Goal: Contribute content: Contribute content

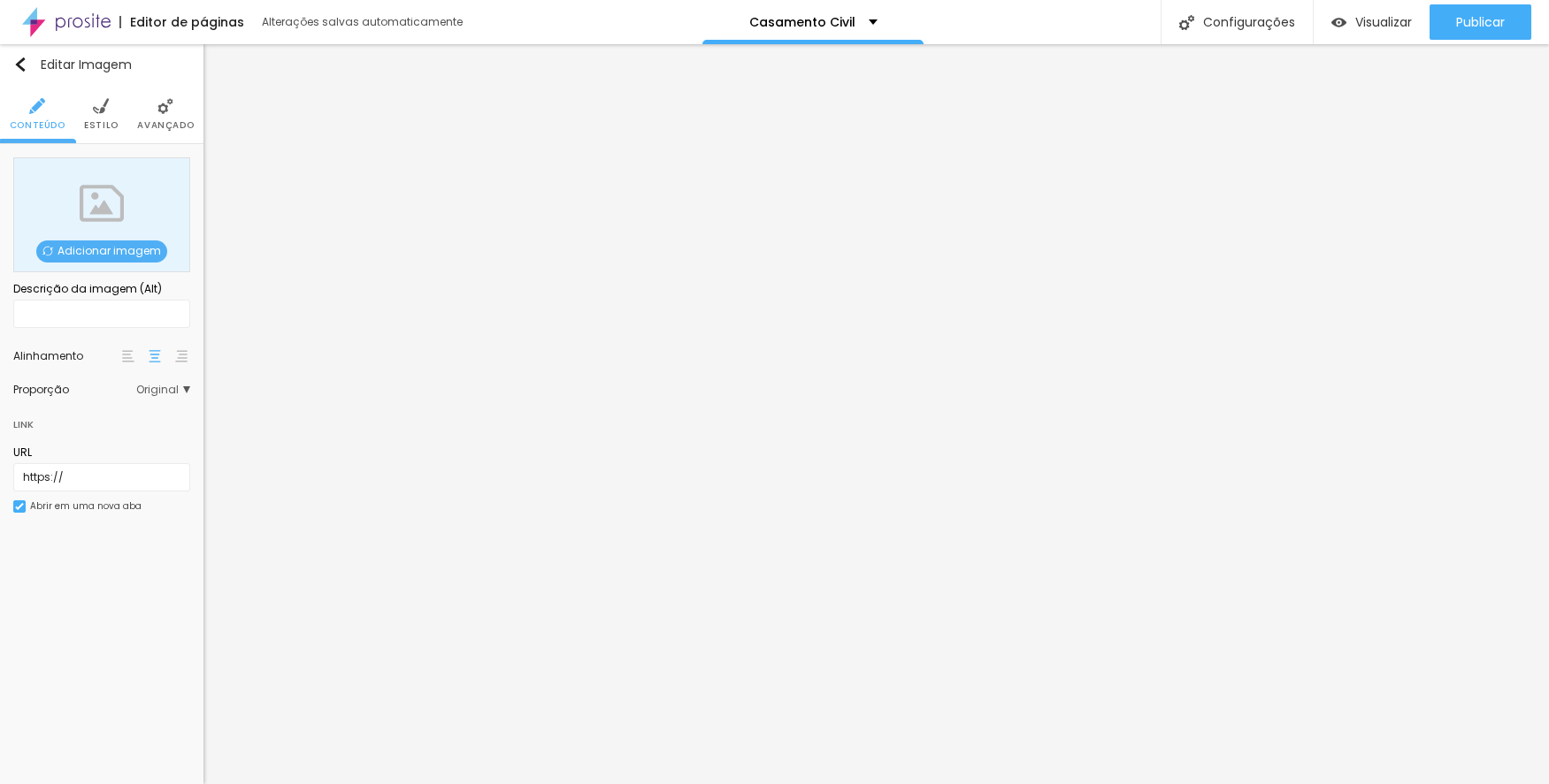
click at [73, 246] on span "Adicionar imagem" at bounding box center [102, 251] width 131 height 22
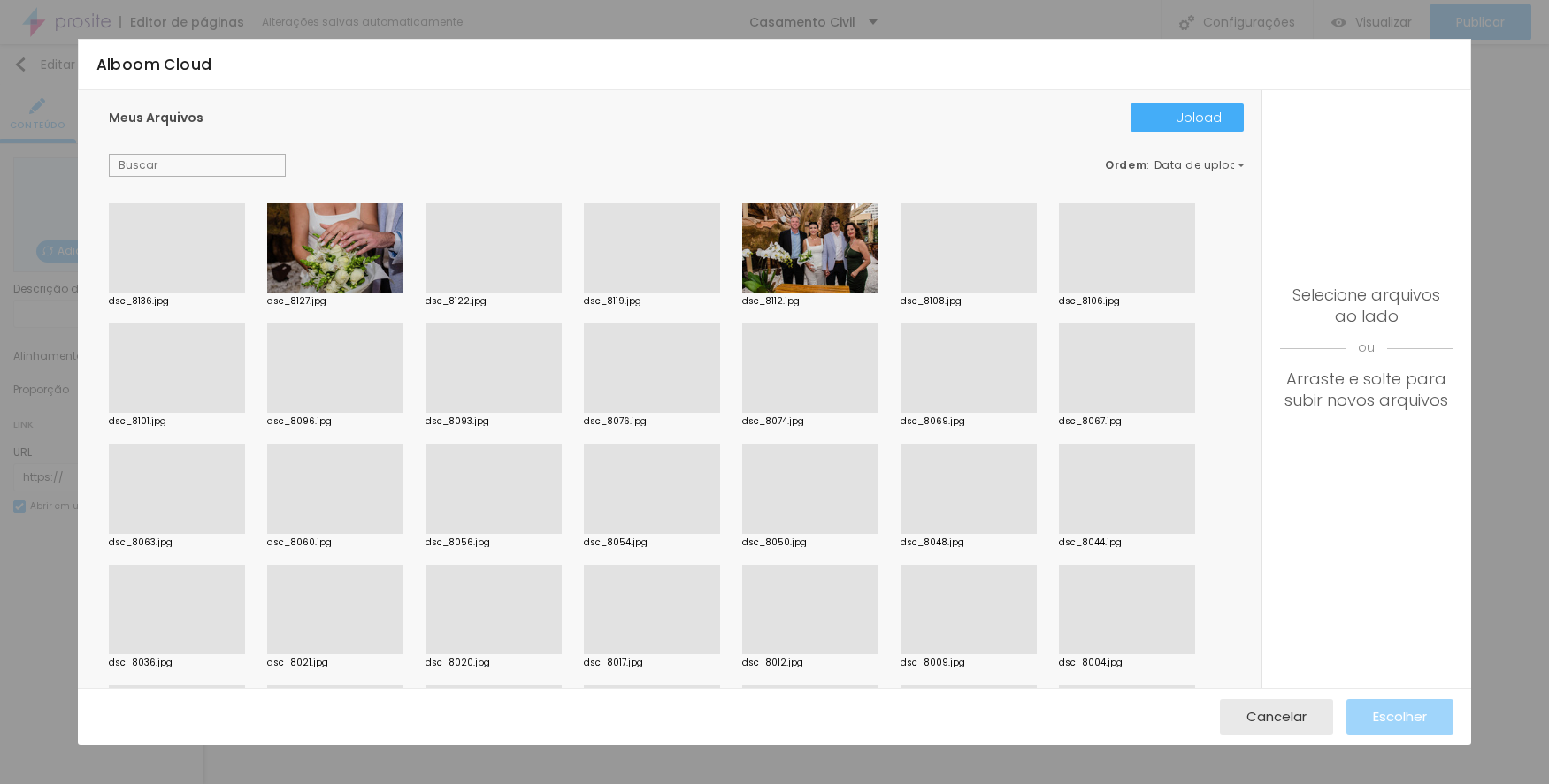
scroll to position [884, 0]
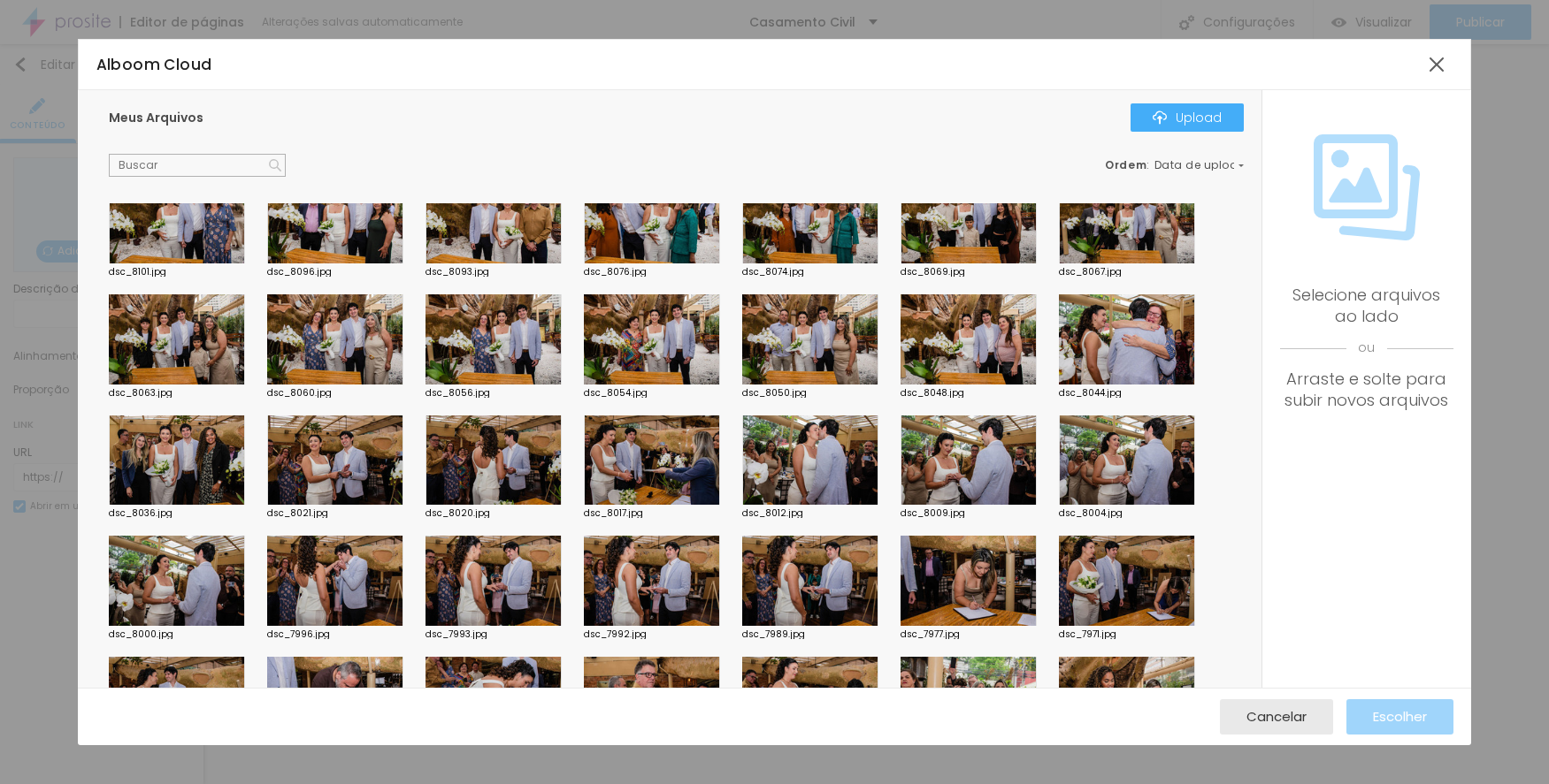
click at [813, 328] on div at bounding box center [810, 339] width 136 height 90
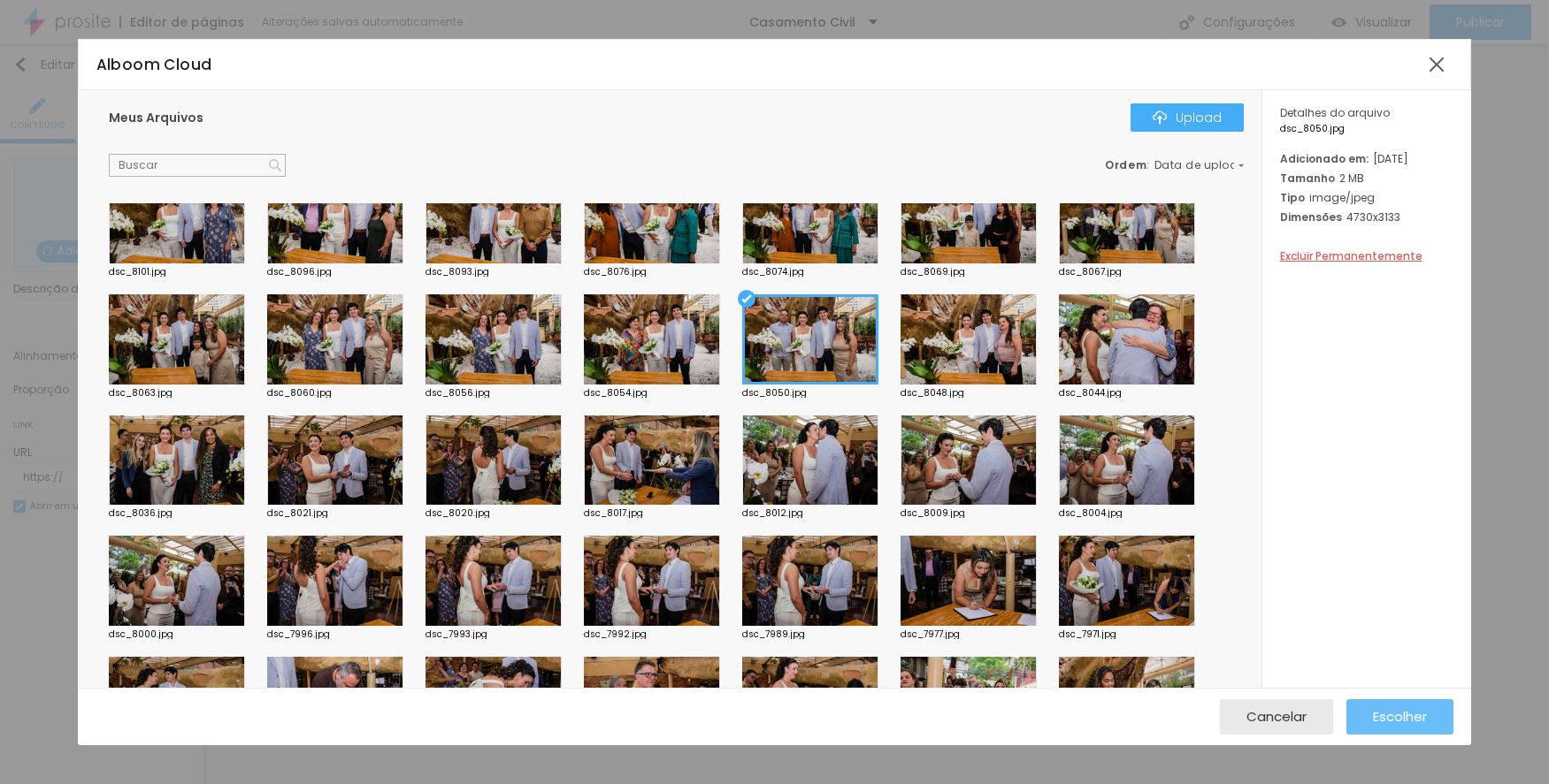
click at [1369, 715] on button "Escolher" at bounding box center [1400, 717] width 107 height 36
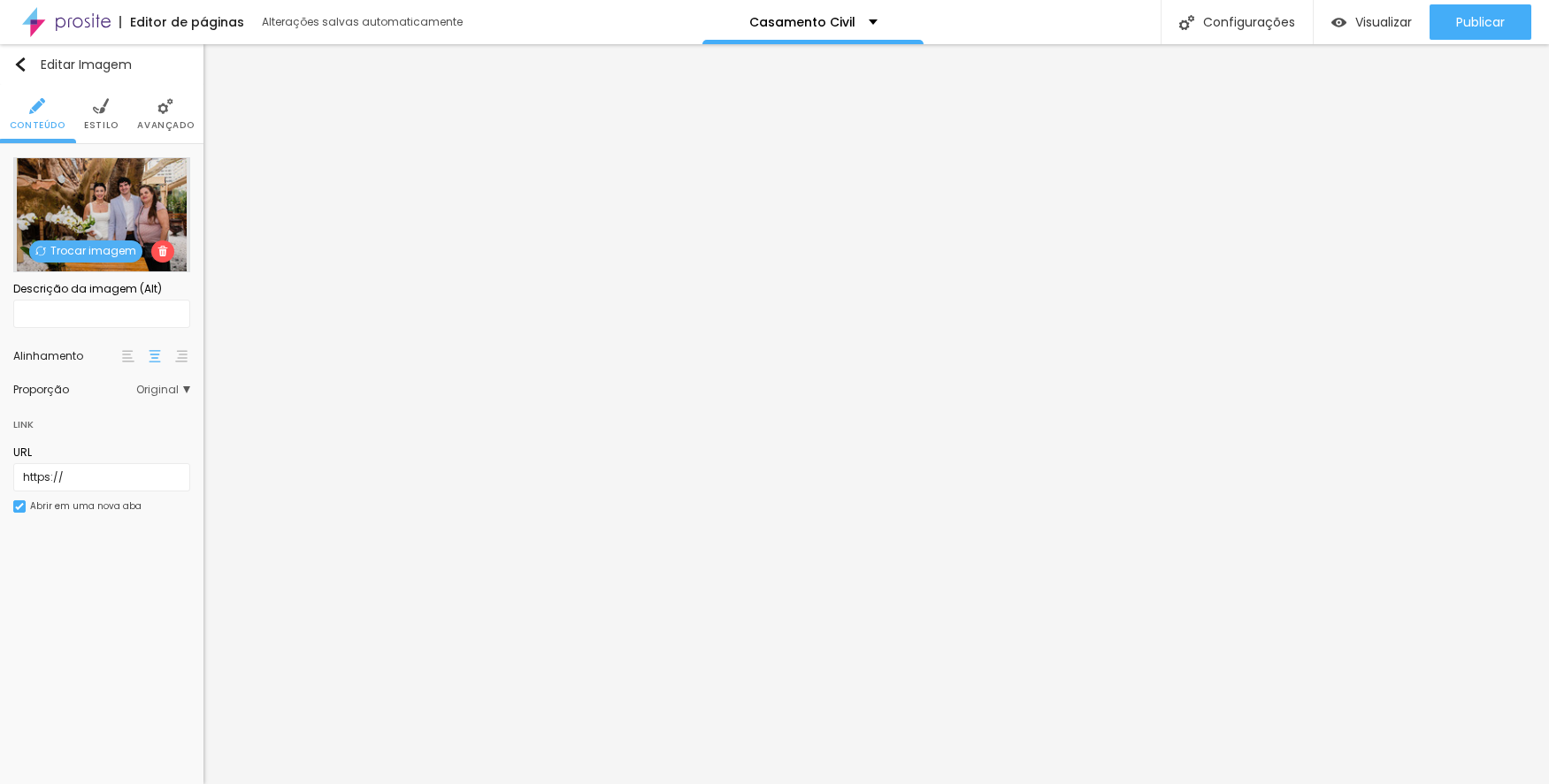
click at [96, 252] on span "Trocar imagem" at bounding box center [86, 251] width 114 height 22
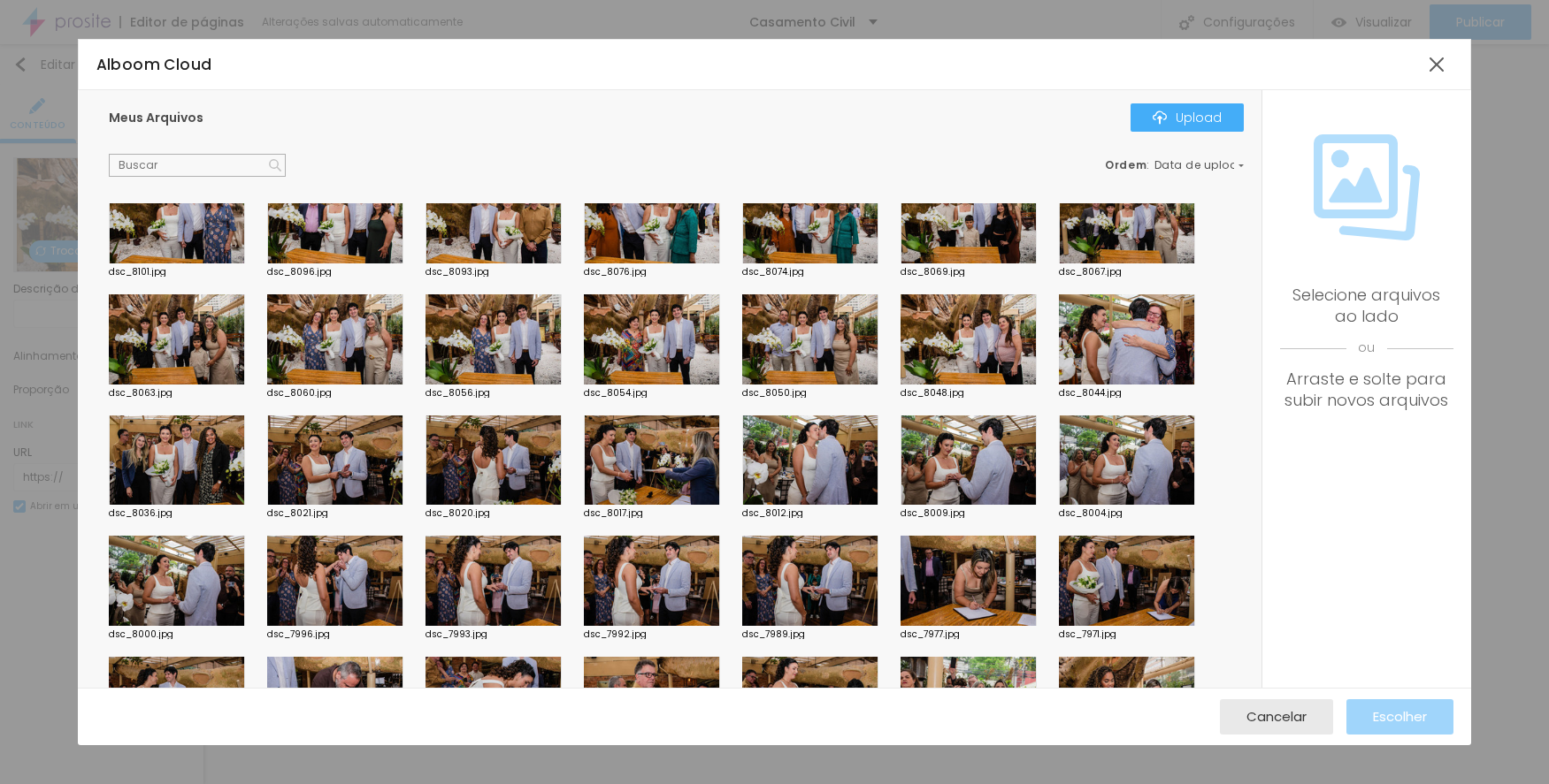
click at [675, 334] on div at bounding box center [652, 339] width 136 height 90
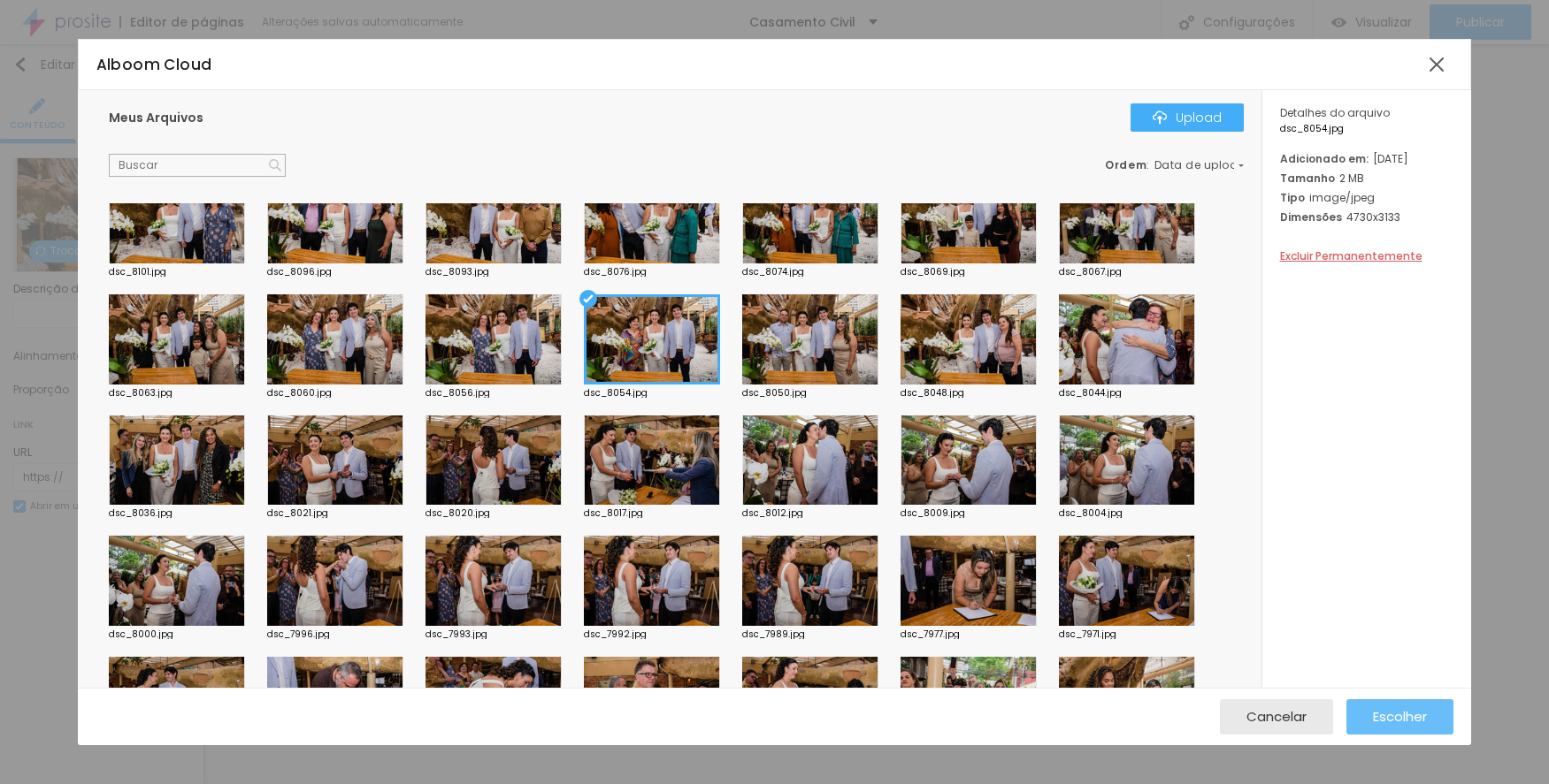
click at [1370, 716] on button "Escolher" at bounding box center [1400, 717] width 107 height 36
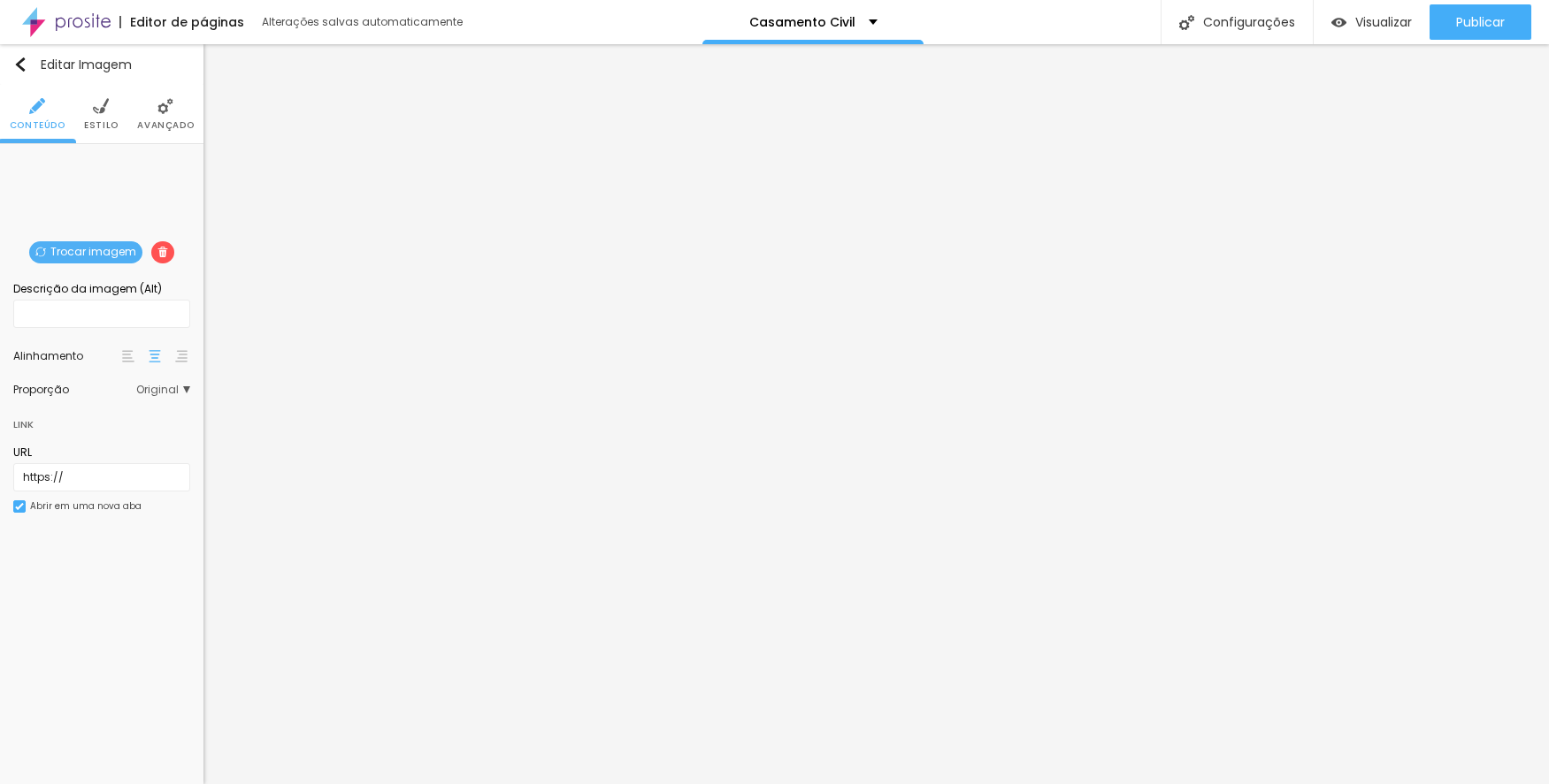
click at [108, 248] on span "Trocar imagem" at bounding box center [86, 252] width 114 height 22
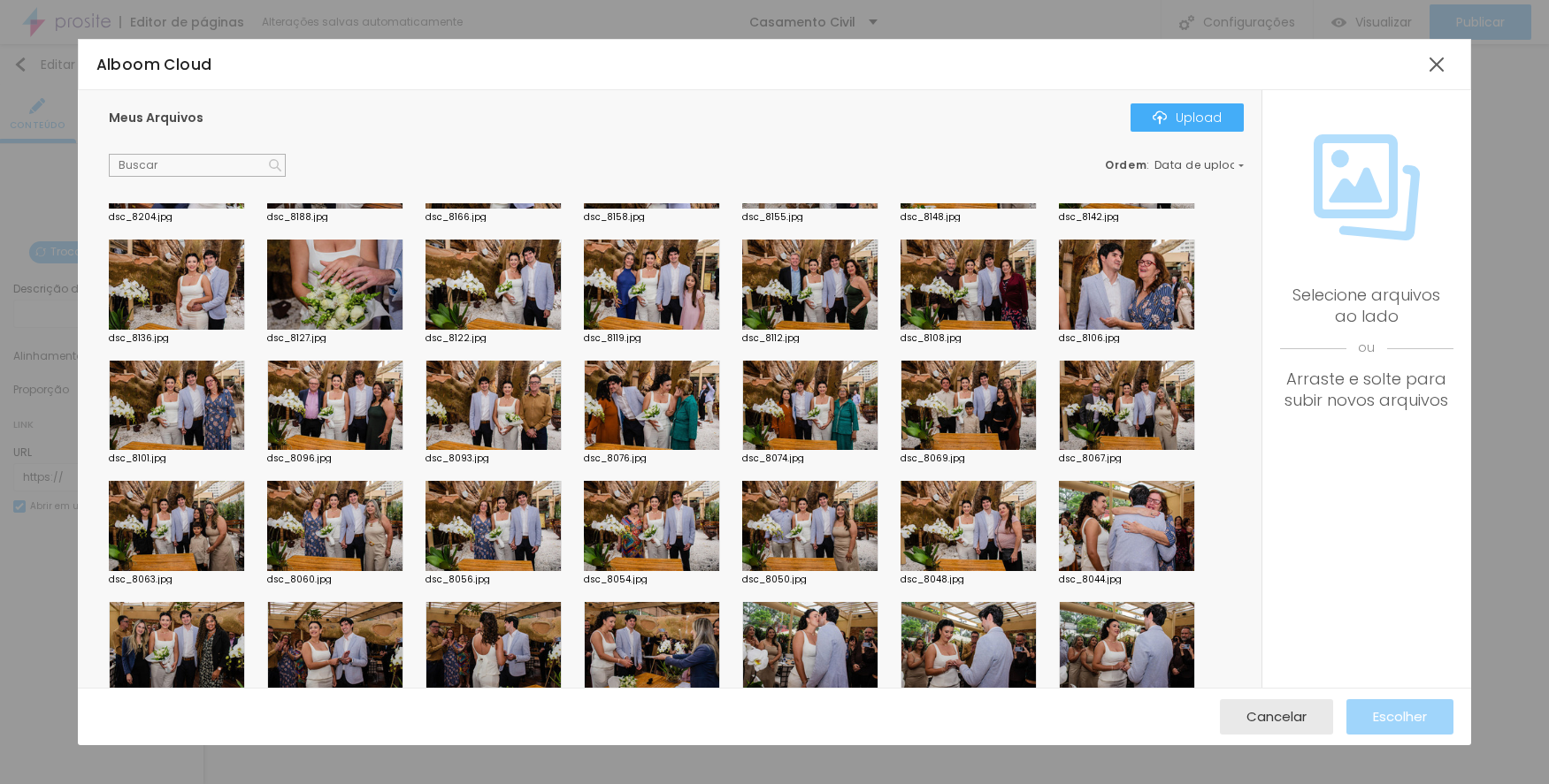
scroll to position [707, 0]
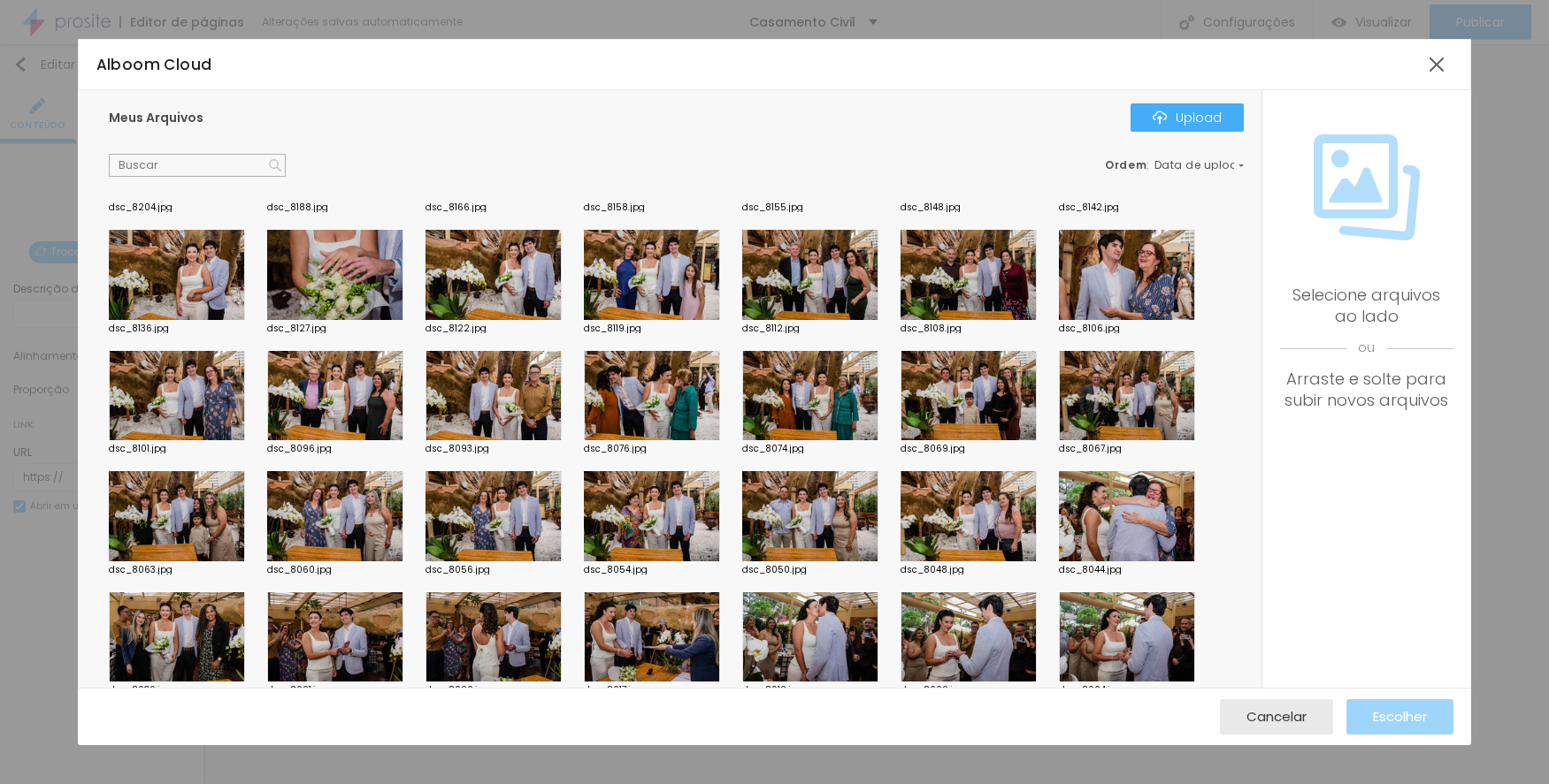
click at [456, 507] on div at bounding box center [494, 516] width 136 height 90
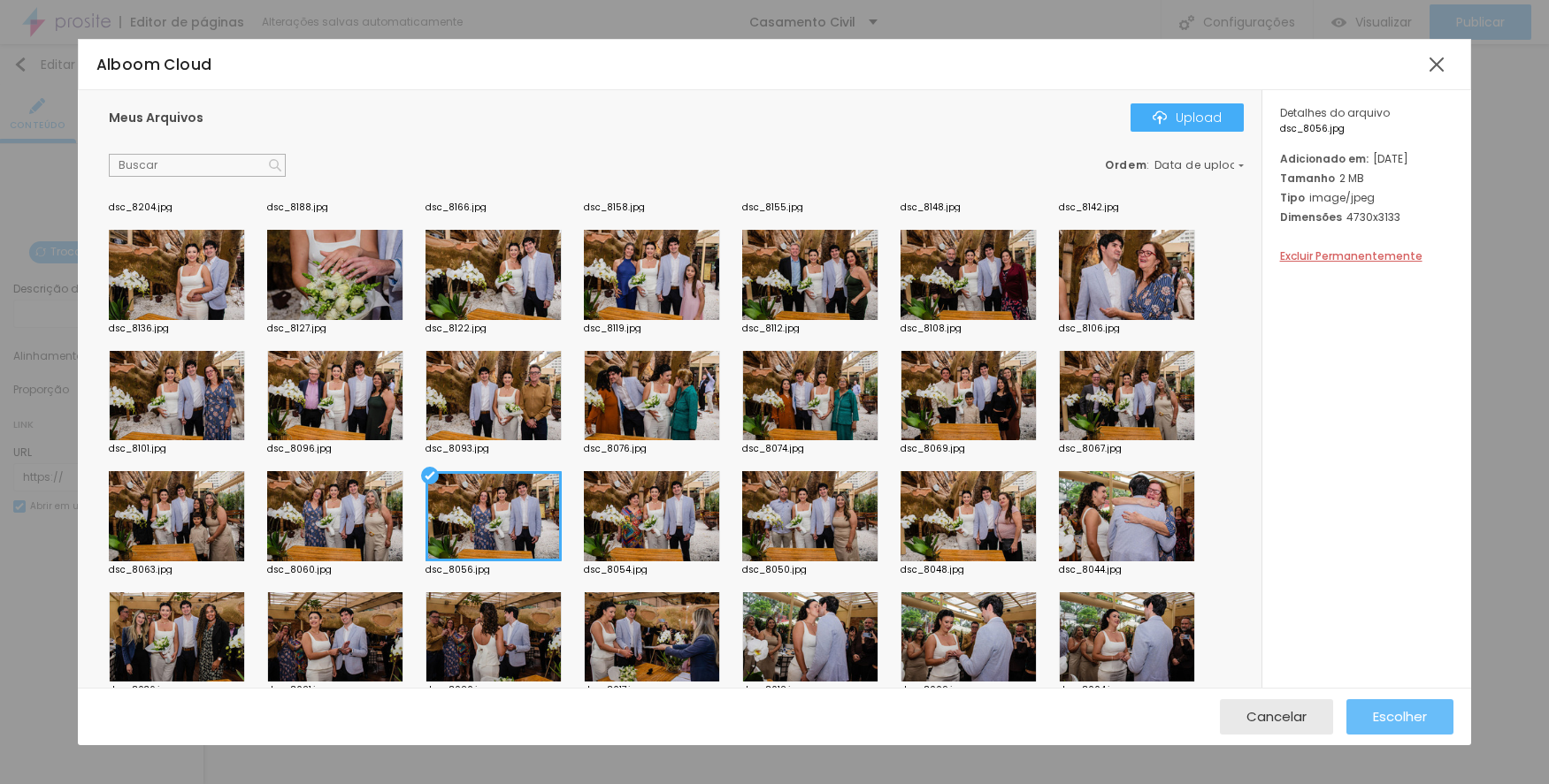
click at [1361, 709] on button "Escolher" at bounding box center [1400, 717] width 107 height 36
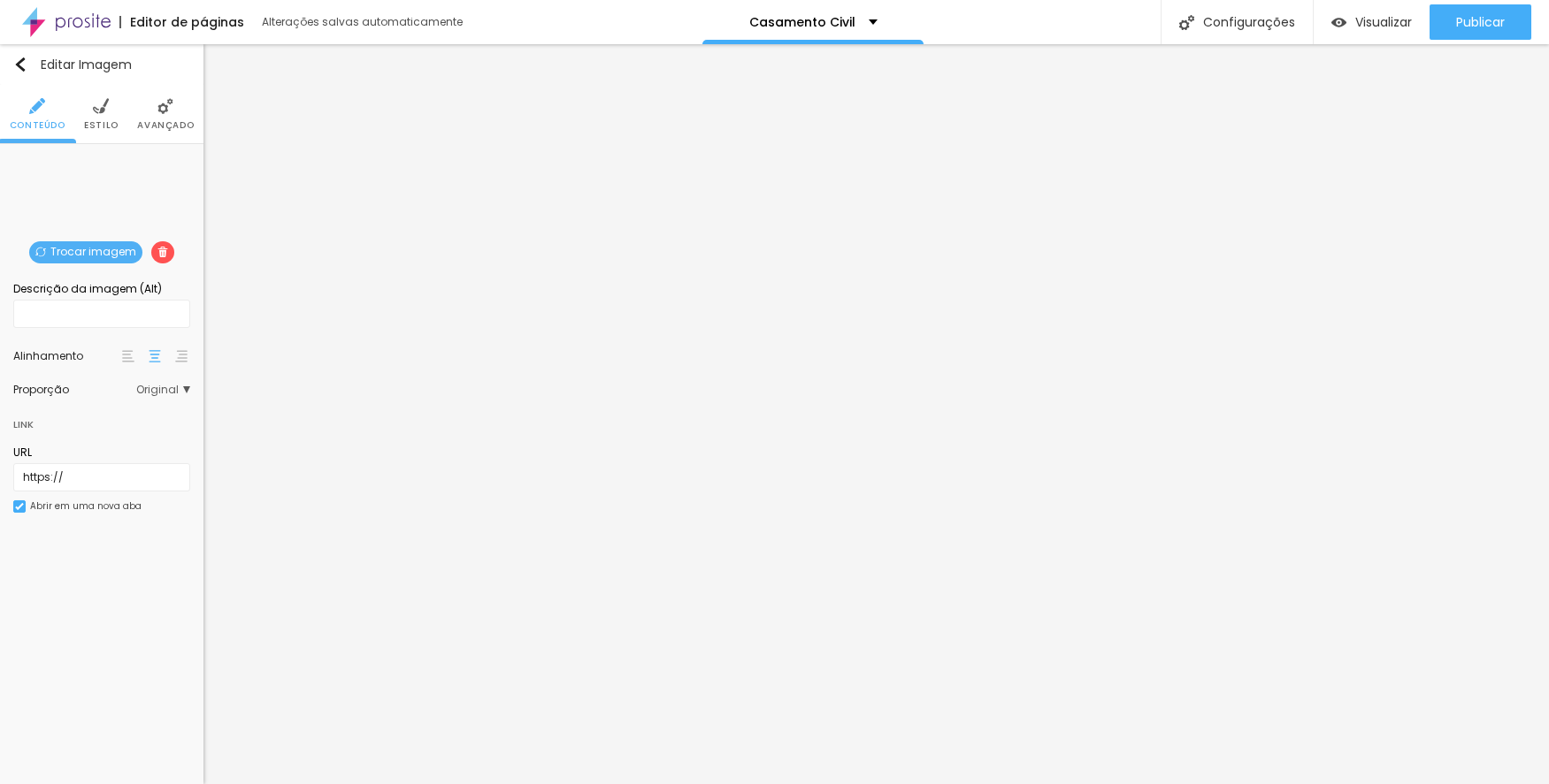
click at [97, 247] on span "Trocar imagem" at bounding box center [86, 252] width 114 height 22
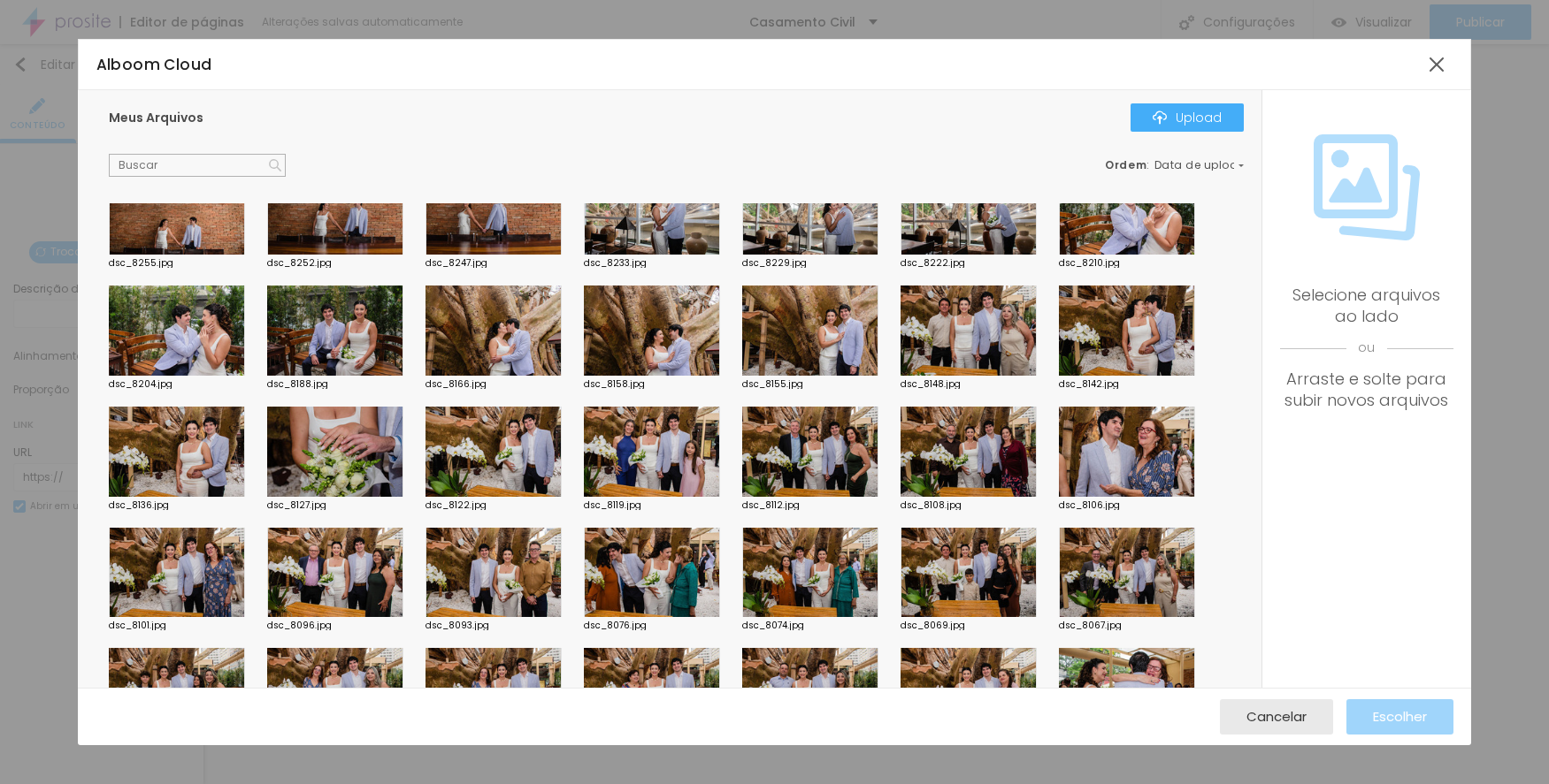
scroll to position [619, 0]
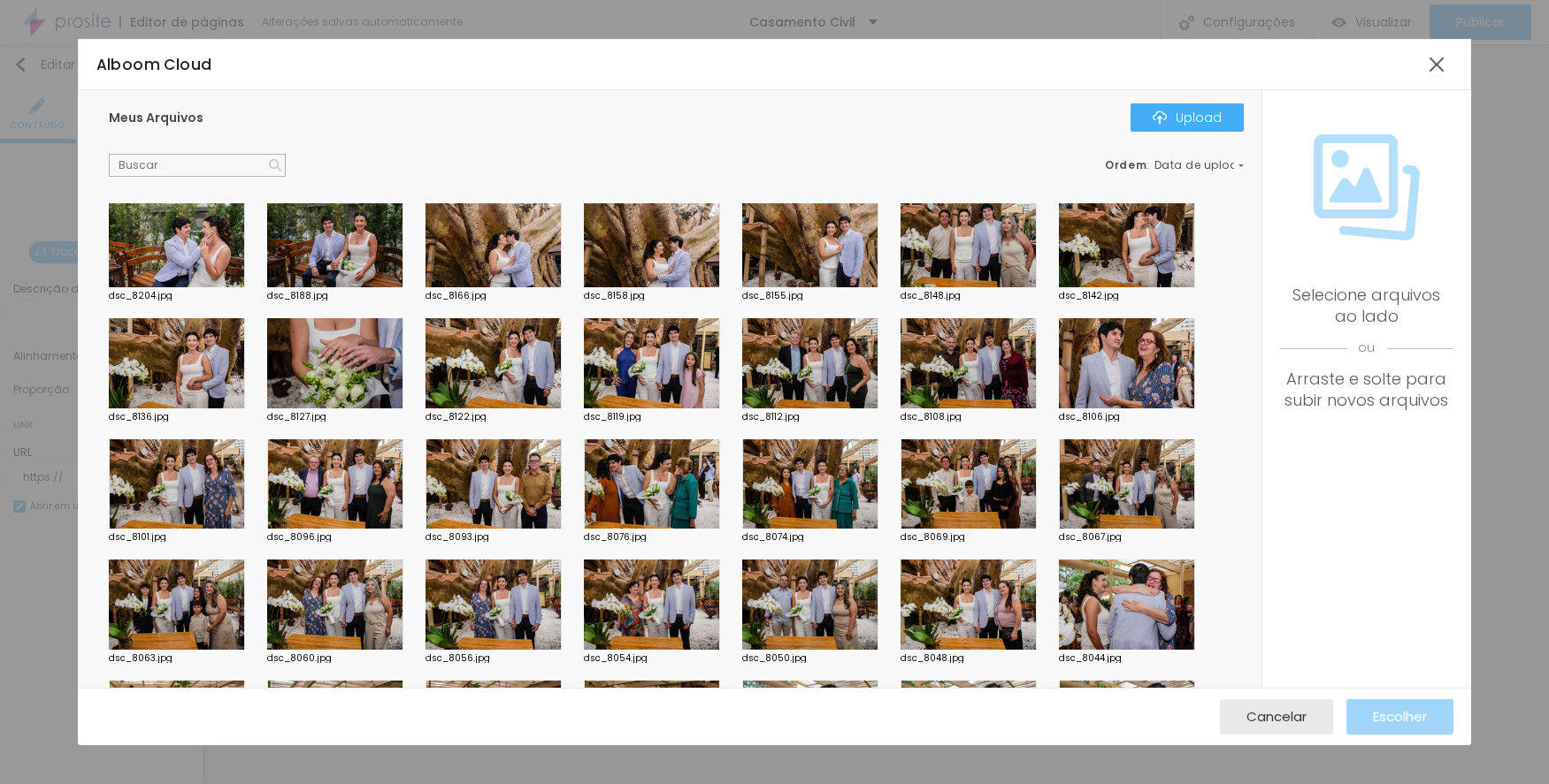
click at [361, 584] on div at bounding box center [335, 604] width 136 height 90
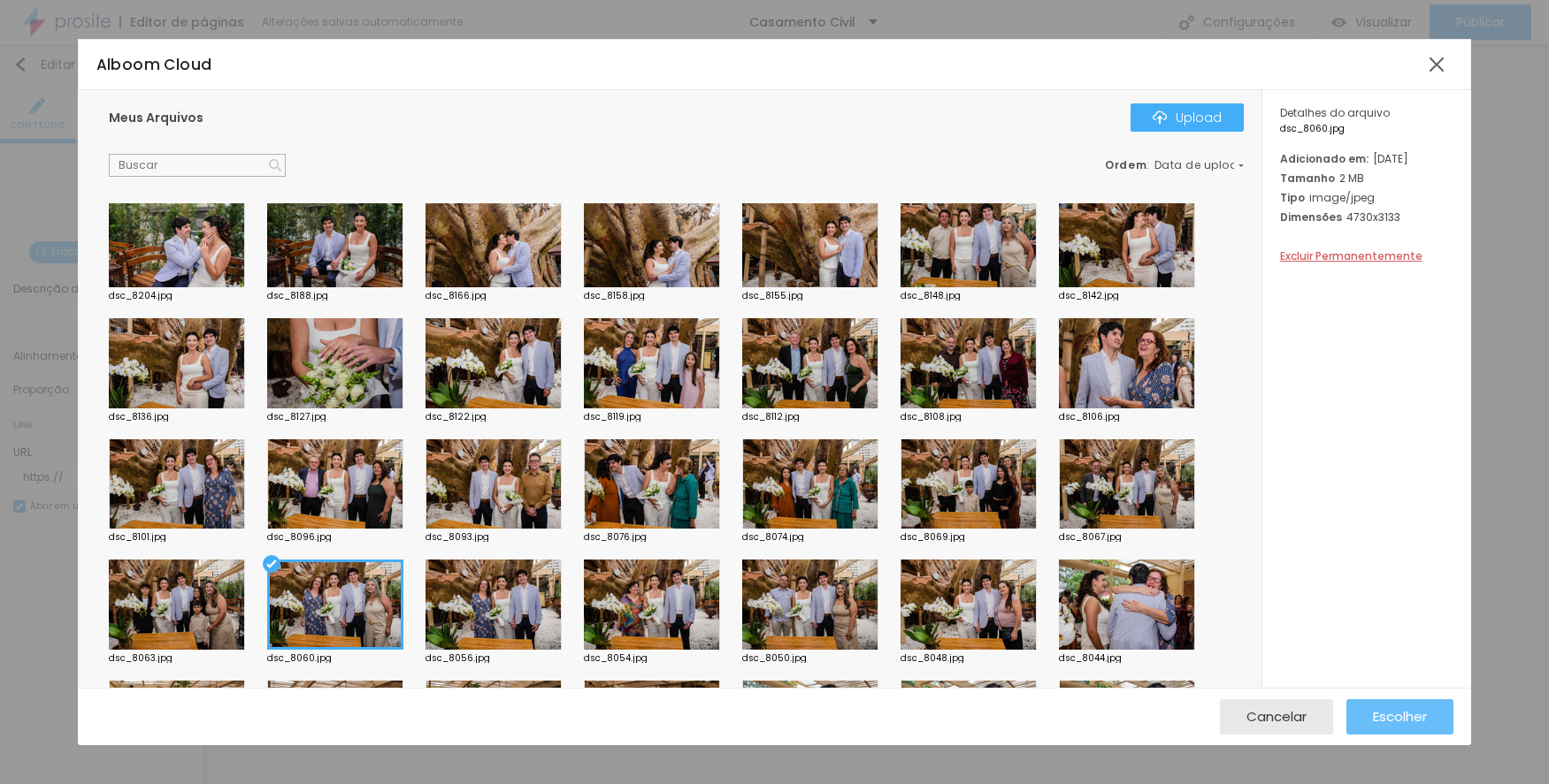
click at [1408, 712] on span "Escolher" at bounding box center [1400, 716] width 54 height 15
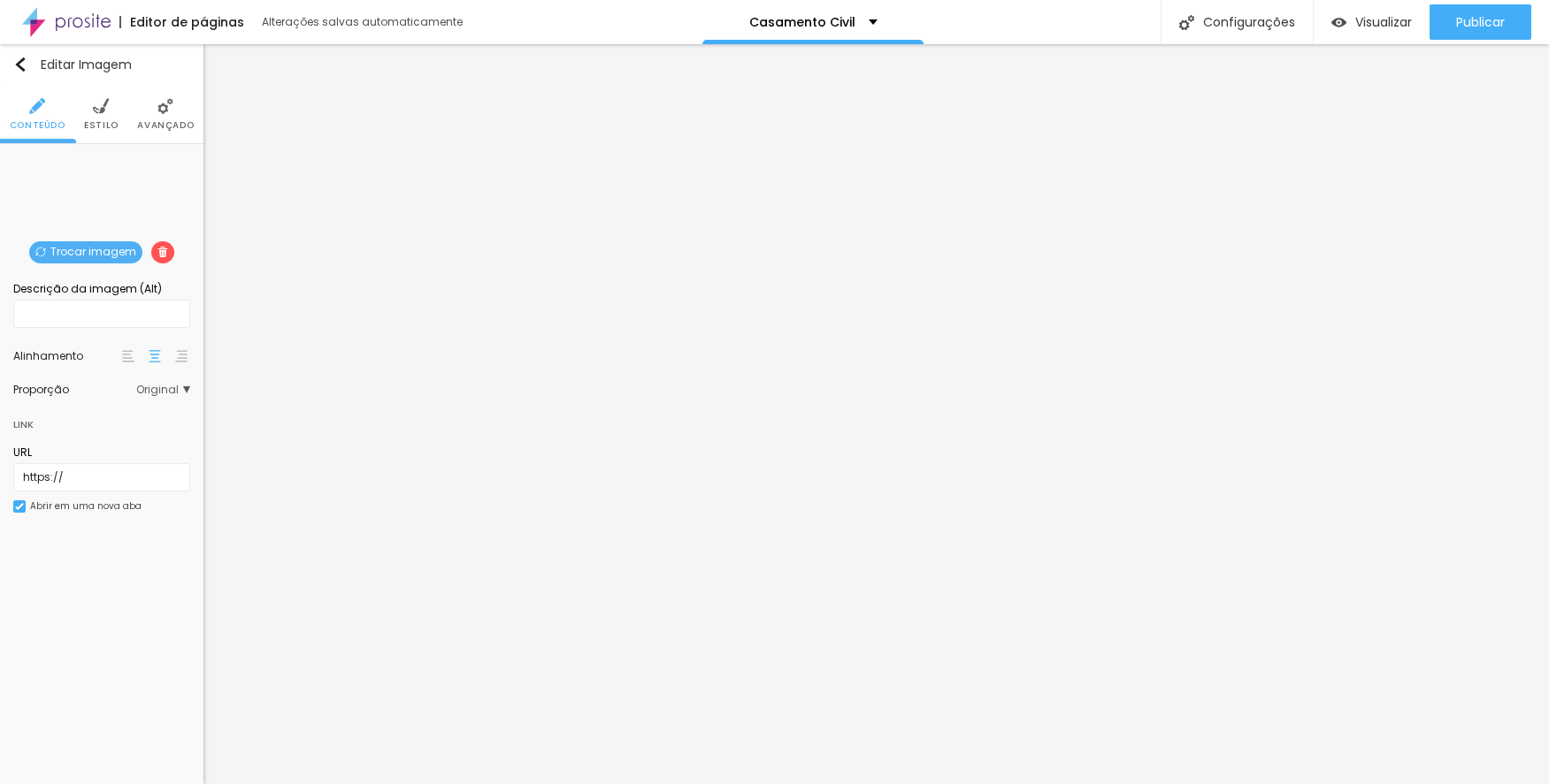
click at [130, 254] on span "Trocar imagem" at bounding box center [86, 252] width 114 height 22
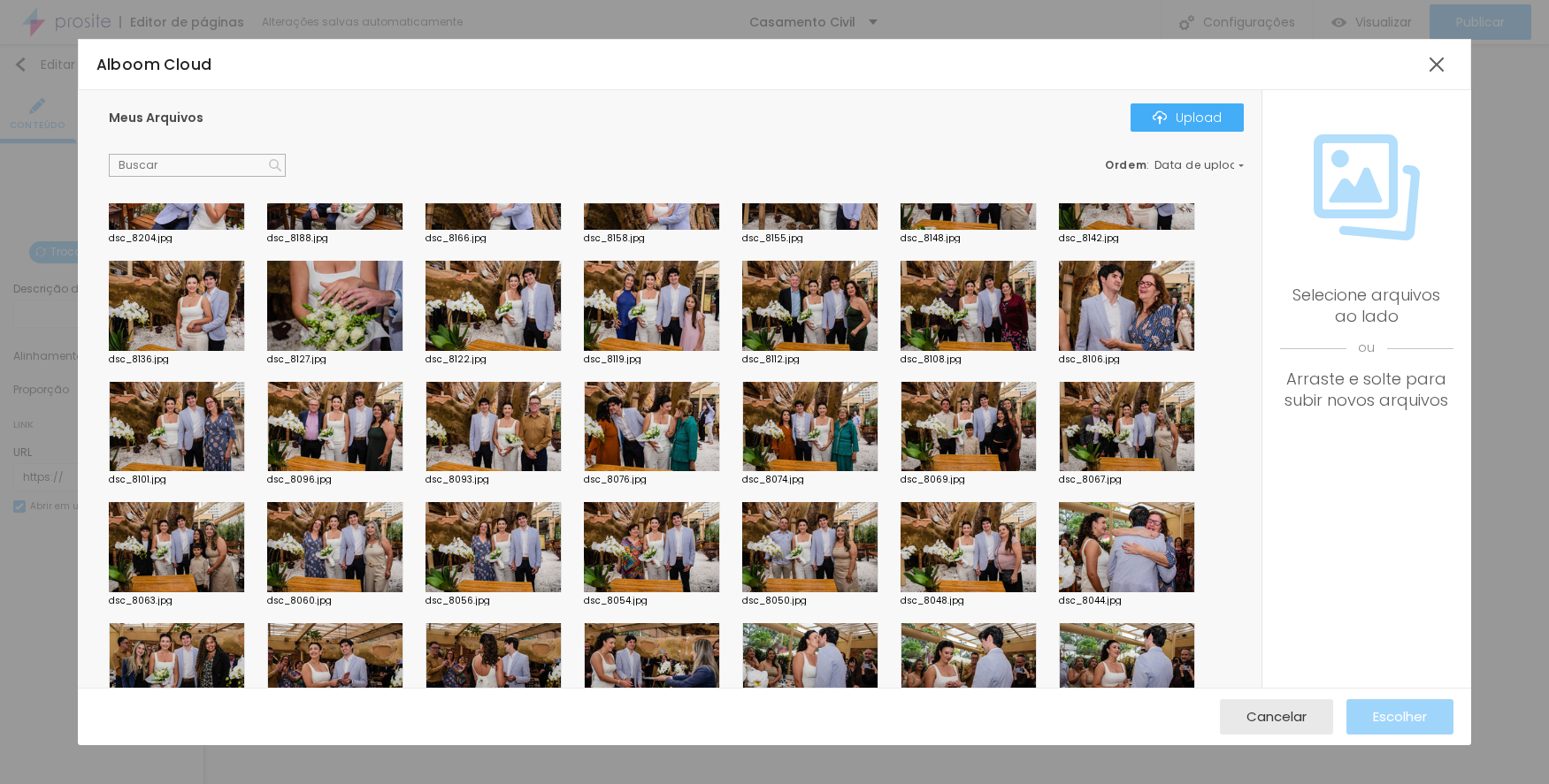
scroll to position [707, 0]
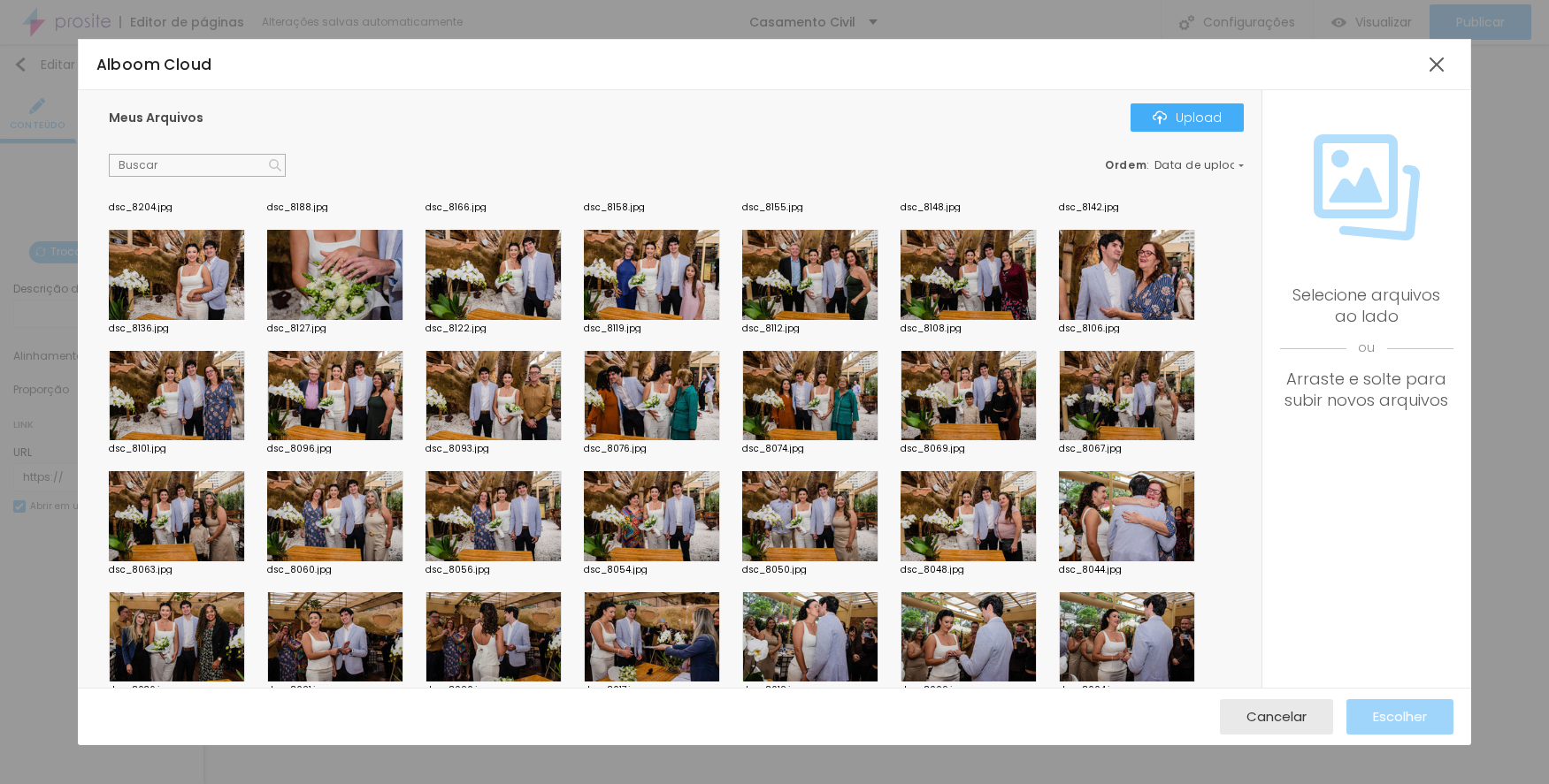
click at [218, 493] on div at bounding box center [177, 516] width 136 height 90
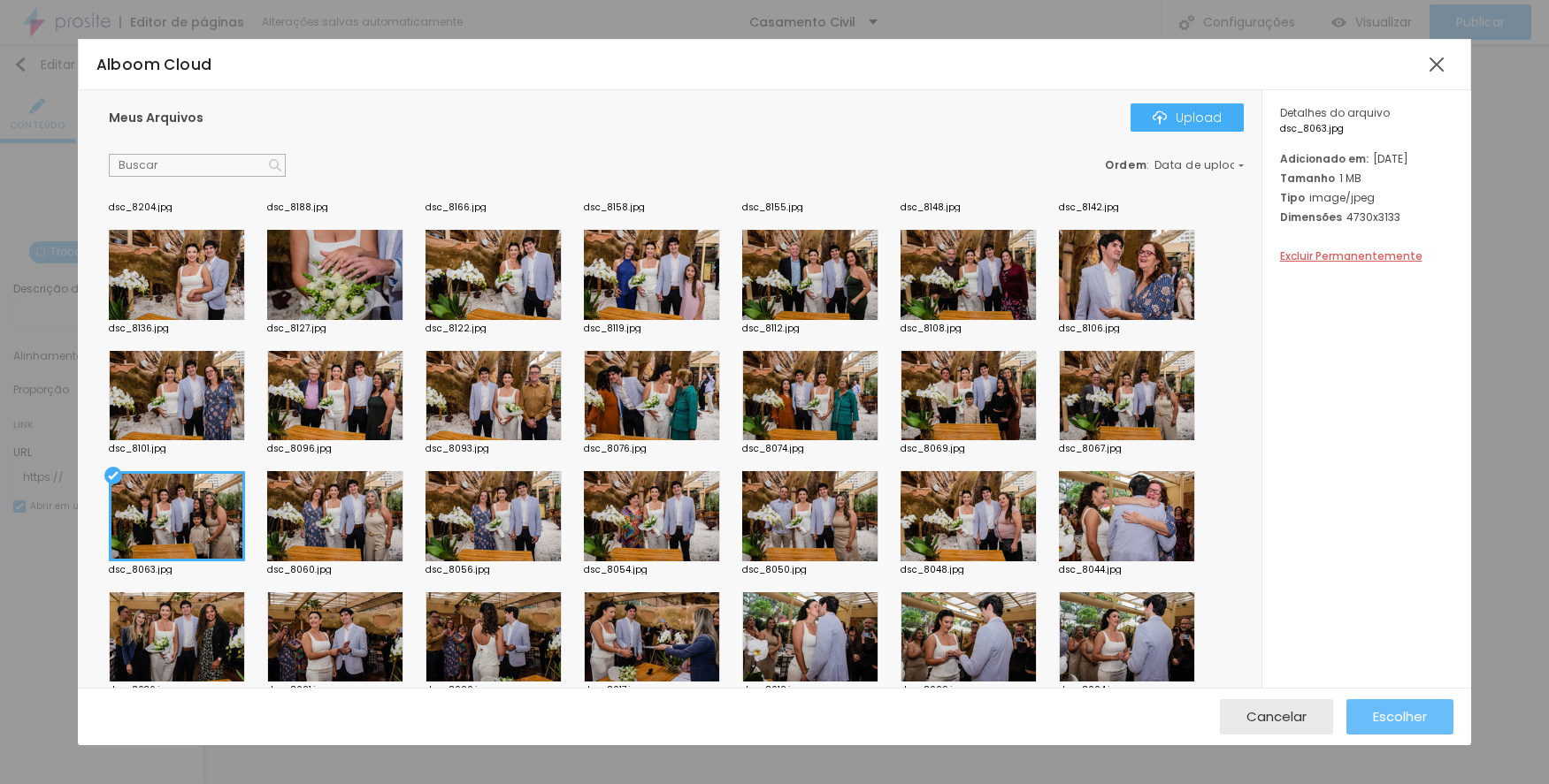
click at [1381, 710] on span "Escolher" at bounding box center [1400, 716] width 54 height 15
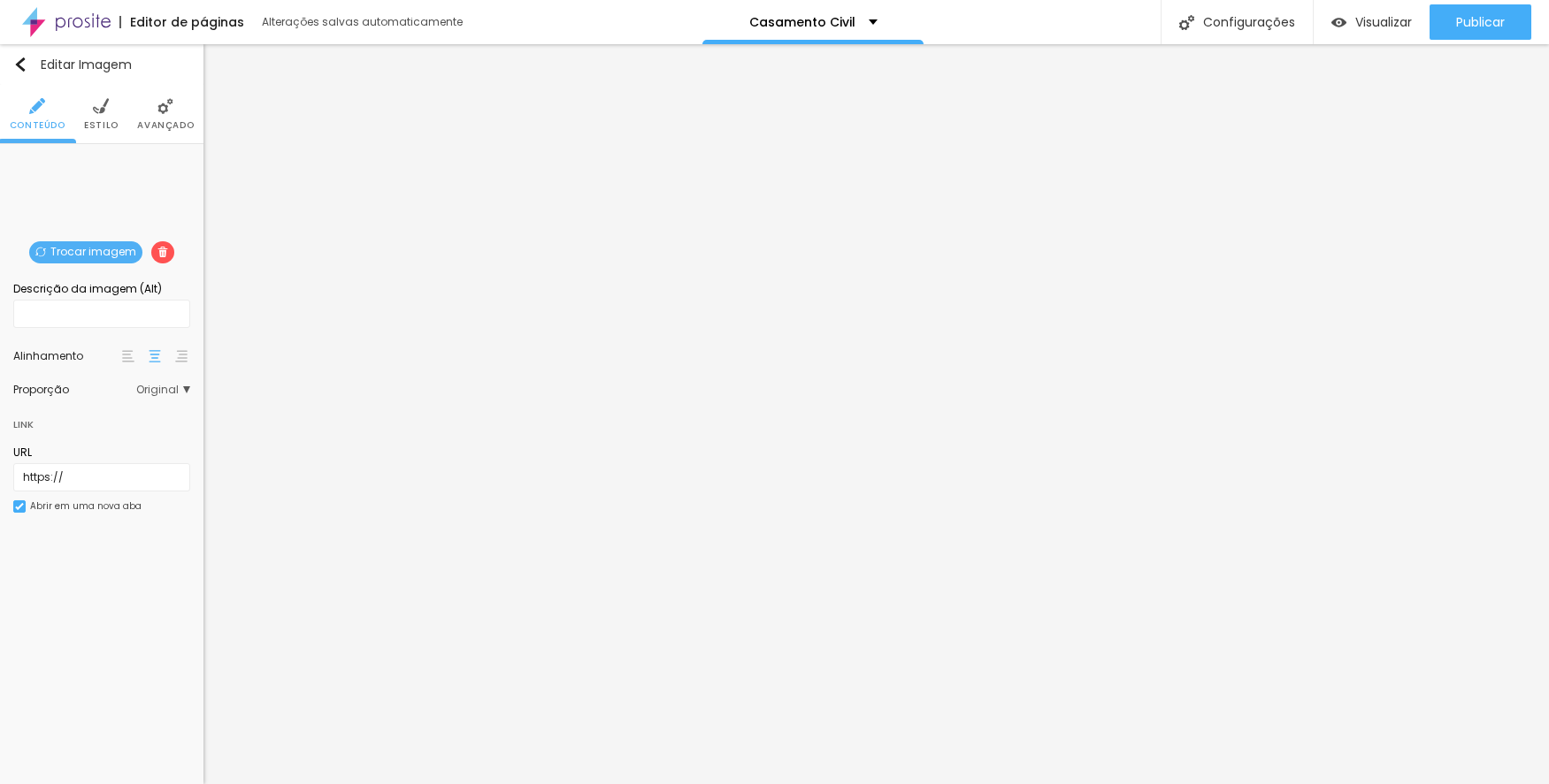
click at [94, 252] on span "Trocar imagem" at bounding box center [86, 252] width 114 height 22
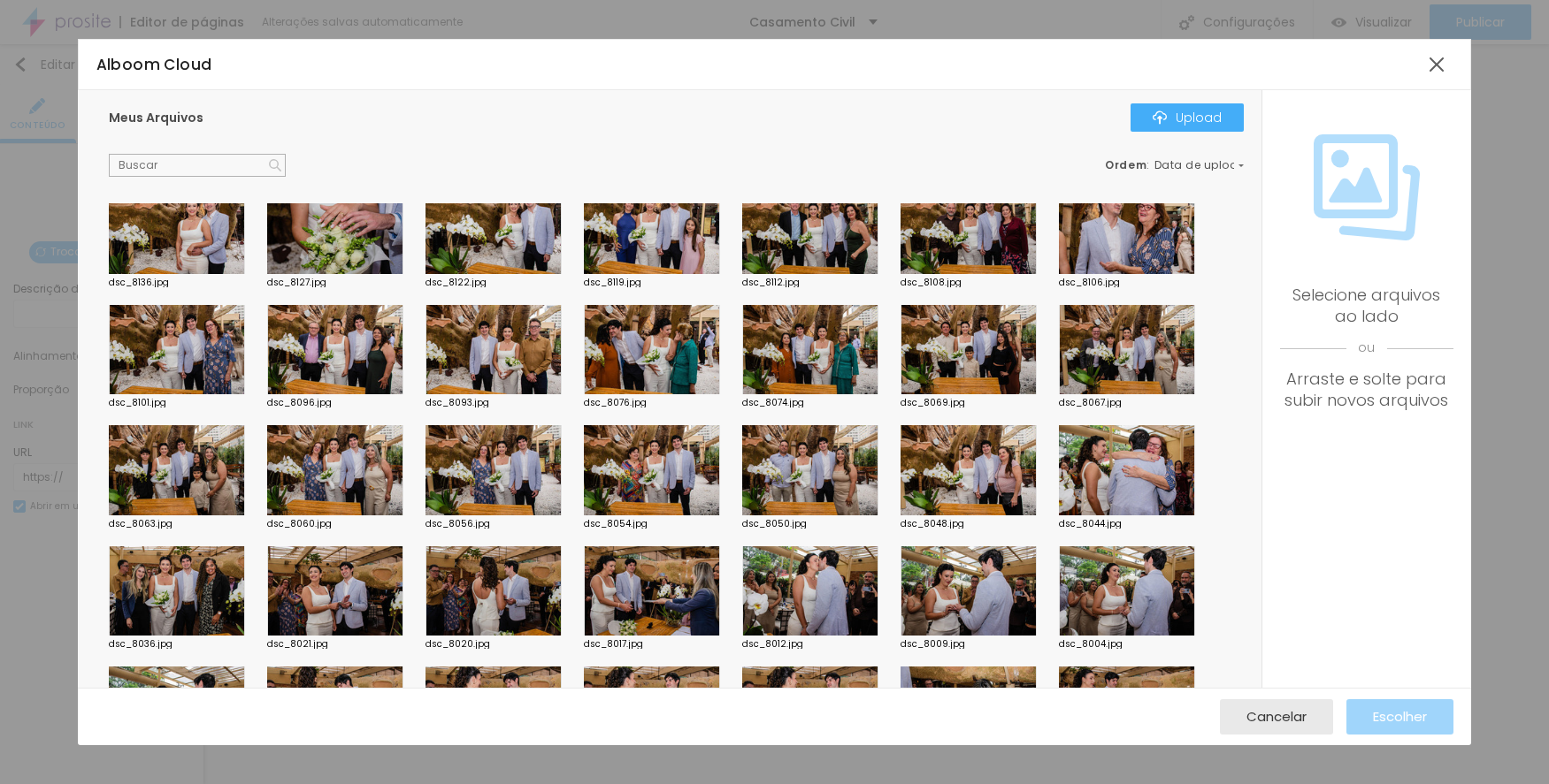
scroll to position [796, 0]
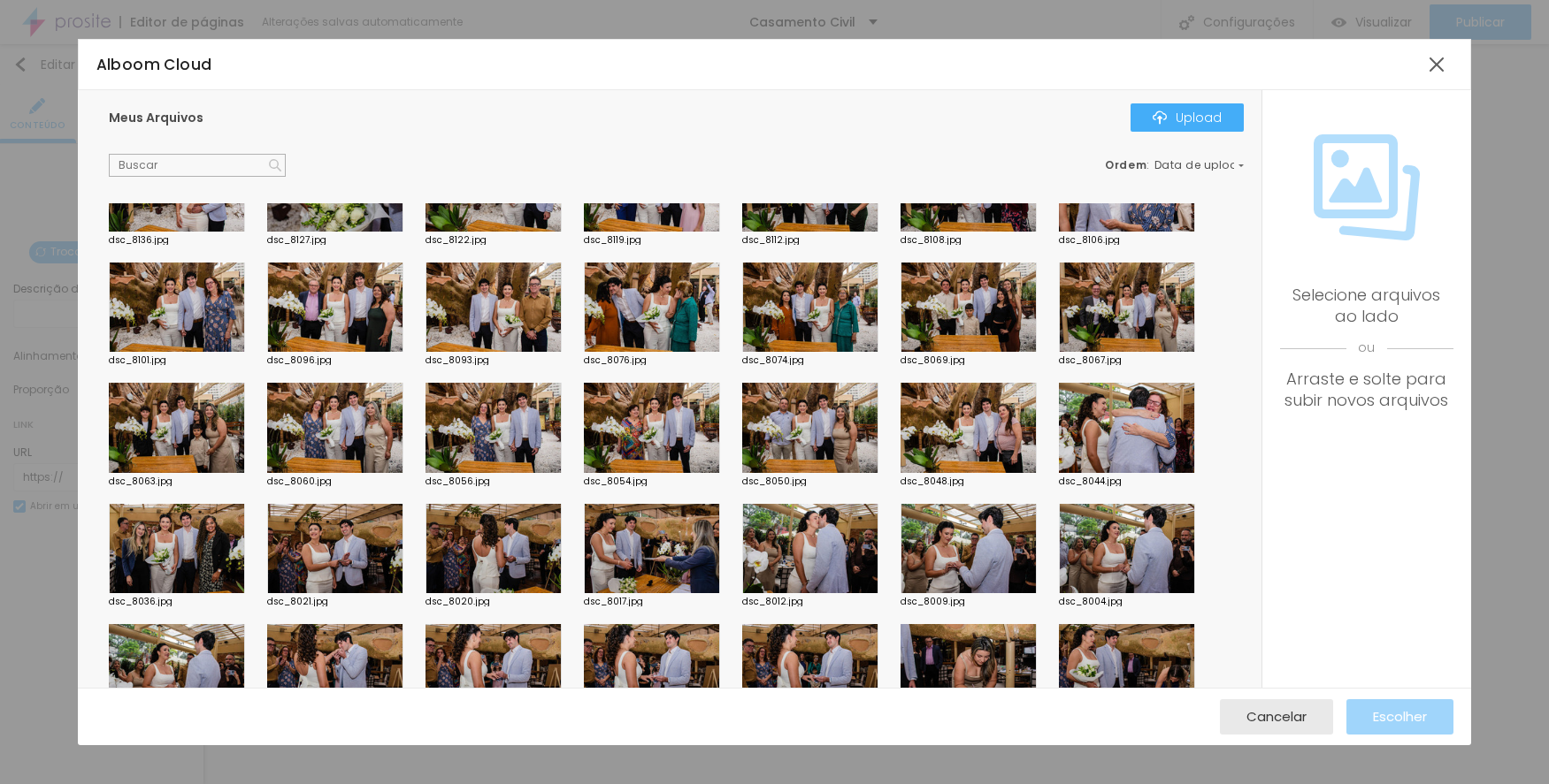
click at [1071, 281] on div at bounding box center [1127, 308] width 136 height 90
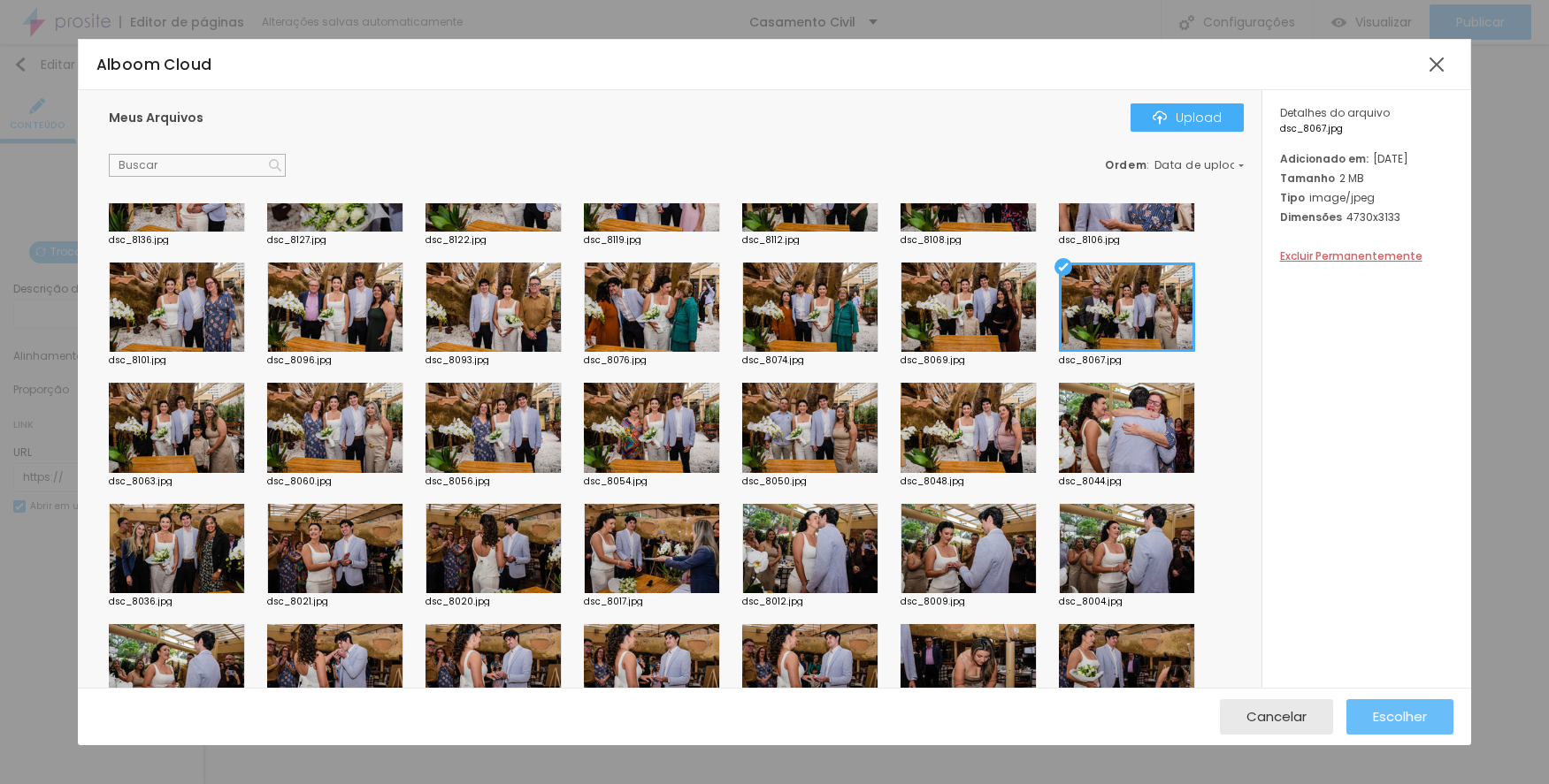
click at [1416, 709] on span "Escolher" at bounding box center [1400, 716] width 54 height 15
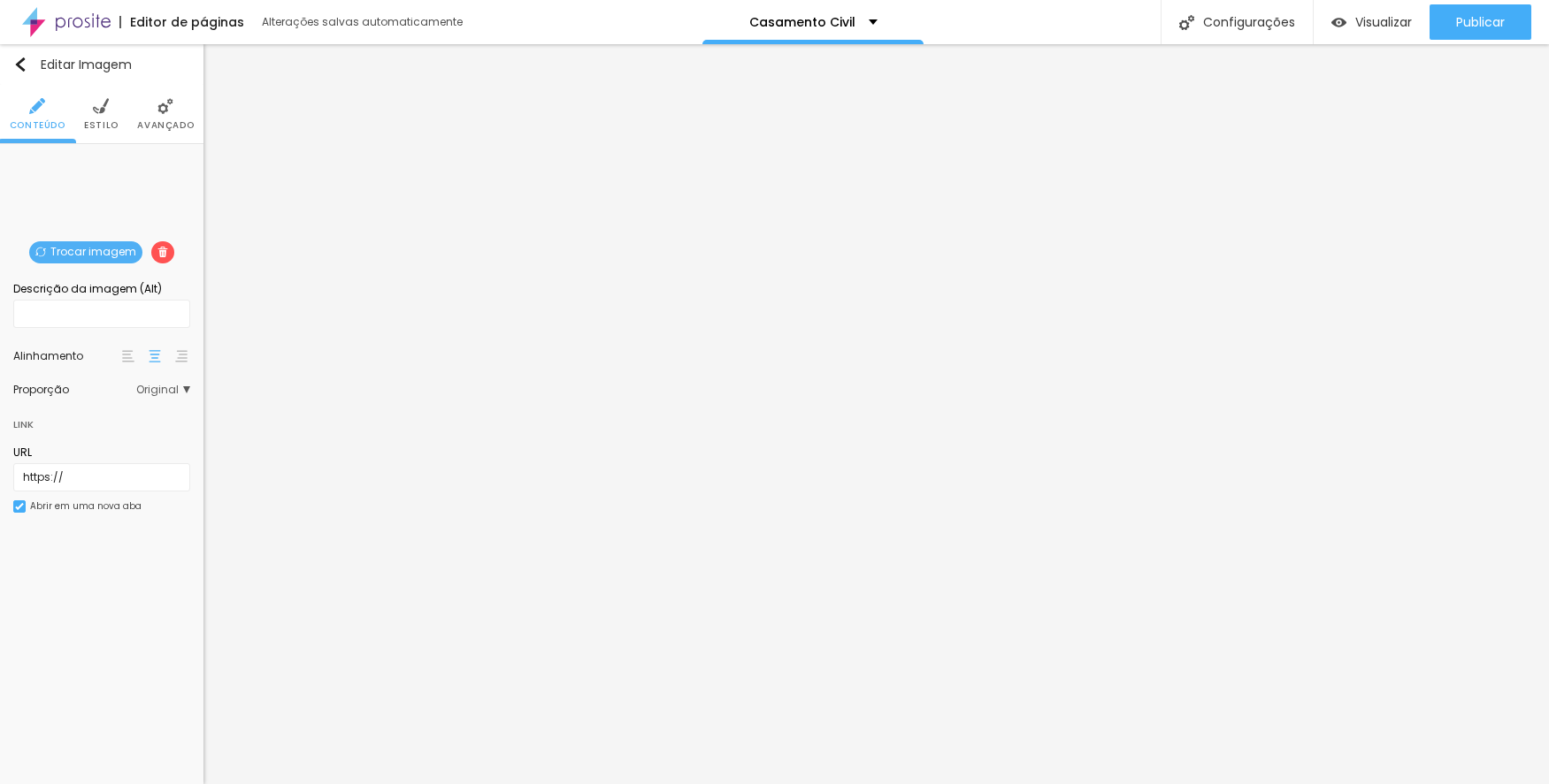
click at [123, 253] on span "Trocar imagem" at bounding box center [86, 252] width 114 height 22
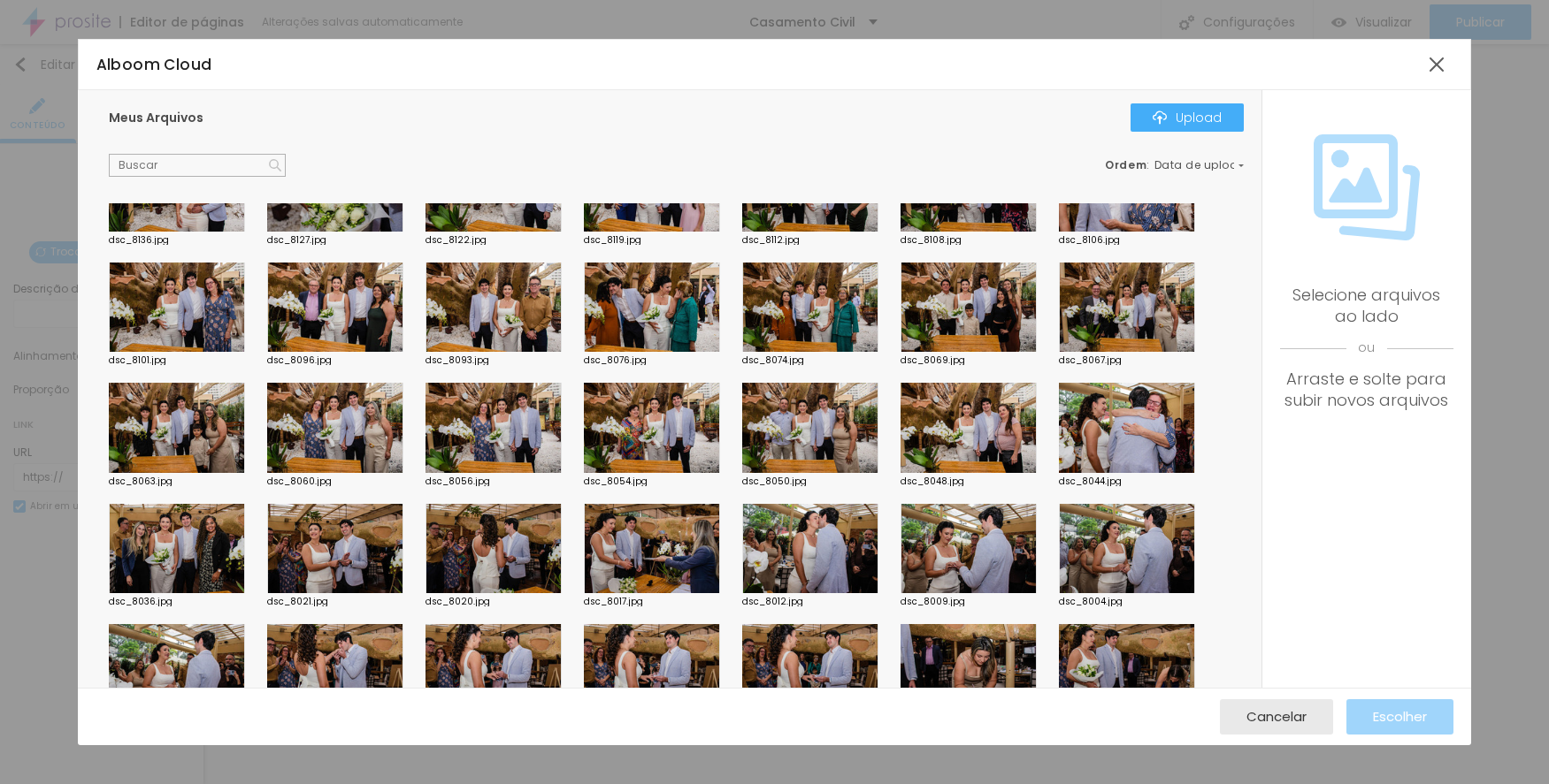
click at [988, 295] on div at bounding box center [969, 308] width 136 height 90
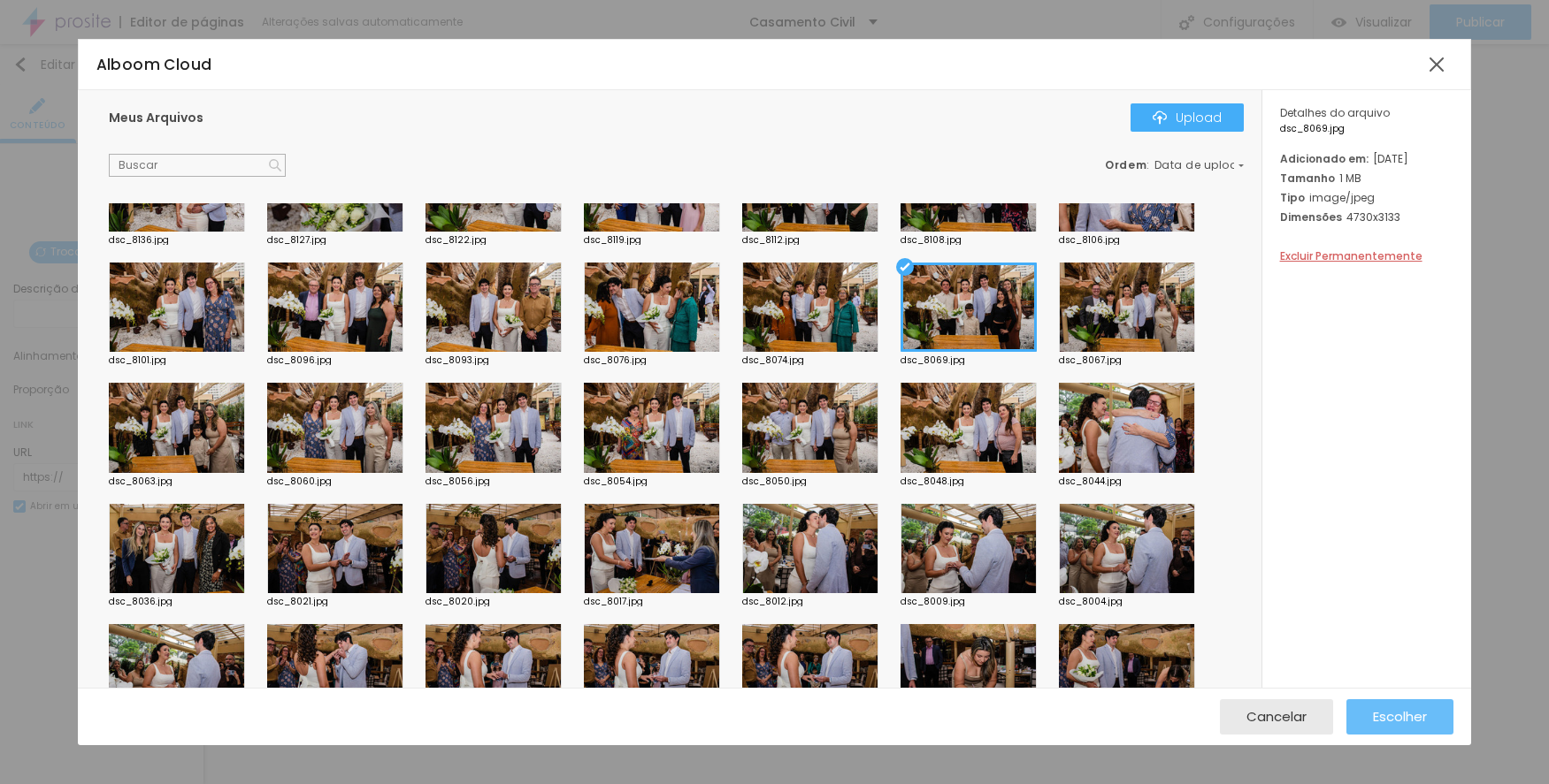
click at [1375, 706] on div "Escolher" at bounding box center [1400, 717] width 54 height 36
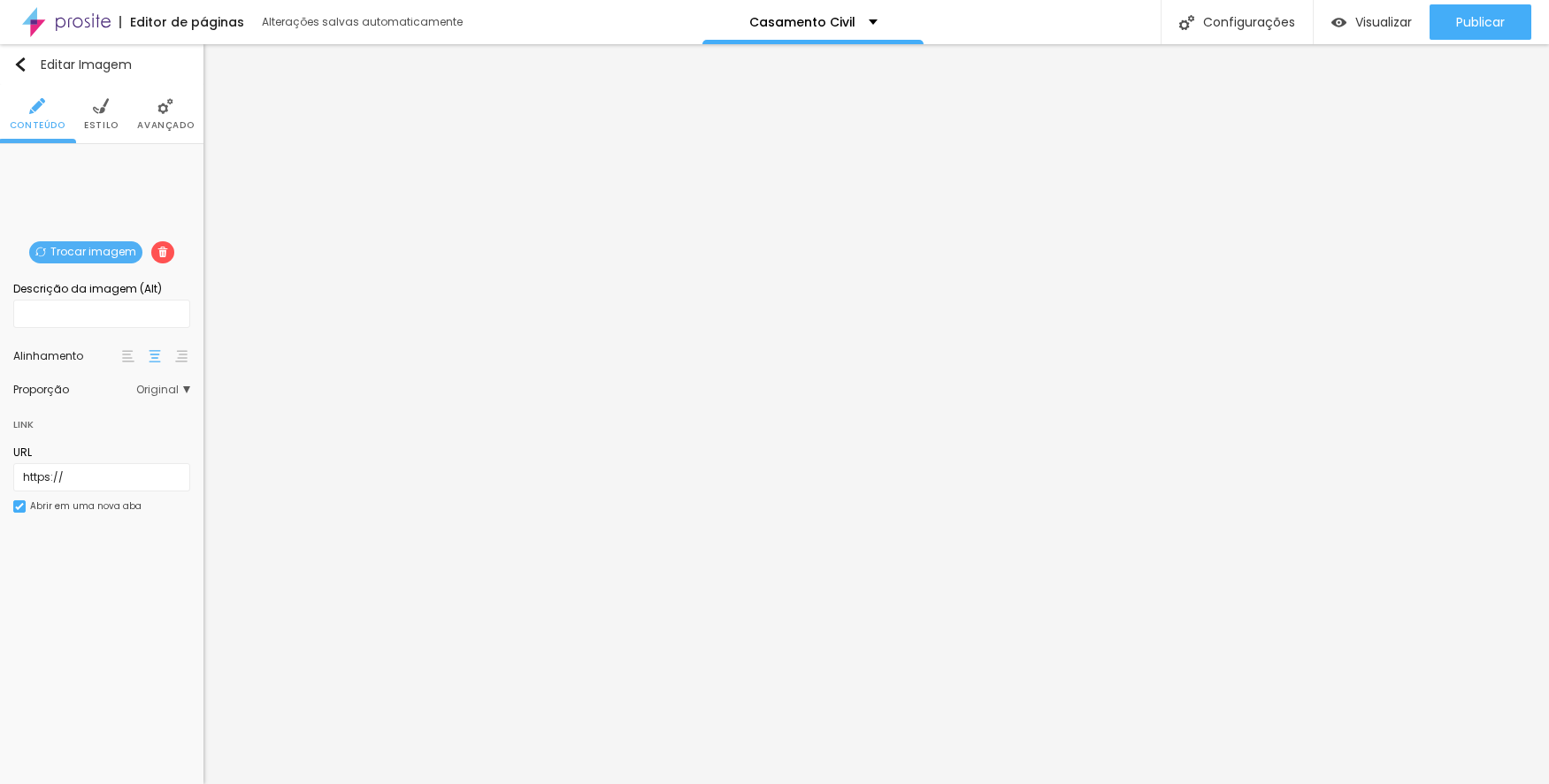
click at [89, 248] on span "Trocar imagem" at bounding box center [86, 252] width 114 height 22
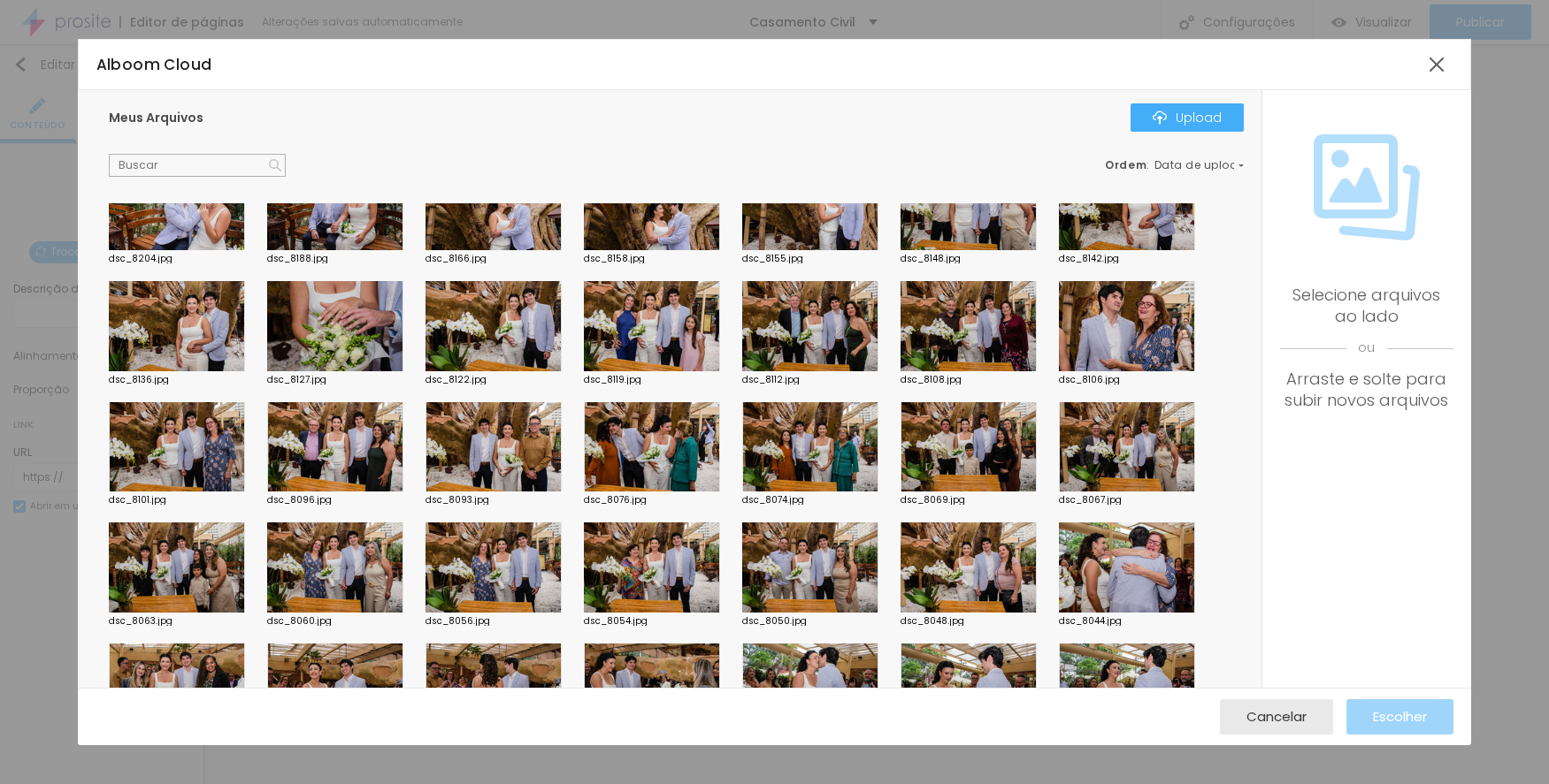
scroll to position [707, 0]
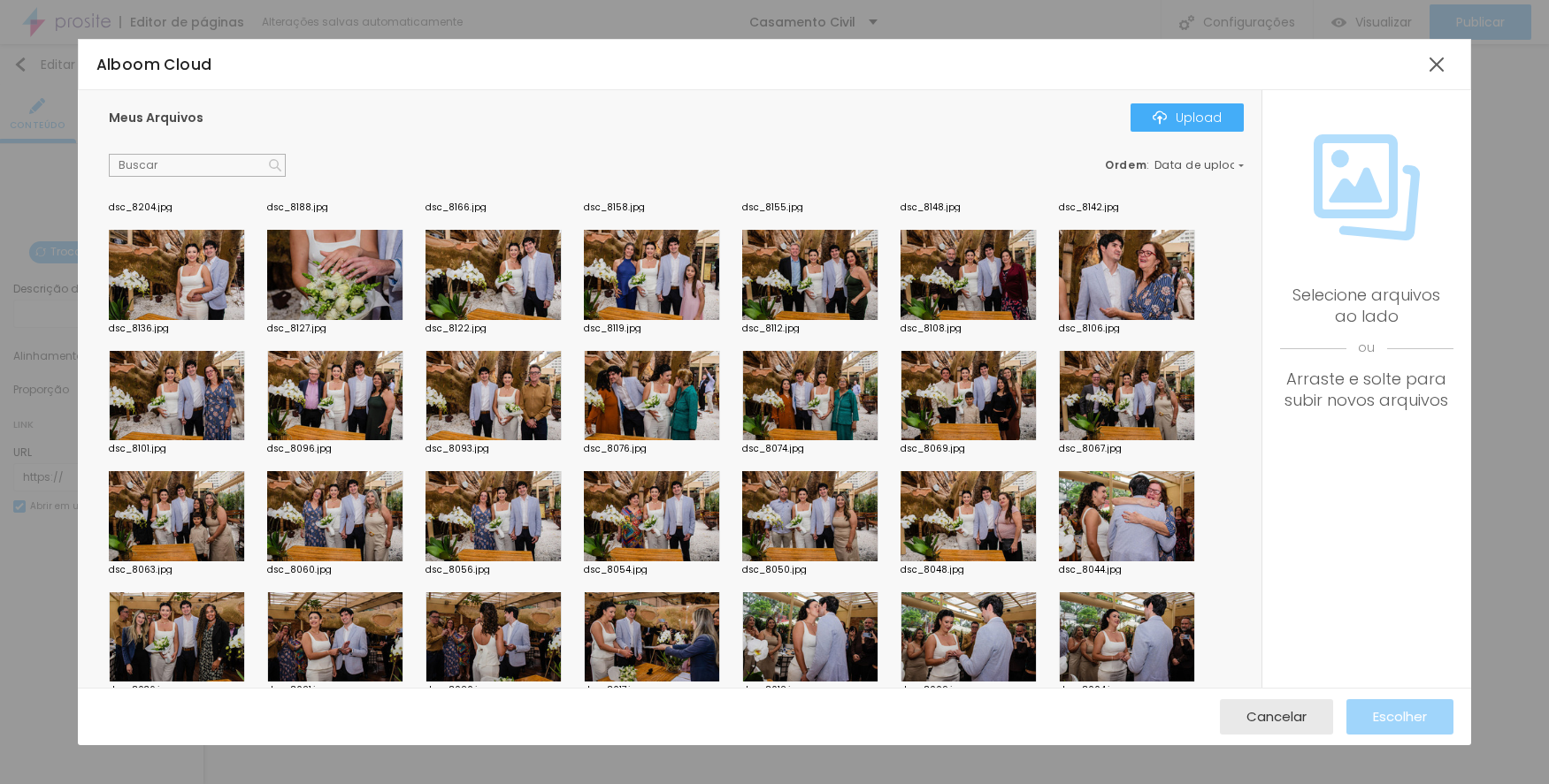
click at [984, 384] on div at bounding box center [969, 396] width 136 height 90
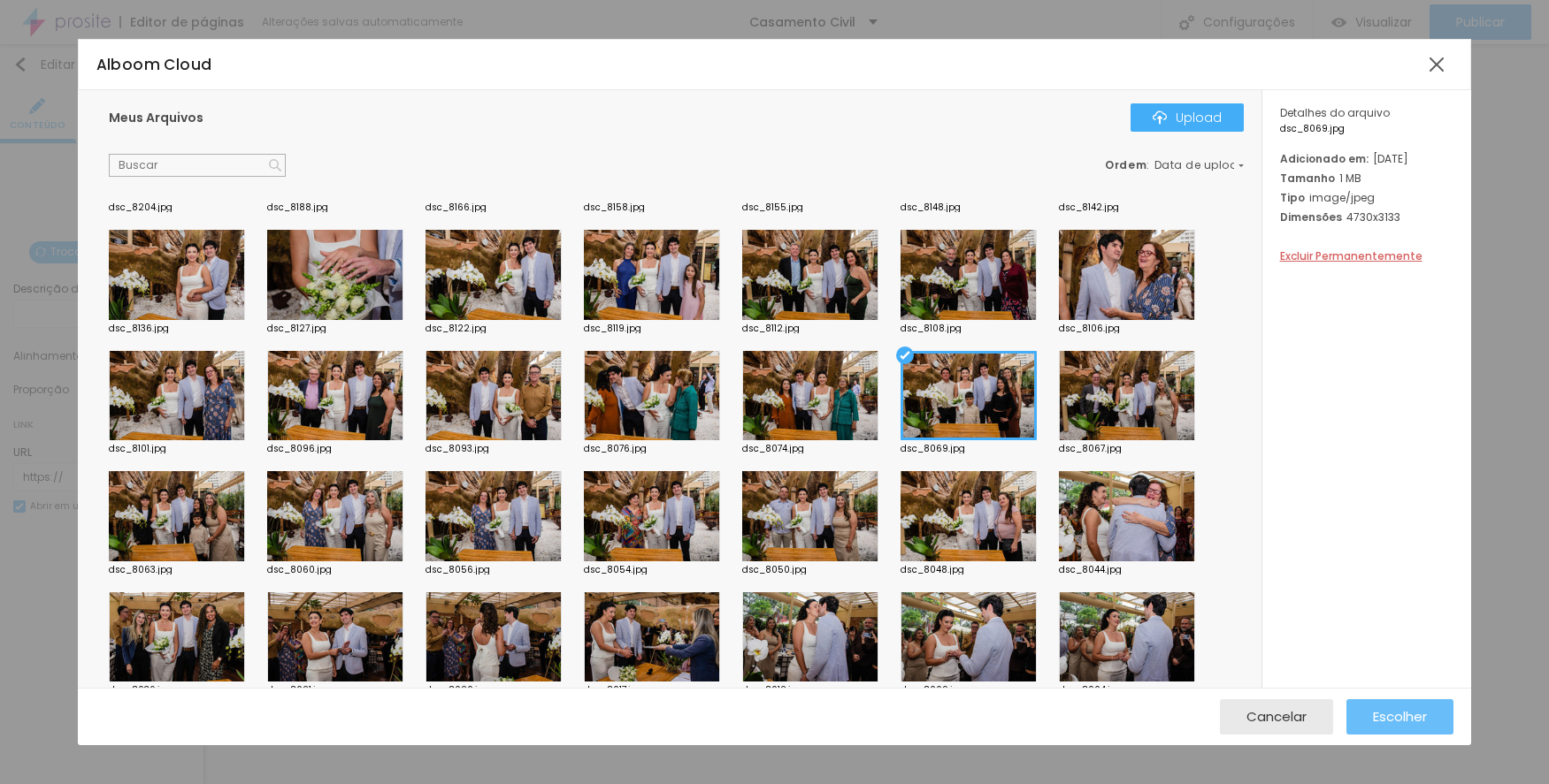
click at [1386, 709] on span "Escolher" at bounding box center [1400, 716] width 54 height 15
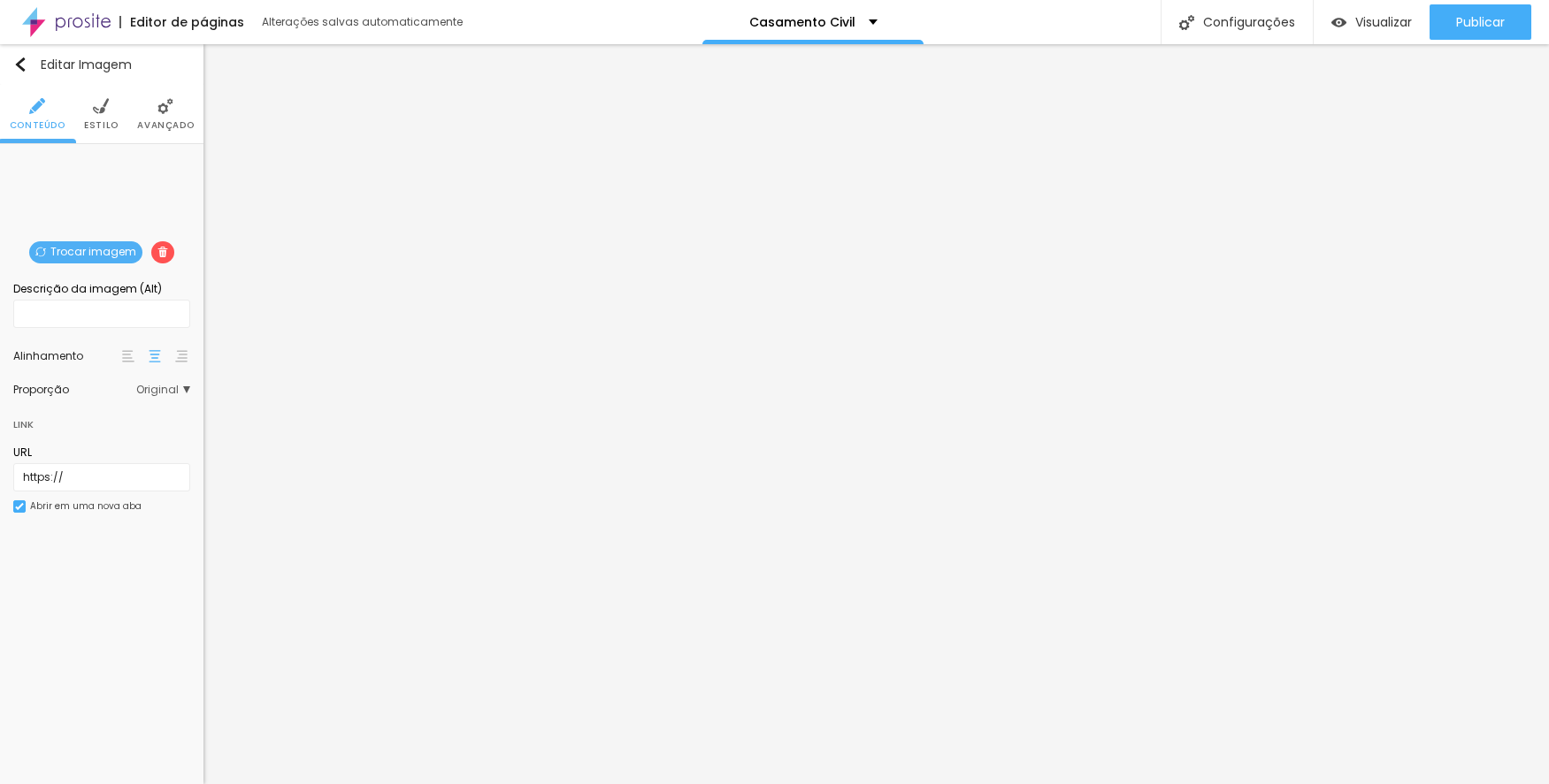
click at [75, 248] on span "Trocar imagem" at bounding box center [86, 252] width 114 height 22
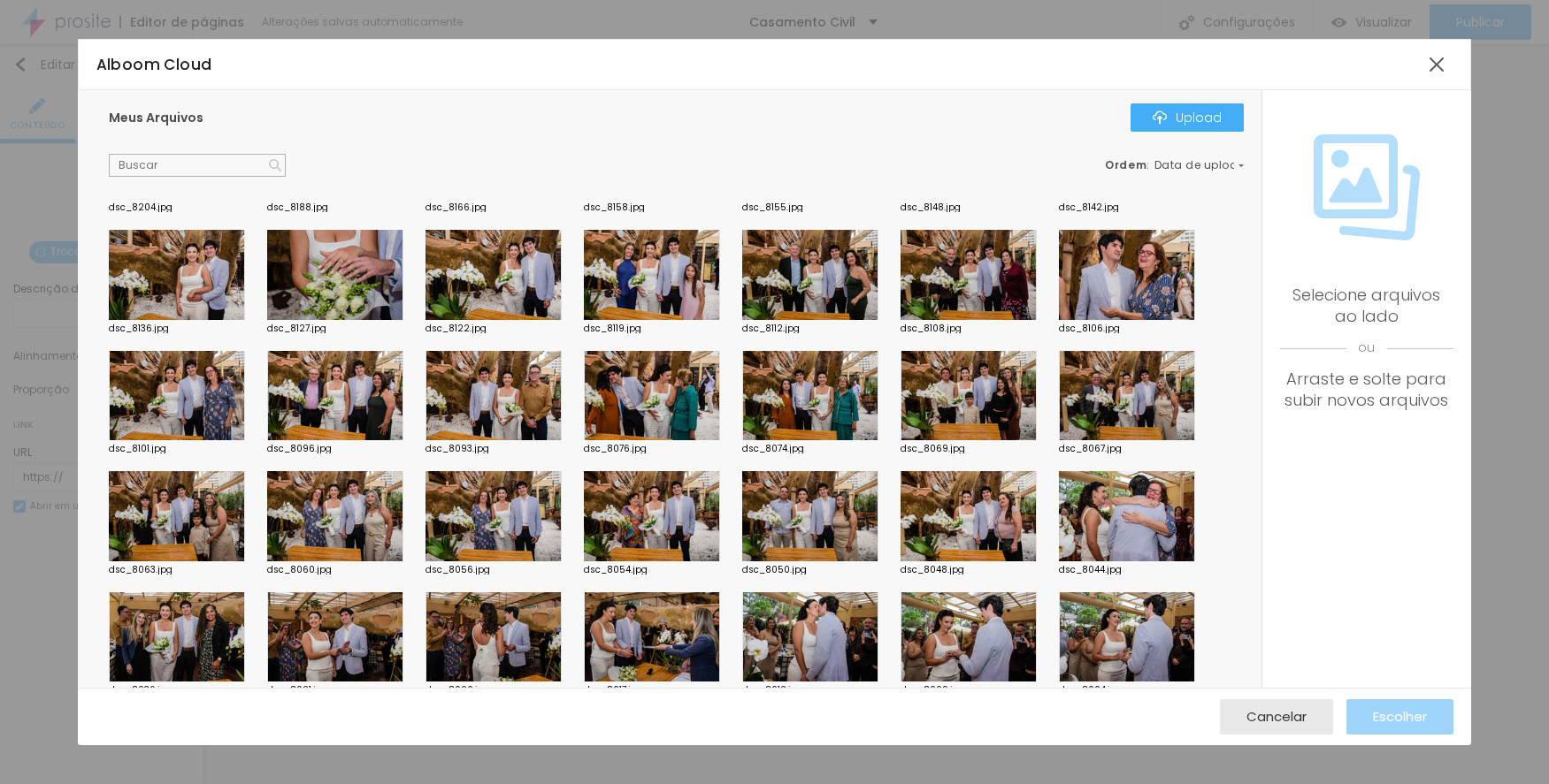
click at [803, 405] on div at bounding box center [810, 396] width 136 height 90
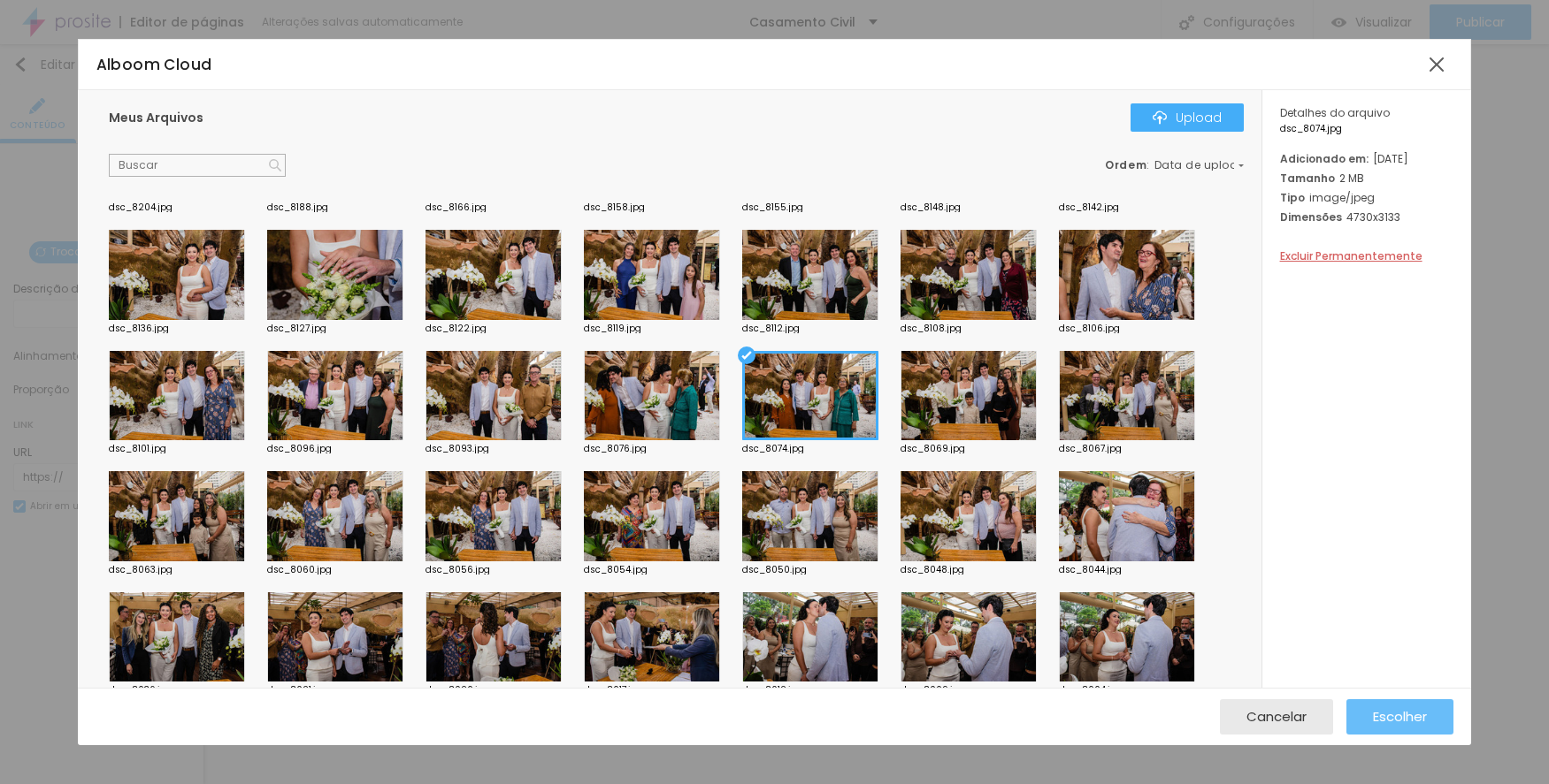
click at [1357, 711] on button "Escolher" at bounding box center [1400, 717] width 107 height 36
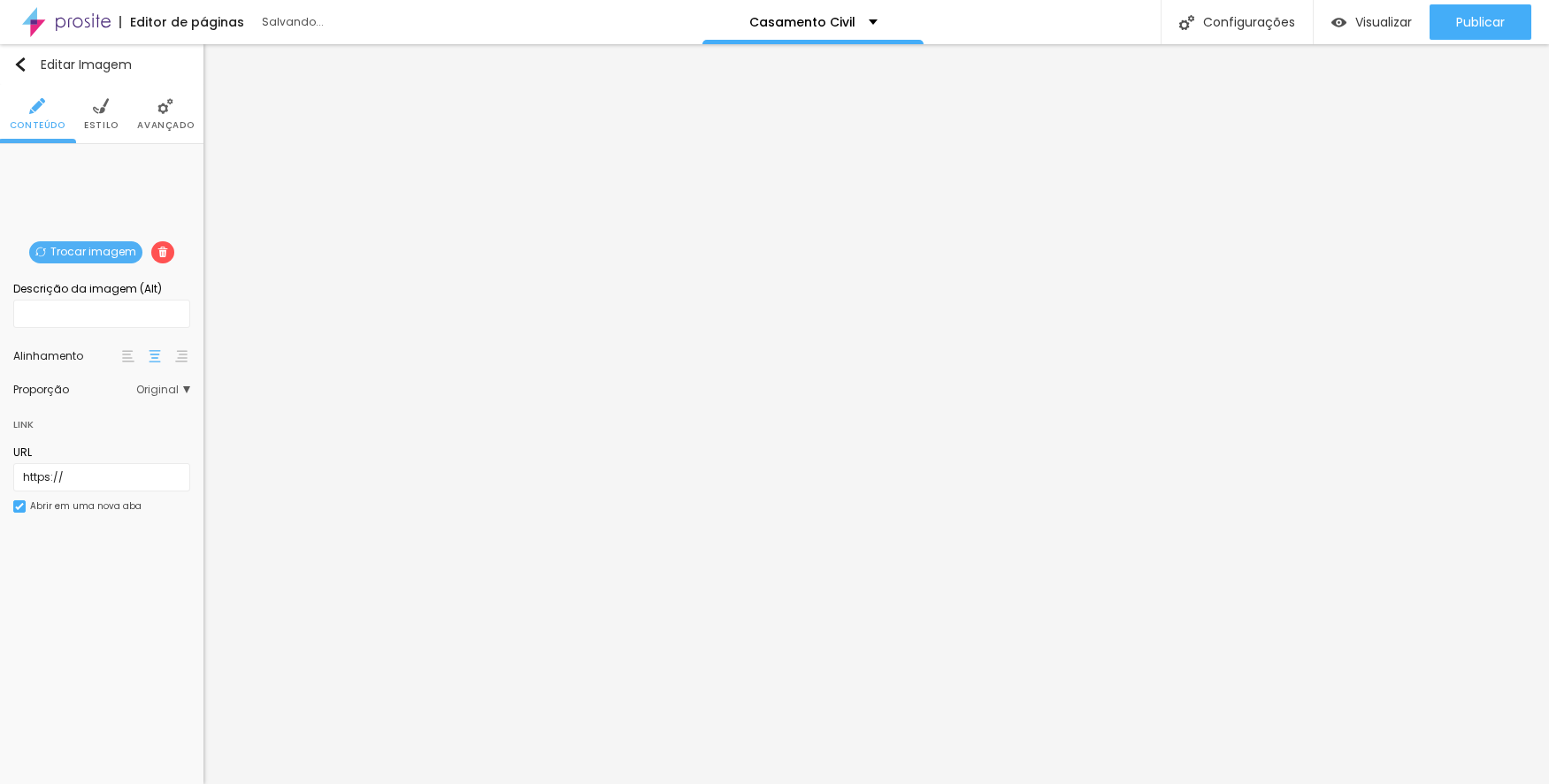
click at [77, 251] on span "Trocar imagem" at bounding box center [86, 252] width 114 height 22
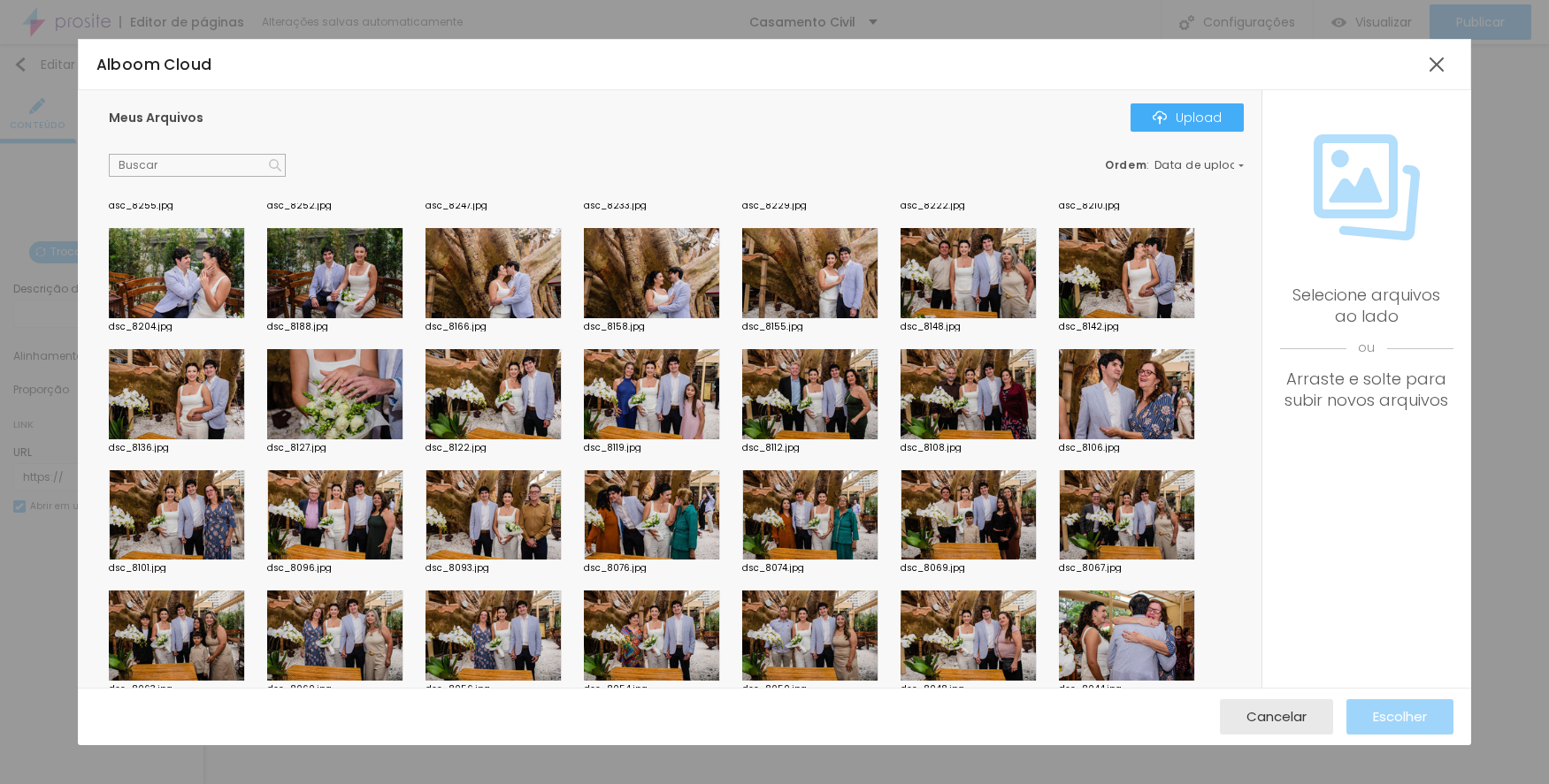
scroll to position [619, 0]
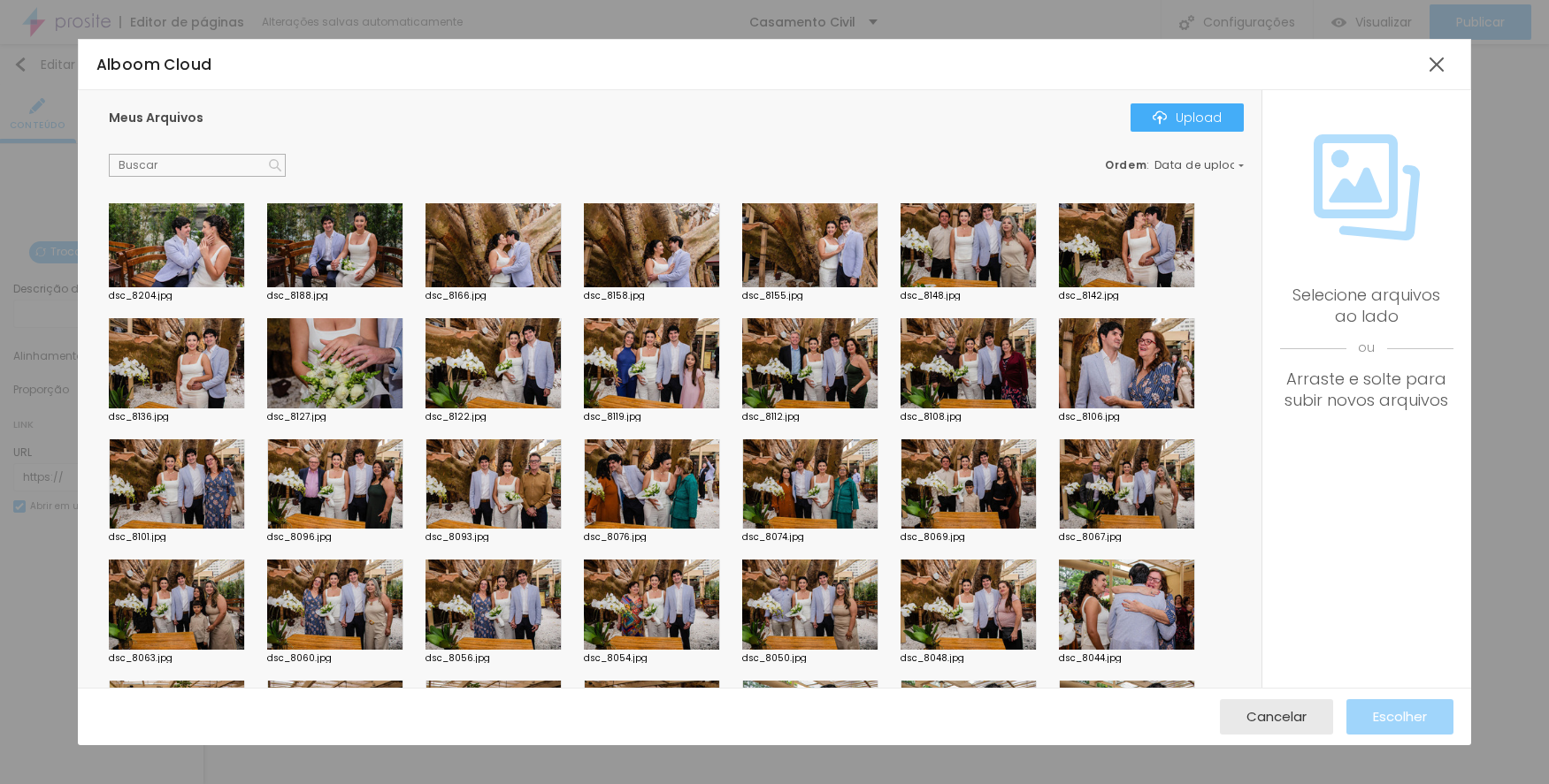
click at [657, 485] on div at bounding box center [652, 485] width 136 height 90
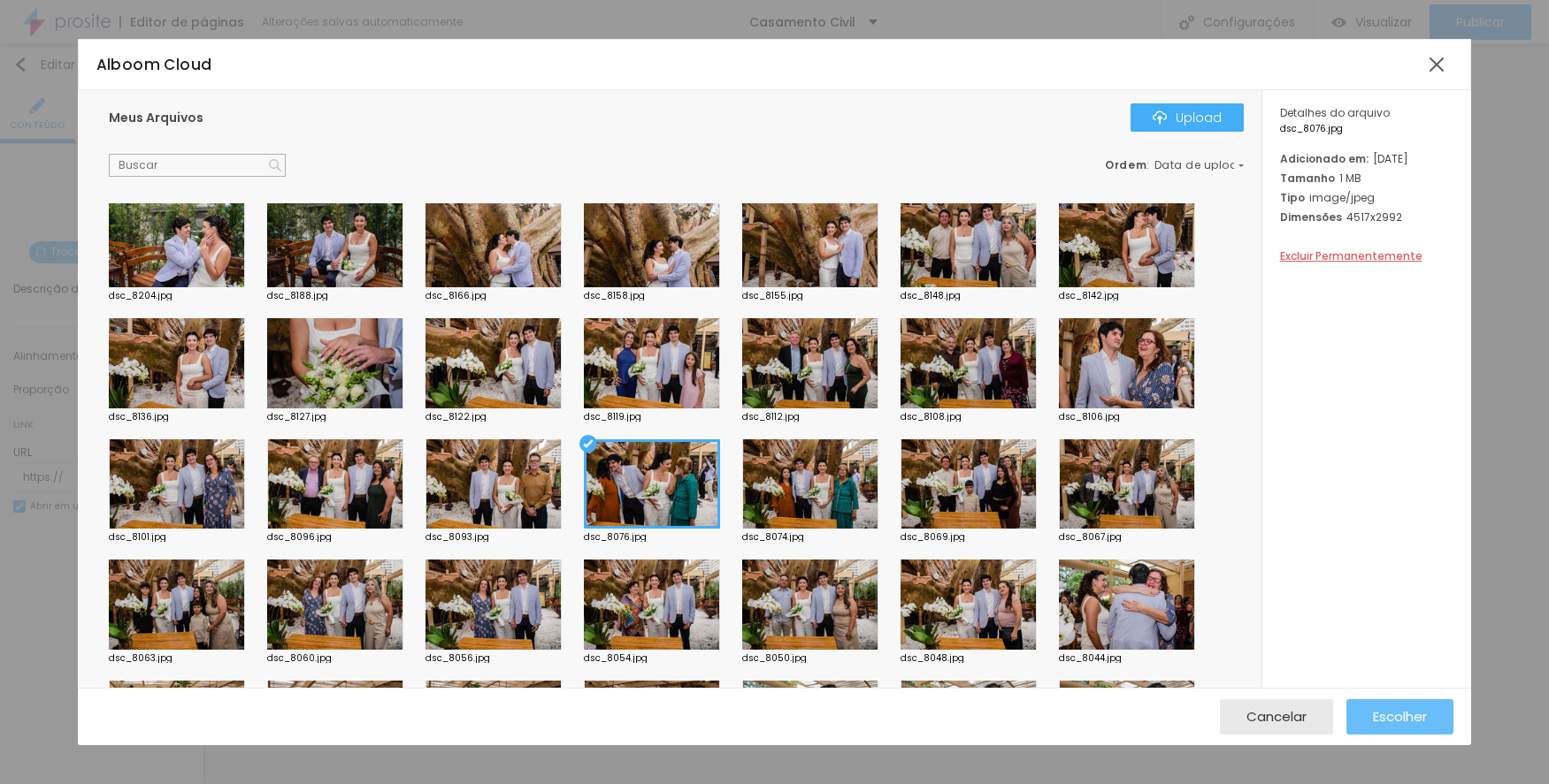
click at [1350, 711] on button "Escolher" at bounding box center [1400, 717] width 107 height 36
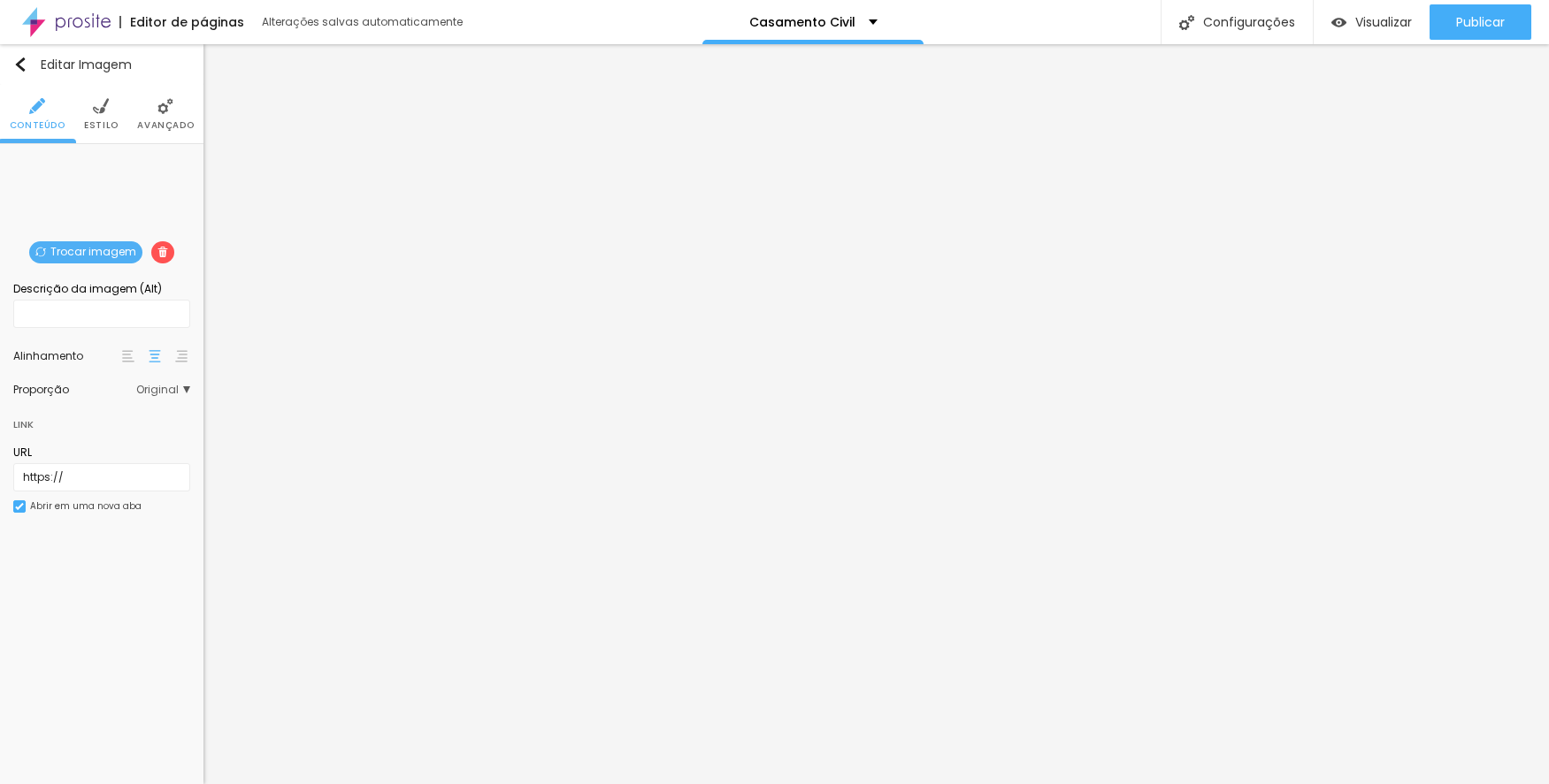
click at [114, 249] on span "Trocar imagem" at bounding box center [86, 252] width 114 height 22
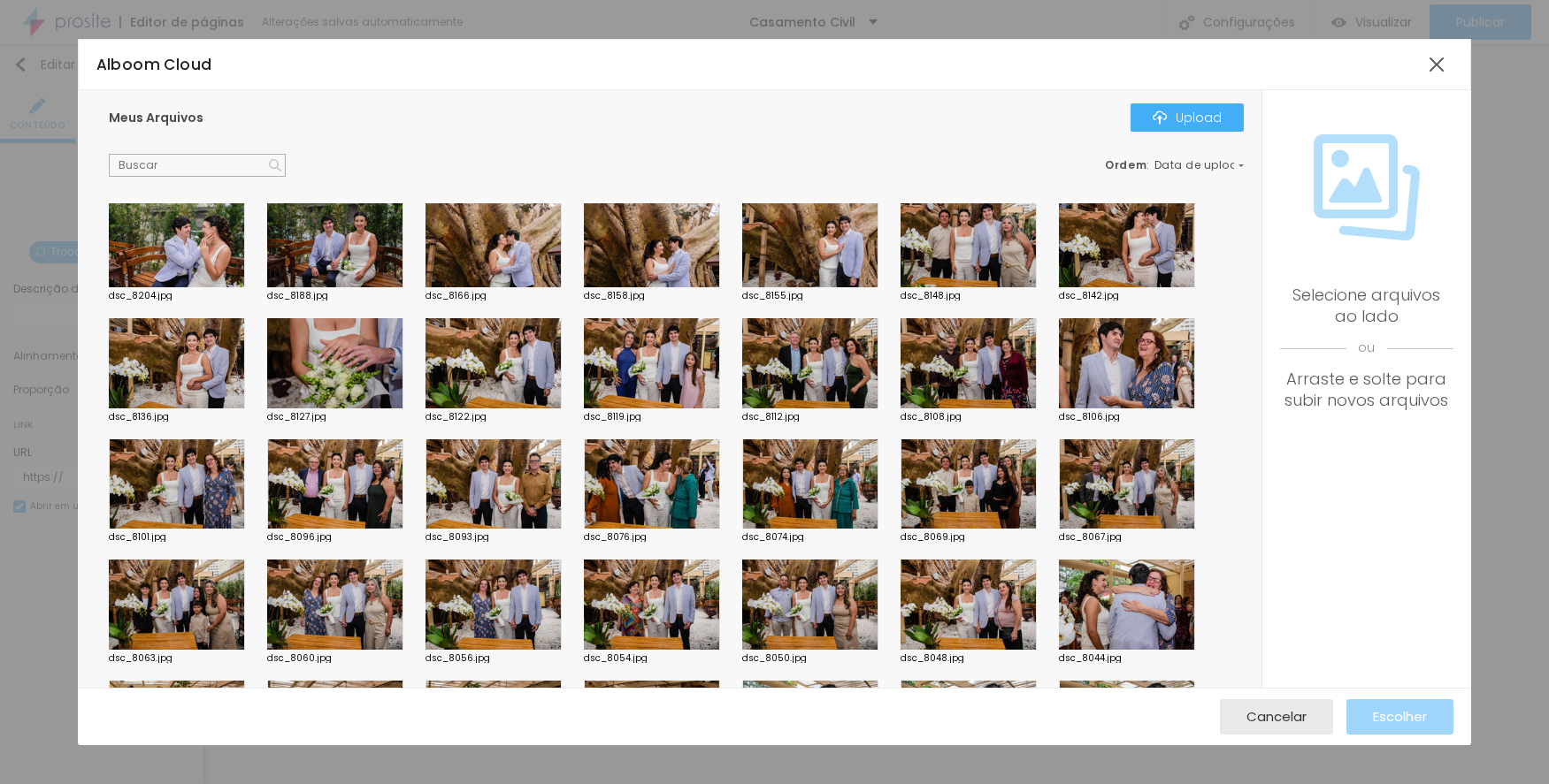
click at [444, 495] on div at bounding box center [494, 485] width 136 height 90
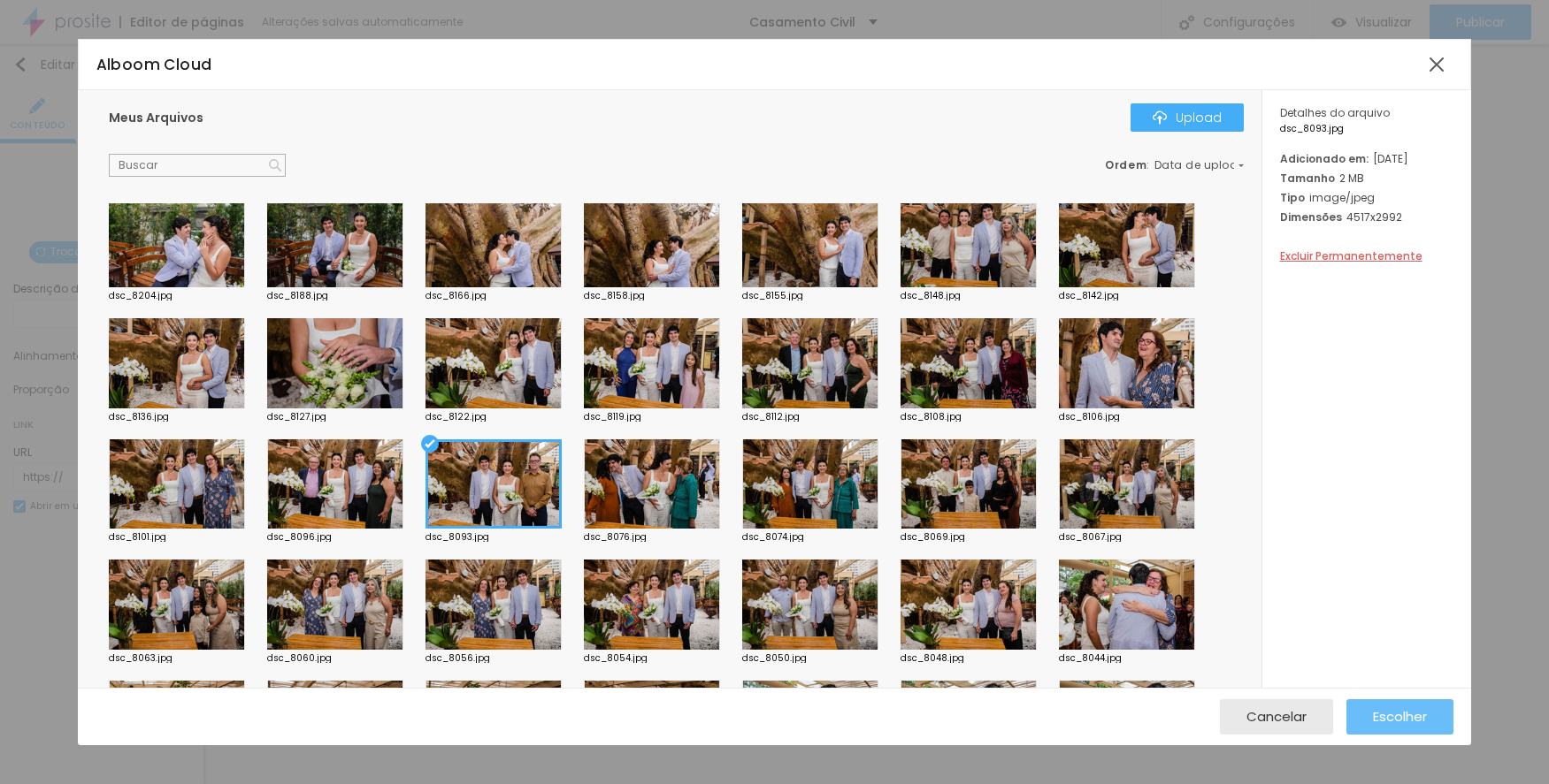
click at [1363, 712] on button "Escolher" at bounding box center [1400, 717] width 107 height 36
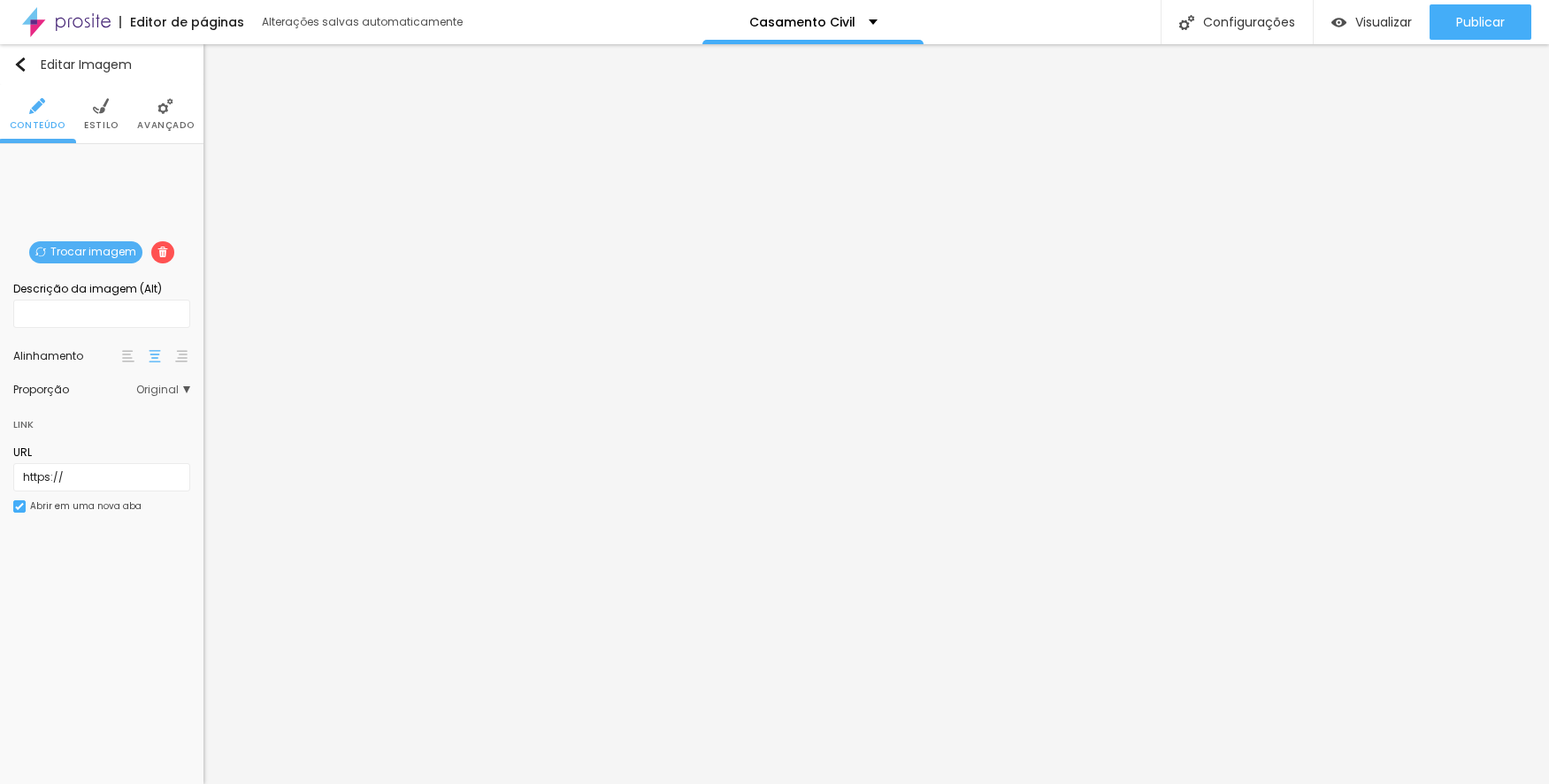
click at [114, 248] on span "Trocar imagem" at bounding box center [86, 252] width 114 height 22
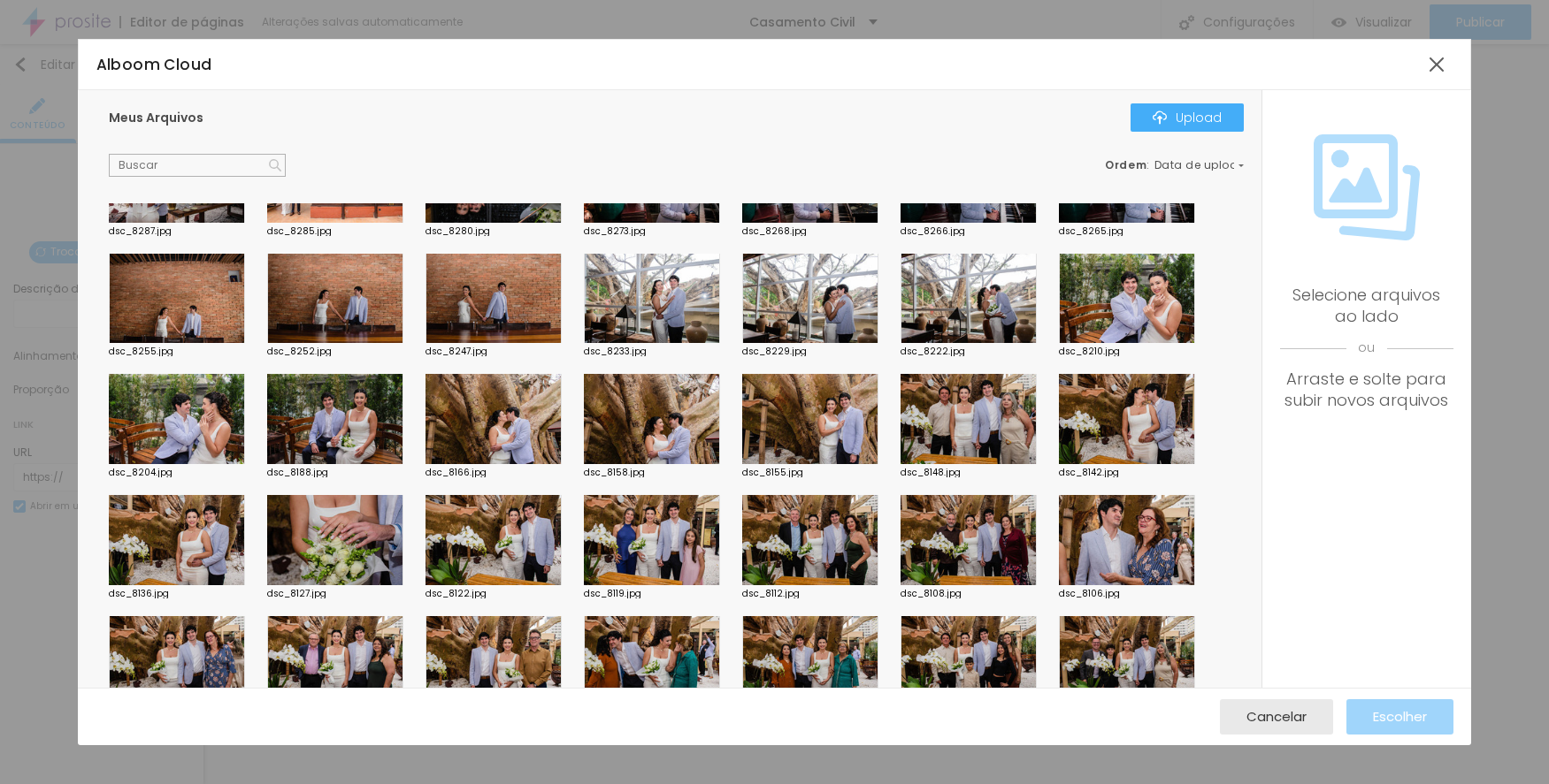
scroll to position [530, 0]
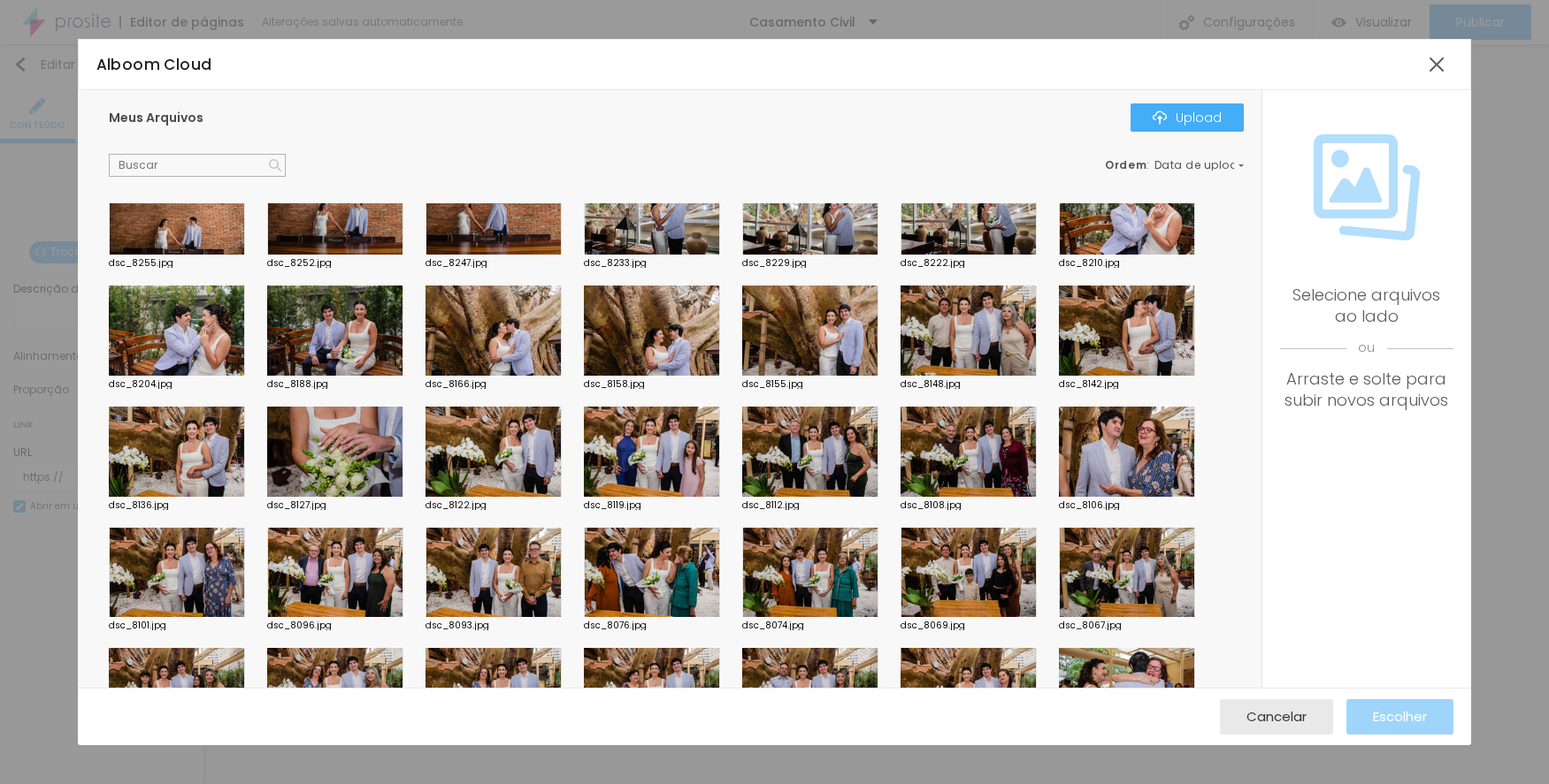
click at [343, 586] on div at bounding box center [335, 572] width 136 height 90
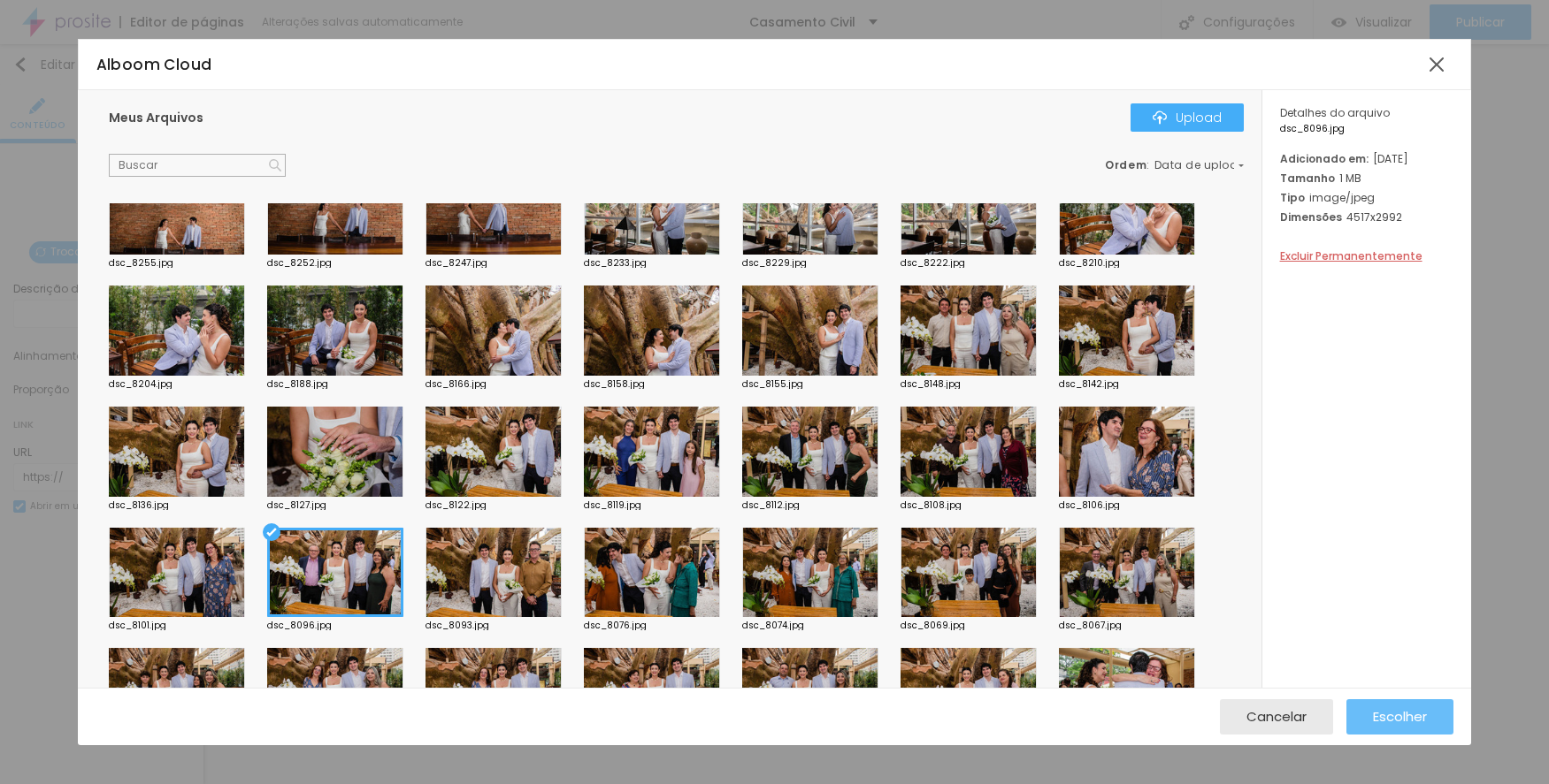
click at [1410, 720] on span "Escolher" at bounding box center [1400, 716] width 54 height 15
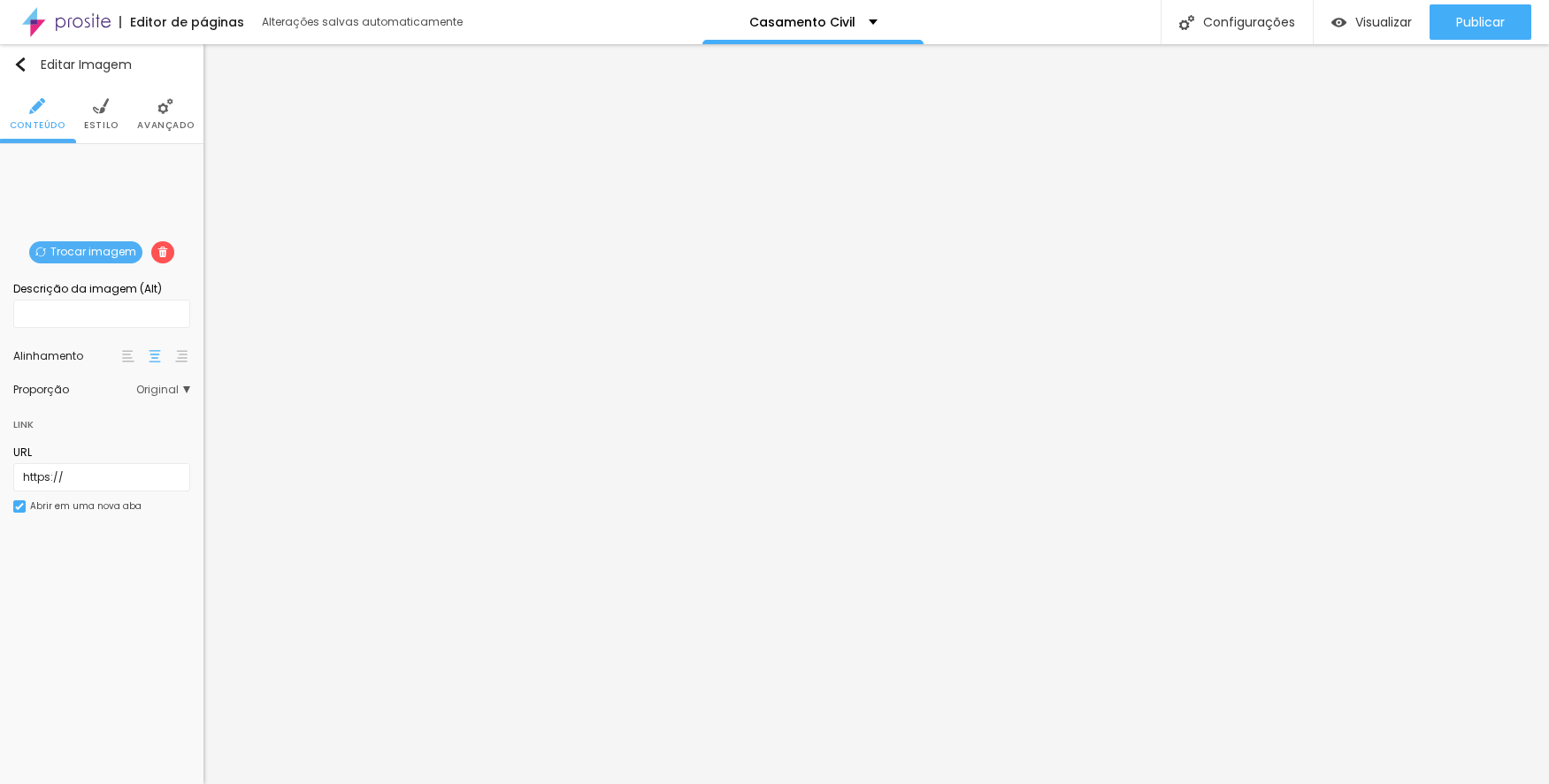
click at [105, 254] on span "Trocar imagem" at bounding box center [86, 252] width 114 height 22
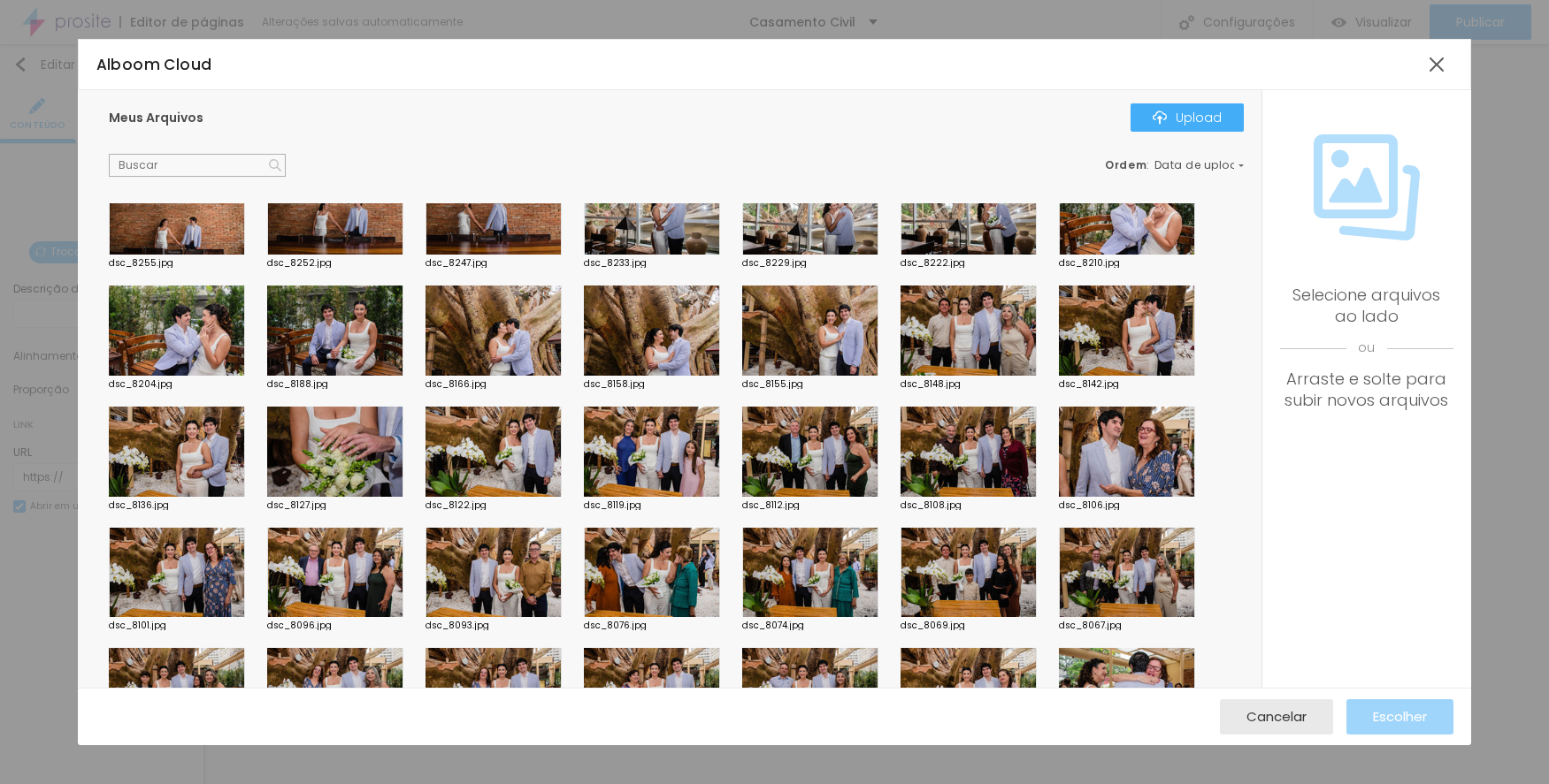
click at [1167, 461] on div at bounding box center [1127, 451] width 136 height 90
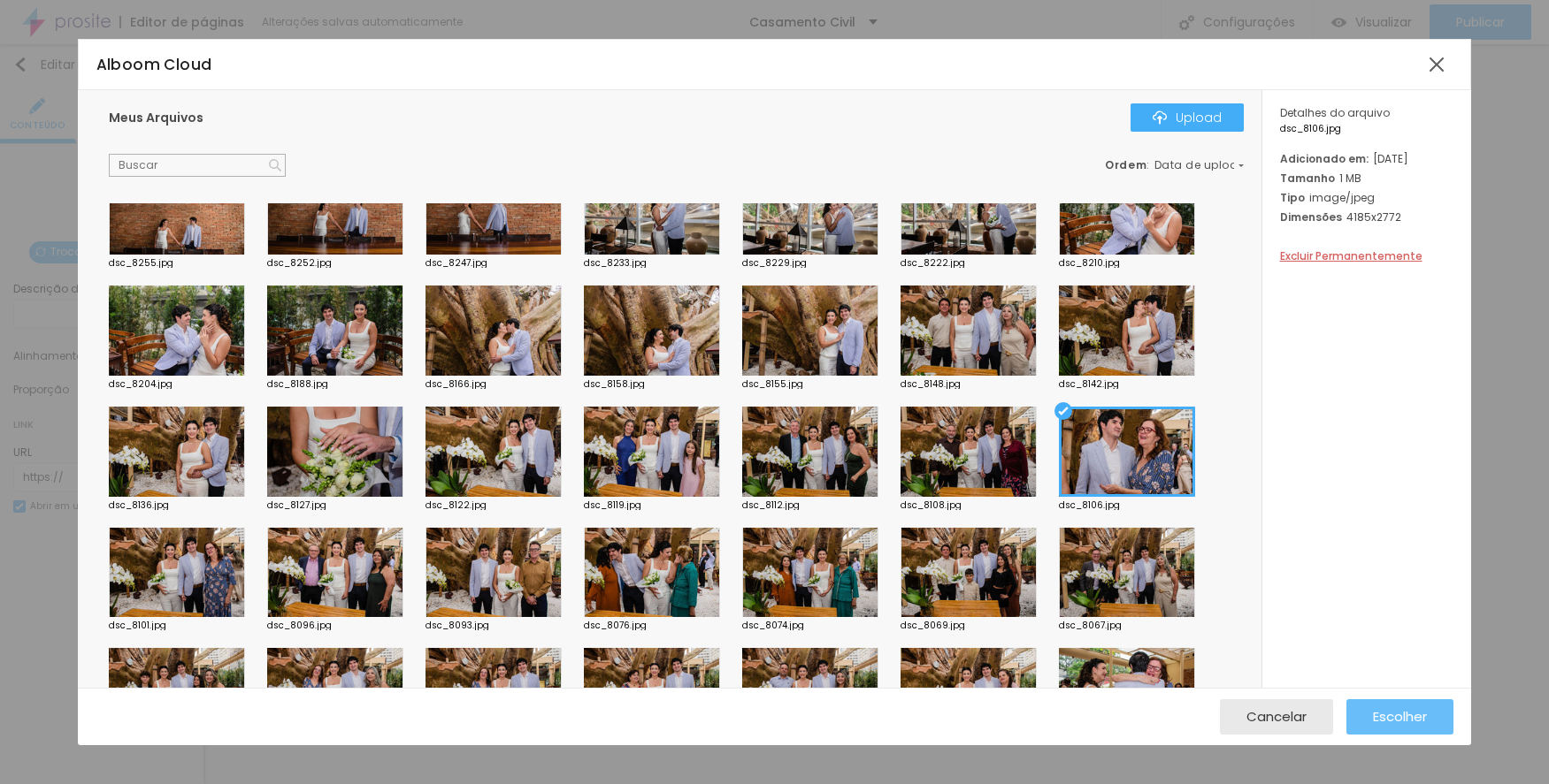
click at [1412, 711] on span "Escolher" at bounding box center [1400, 716] width 54 height 15
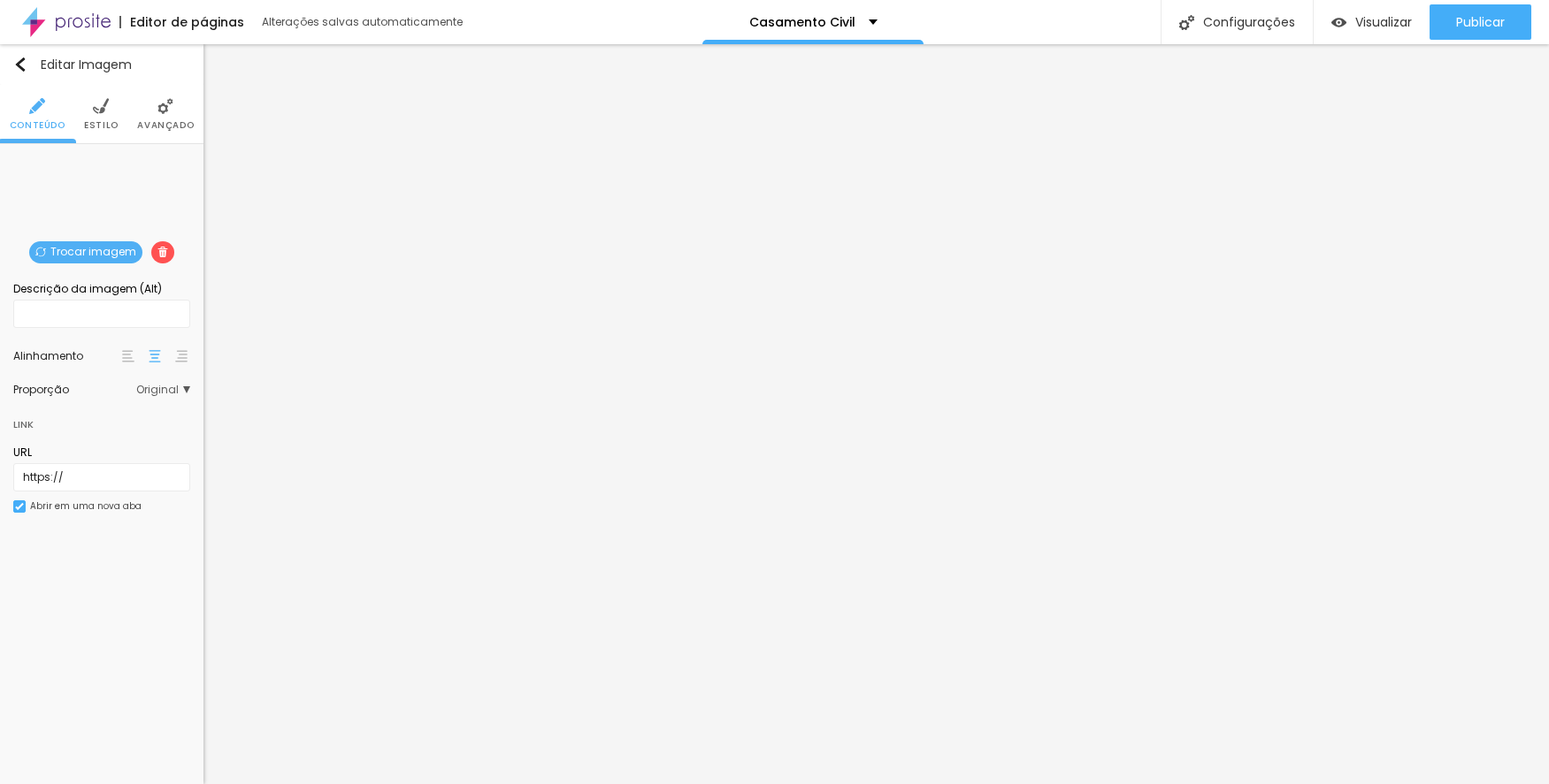
click at [60, 256] on span "Trocar imagem" at bounding box center [86, 252] width 114 height 22
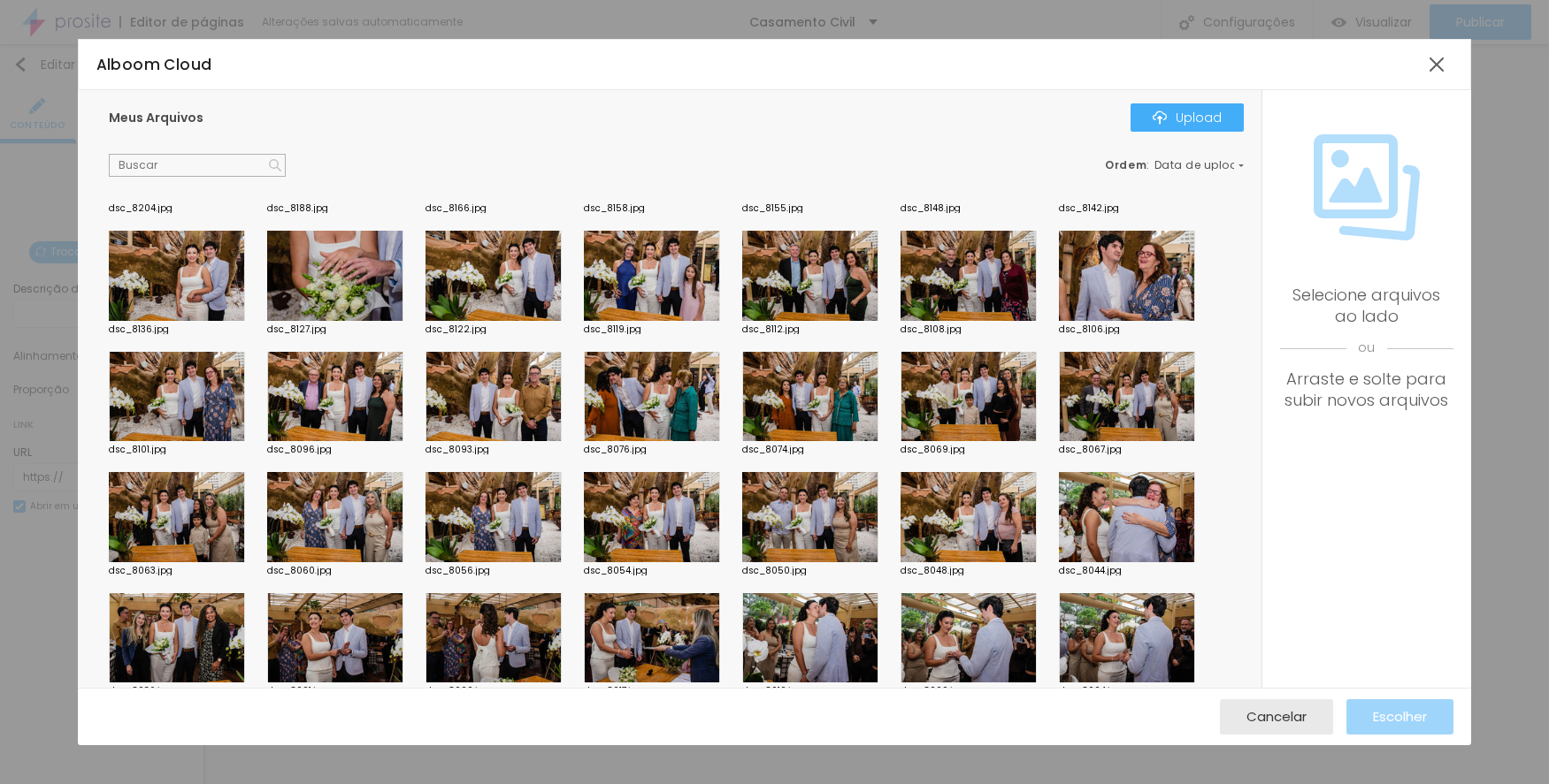
scroll to position [707, 0]
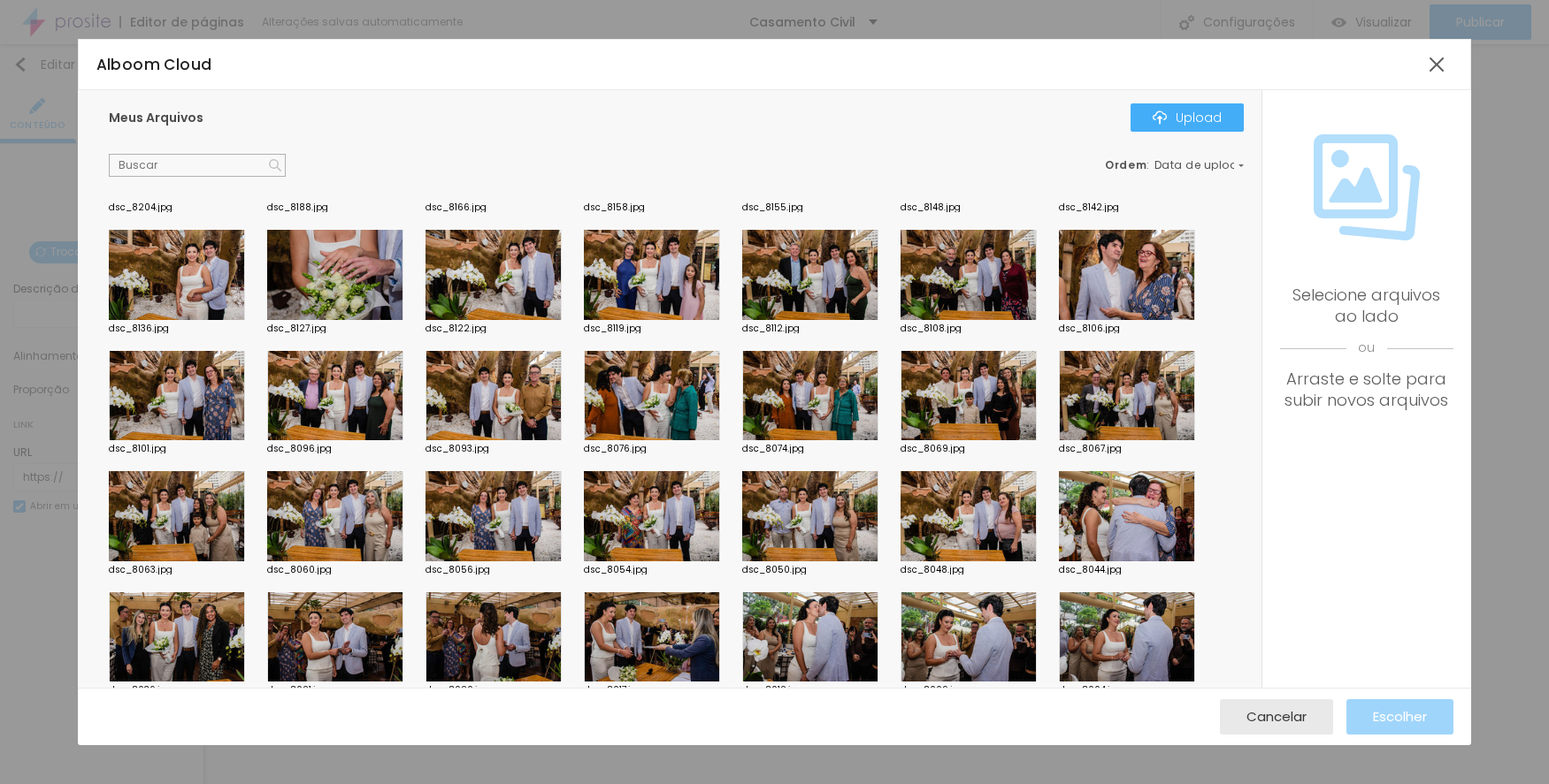
click at [172, 387] on div at bounding box center [177, 396] width 136 height 90
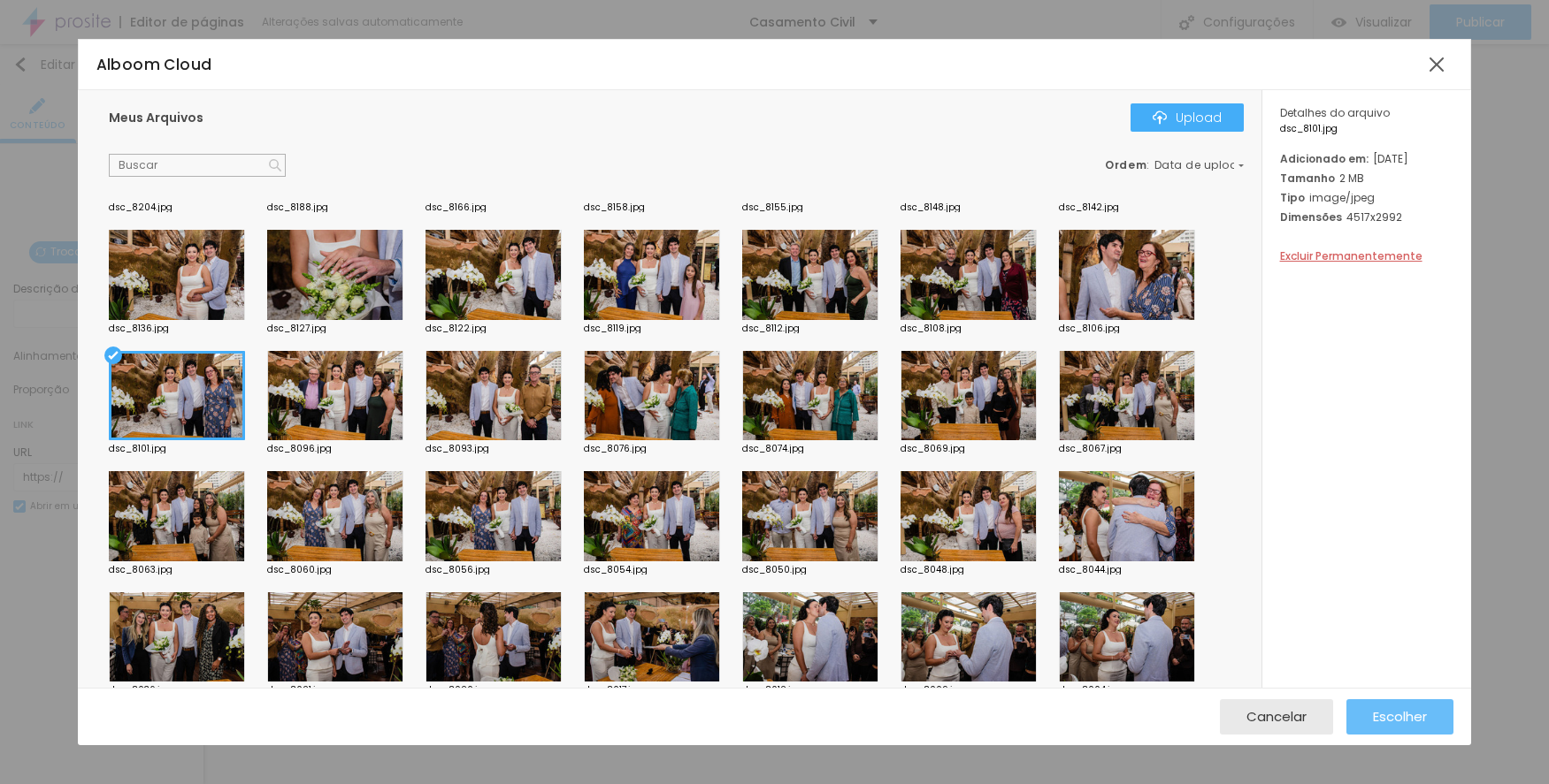
click at [1389, 718] on span "Escolher" at bounding box center [1400, 716] width 54 height 15
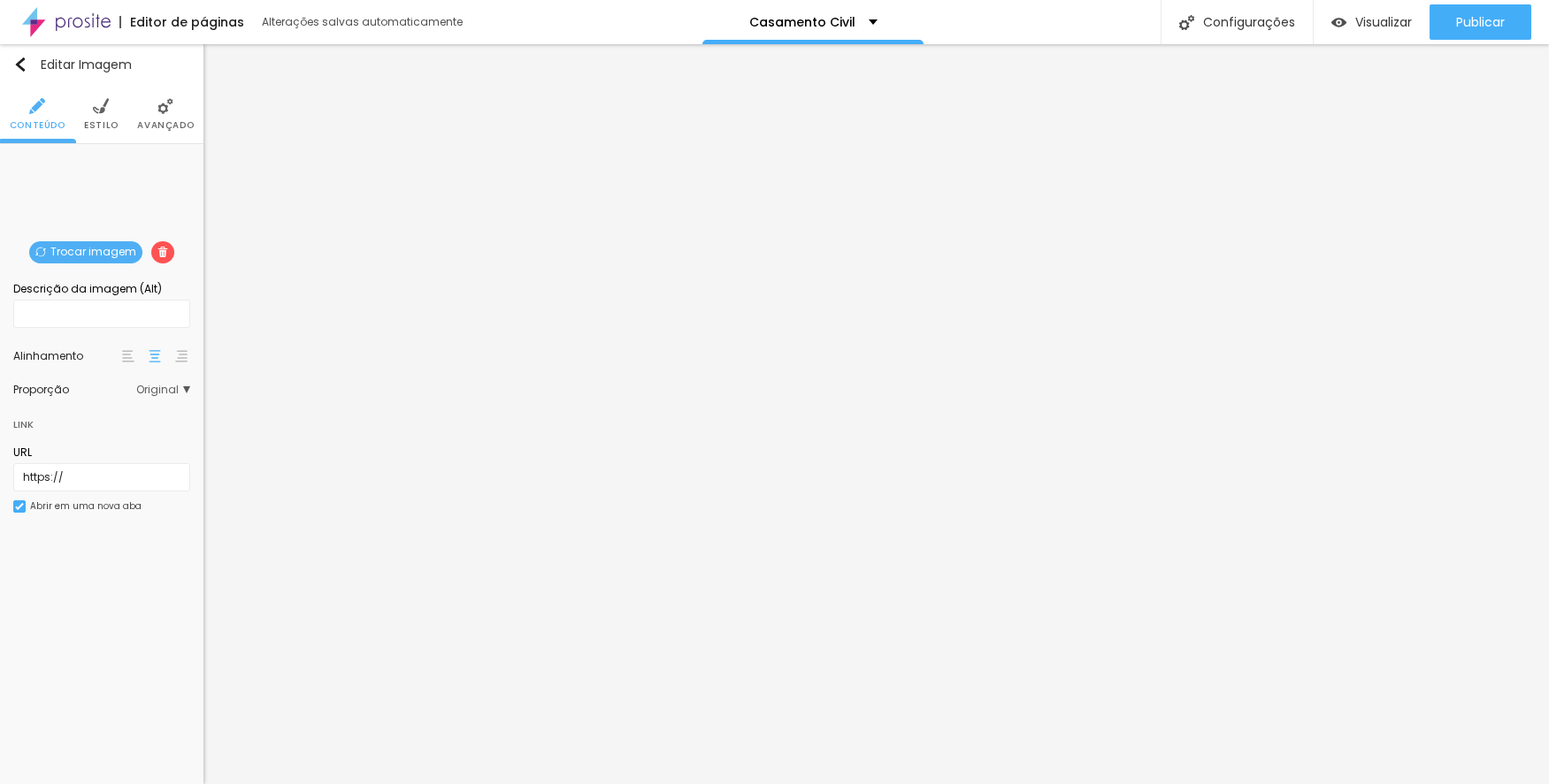
click at [111, 253] on span "Trocar imagem" at bounding box center [86, 252] width 114 height 22
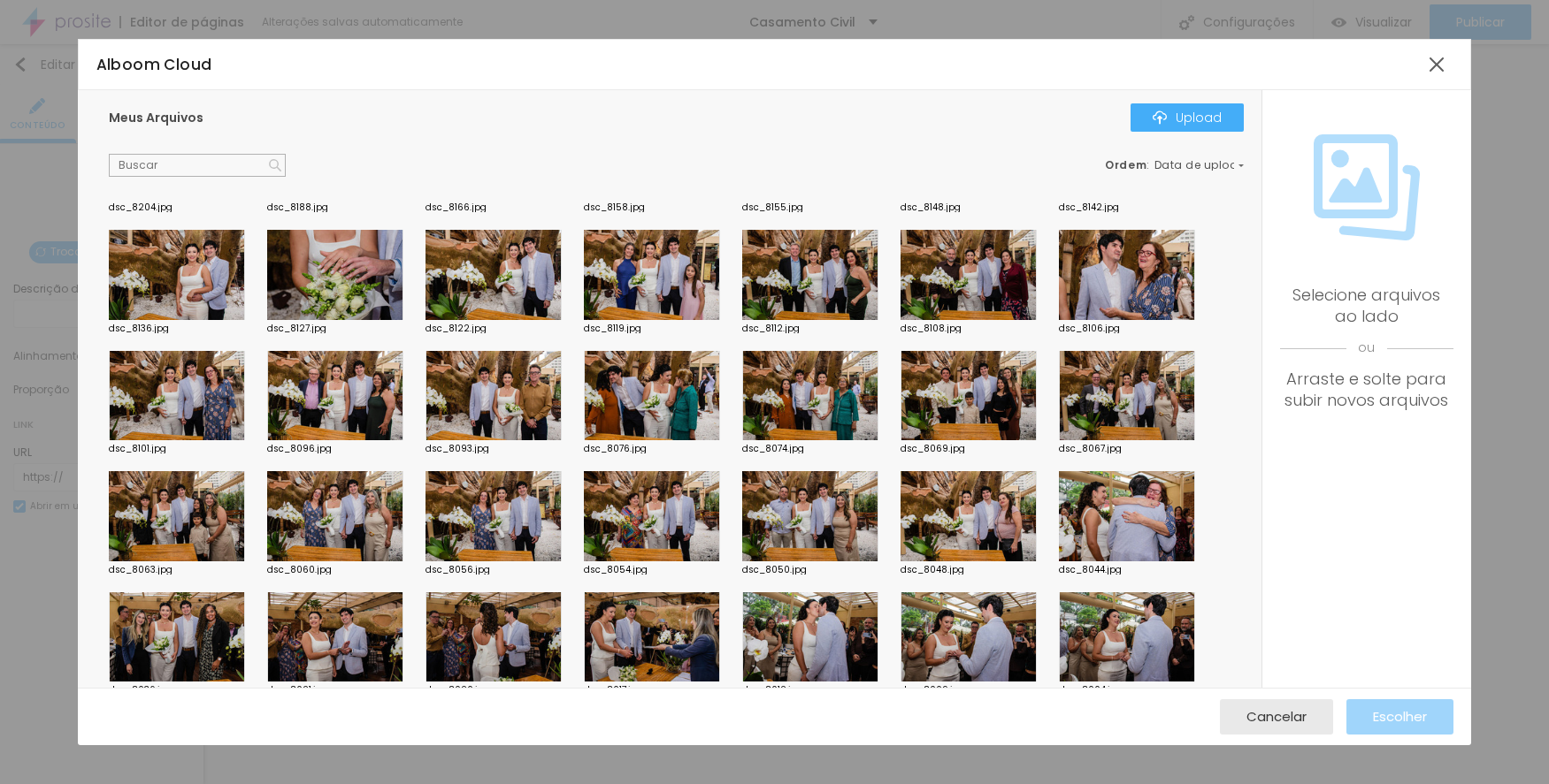
click at [926, 276] on div at bounding box center [969, 274] width 136 height 90
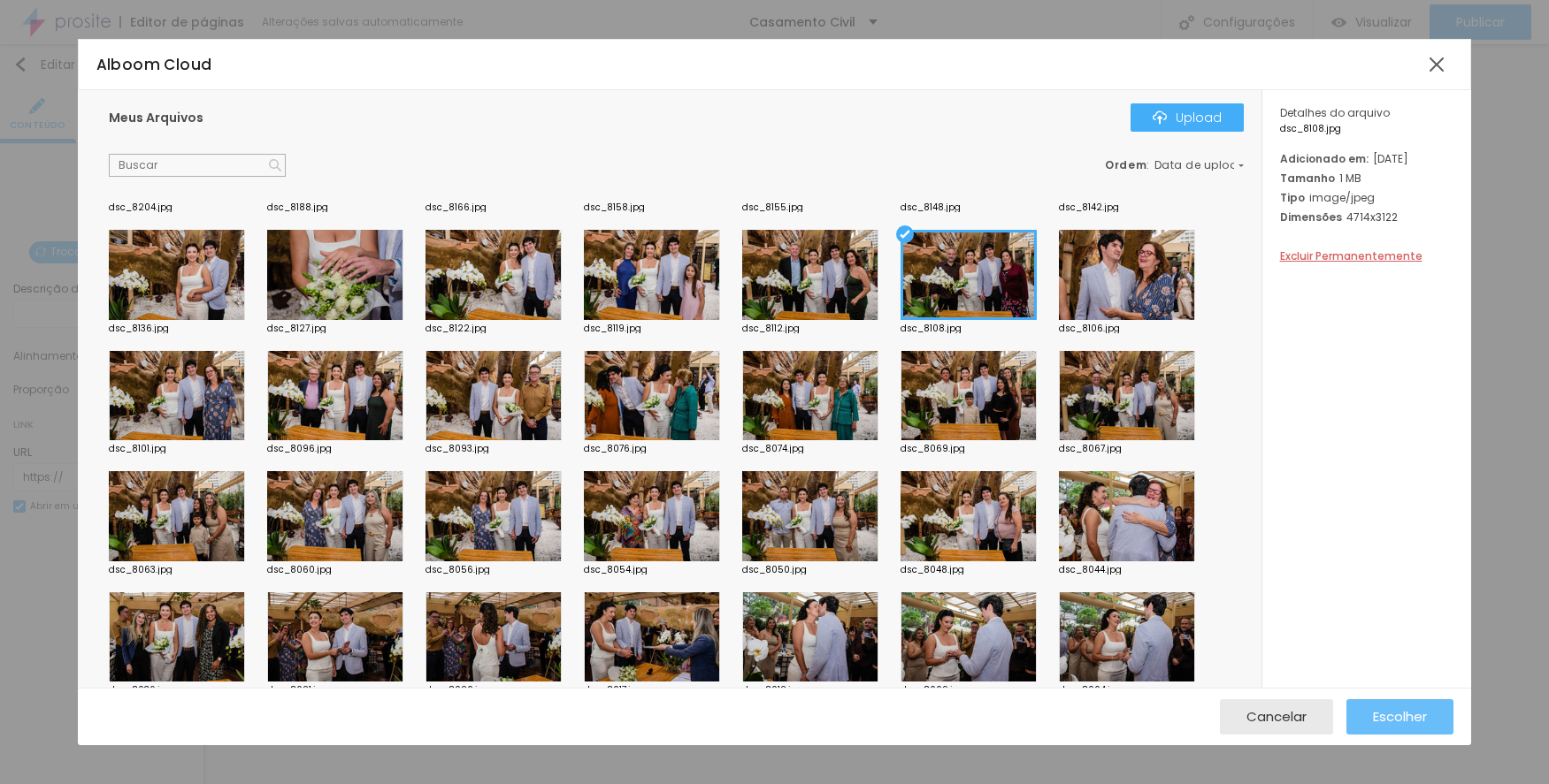
click at [1346, 704] on button "Escolher" at bounding box center [1400, 717] width 107 height 36
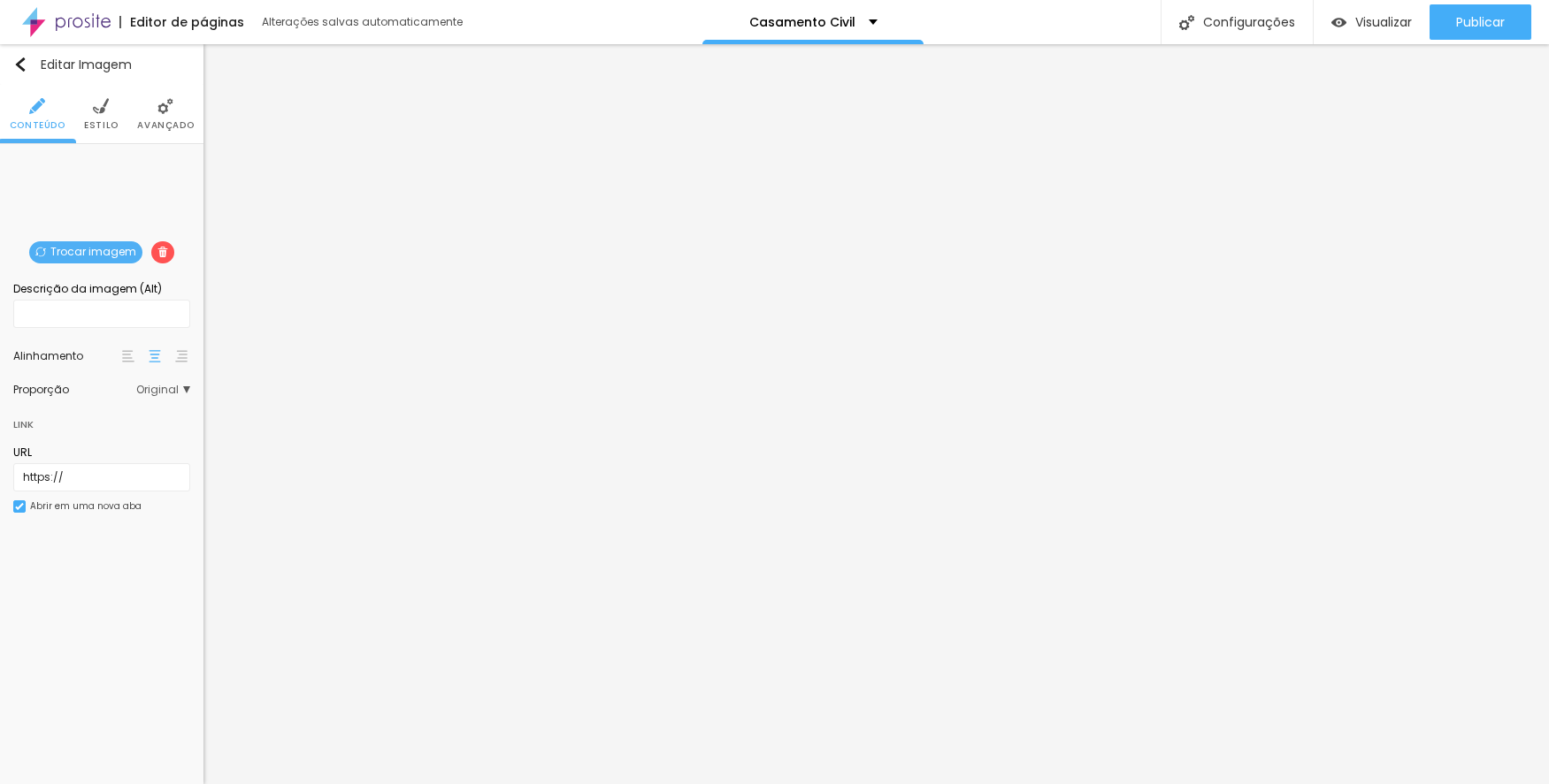
click at [110, 249] on span "Trocar imagem" at bounding box center [86, 252] width 114 height 22
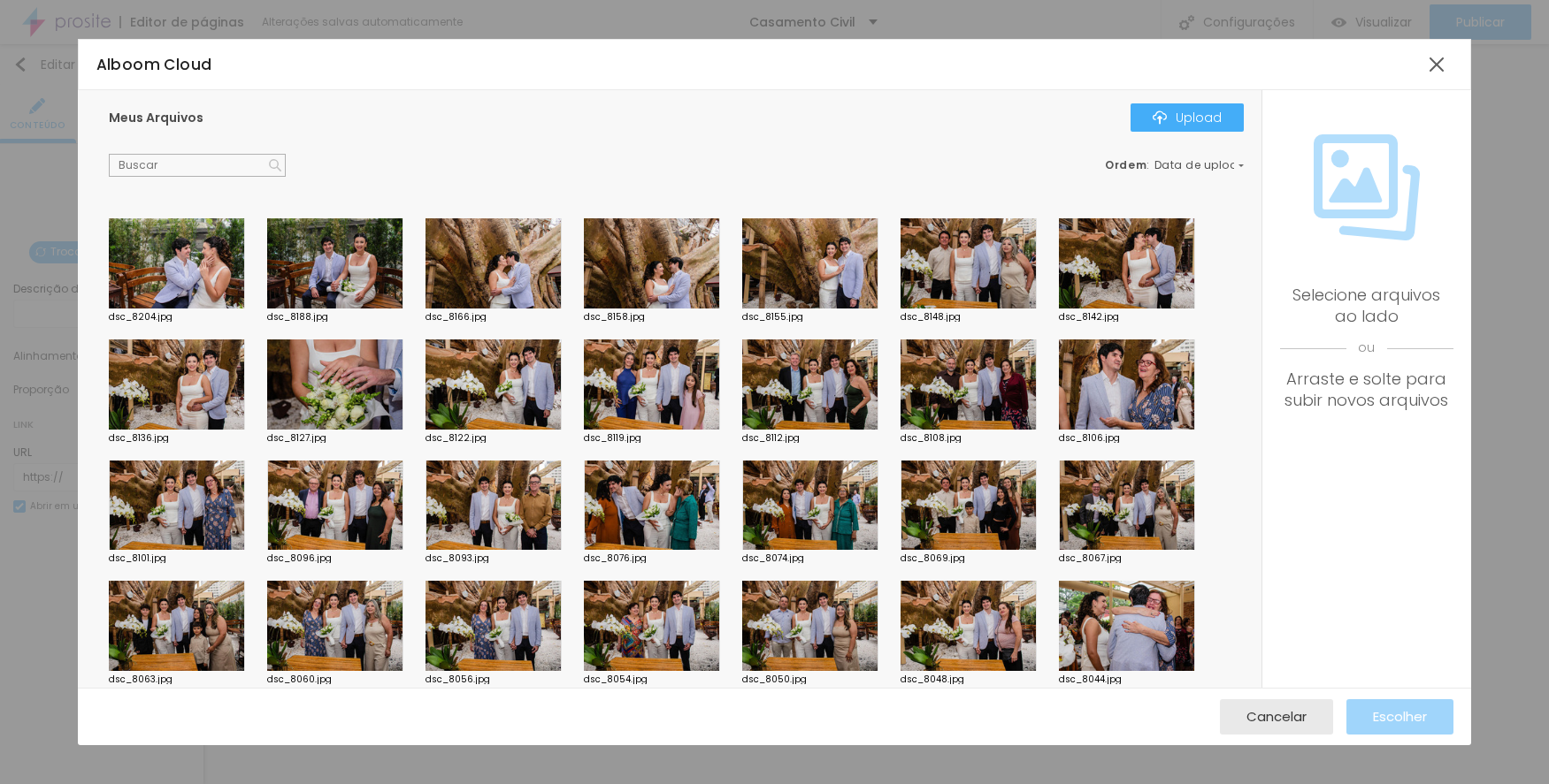
scroll to position [619, 0]
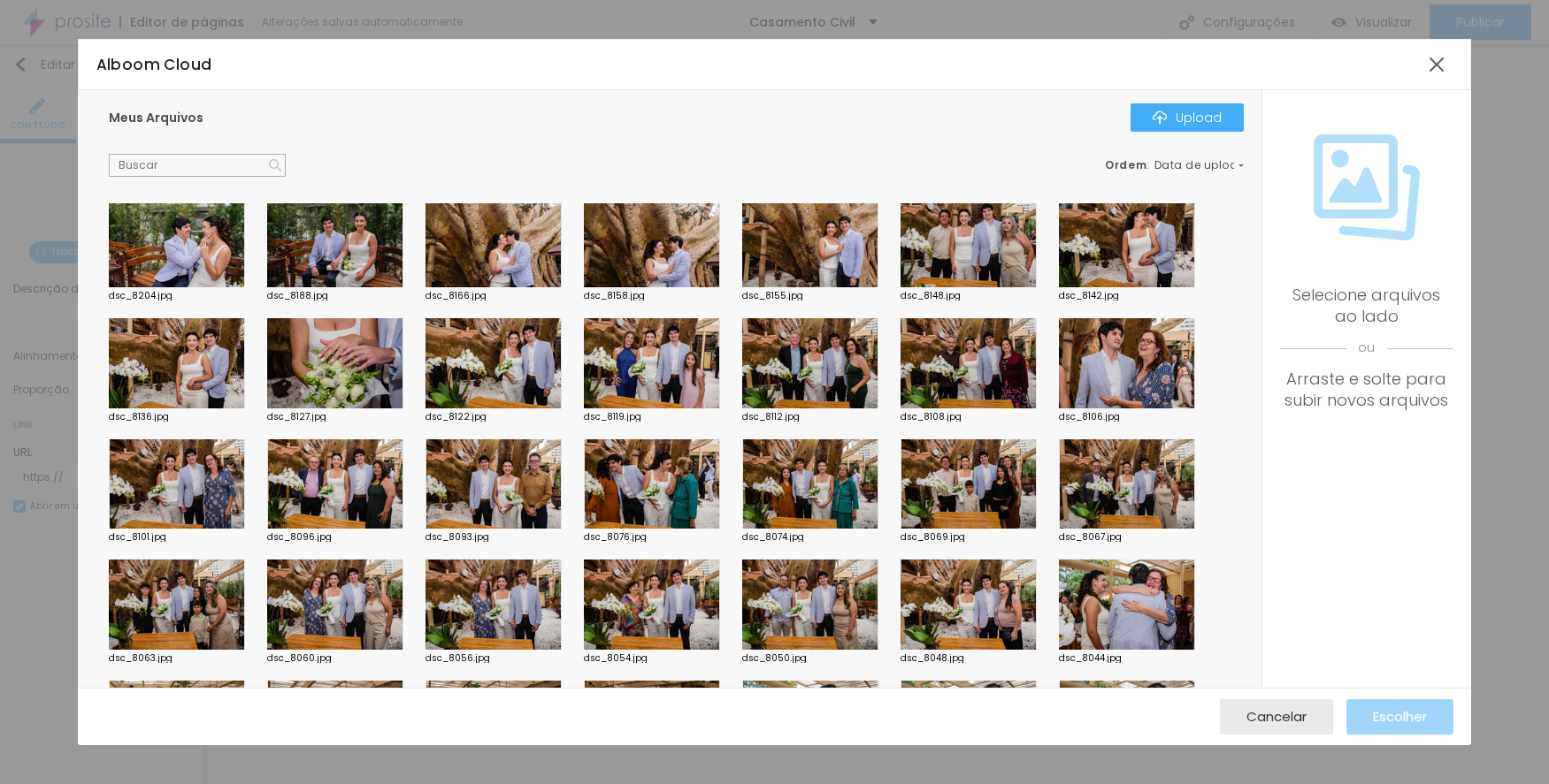
click at [783, 365] on div at bounding box center [810, 363] width 136 height 90
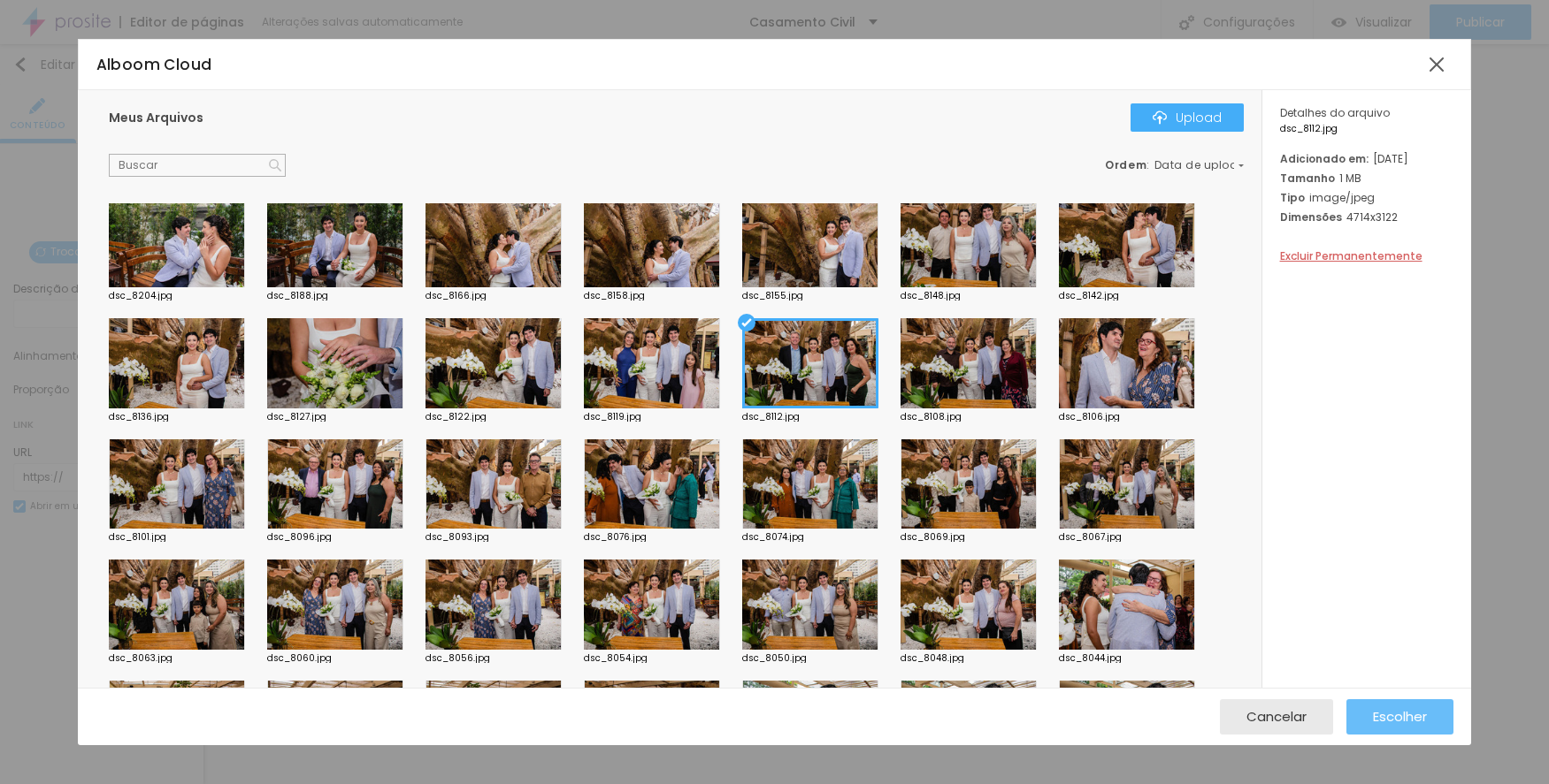
click at [1394, 709] on span "Escolher" at bounding box center [1400, 716] width 54 height 15
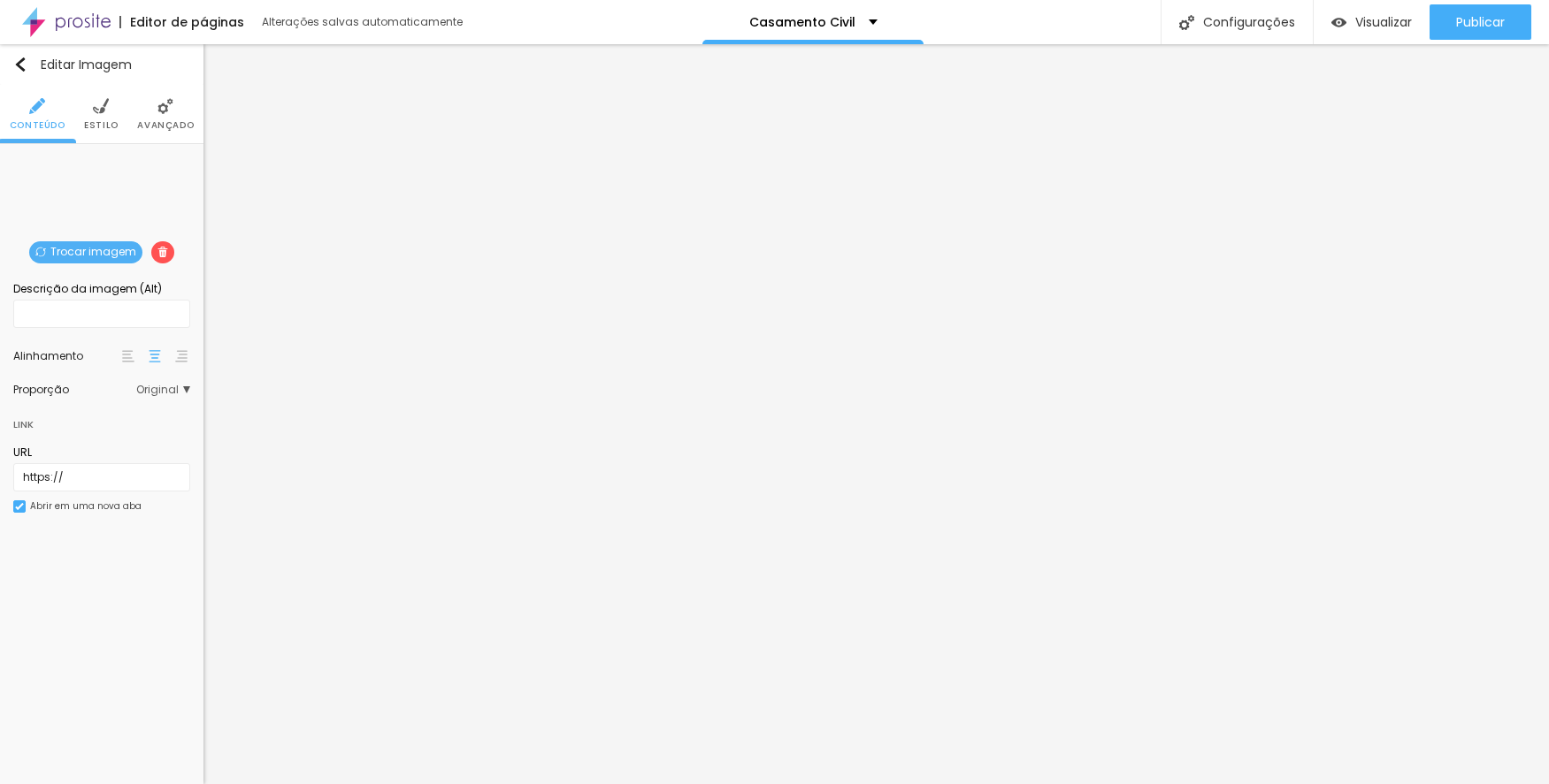
click at [116, 250] on span "Trocar imagem" at bounding box center [86, 252] width 114 height 22
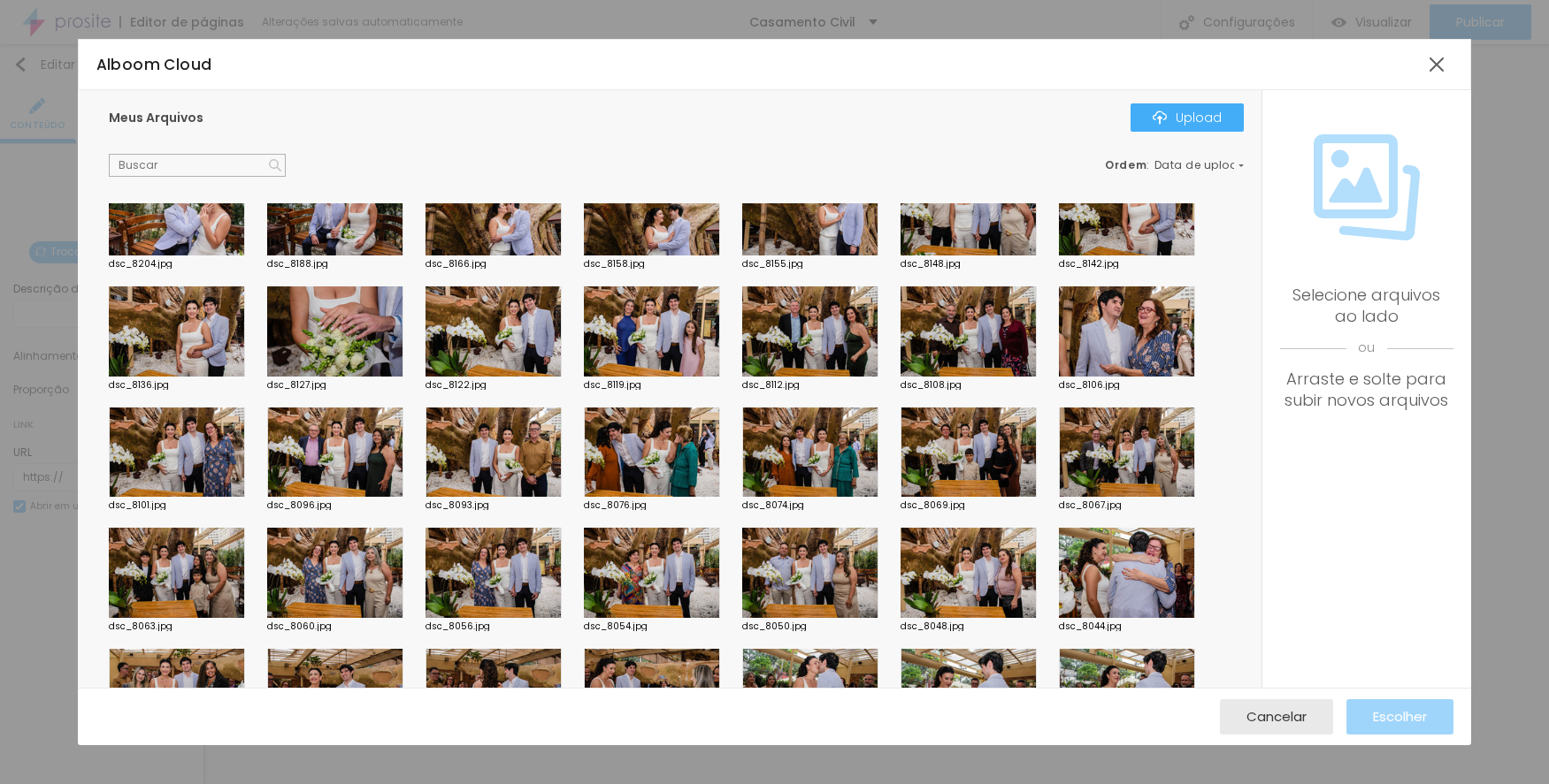
scroll to position [707, 0]
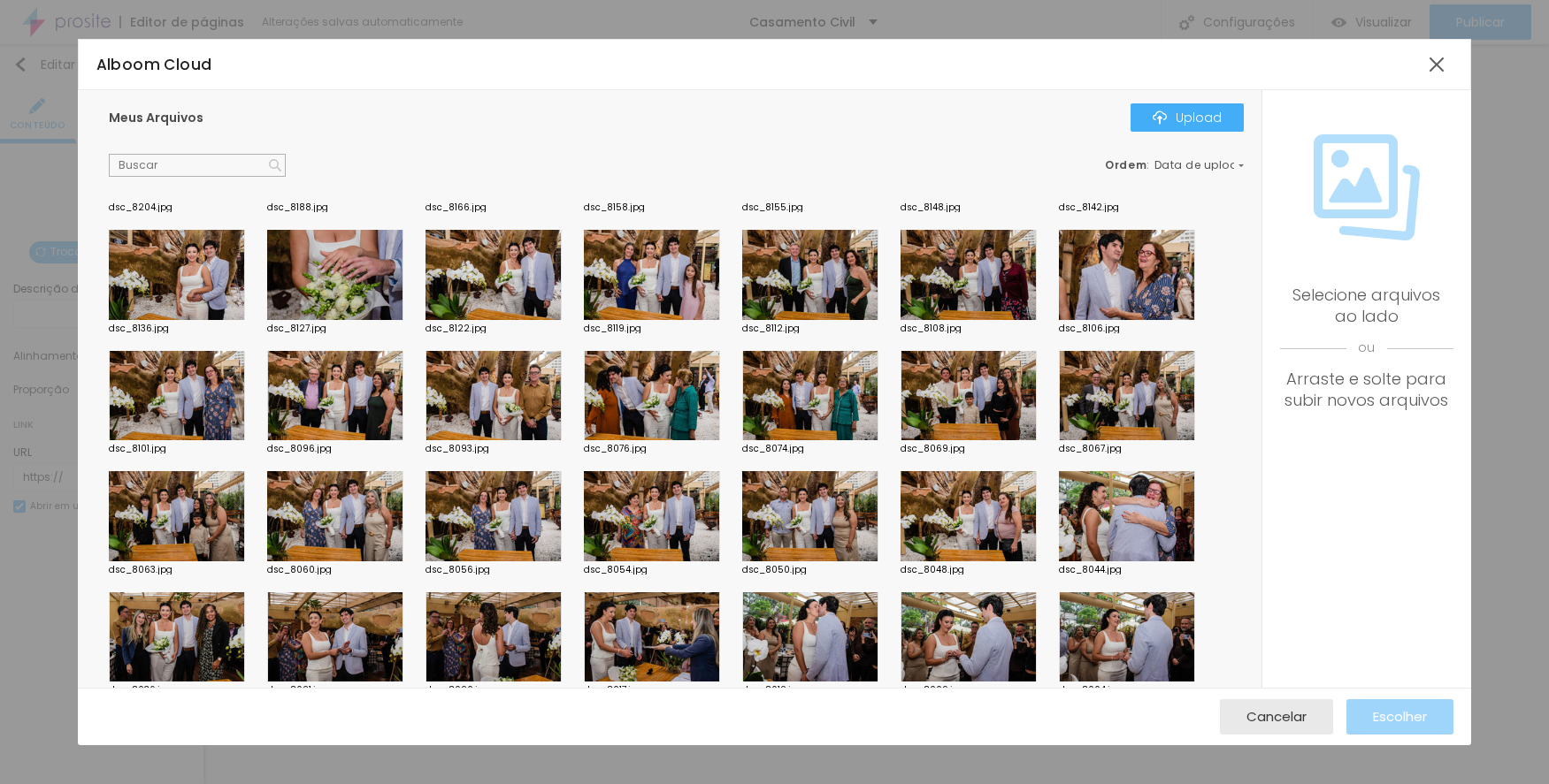
click at [666, 282] on div at bounding box center [652, 274] width 136 height 90
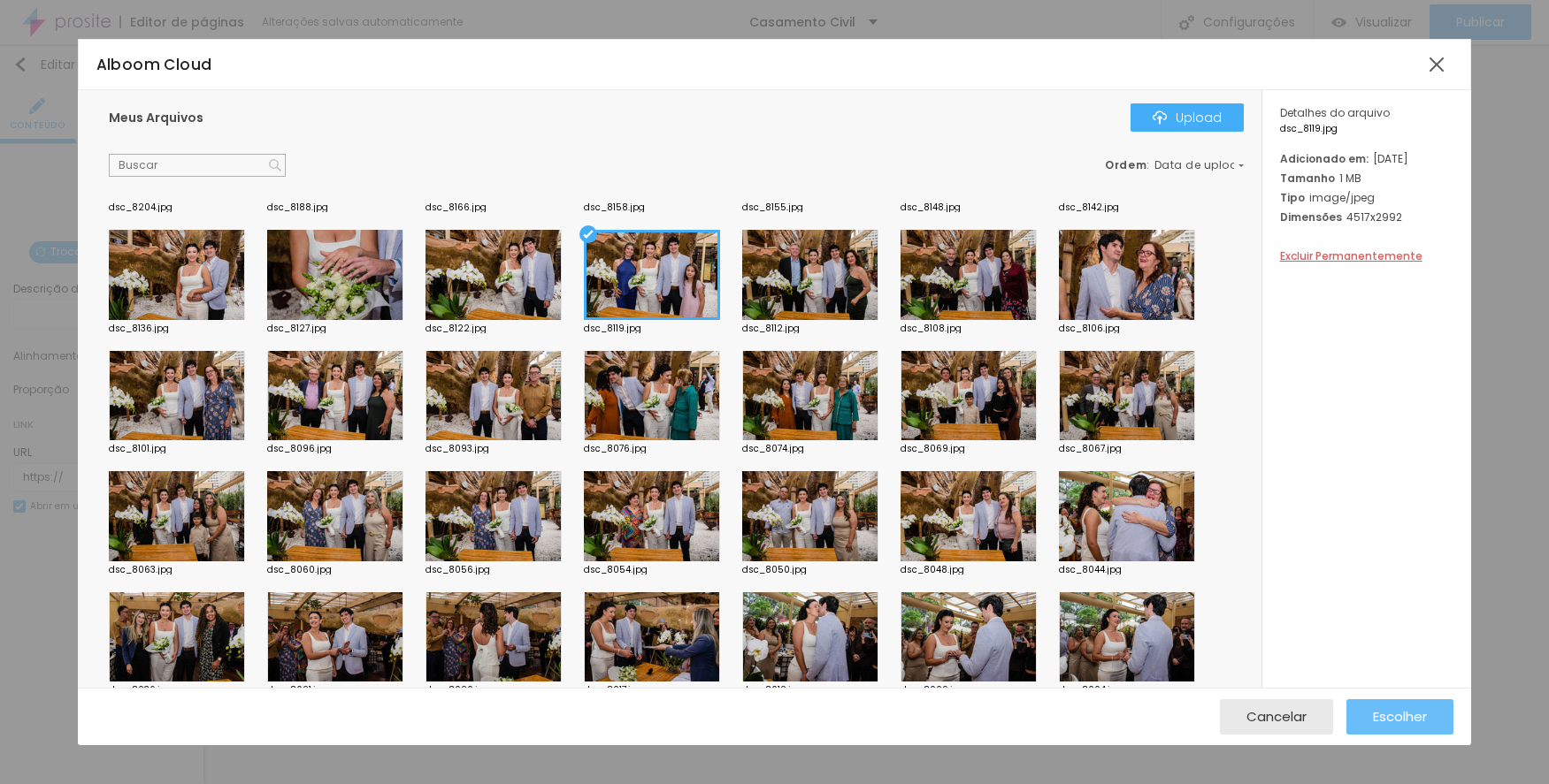
click at [1395, 712] on span "Escolher" at bounding box center [1400, 716] width 54 height 15
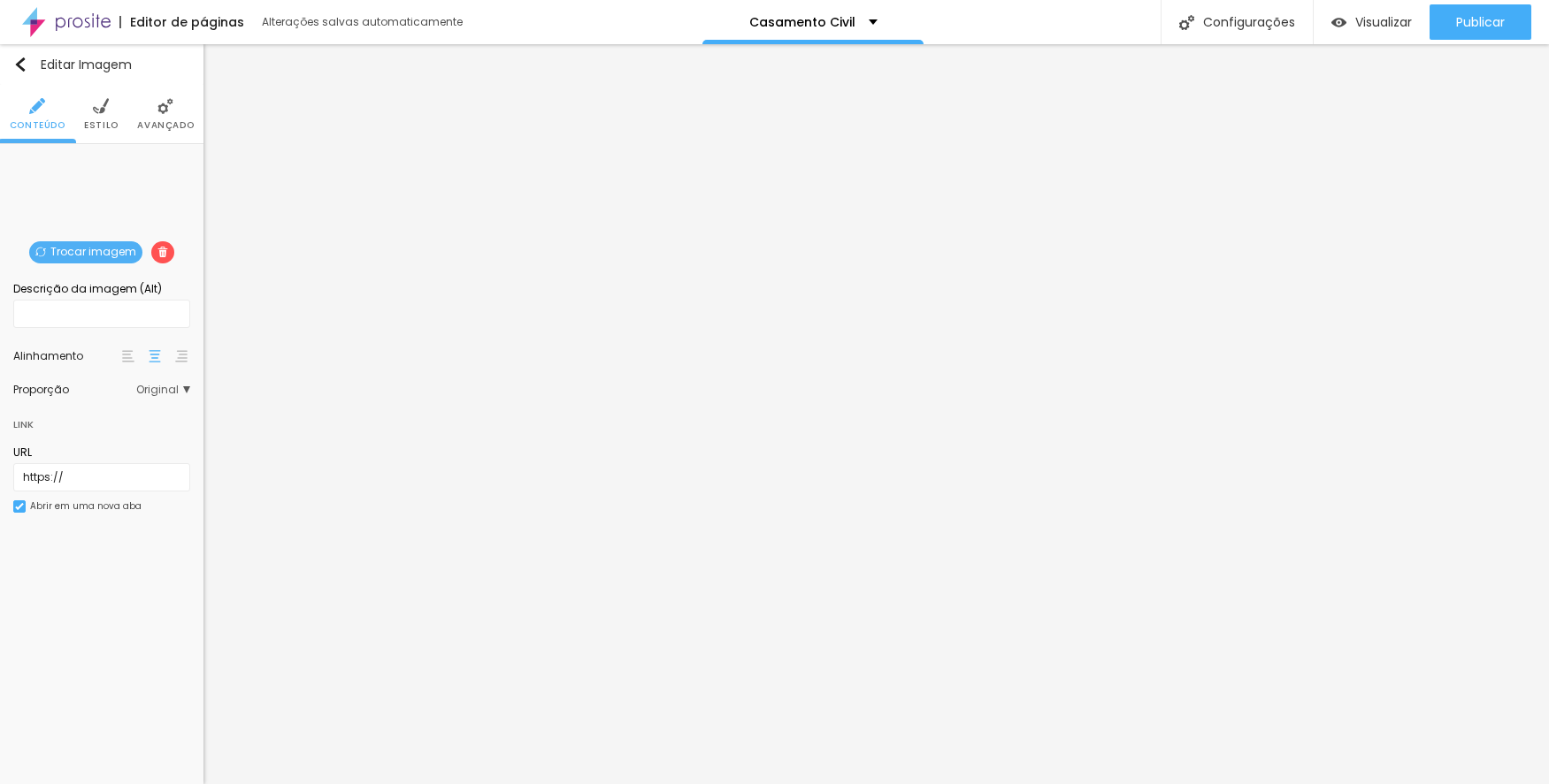
click at [102, 251] on span "Trocar imagem" at bounding box center [86, 252] width 114 height 22
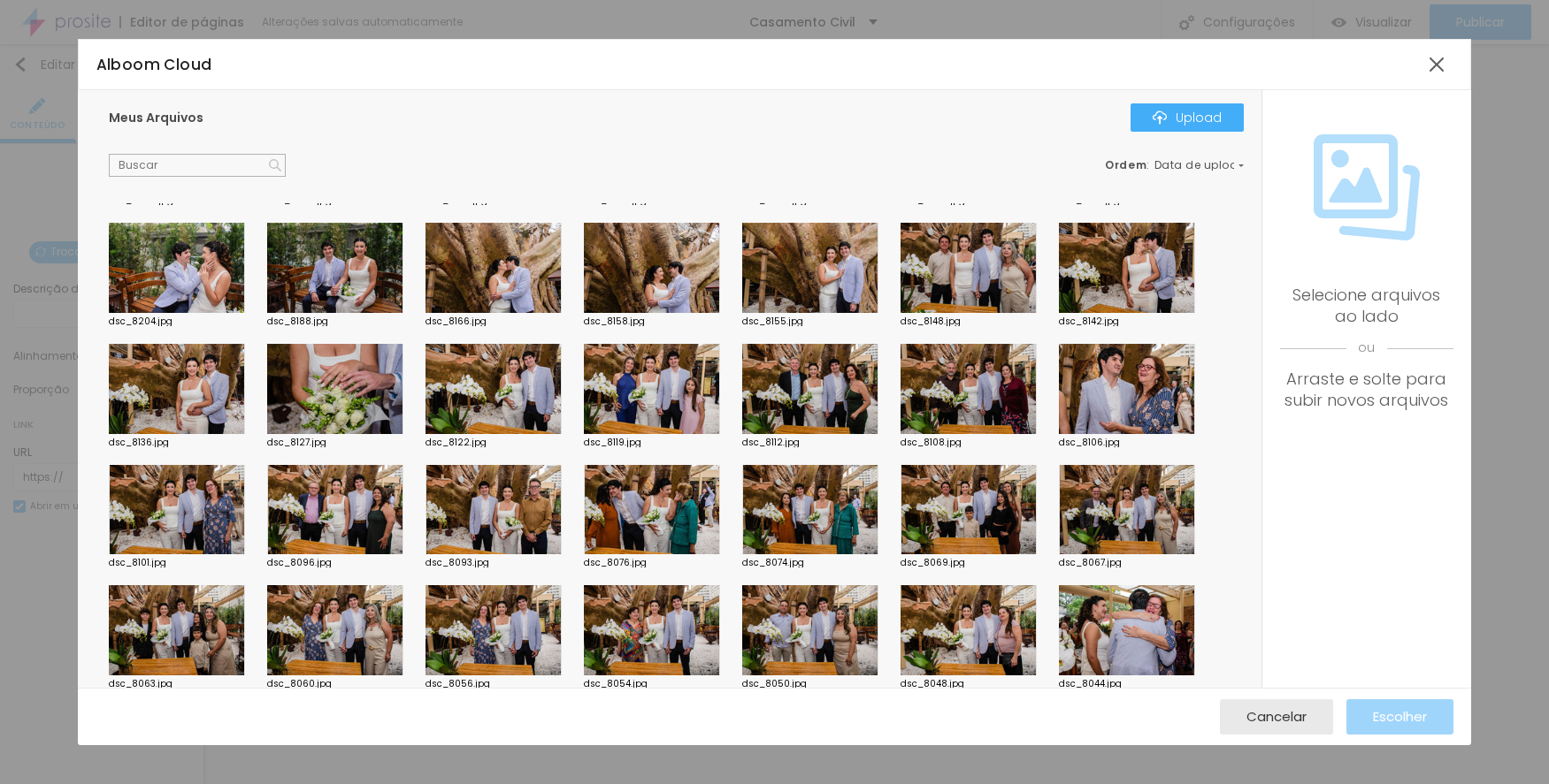
scroll to position [619, 0]
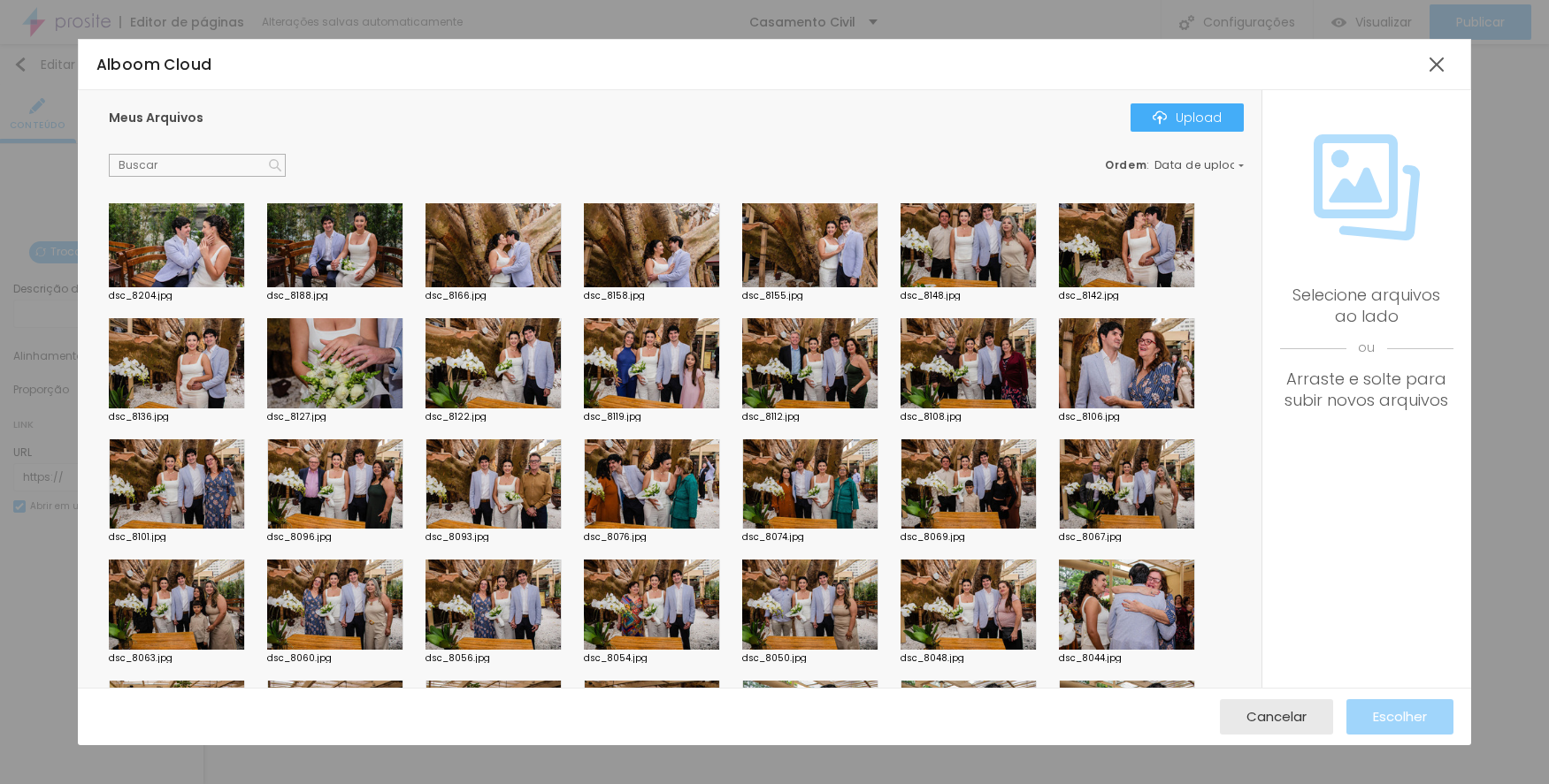
click at [360, 352] on div at bounding box center [335, 363] width 136 height 90
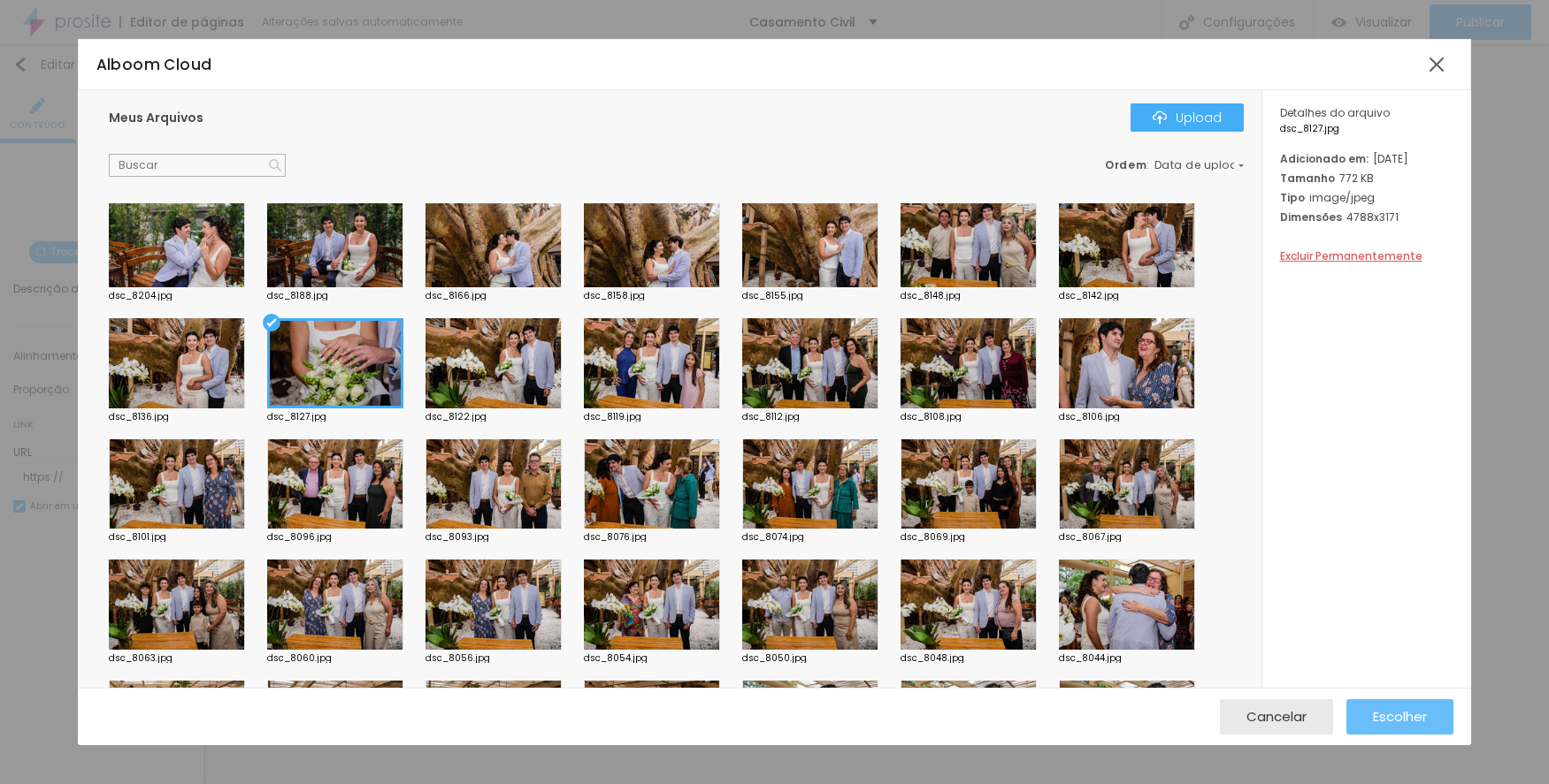
click at [1358, 704] on button "Escolher" at bounding box center [1400, 717] width 107 height 36
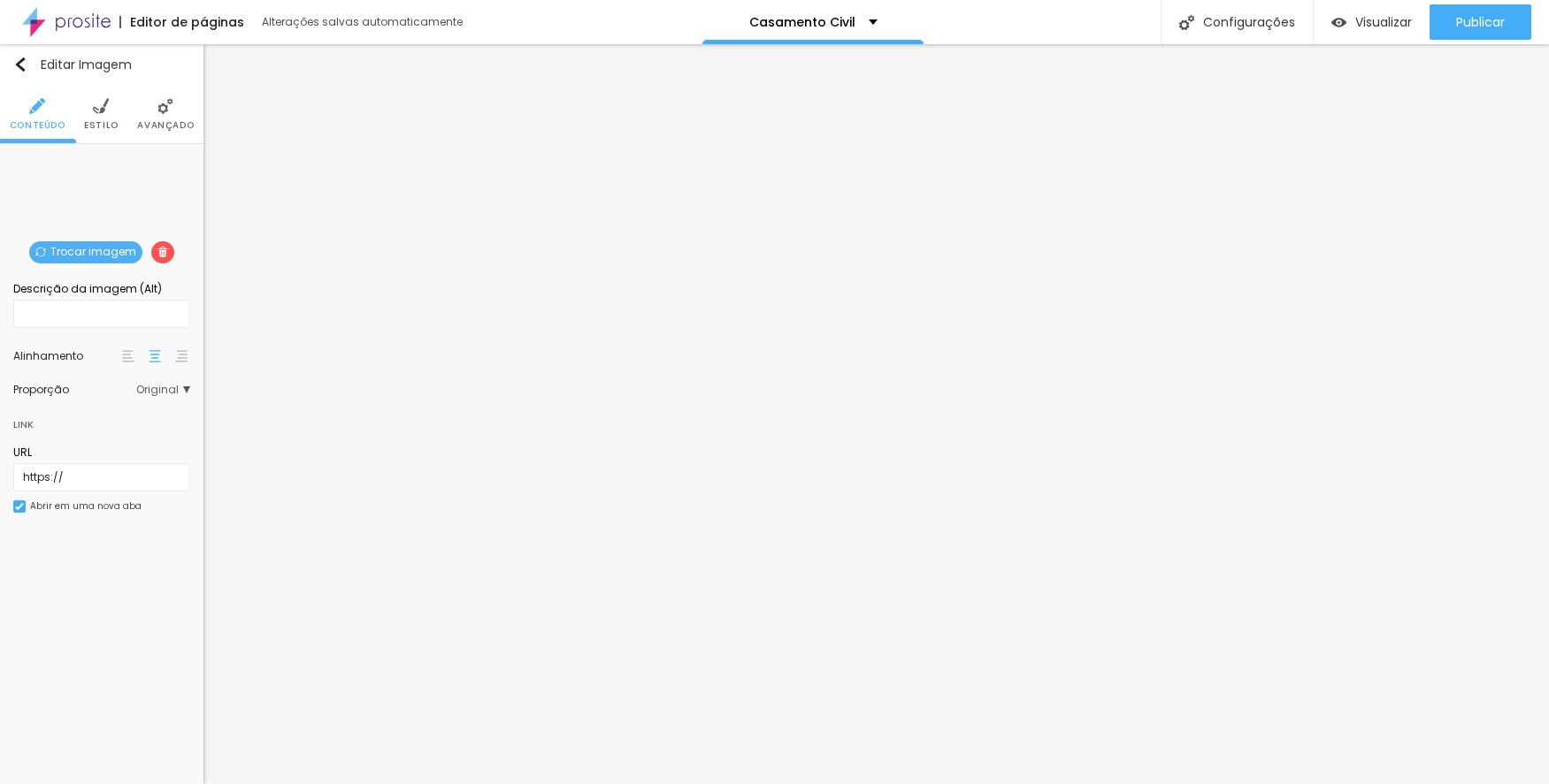
click at [87, 247] on span "Trocar imagem" at bounding box center [86, 252] width 114 height 22
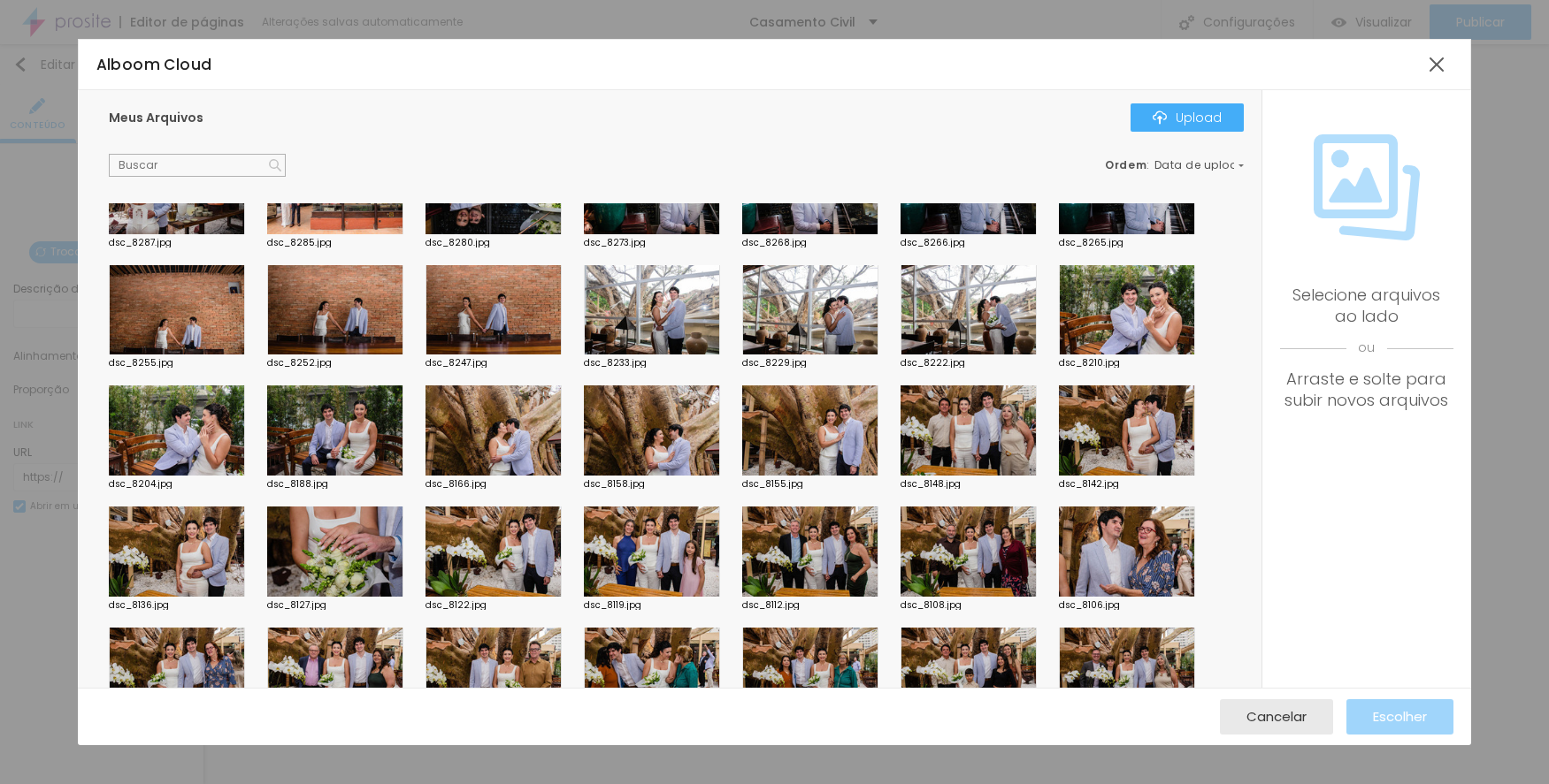
scroll to position [530, 0]
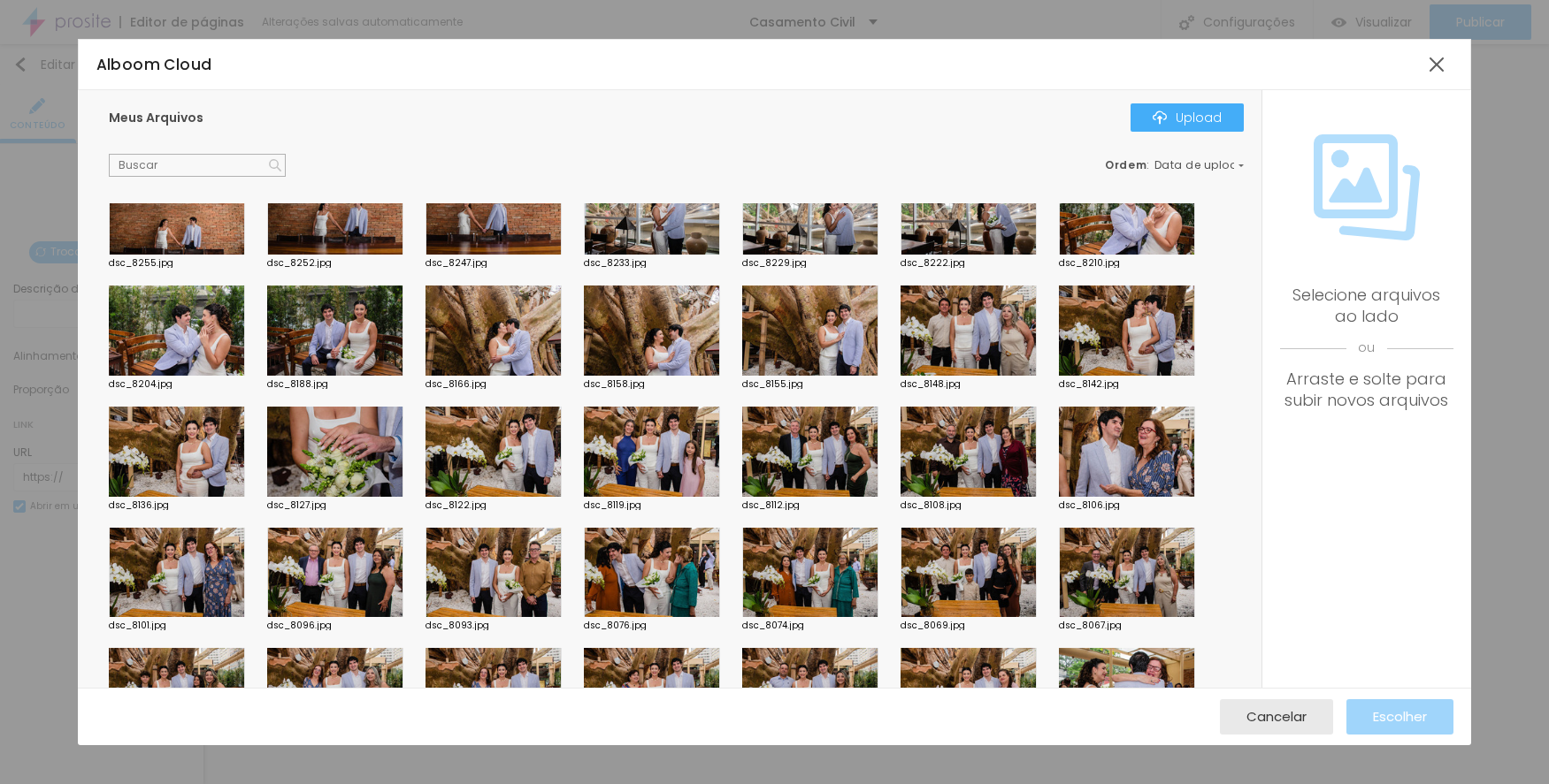
click at [206, 452] on div at bounding box center [177, 451] width 136 height 90
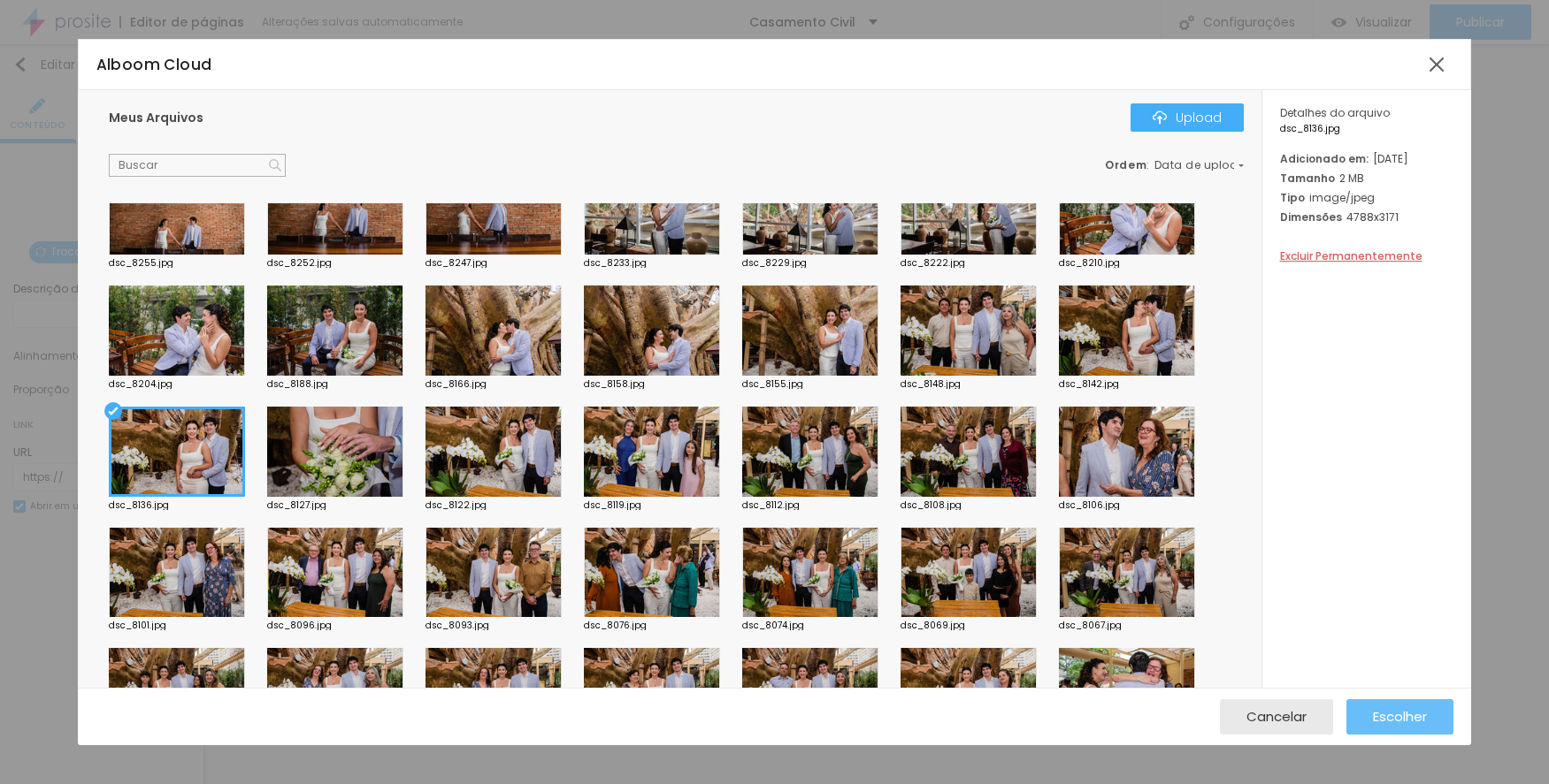
click at [1409, 723] on span "Escolher" at bounding box center [1400, 716] width 54 height 15
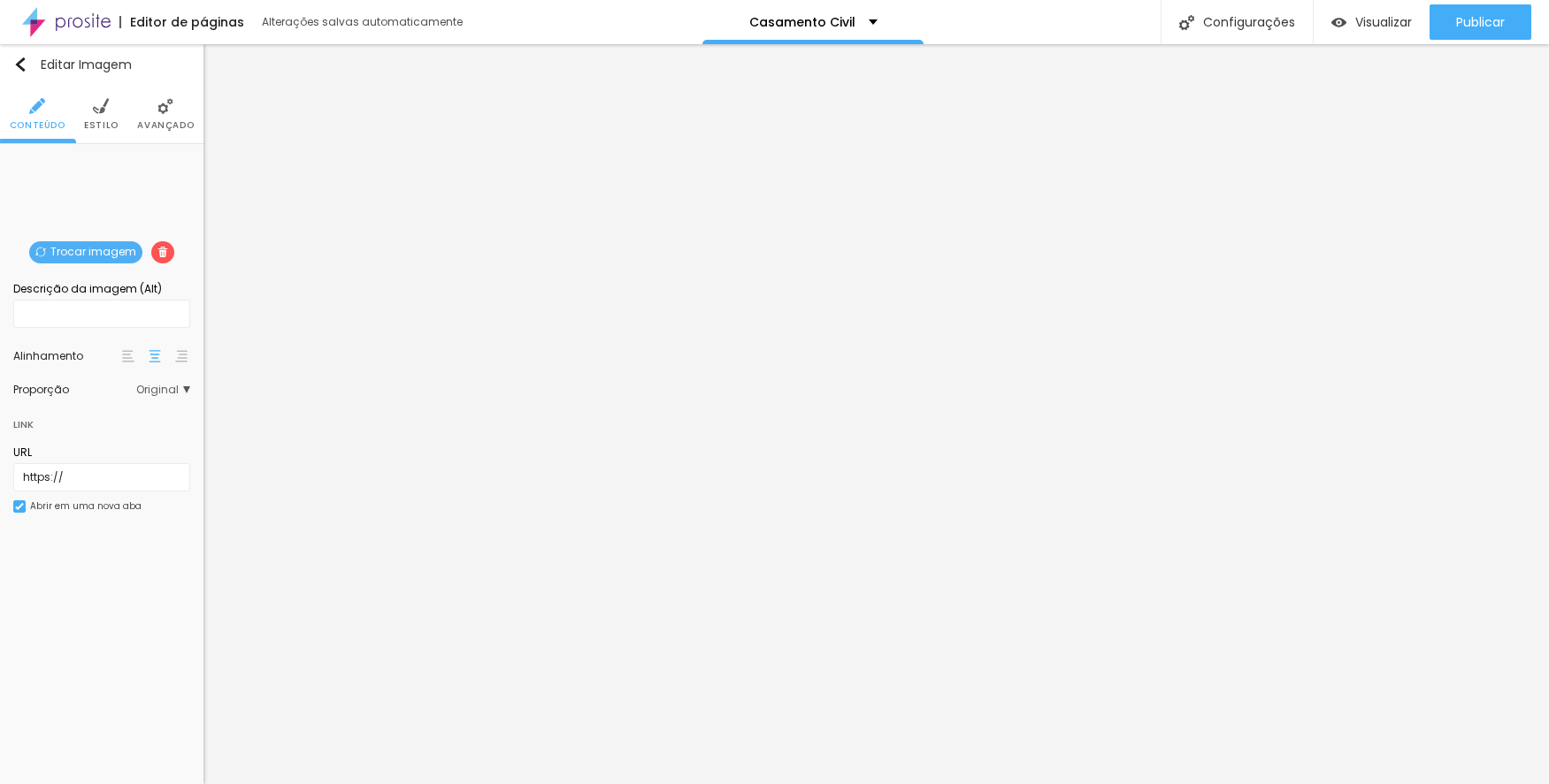
click at [119, 251] on span "Trocar imagem" at bounding box center [86, 252] width 114 height 22
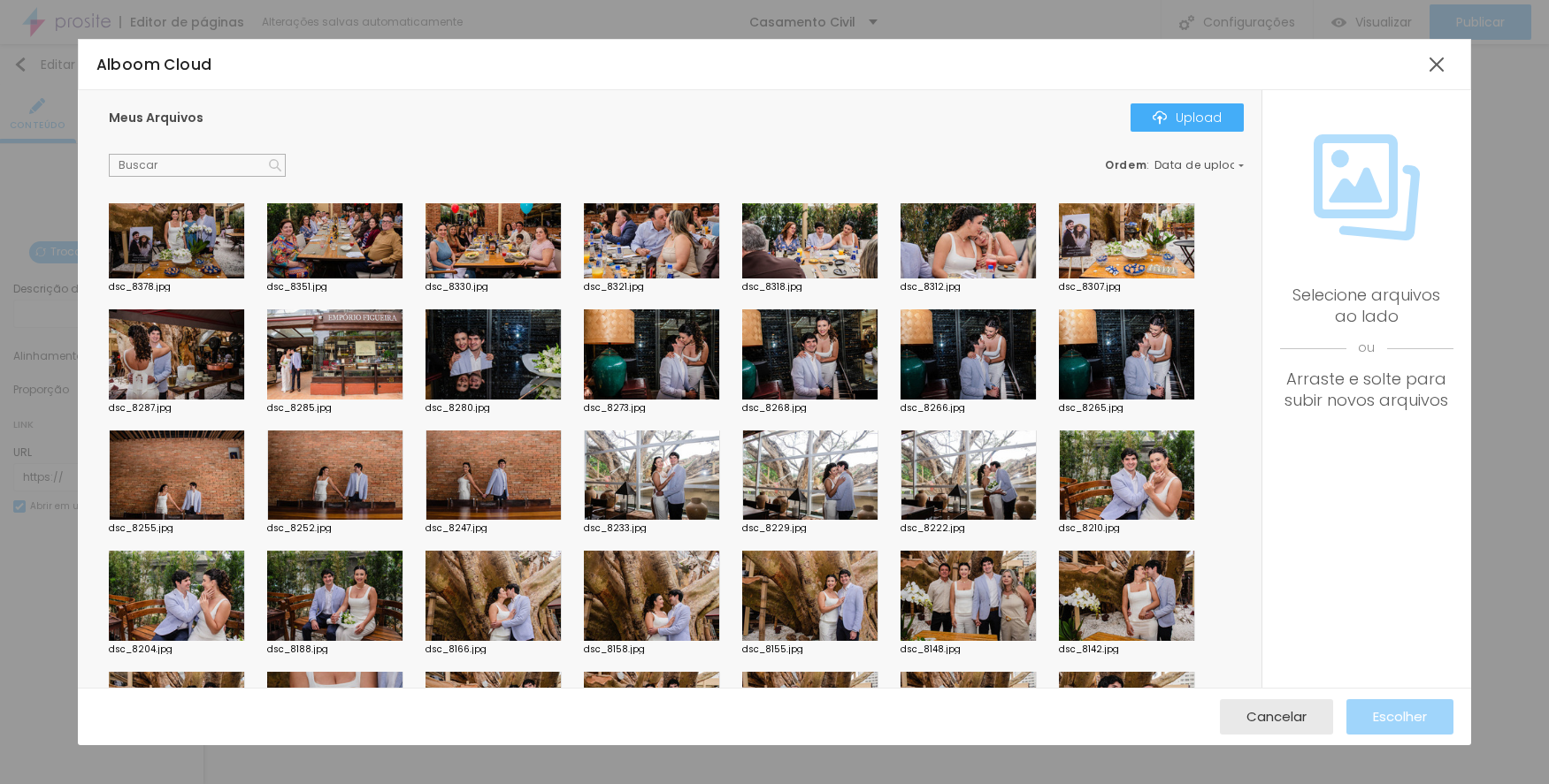
scroll to position [354, 0]
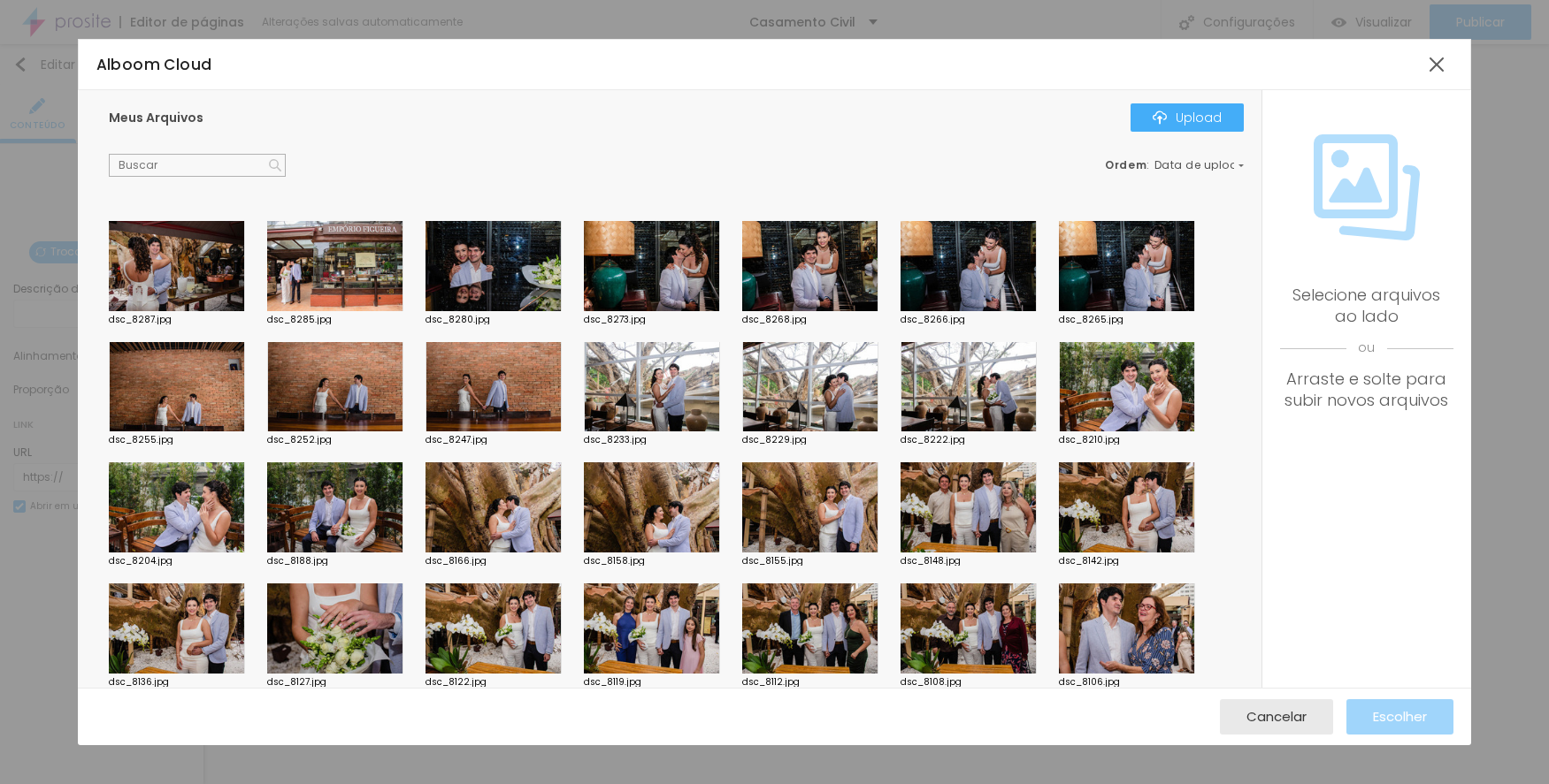
click at [681, 490] on div at bounding box center [652, 507] width 136 height 90
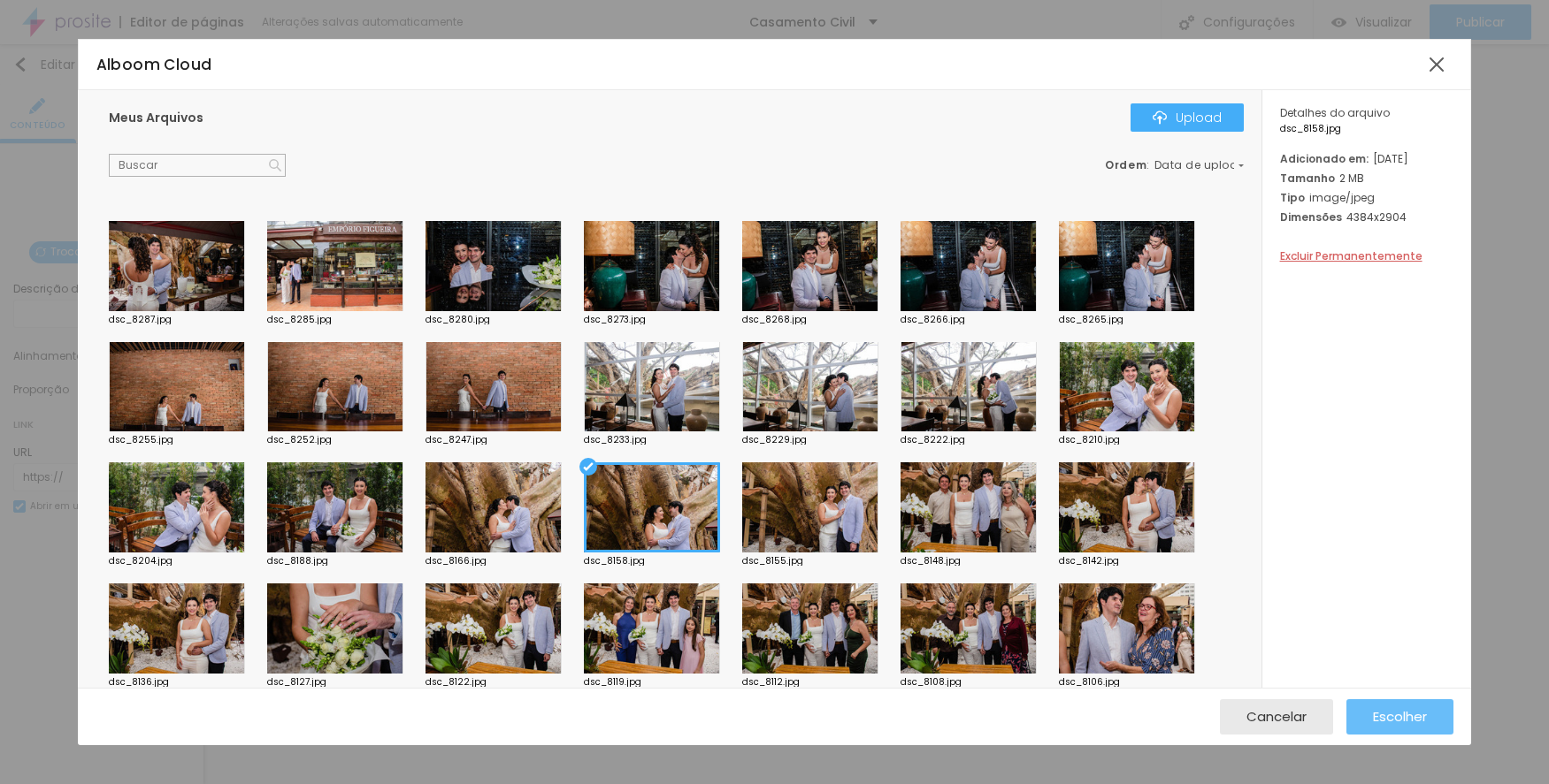
click at [1367, 708] on button "Escolher" at bounding box center [1400, 717] width 107 height 36
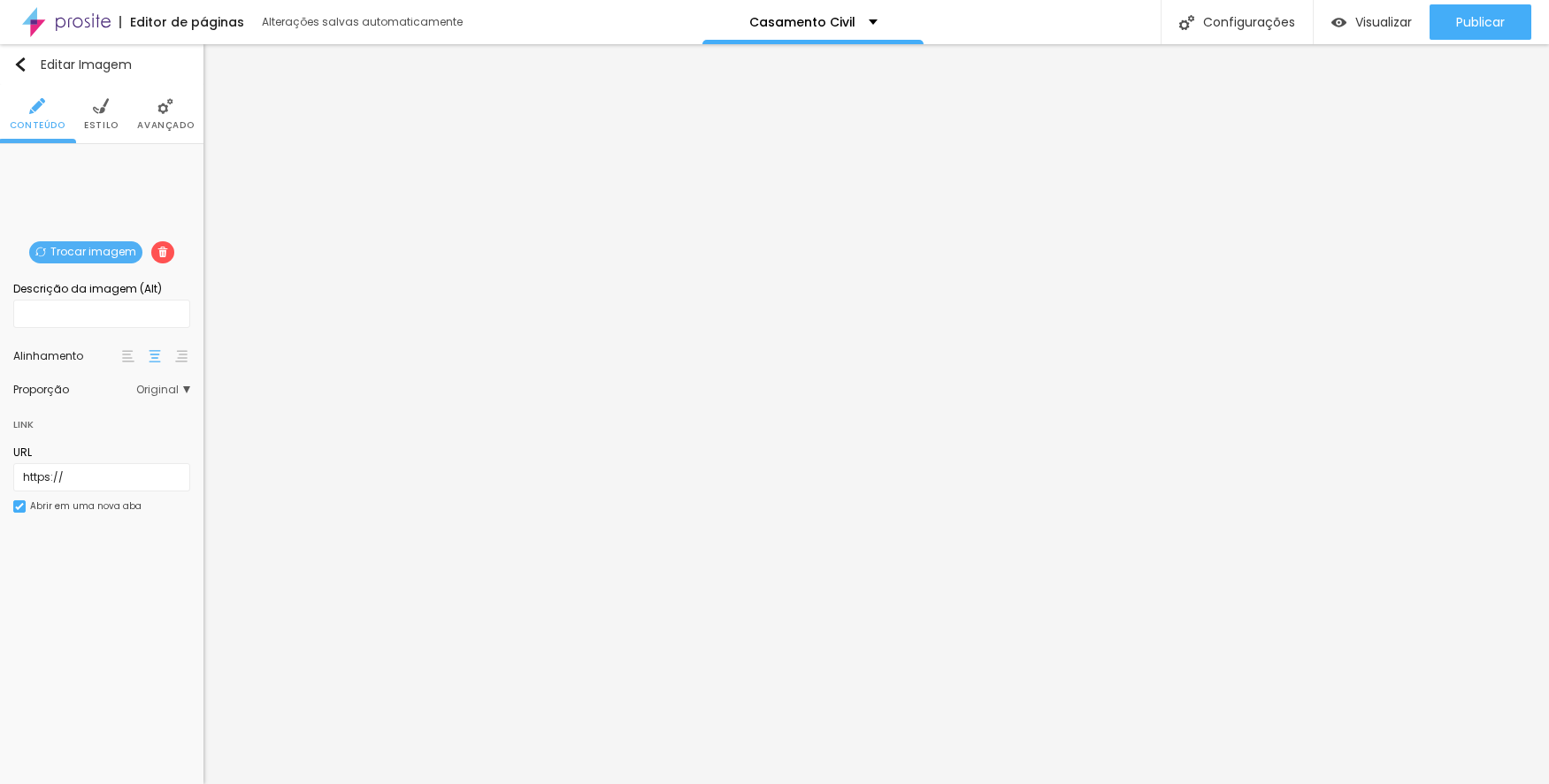
click at [106, 247] on span "Trocar imagem" at bounding box center [86, 252] width 114 height 22
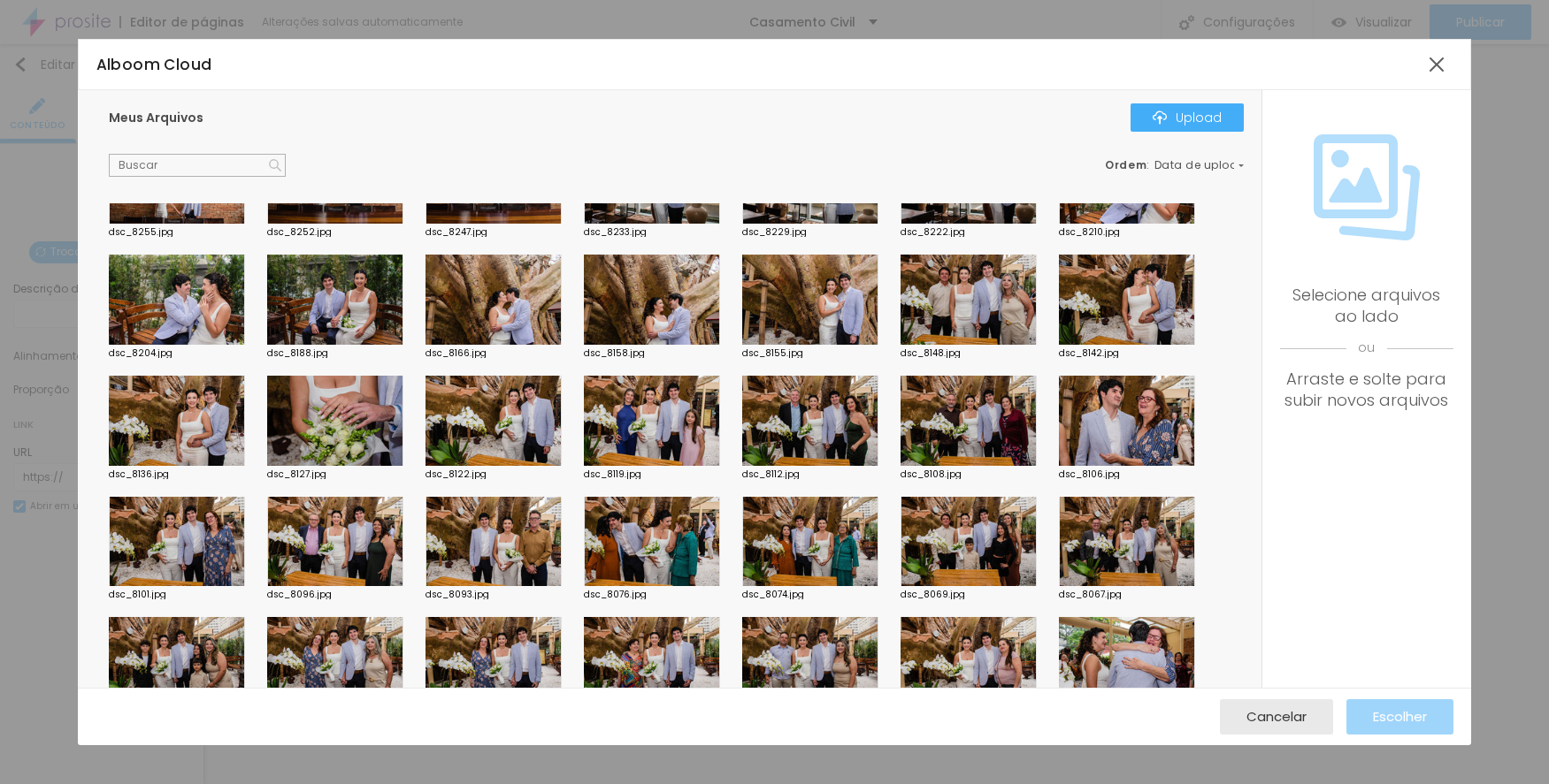
scroll to position [530, 0]
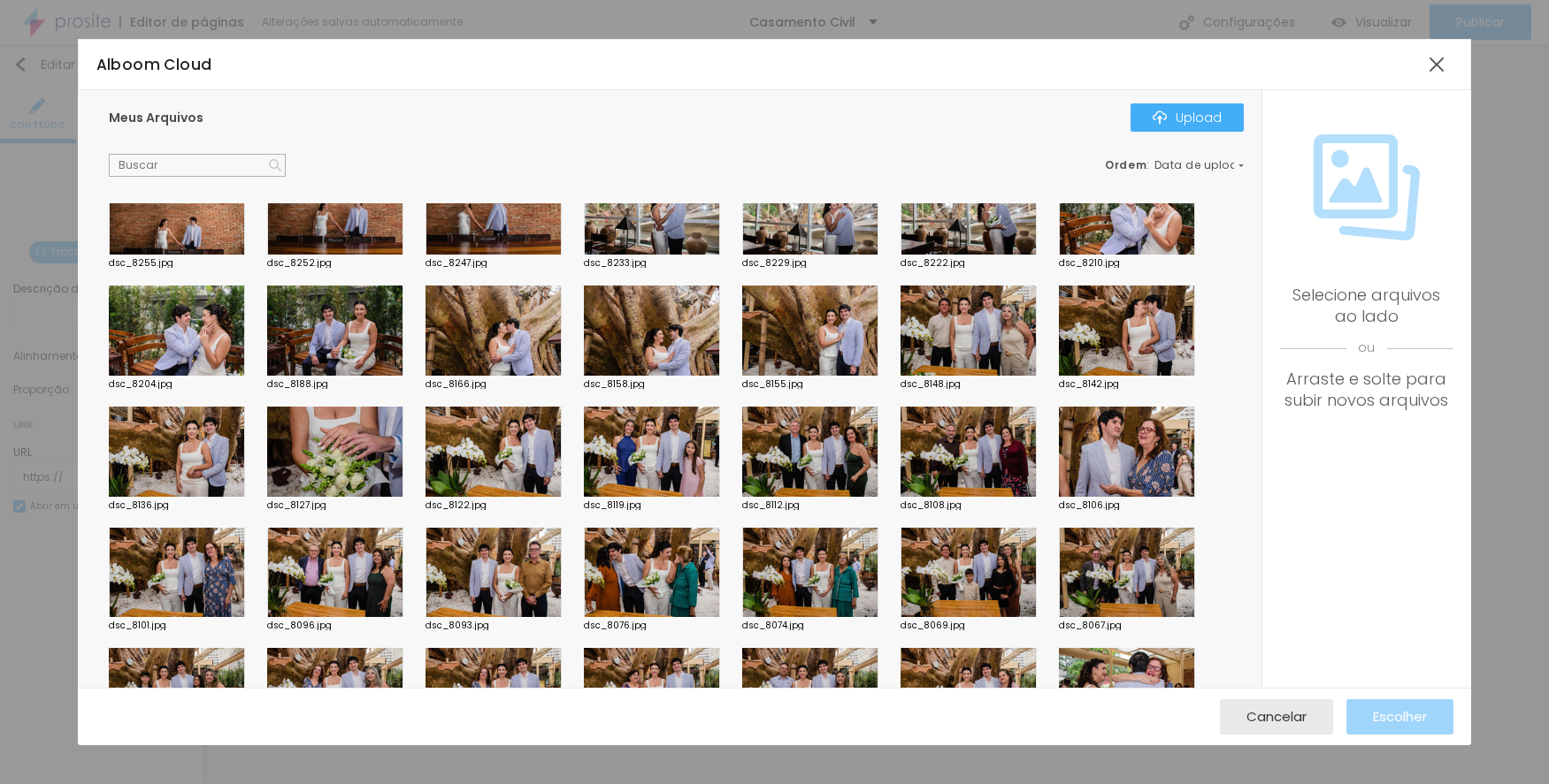
click at [821, 324] on div at bounding box center [810, 330] width 136 height 90
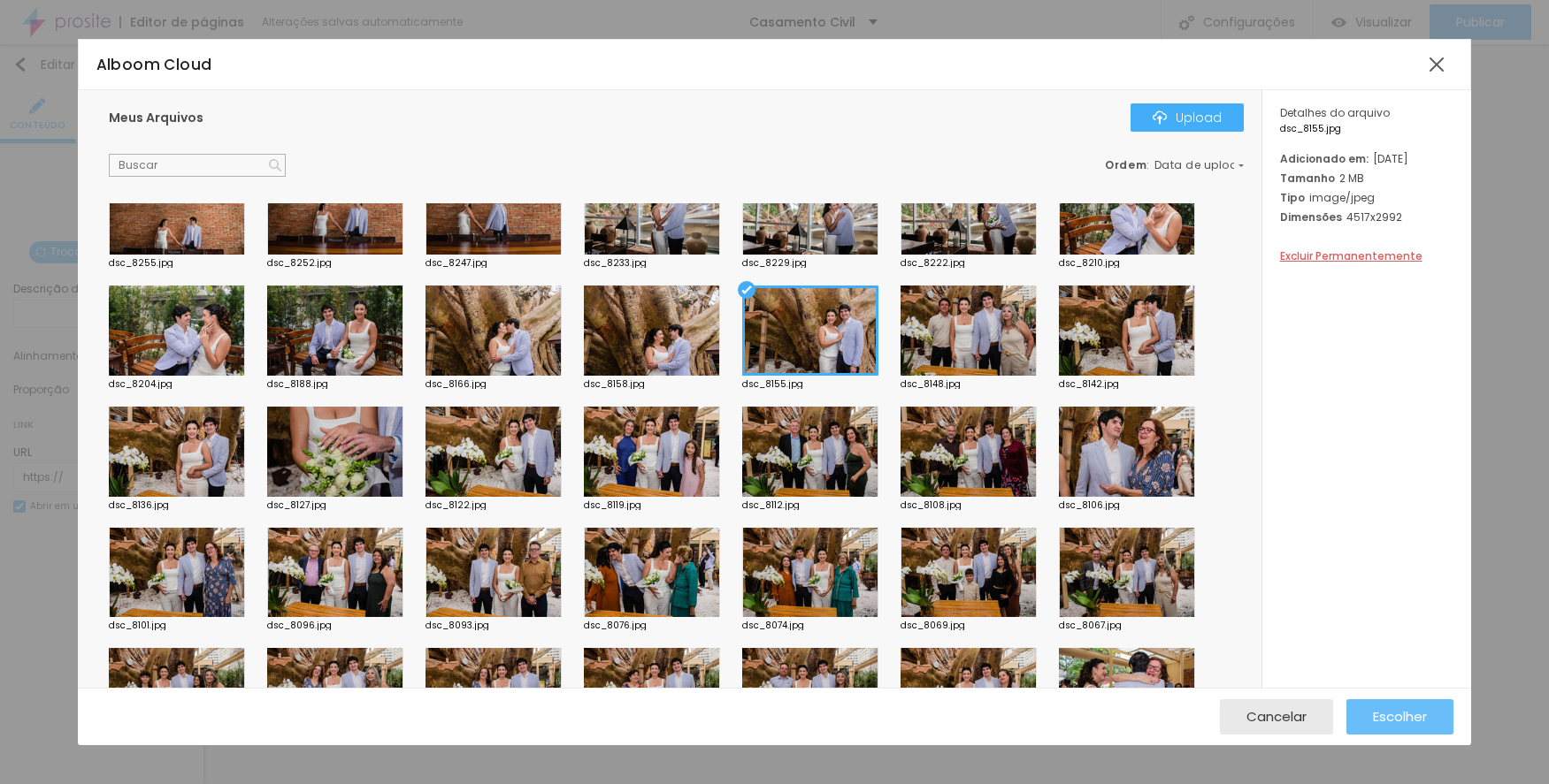
click at [1360, 721] on button "Escolher" at bounding box center [1400, 717] width 107 height 36
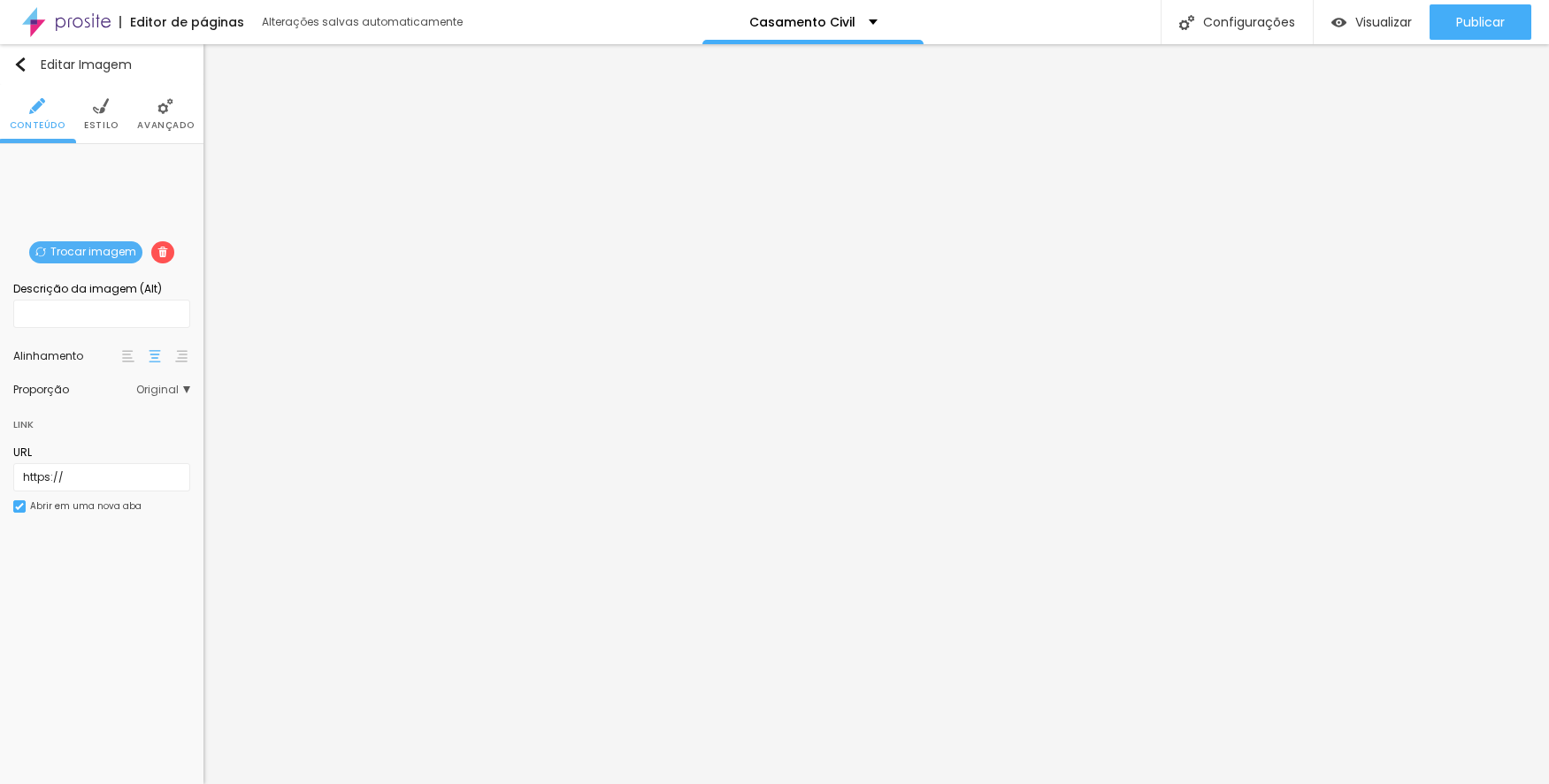
click at [71, 247] on span "Trocar imagem" at bounding box center [86, 252] width 114 height 22
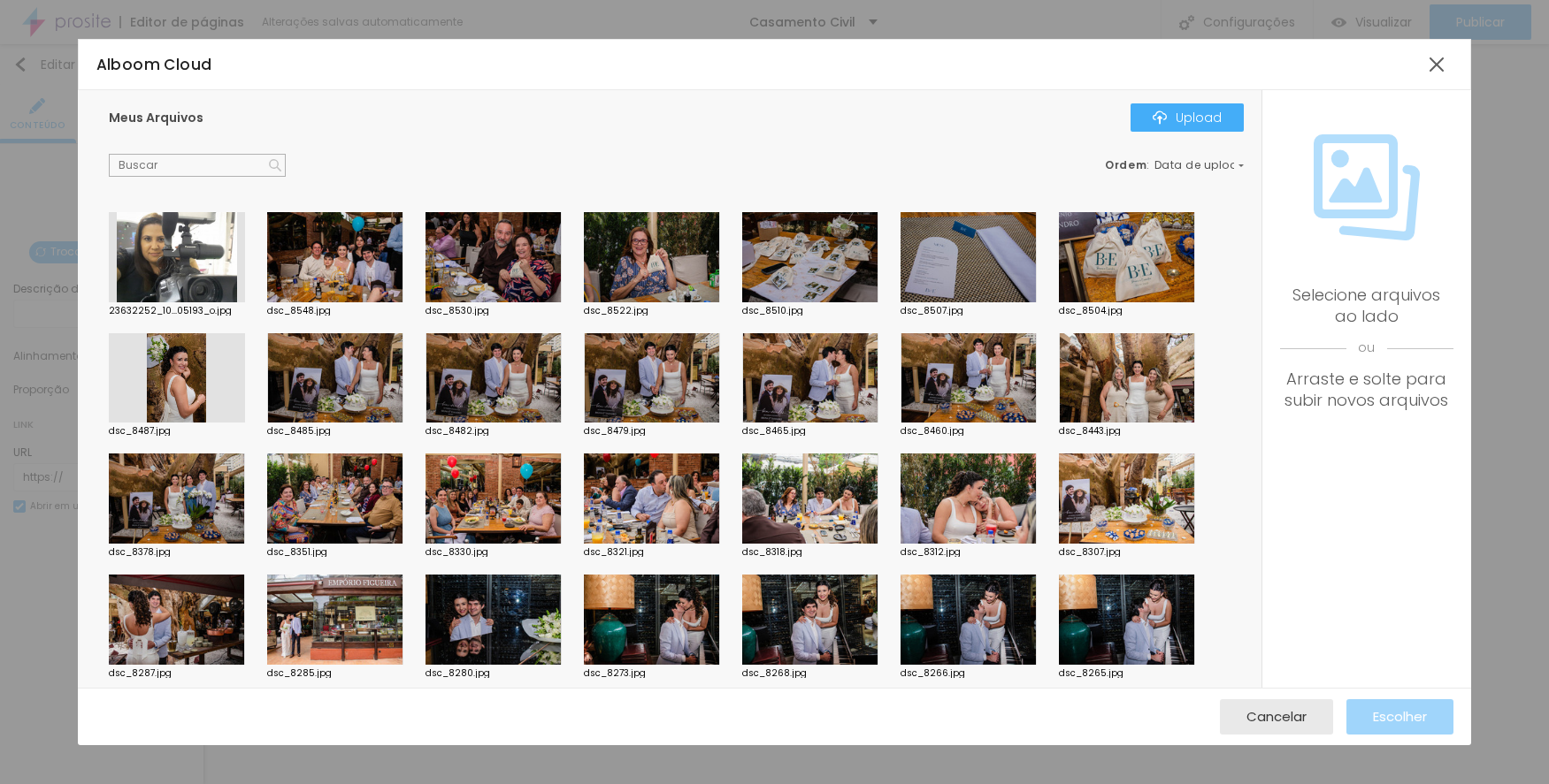
click at [313, 488] on div at bounding box center [335, 498] width 136 height 90
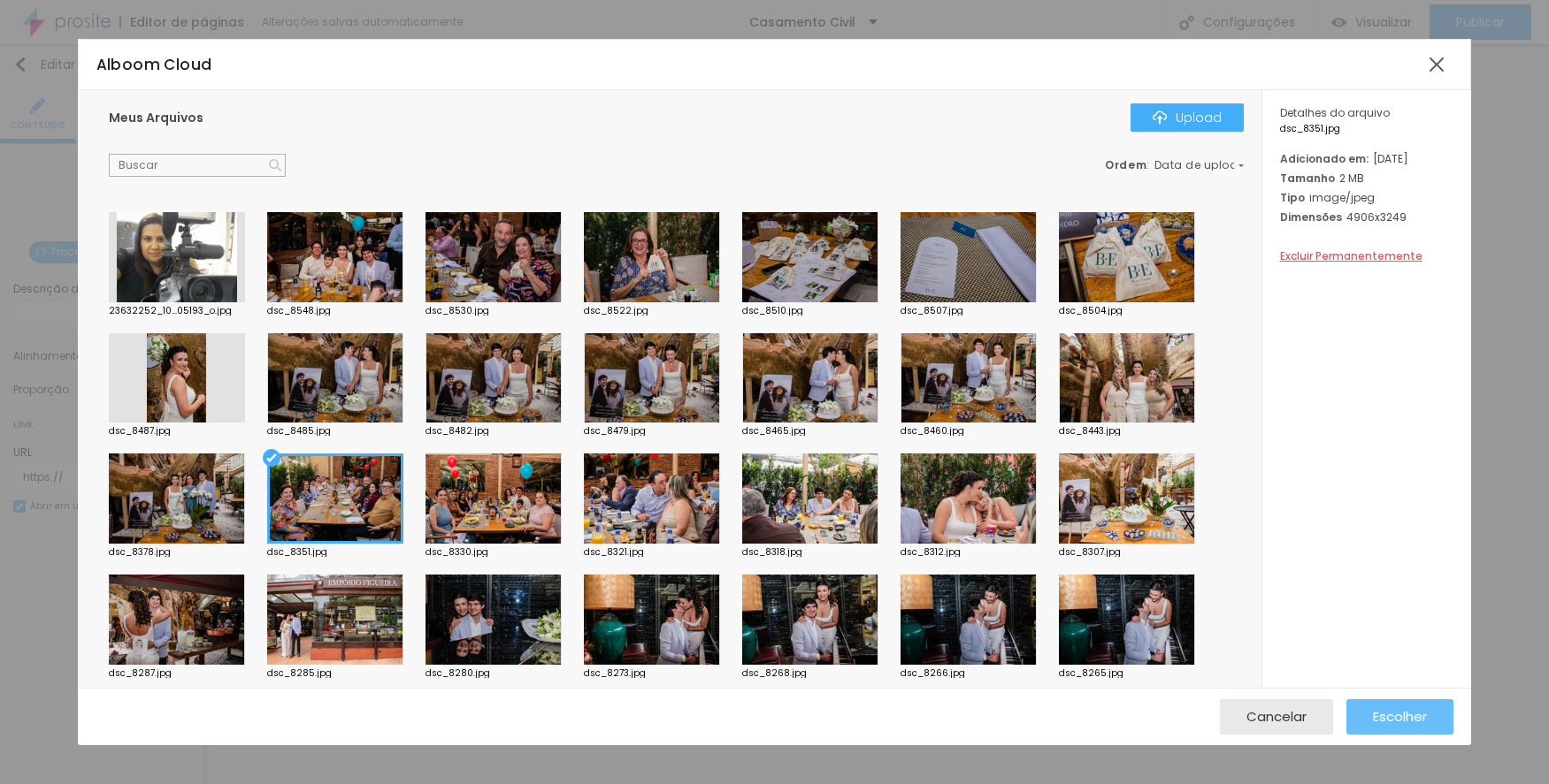
click at [1370, 713] on button "Escolher" at bounding box center [1400, 717] width 107 height 36
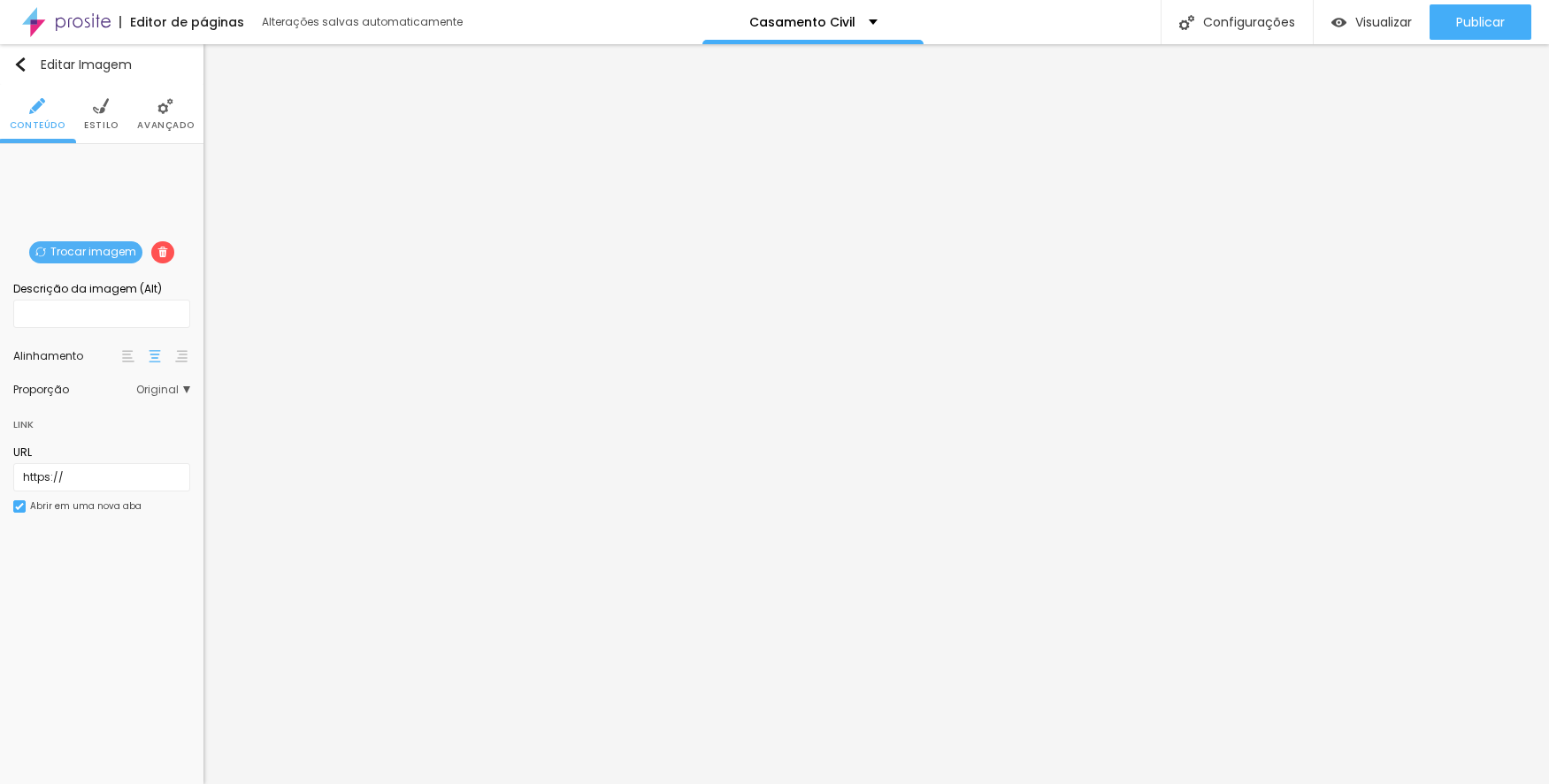
click at [103, 249] on span "Trocar imagem" at bounding box center [86, 252] width 114 height 22
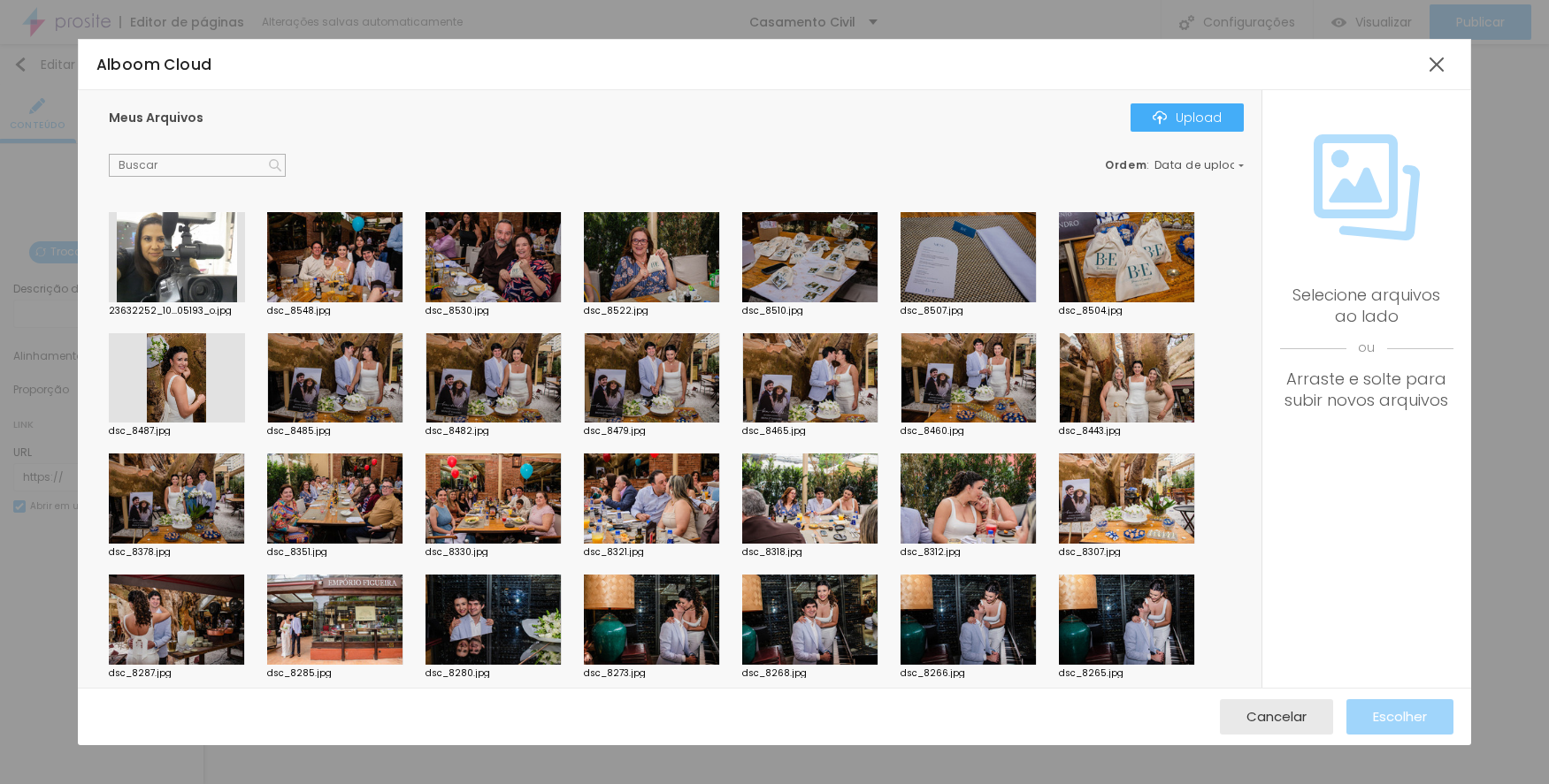
click at [495, 507] on div at bounding box center [494, 498] width 136 height 90
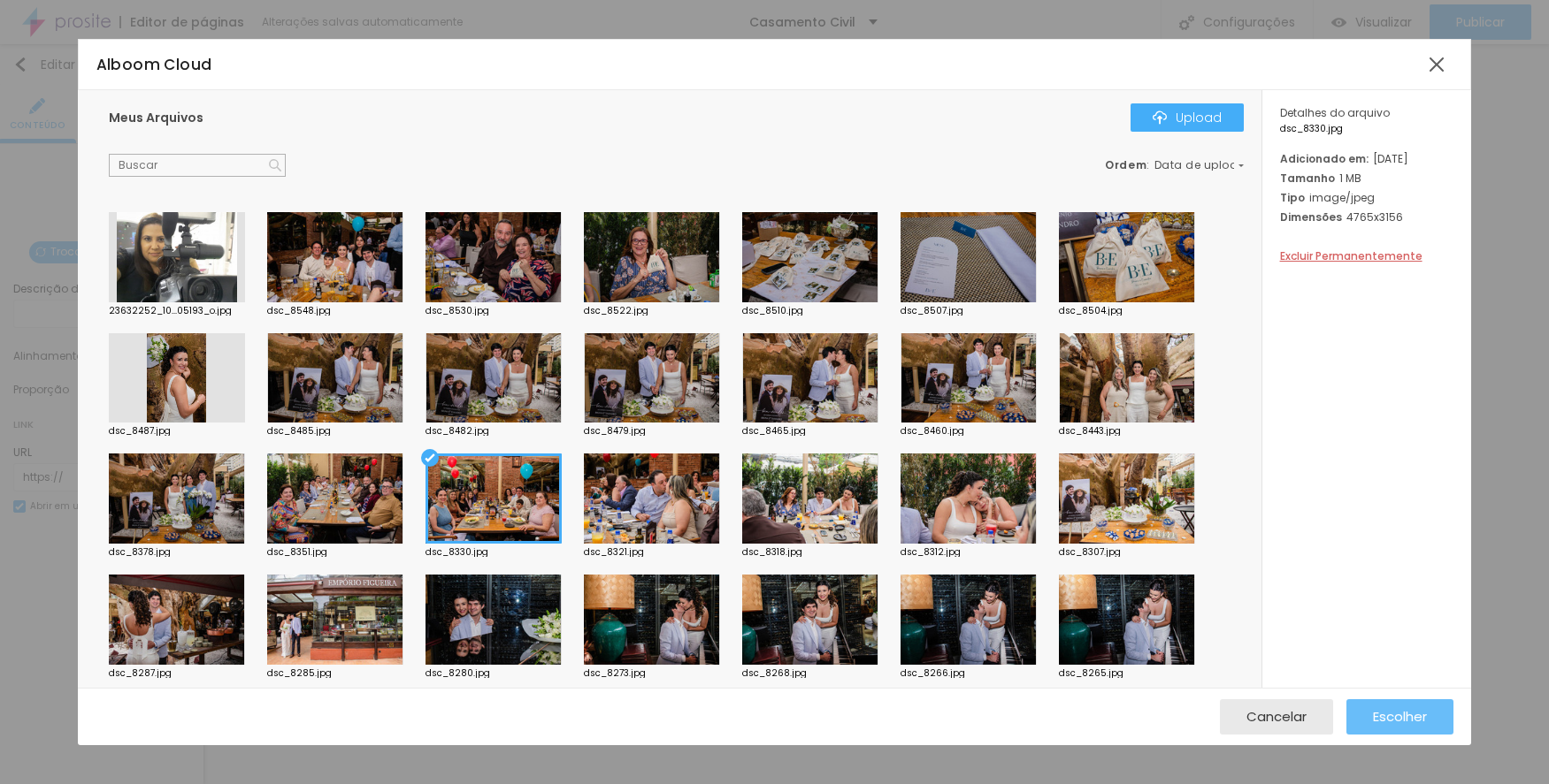
click at [1352, 714] on button "Escolher" at bounding box center [1400, 717] width 107 height 36
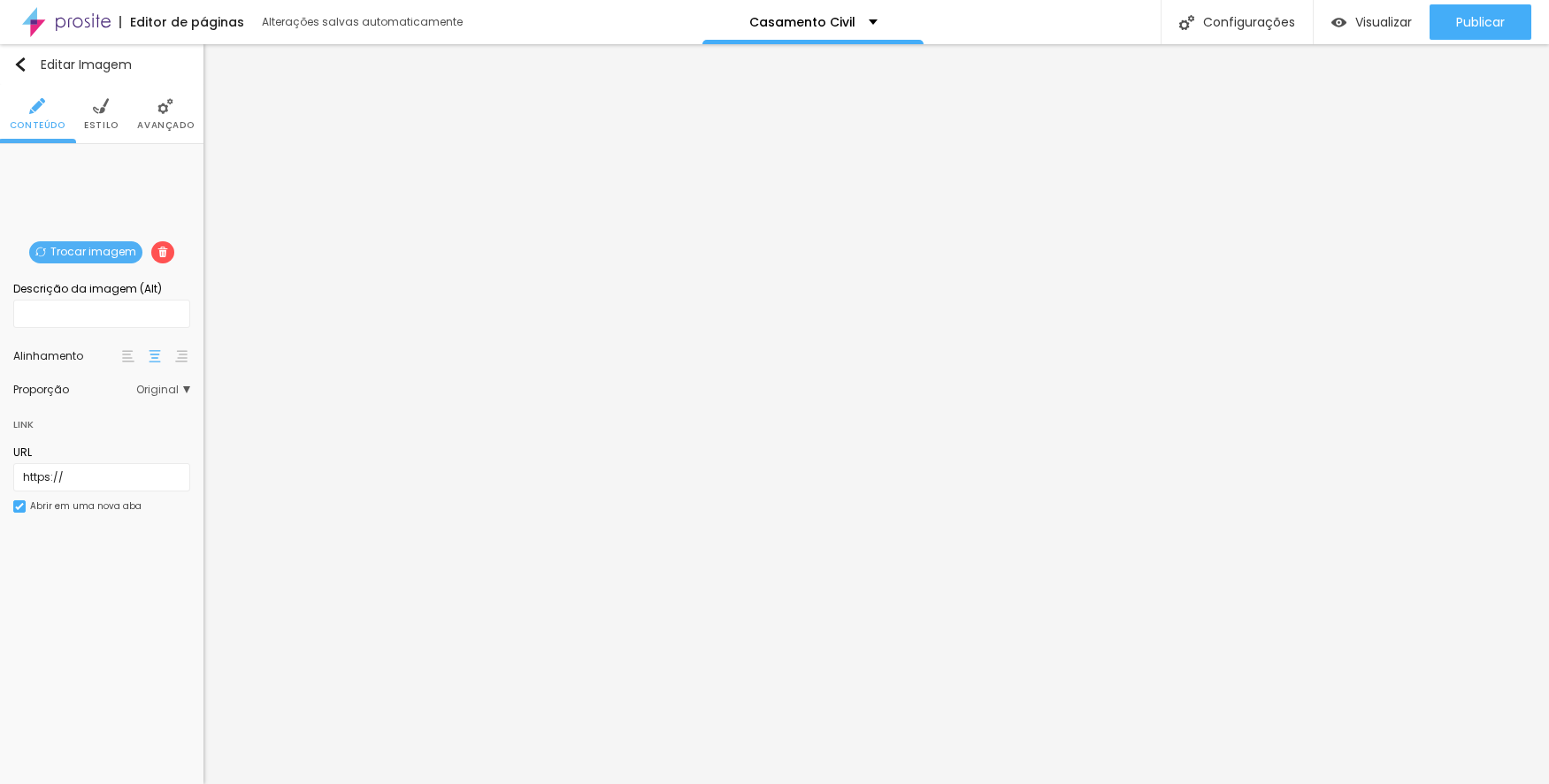
click at [113, 247] on span "Trocar imagem" at bounding box center [86, 252] width 114 height 22
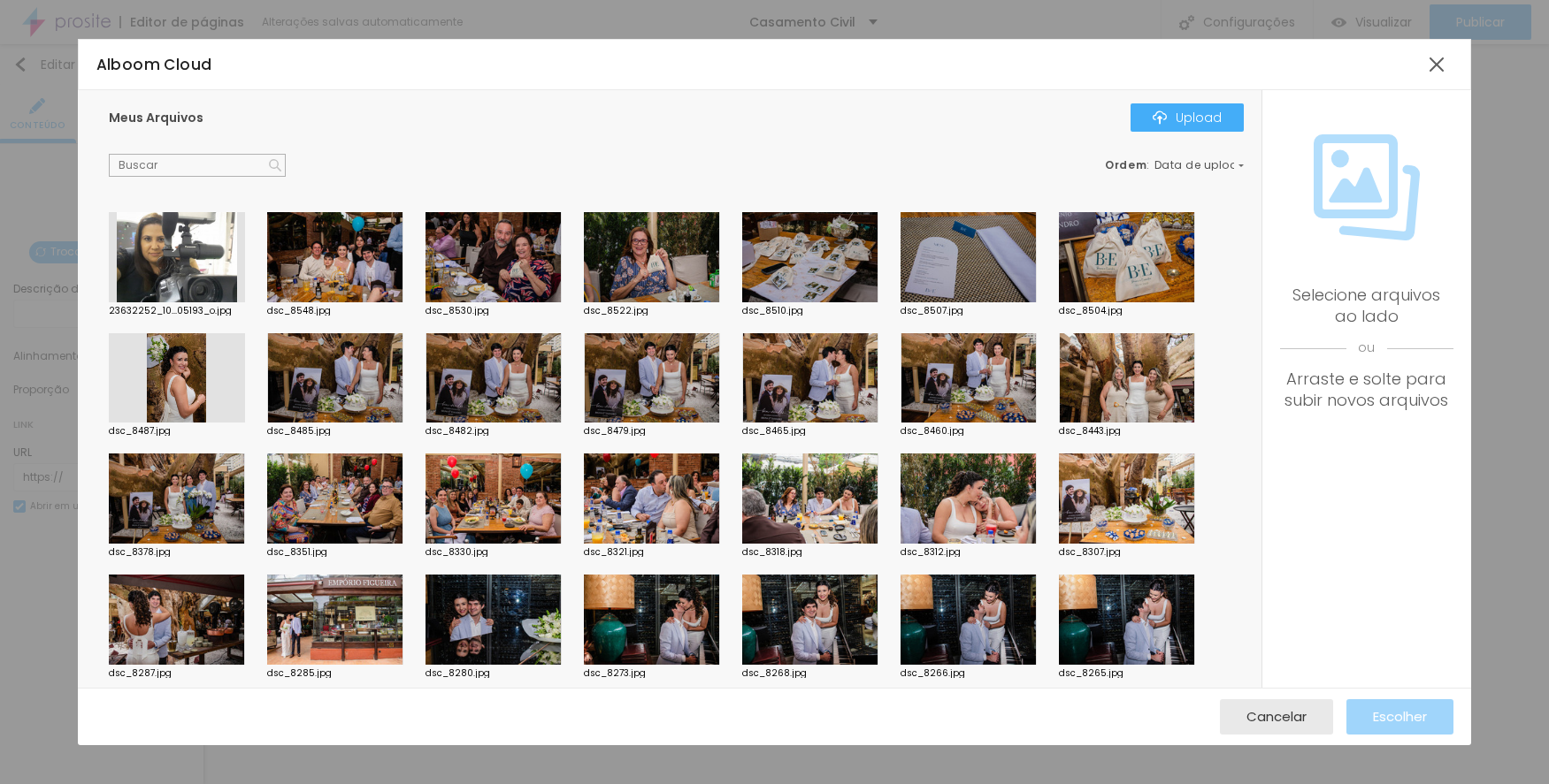
click at [662, 496] on div at bounding box center [652, 498] width 136 height 90
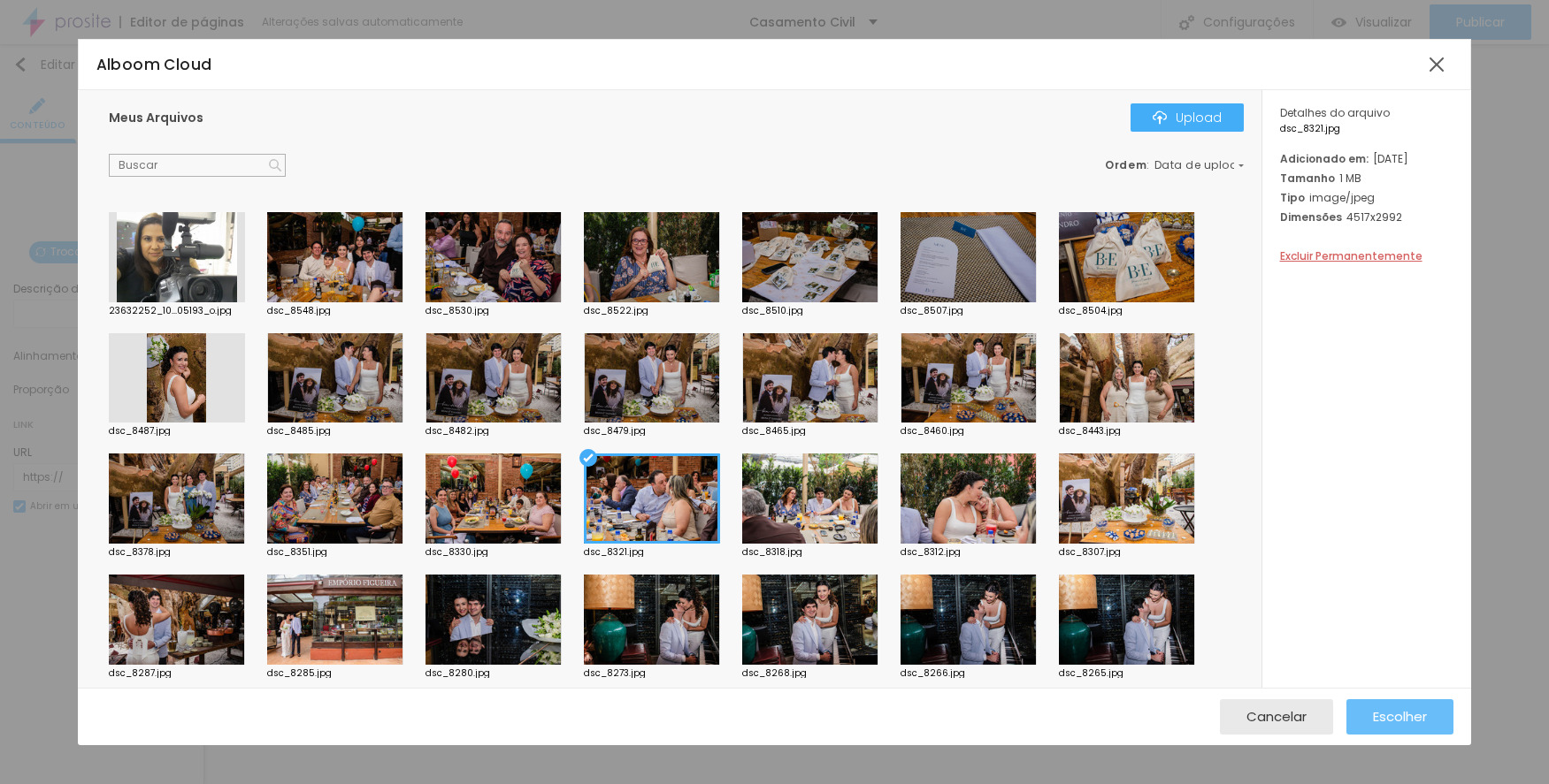
click at [1381, 705] on div "Escolher" at bounding box center [1400, 717] width 54 height 36
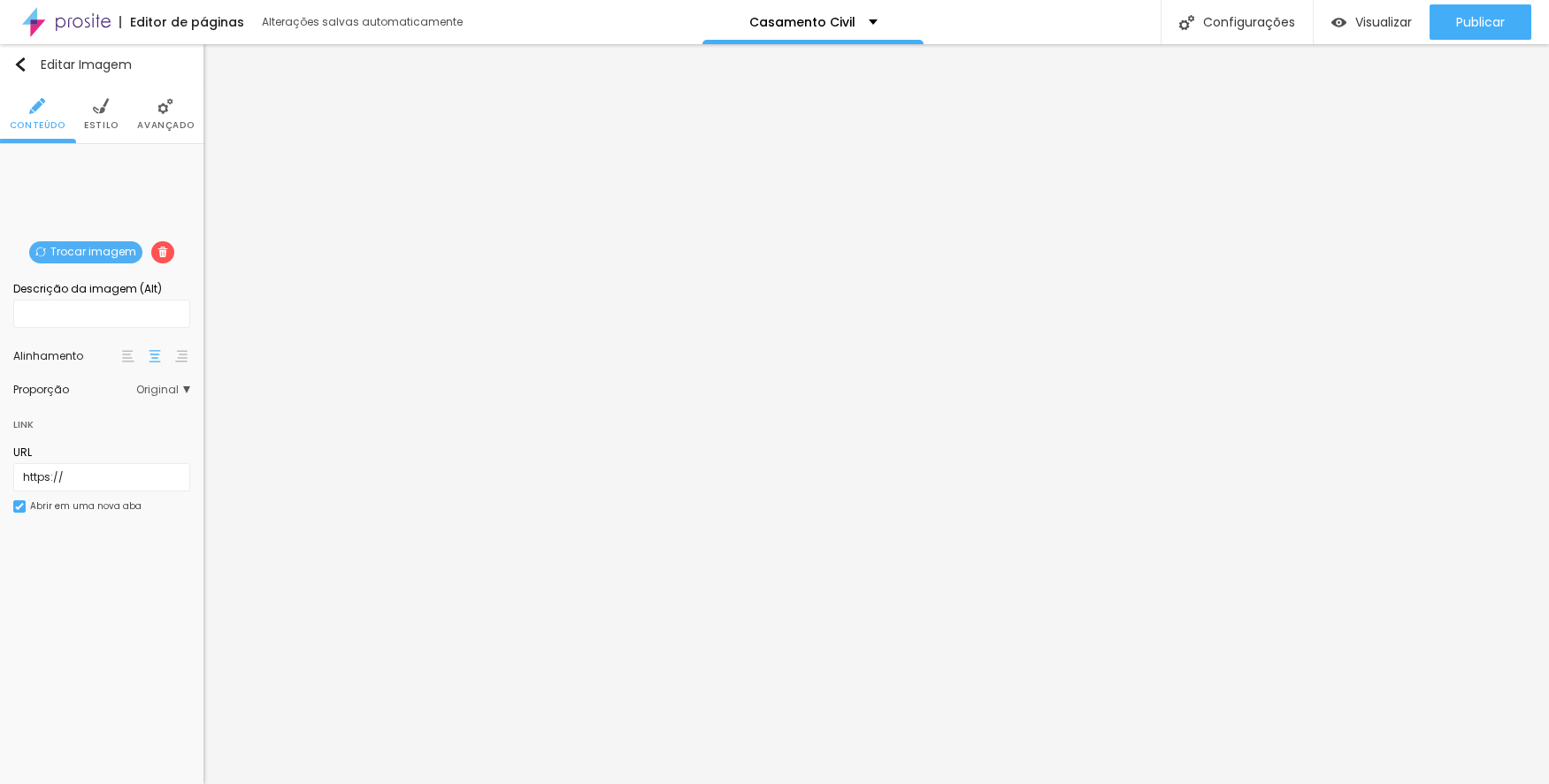
click at [61, 257] on span "Trocar imagem" at bounding box center [86, 252] width 114 height 22
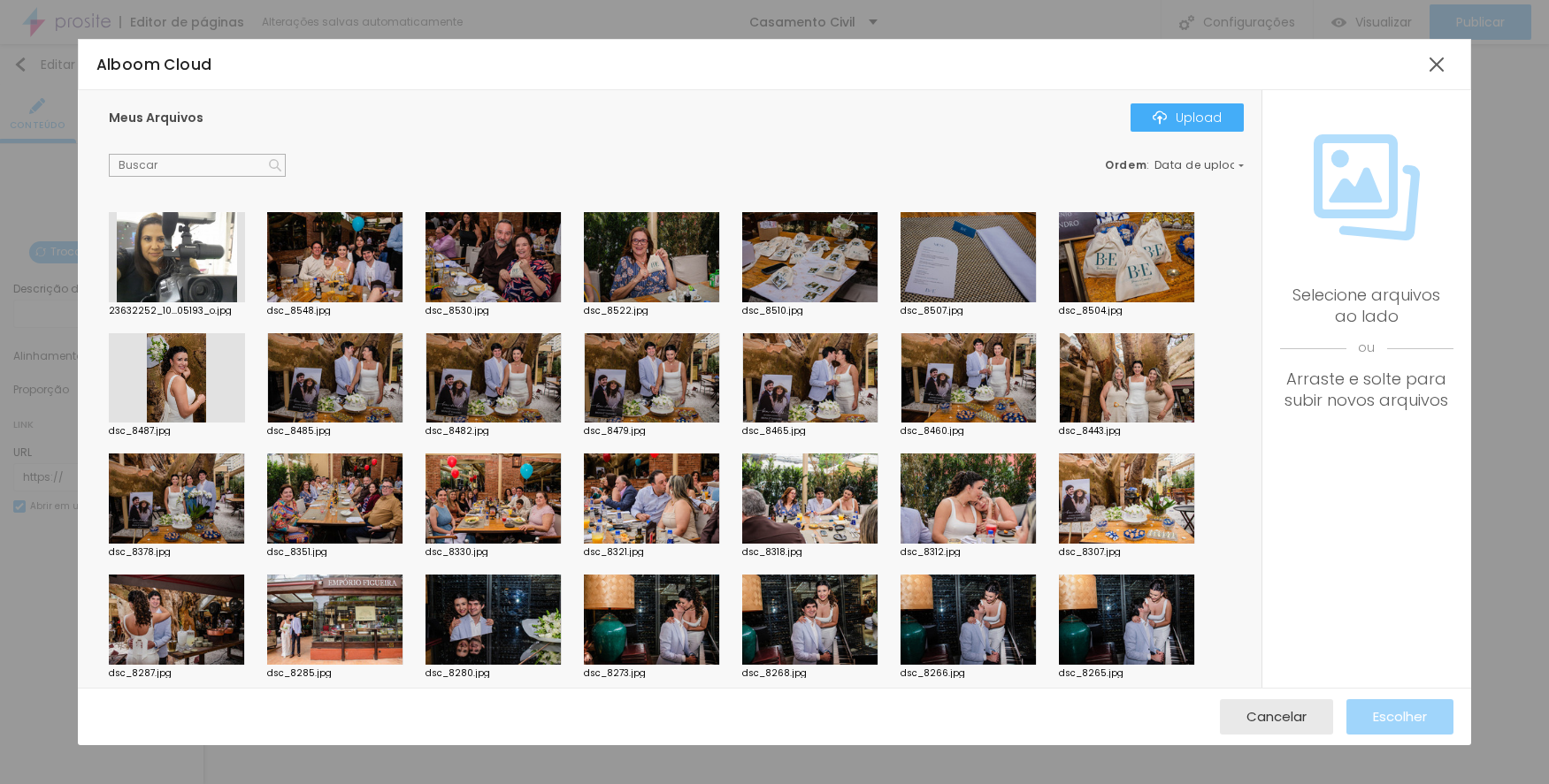
click at [1138, 460] on div at bounding box center [1127, 498] width 136 height 90
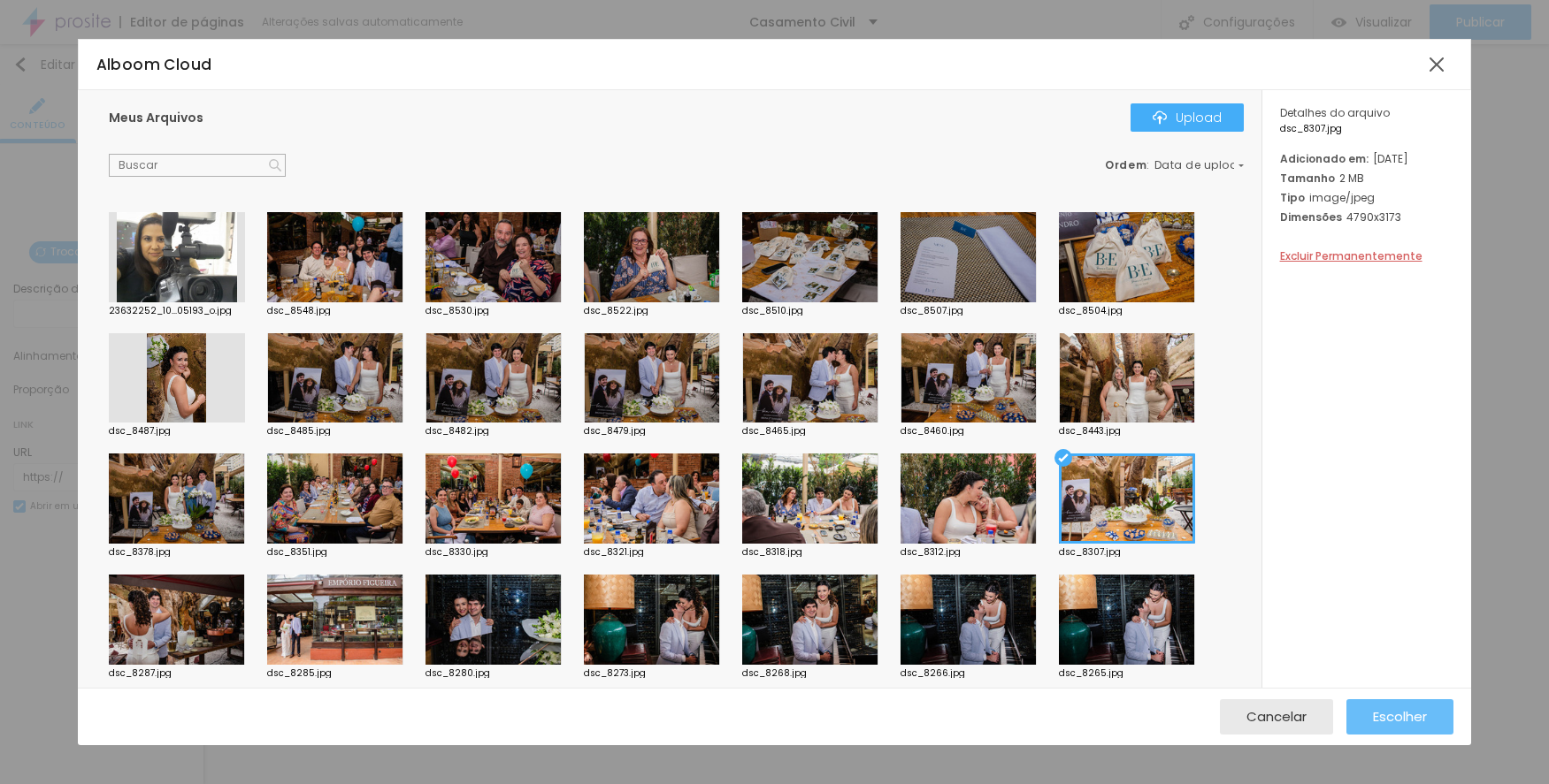
click at [1375, 710] on span "Escolher" at bounding box center [1400, 716] width 54 height 15
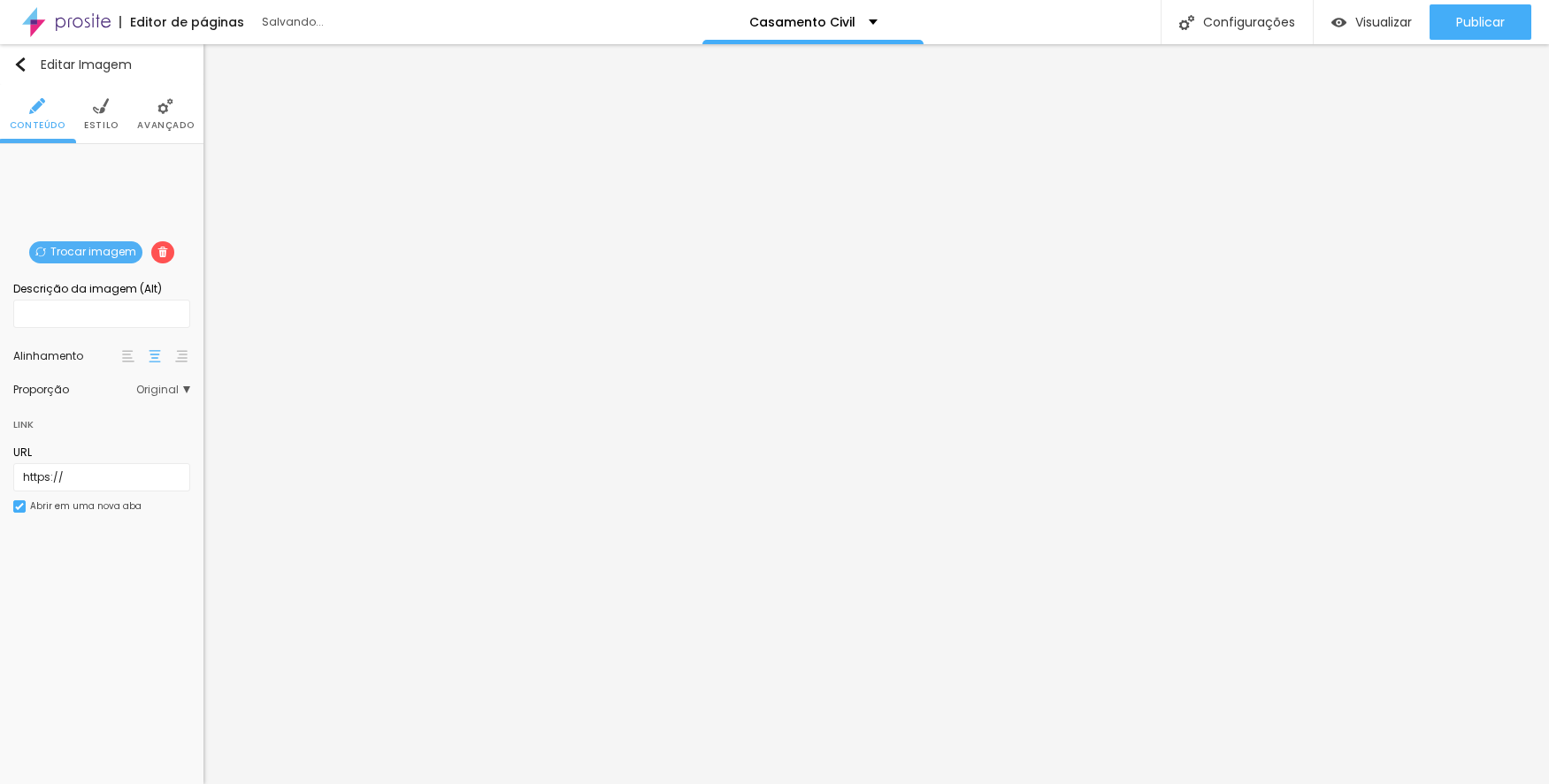
click at [80, 248] on span "Trocar imagem" at bounding box center [86, 252] width 114 height 22
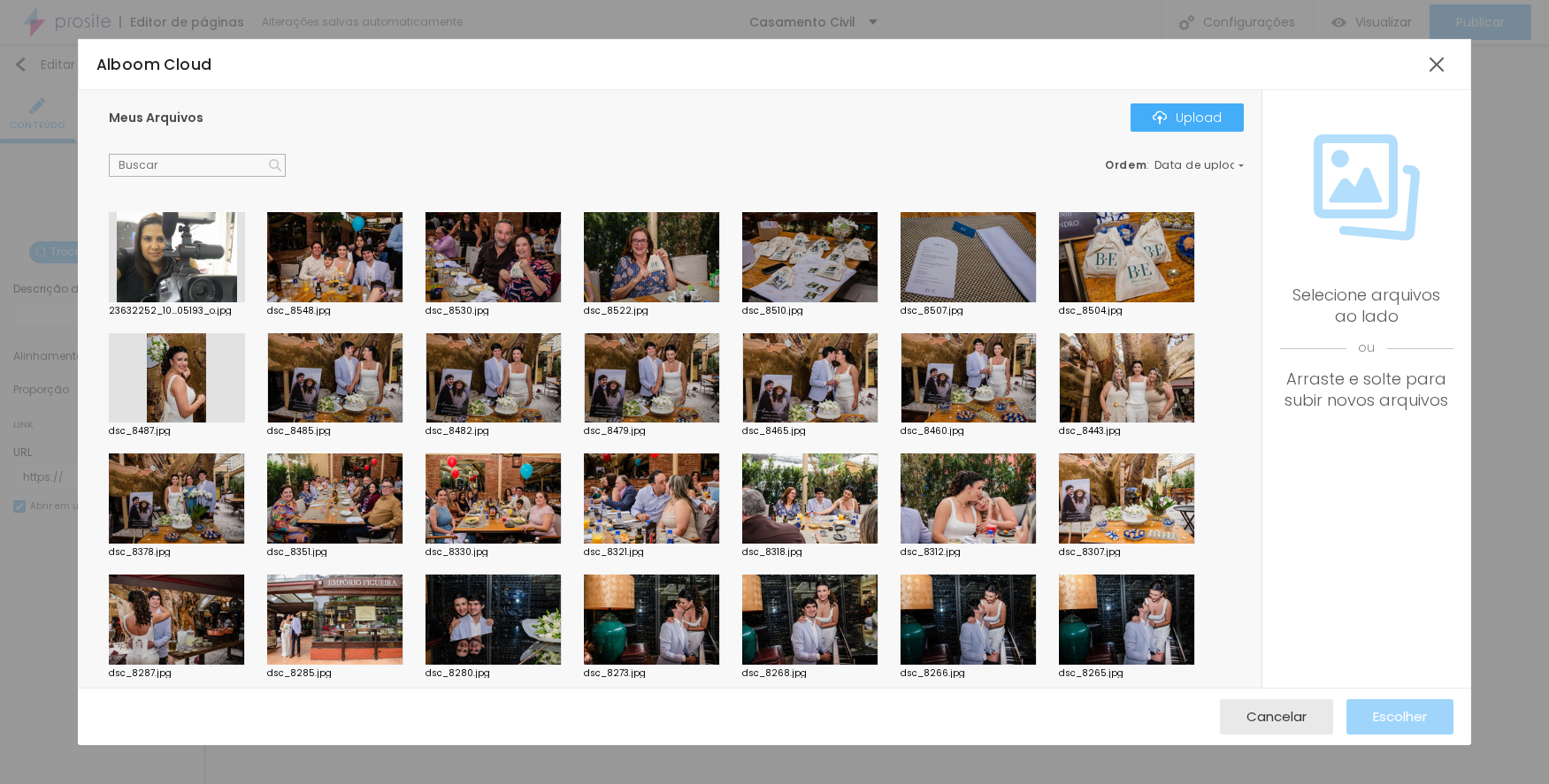
click at [191, 504] on div at bounding box center [177, 498] width 136 height 90
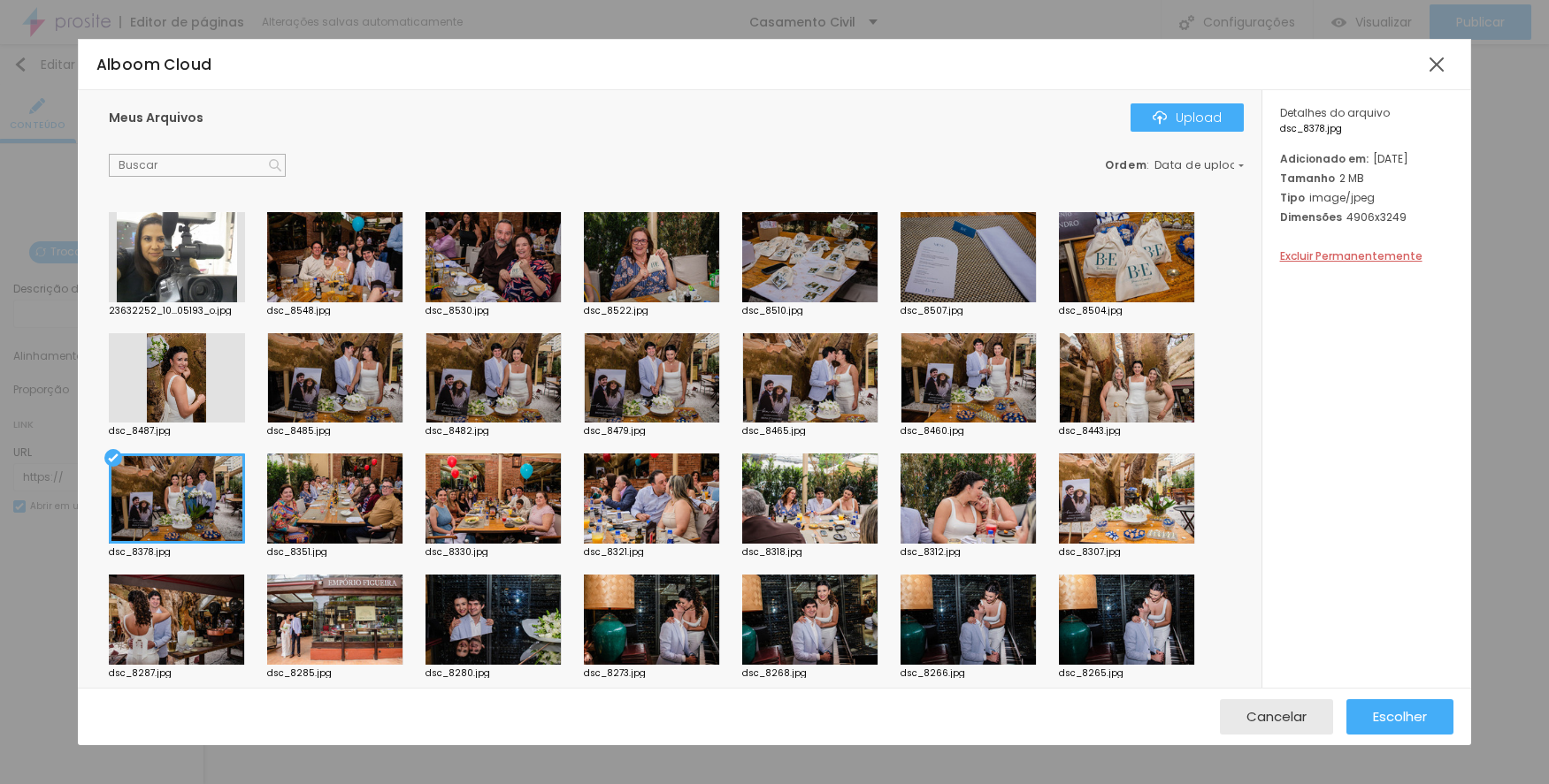
click at [351, 367] on div at bounding box center [335, 378] width 136 height 90
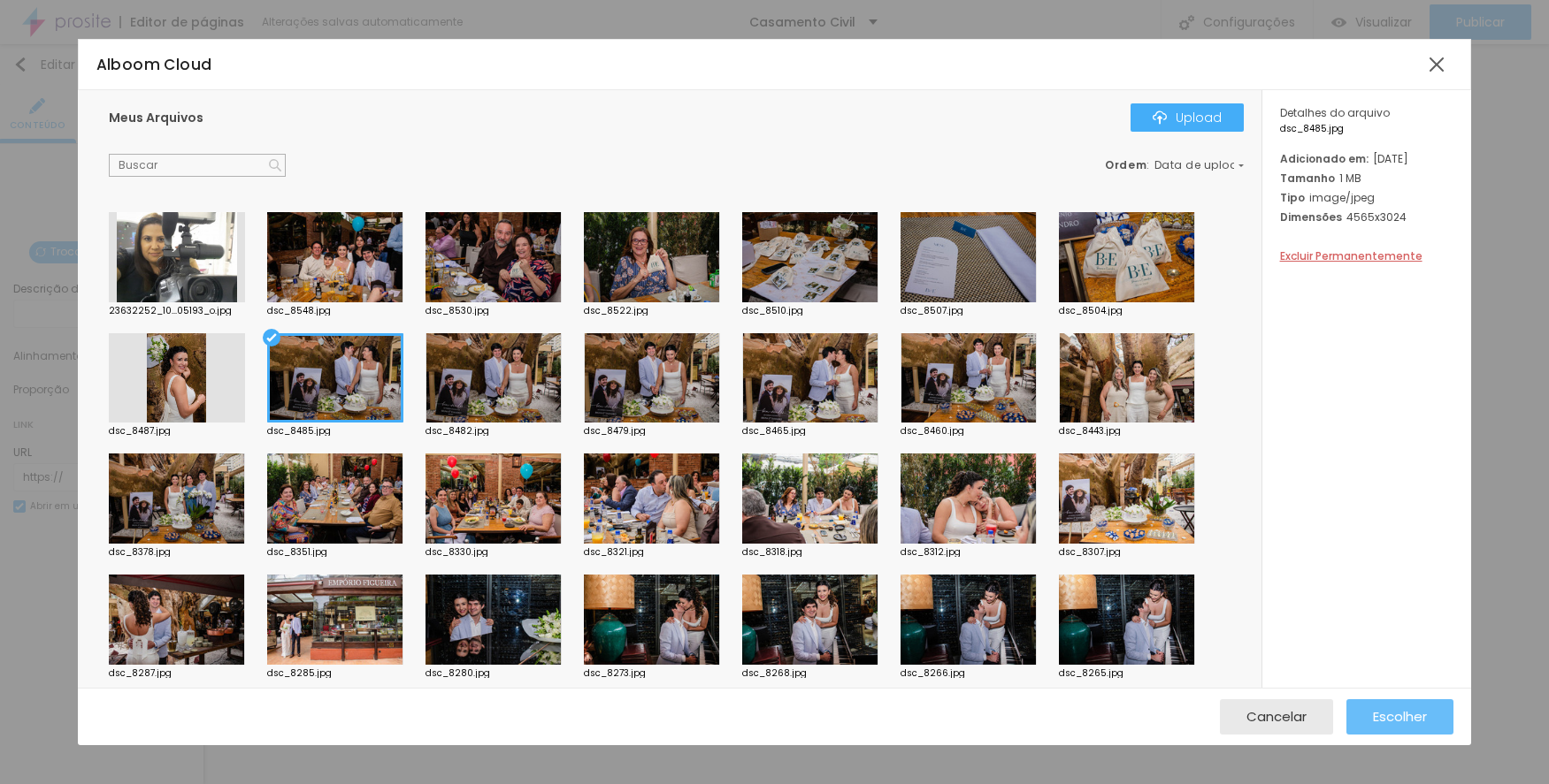
click at [1358, 716] on button "Escolher" at bounding box center [1400, 717] width 107 height 36
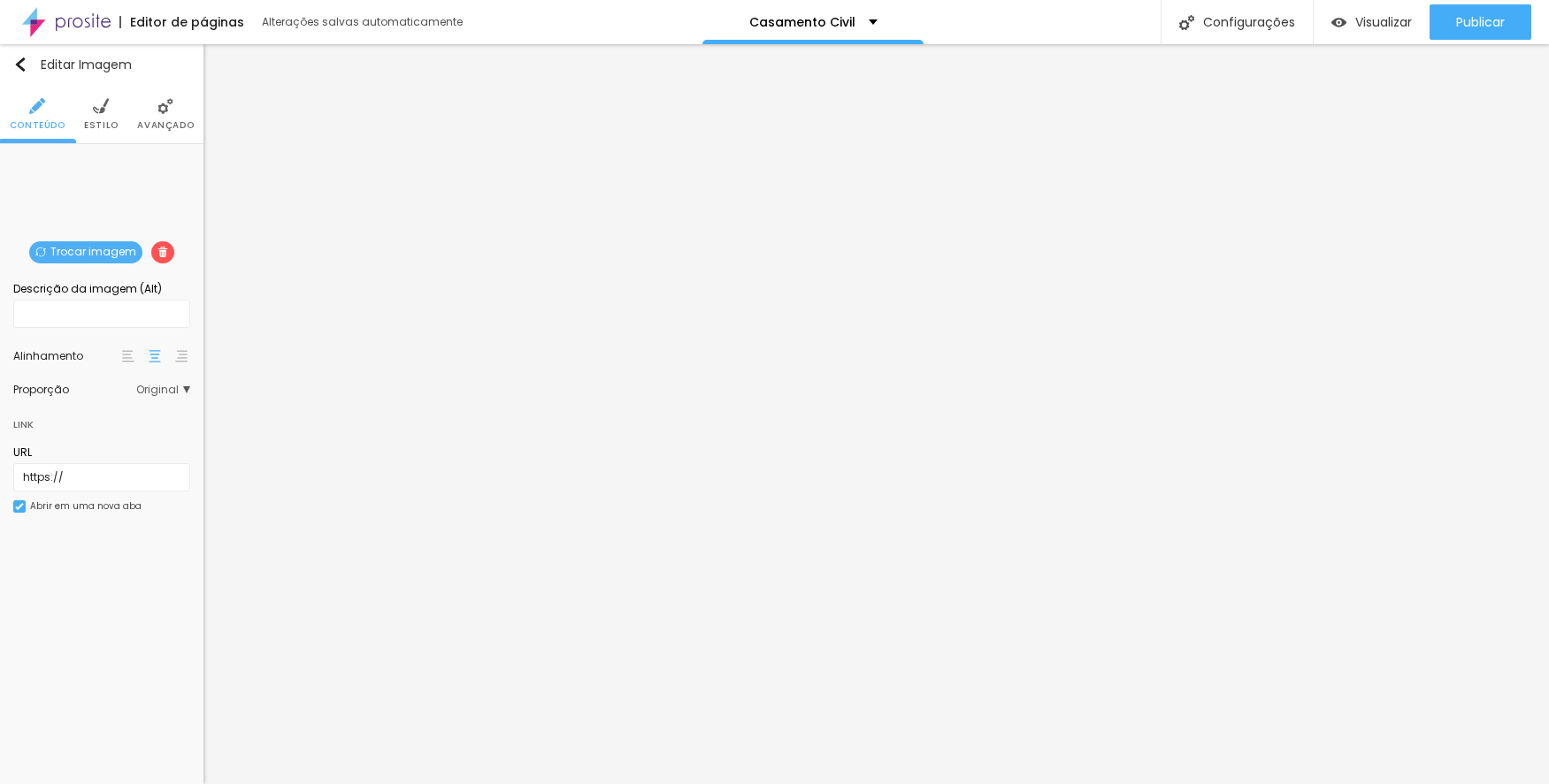
click at [63, 242] on span "Trocar imagem" at bounding box center [86, 252] width 114 height 22
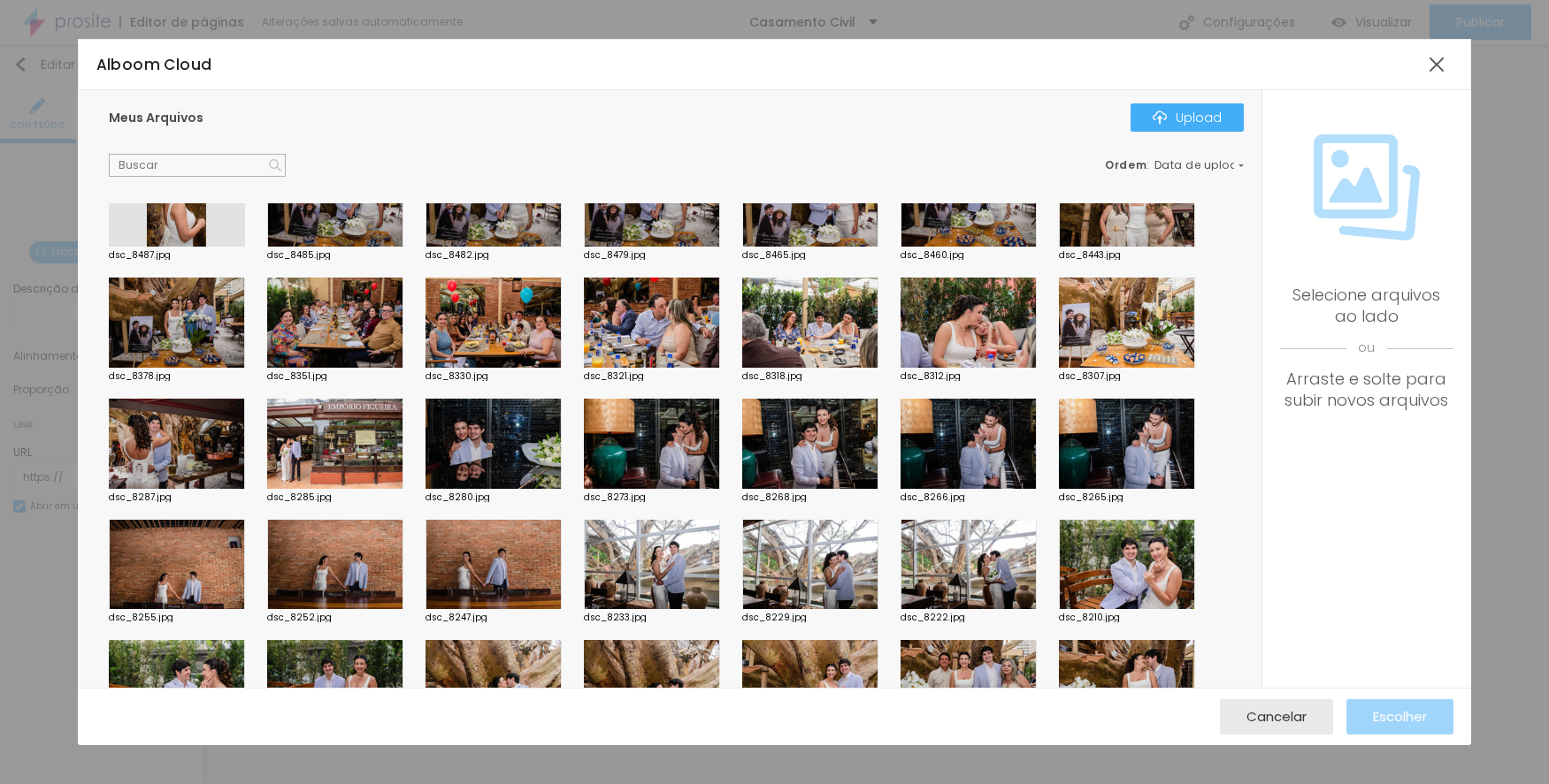
scroll to position [89, 0]
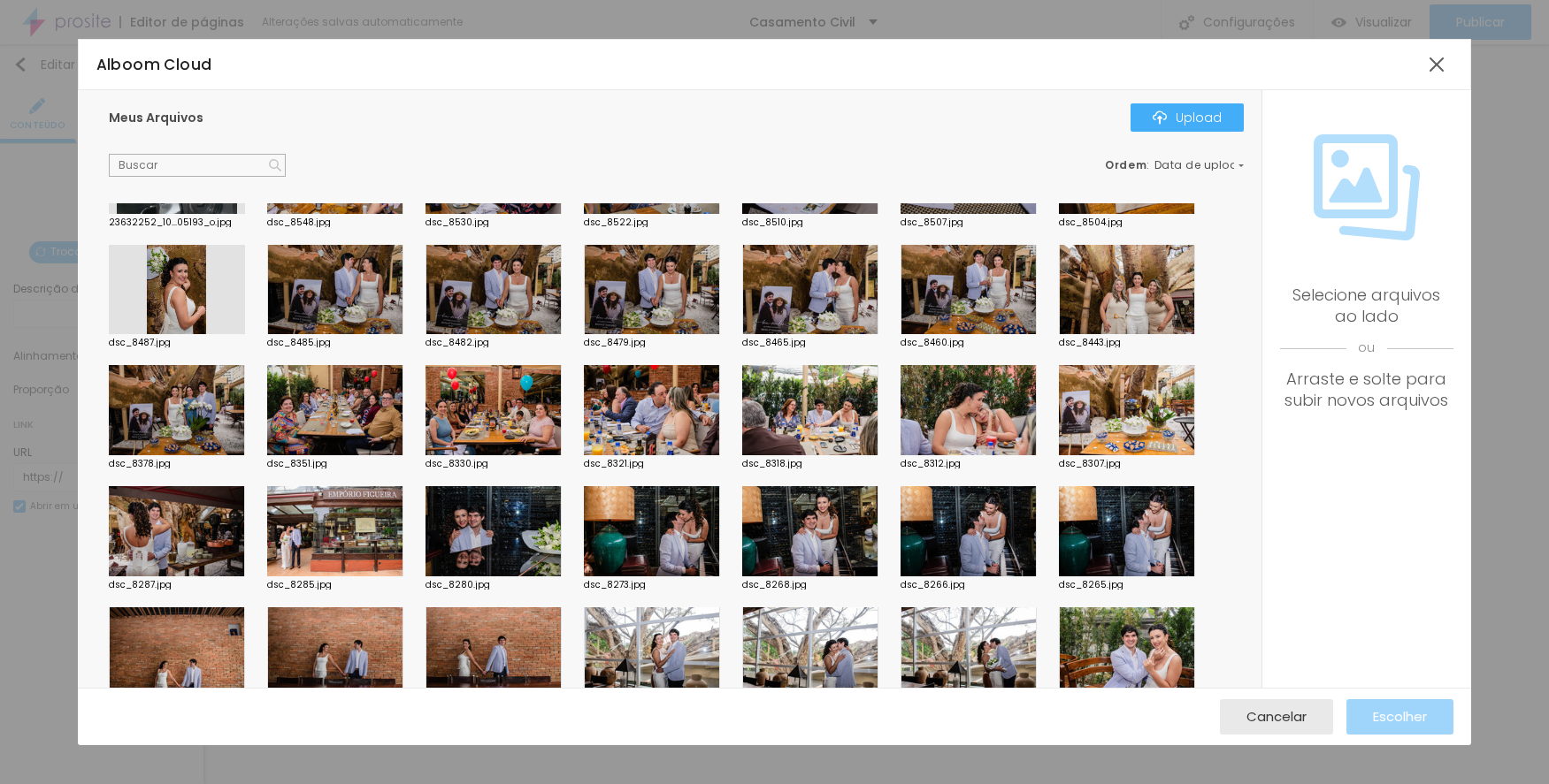
click at [1105, 291] on div at bounding box center [1127, 290] width 136 height 90
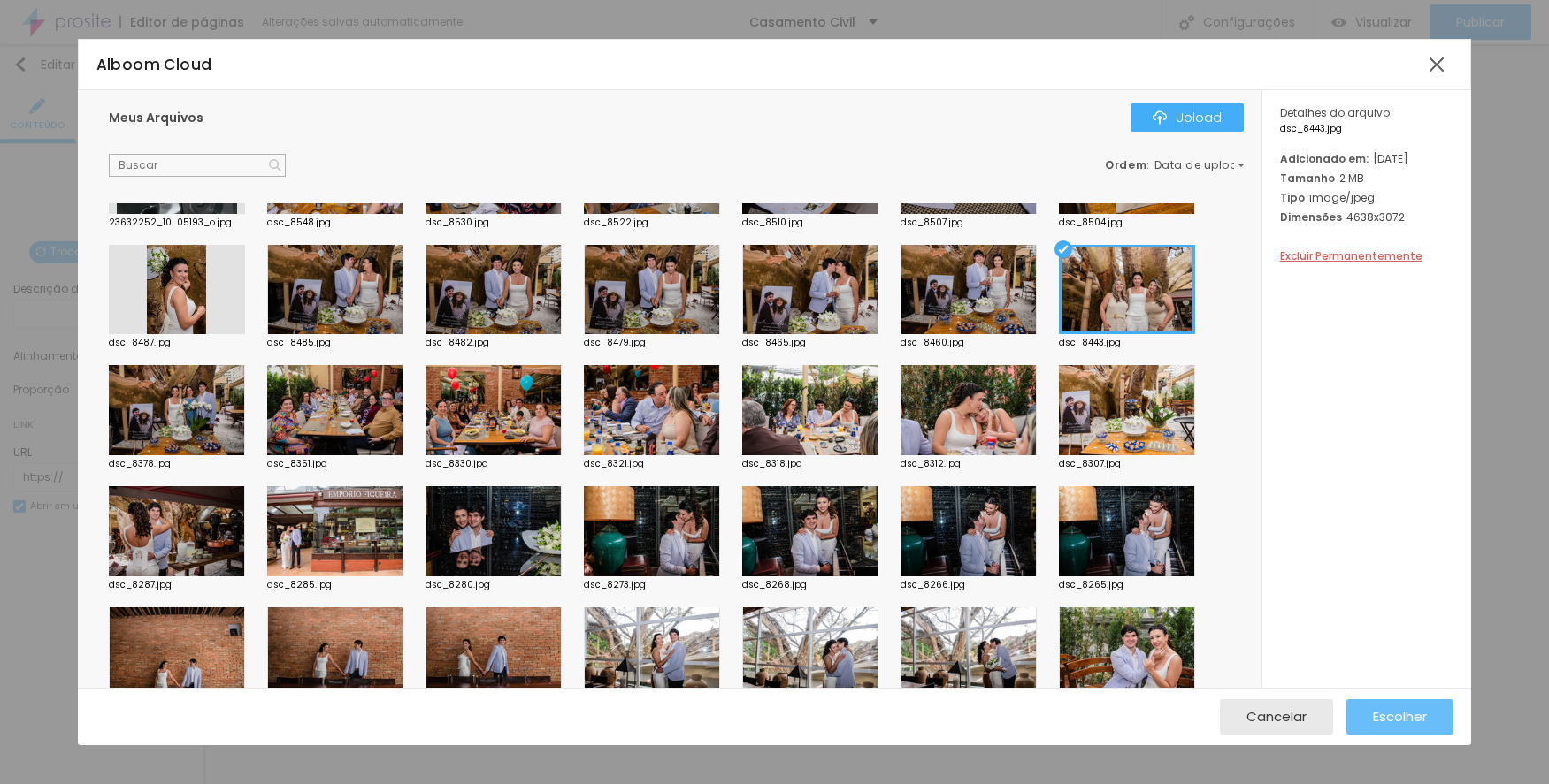
click at [1367, 707] on button "Escolher" at bounding box center [1400, 717] width 107 height 36
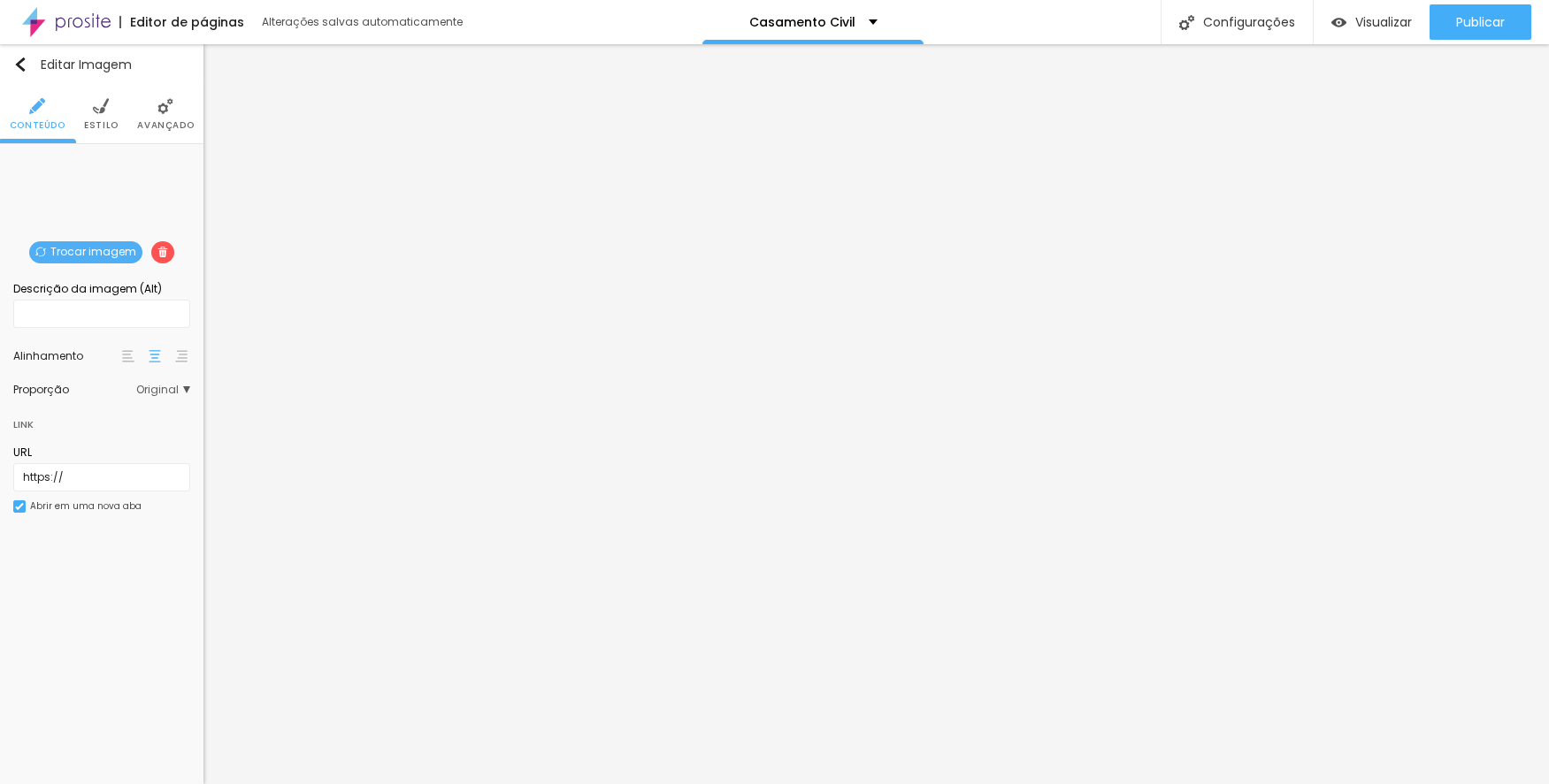
click at [76, 253] on span "Trocar imagem" at bounding box center [86, 252] width 114 height 22
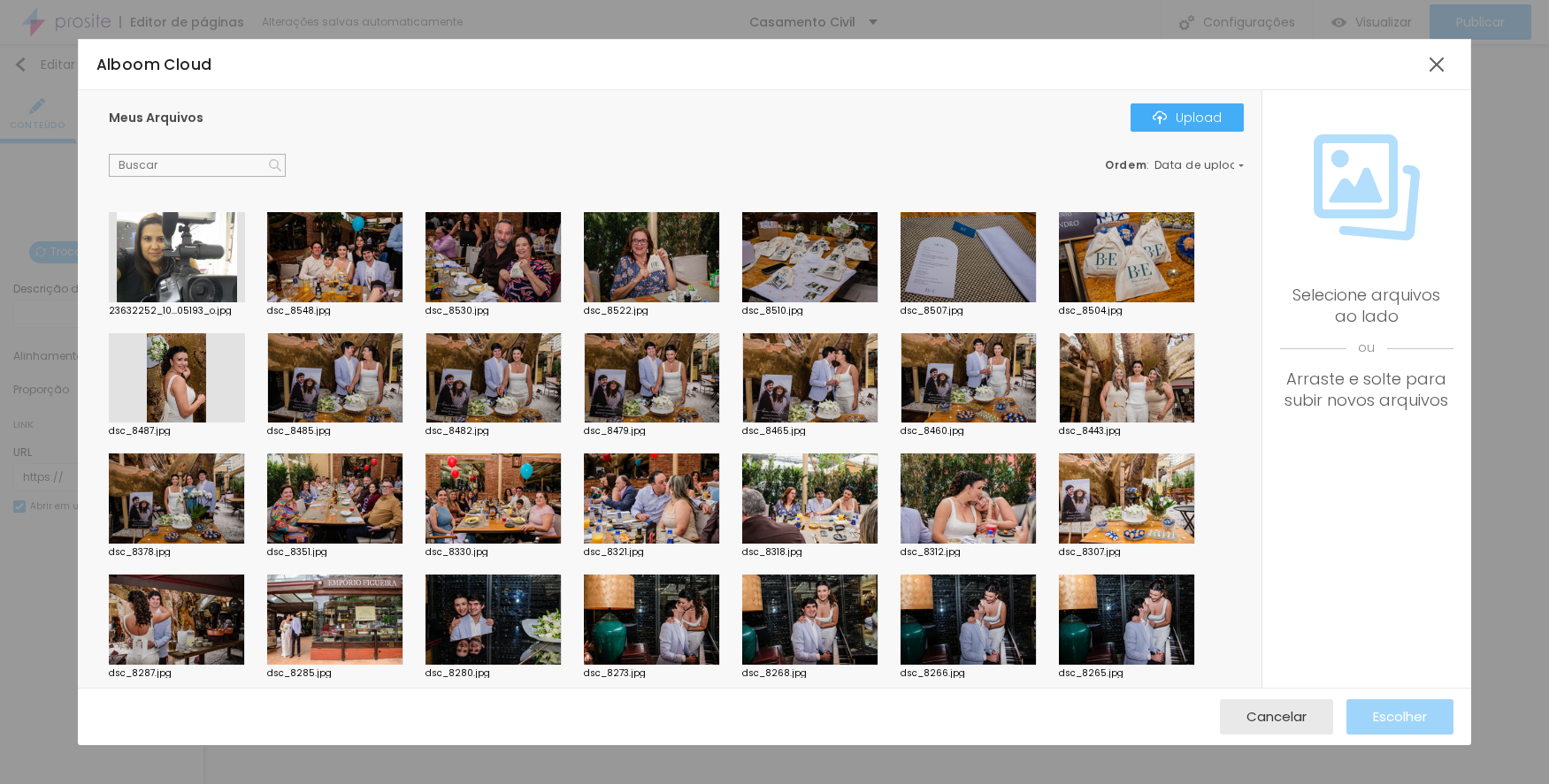
click at [809, 376] on div at bounding box center [810, 378] width 136 height 90
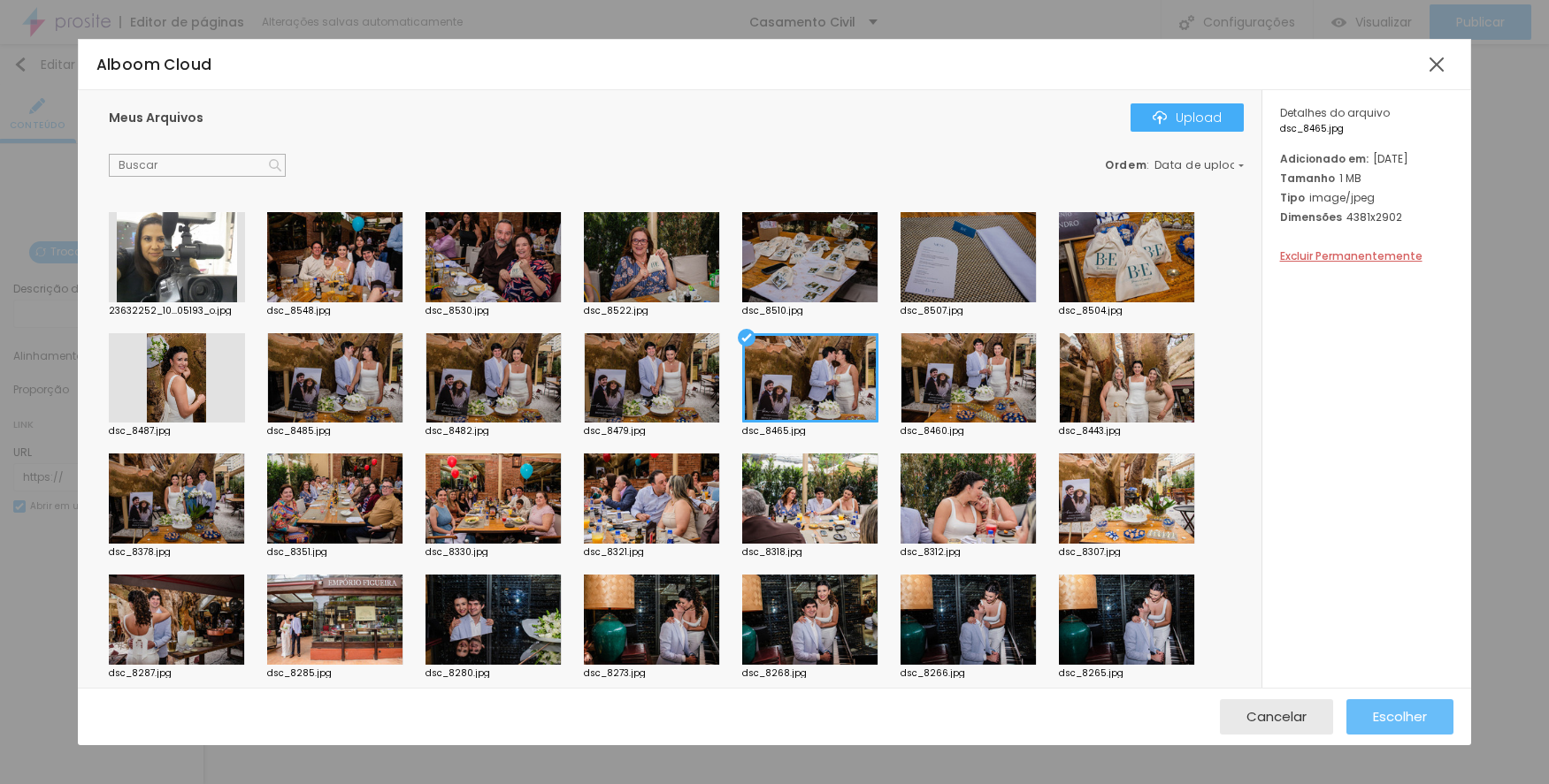
click at [1382, 716] on span "Escolher" at bounding box center [1400, 716] width 54 height 15
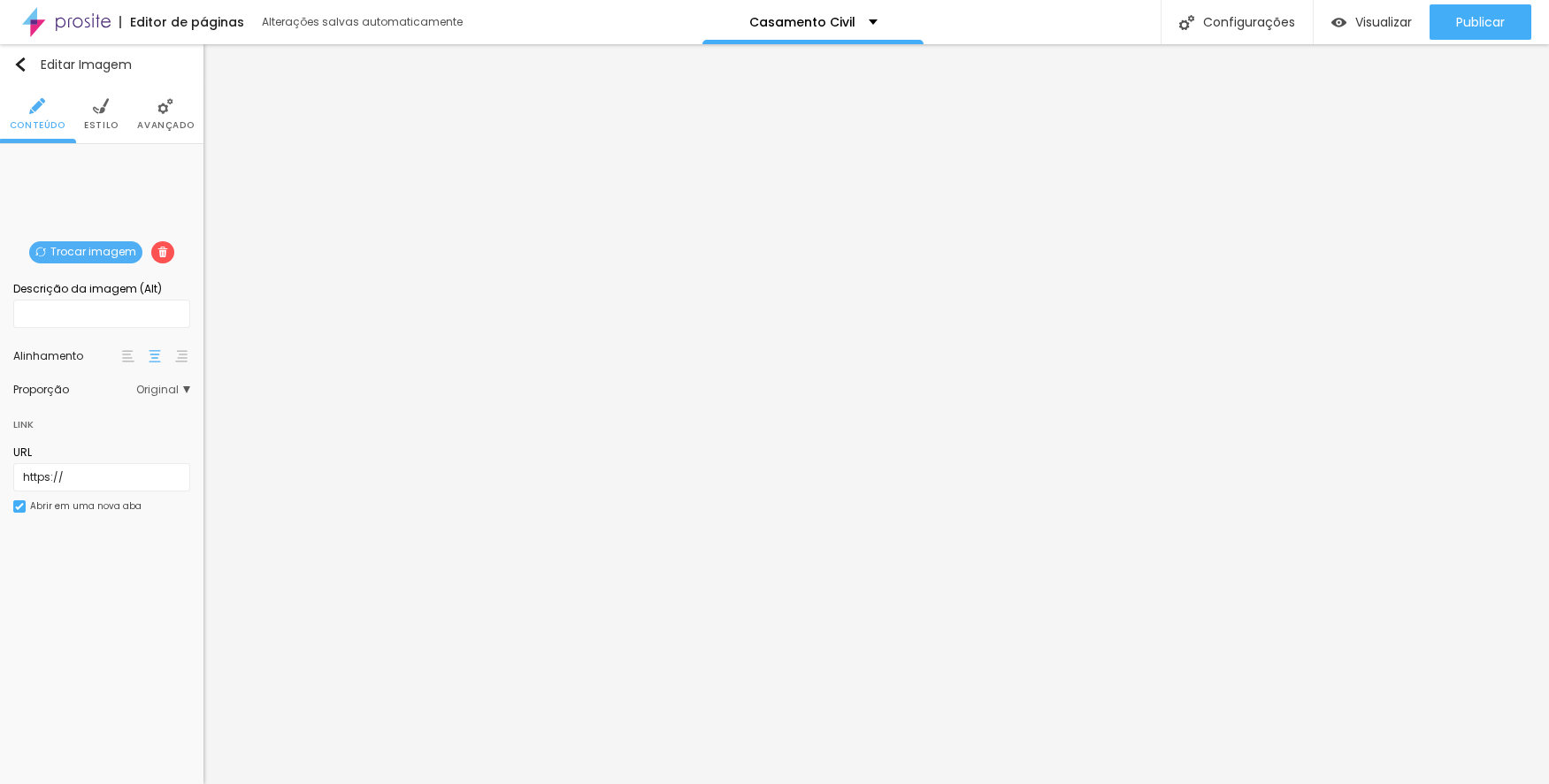
click at [81, 253] on span "Trocar imagem" at bounding box center [86, 252] width 114 height 22
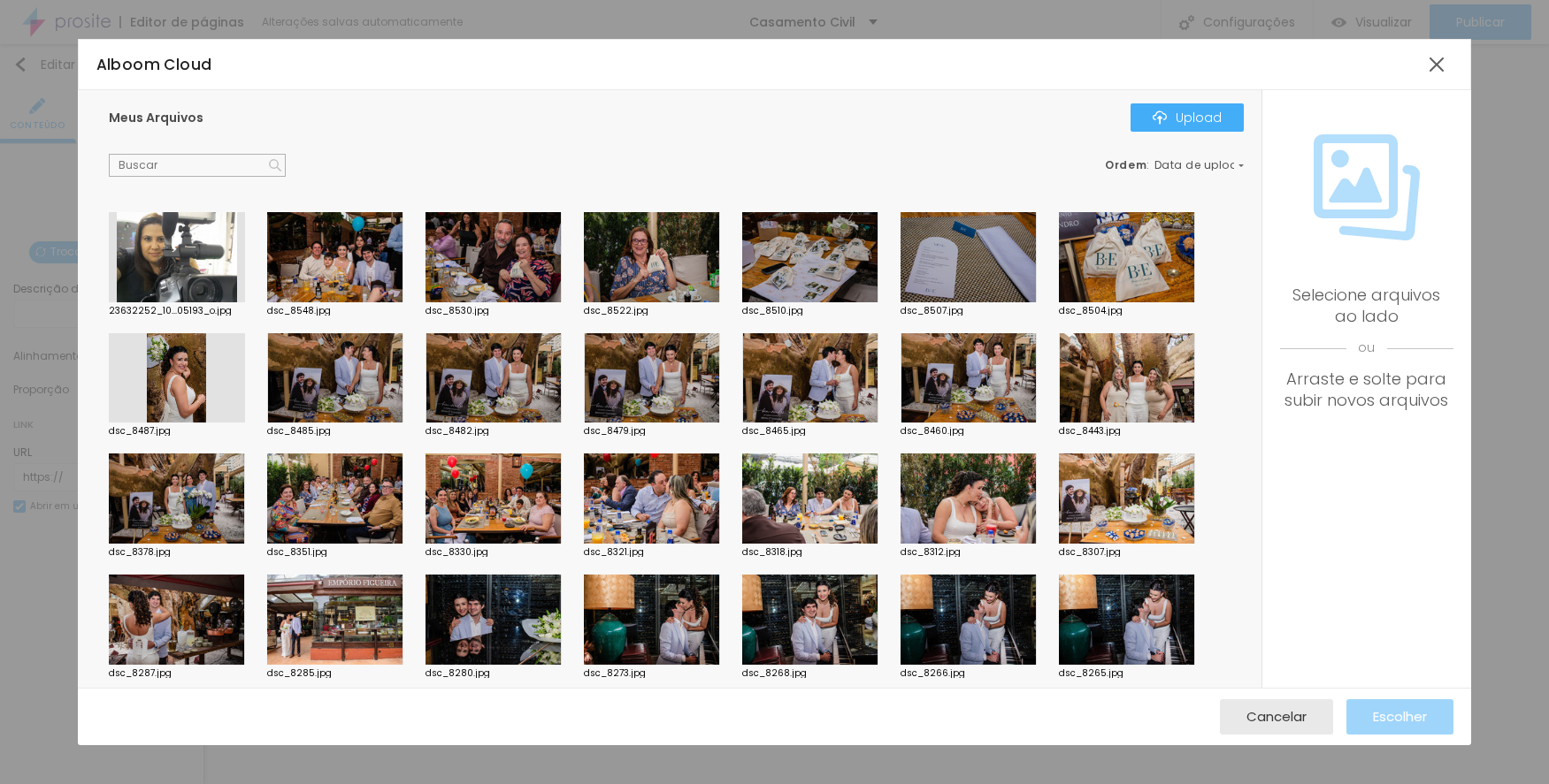
click at [309, 350] on div at bounding box center [335, 378] width 136 height 90
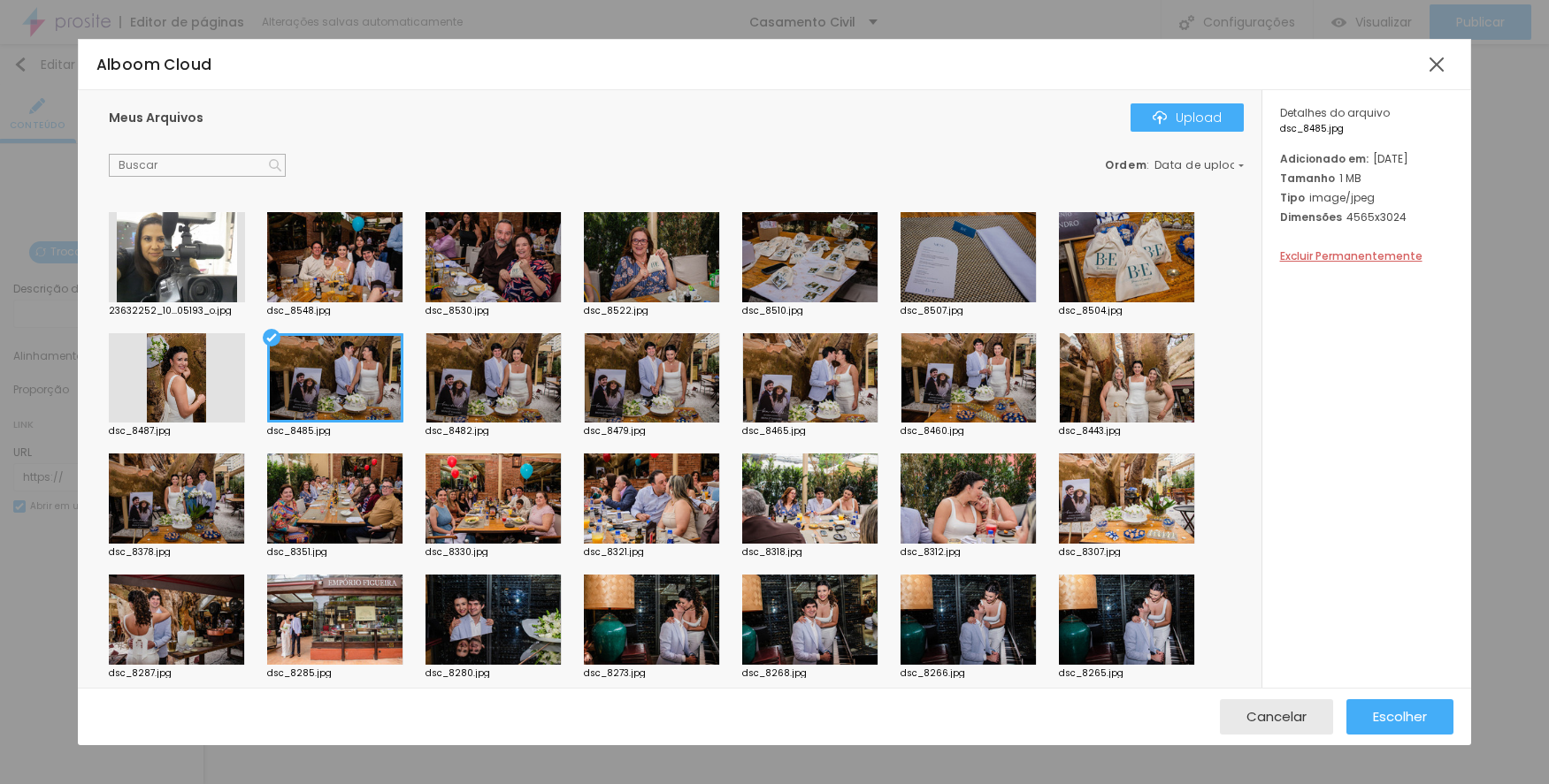
click at [508, 384] on div at bounding box center [494, 378] width 136 height 90
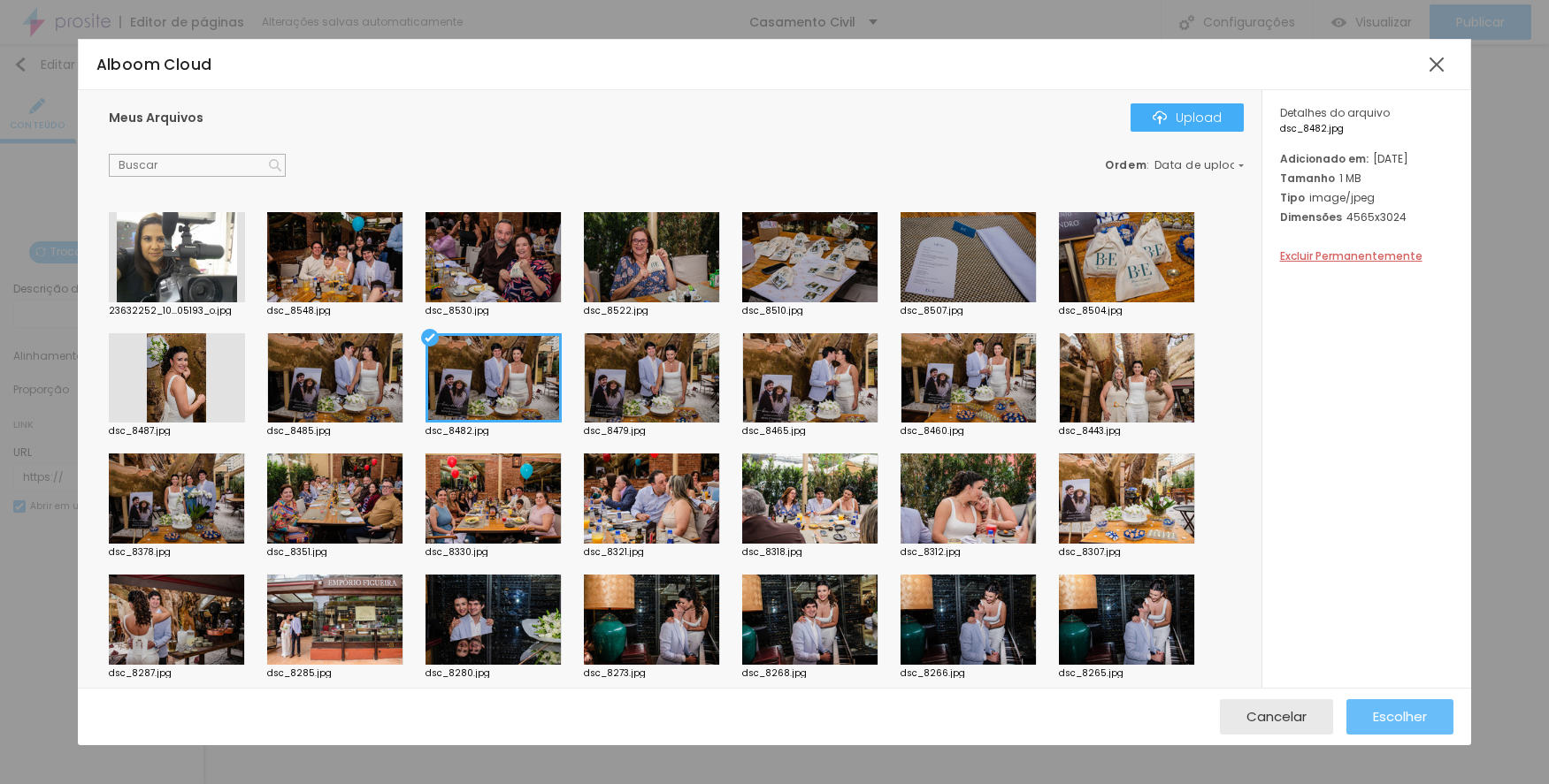
click at [1358, 703] on button "Escolher" at bounding box center [1400, 717] width 107 height 36
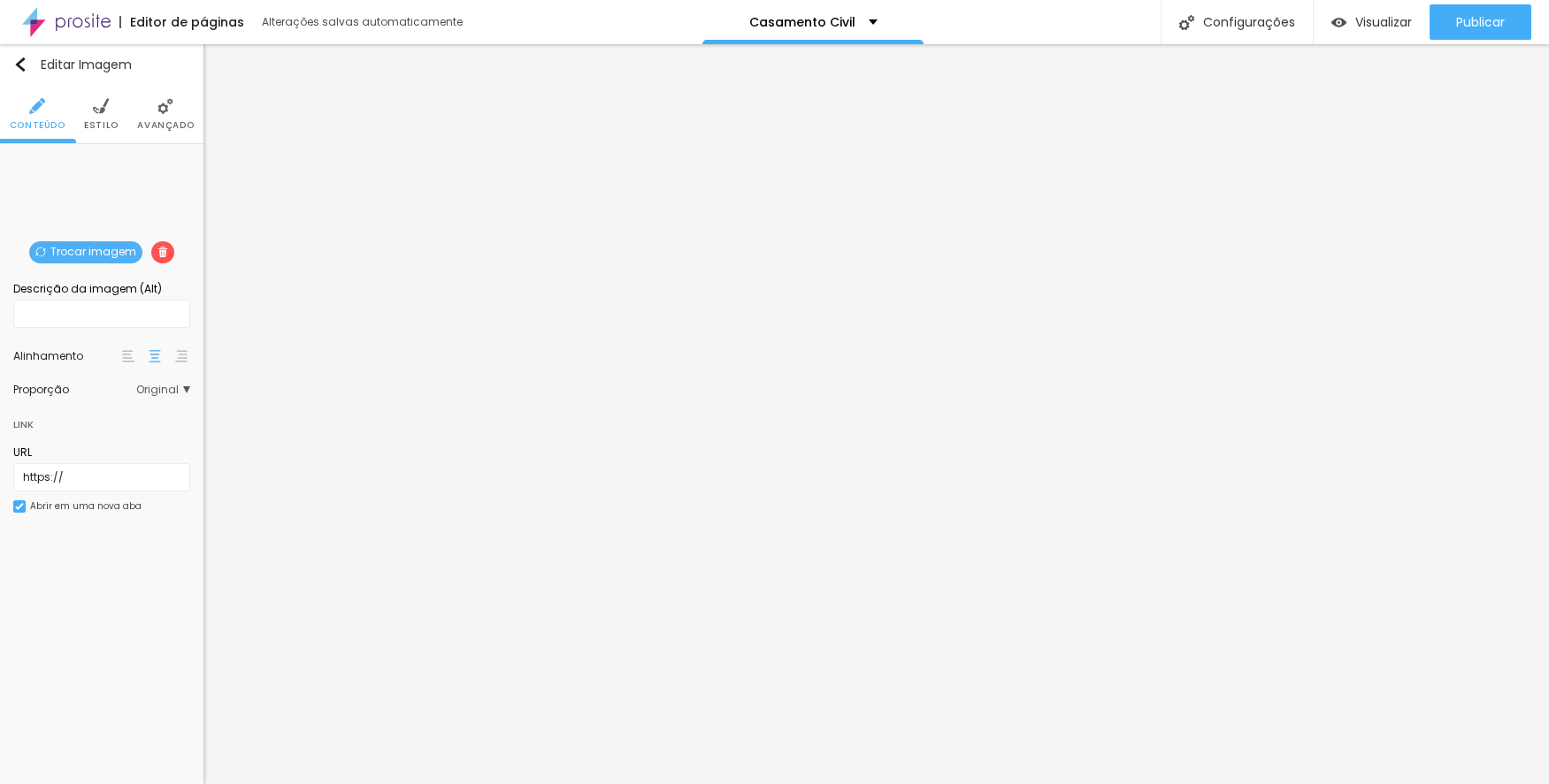
click at [68, 242] on span "Trocar imagem" at bounding box center [86, 252] width 114 height 22
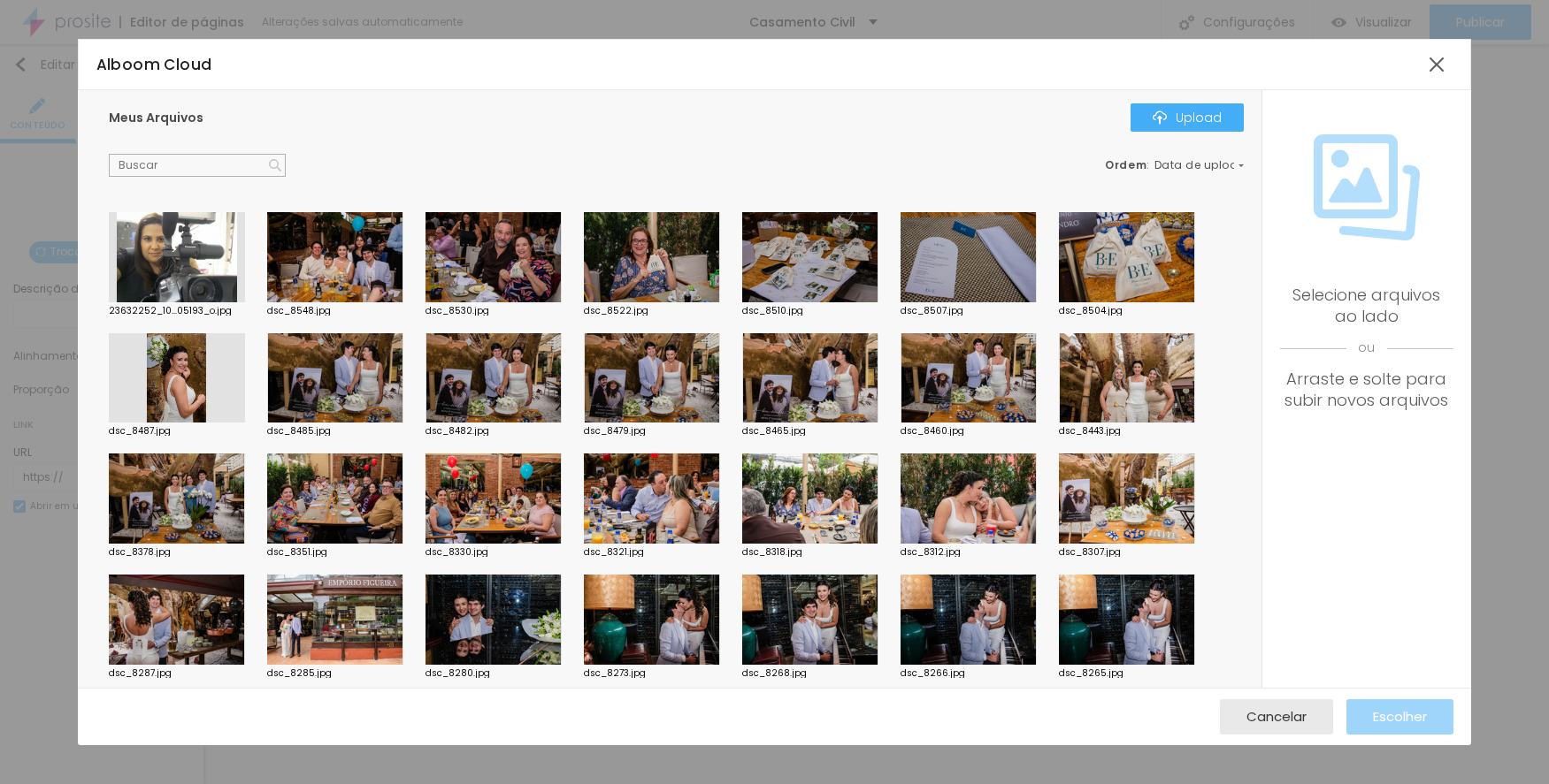
click at [940, 382] on div at bounding box center [969, 378] width 136 height 90
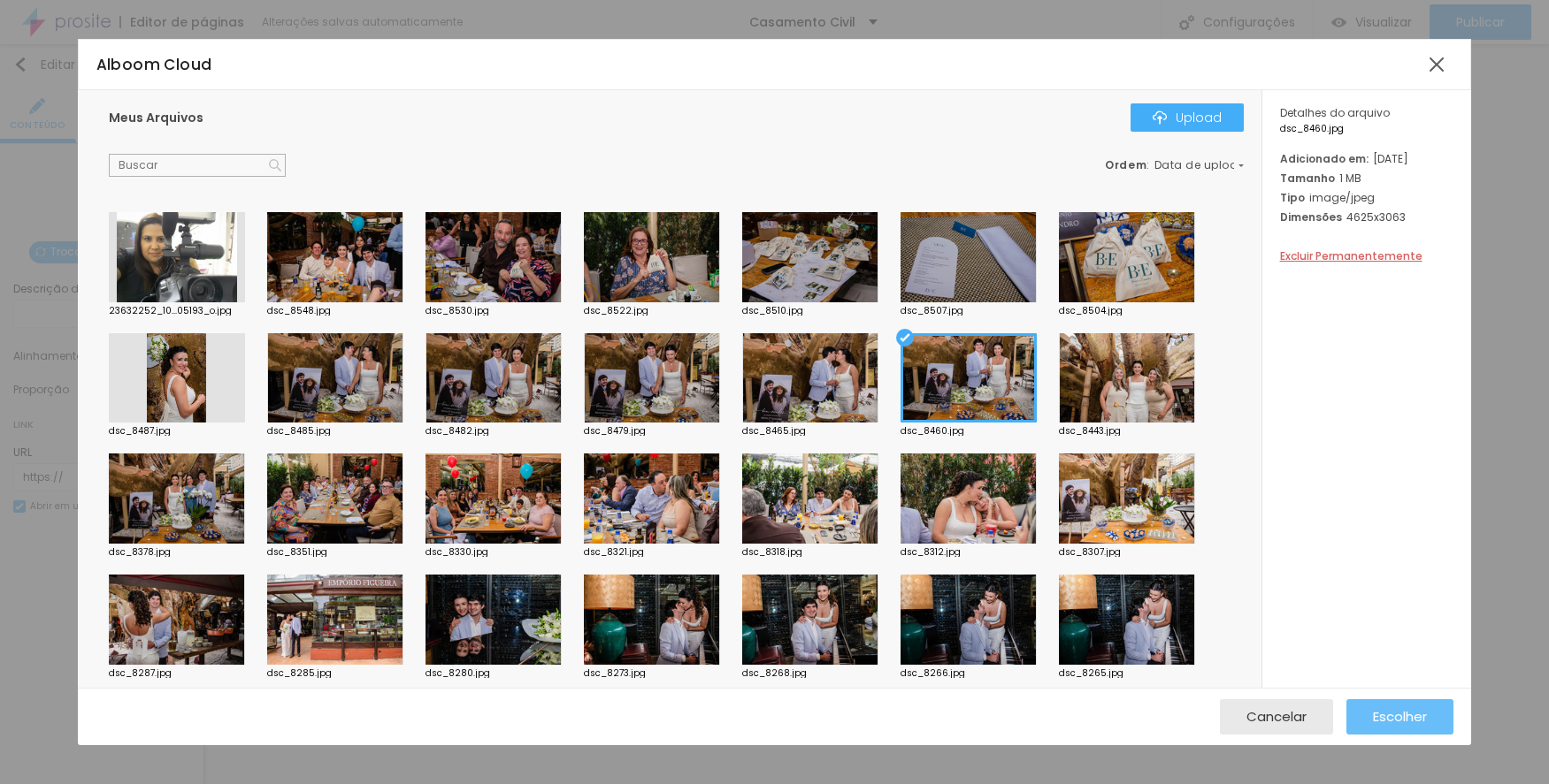
click at [1359, 703] on button "Escolher" at bounding box center [1400, 717] width 107 height 36
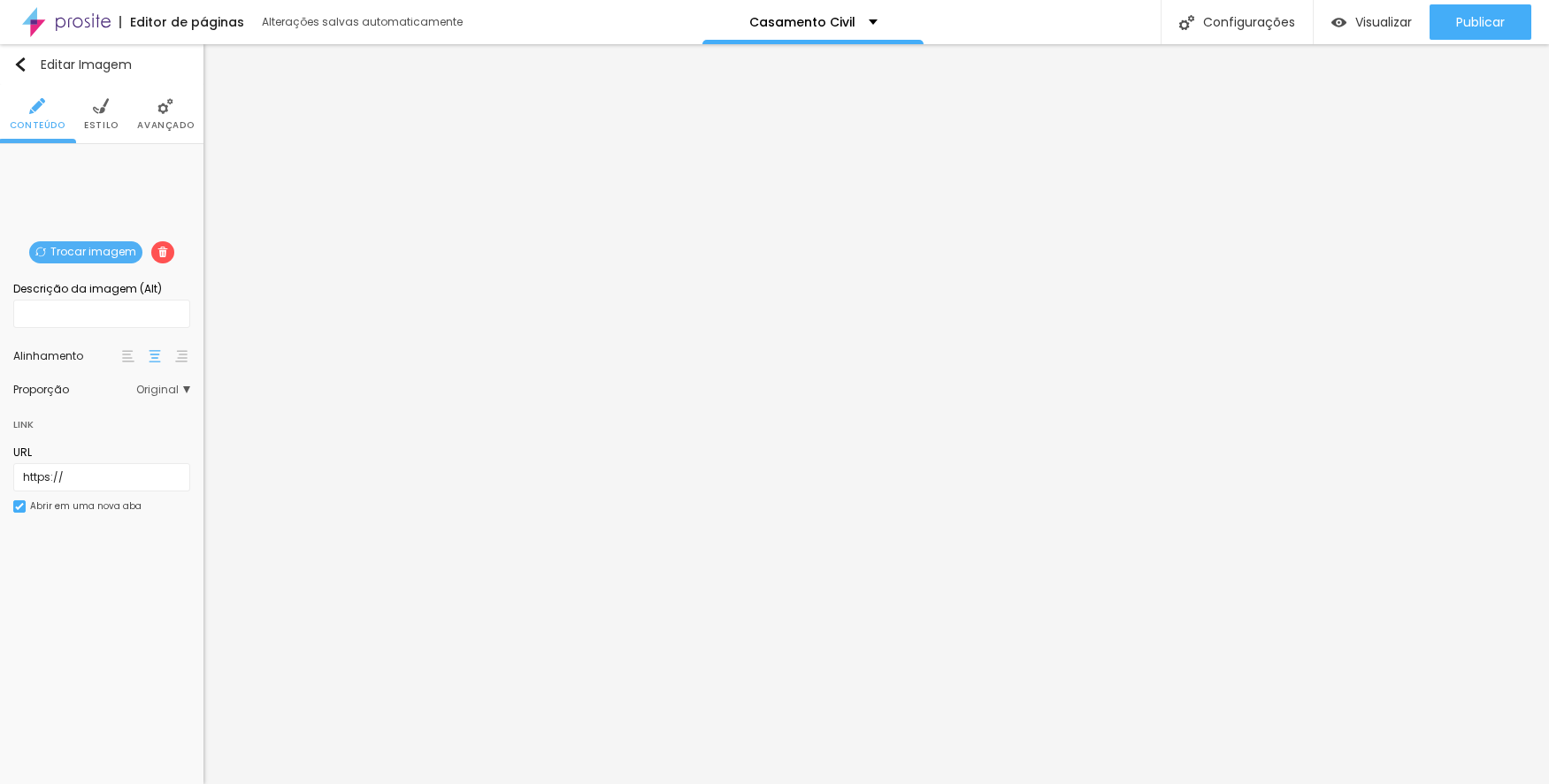
click at [115, 252] on span "Trocar imagem" at bounding box center [86, 252] width 114 height 22
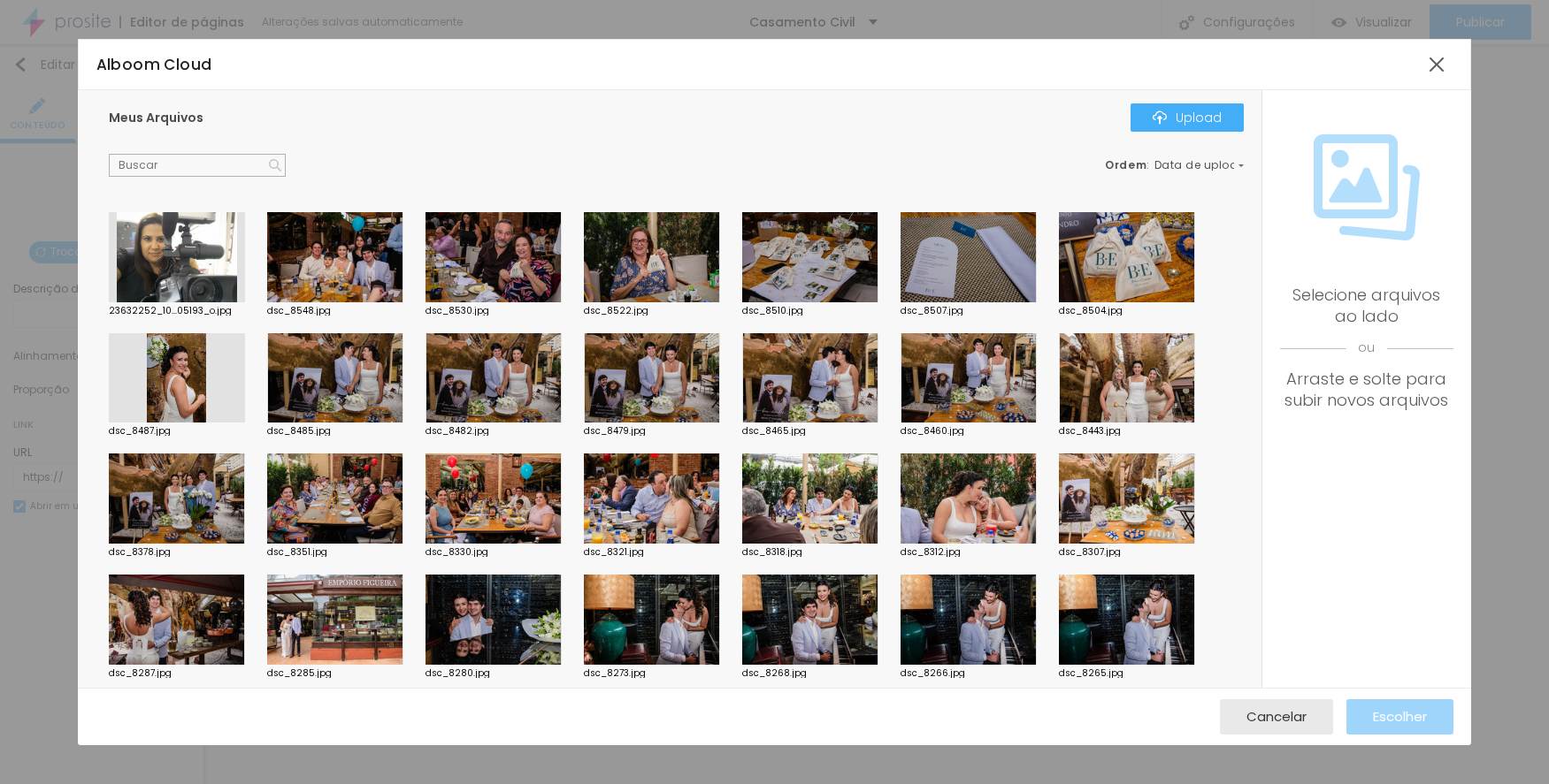
click at [1124, 257] on div at bounding box center [1127, 257] width 136 height 90
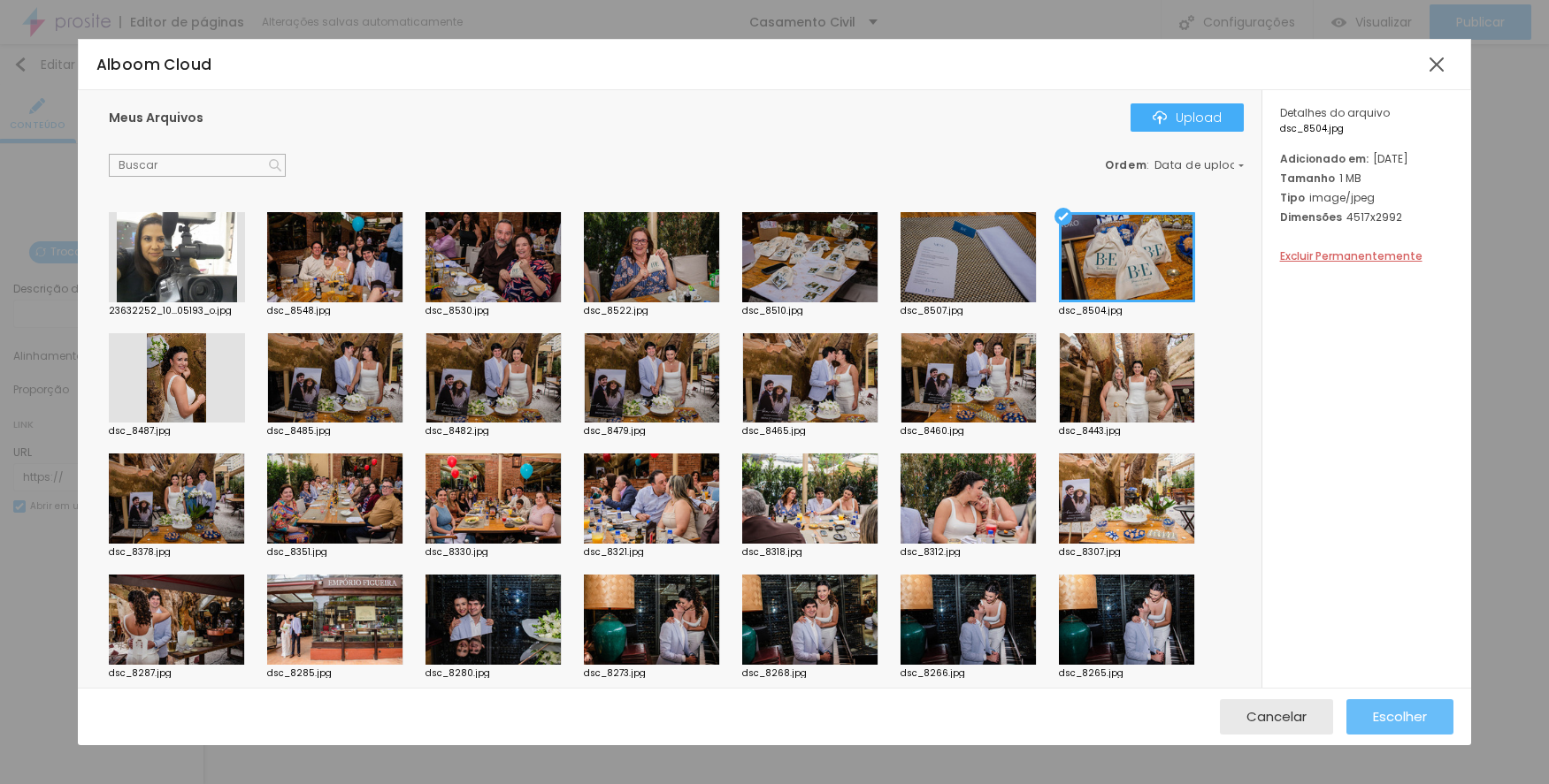
click at [1404, 721] on span "Escolher" at bounding box center [1400, 716] width 54 height 15
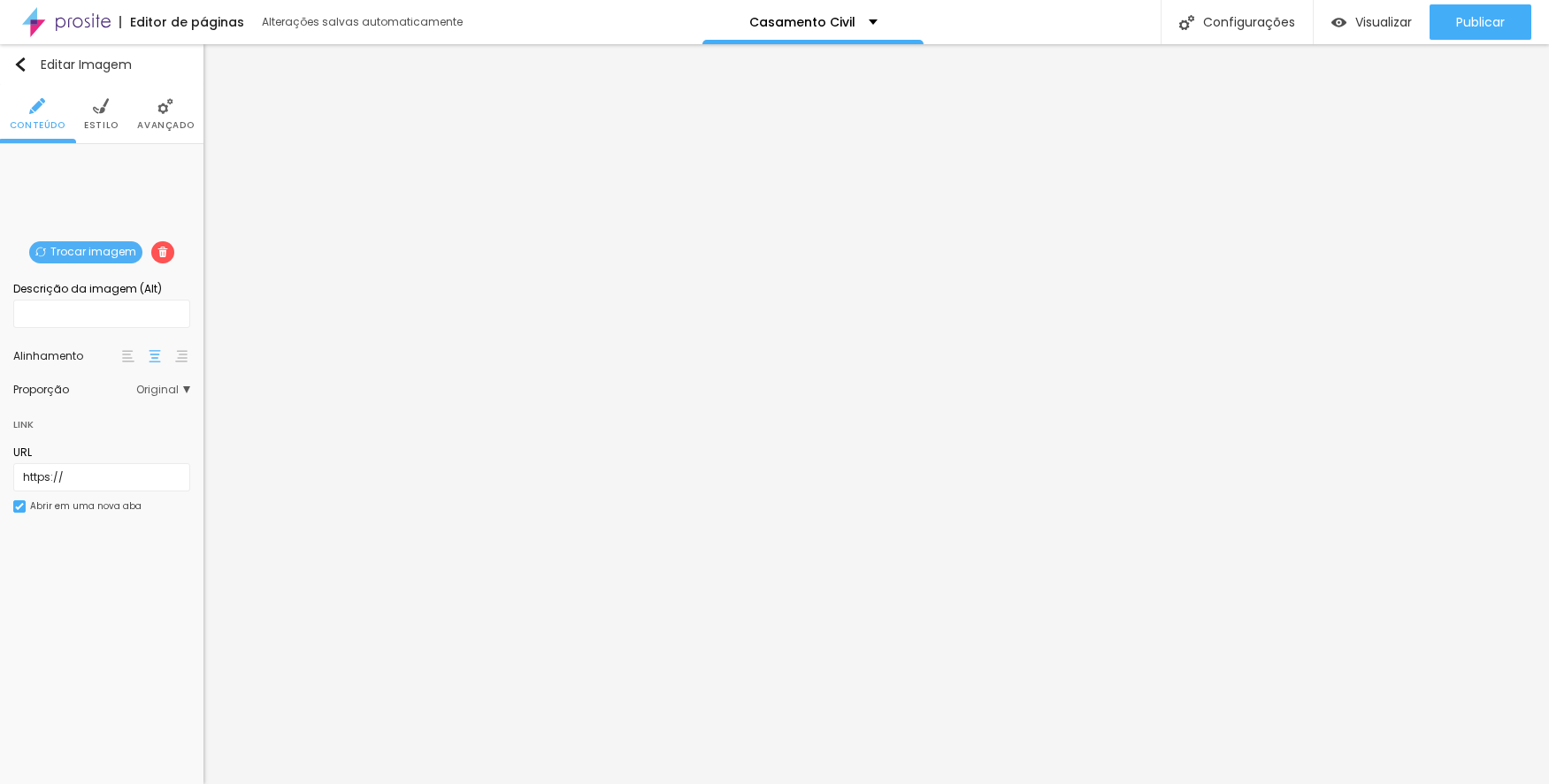
click at [112, 252] on span "Trocar imagem" at bounding box center [86, 252] width 114 height 22
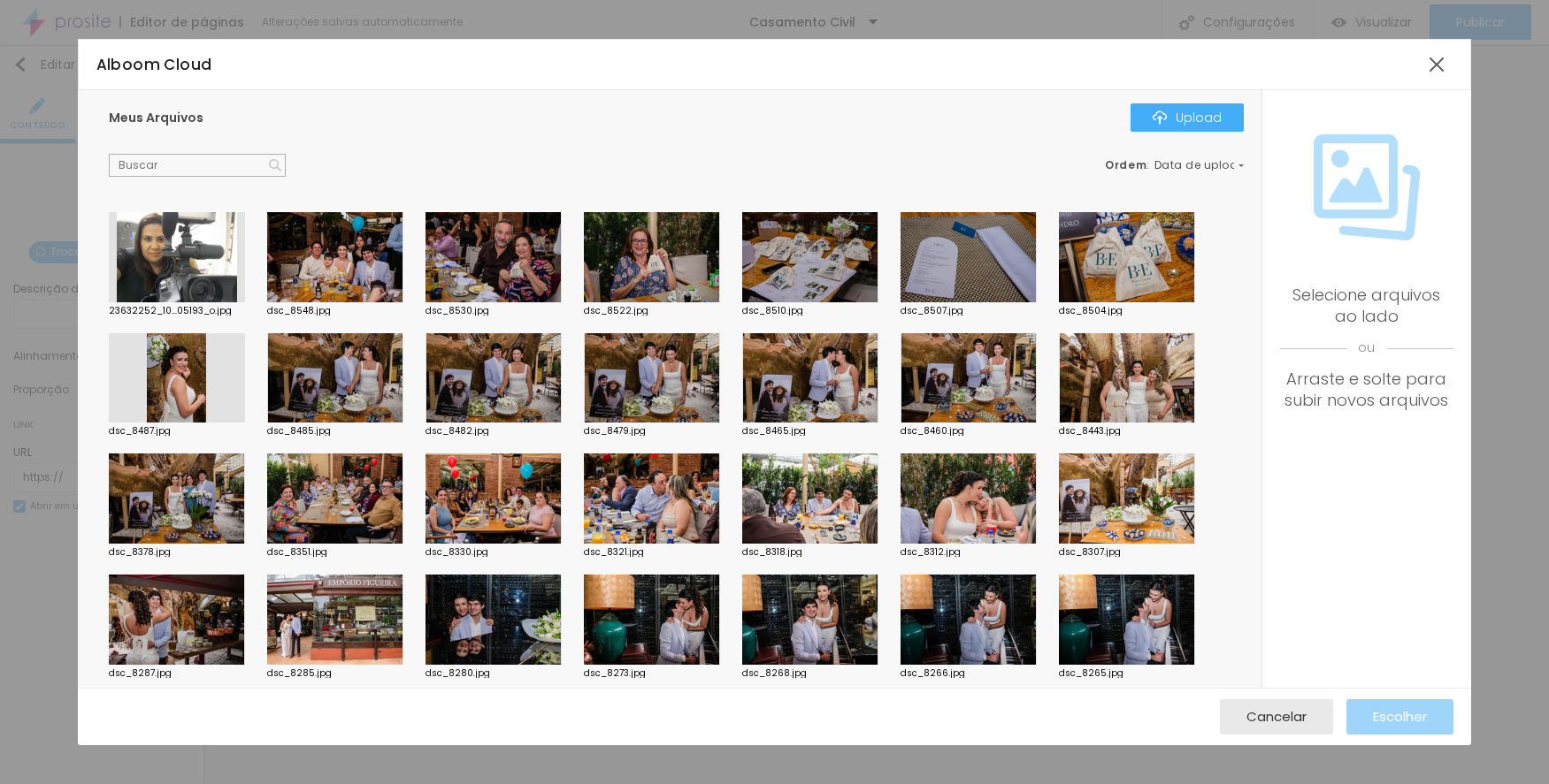
click at [978, 251] on div at bounding box center [969, 257] width 136 height 90
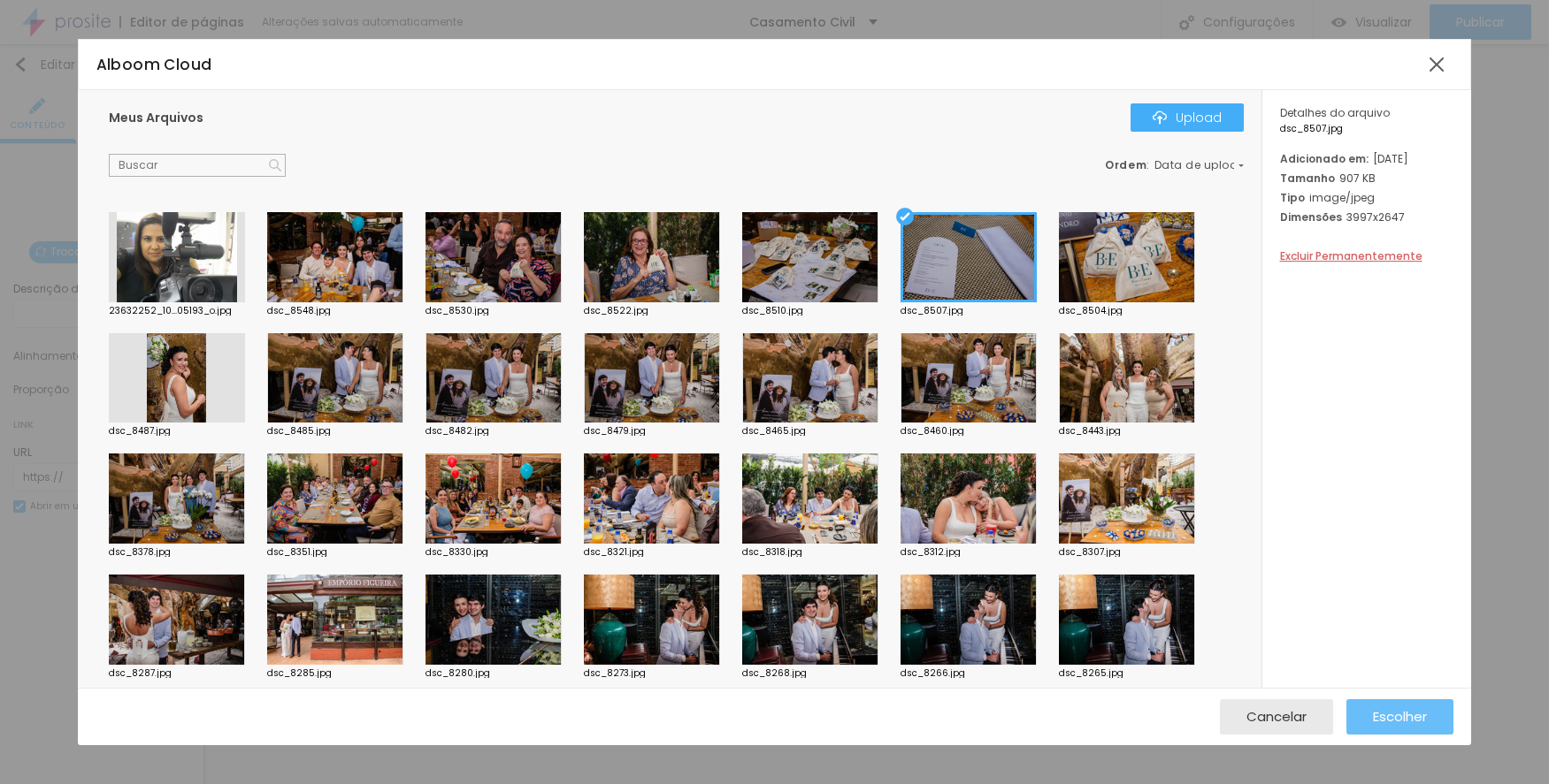
click at [1378, 701] on div "Escolher" at bounding box center [1400, 717] width 54 height 36
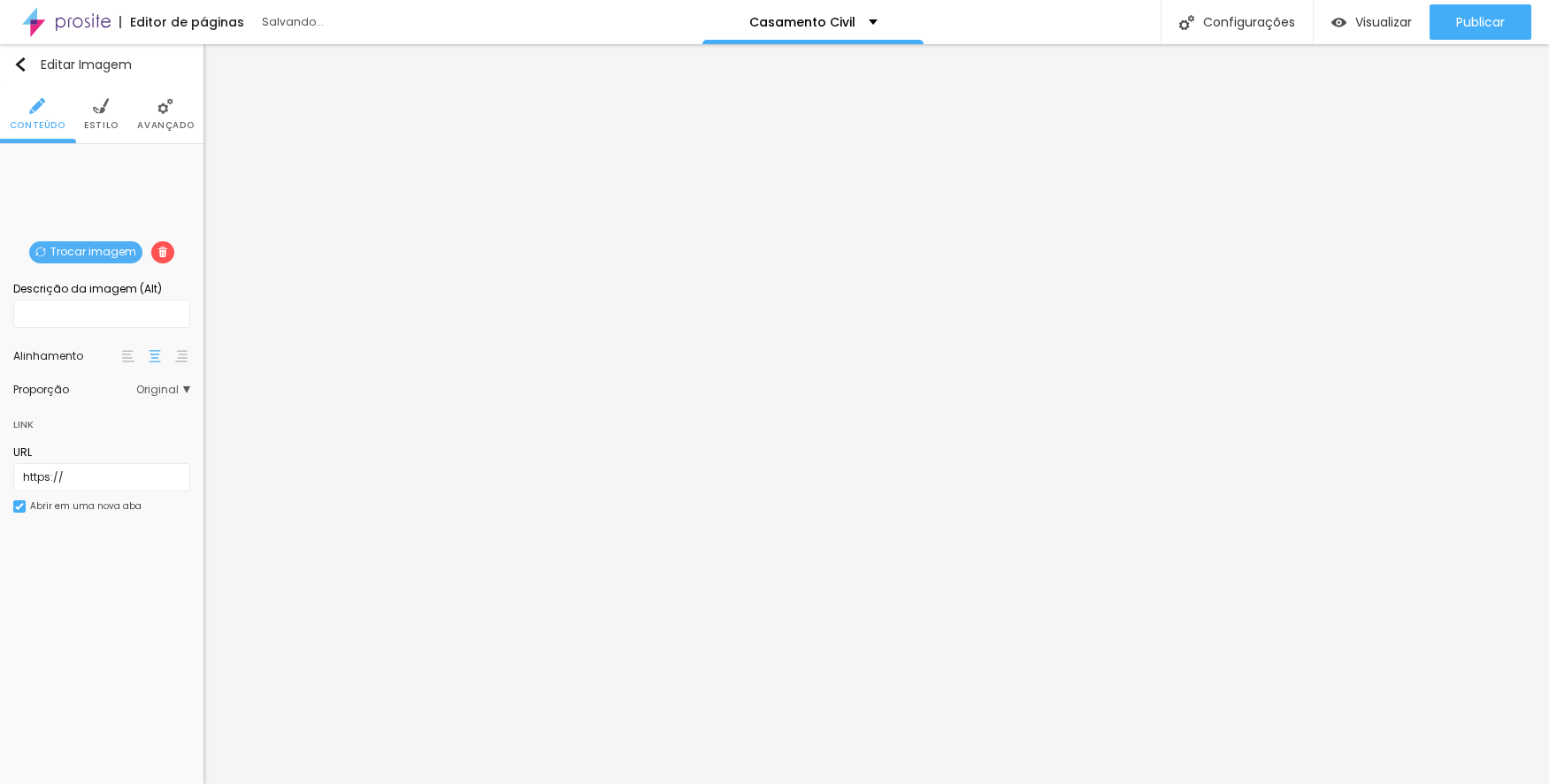
click at [99, 244] on span "Trocar imagem" at bounding box center [86, 252] width 114 height 22
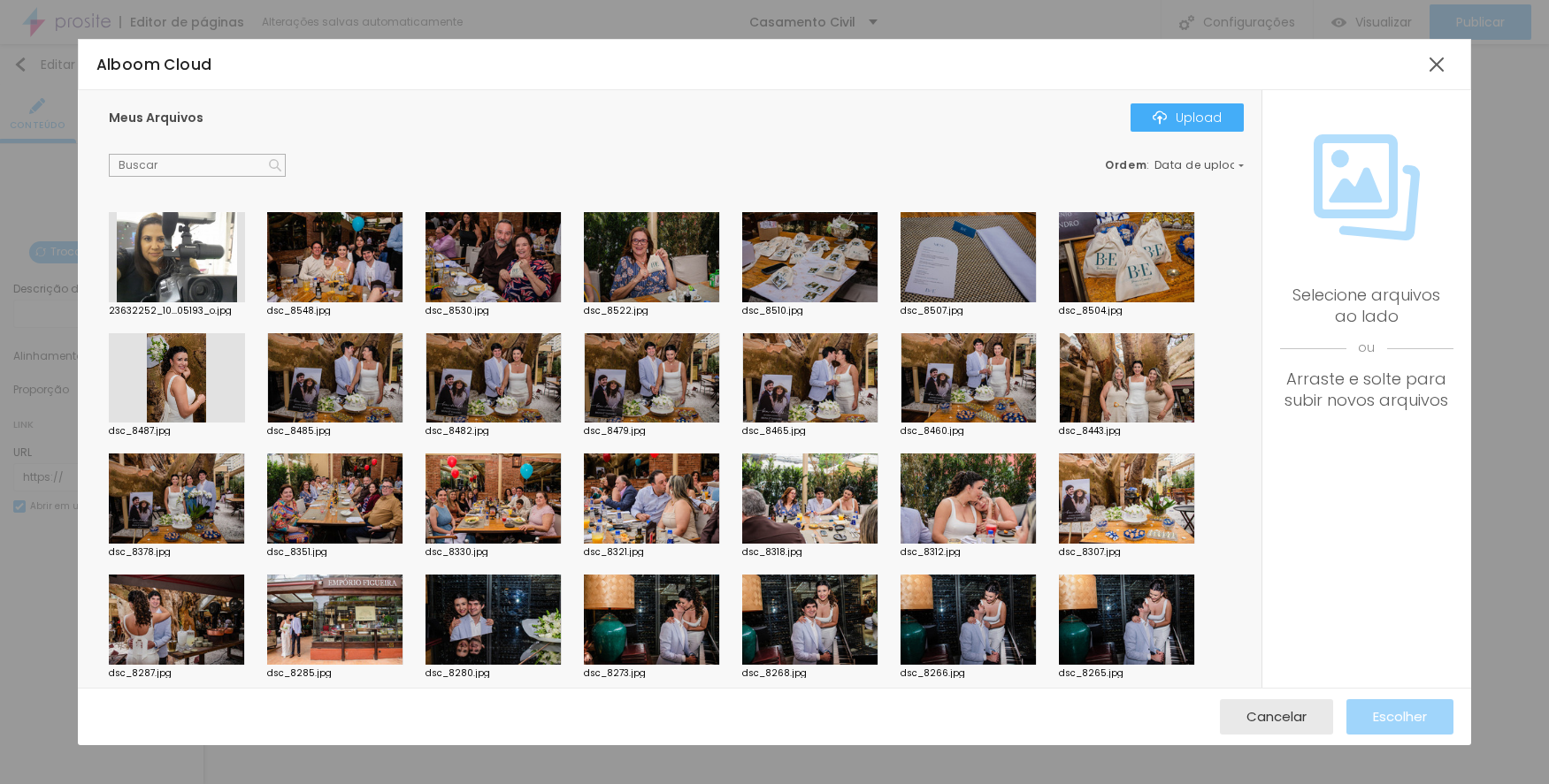
click at [609, 257] on div at bounding box center [652, 257] width 136 height 90
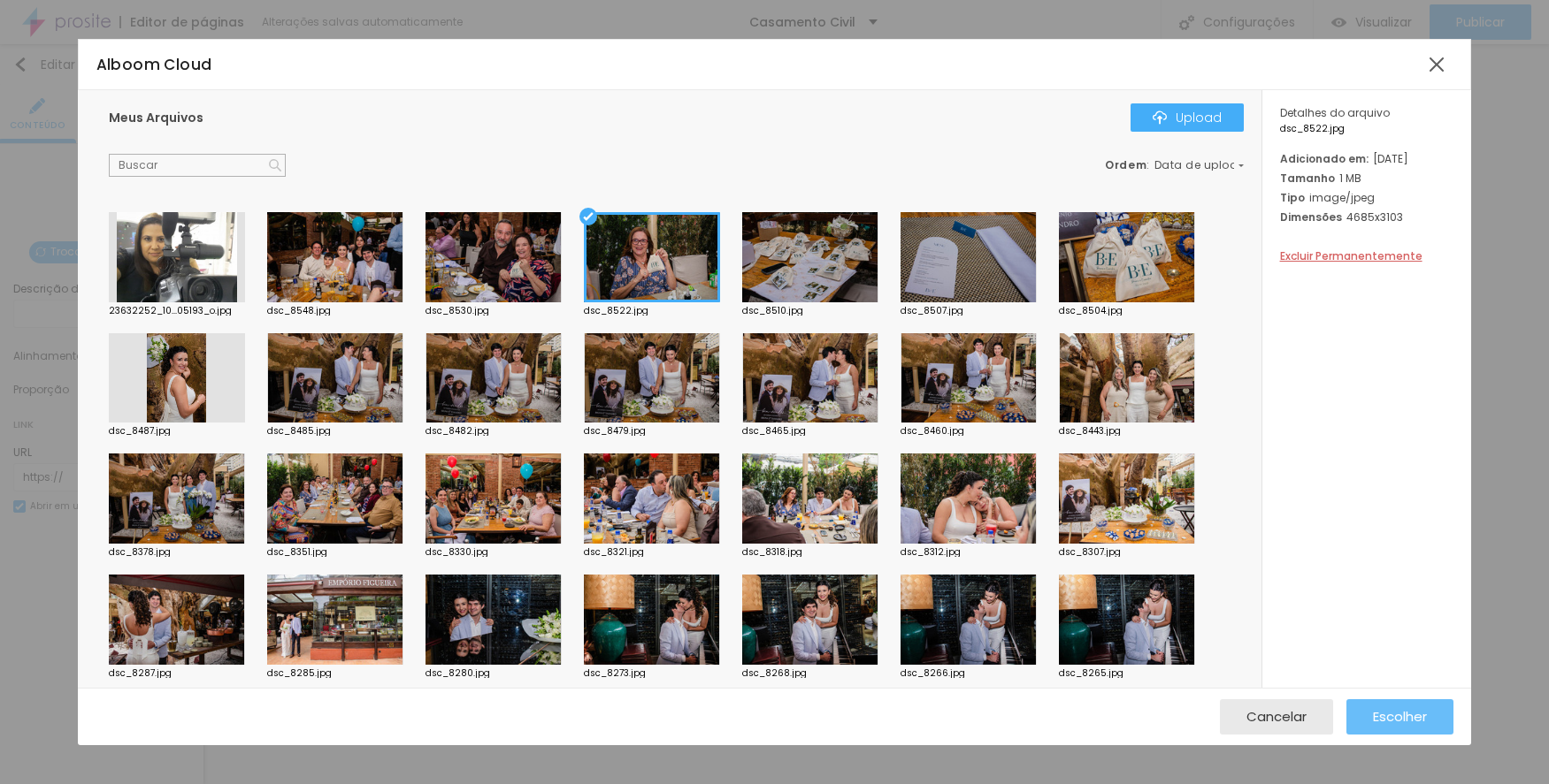
click at [1391, 714] on span "Escolher" at bounding box center [1400, 716] width 54 height 15
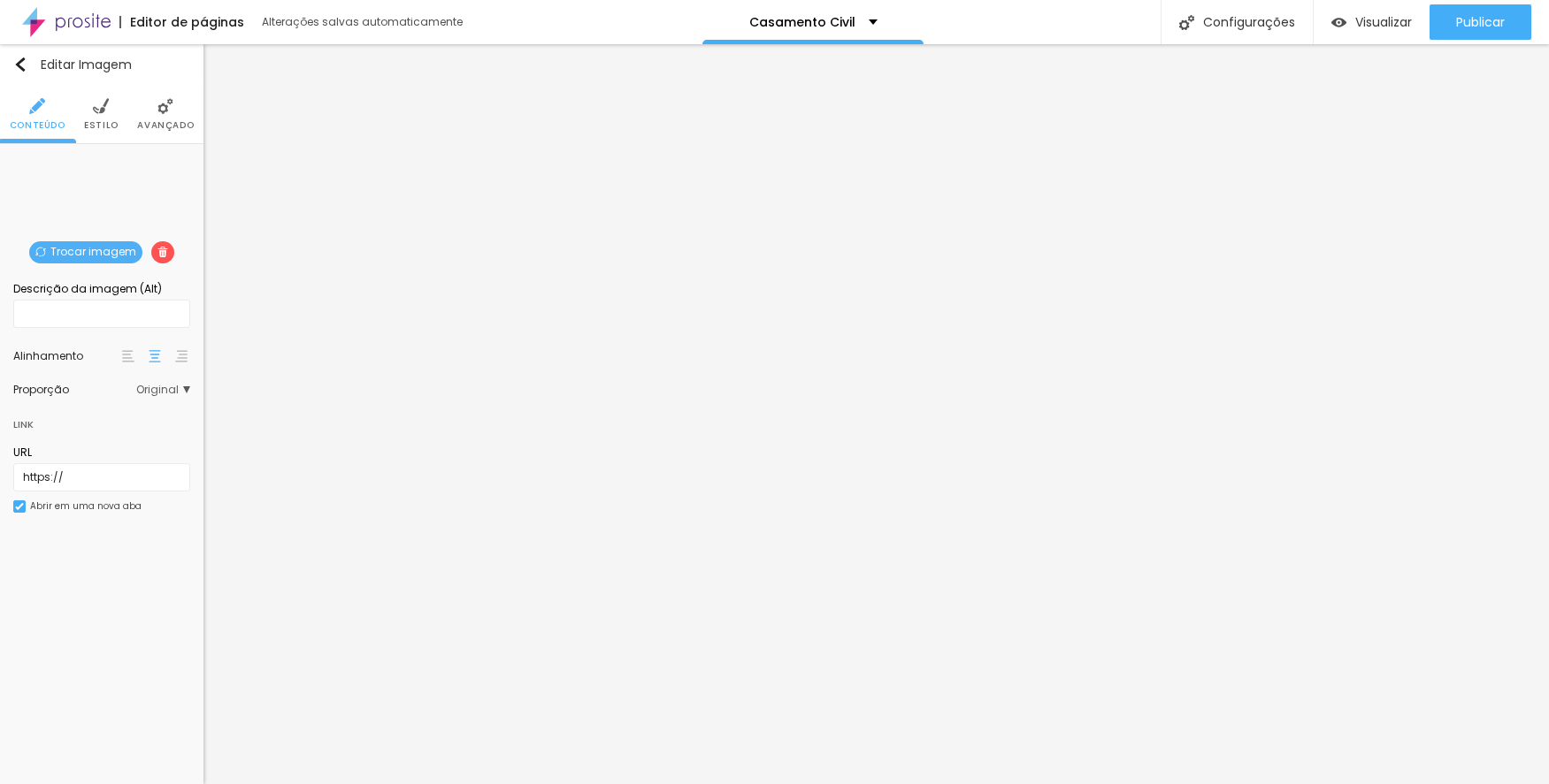
click at [89, 244] on span "Trocar imagem" at bounding box center [86, 252] width 114 height 22
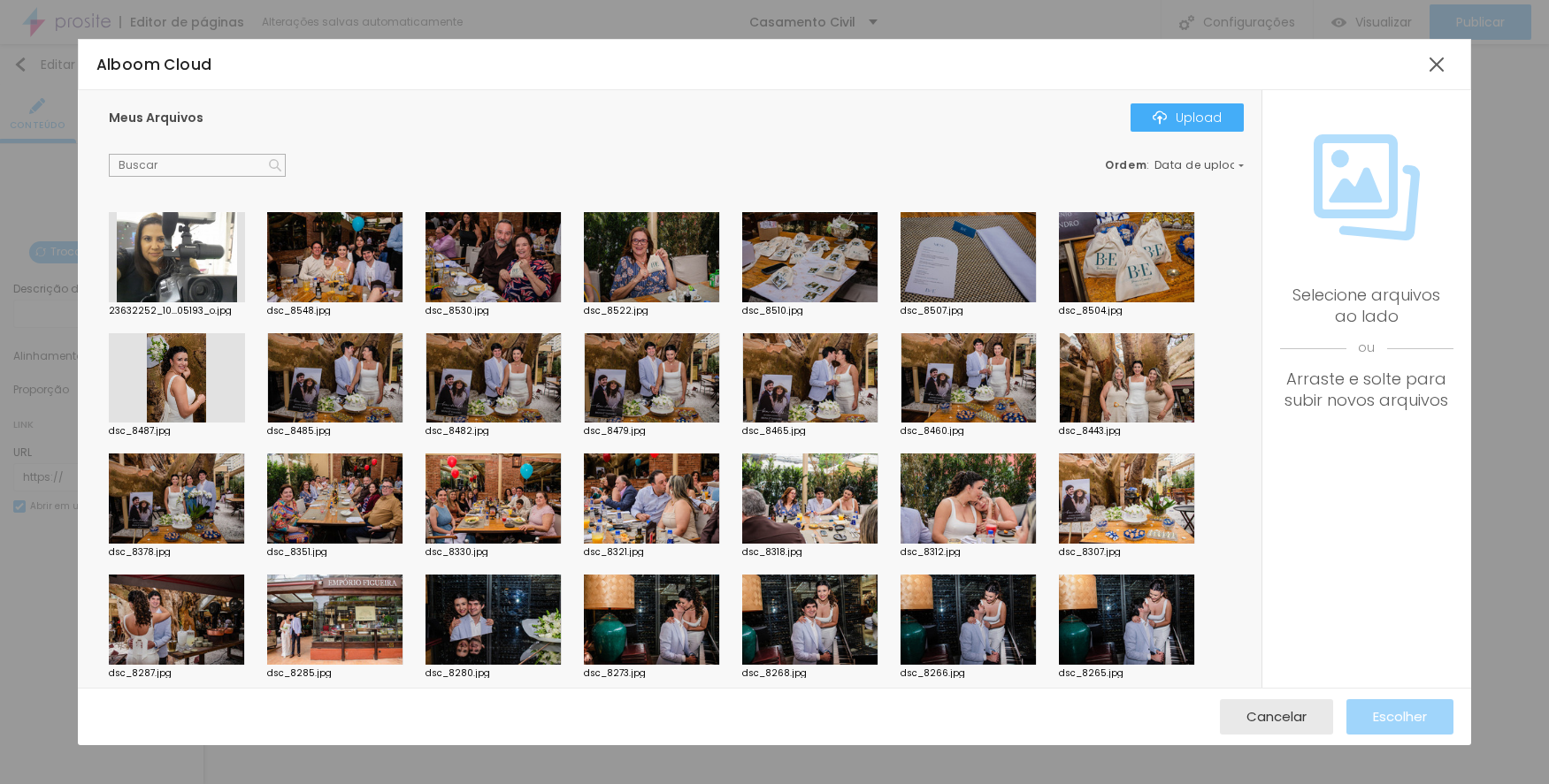
click at [517, 256] on div at bounding box center [494, 257] width 136 height 90
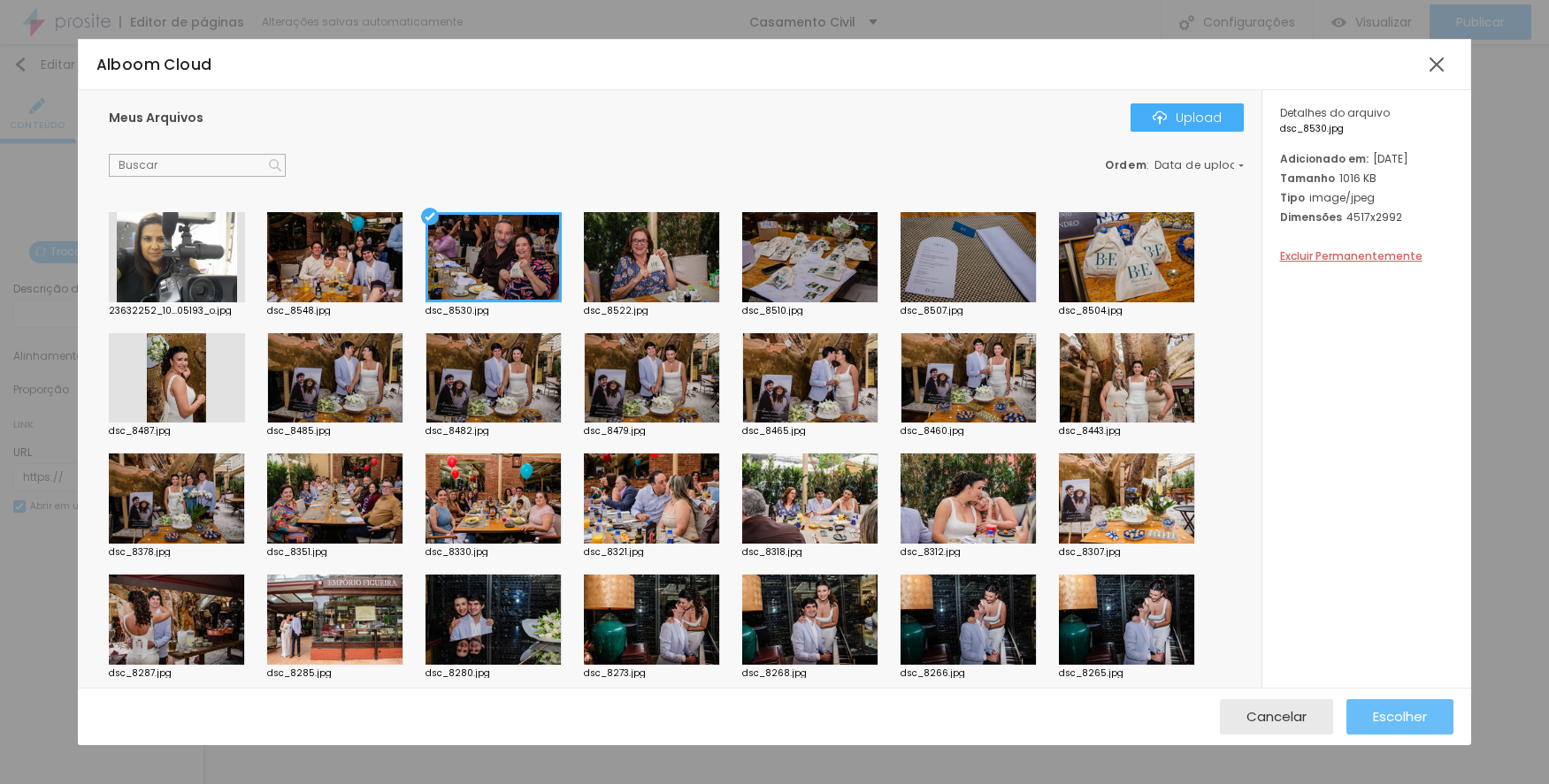
click at [1389, 713] on span "Escolher" at bounding box center [1400, 716] width 54 height 15
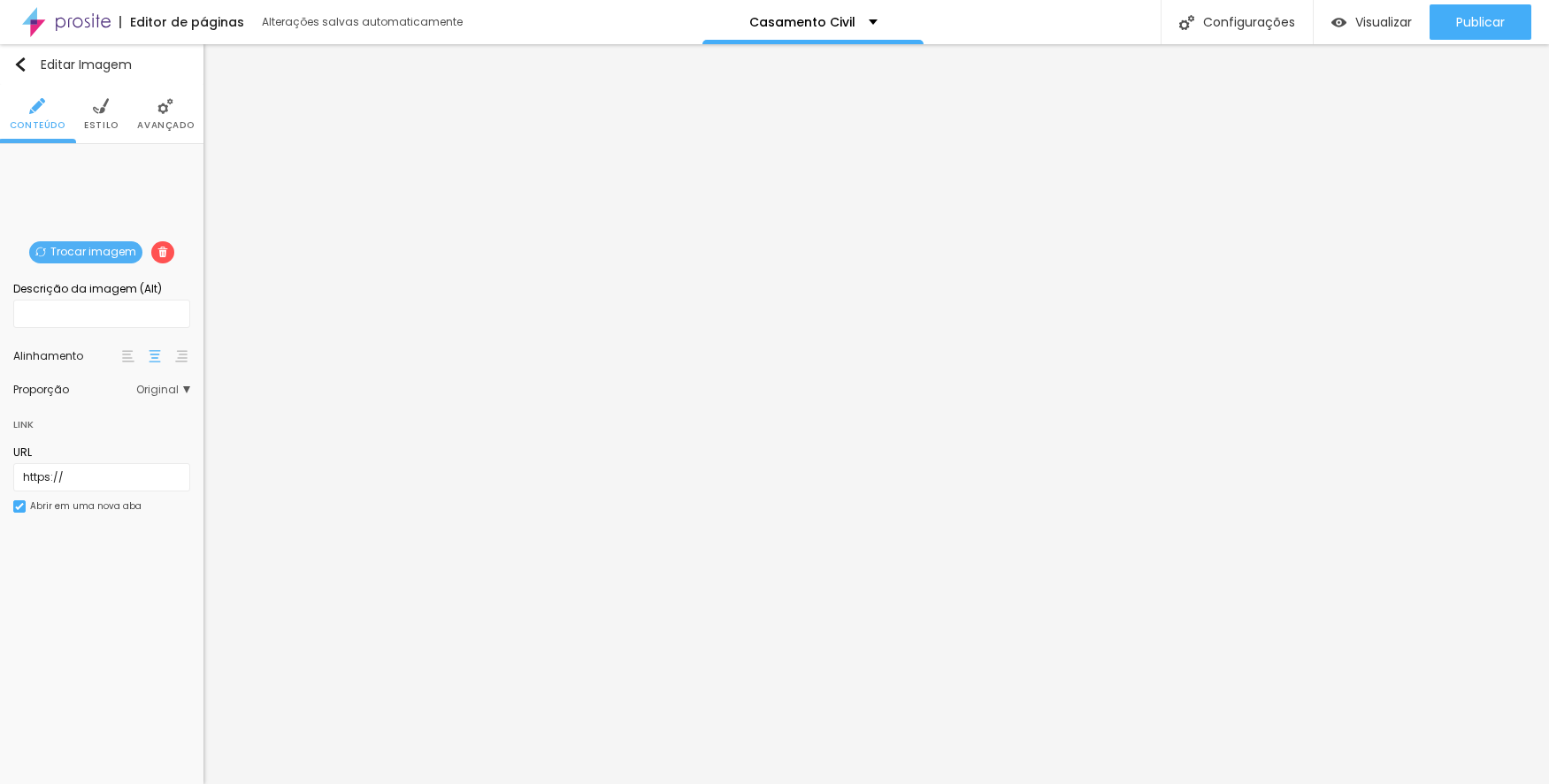
click at [104, 249] on span "Trocar imagem" at bounding box center [86, 252] width 114 height 22
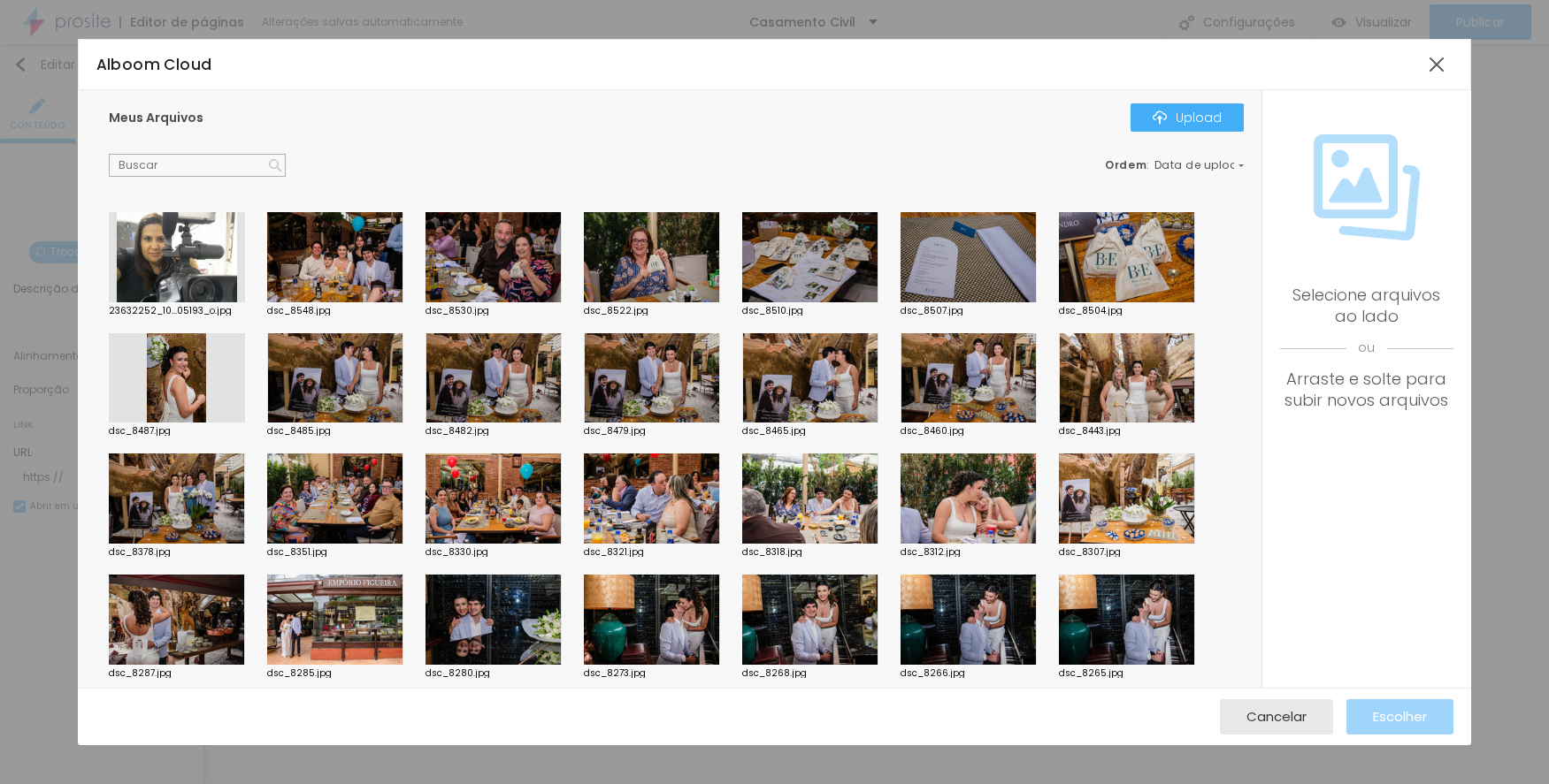
click at [499, 236] on div at bounding box center [494, 257] width 136 height 90
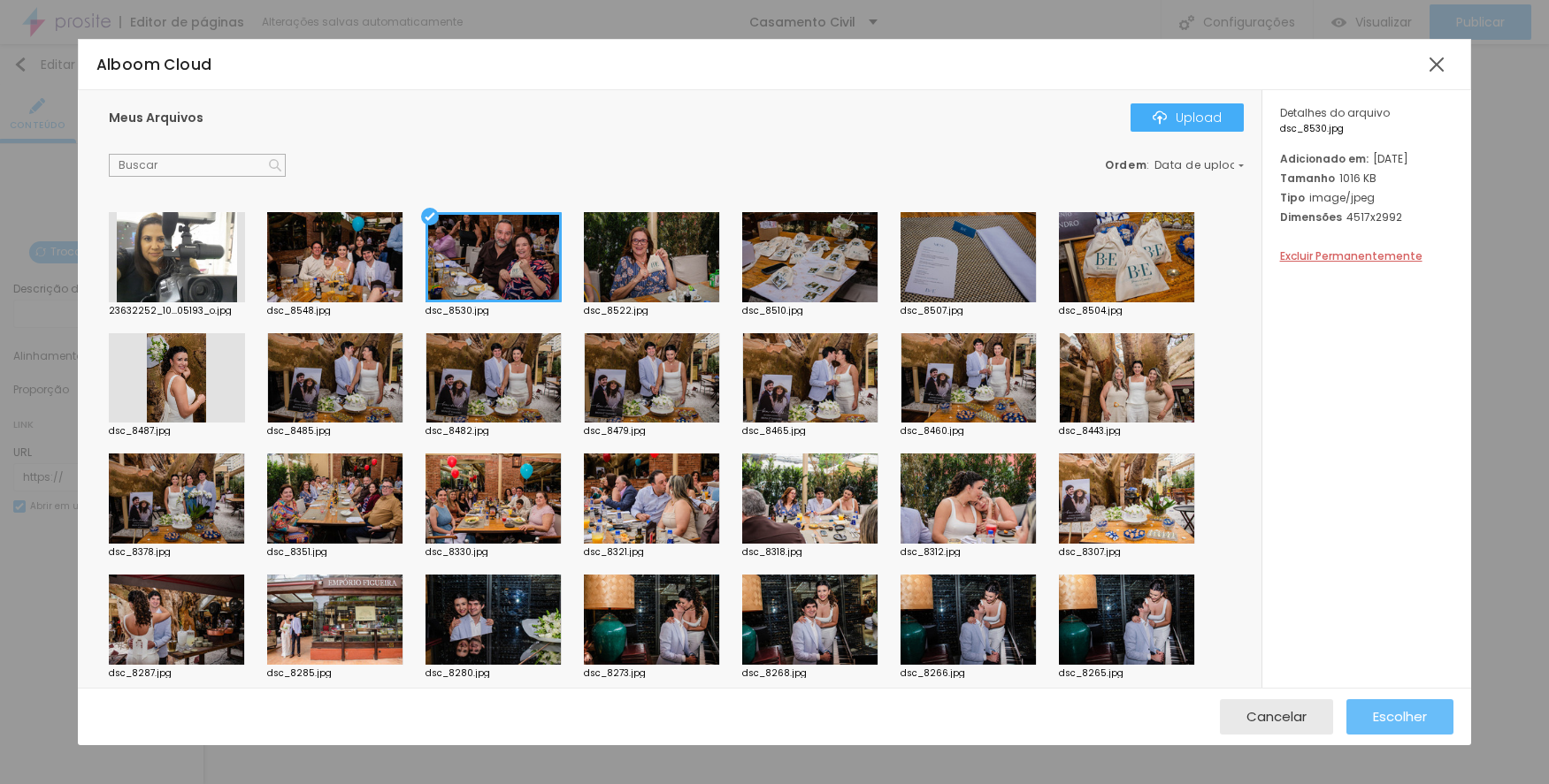
click at [1371, 716] on button "Escolher" at bounding box center [1400, 717] width 107 height 36
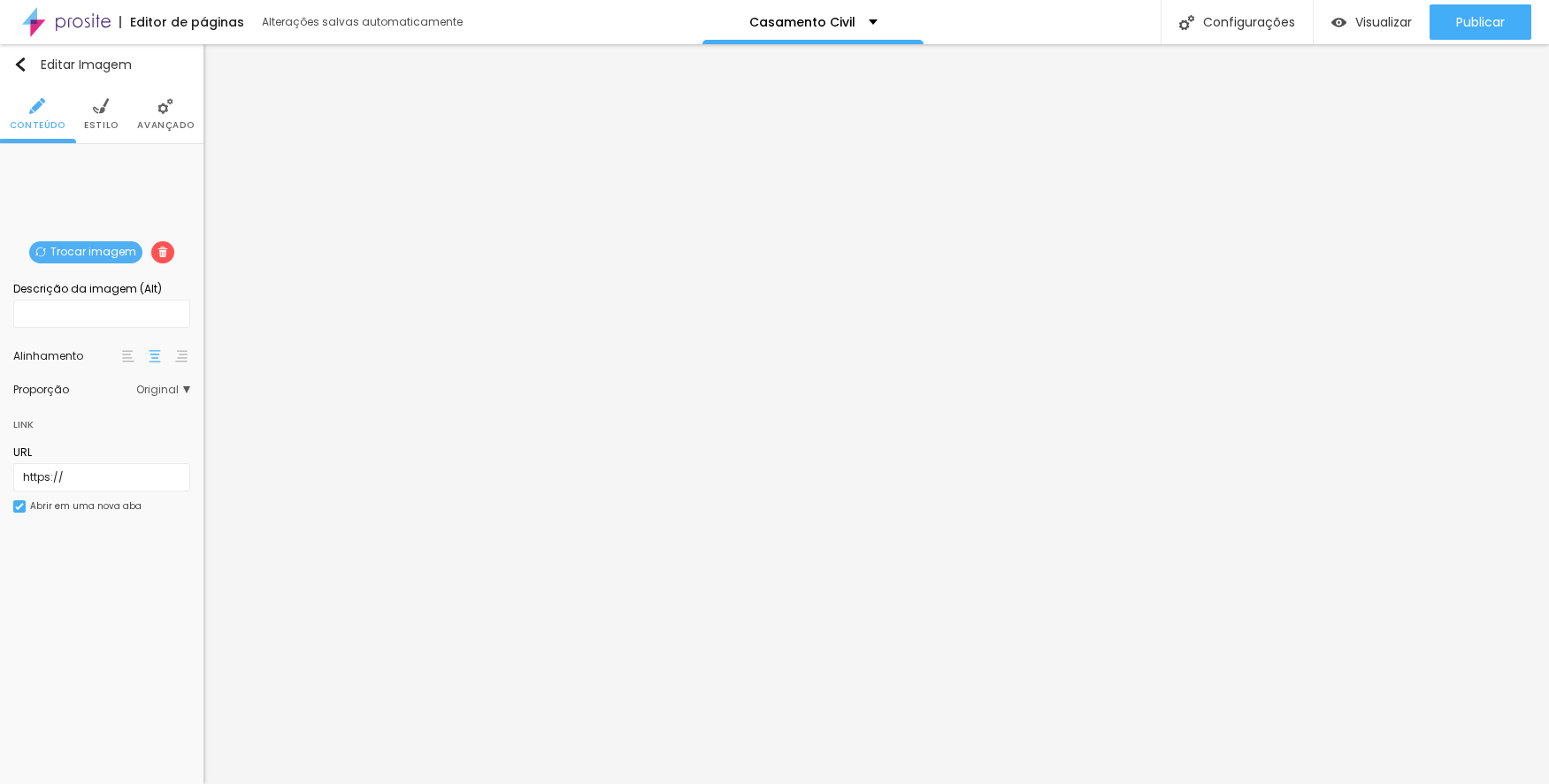
click at [112, 244] on span "Trocar imagem" at bounding box center [86, 252] width 114 height 22
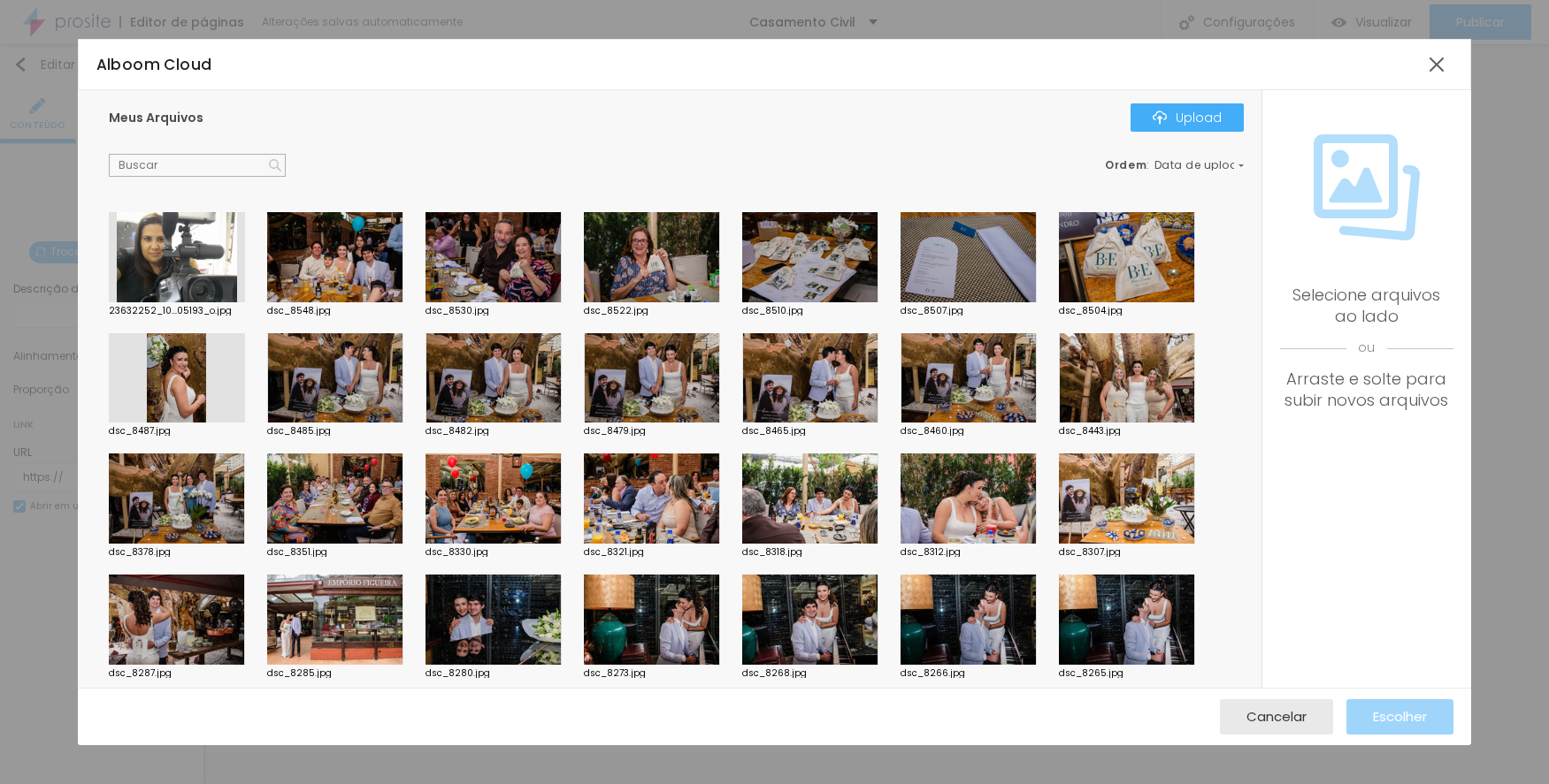
click at [309, 254] on div at bounding box center [335, 257] width 136 height 90
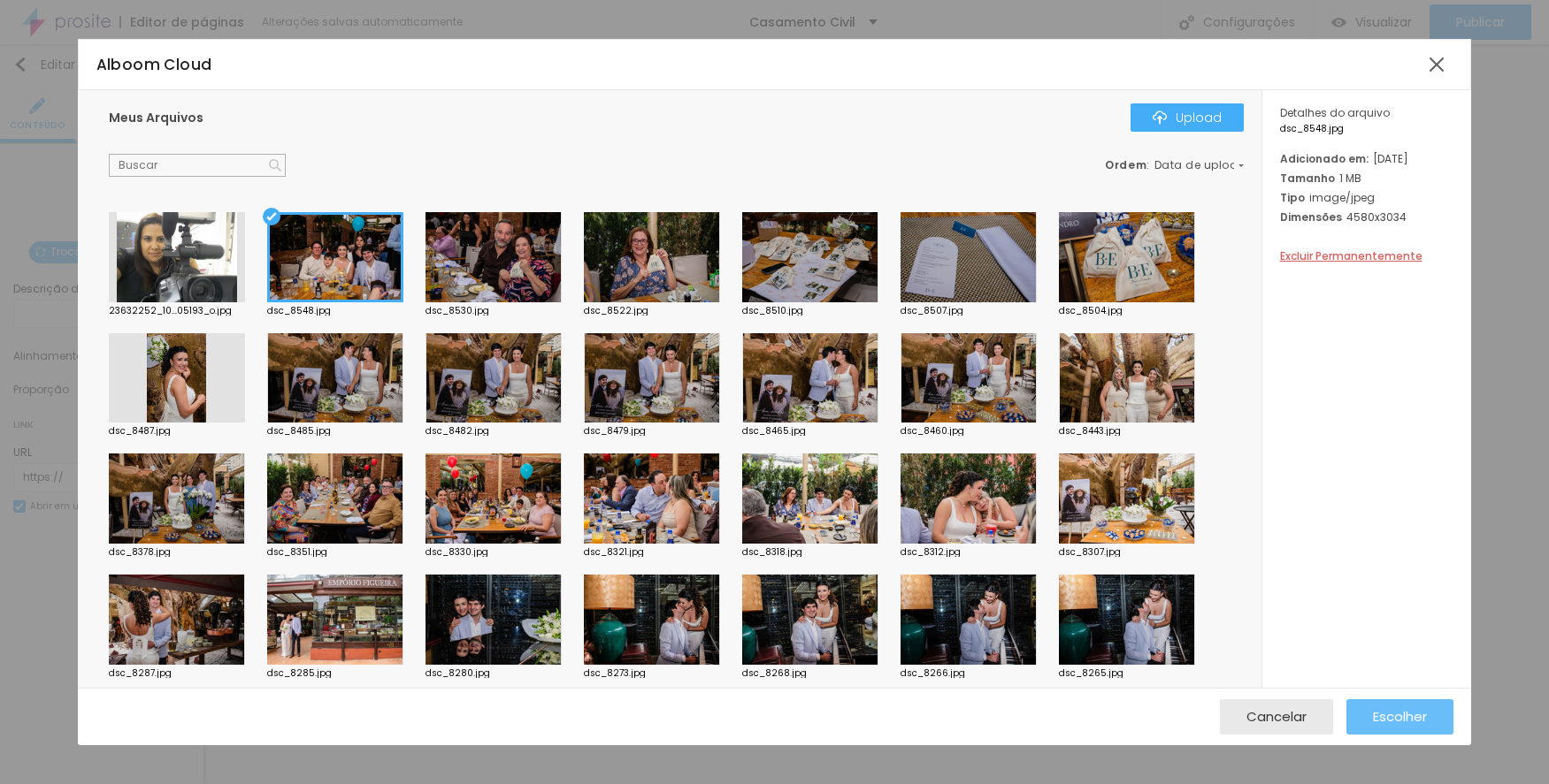
click at [1419, 713] on span "Escolher" at bounding box center [1400, 716] width 54 height 15
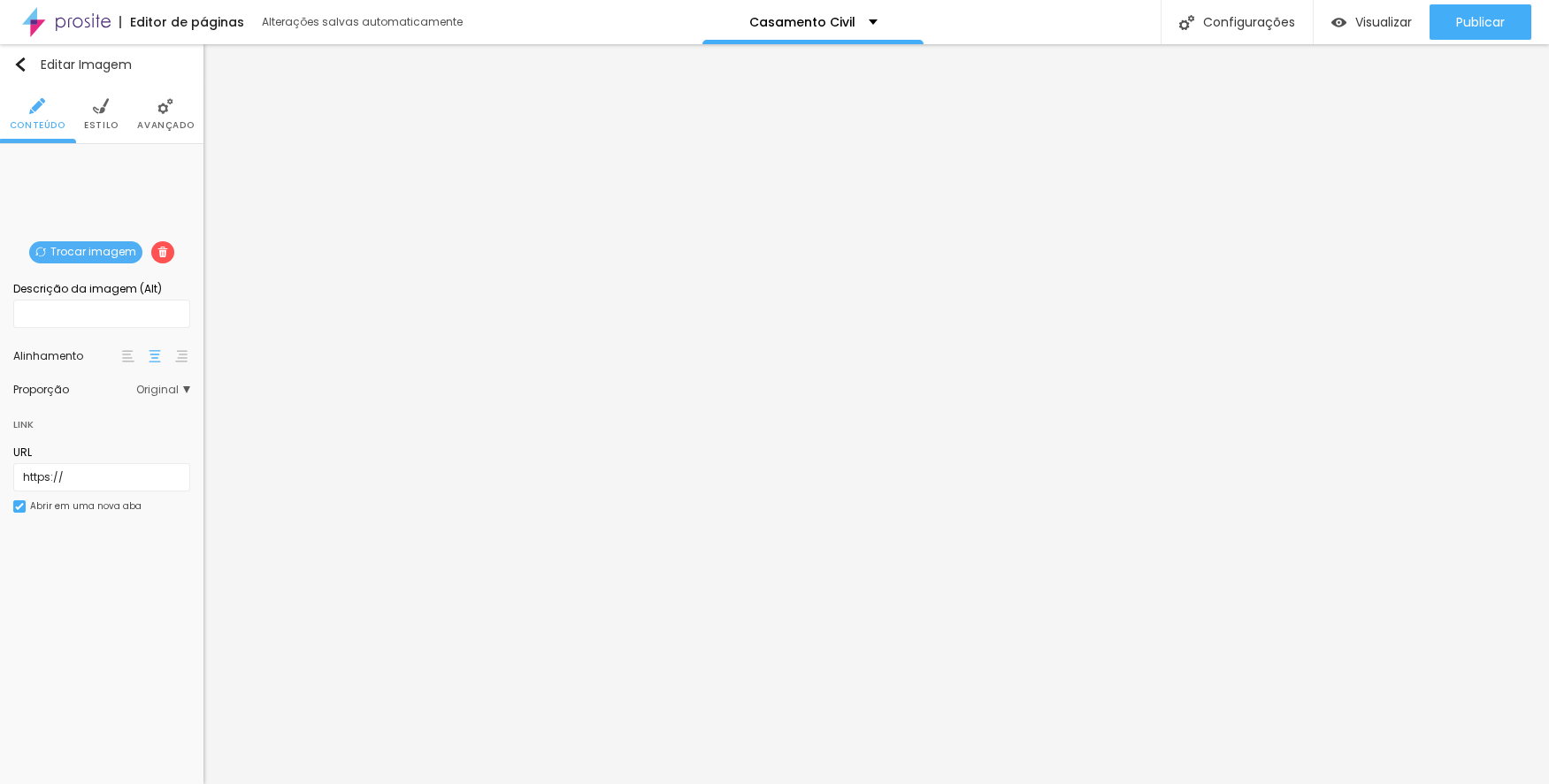
click at [103, 249] on span "Trocar imagem" at bounding box center [86, 252] width 114 height 22
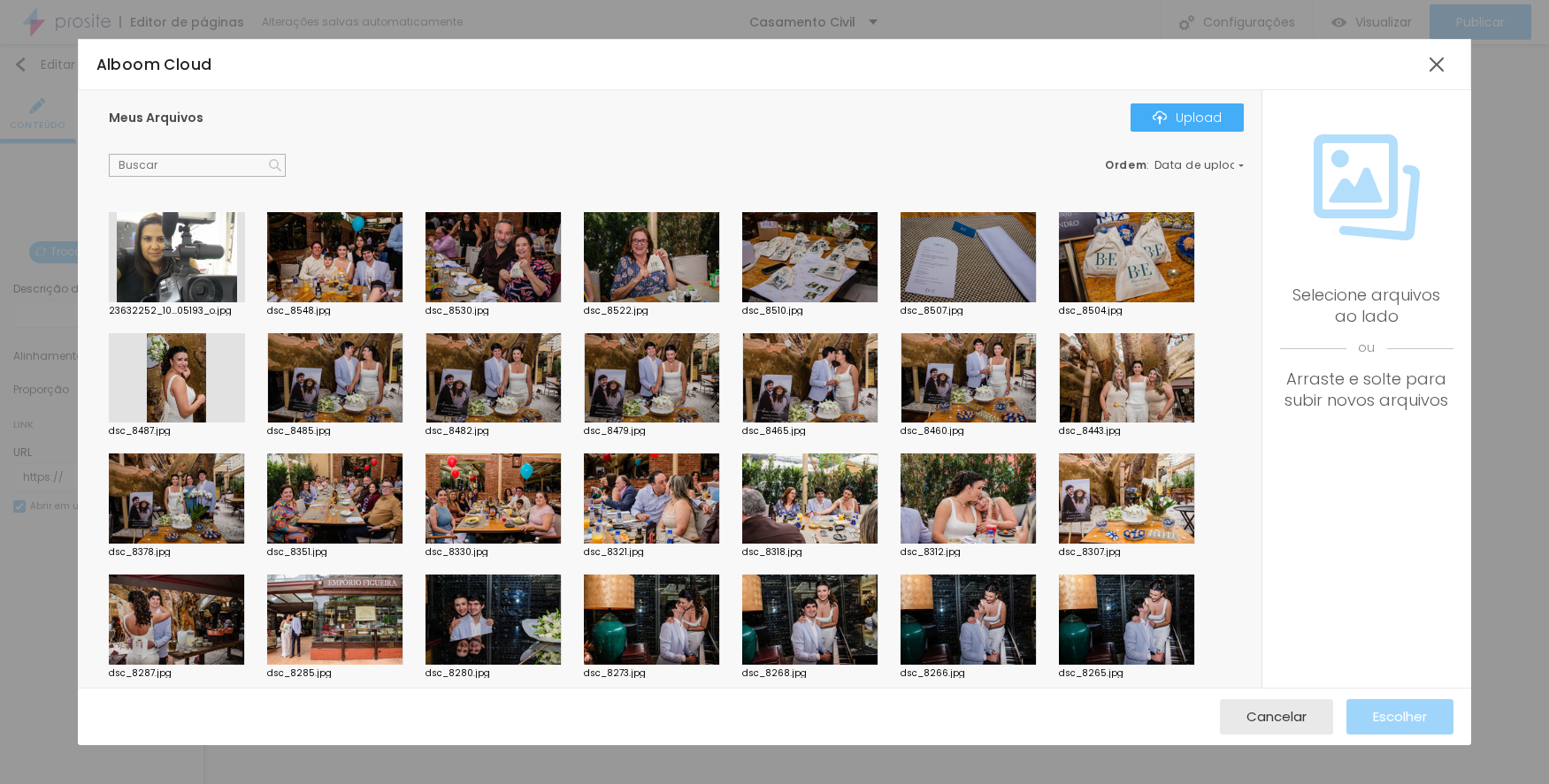
click at [174, 358] on div at bounding box center [177, 378] width 136 height 90
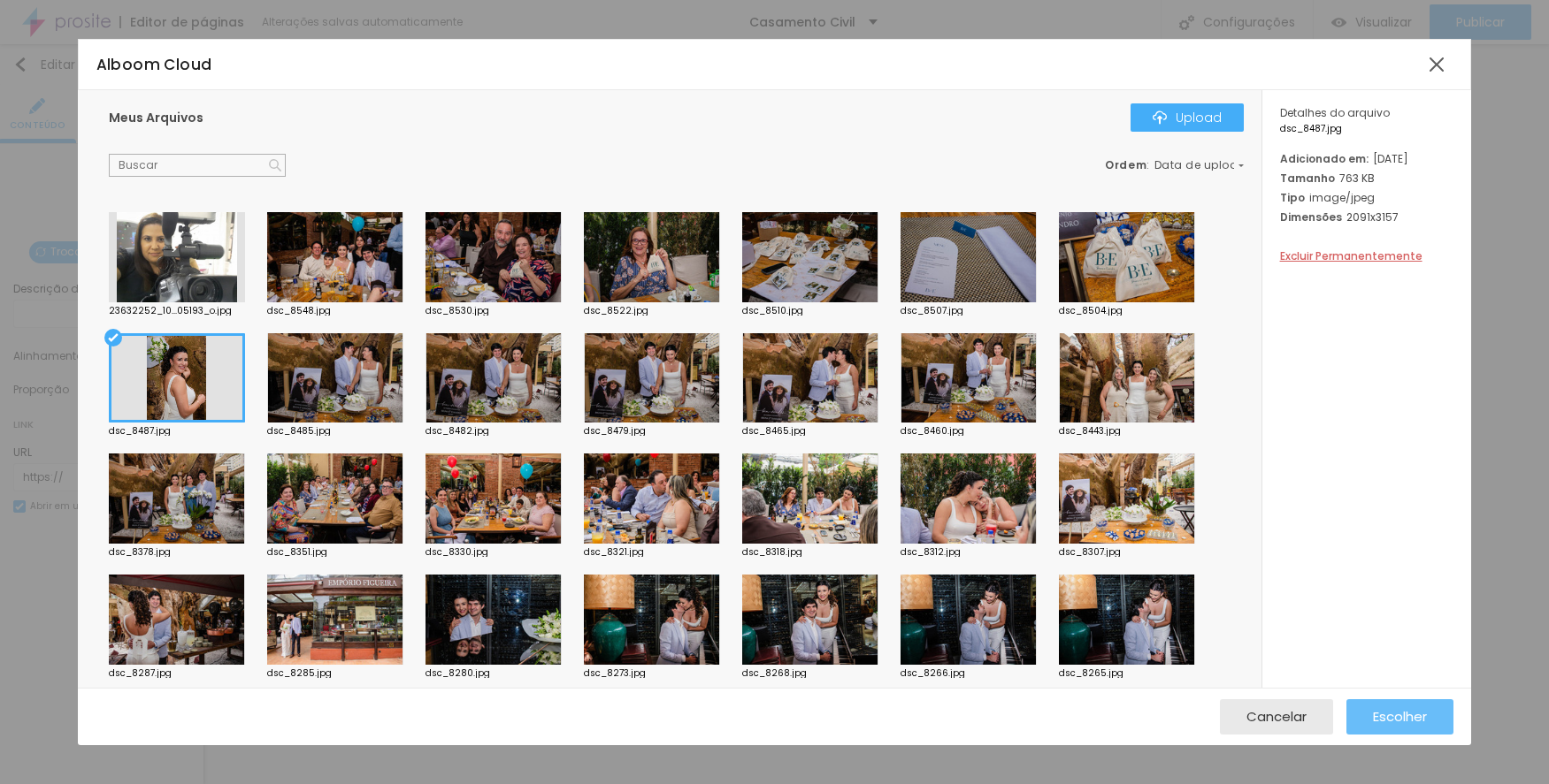
click at [1405, 724] on span "Escolher" at bounding box center [1400, 716] width 54 height 15
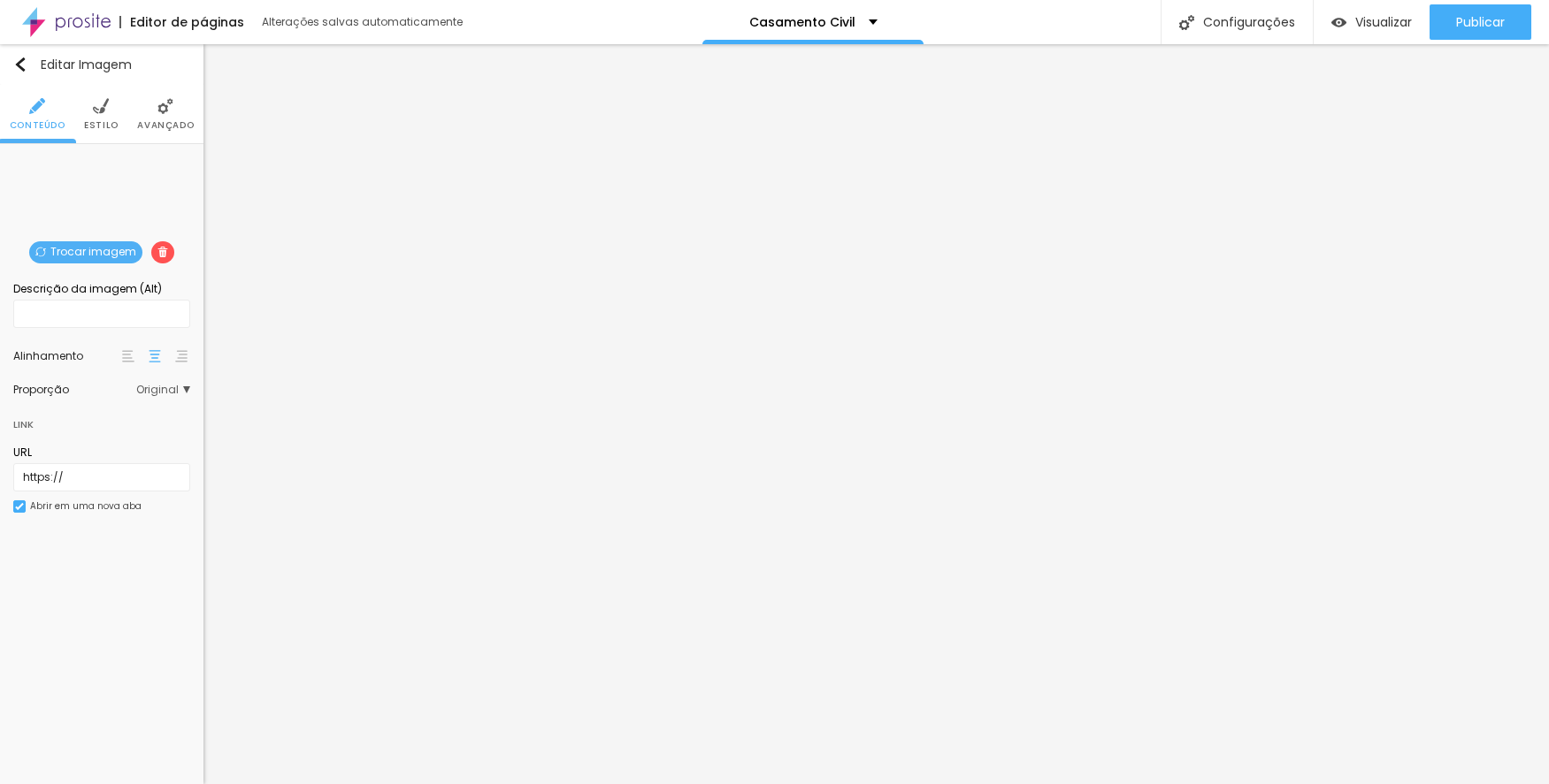
click at [117, 247] on span "Trocar imagem" at bounding box center [86, 252] width 114 height 22
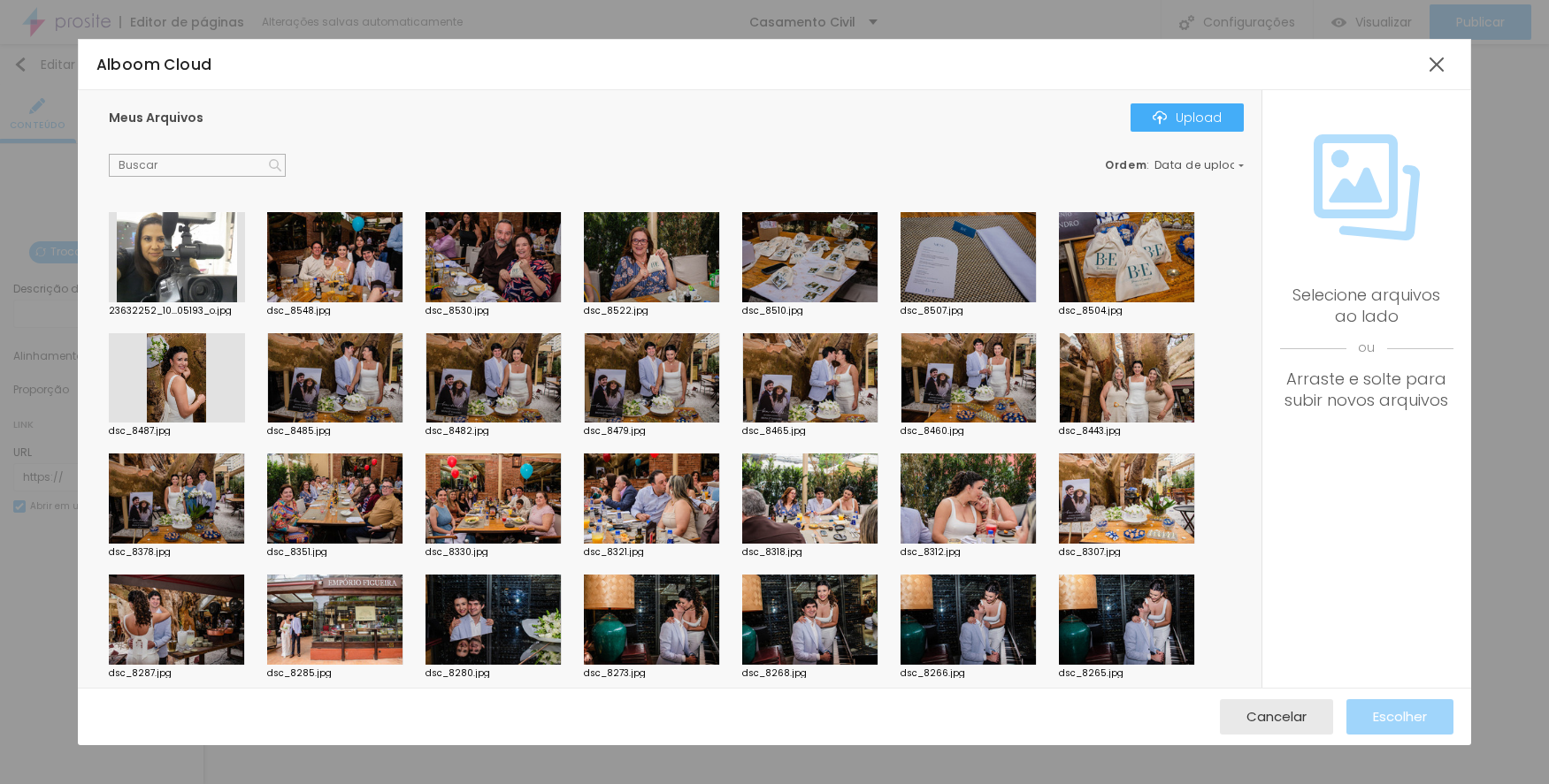
click at [500, 649] on div at bounding box center [494, 620] width 136 height 90
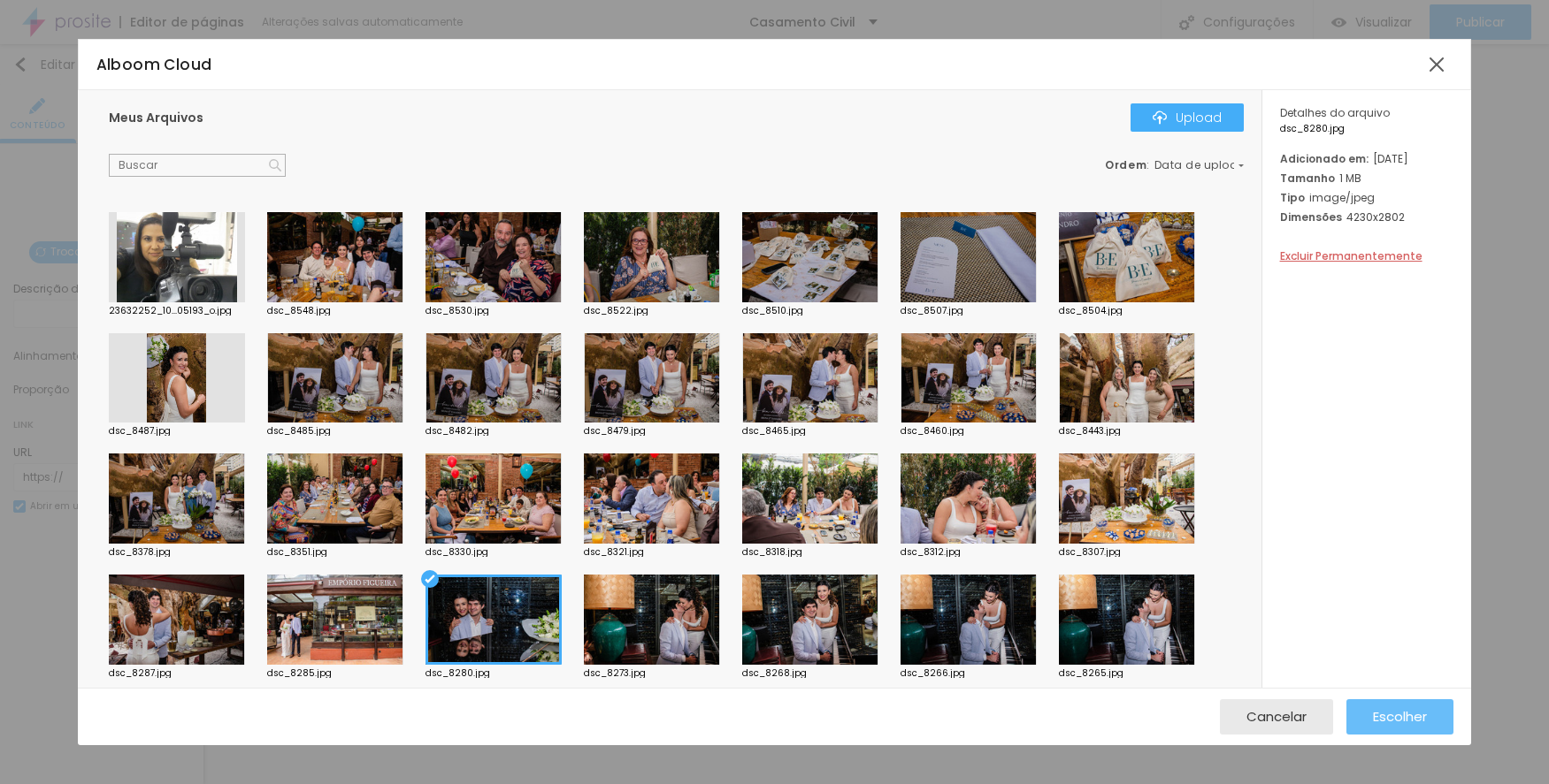
click at [1359, 711] on button "Escolher" at bounding box center [1400, 717] width 107 height 36
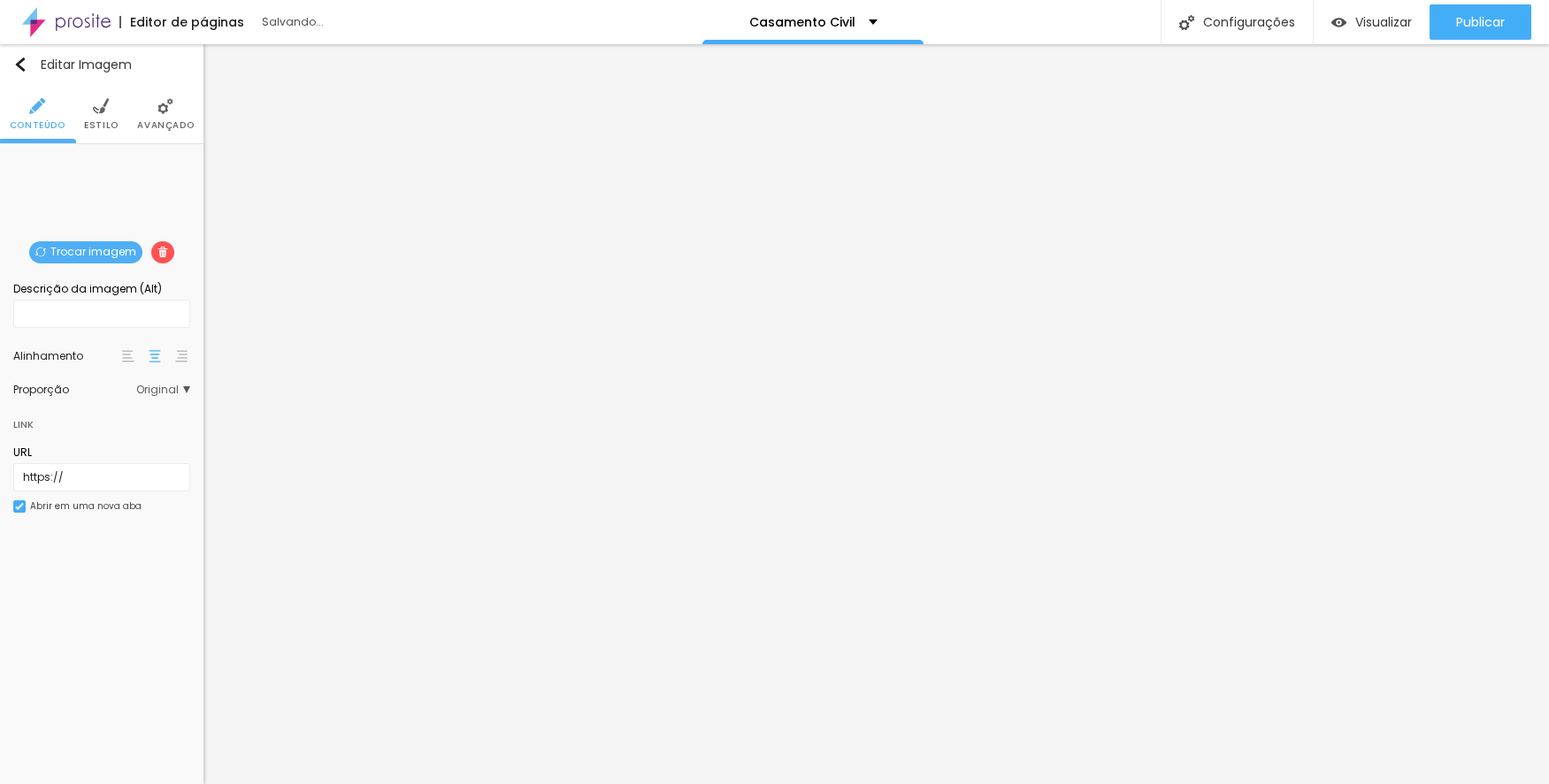
click at [100, 241] on span "Trocar imagem" at bounding box center [86, 252] width 114 height 22
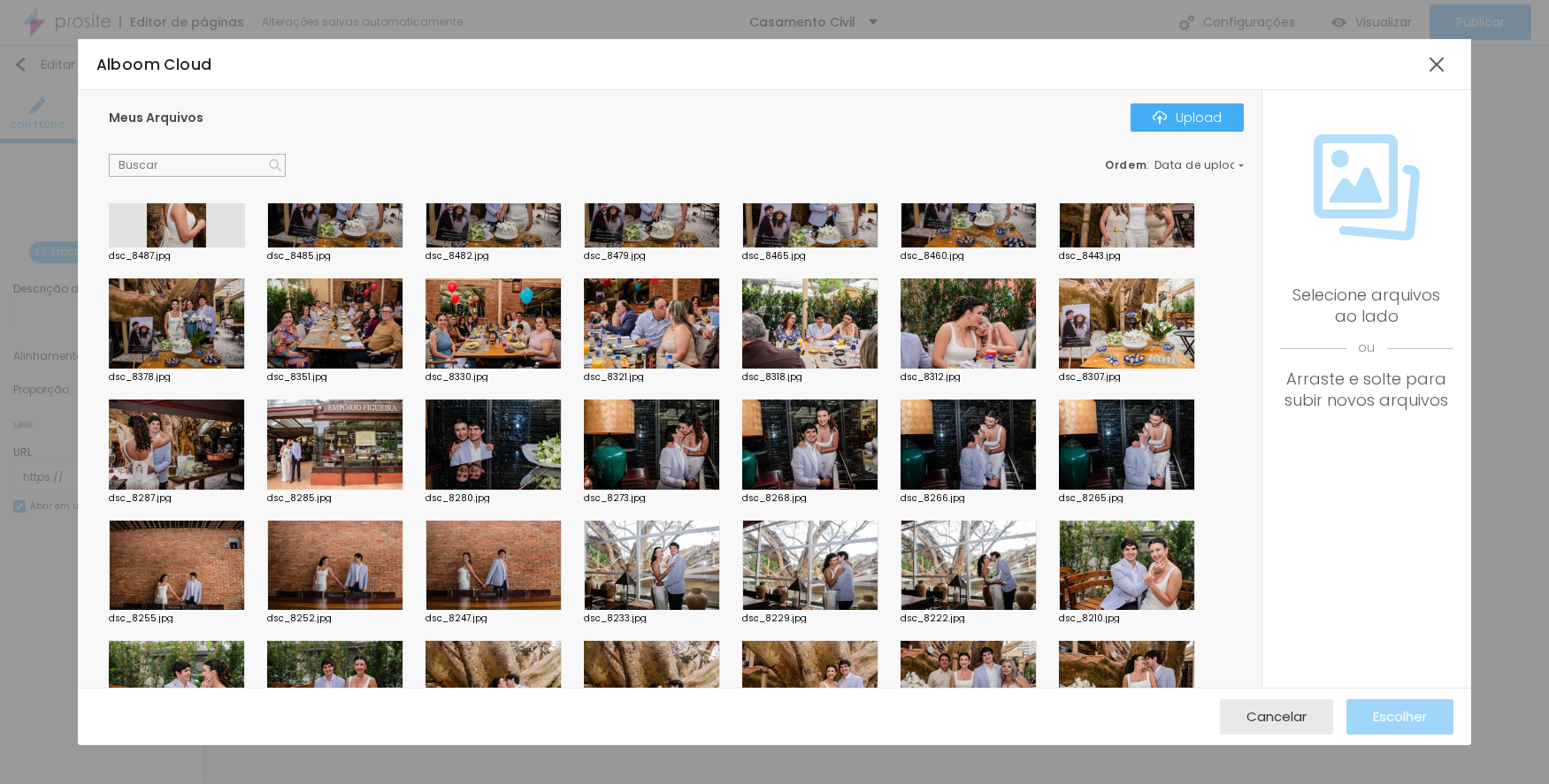
scroll to position [177, 0]
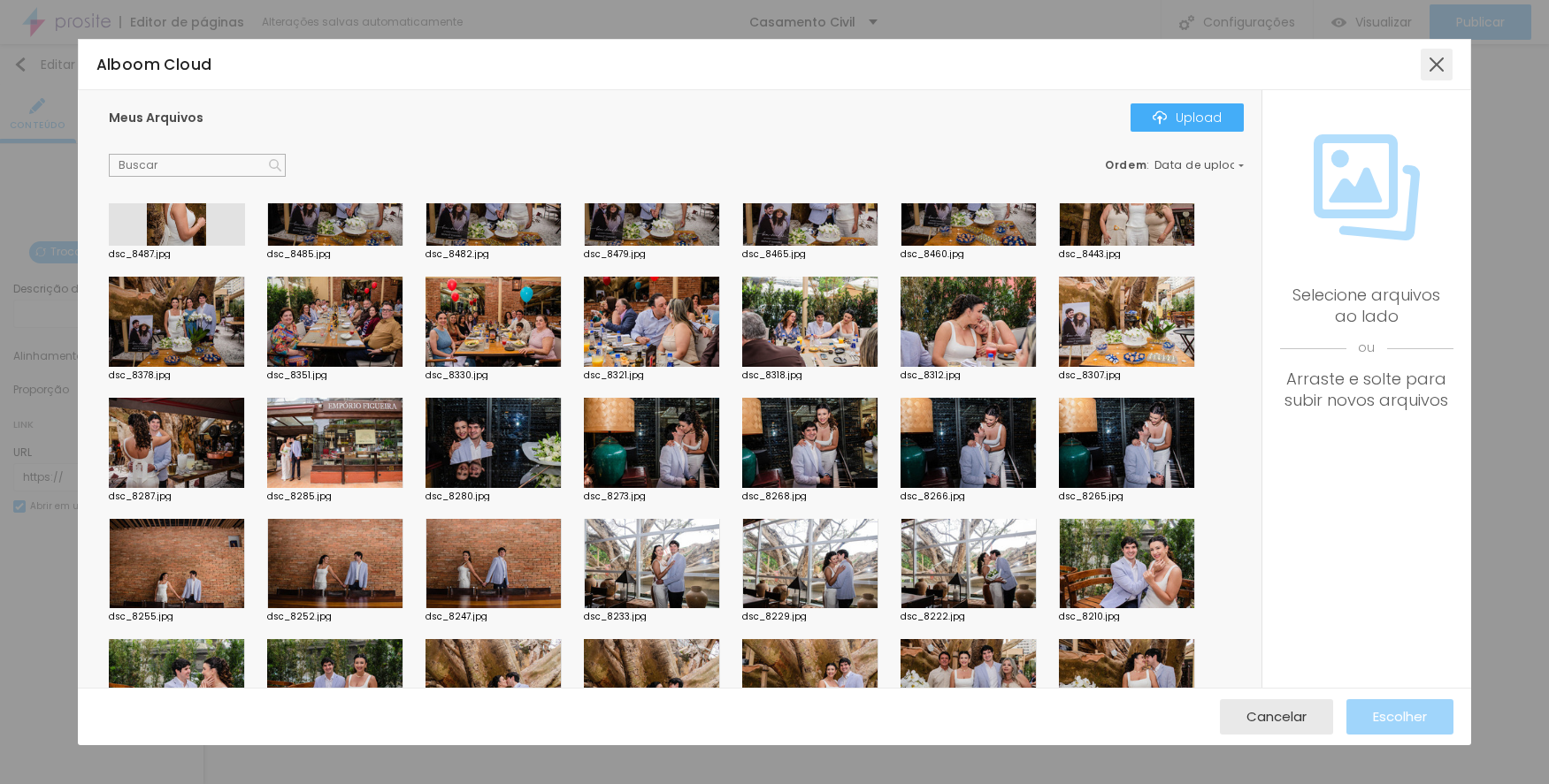
click at [1446, 75] on div at bounding box center [1436, 64] width 32 height 32
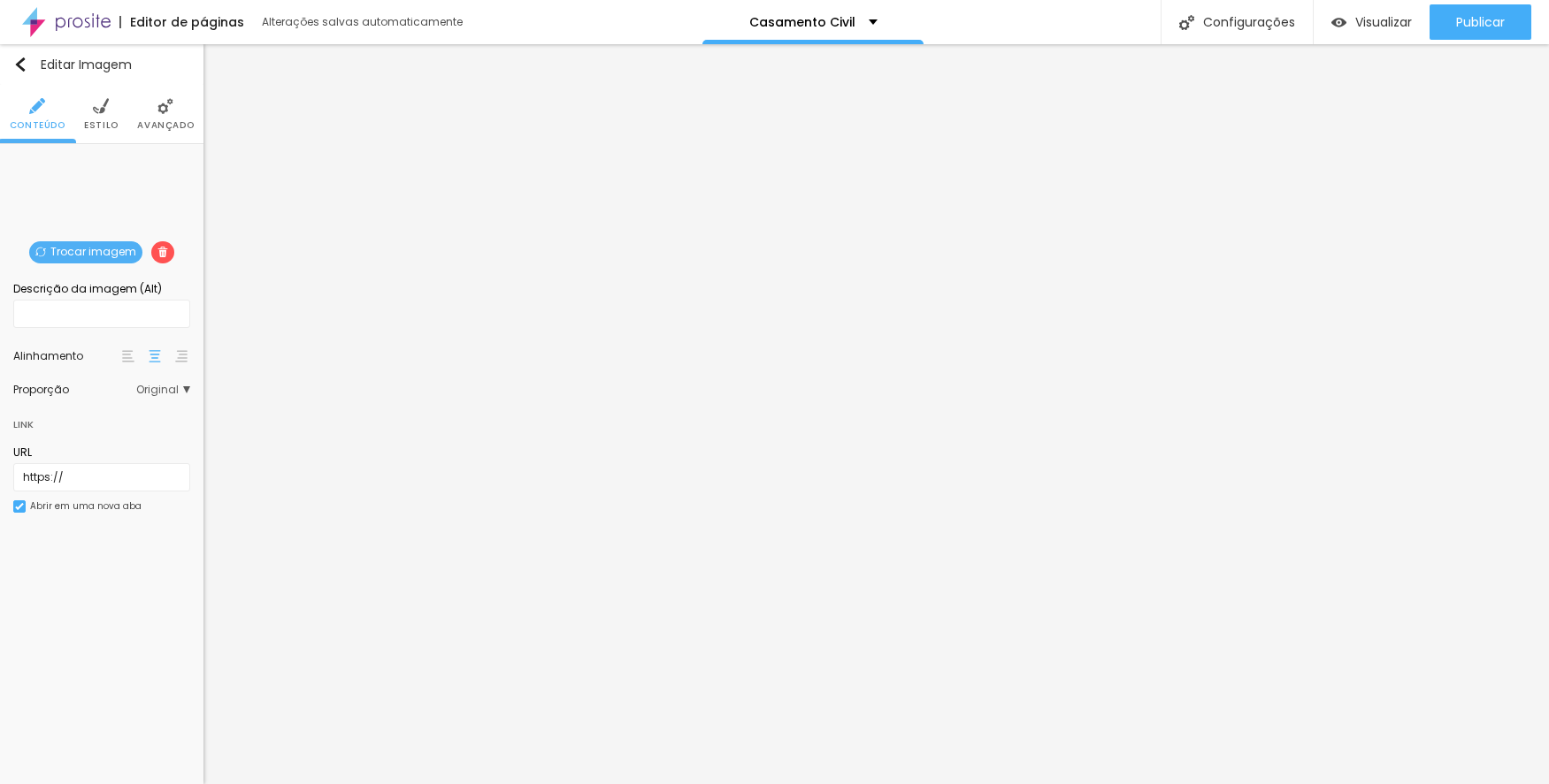
click at [89, 248] on span "Trocar imagem" at bounding box center [86, 252] width 114 height 22
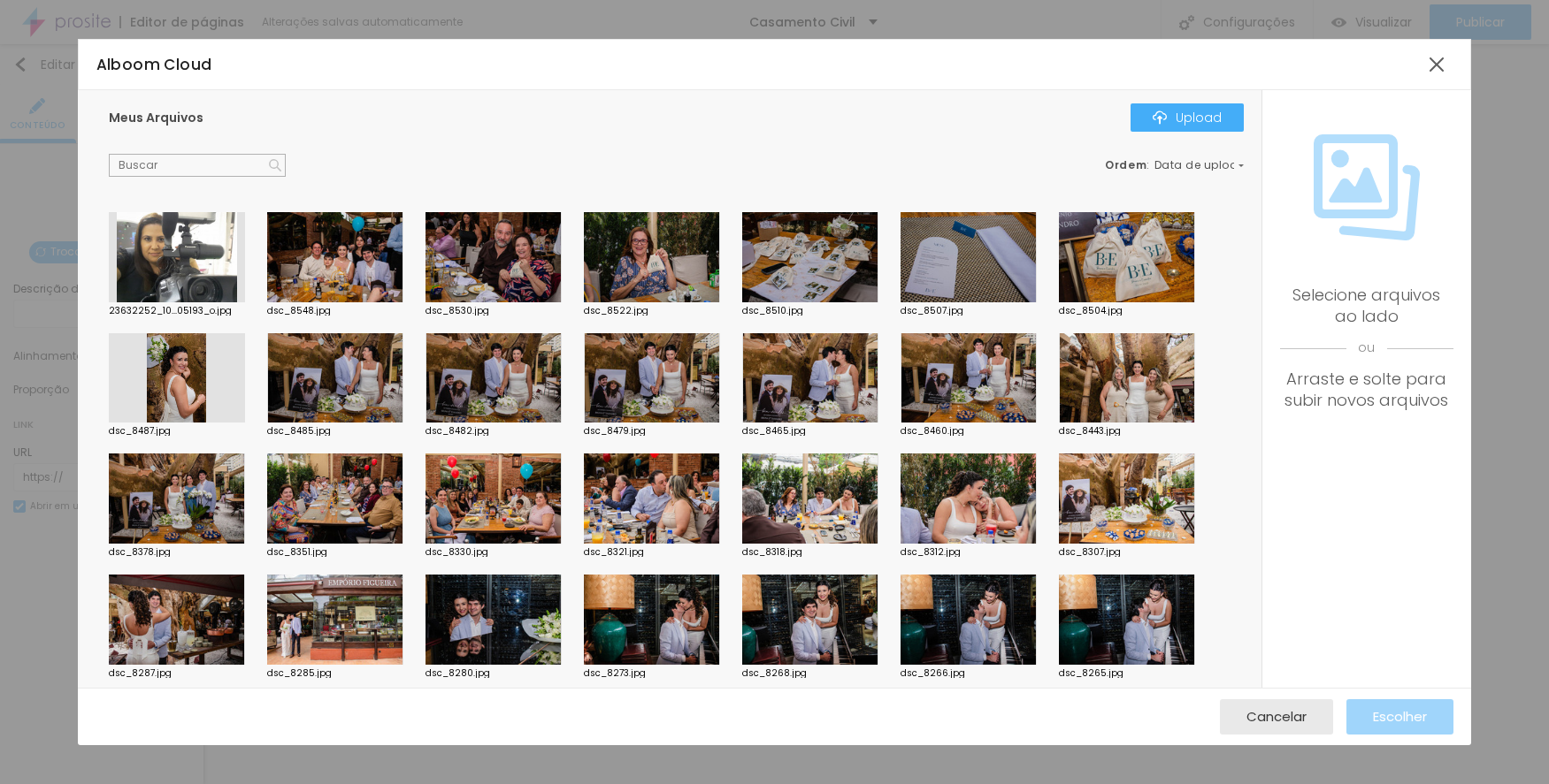
click at [655, 594] on div at bounding box center [652, 620] width 136 height 90
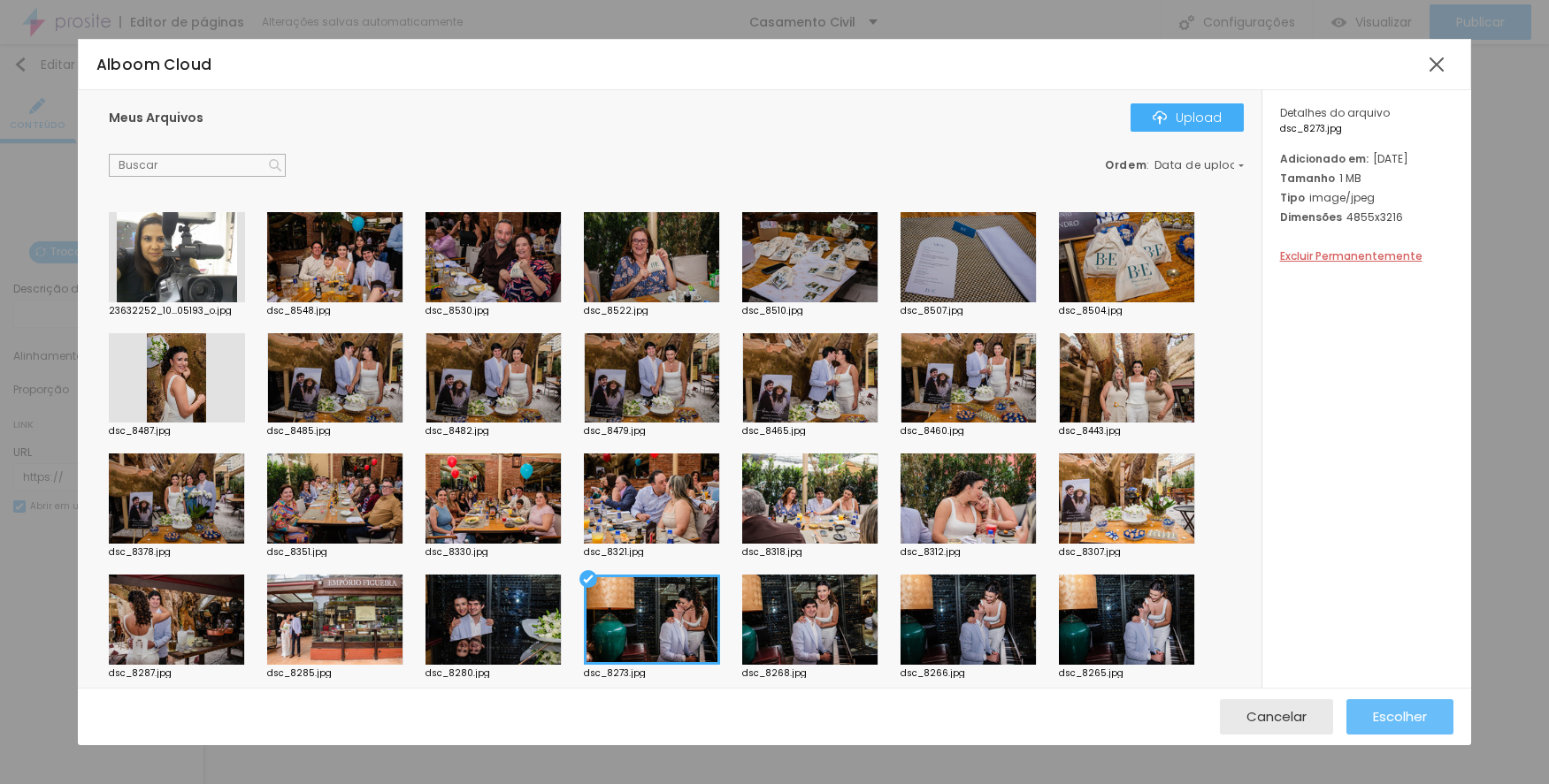
click at [1384, 709] on span "Escolher" at bounding box center [1400, 716] width 54 height 15
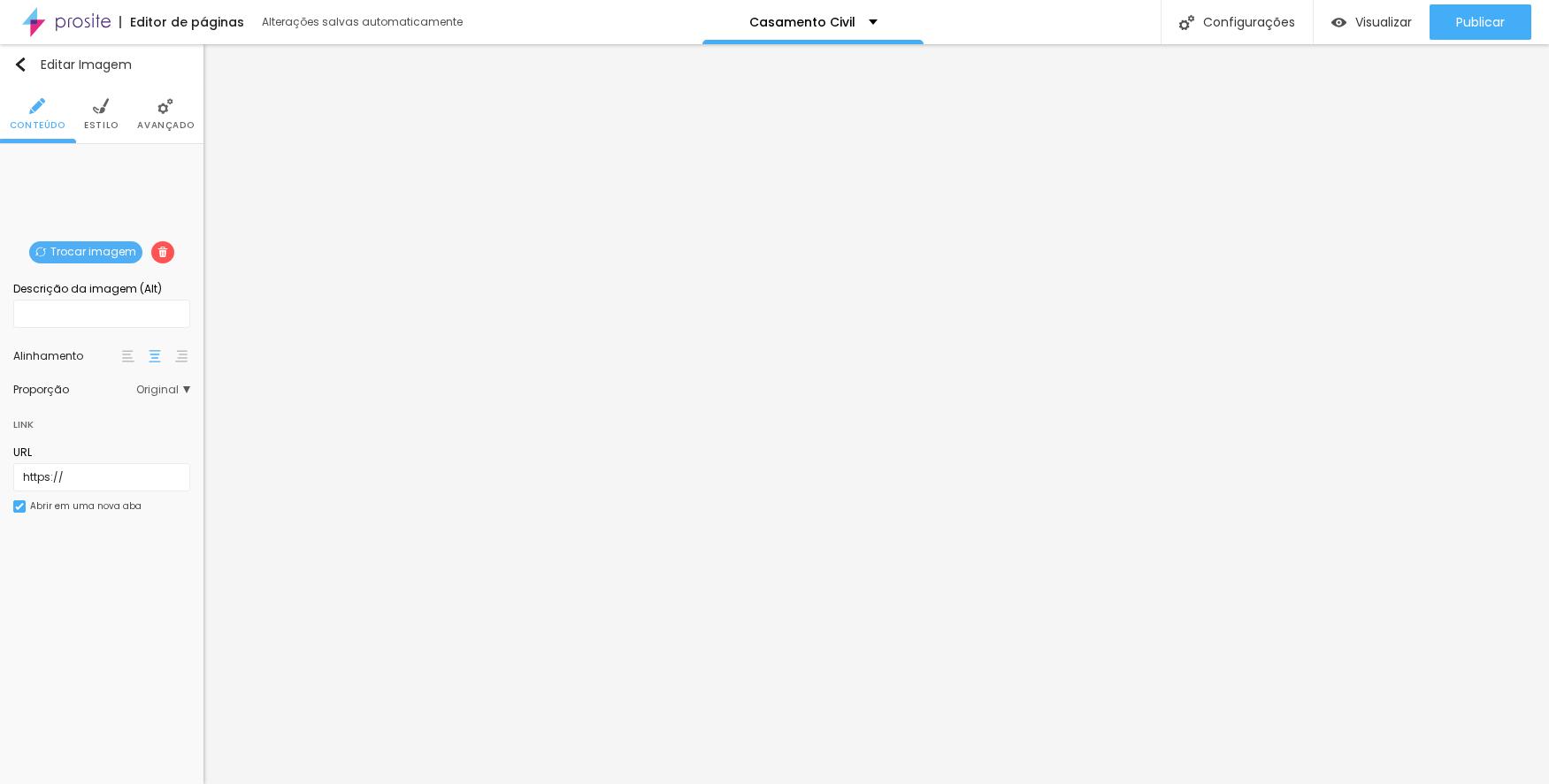
click at [97, 250] on span "Trocar imagem" at bounding box center [86, 252] width 114 height 22
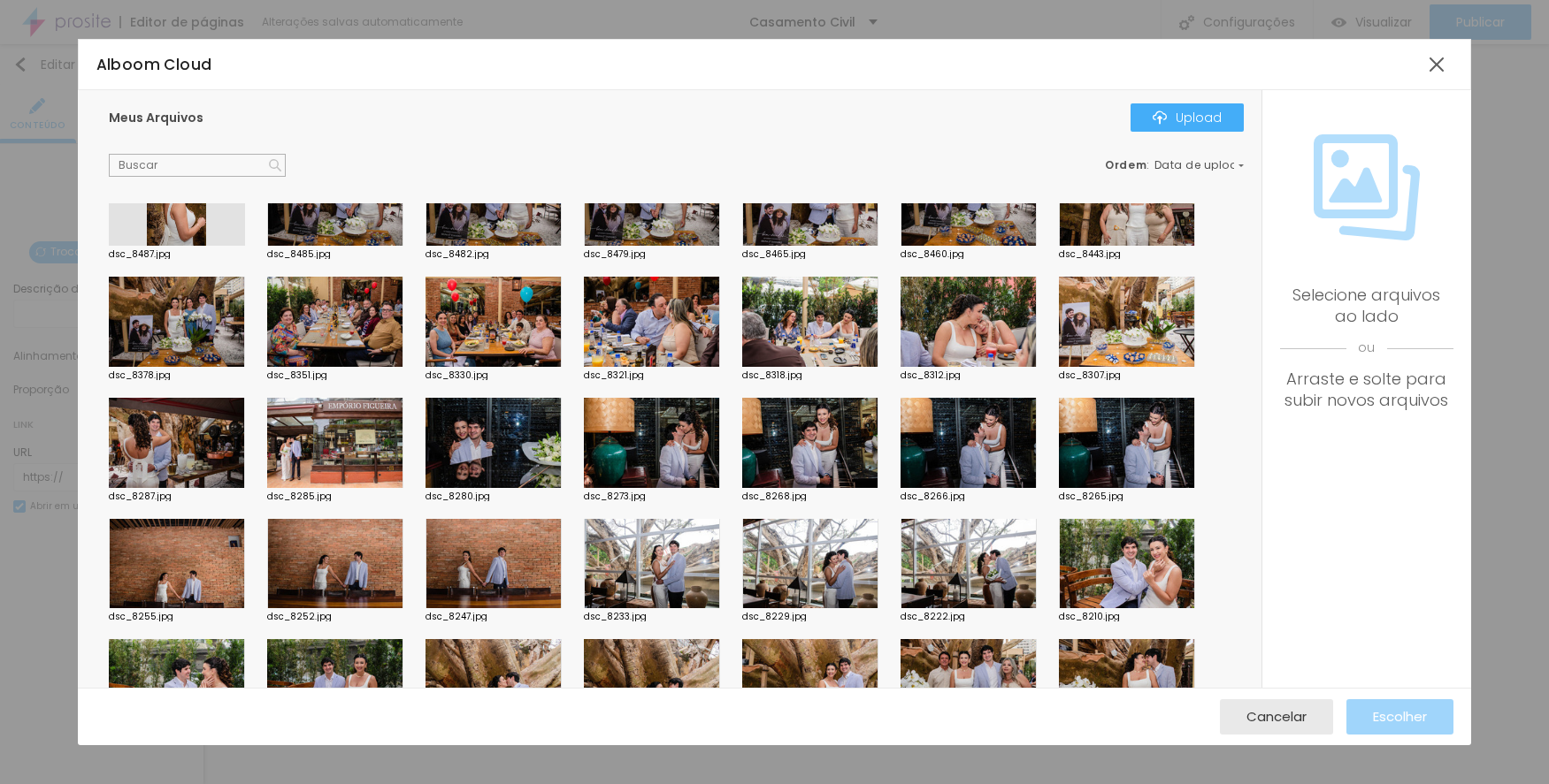
click at [221, 573] on div at bounding box center [177, 564] width 136 height 90
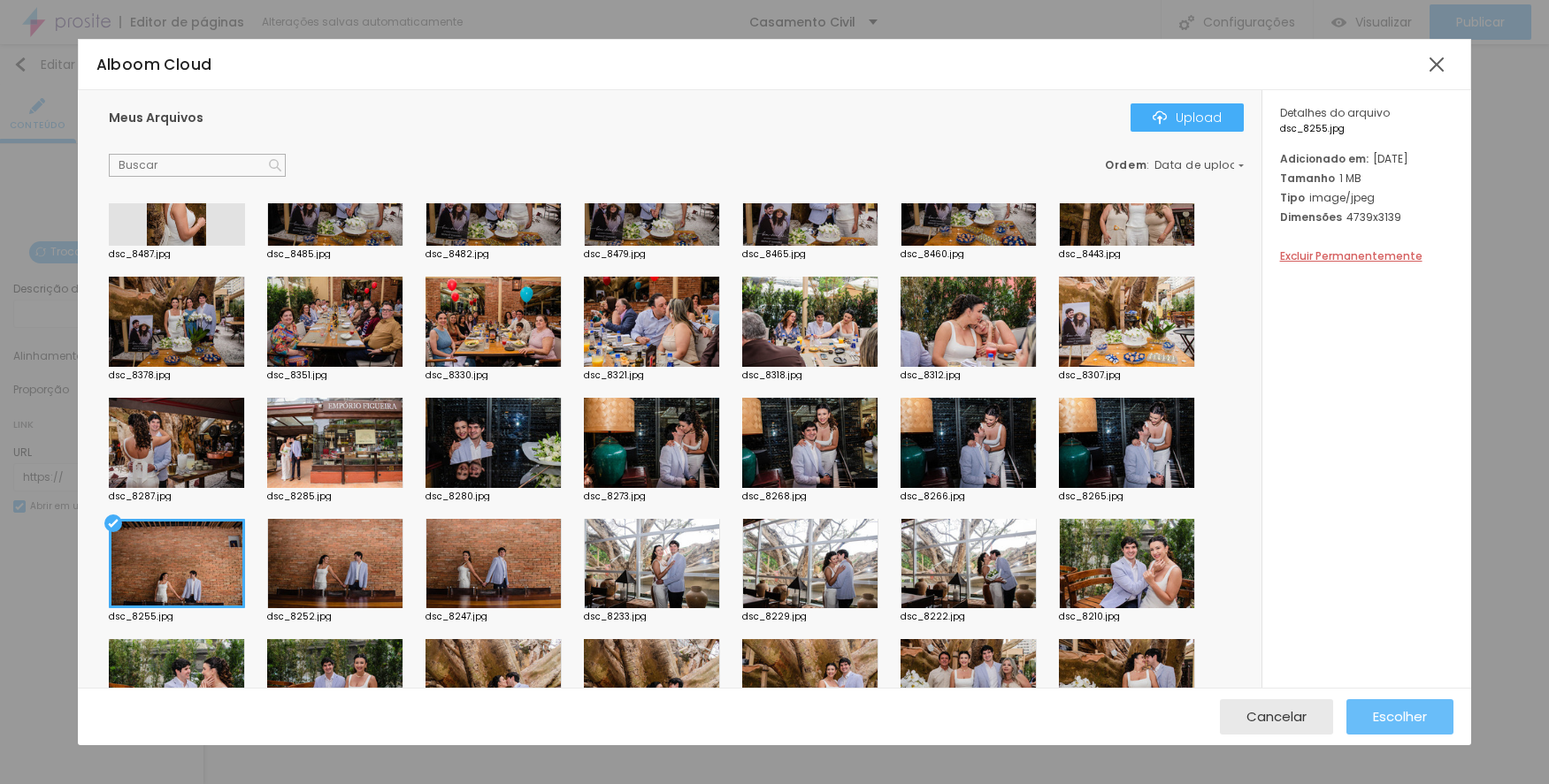
click at [1381, 715] on span "Escolher" at bounding box center [1400, 716] width 54 height 15
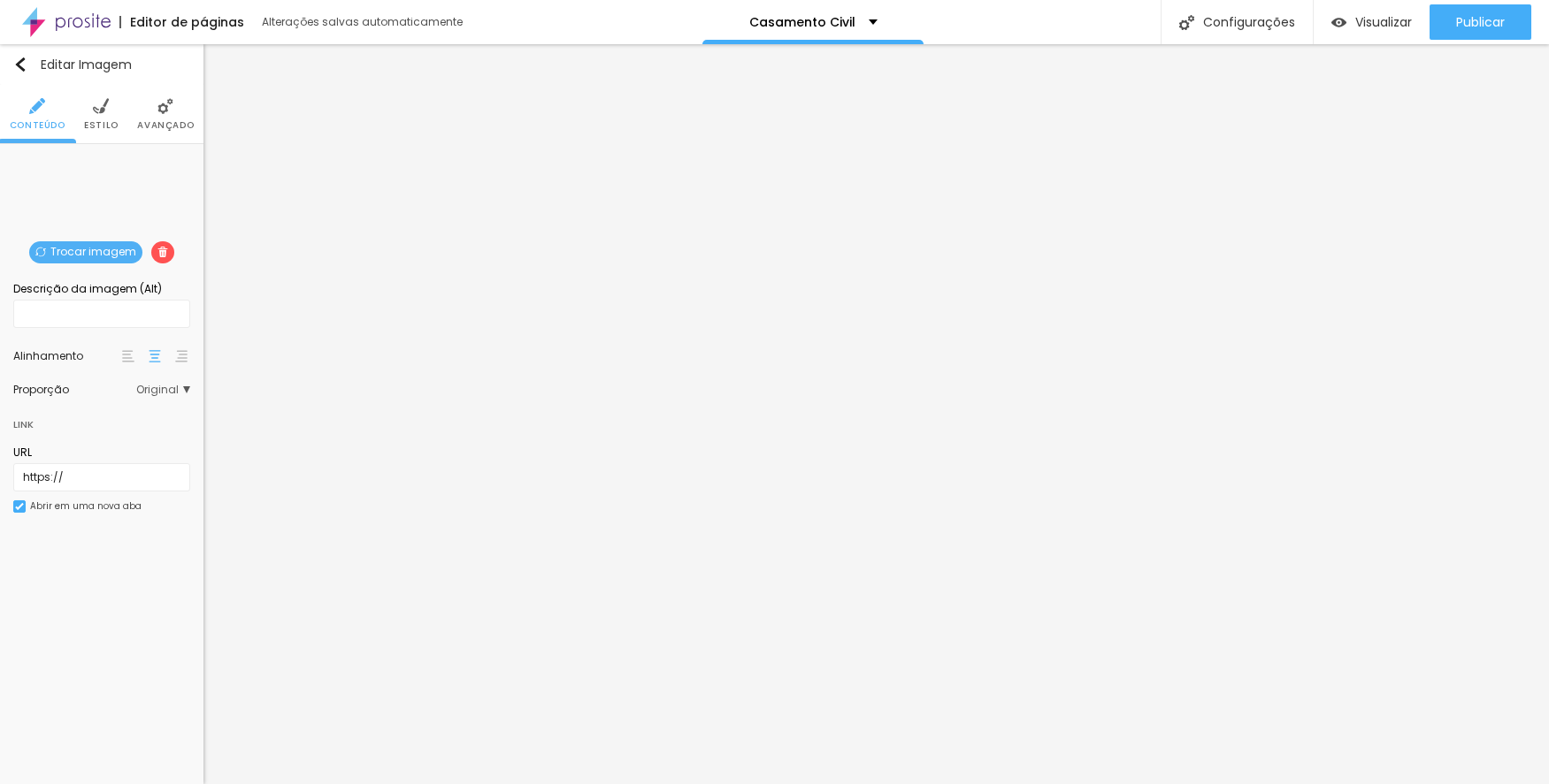
click at [110, 243] on span "Trocar imagem" at bounding box center [86, 252] width 114 height 22
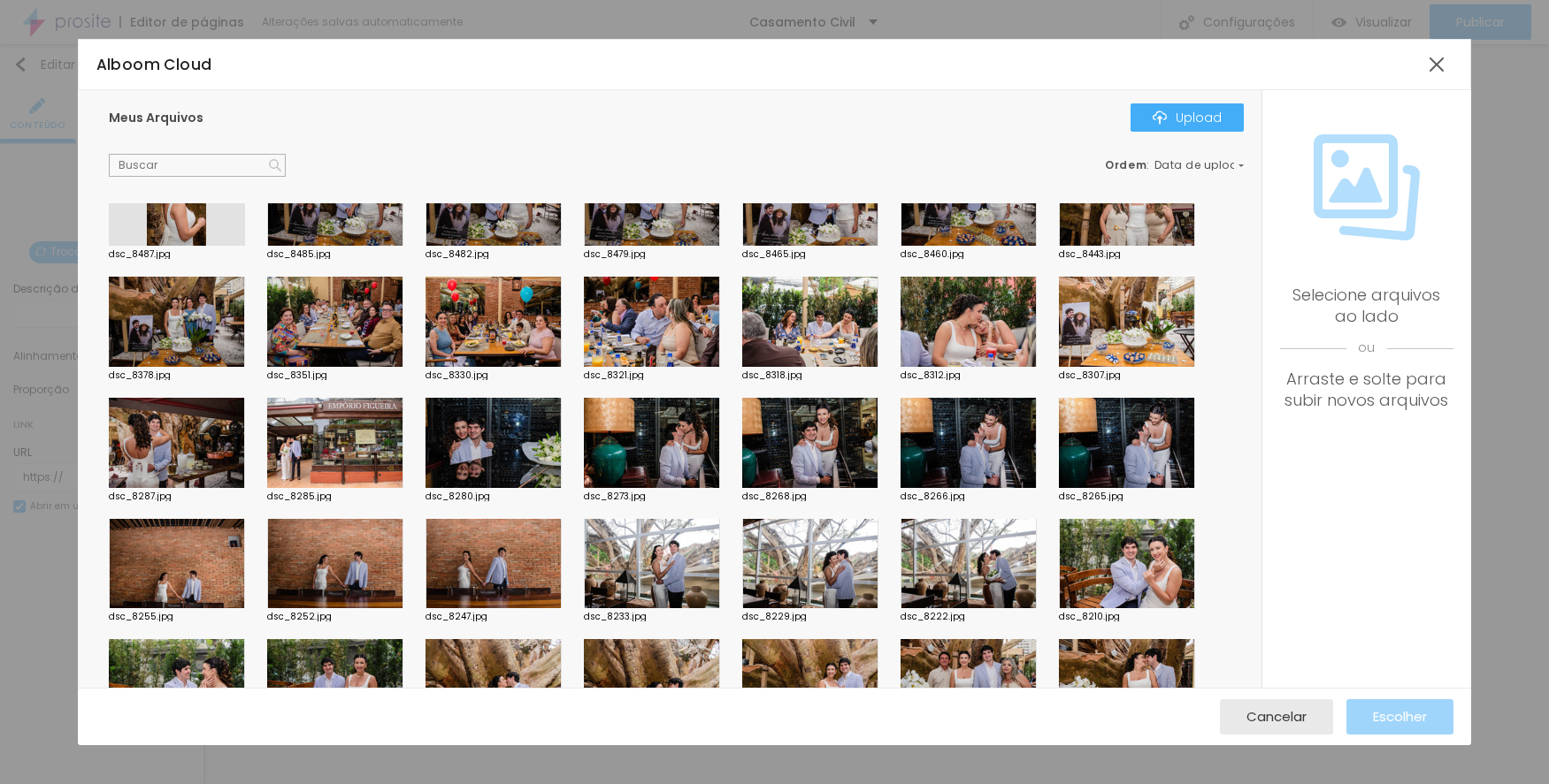
scroll to position [0, 0]
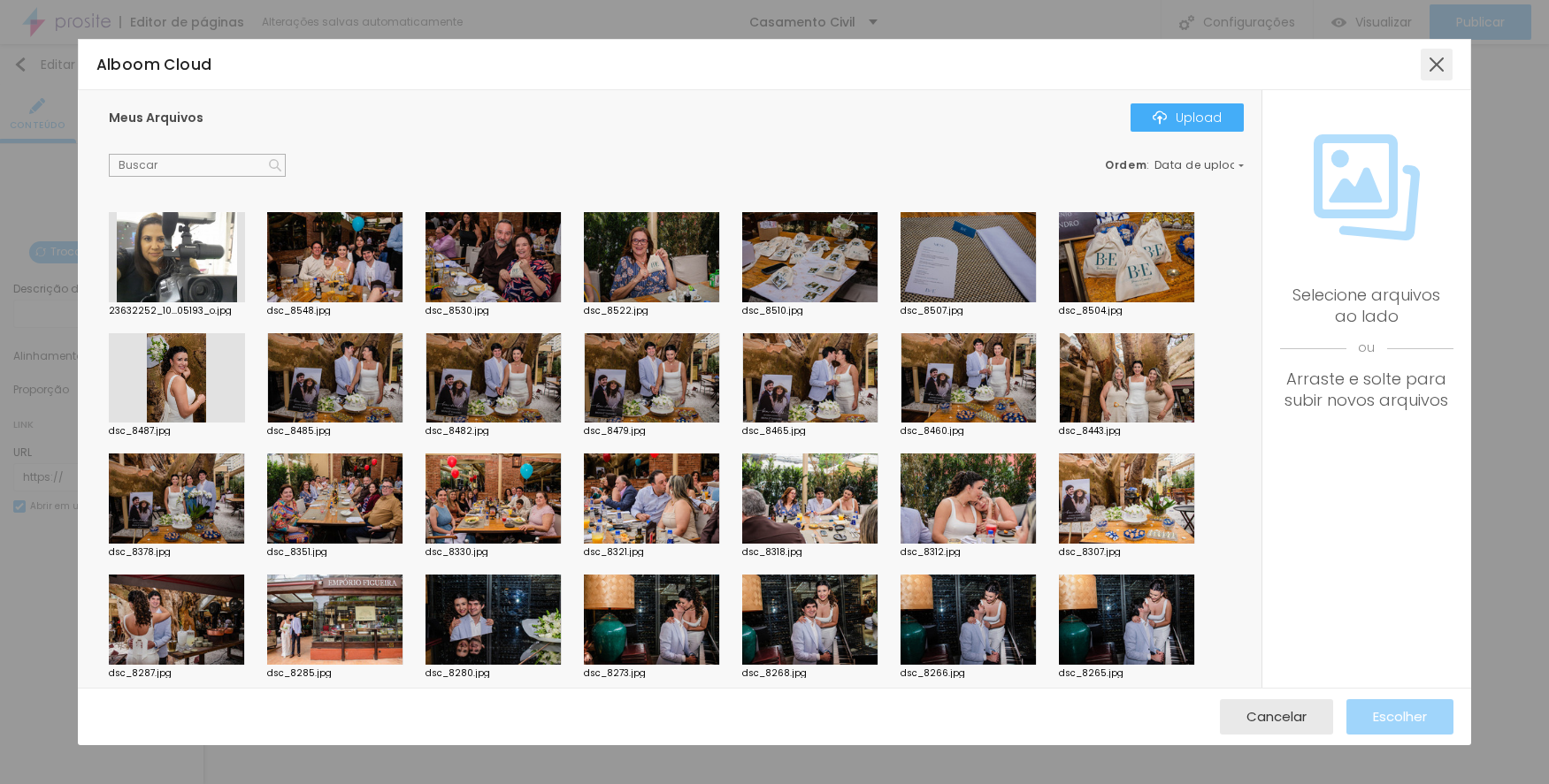
click at [1443, 63] on div at bounding box center [1436, 64] width 32 height 32
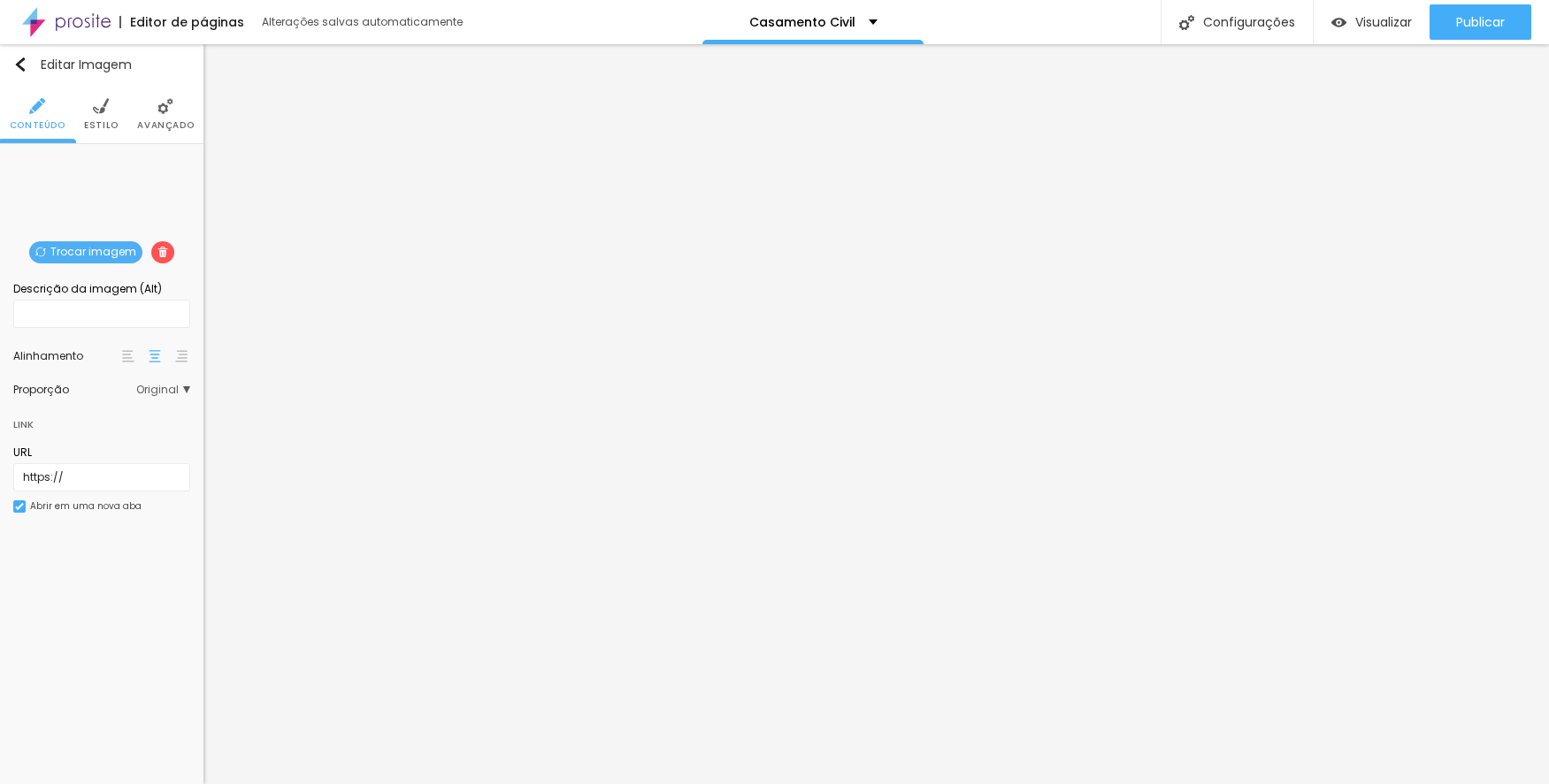
click at [65, 249] on span "Trocar imagem" at bounding box center [86, 252] width 114 height 22
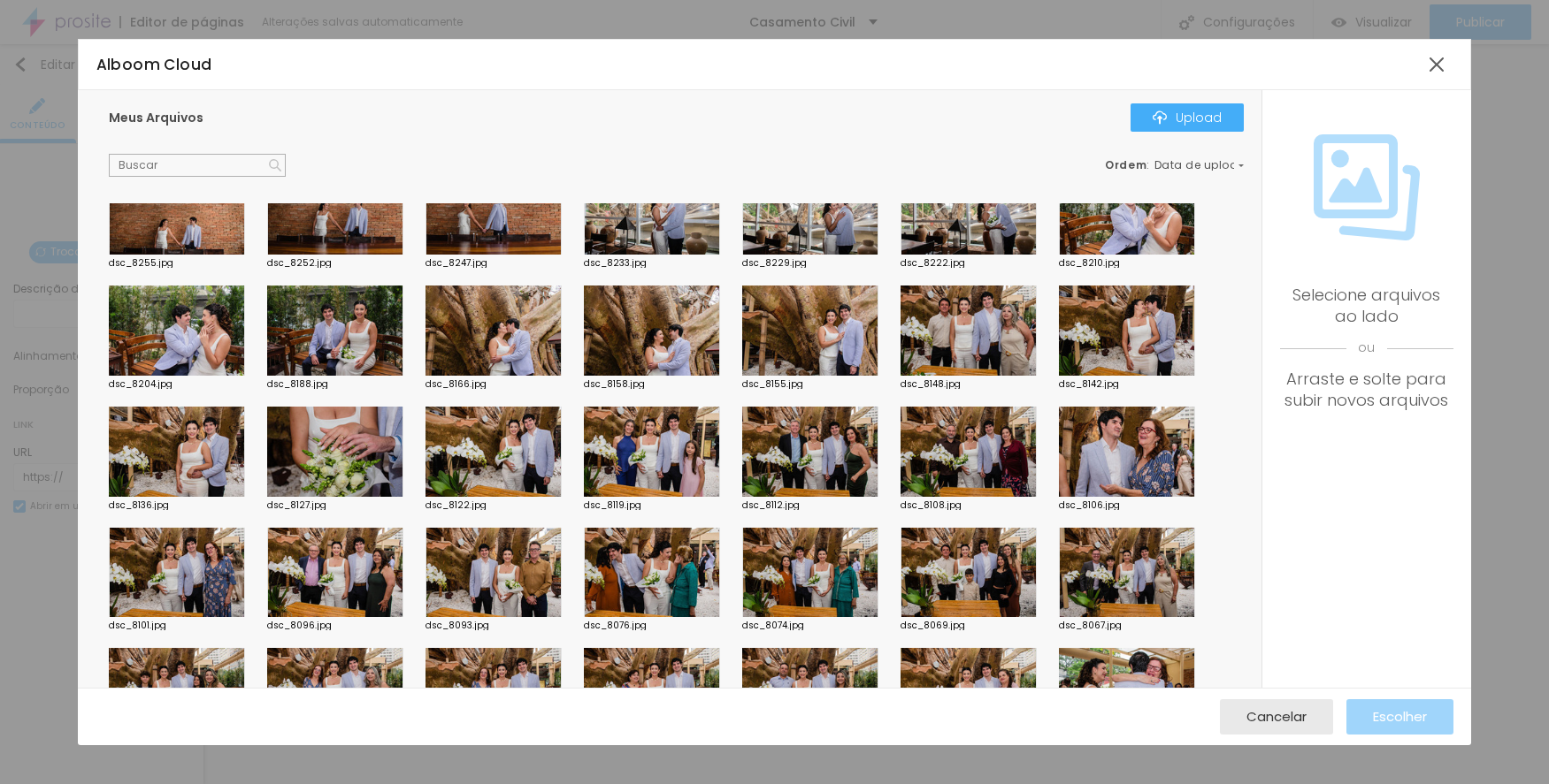
scroll to position [443, 0]
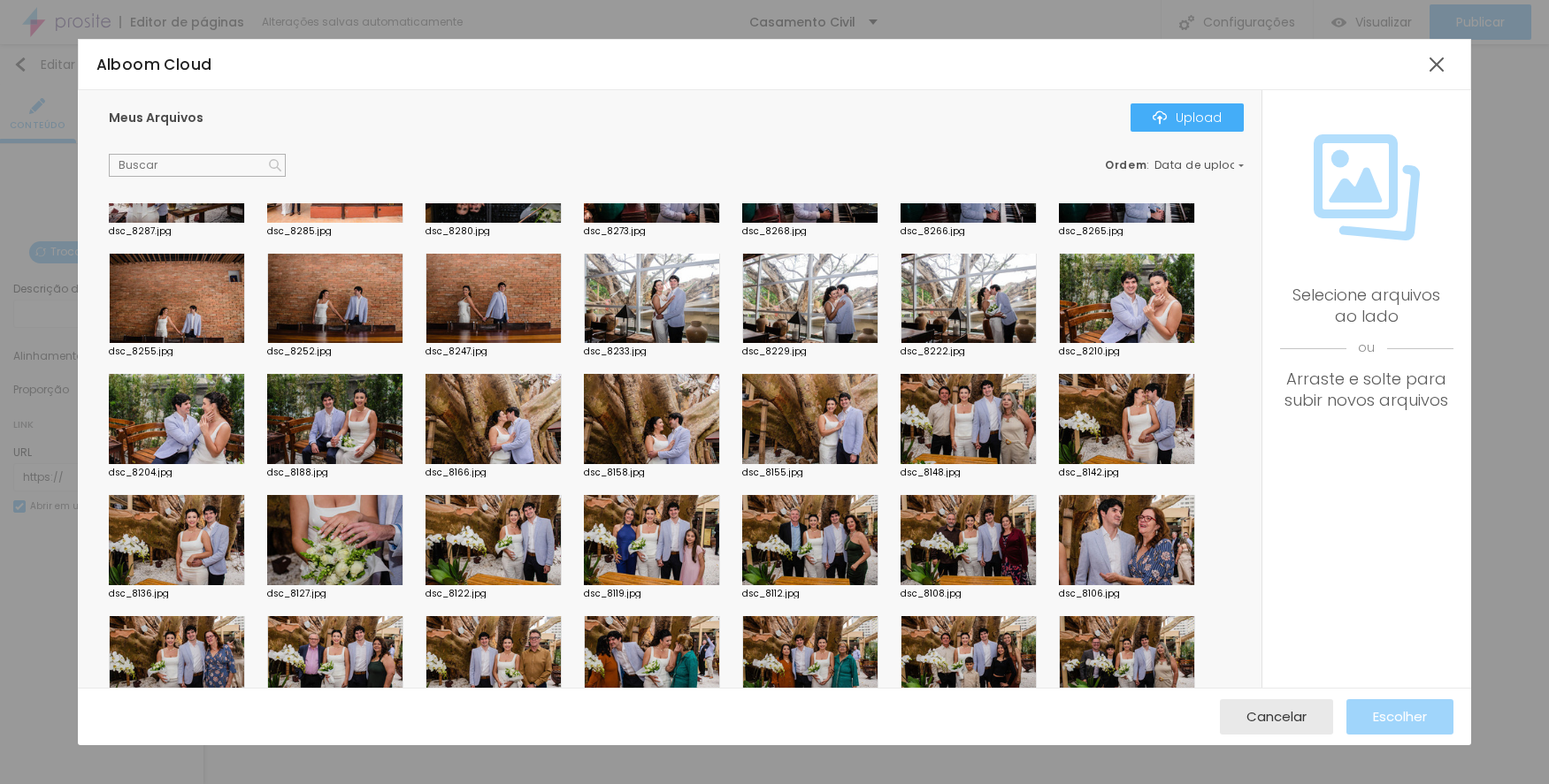
click at [839, 329] on div at bounding box center [810, 299] width 136 height 90
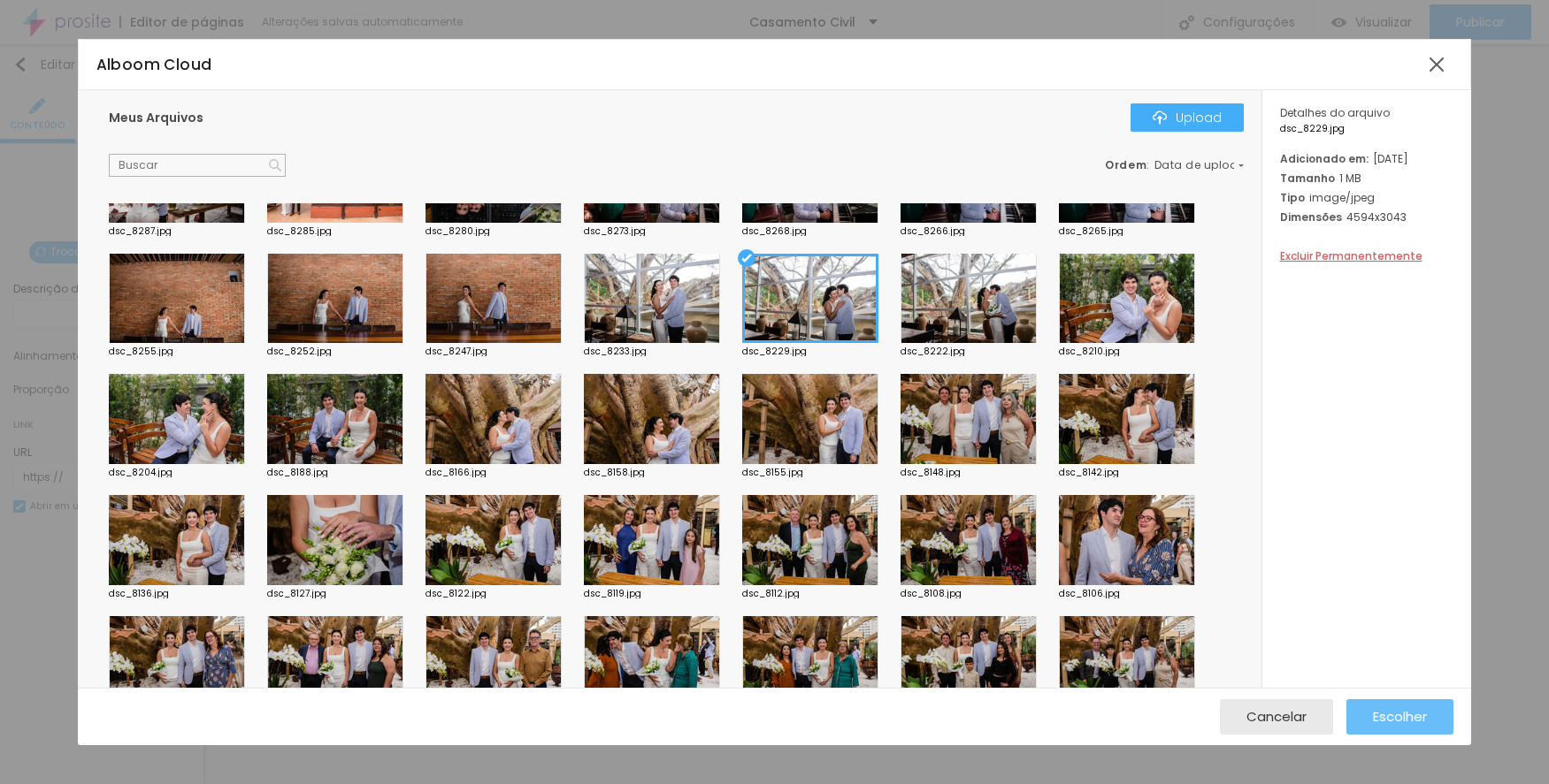
click at [1392, 721] on span "Escolher" at bounding box center [1400, 716] width 54 height 15
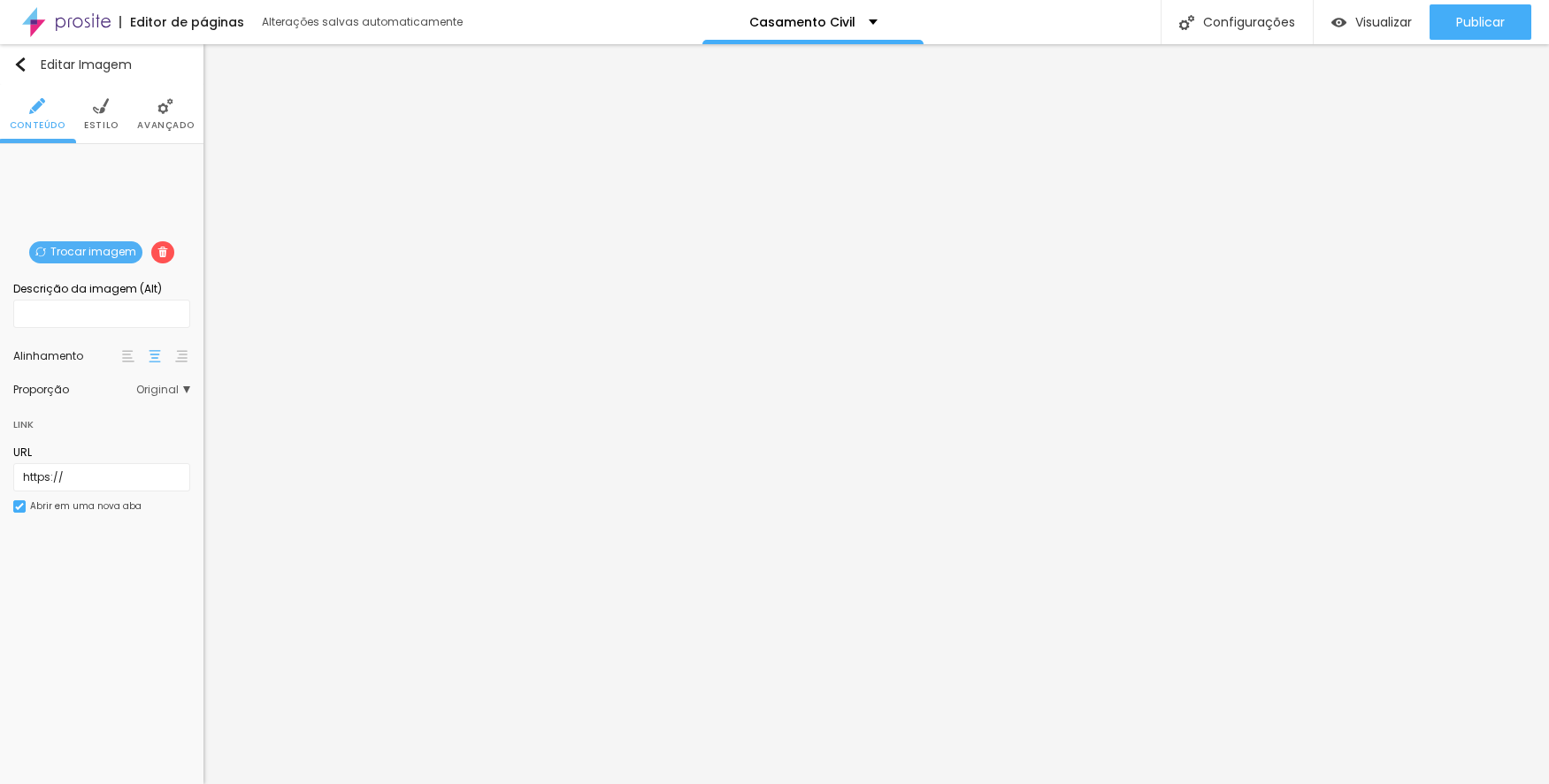
click at [92, 254] on span "Trocar imagem" at bounding box center [86, 252] width 114 height 22
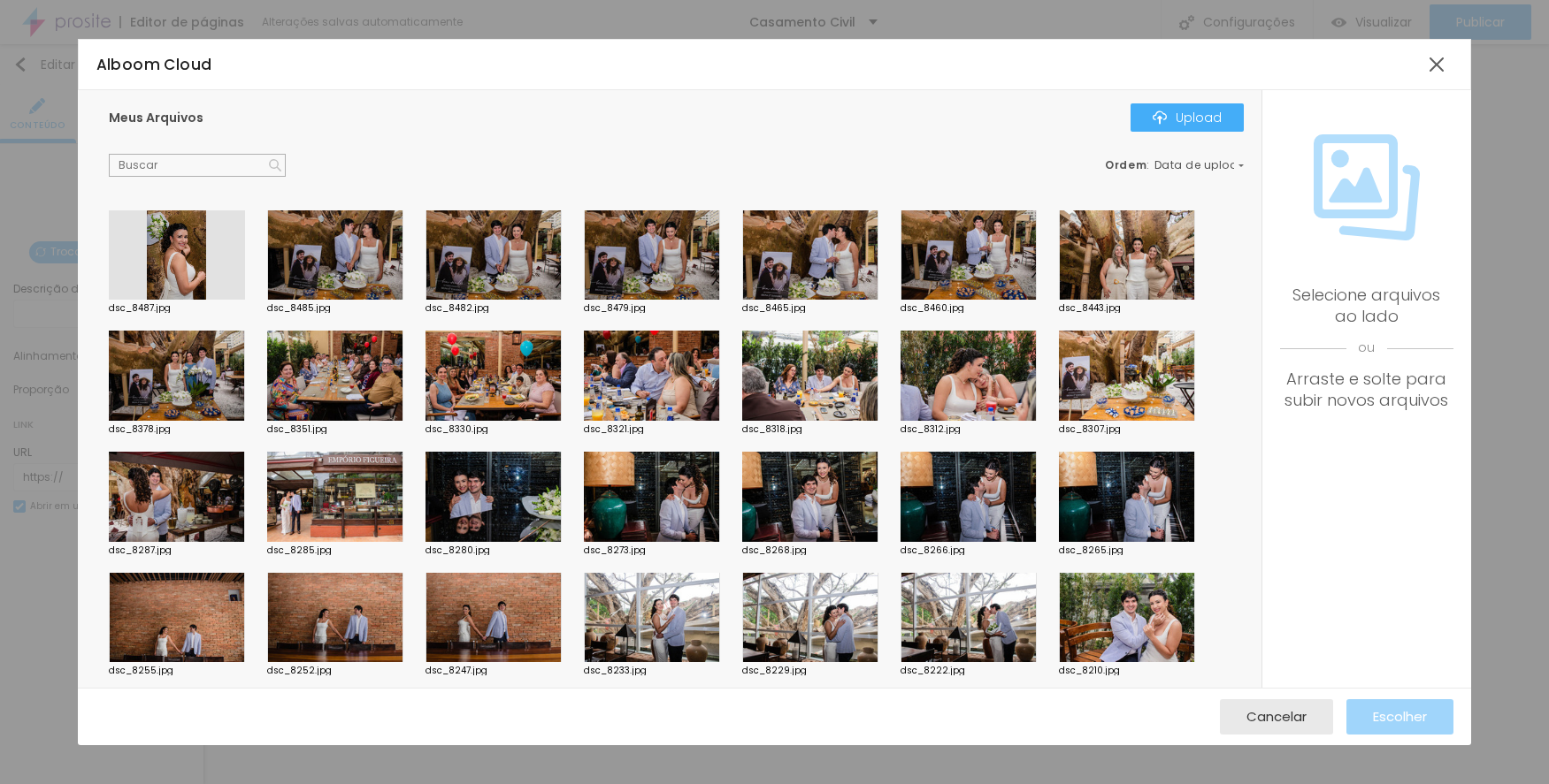
scroll to position [177, 0]
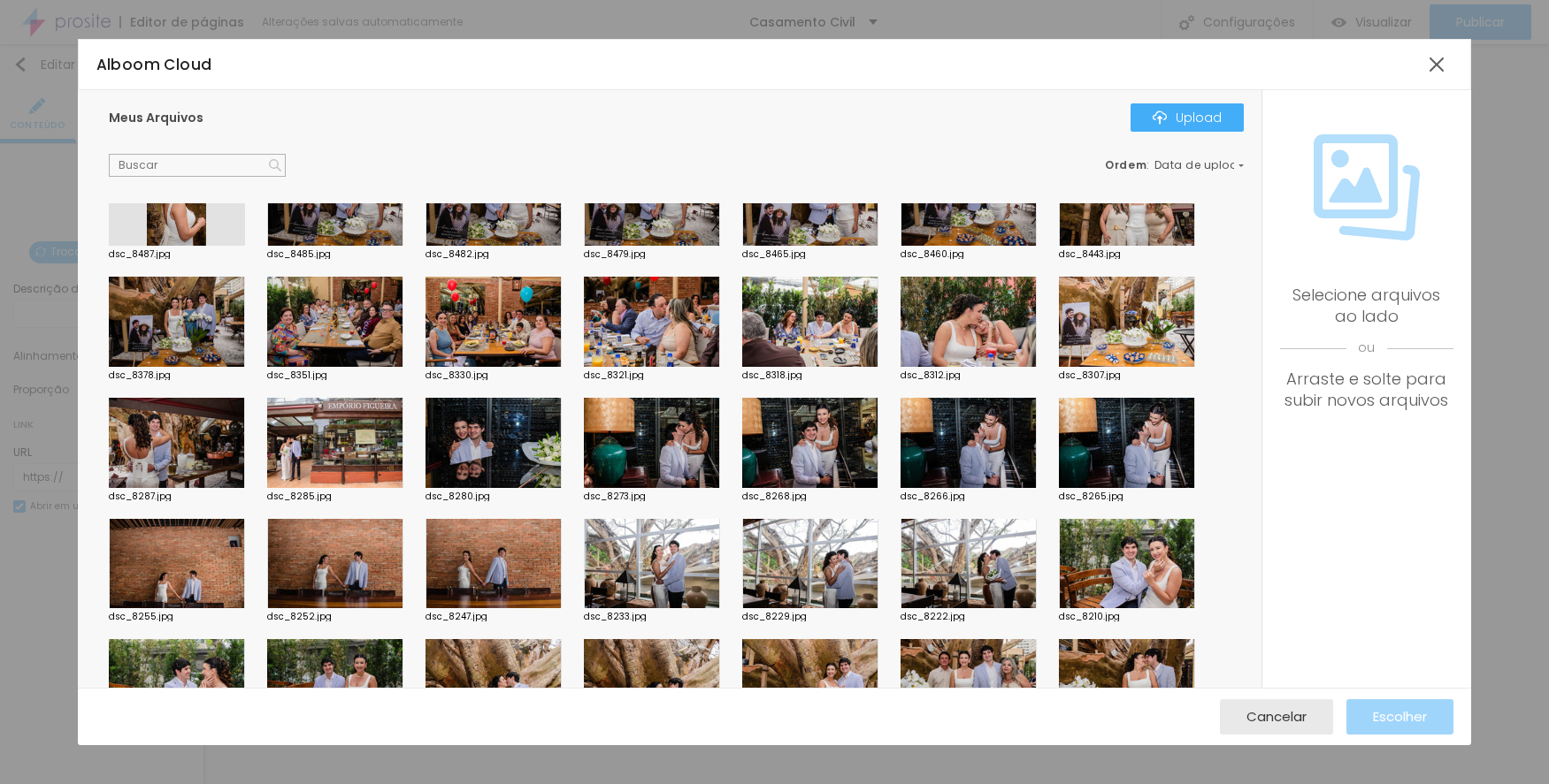
click at [939, 539] on div at bounding box center [969, 564] width 136 height 90
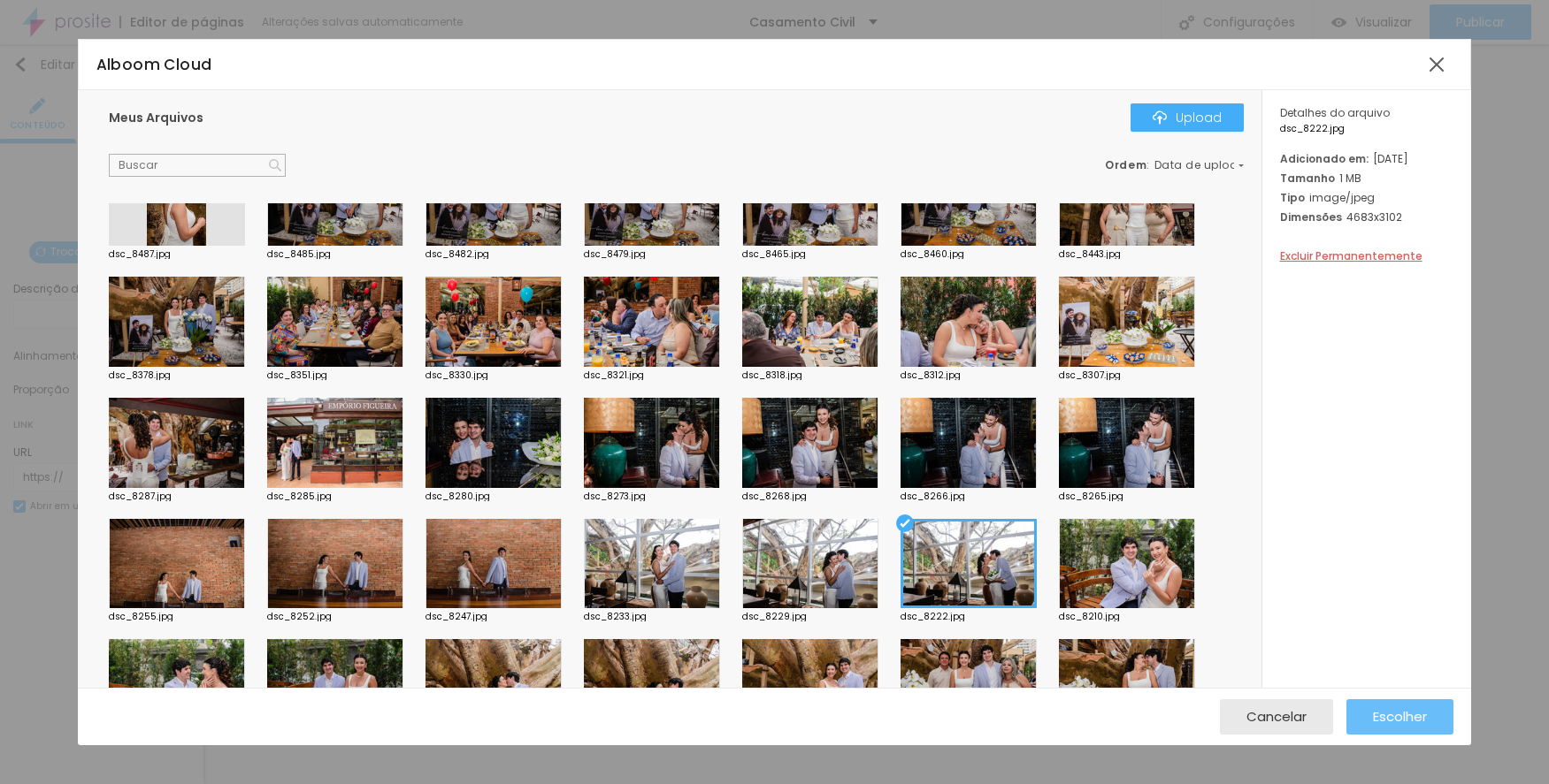
click at [1384, 709] on span "Escolher" at bounding box center [1400, 716] width 54 height 15
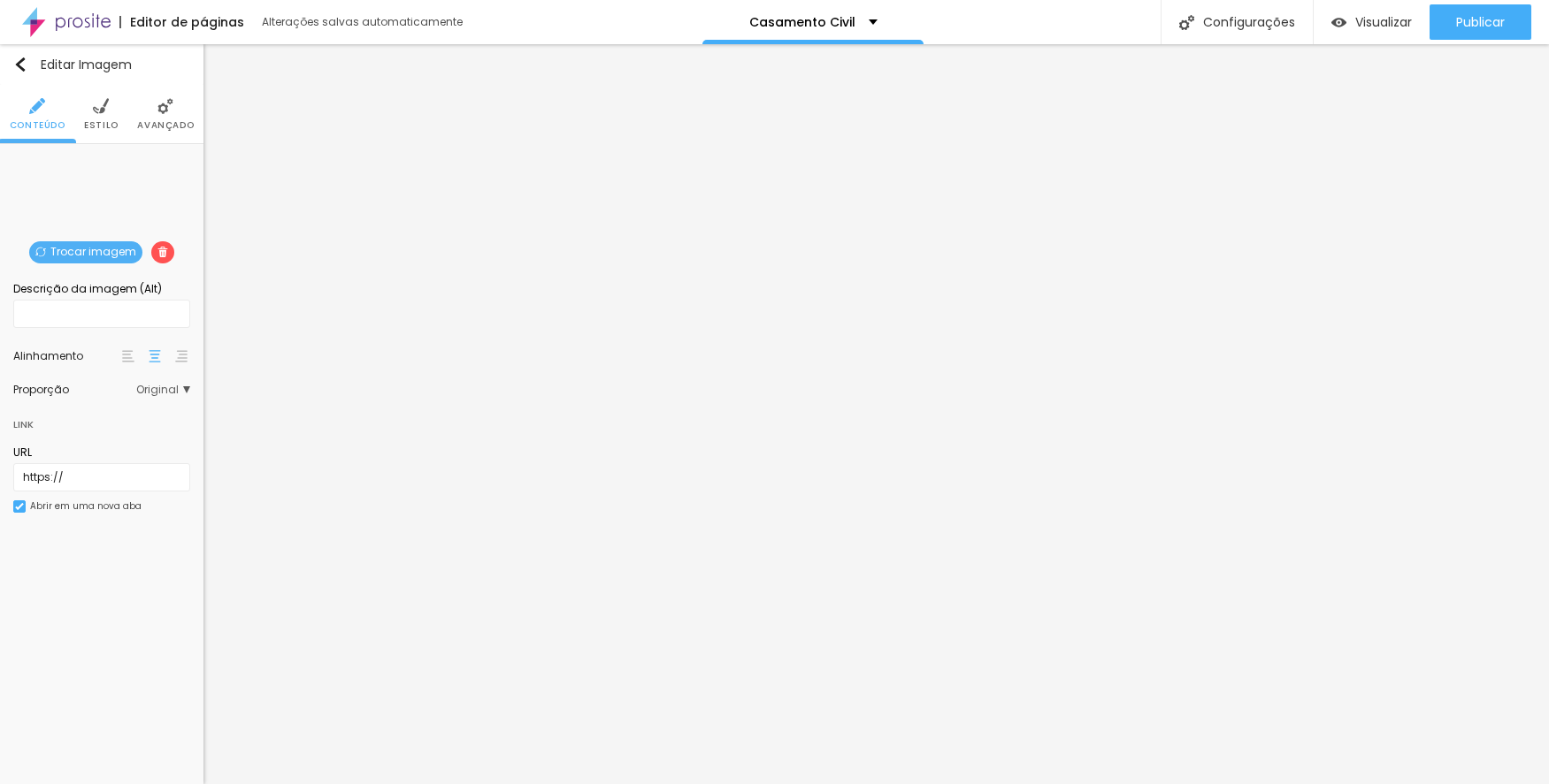
click at [93, 243] on span "Trocar imagem" at bounding box center [86, 252] width 114 height 22
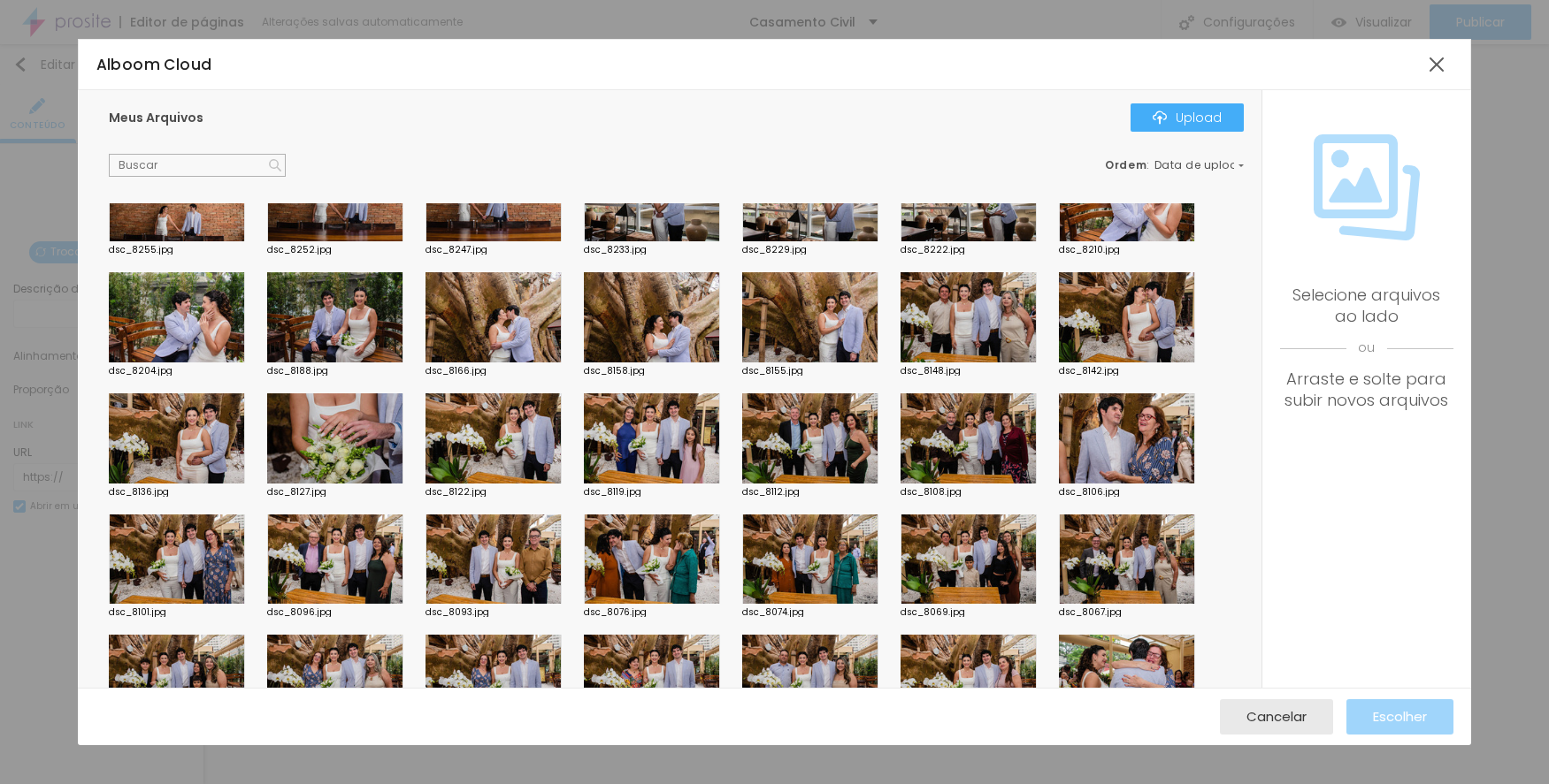
scroll to position [443, 0]
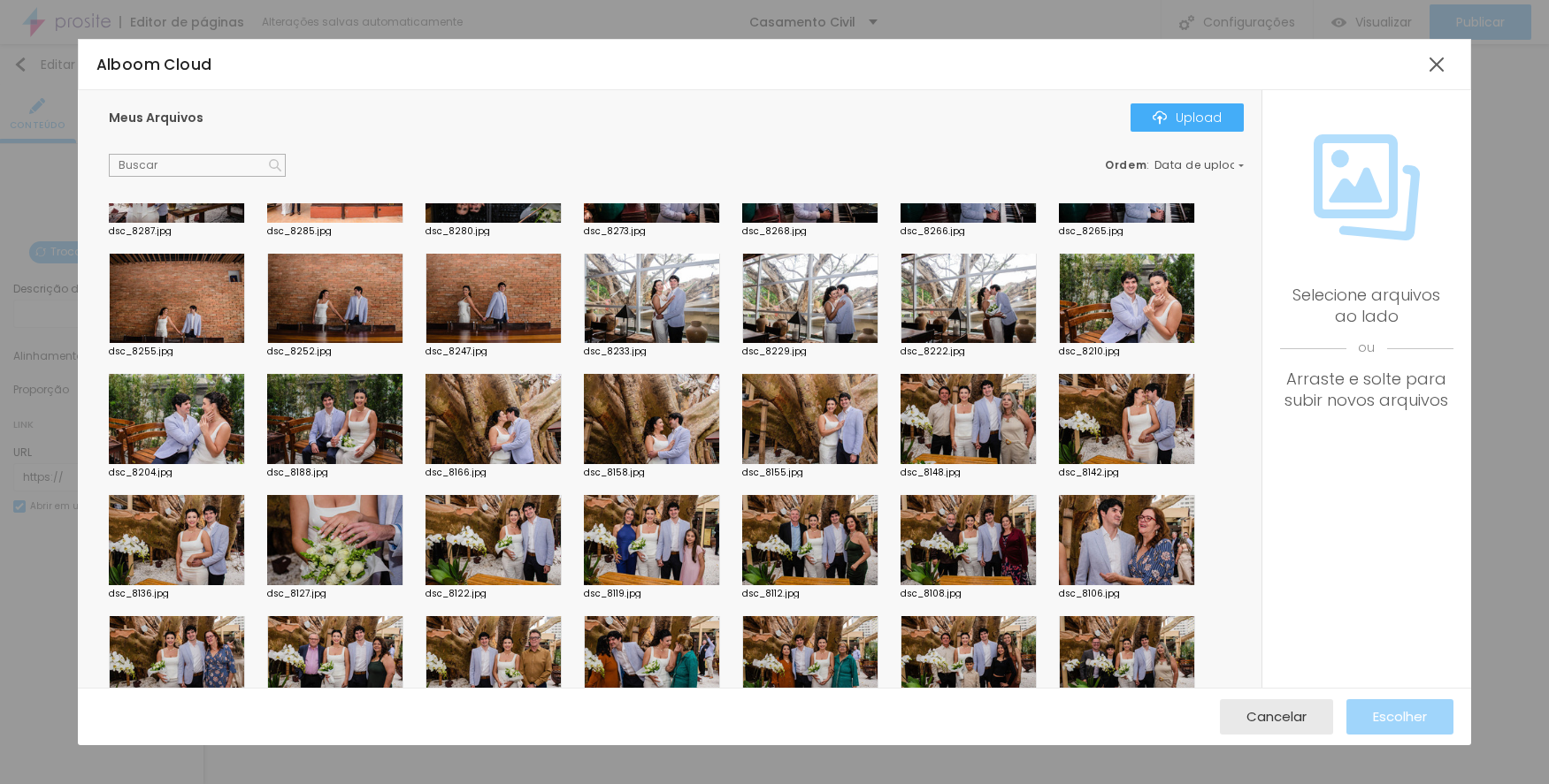
click at [654, 303] on div at bounding box center [652, 299] width 136 height 90
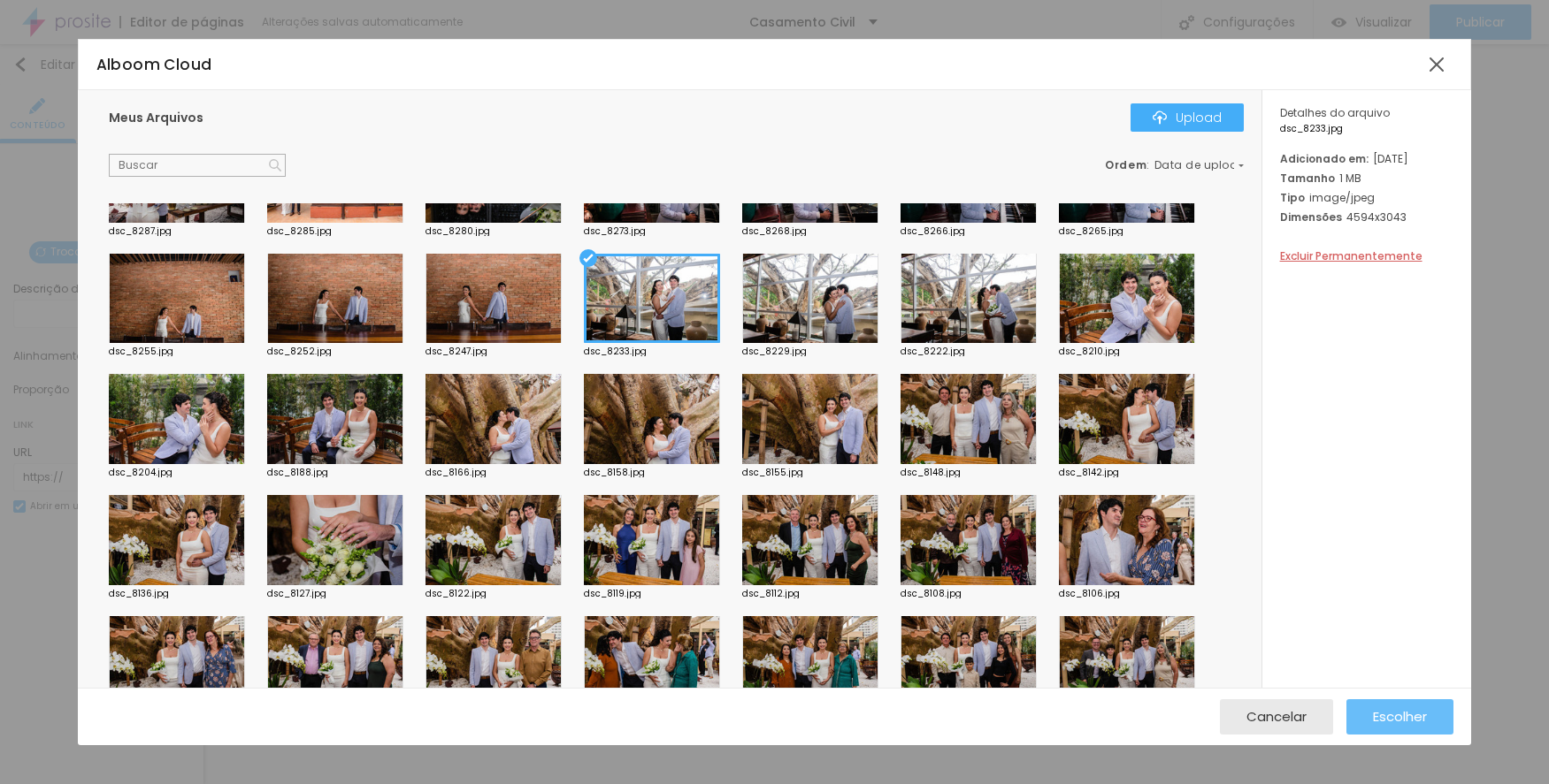
click at [1396, 723] on span "Escolher" at bounding box center [1400, 716] width 54 height 15
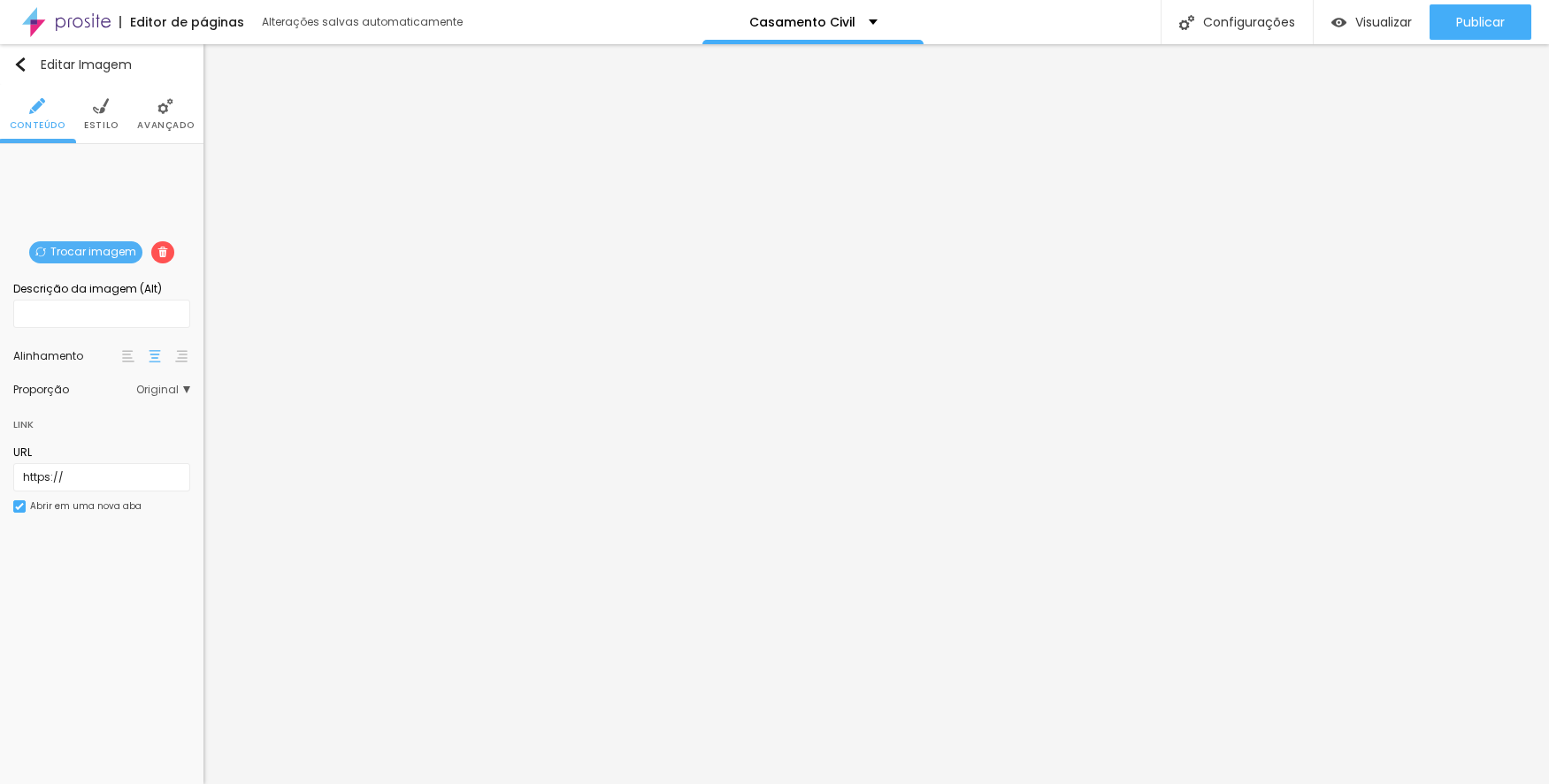
click at [68, 248] on span "Trocar imagem" at bounding box center [86, 252] width 114 height 22
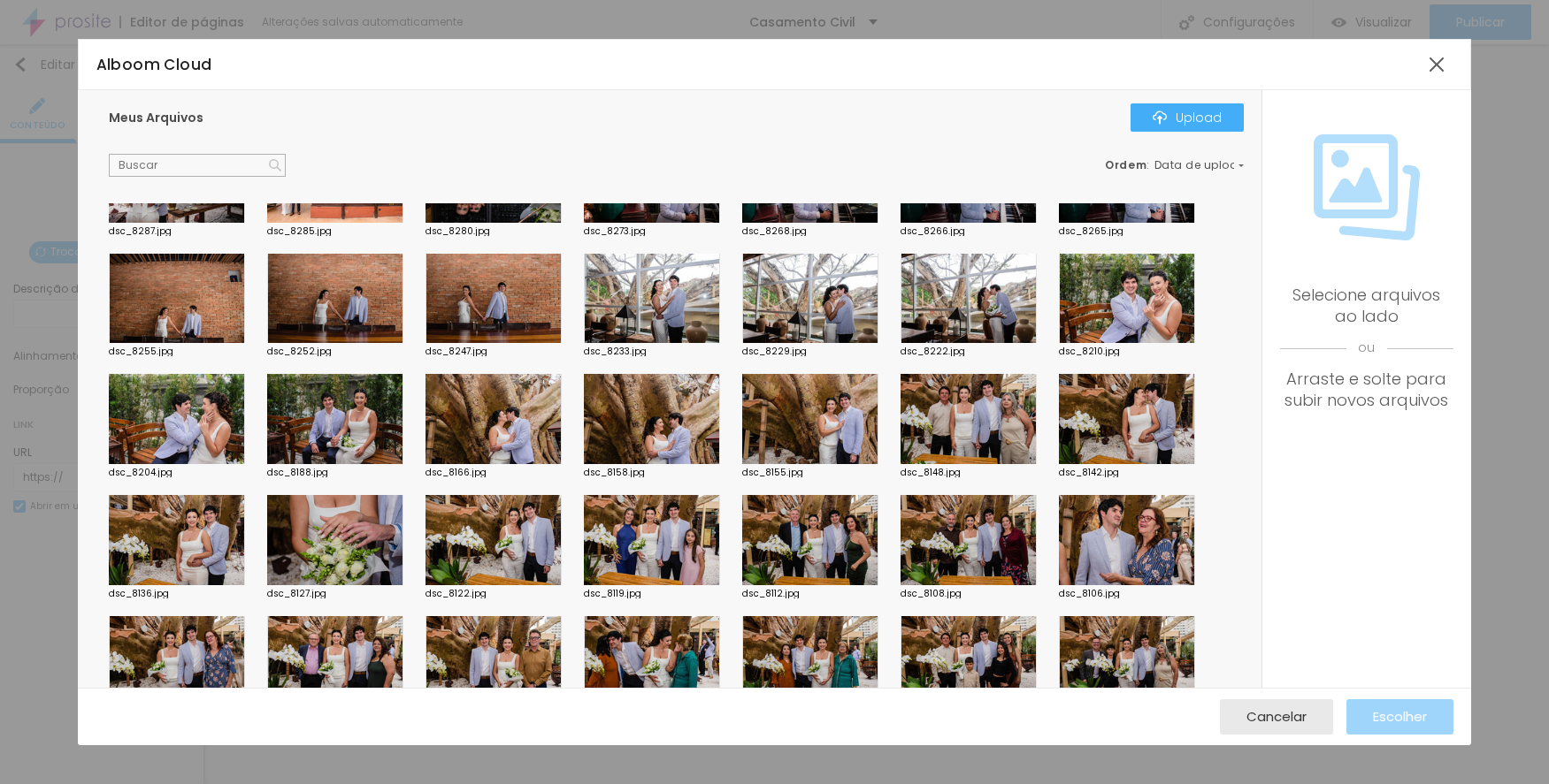
scroll to position [354, 0]
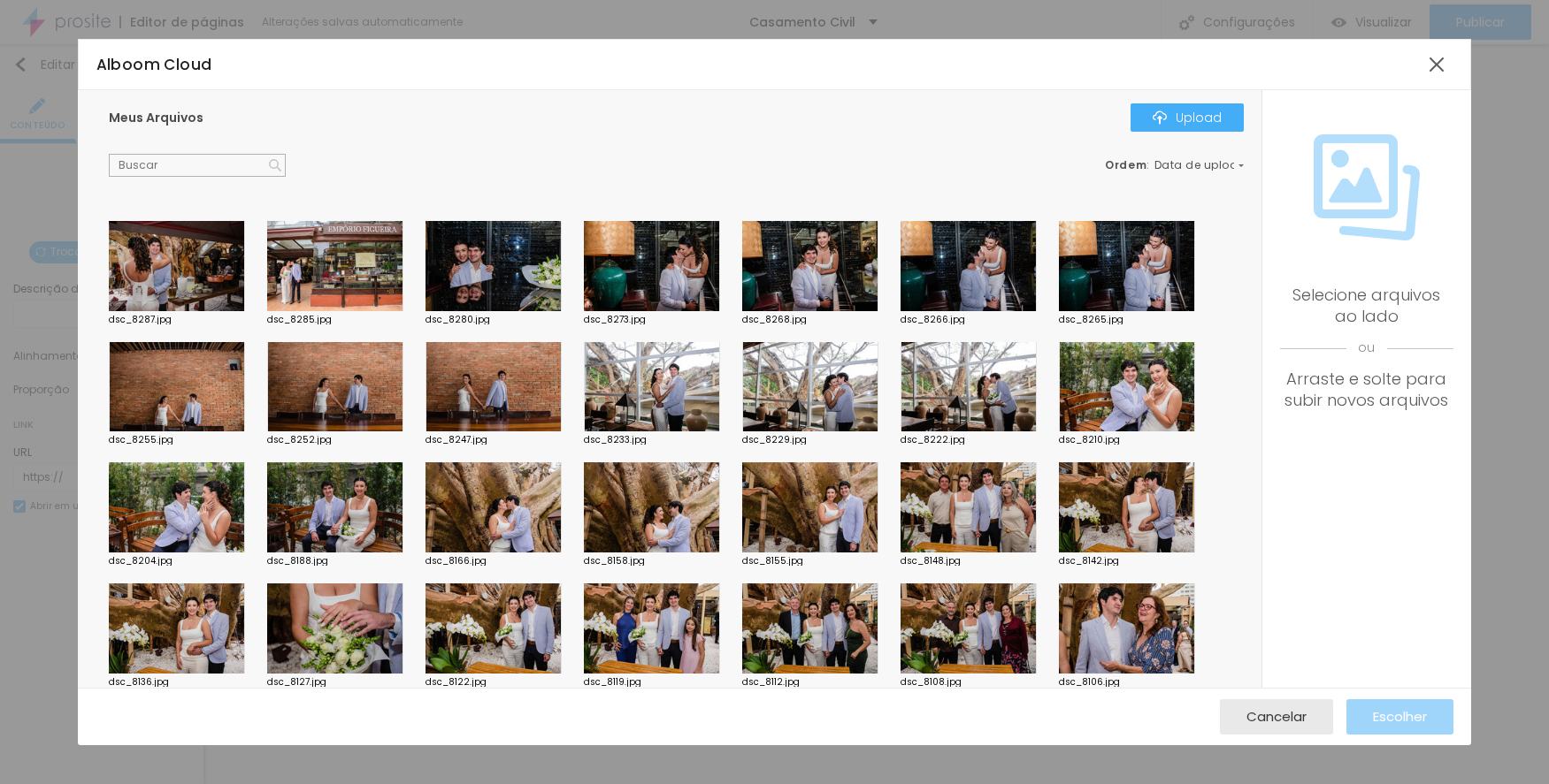
click at [972, 382] on div at bounding box center [969, 387] width 136 height 90
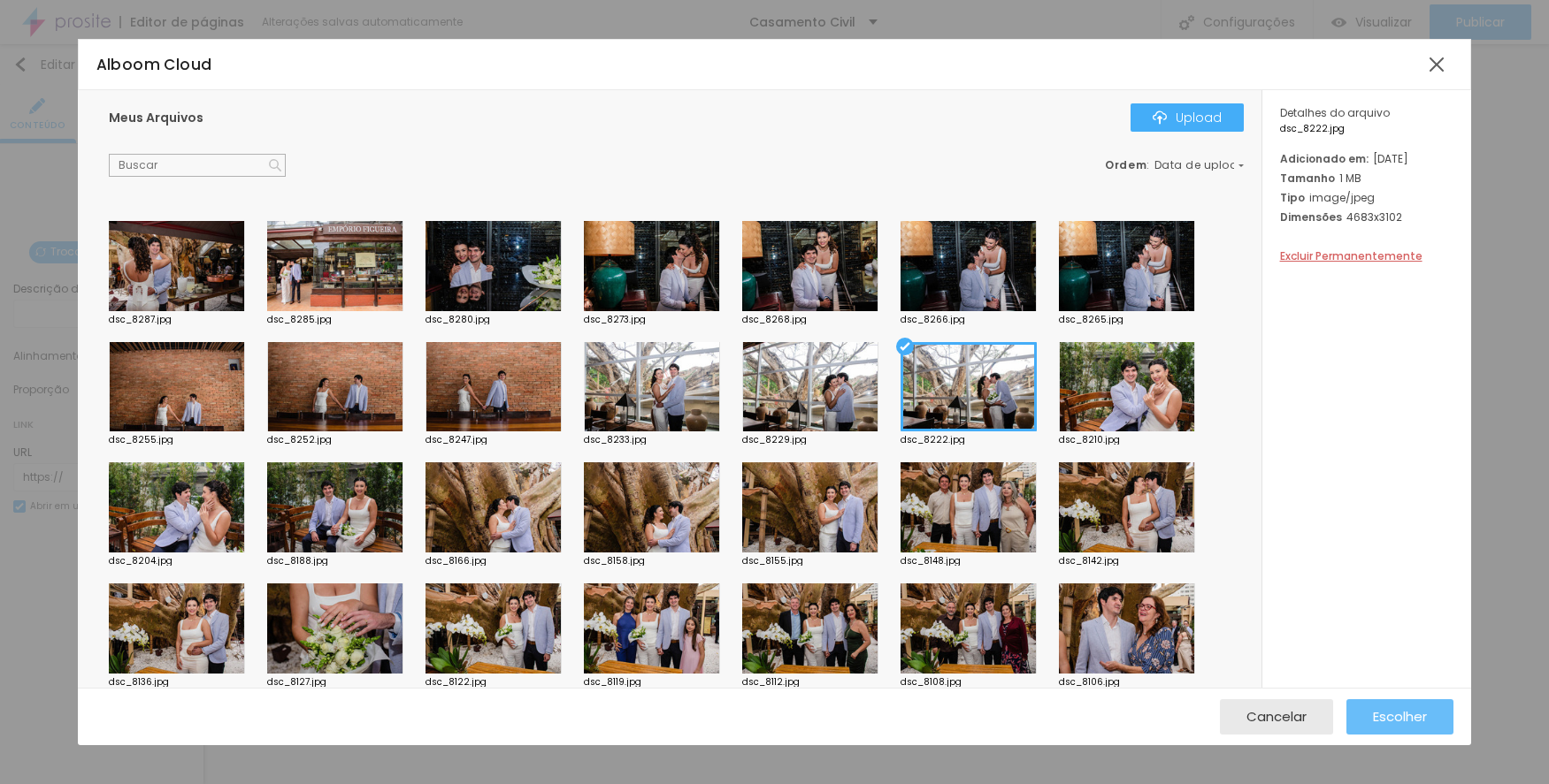
click at [1398, 699] on div "Escolher" at bounding box center [1400, 717] width 54 height 36
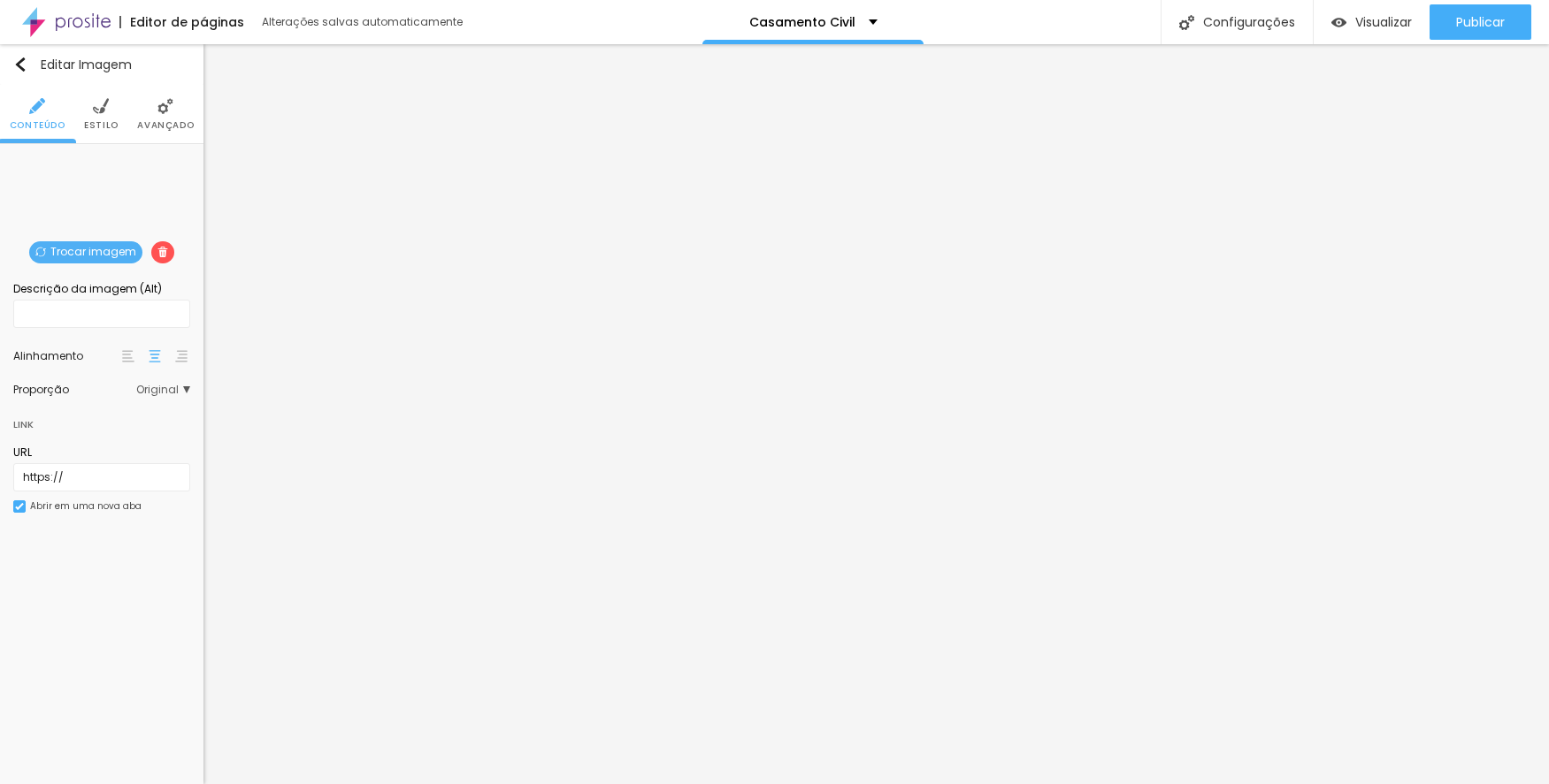
click at [91, 255] on span "Trocar imagem" at bounding box center [86, 252] width 114 height 22
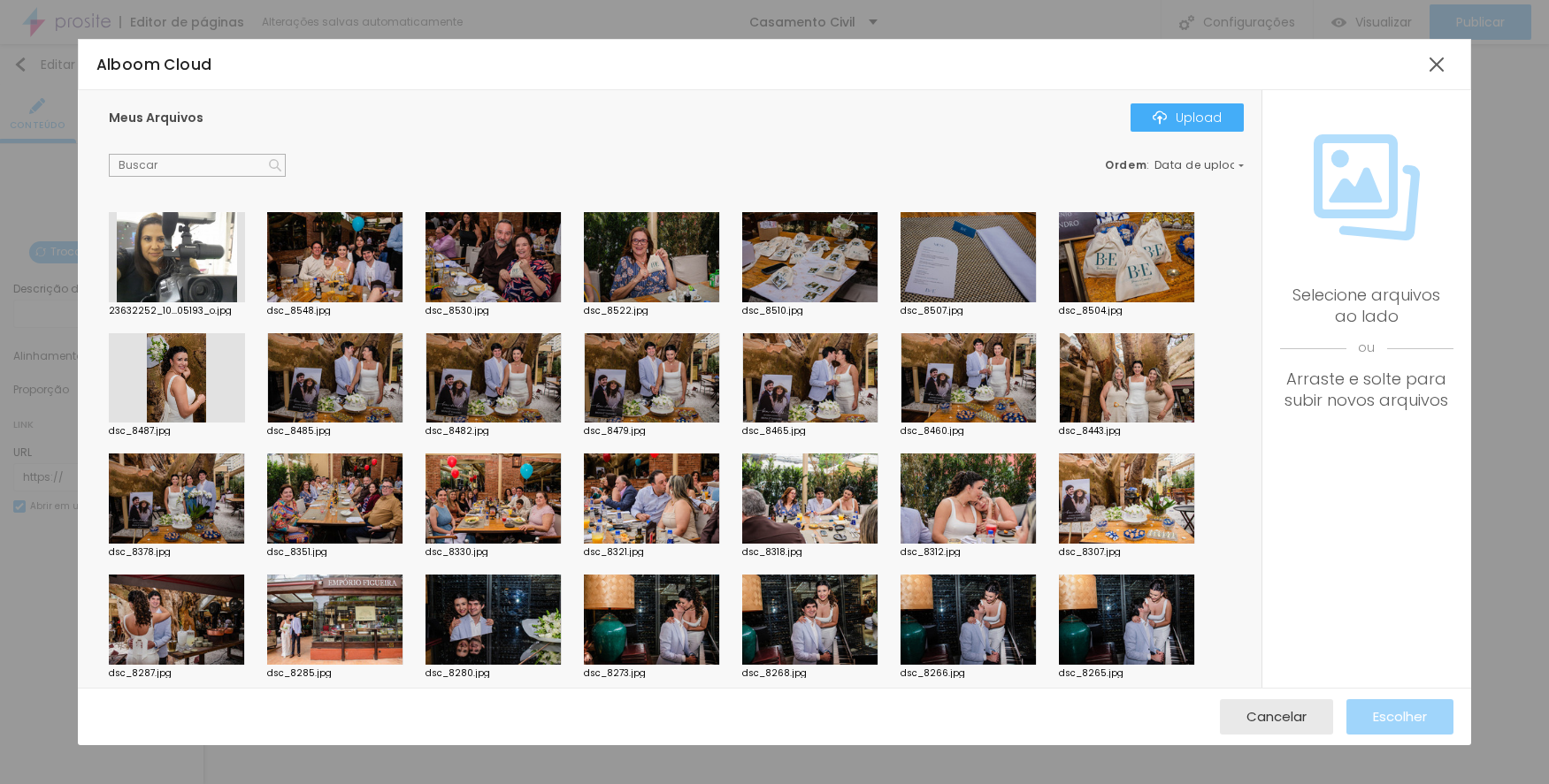
click at [823, 611] on div at bounding box center [810, 620] width 136 height 90
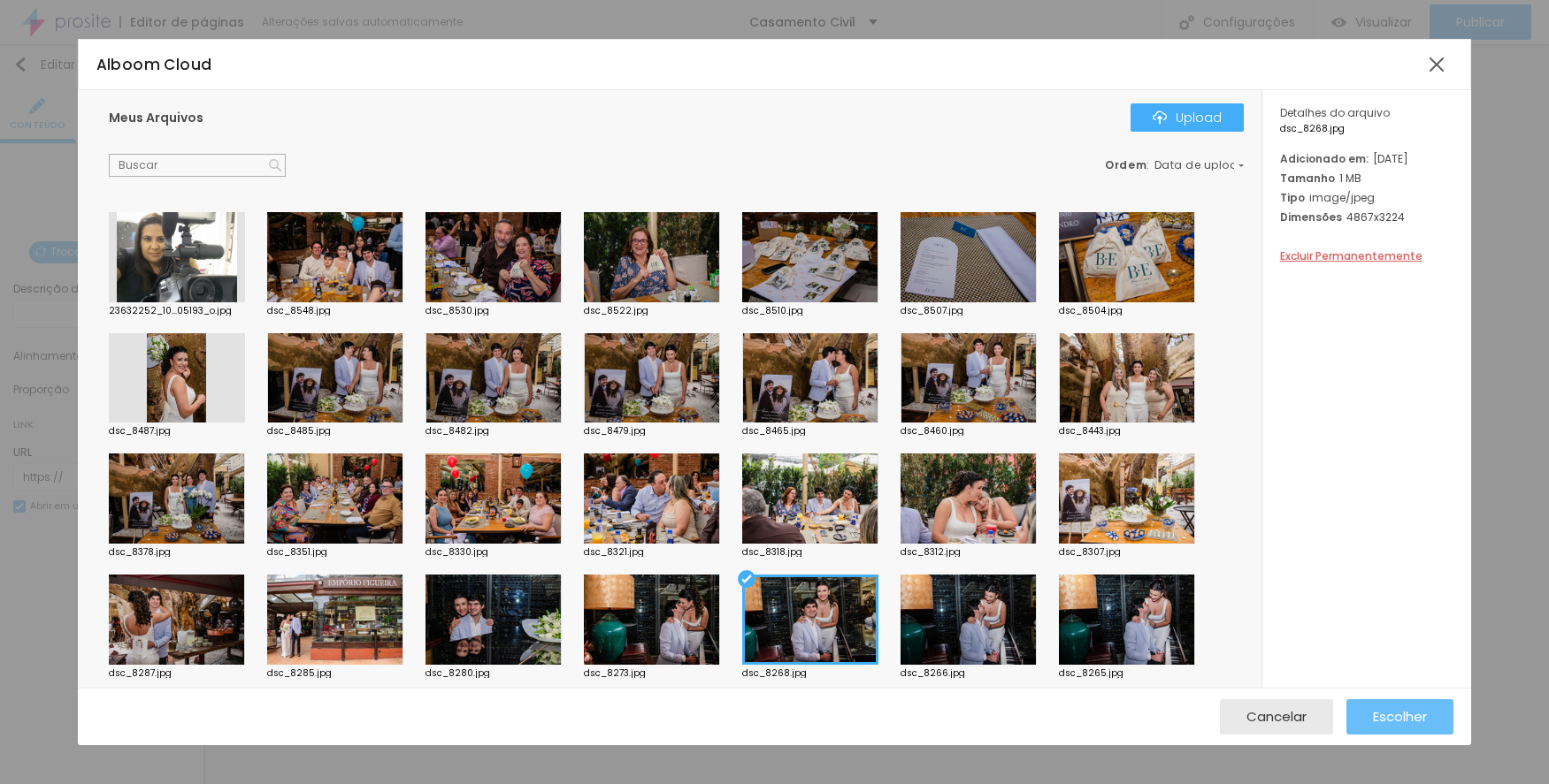
click at [1383, 705] on div "Escolher" at bounding box center [1400, 717] width 54 height 36
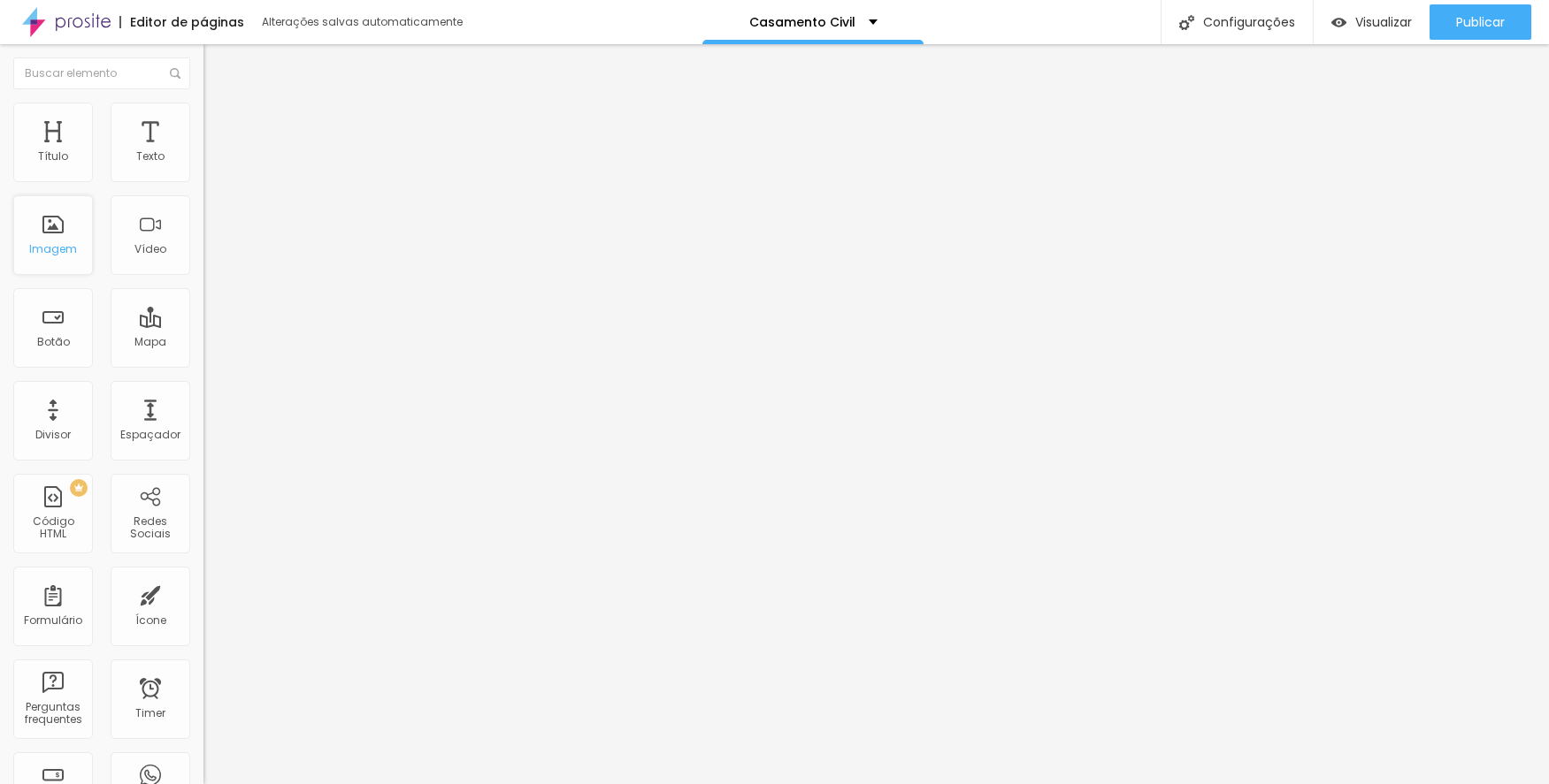
click at [50, 240] on div "Imagem" at bounding box center [53, 235] width 80 height 80
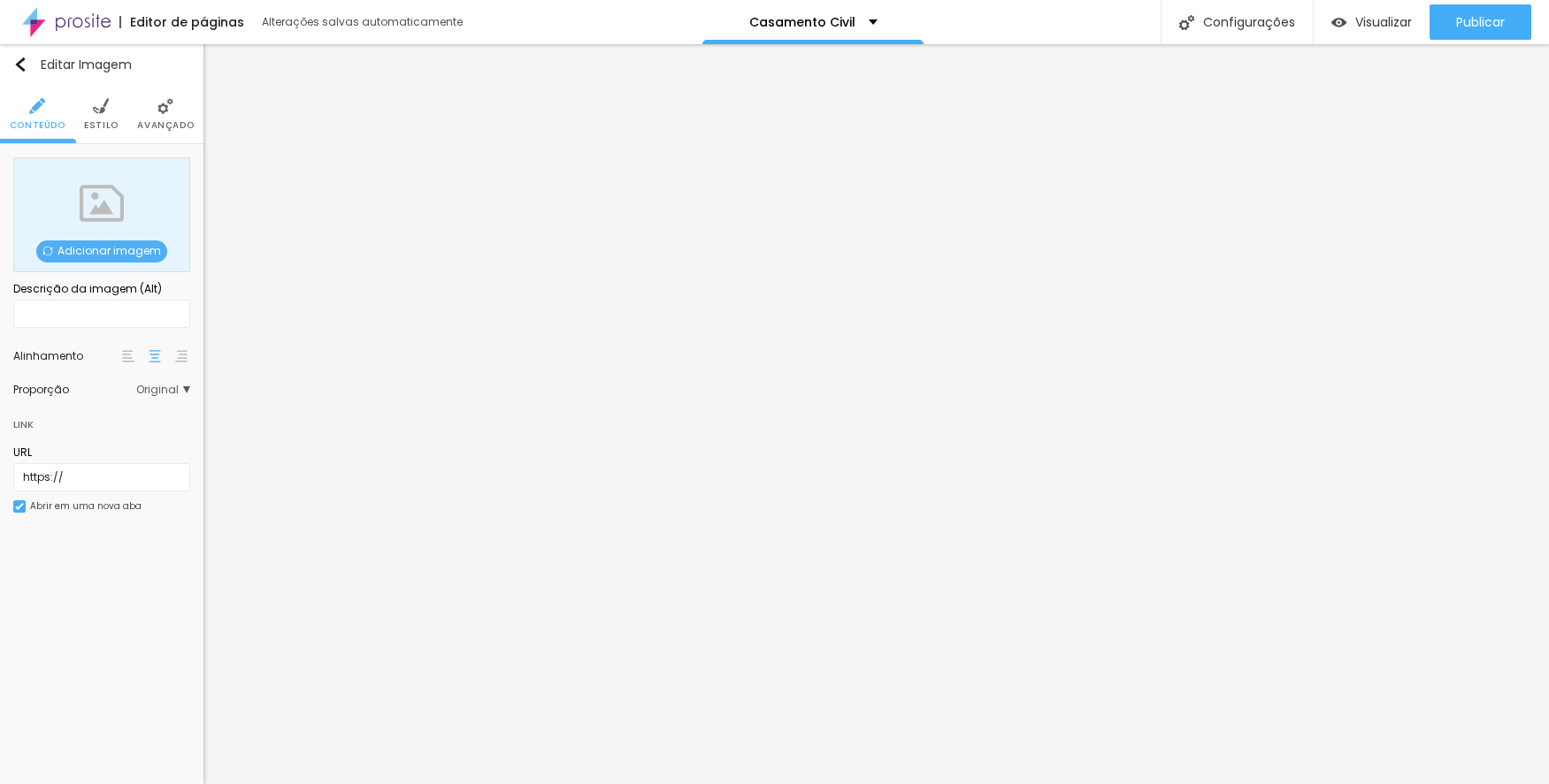
click at [95, 249] on span "Adicionar imagem" at bounding box center [102, 251] width 131 height 22
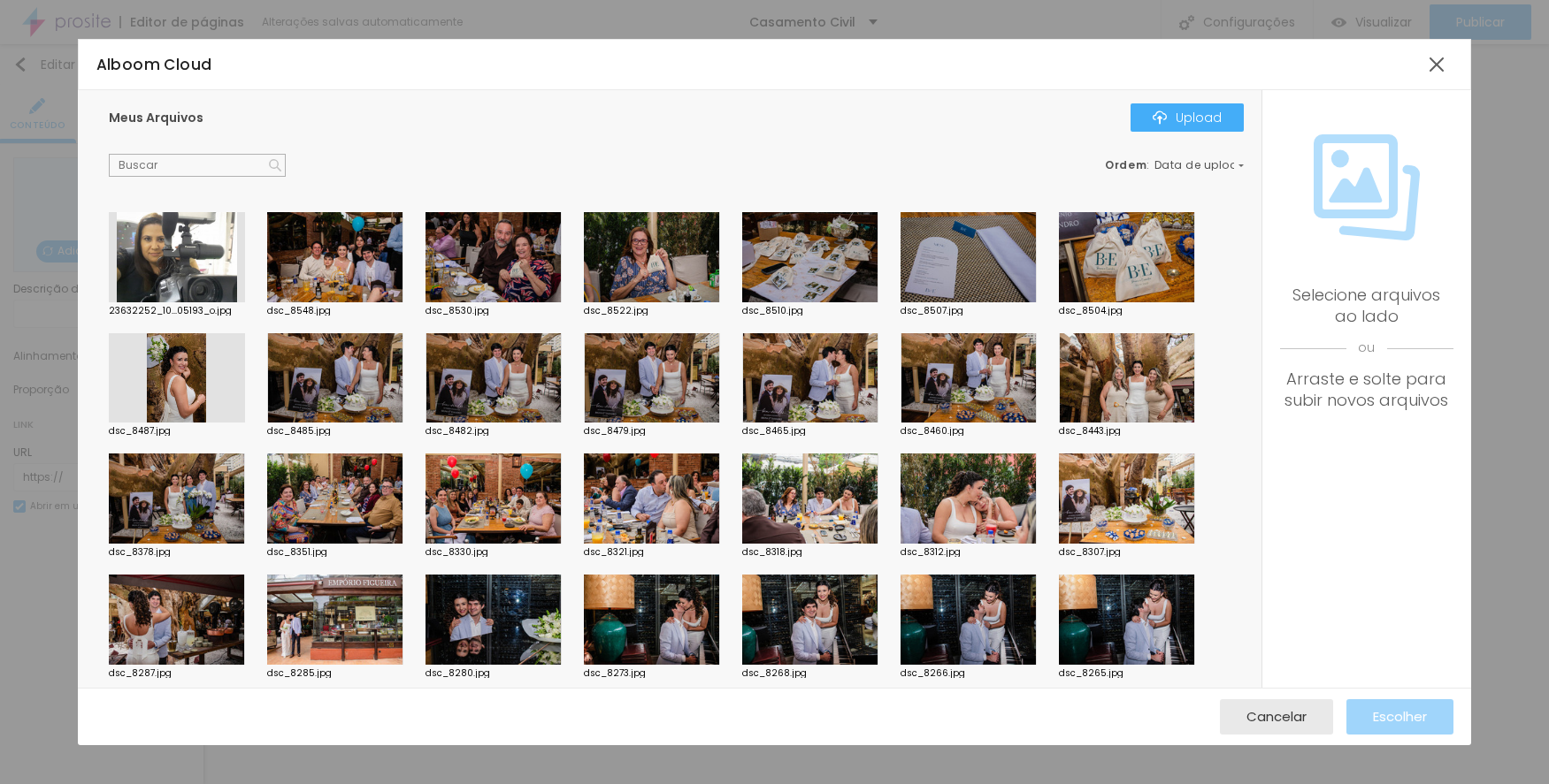
click at [178, 370] on div at bounding box center [177, 378] width 136 height 90
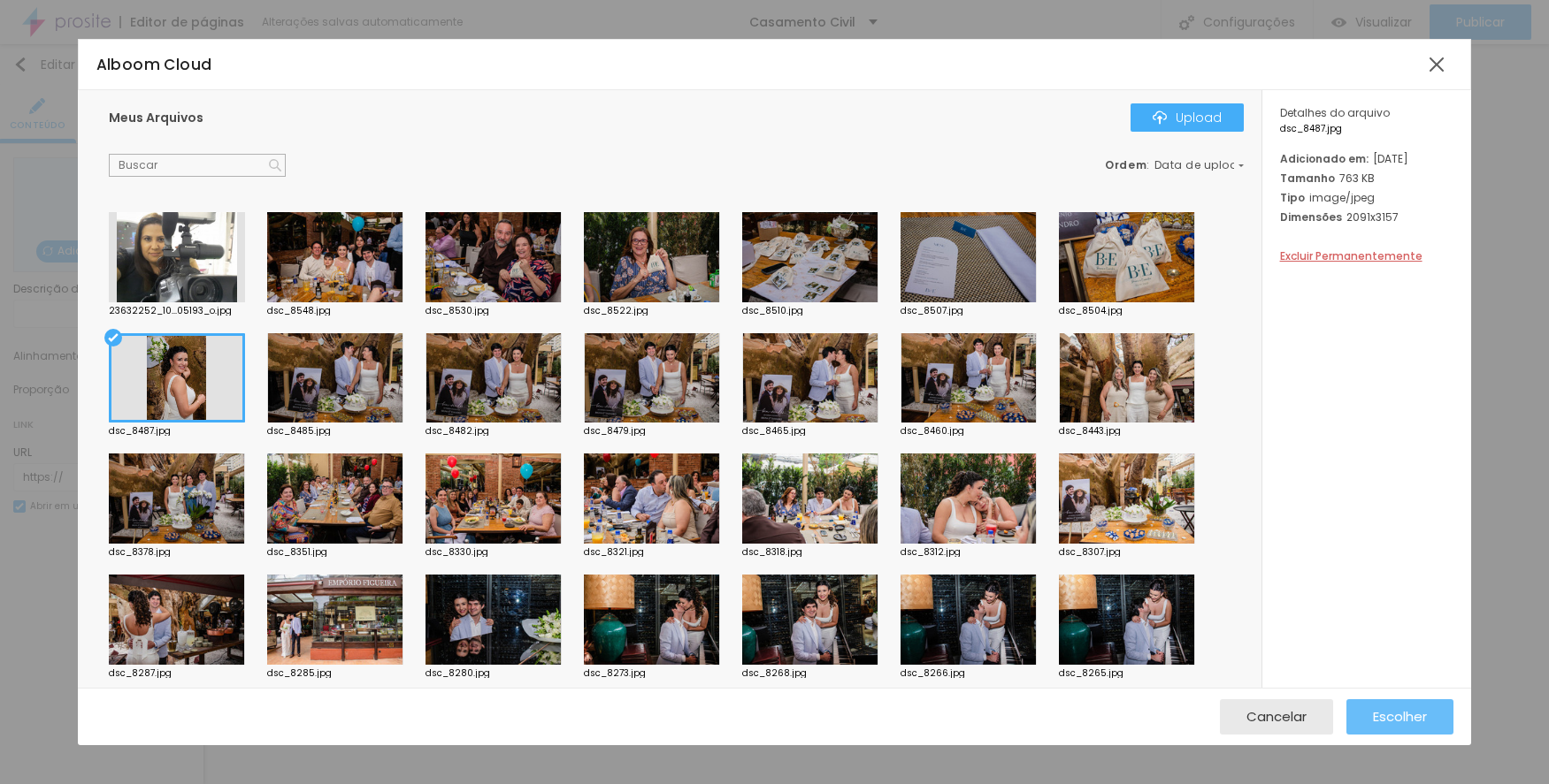
click at [1368, 701] on button "Escolher" at bounding box center [1400, 717] width 107 height 36
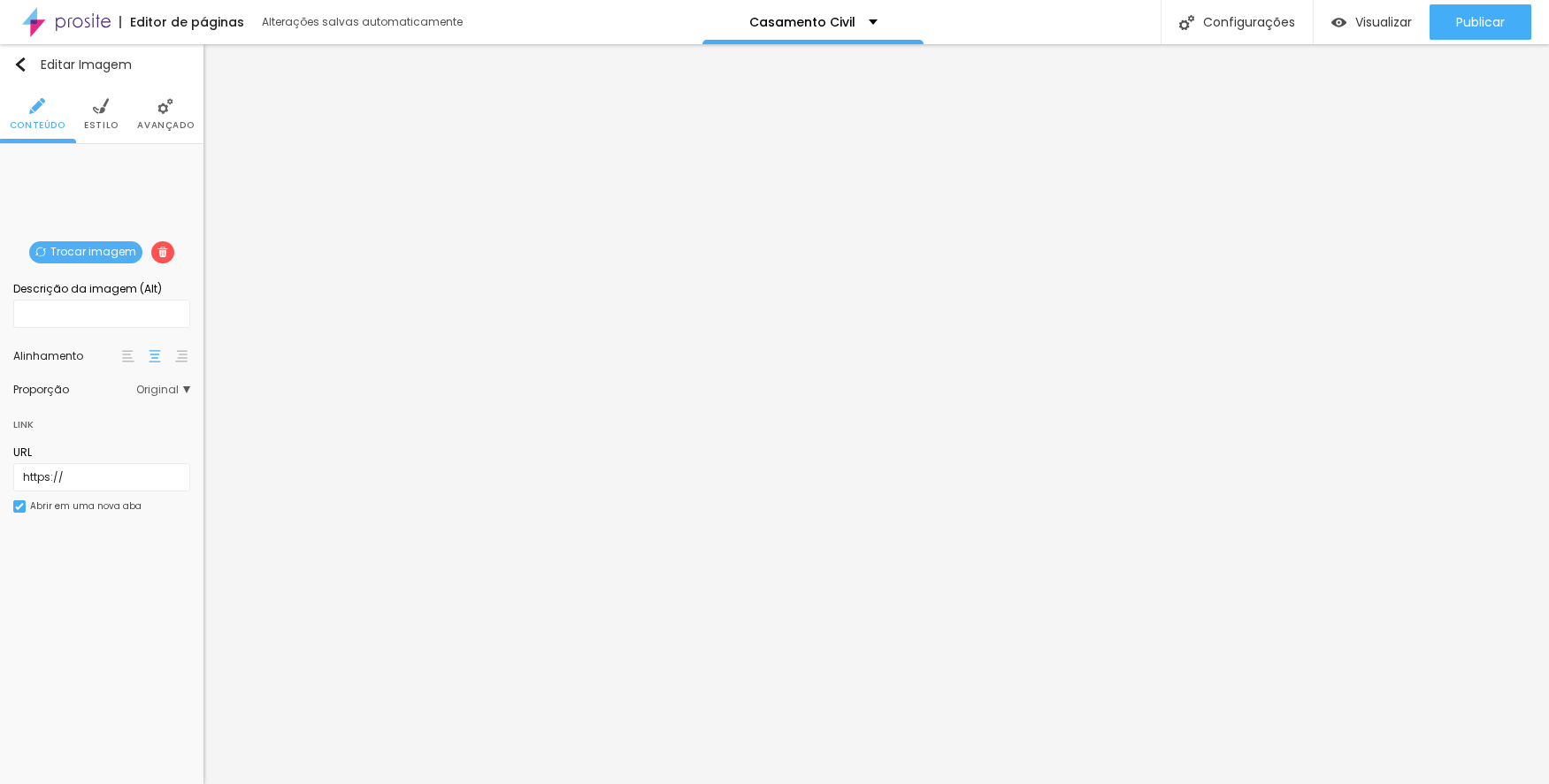
click at [97, 122] on span "Estilo" at bounding box center [101, 126] width 35 height 9
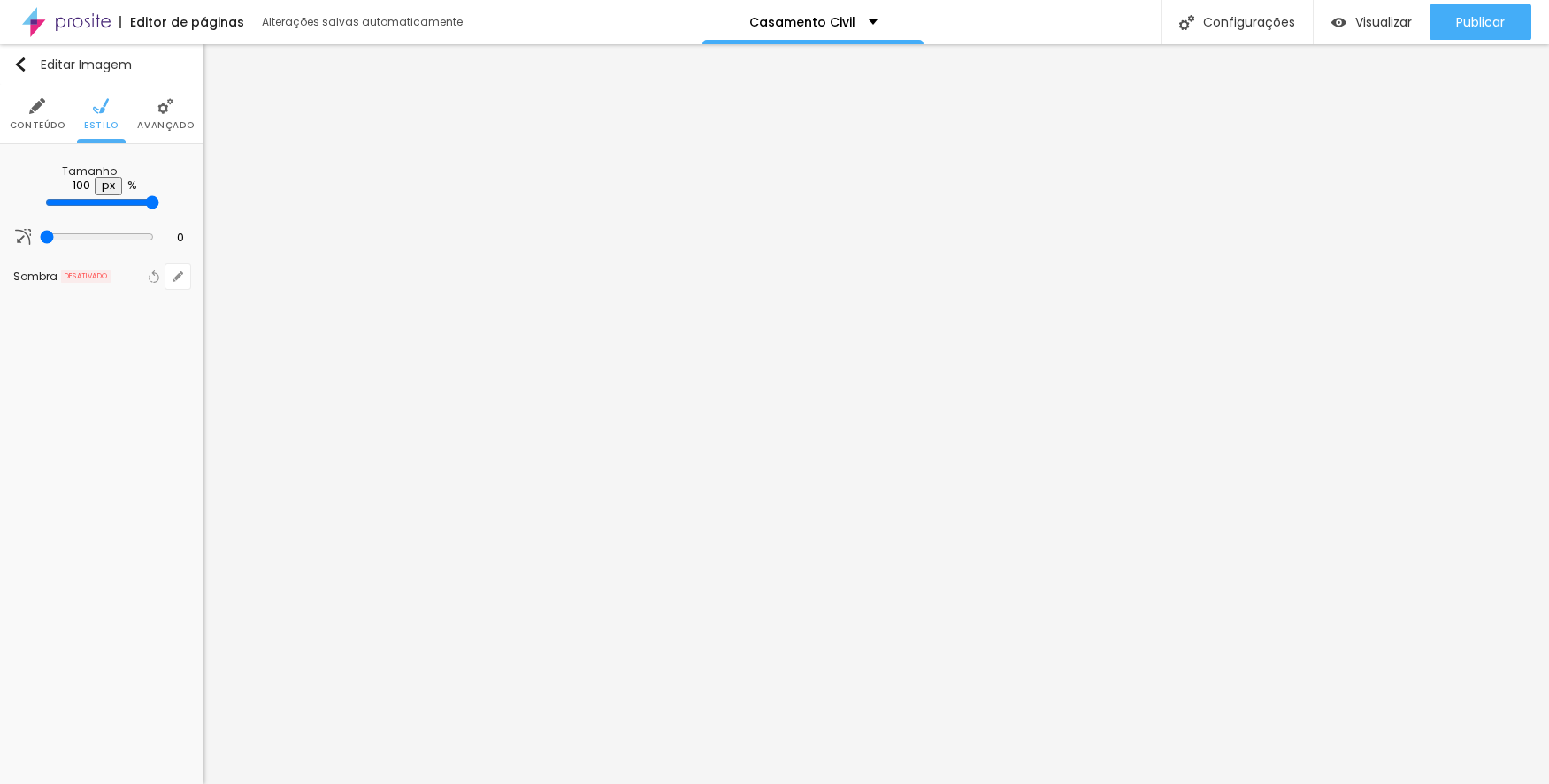
type input "95"
type input "90"
type input "85"
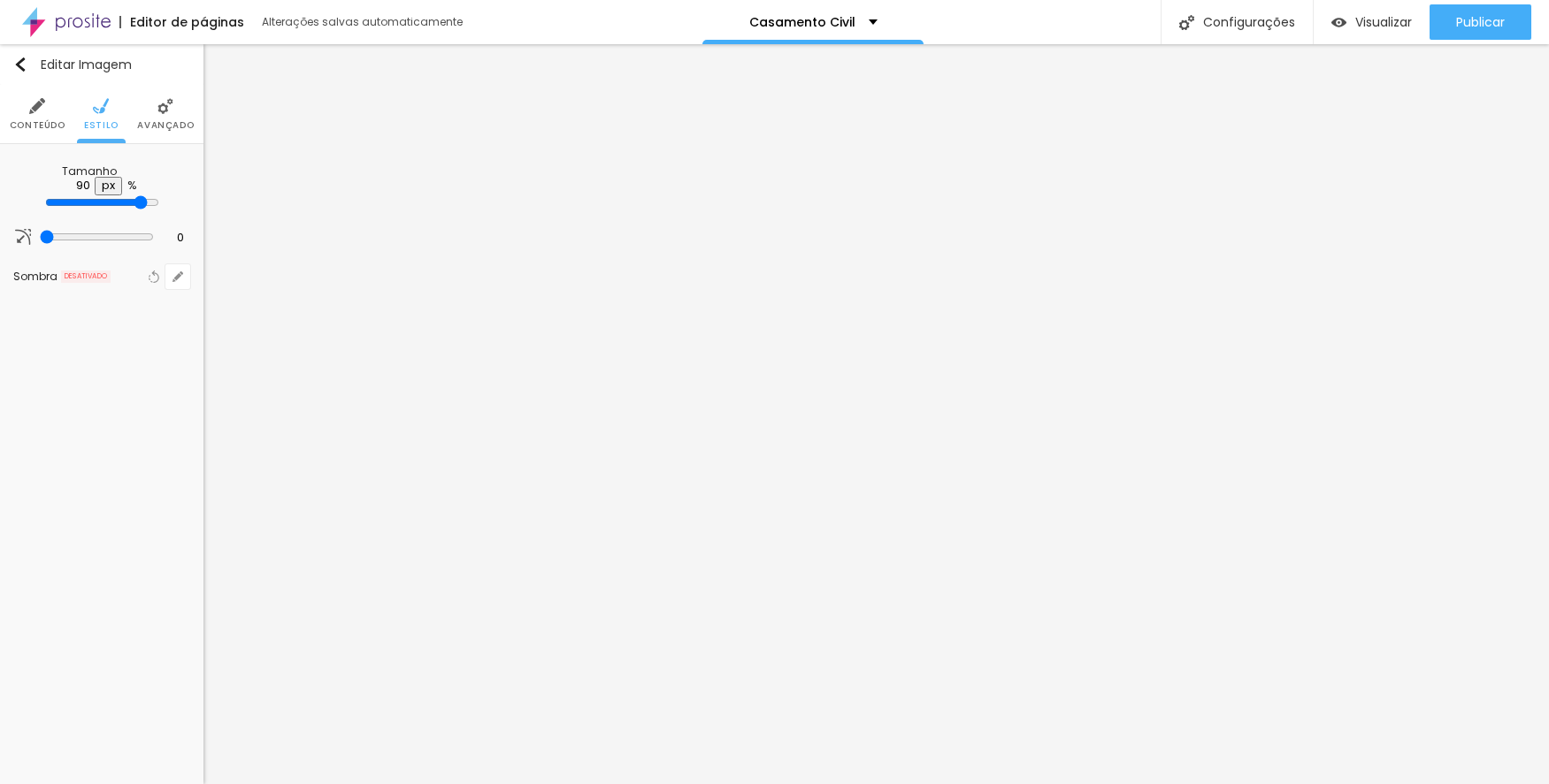
type input "85"
type input "80"
type input "75"
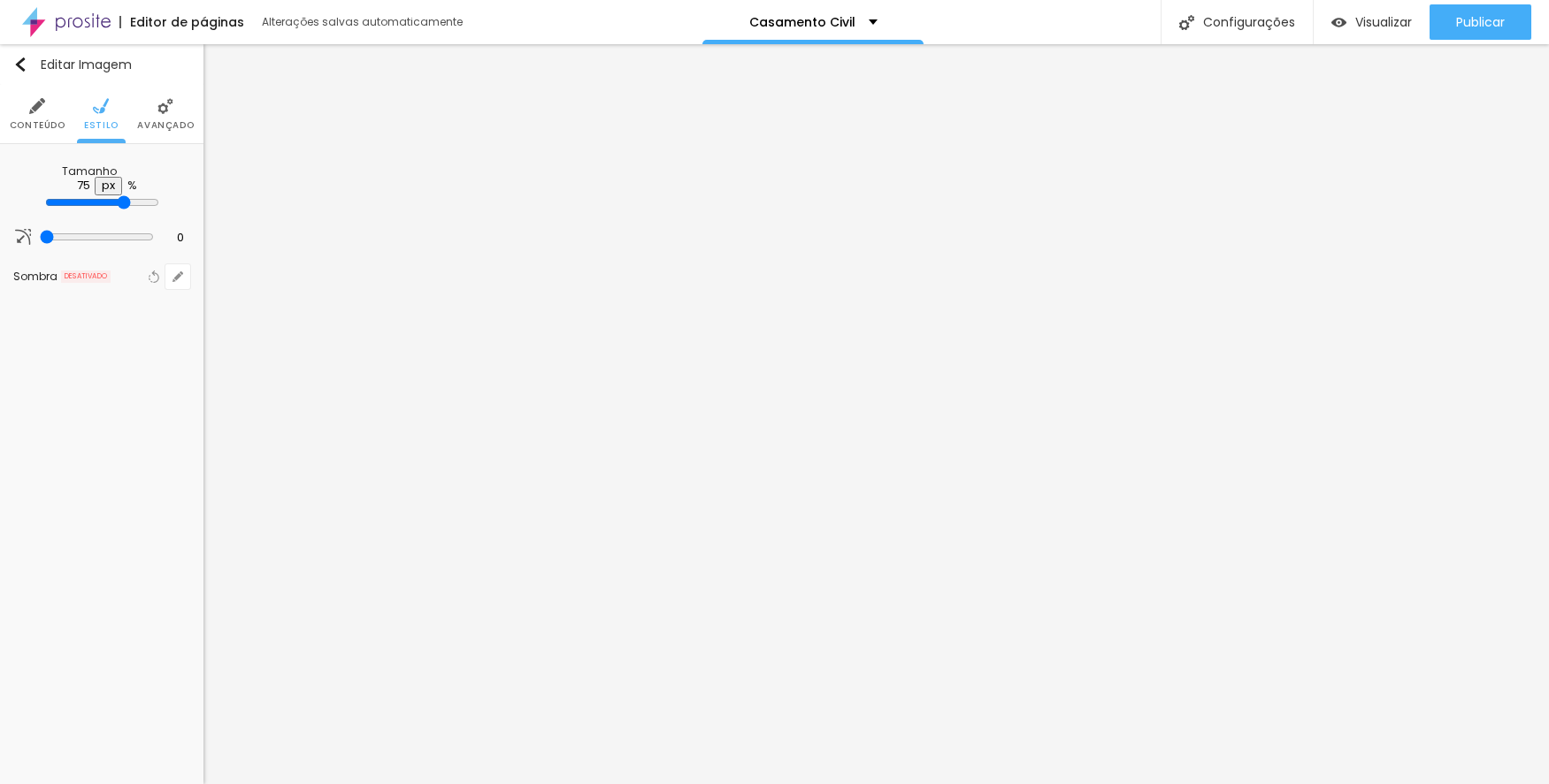
type input "70"
type input "65"
type input "60"
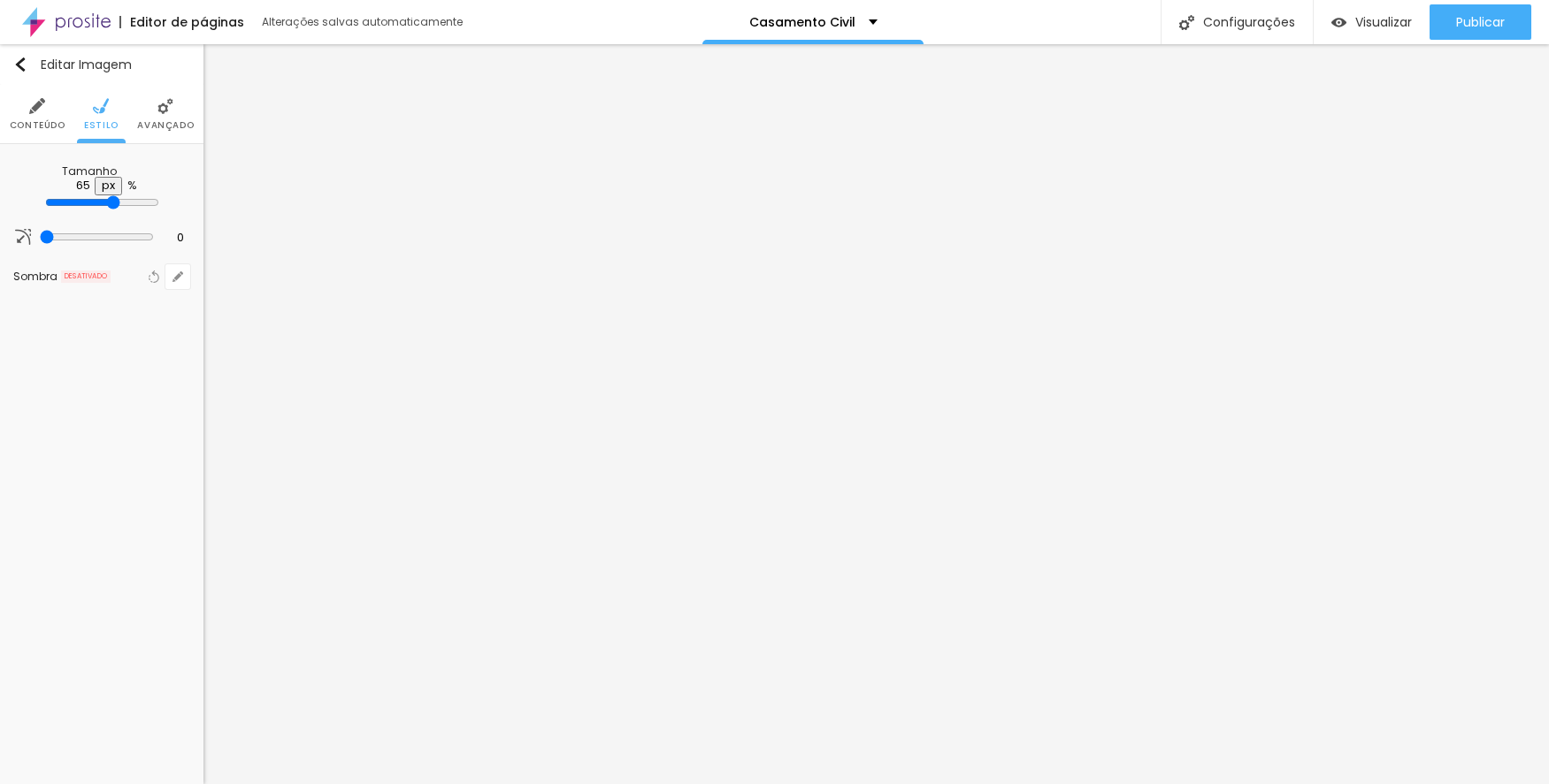
type input "60"
type input "55"
type input "50"
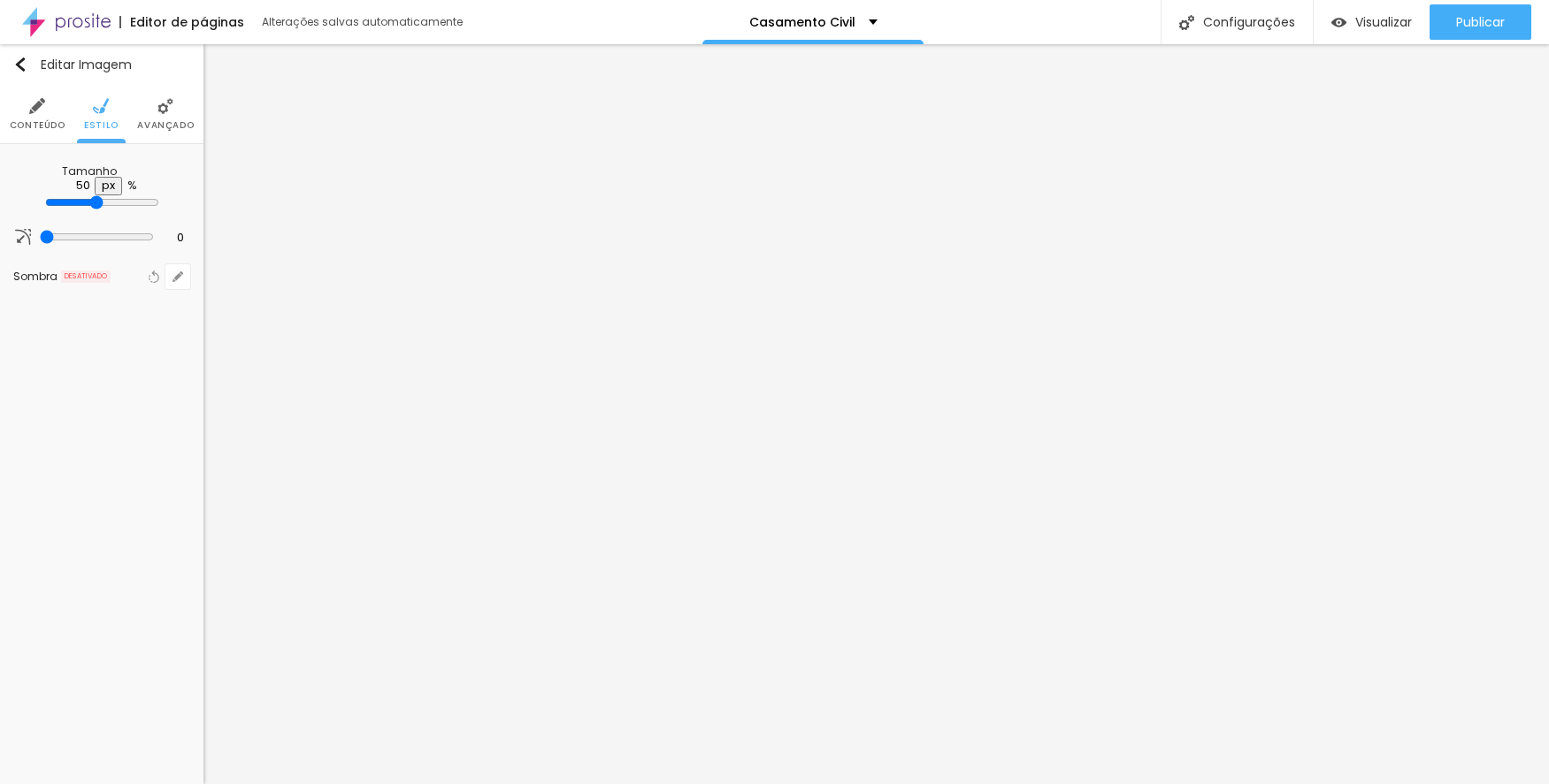
type input "45"
type input "40"
type input "35"
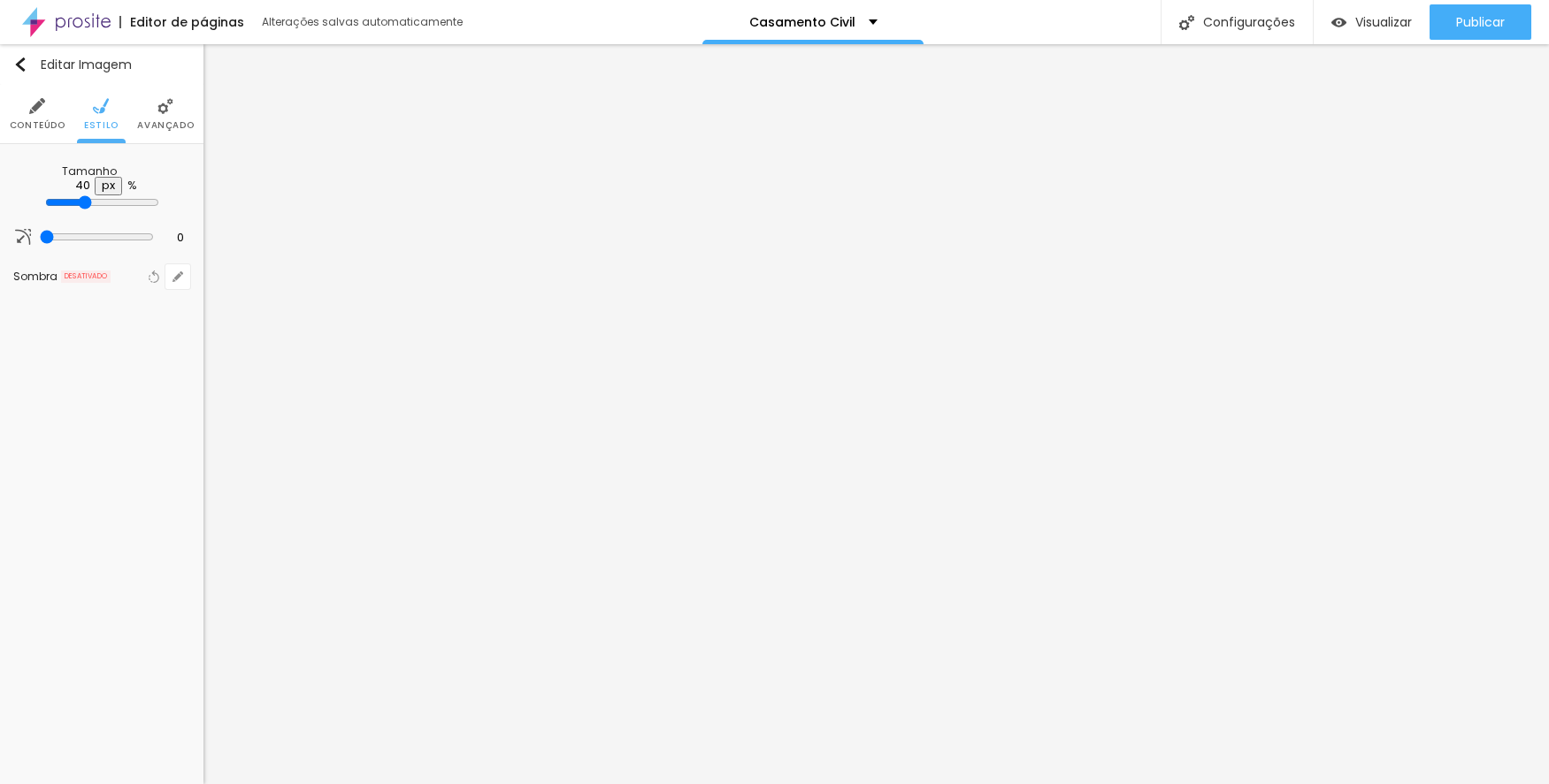
type input "35"
type input "40"
type input "45"
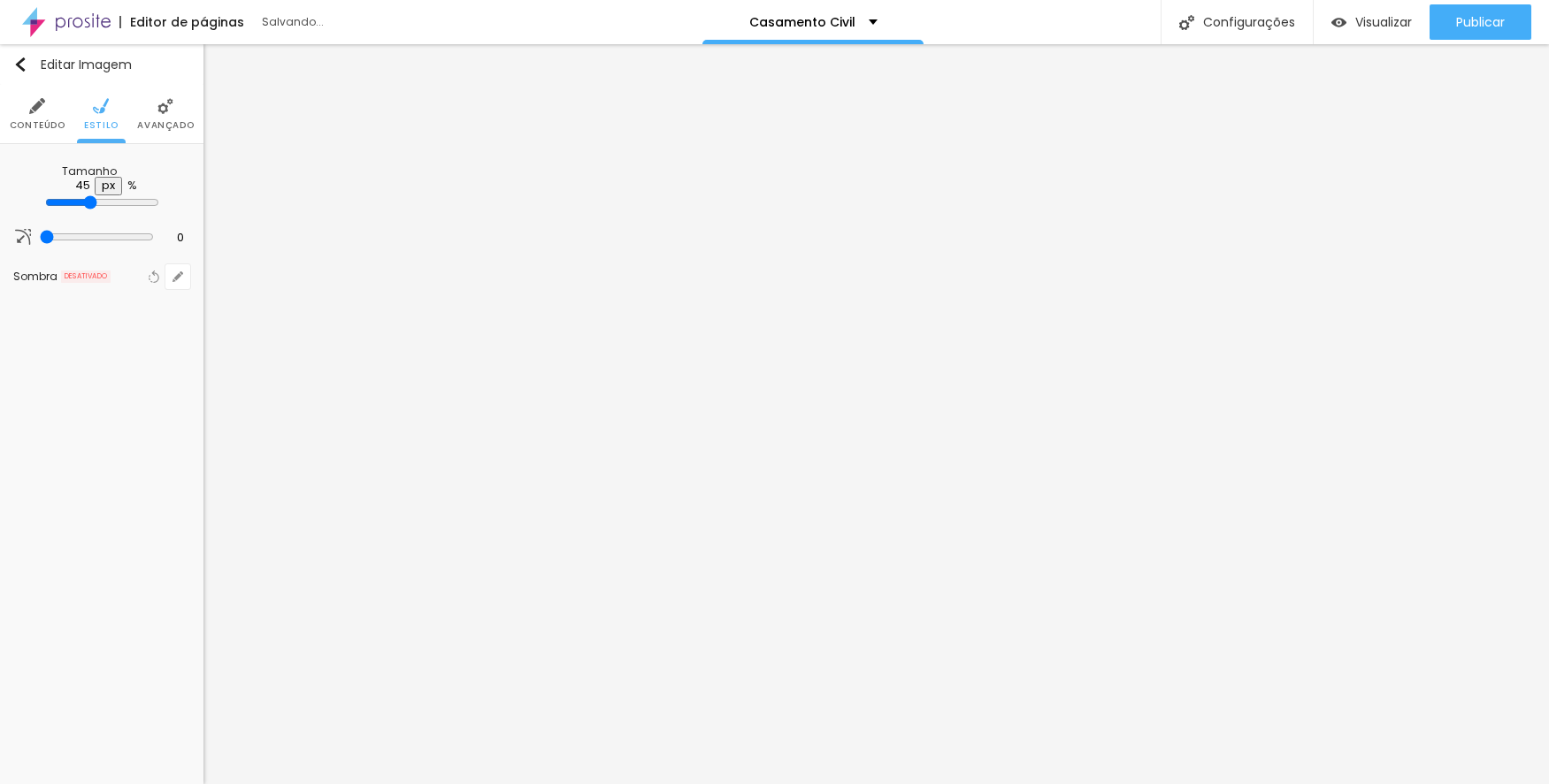
type input "50"
type input "45"
type input "40"
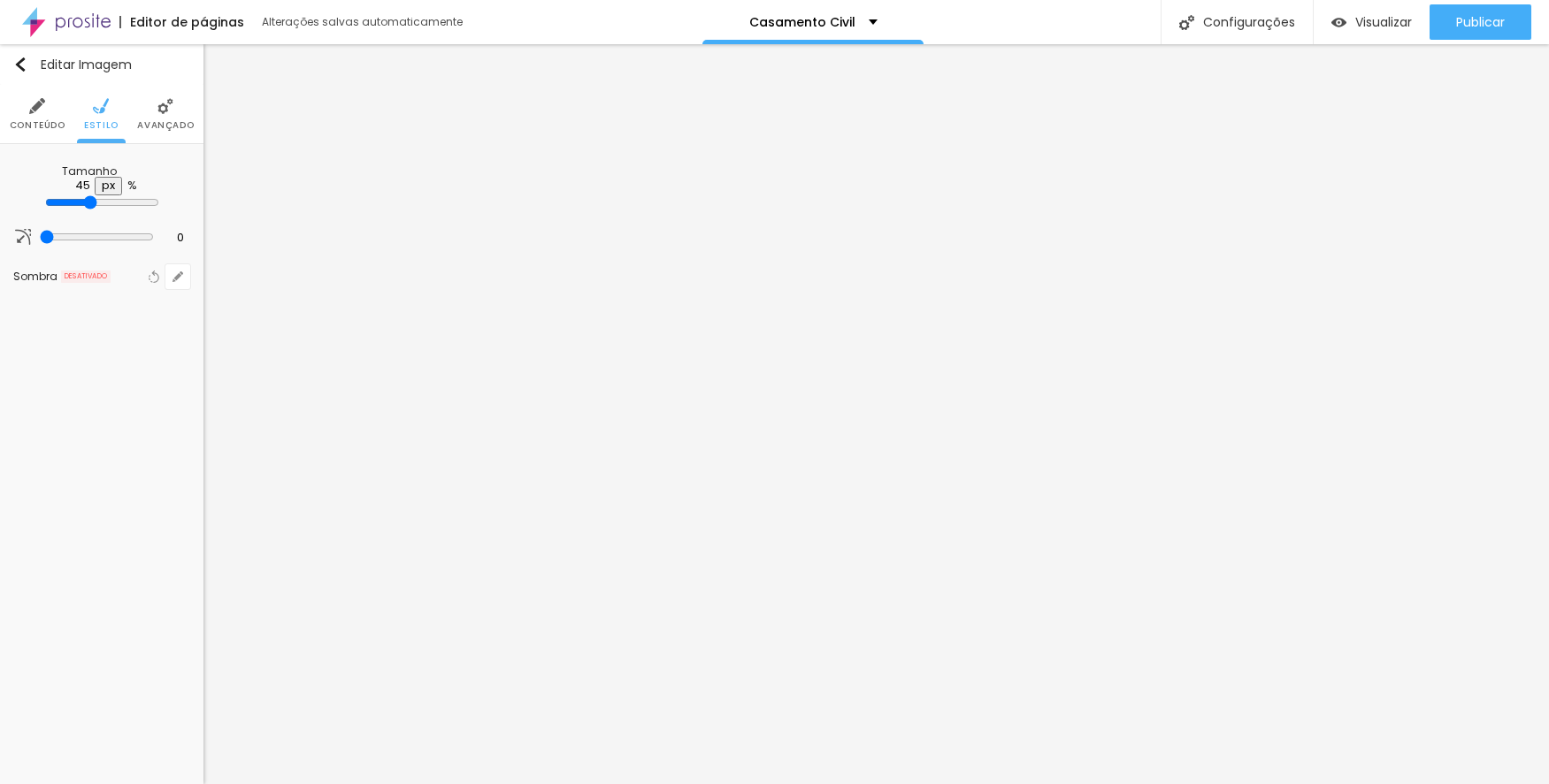
type input "40"
type input "35"
drag, startPoint x: 167, startPoint y: 191, endPoint x: 67, endPoint y: 192, distance: 100.0
type input "35"
click at [67, 196] on input "range" at bounding box center [102, 203] width 114 height 14
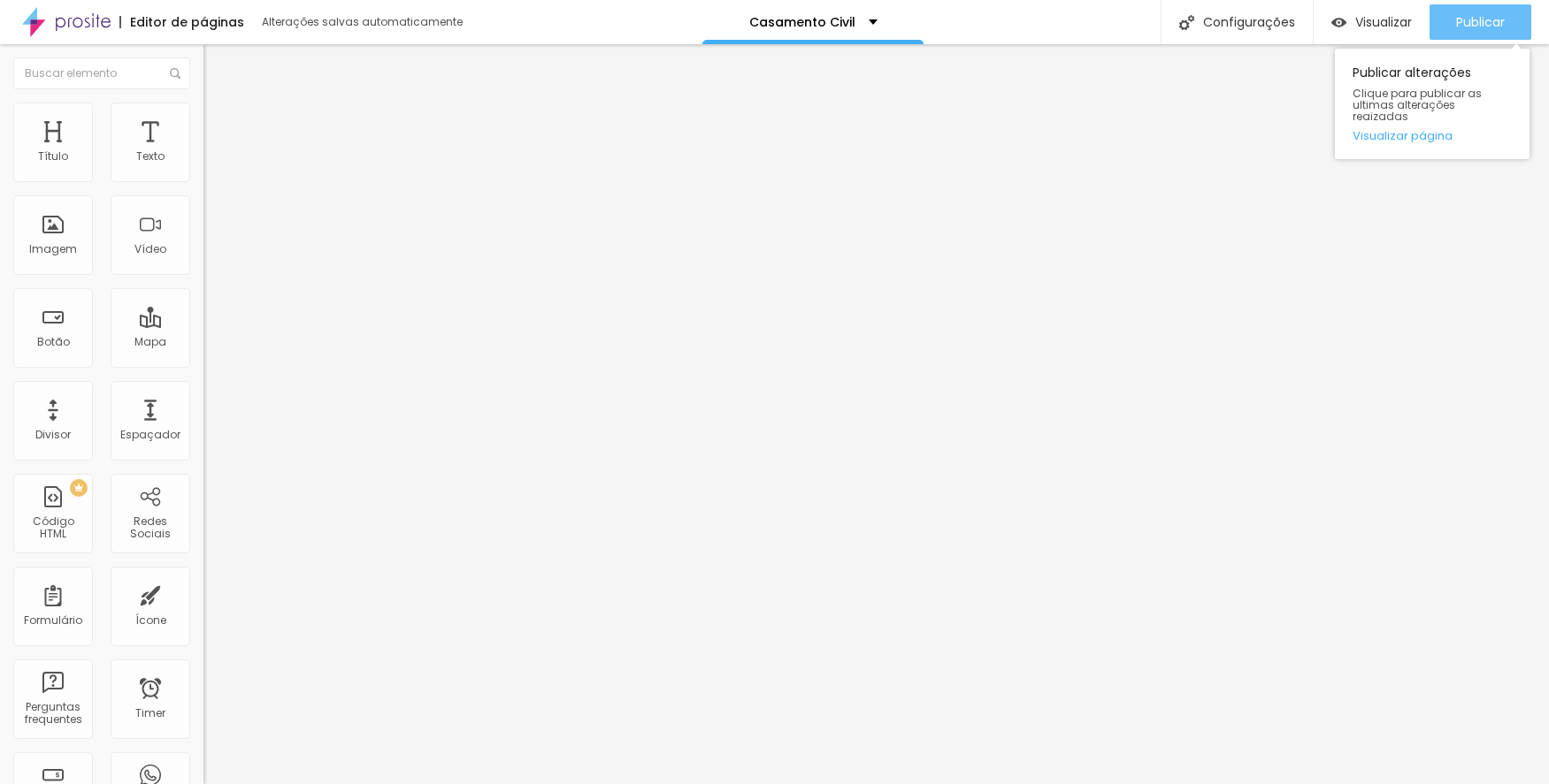
click at [1470, 24] on span "Publicar" at bounding box center [1480, 22] width 48 height 14
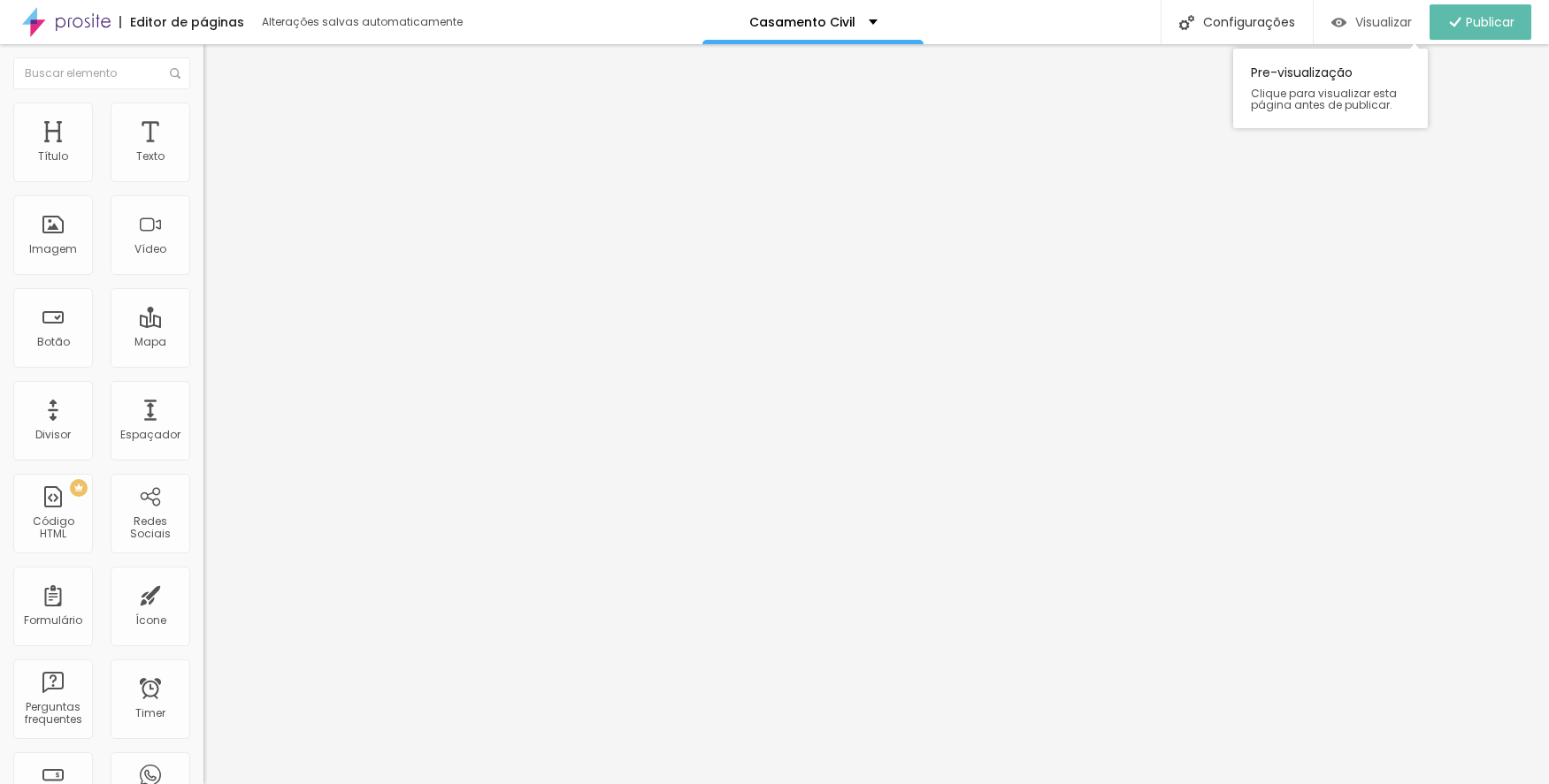
click at [1384, 17] on span "Visualizar" at bounding box center [1383, 22] width 56 height 14
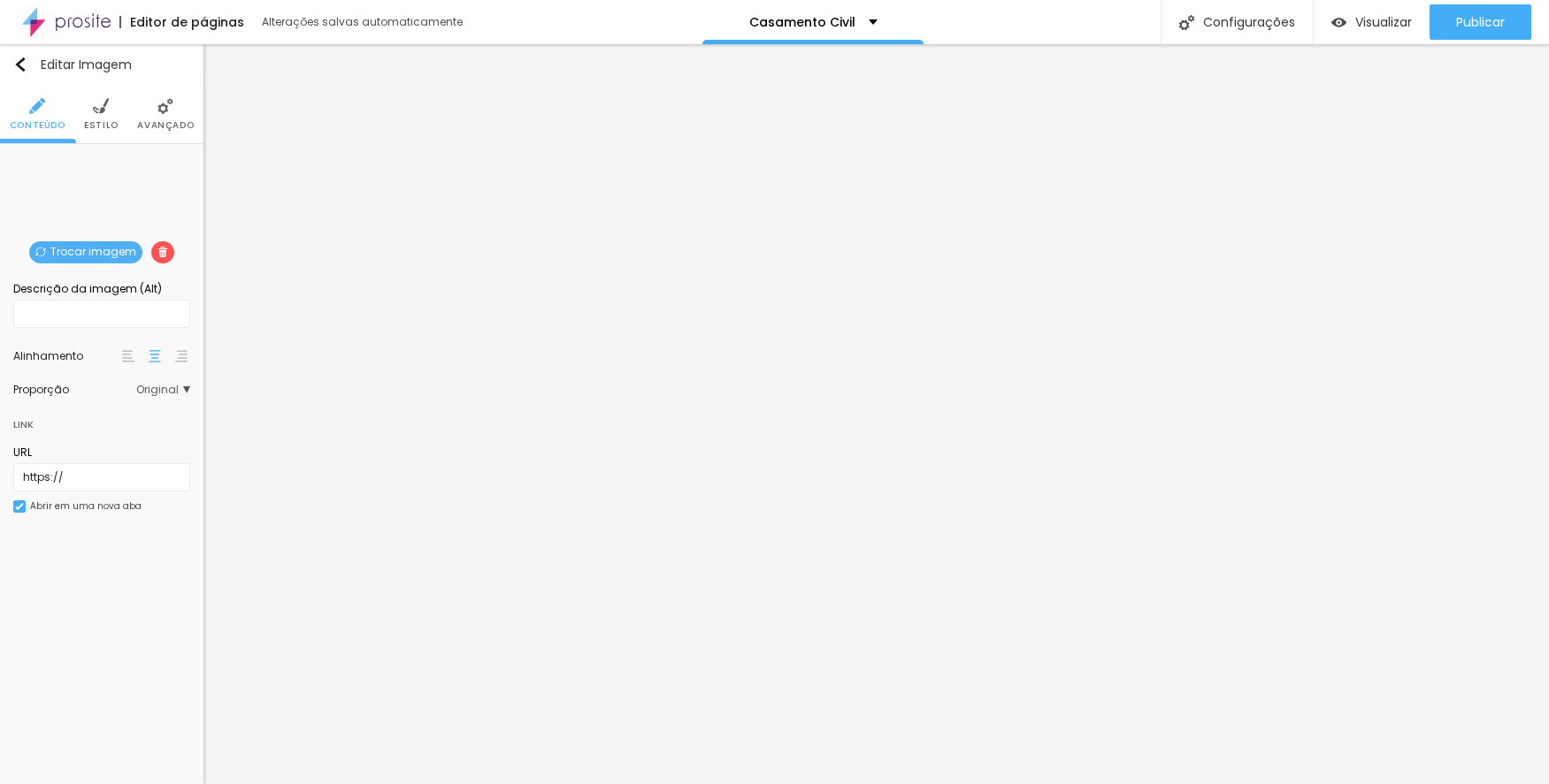
click at [122, 351] on div at bounding box center [129, 357] width 18 height 21
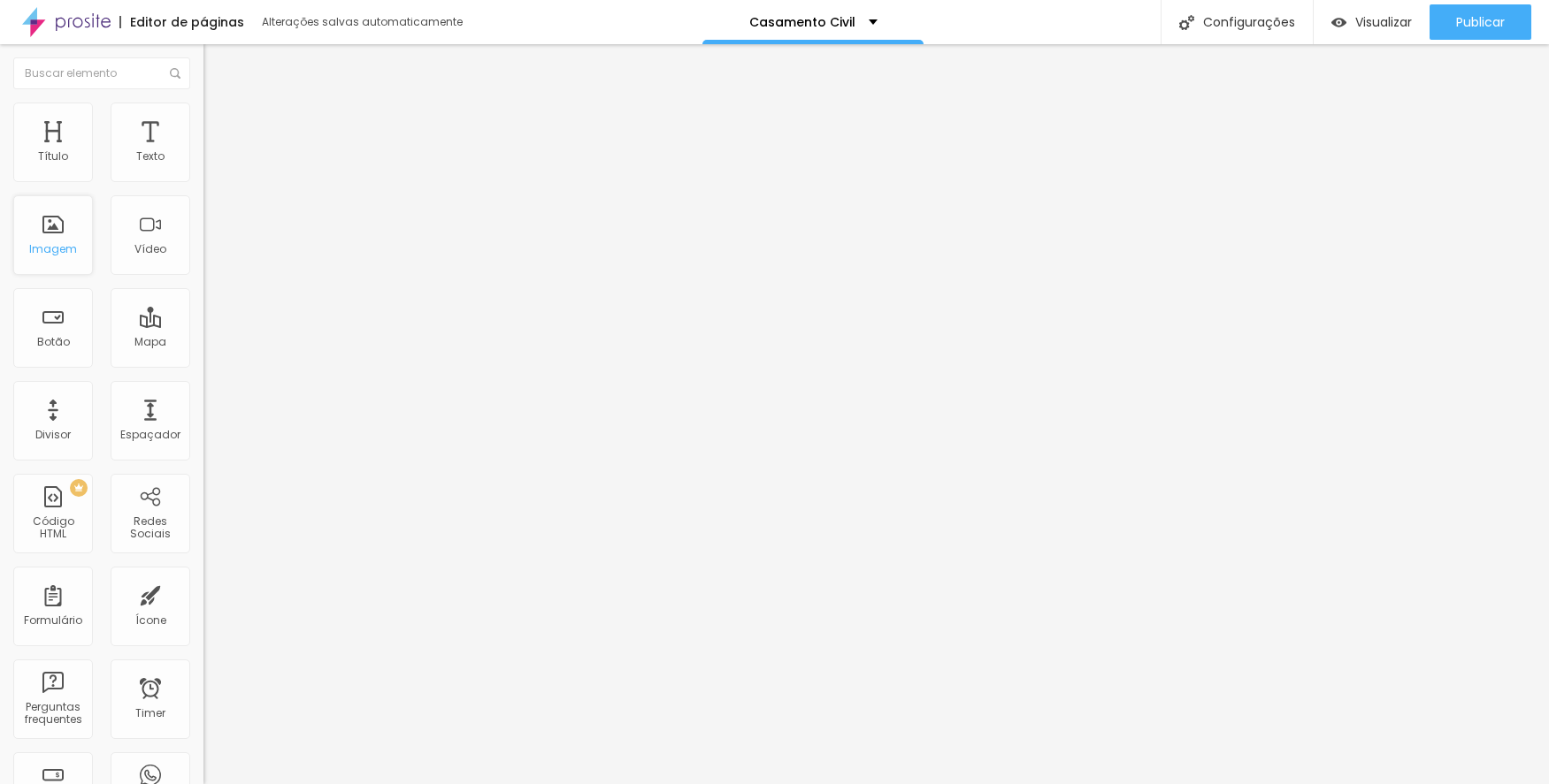
click at [50, 243] on div "Imagem" at bounding box center [53, 249] width 47 height 13
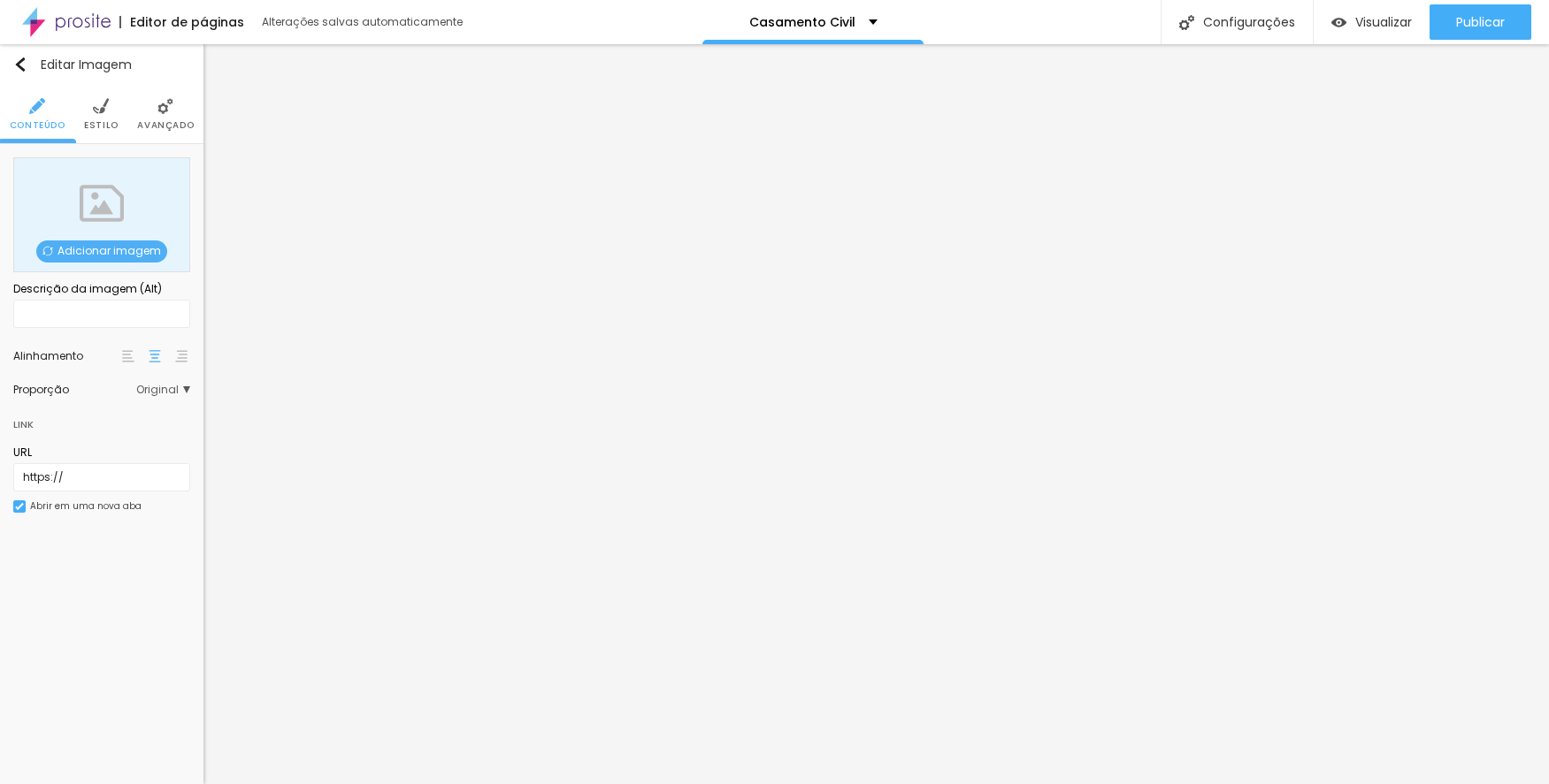
click at [114, 249] on span "Adicionar imagem" at bounding box center [102, 251] width 131 height 22
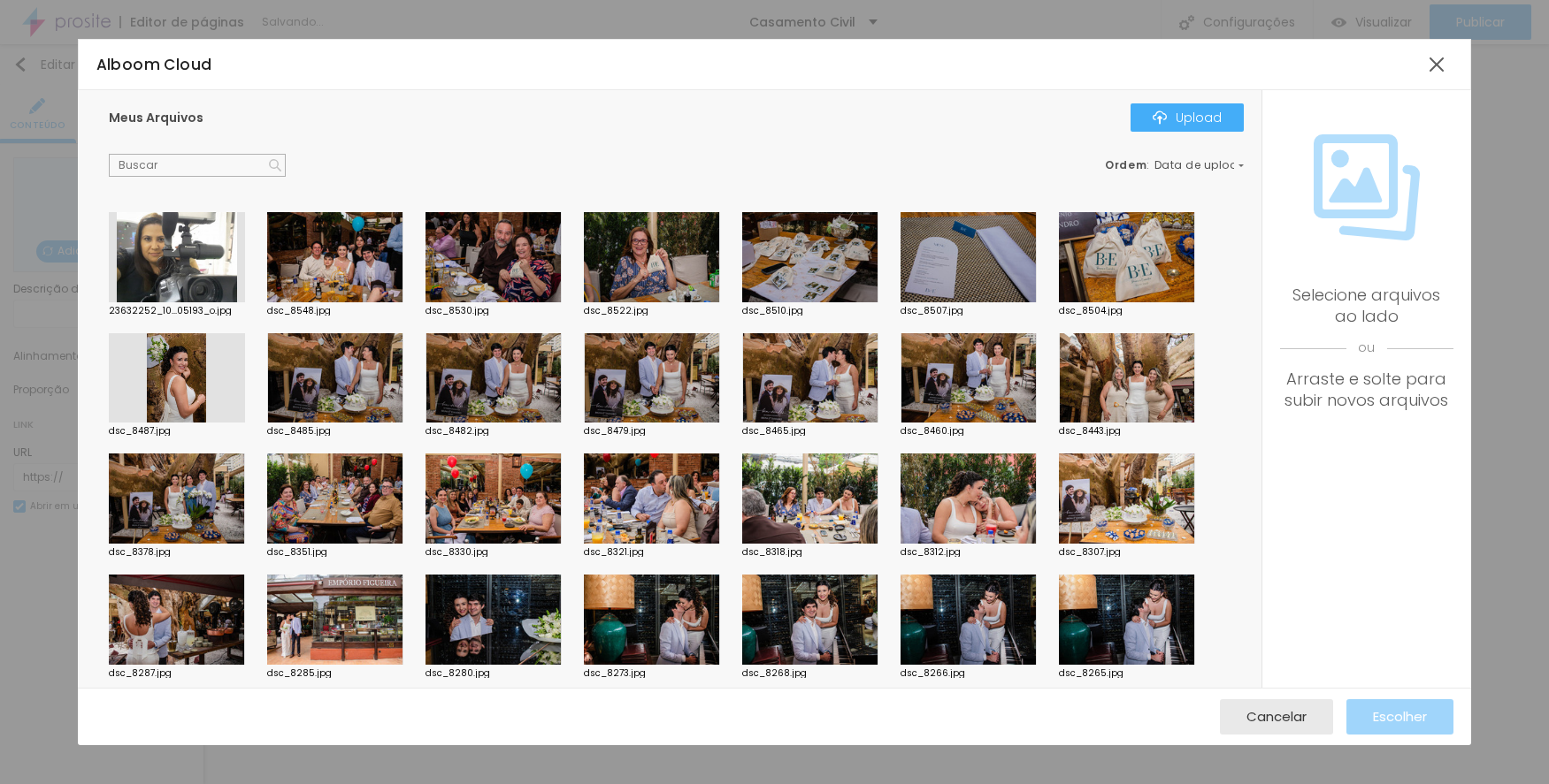
click at [138, 256] on div at bounding box center [177, 257] width 136 height 90
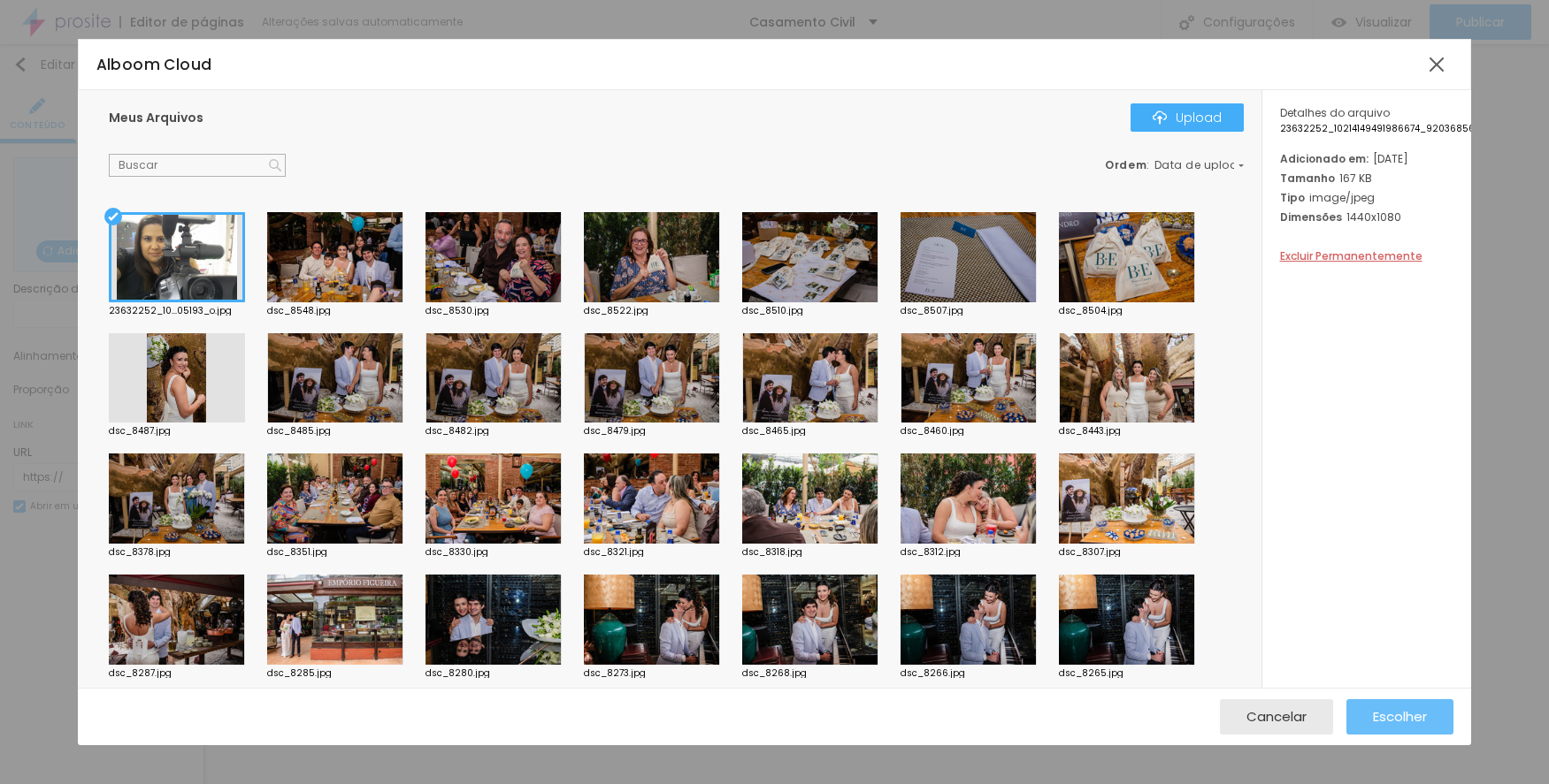
click at [1369, 713] on button "Escolher" at bounding box center [1400, 717] width 107 height 36
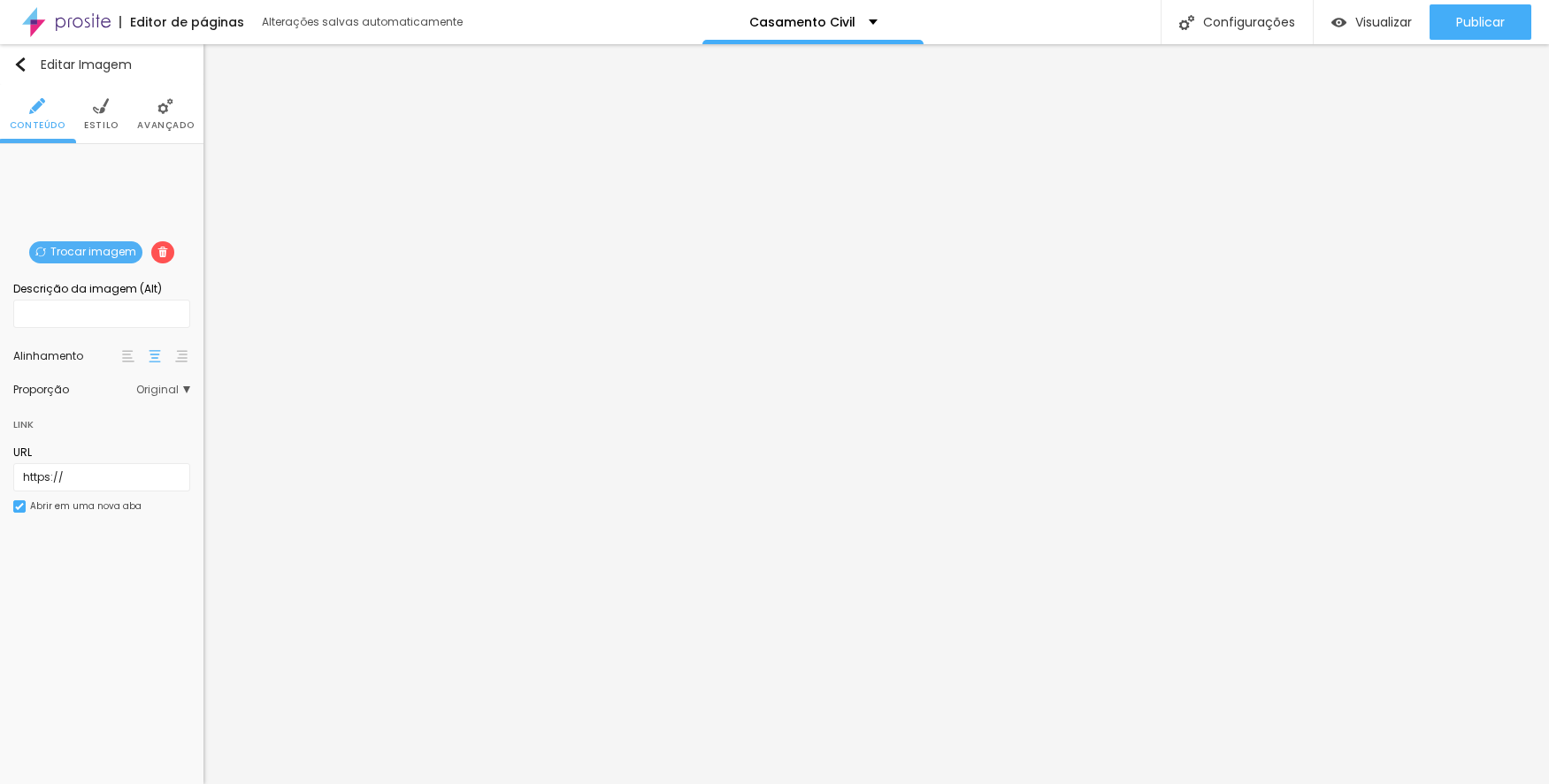
click at [185, 385] on span "Original" at bounding box center [163, 390] width 54 height 11
click at [185, 385] on span "Original" at bounding box center [168, 390] width 42 height 11
click at [115, 113] on li "Estilo" at bounding box center [101, 114] width 35 height 58
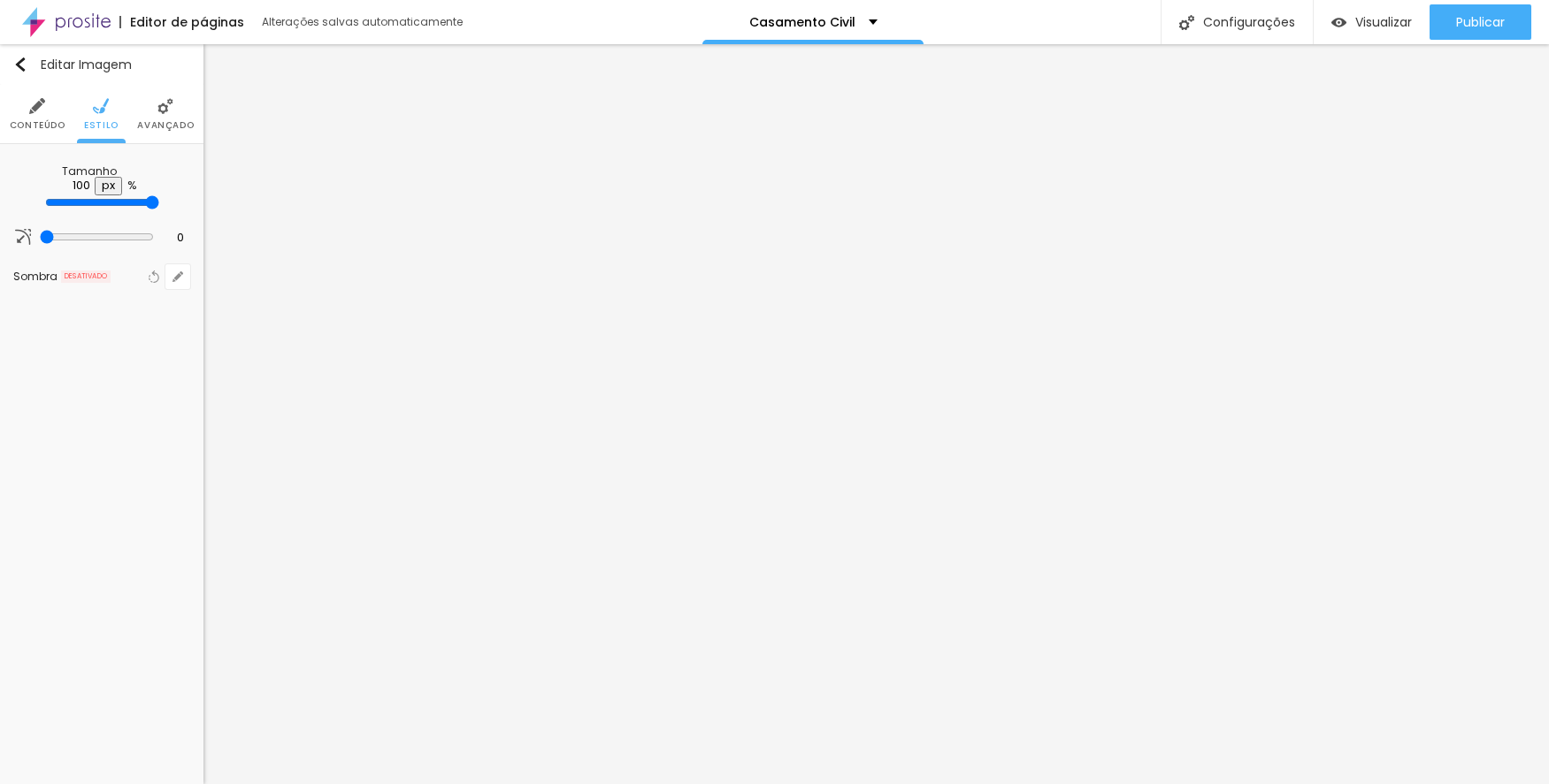
type input "95"
type input "90"
type input "65"
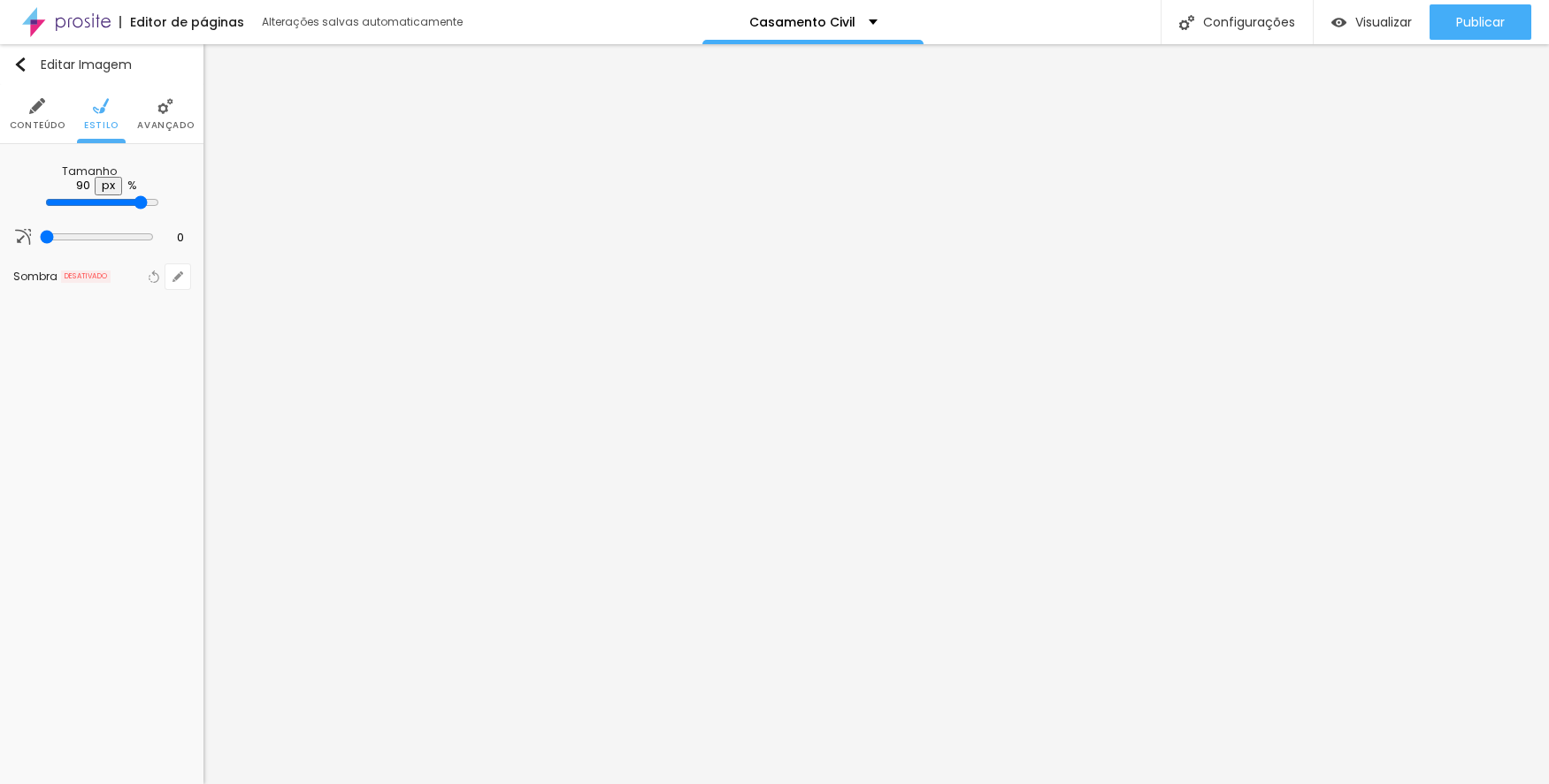
type input "65"
type input "55"
type input "50"
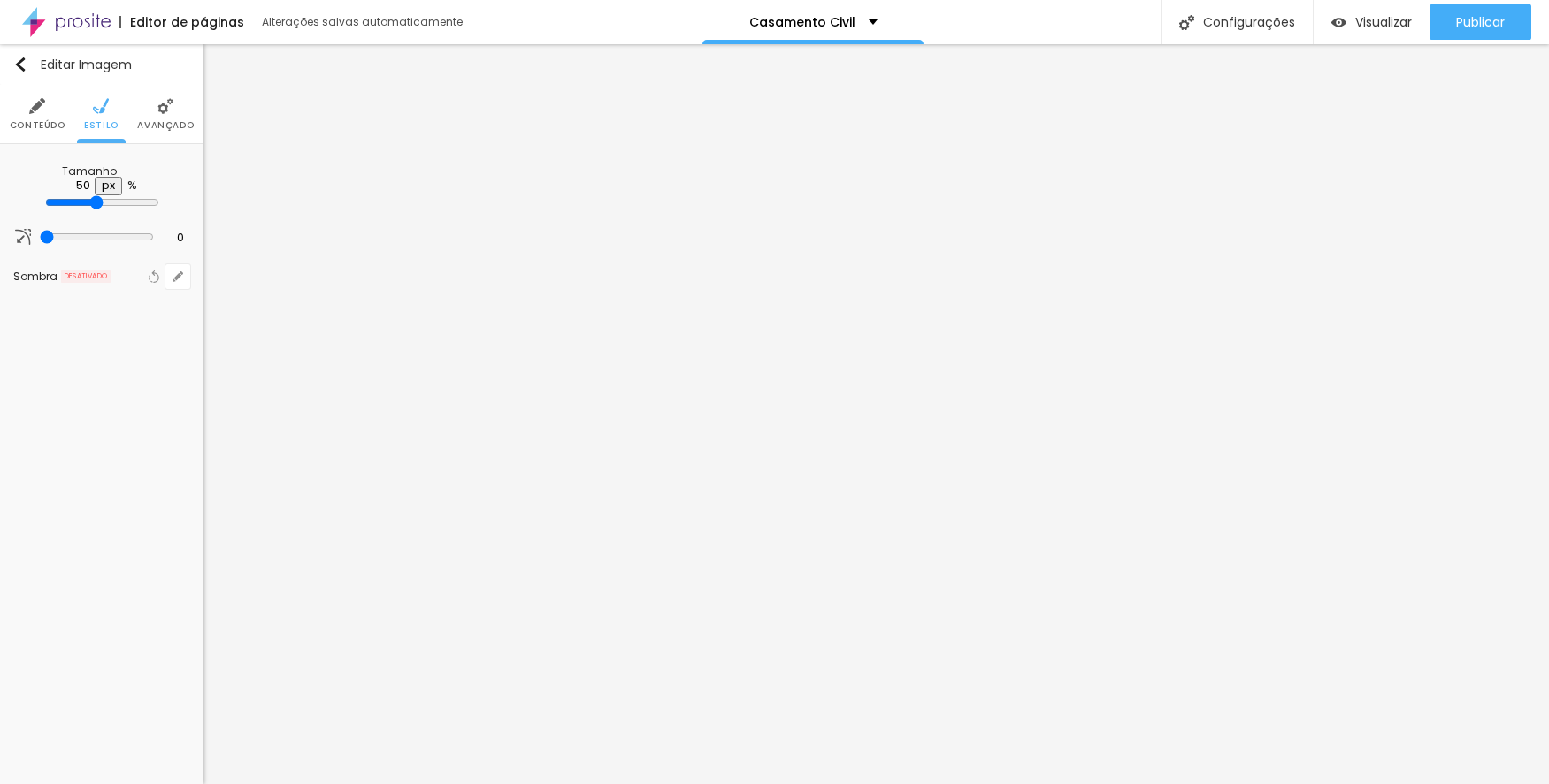
type input "45"
type input "40"
type input "35"
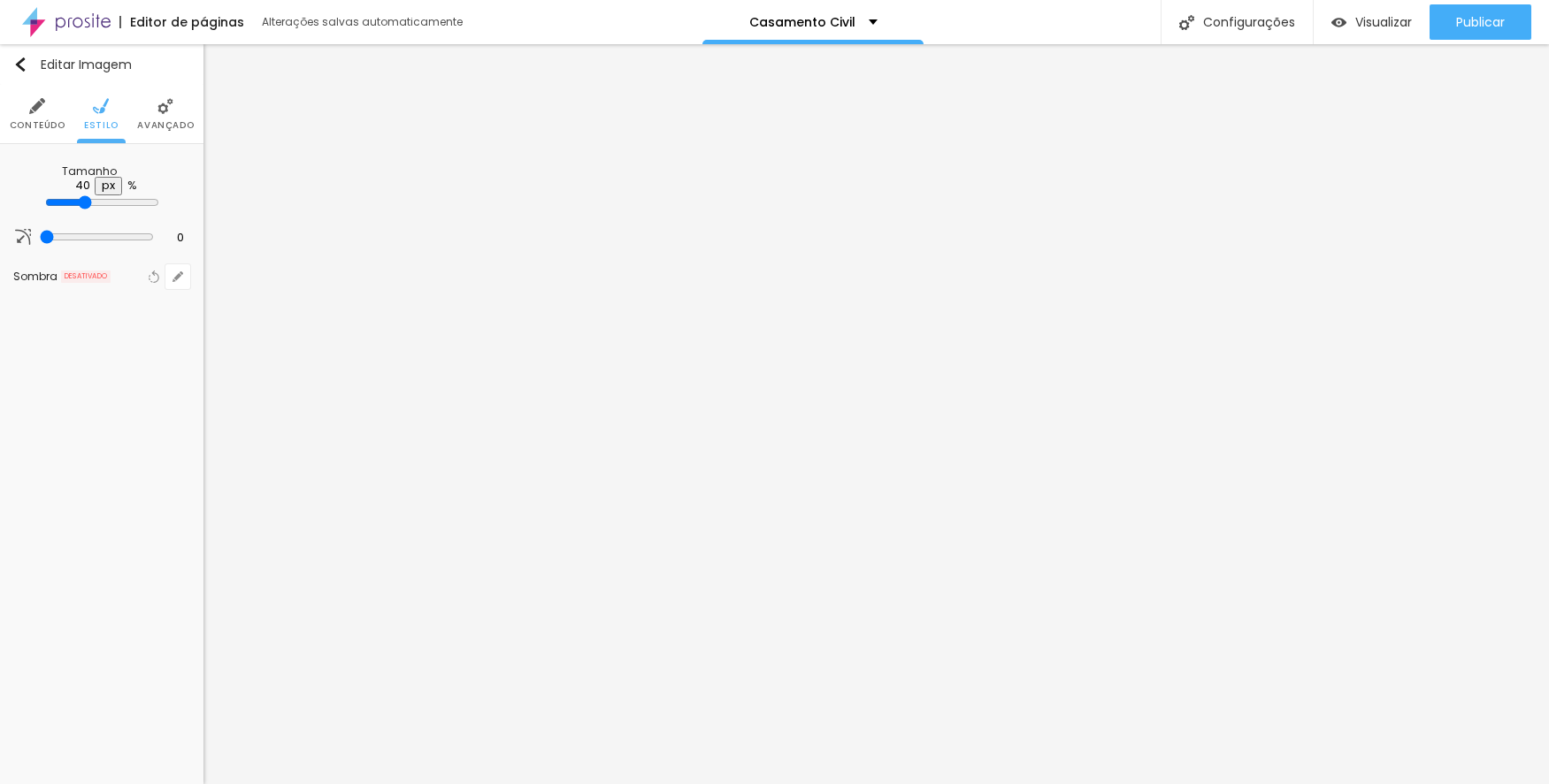
type input "35"
type input "30"
type input "25"
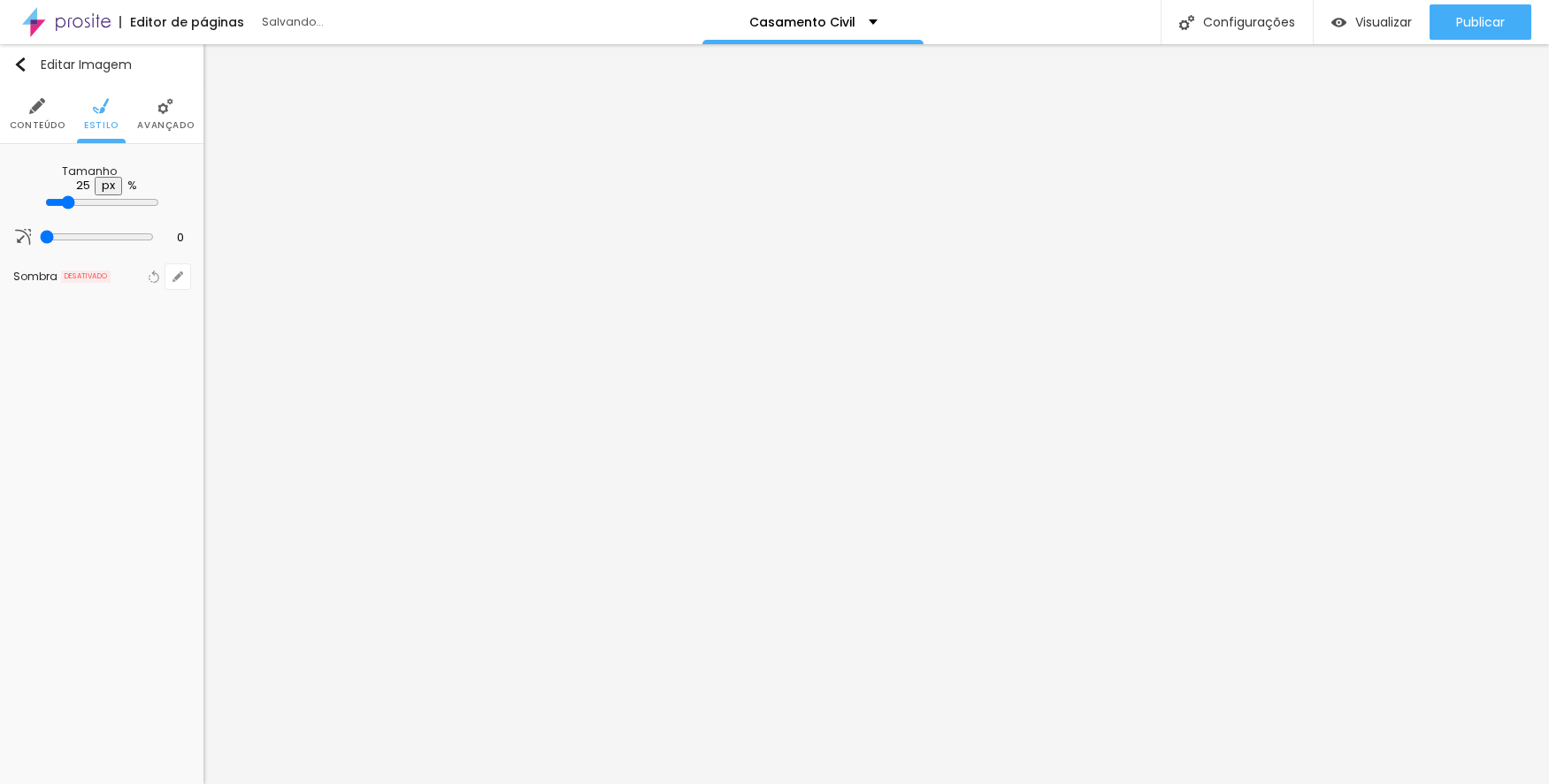
type input "30"
drag, startPoint x: 173, startPoint y: 192, endPoint x: 57, endPoint y: 183, distance: 116.3
type input "30"
click at [57, 196] on input "range" at bounding box center [102, 203] width 114 height 14
click at [20, 65] on img "button" at bounding box center [21, 64] width 14 height 14
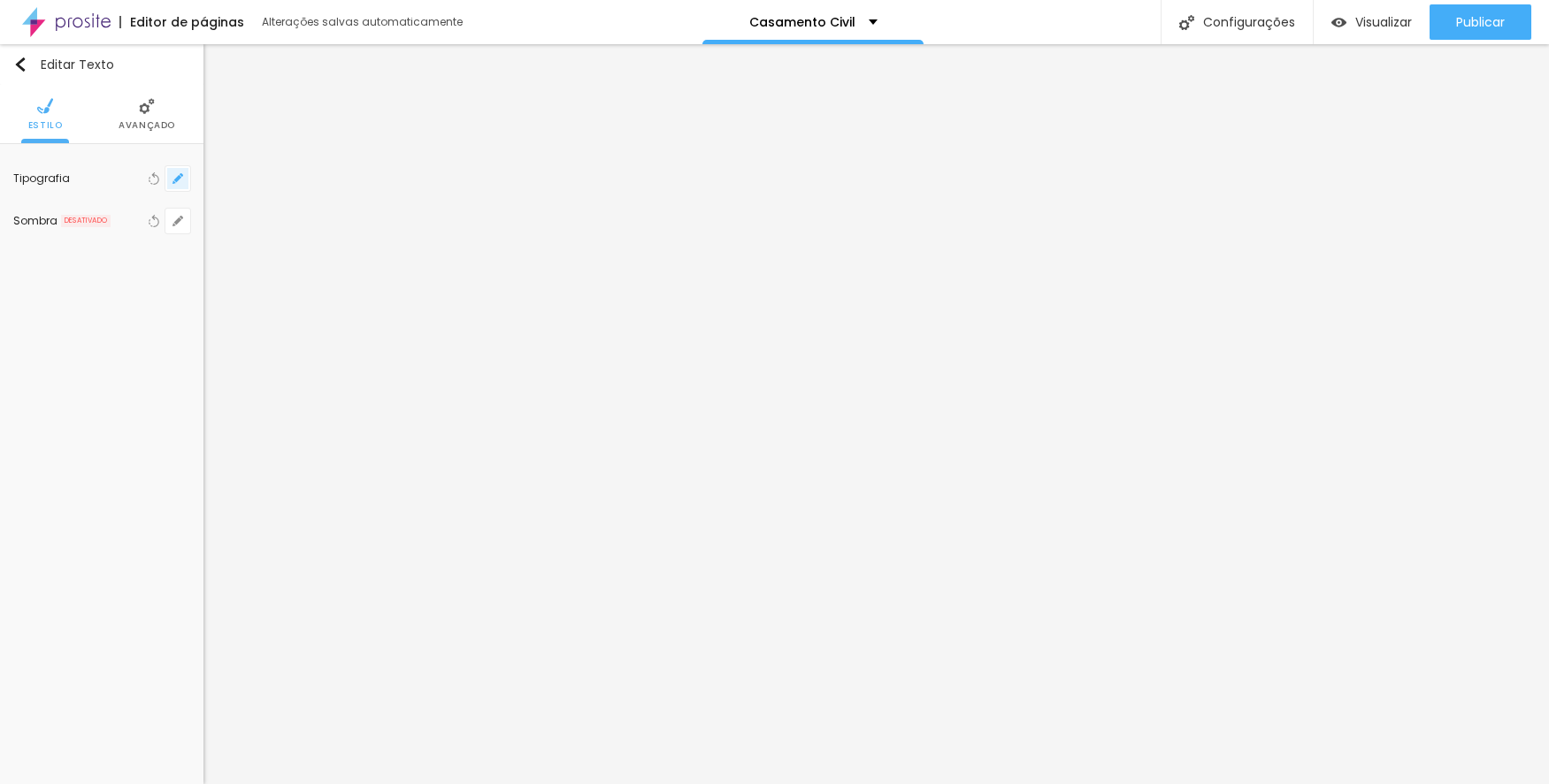
click at [185, 181] on button "button" at bounding box center [178, 179] width 25 height 25
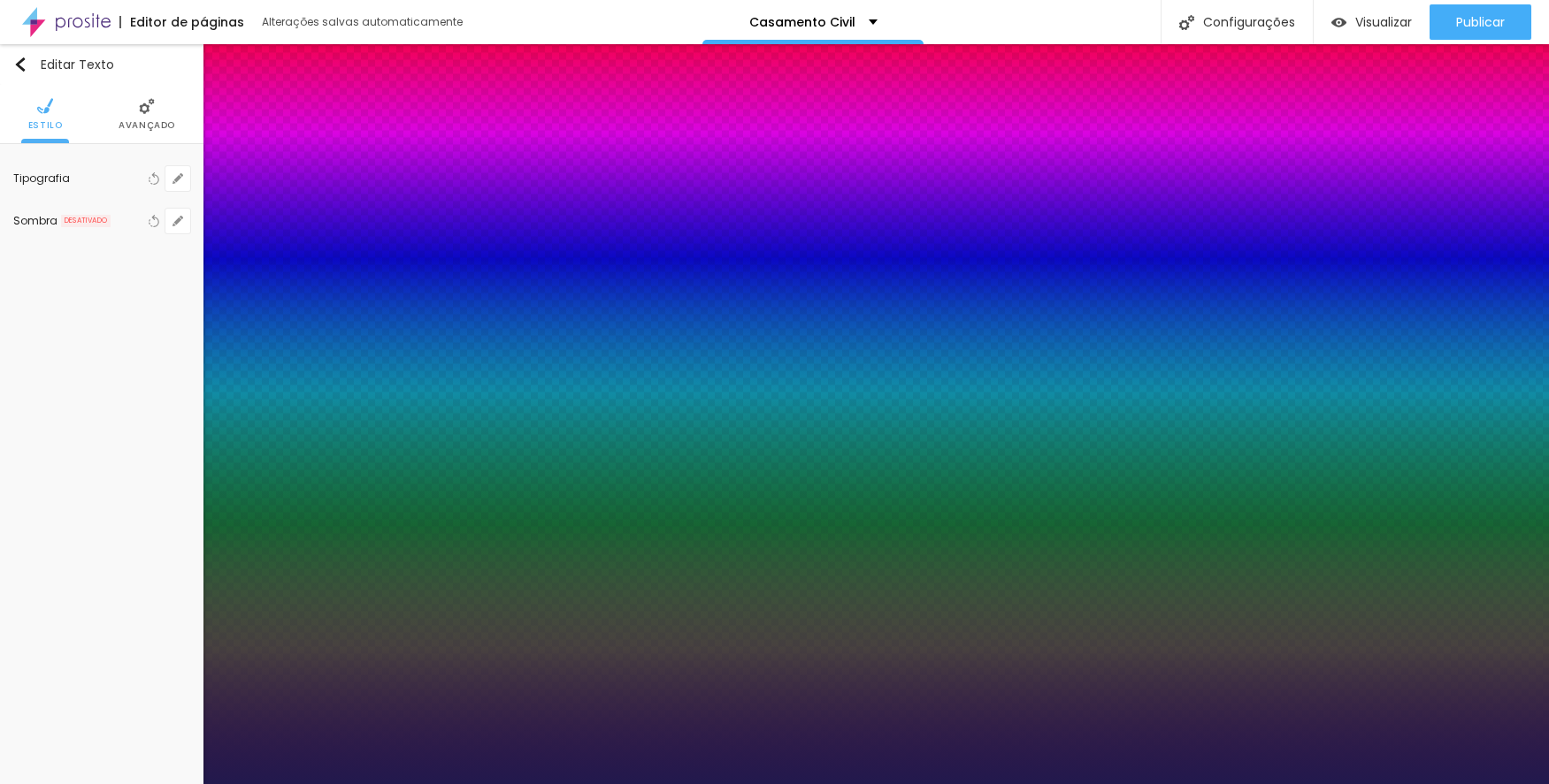
type input "1"
type input "22"
type input "1"
type input "25"
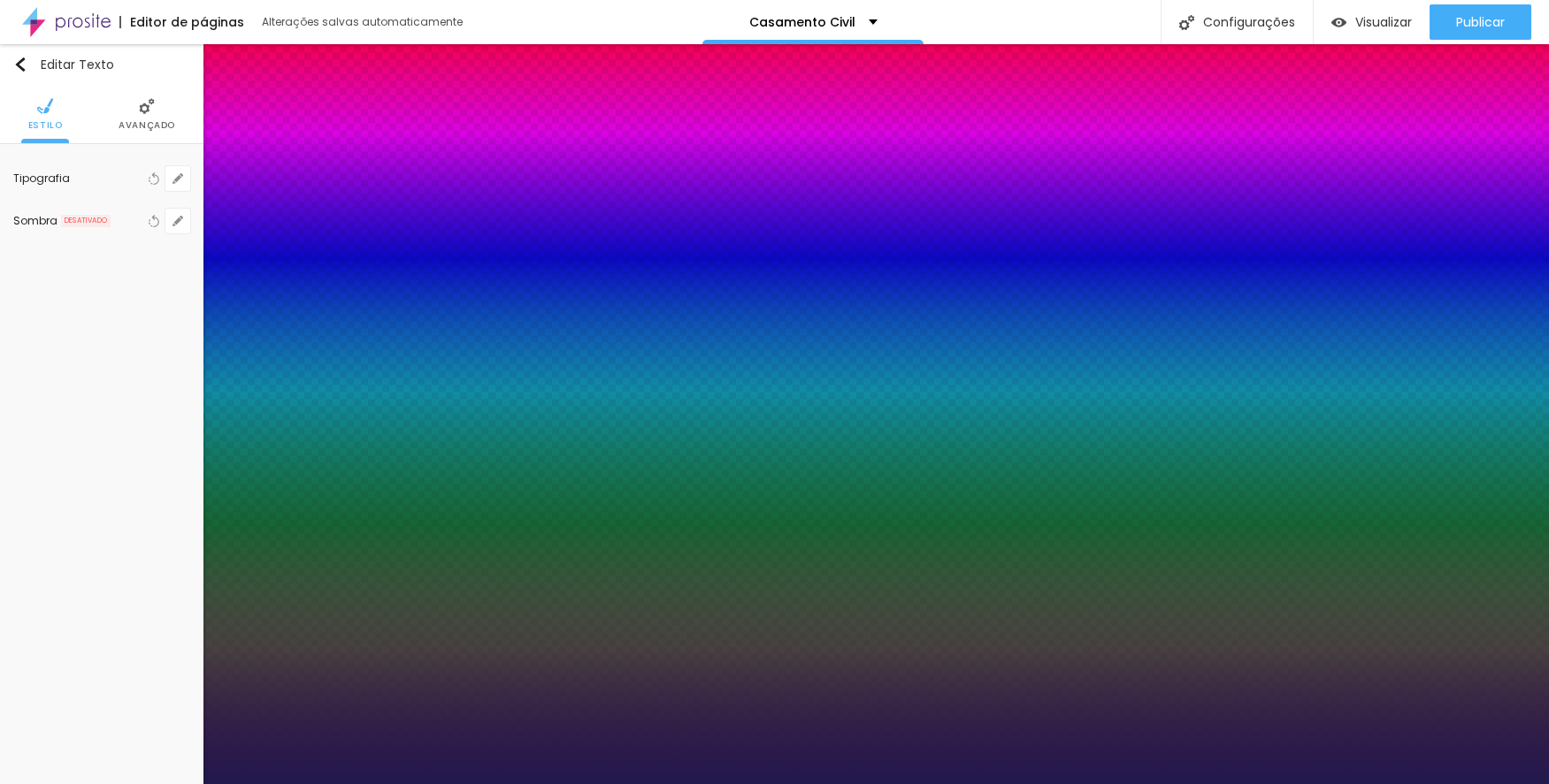
type input "25"
type input "1"
type input "22"
type input "1"
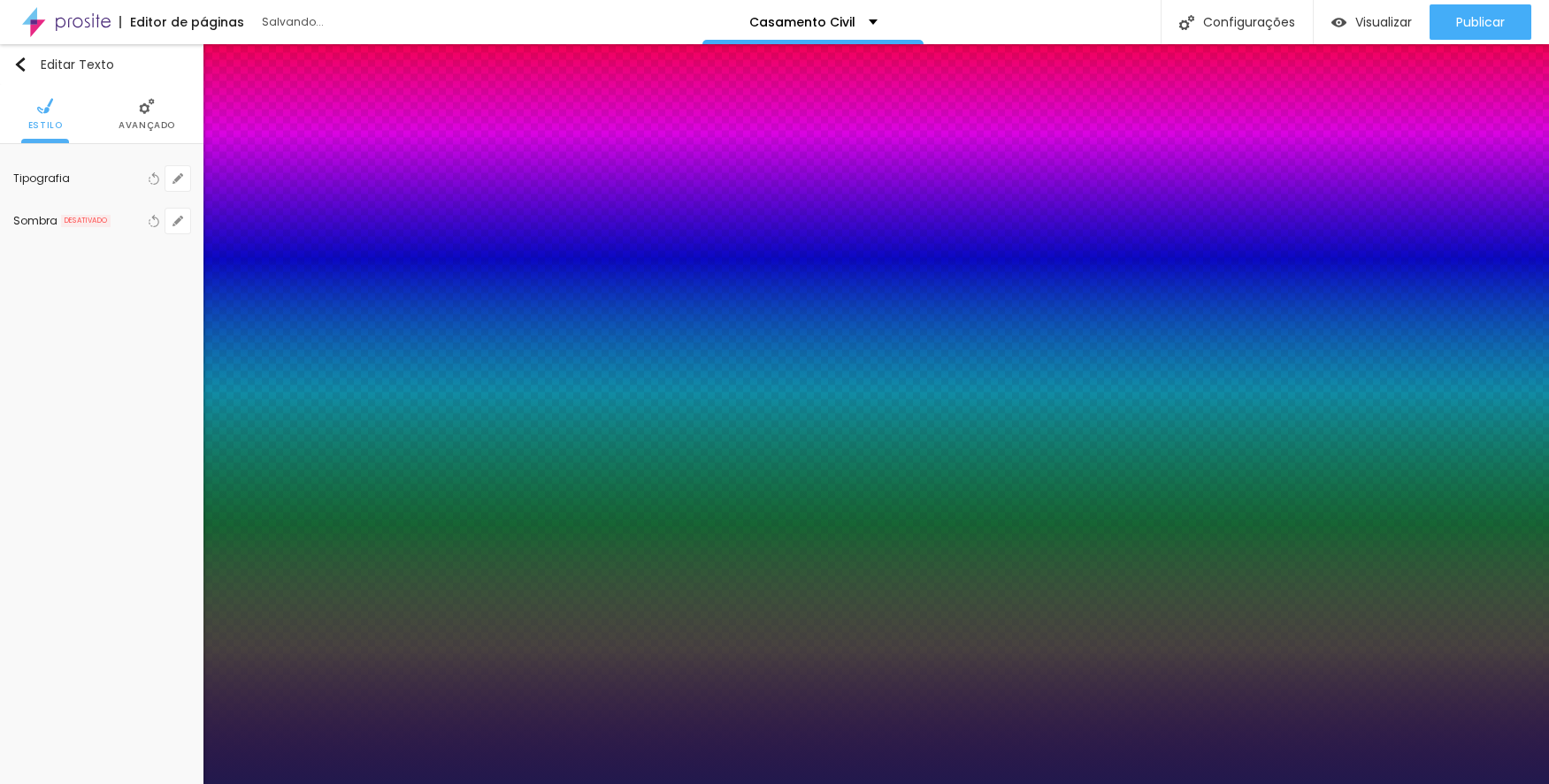
type input "18"
type input "1"
type input "18"
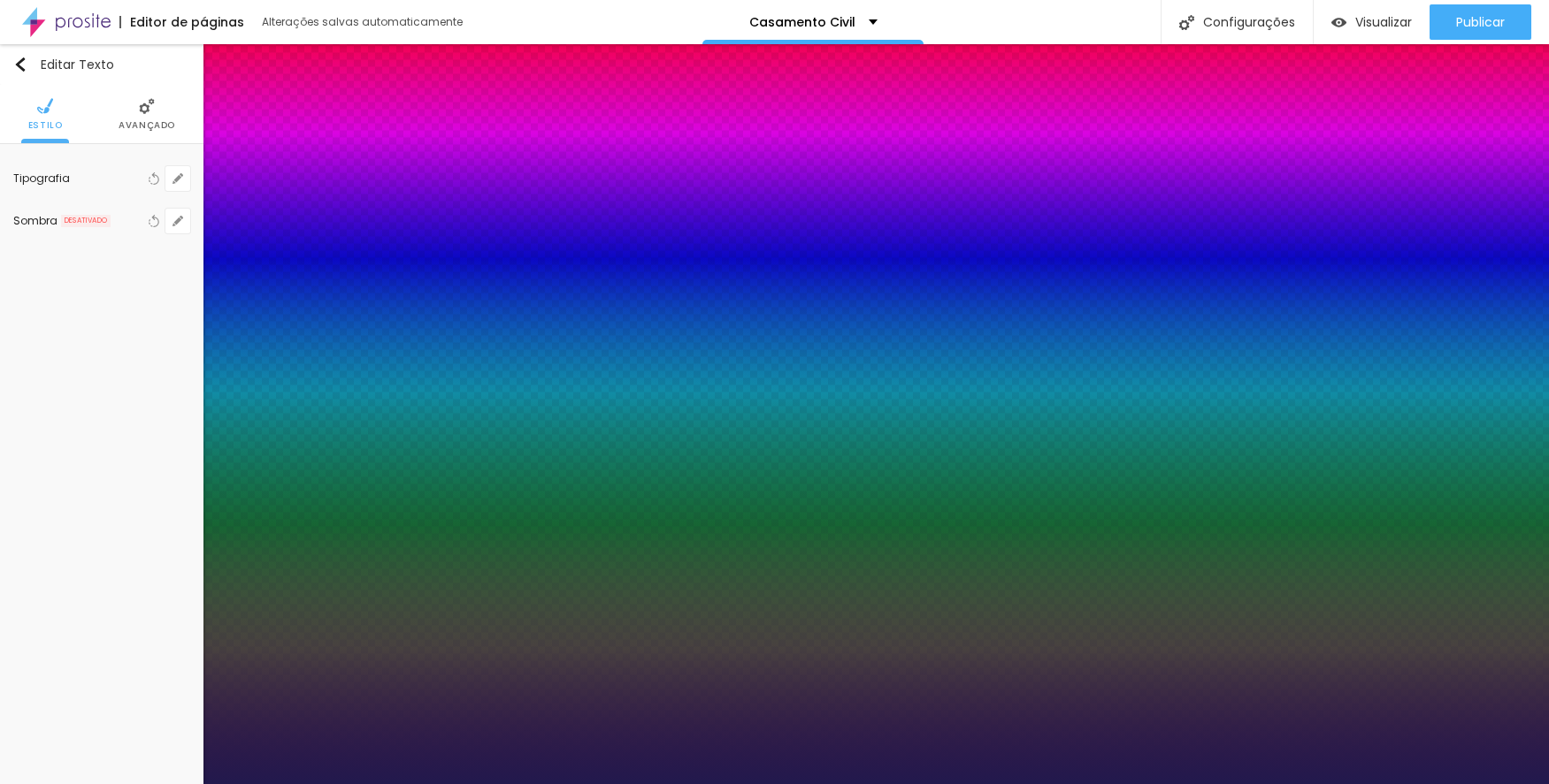
click at [512, 783] on div at bounding box center [774, 784] width 1549 height 0
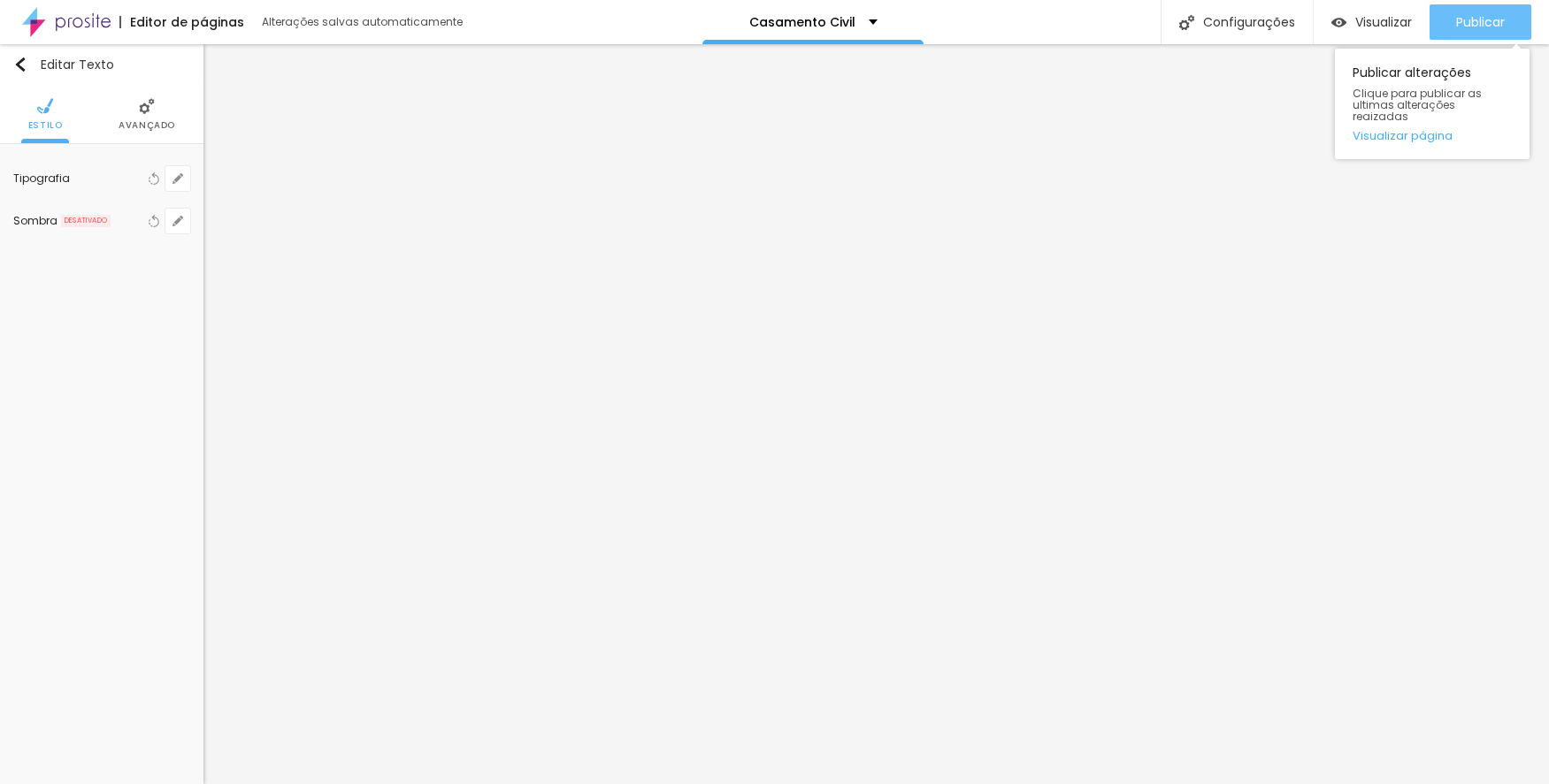
click at [1456, 21] on span "Publicar" at bounding box center [1480, 22] width 48 height 14
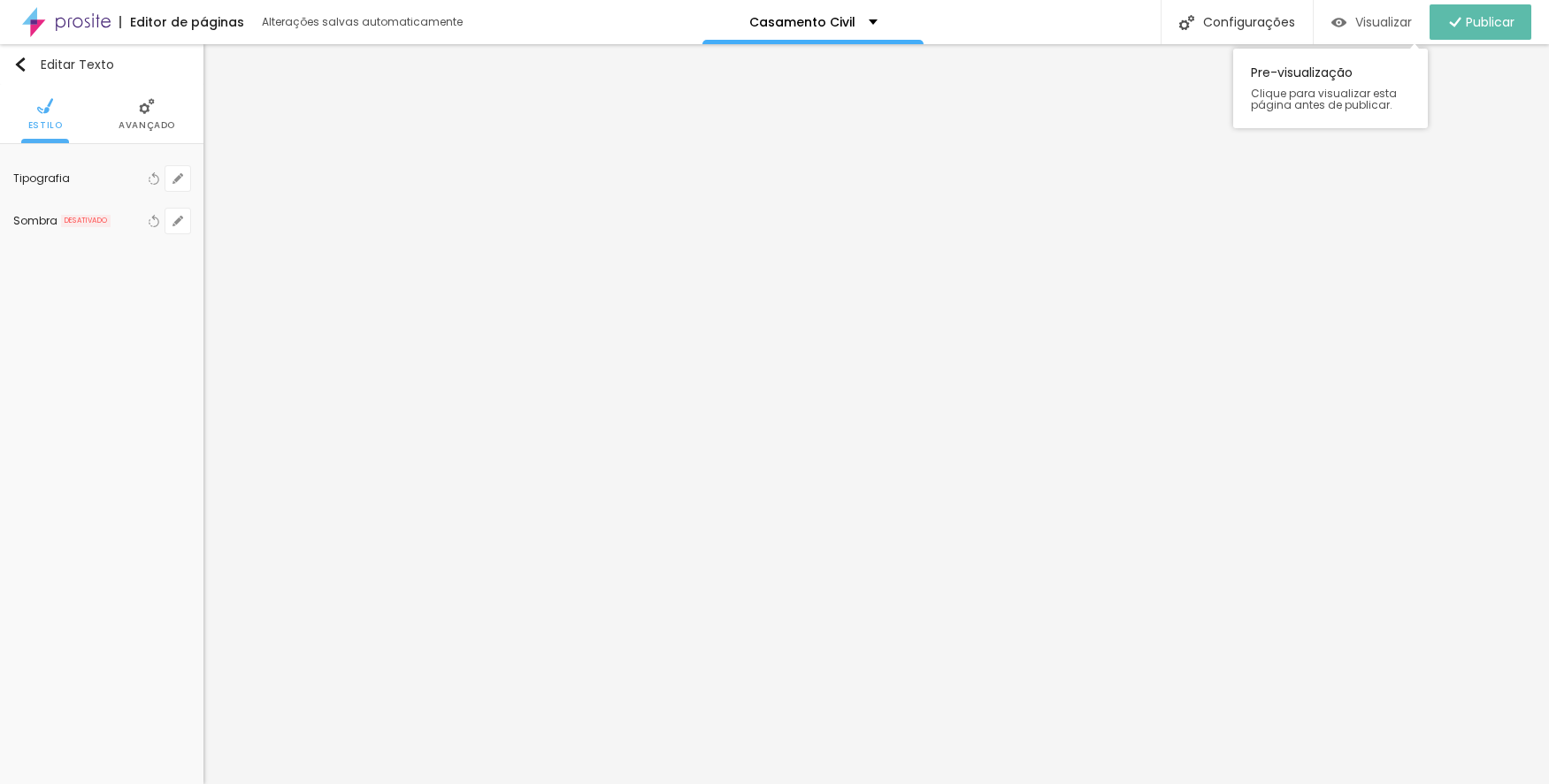
click at [1383, 19] on span "Visualizar" at bounding box center [1383, 22] width 56 height 14
click at [182, 179] on icon "button" at bounding box center [178, 179] width 11 height 11
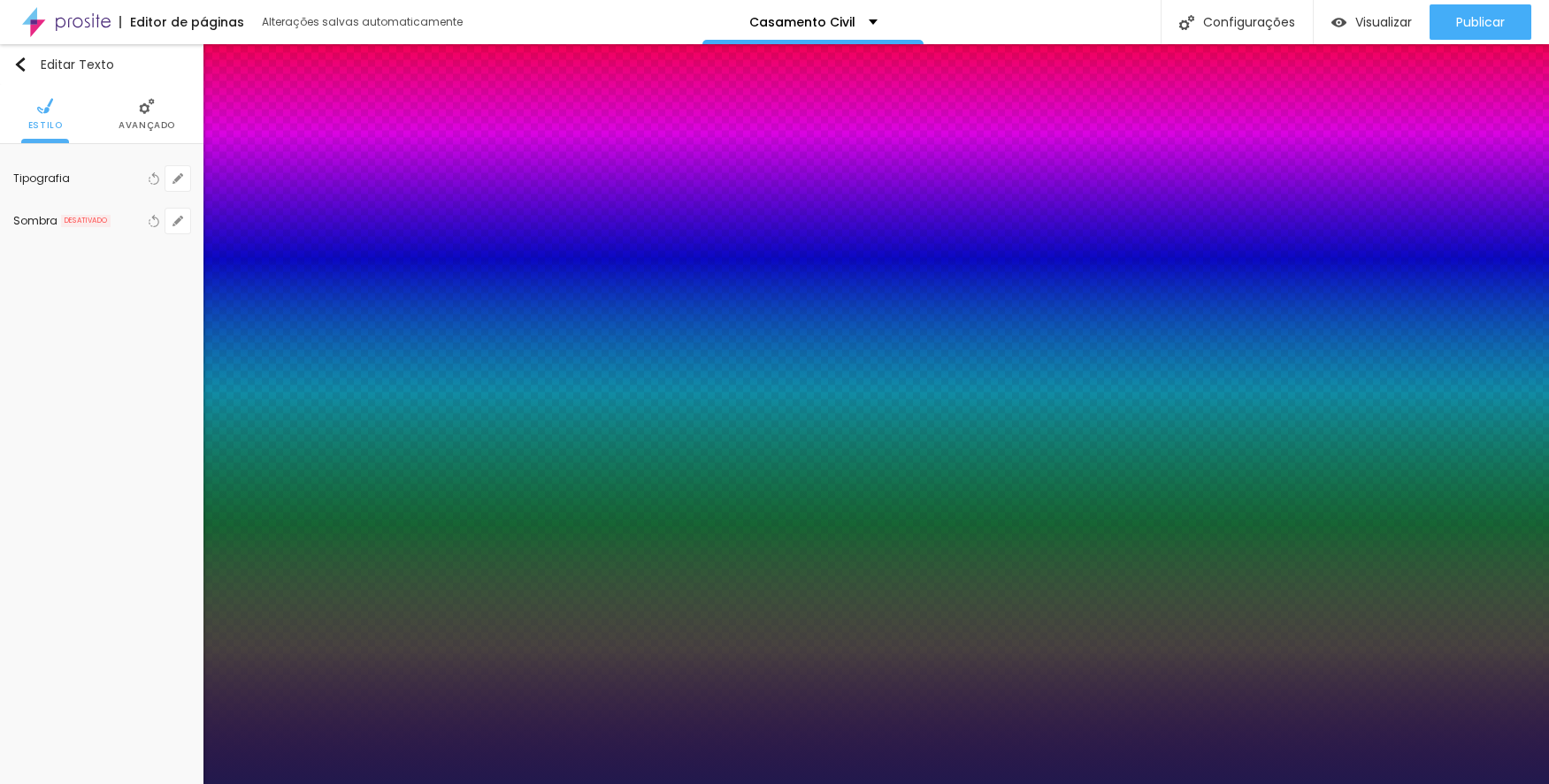
type input "15"
type input "17"
type input "16"
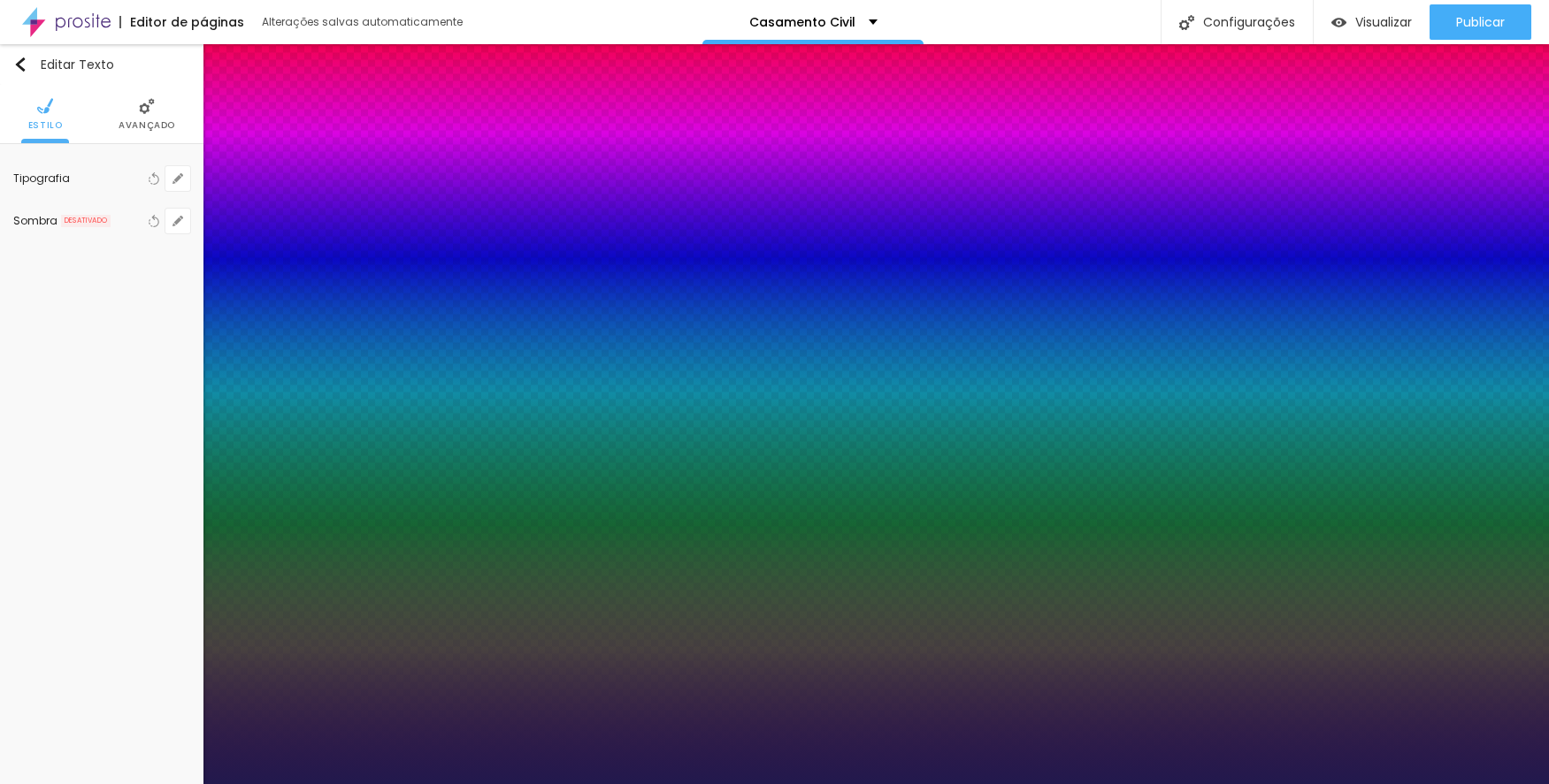
type input "16"
click at [241, 783] on div at bounding box center [774, 784] width 1549 height 0
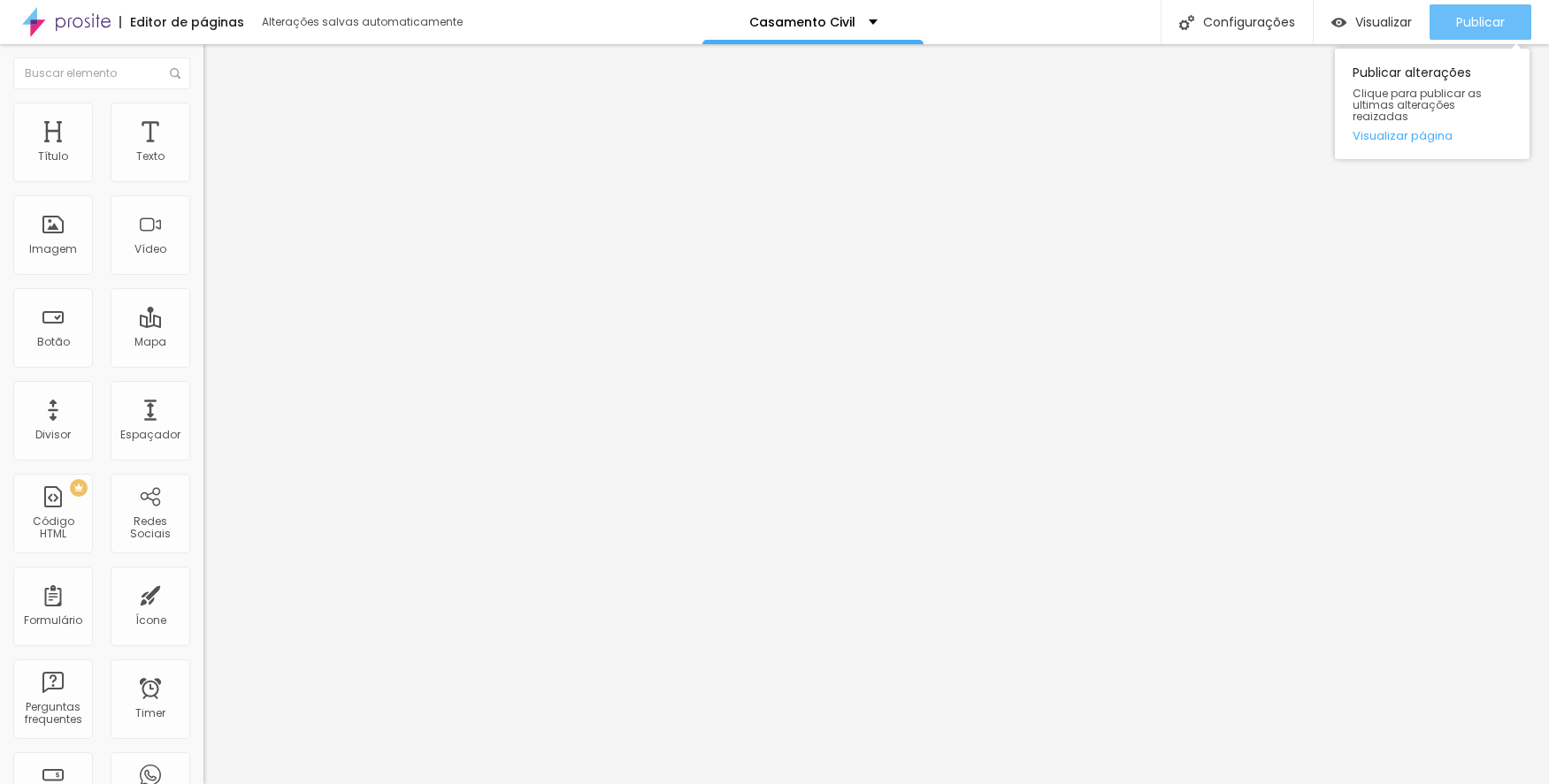
click at [1452, 19] on button "Publicar" at bounding box center [1480, 22] width 102 height 36
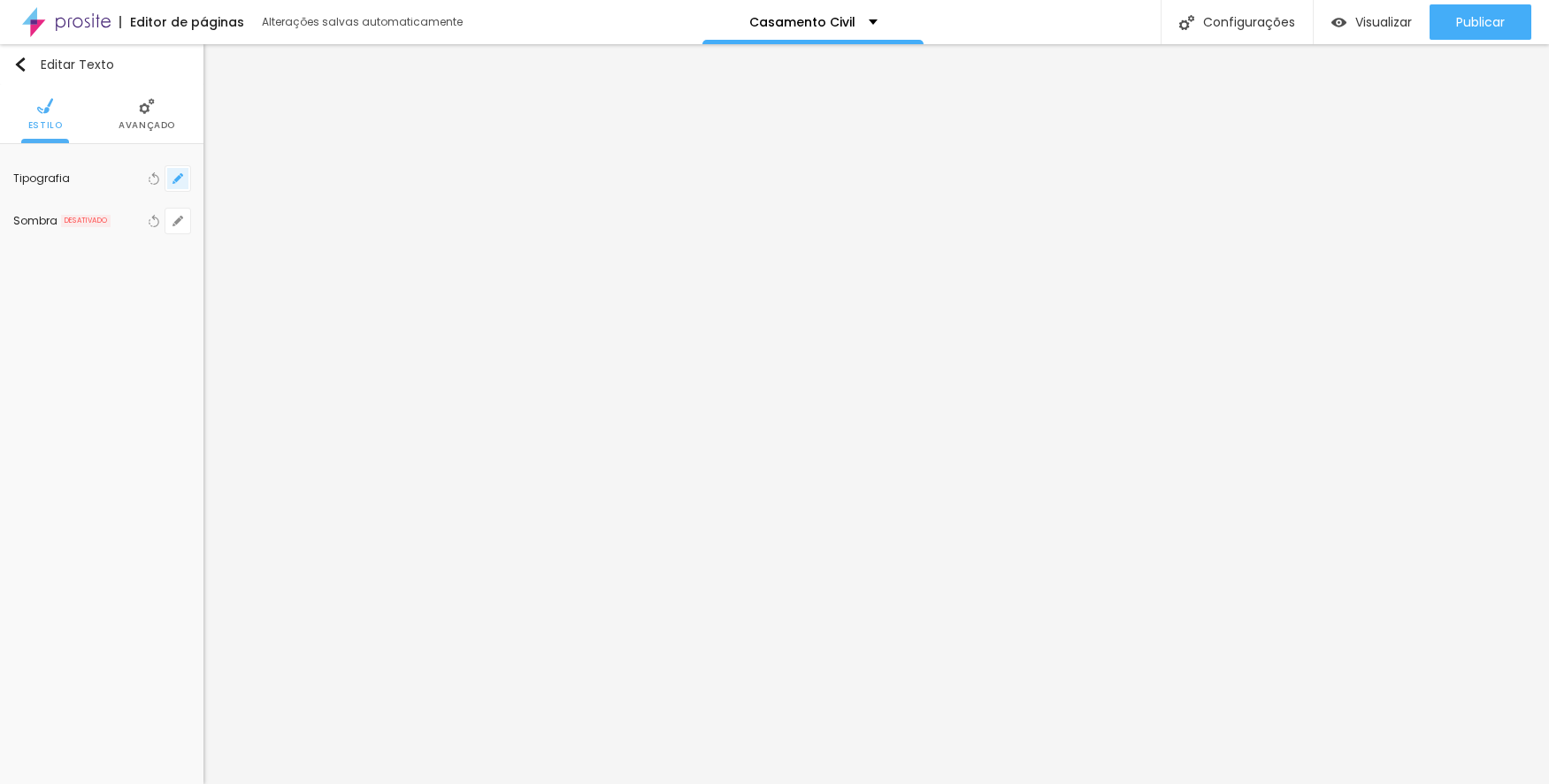
click at [169, 178] on button "button" at bounding box center [178, 179] width 25 height 25
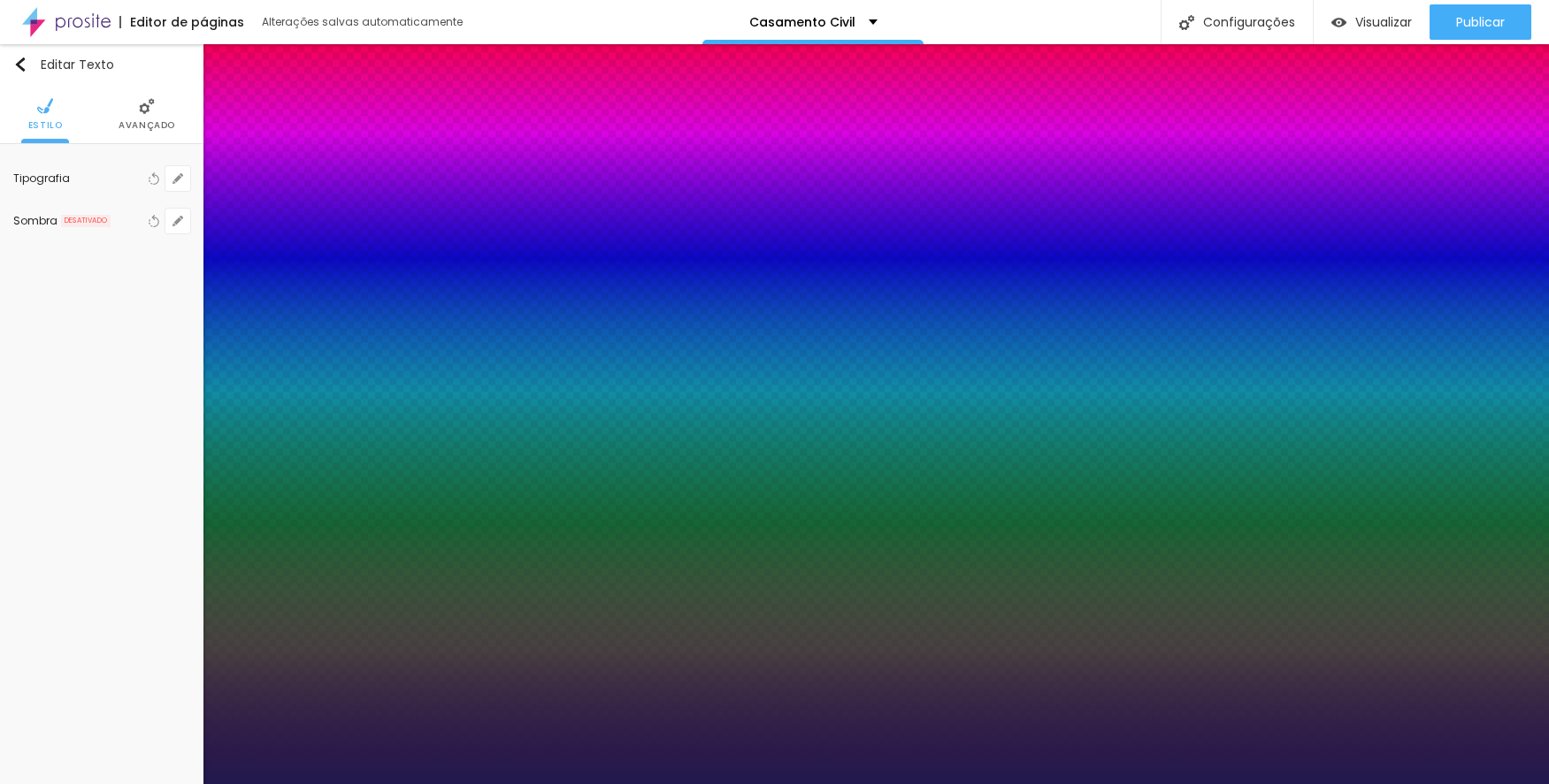
type input "20"
type input "26"
type input "27"
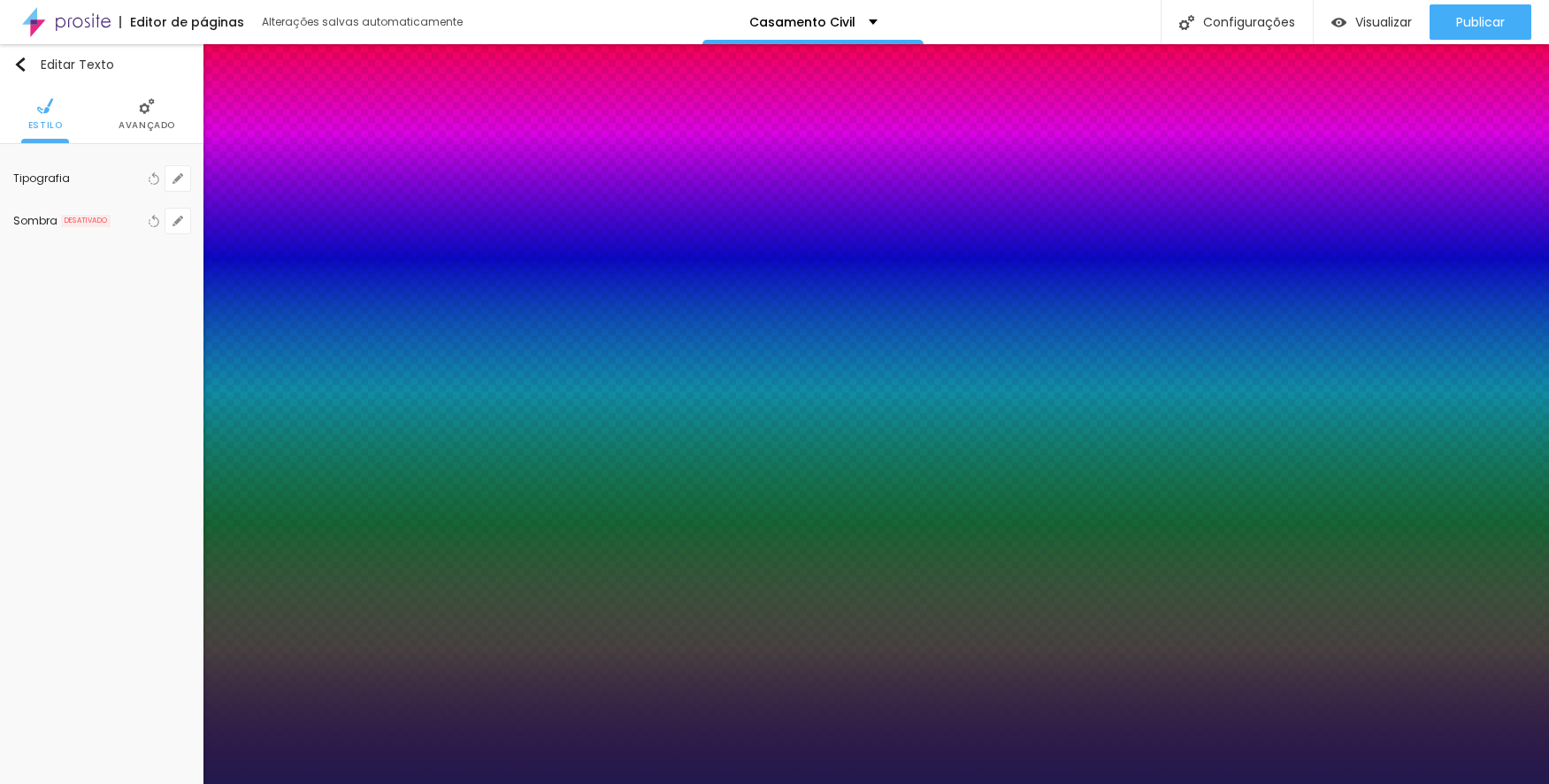
type input "27"
type input "28"
type input "29"
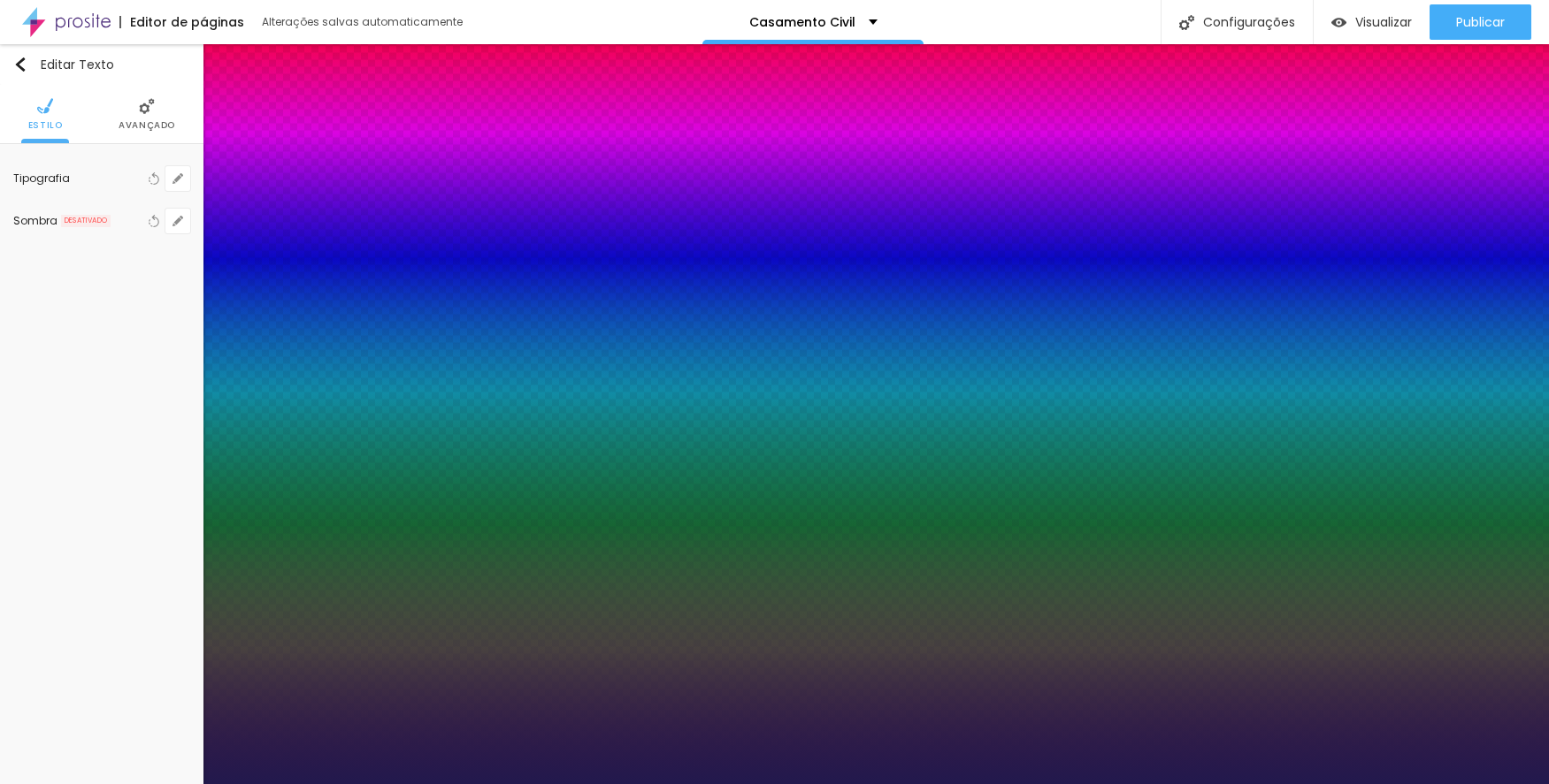
type input "31"
type input "32"
type input "33"
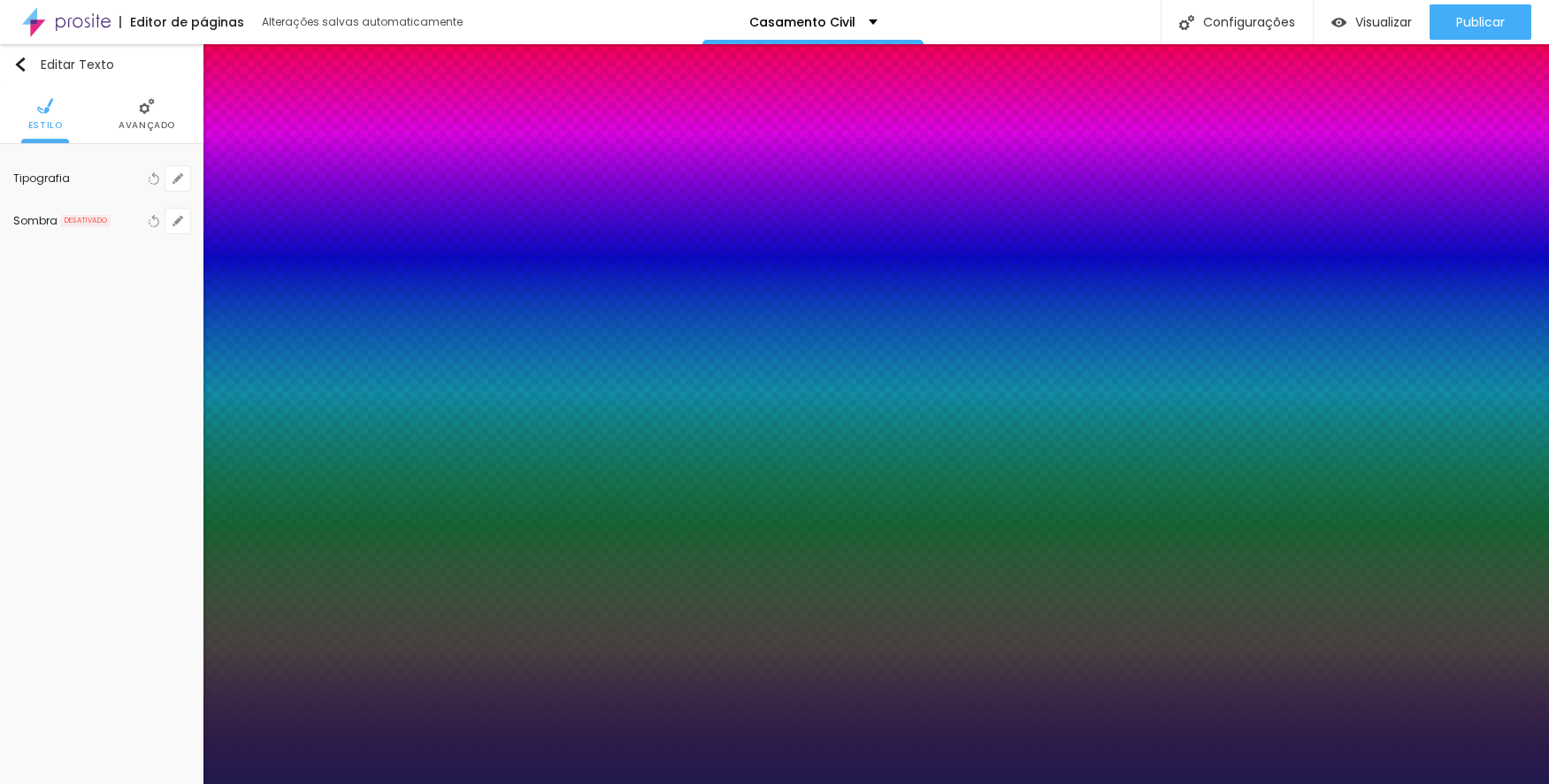
type input "33"
type input "34"
type input "31"
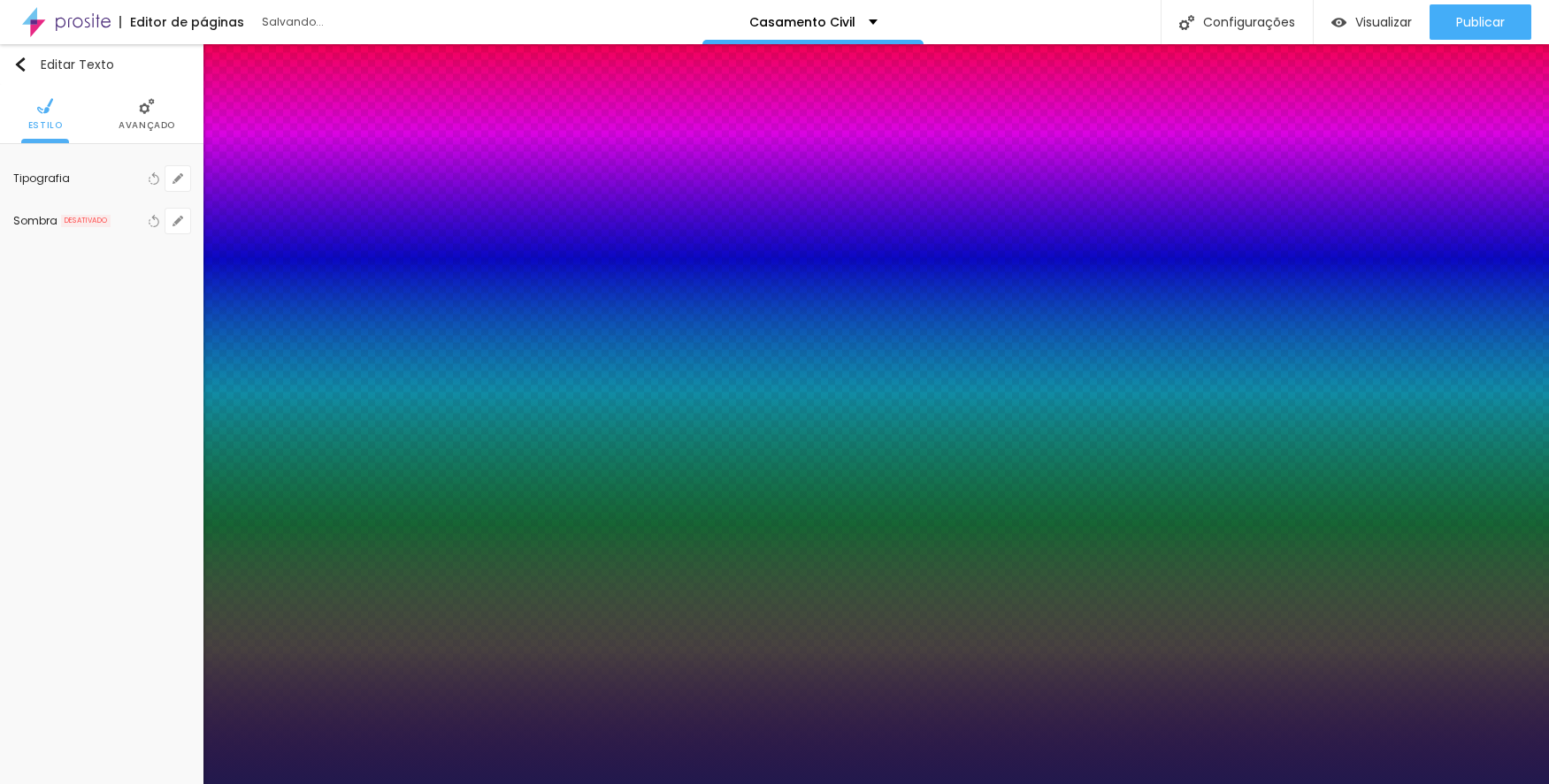
drag, startPoint x: 244, startPoint y: 299, endPoint x: 260, endPoint y: 297, distance: 16.1
type input "31"
click at [196, 783] on div at bounding box center [774, 784] width 1549 height 0
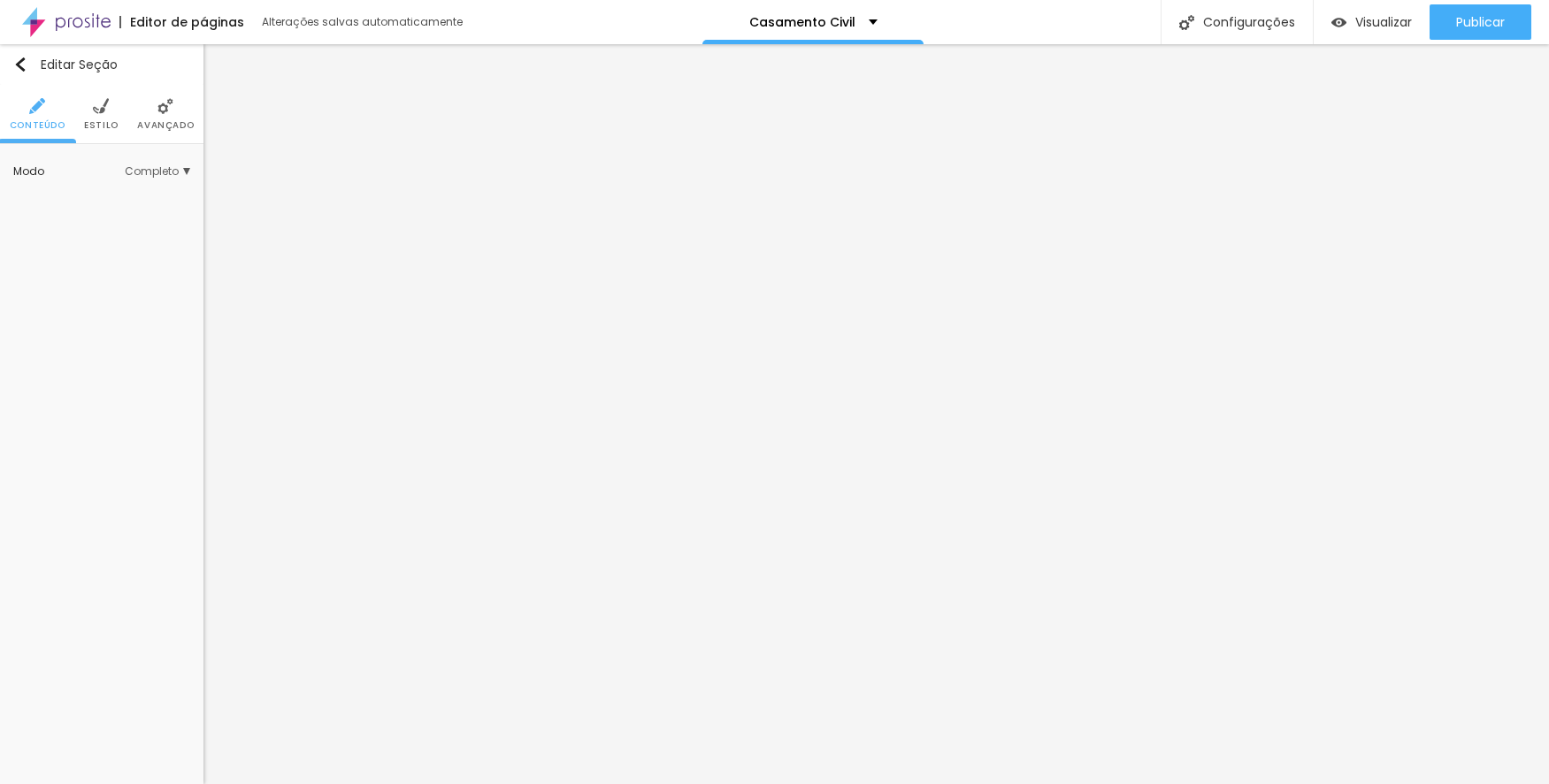
click at [109, 101] on li "Estilo" at bounding box center [101, 114] width 35 height 58
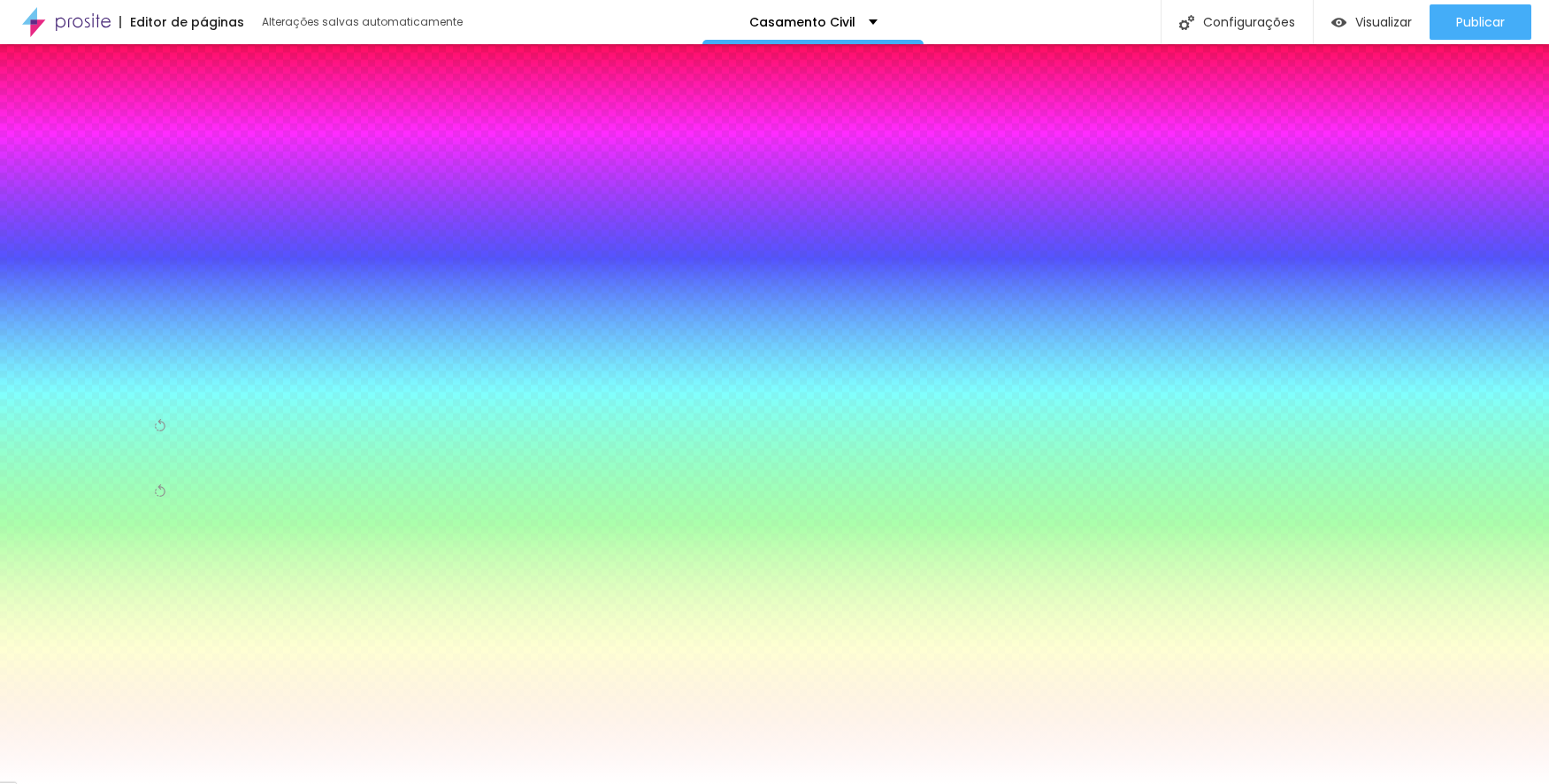
click at [98, 251] on span "Trocar imagem" at bounding box center [86, 252] width 114 height 22
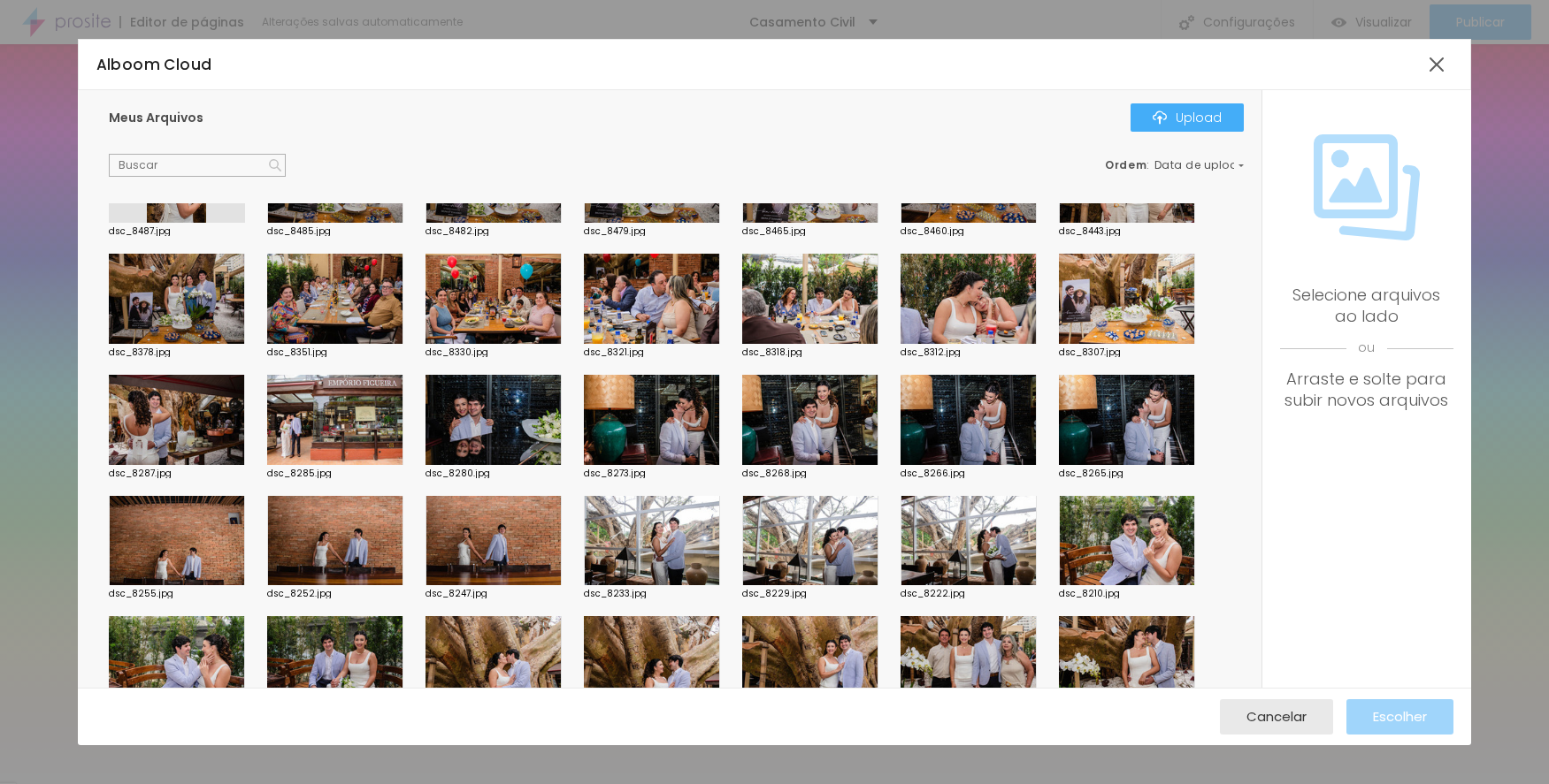
scroll to position [266, 0]
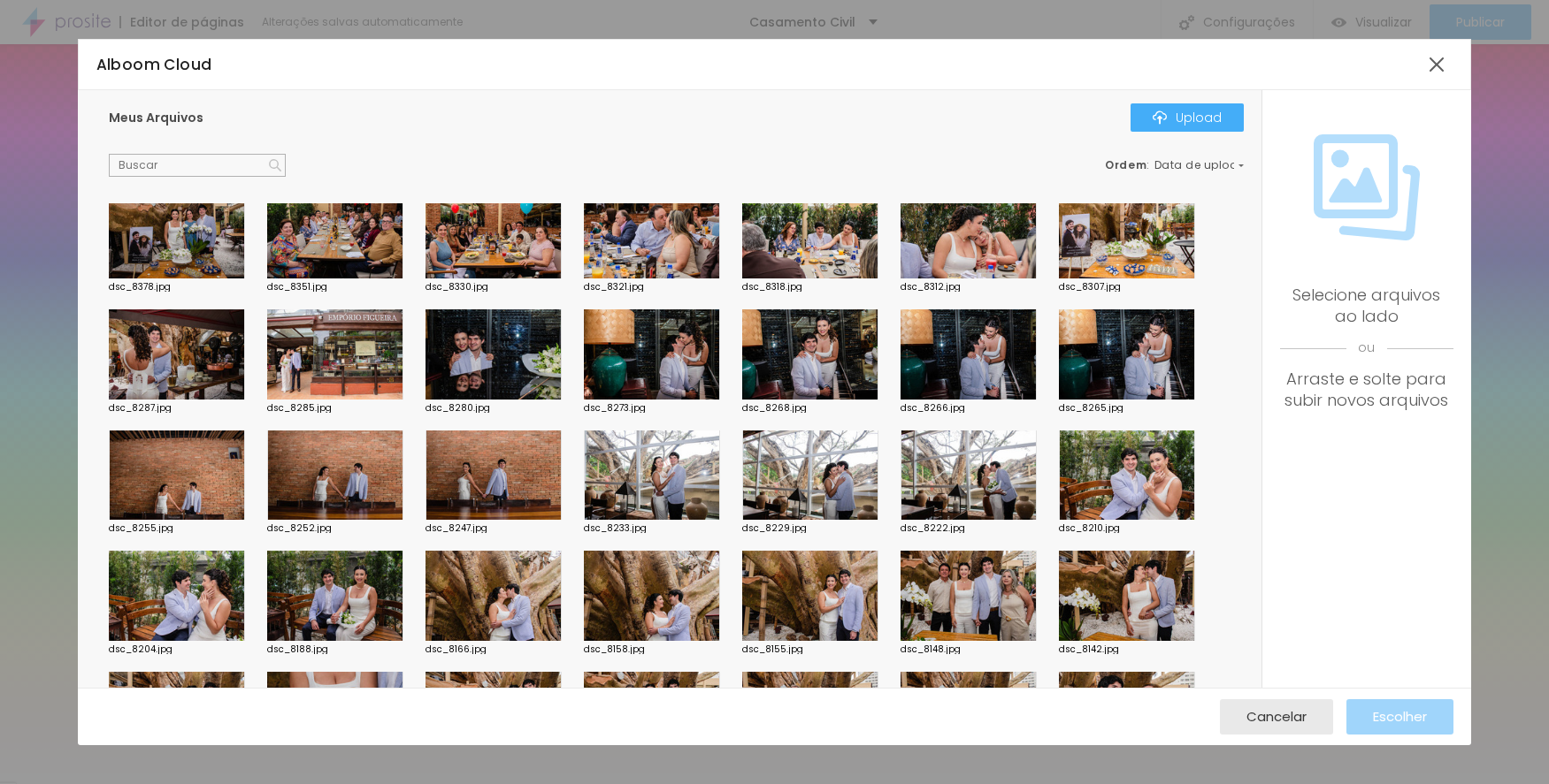
click at [175, 493] on div at bounding box center [177, 476] width 136 height 90
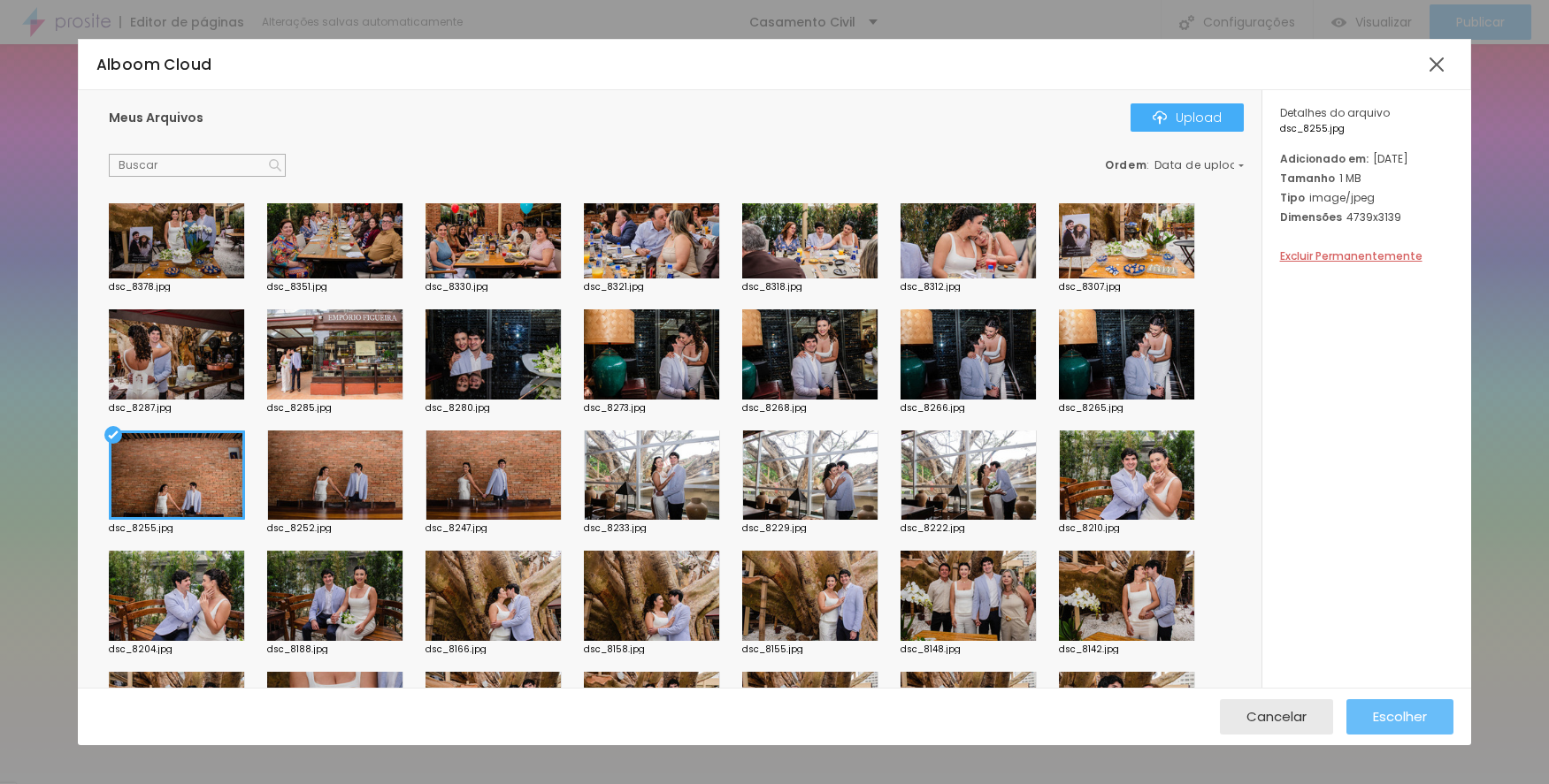
click at [1377, 714] on span "Escolher" at bounding box center [1400, 716] width 54 height 15
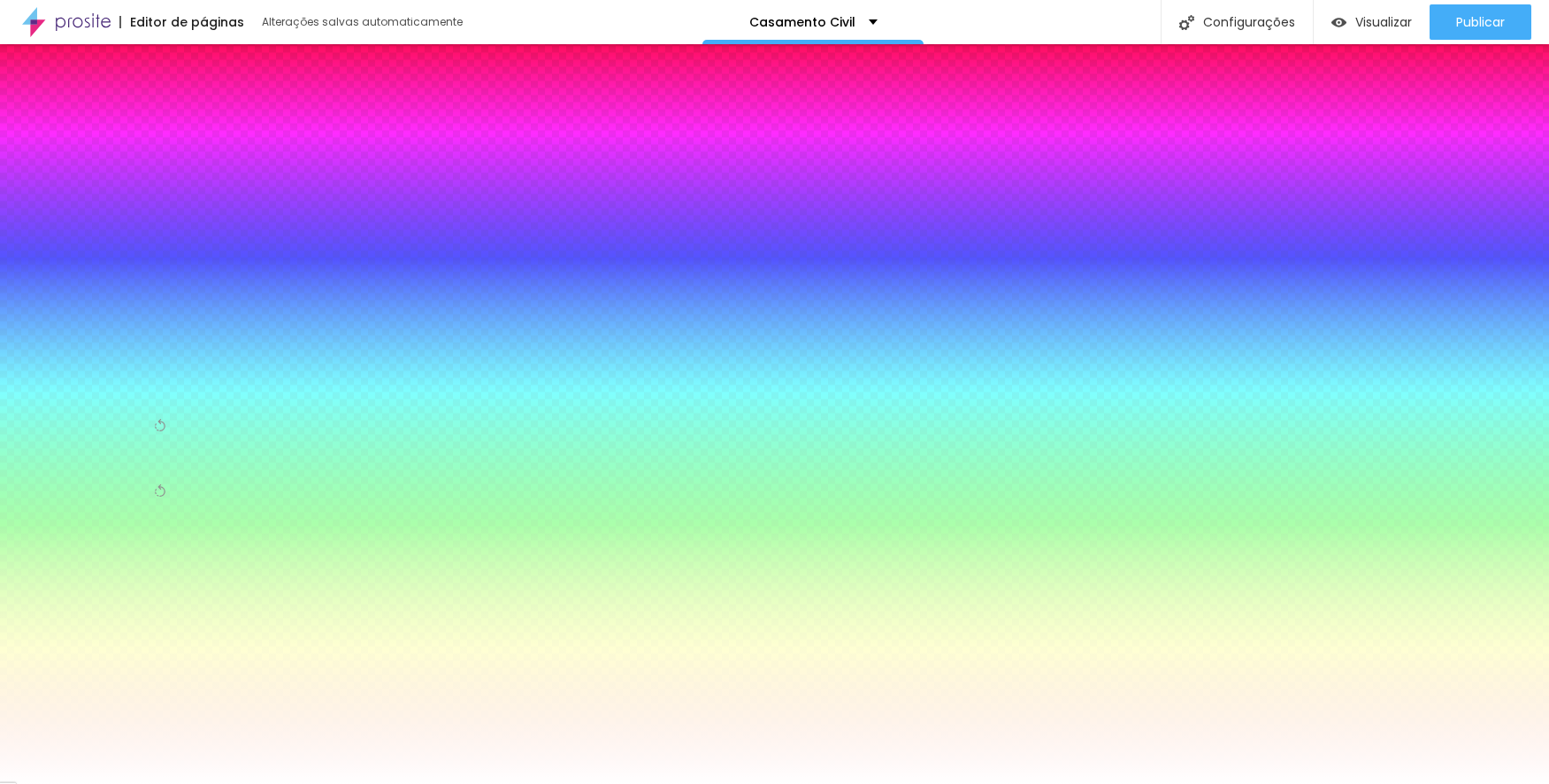
click at [177, 124] on span "Avançado" at bounding box center [165, 126] width 56 height 9
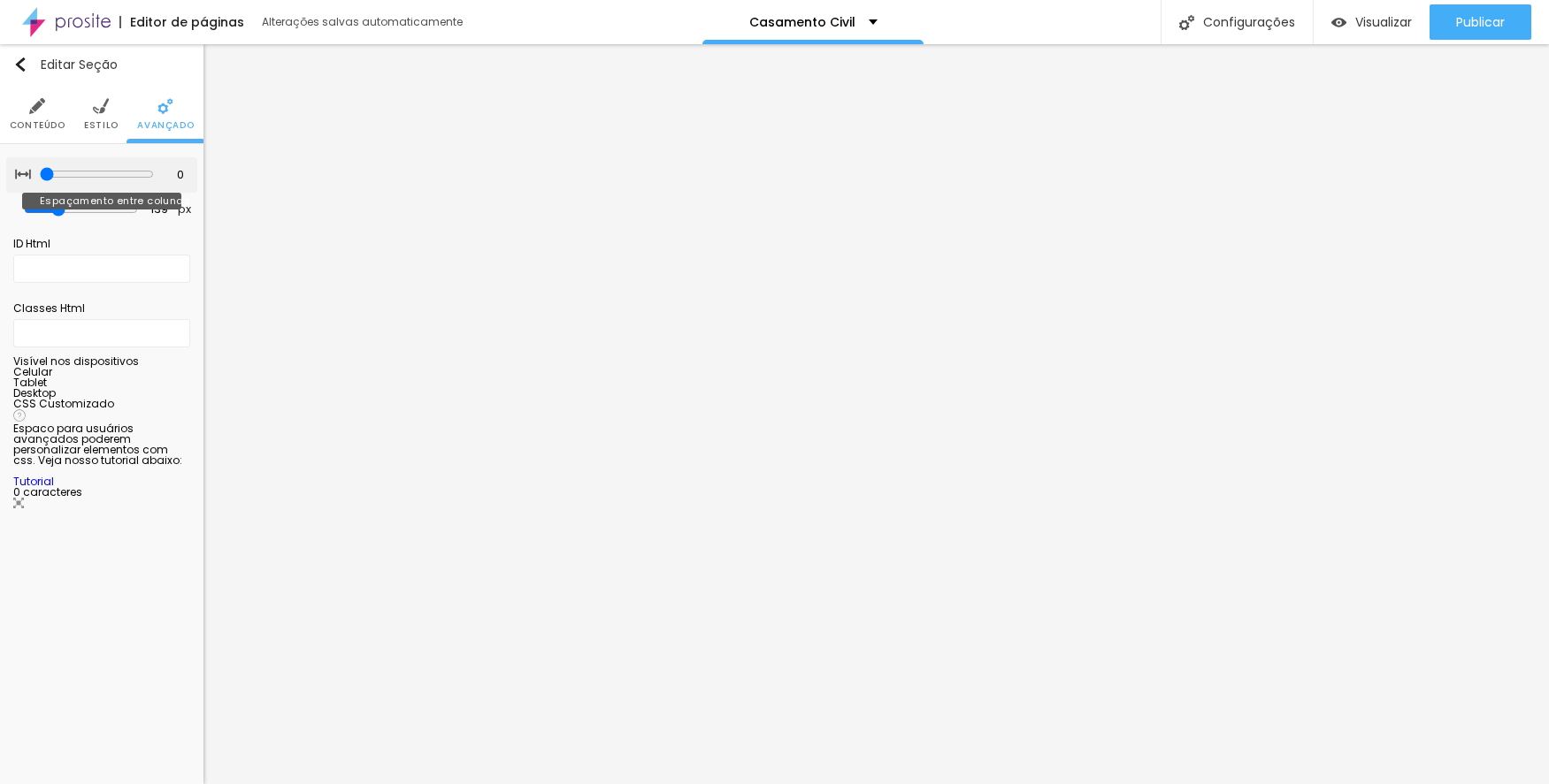
type input "5"
type input "10"
type input "15"
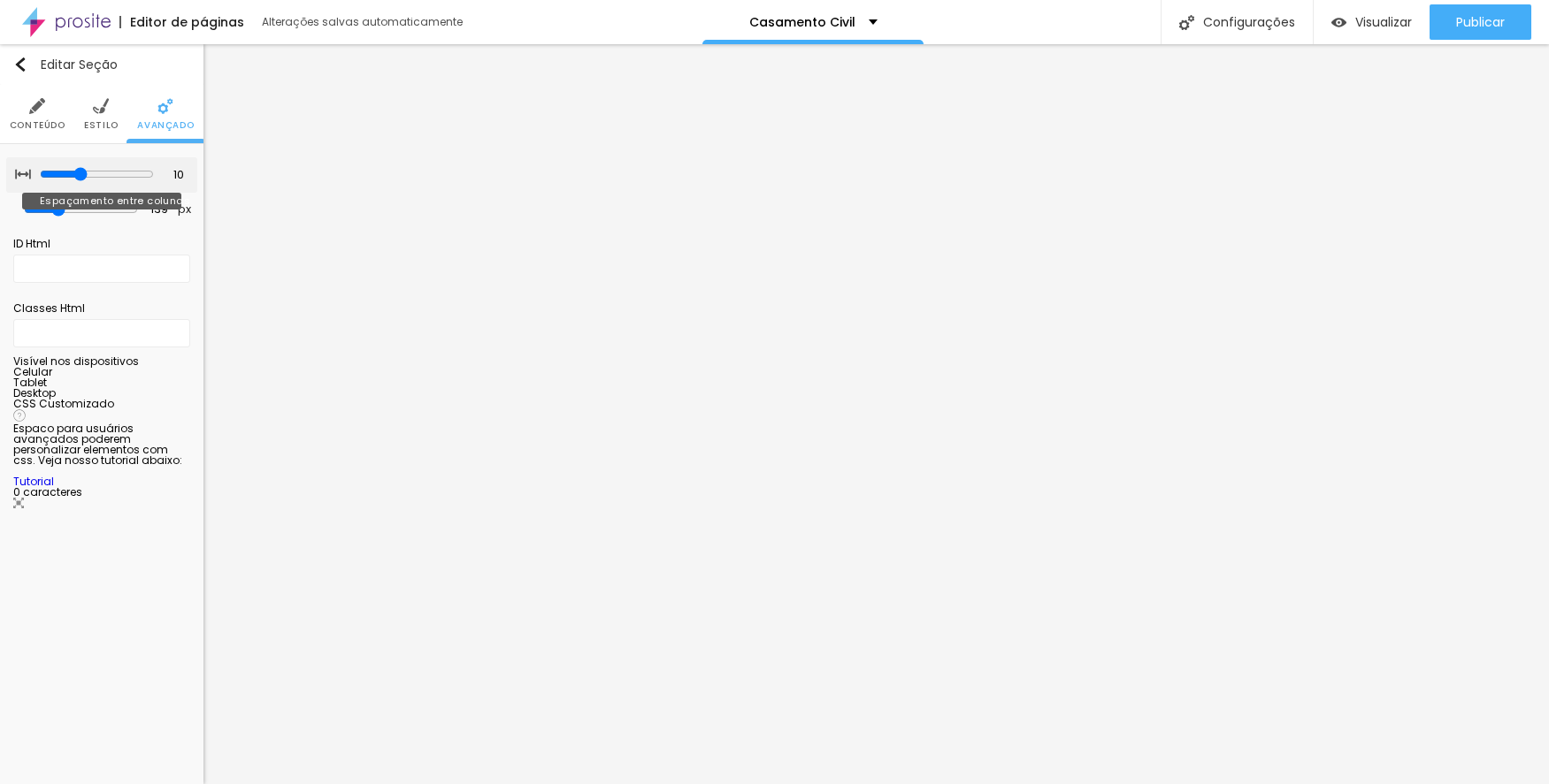
type input "15"
type input "20"
type input "25"
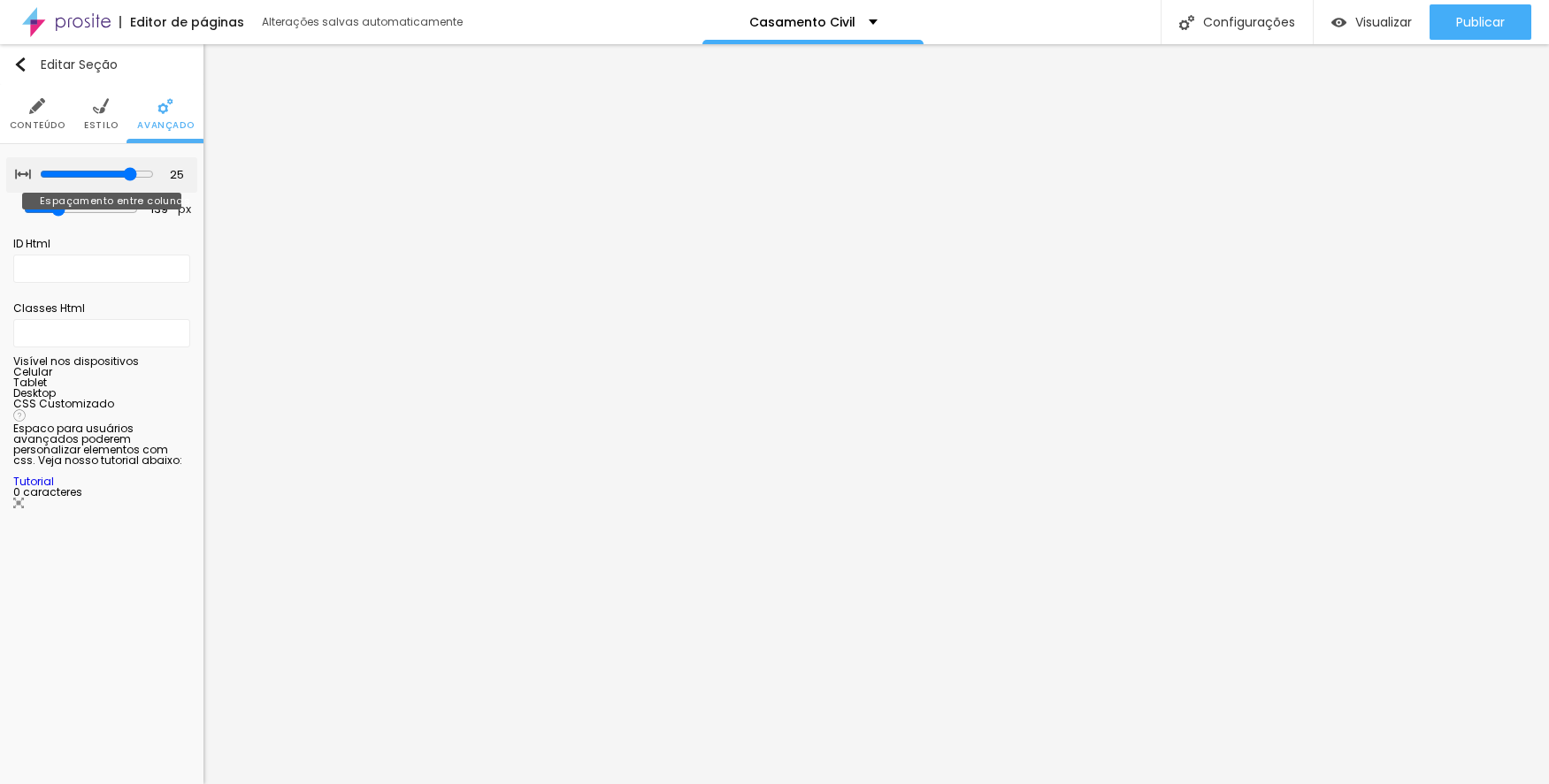
type input "30"
drag, startPoint x: 42, startPoint y: 172, endPoint x: 188, endPoint y: 168, distance: 146.1
type input "30"
click at [154, 168] on input "range" at bounding box center [97, 174] width 114 height 14
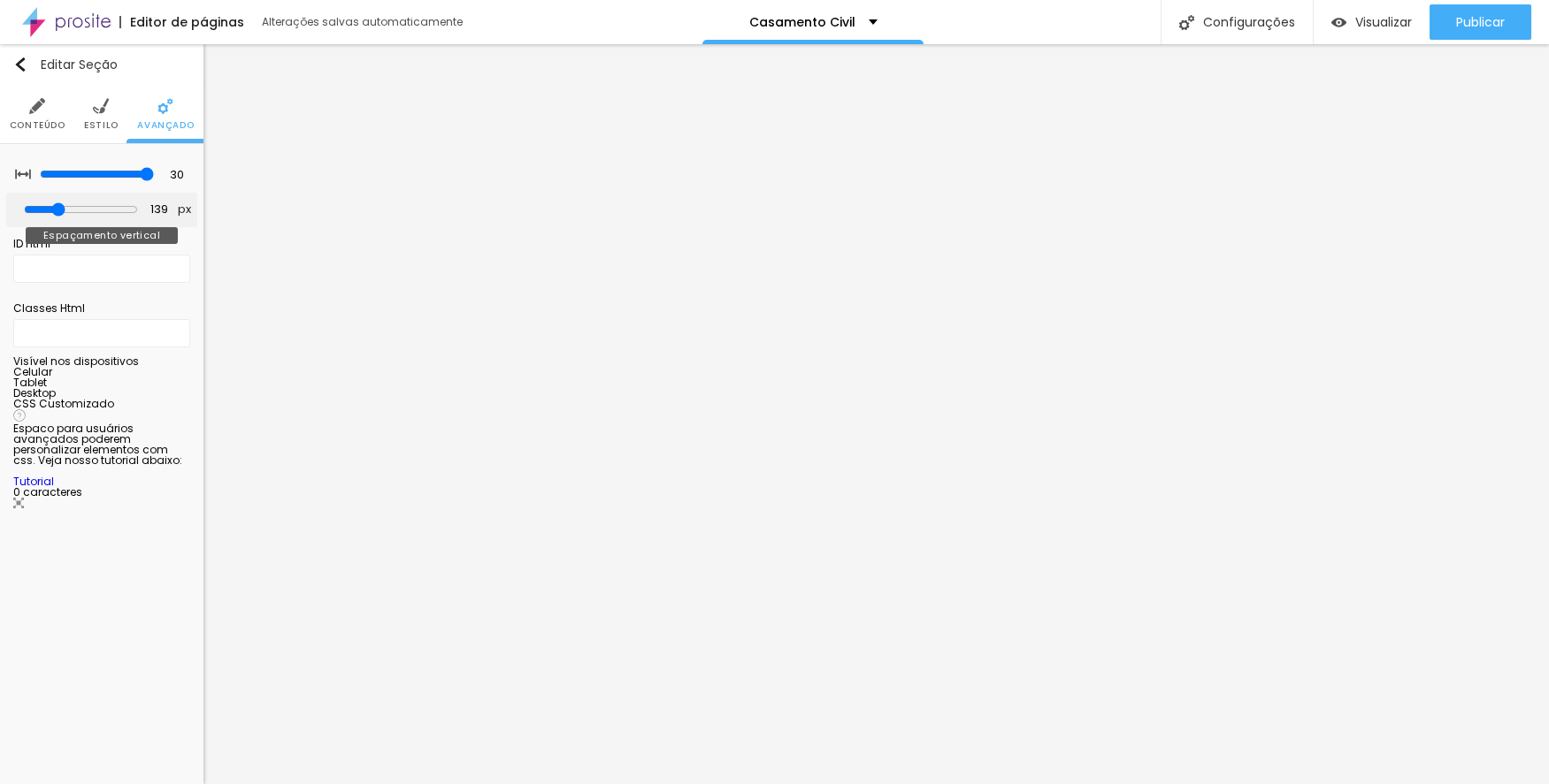
type input "187"
type input "192"
type input "197"
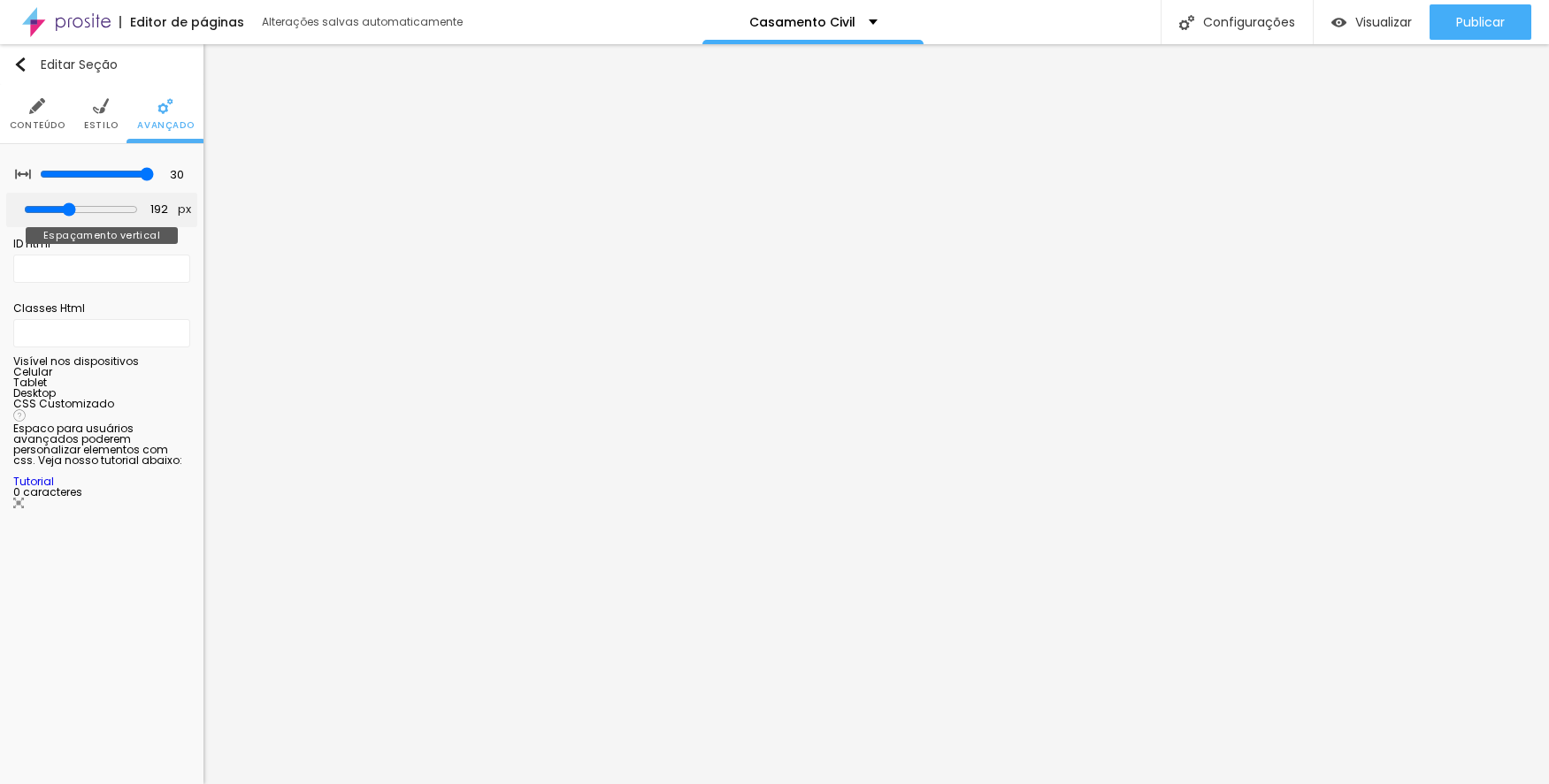
type input "197"
type input "208"
type input "260"
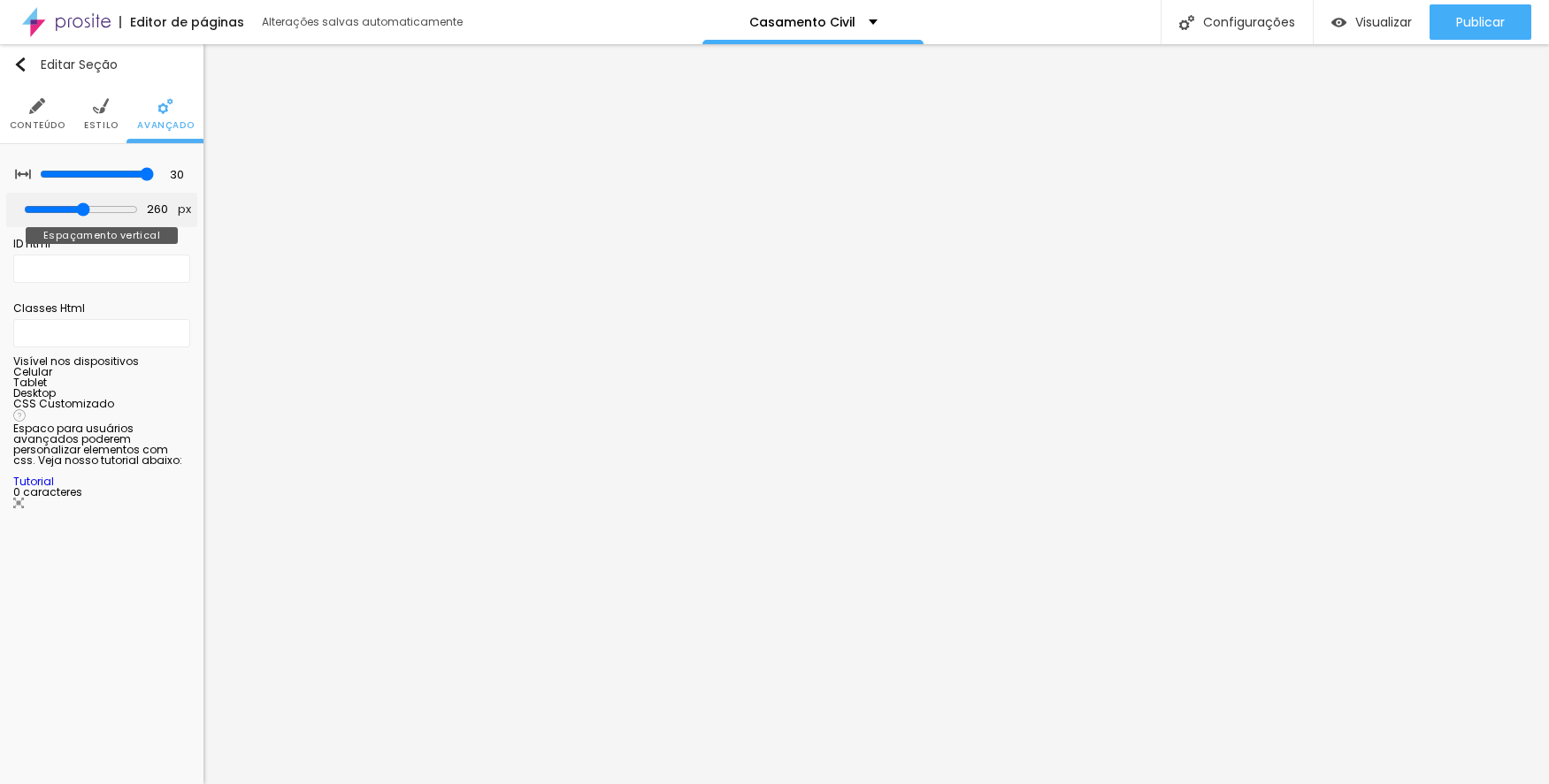
type input "276"
type input "287"
type input "297"
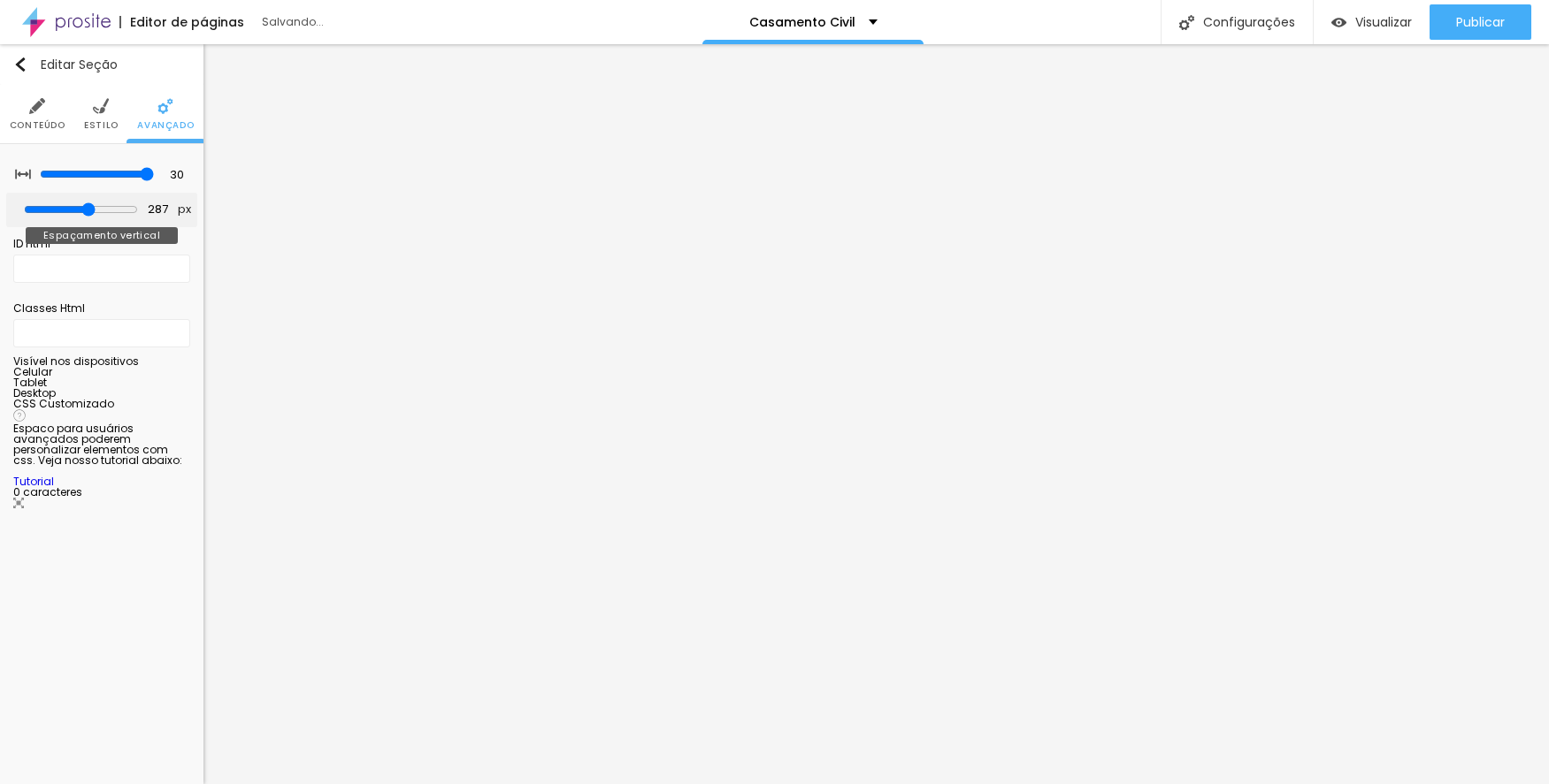
type input "297"
type input "302"
drag, startPoint x: 58, startPoint y: 210, endPoint x: 90, endPoint y: 206, distance: 32.2
click at [90, 206] on input "range" at bounding box center [81, 210] width 114 height 14
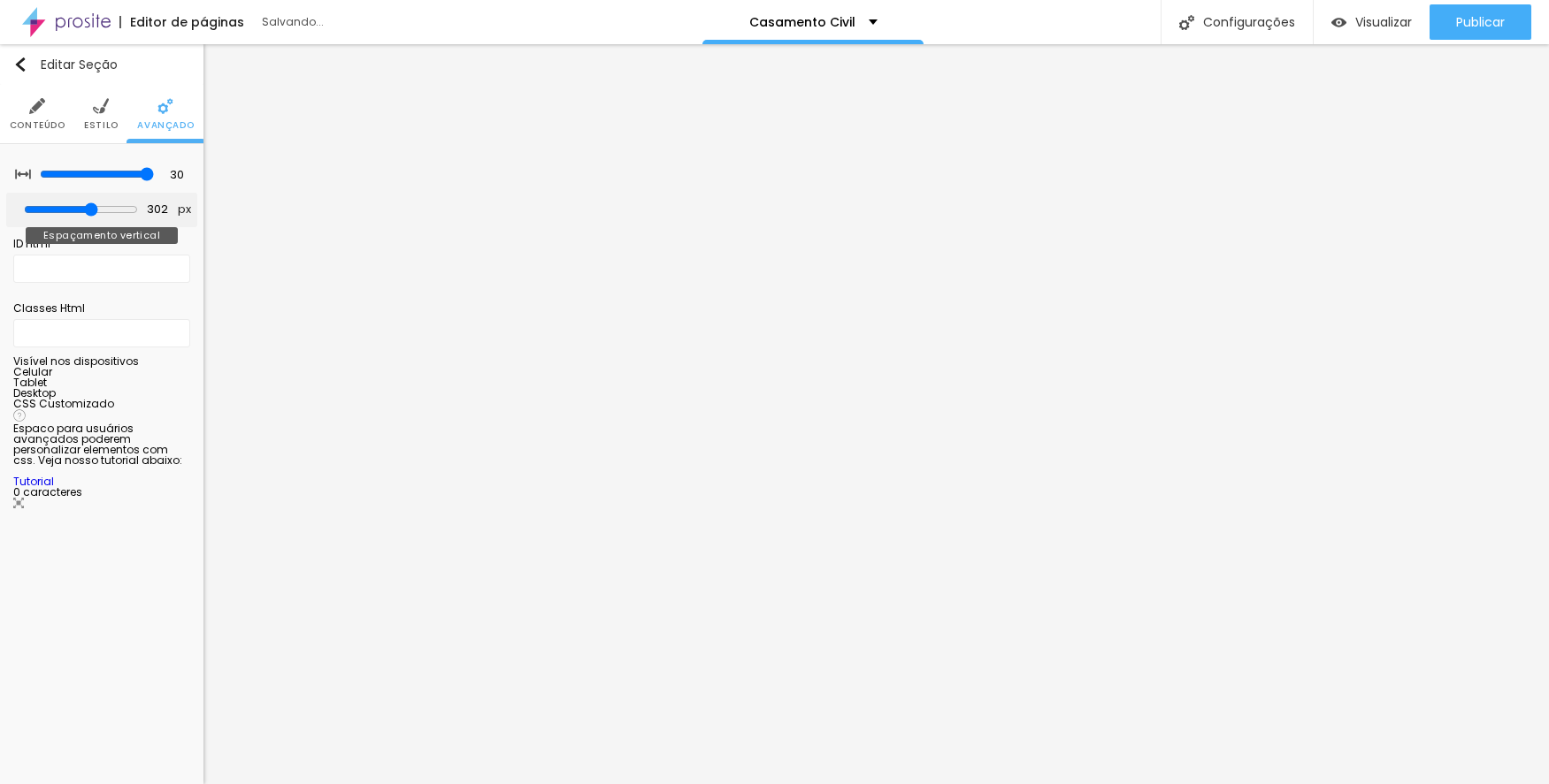
type input "337"
type input "371"
type input "382"
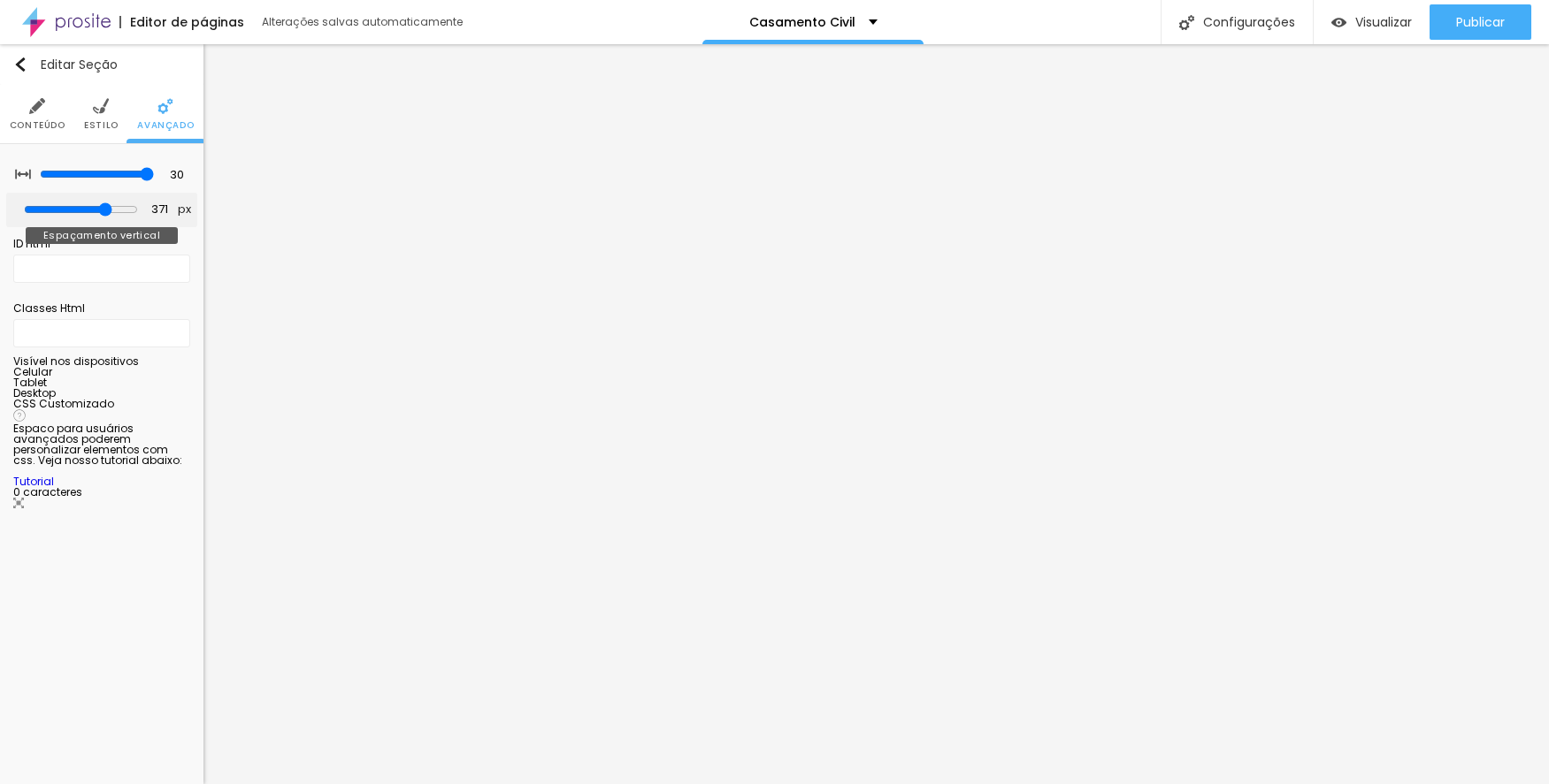
type input "382"
type input "392"
type input "403"
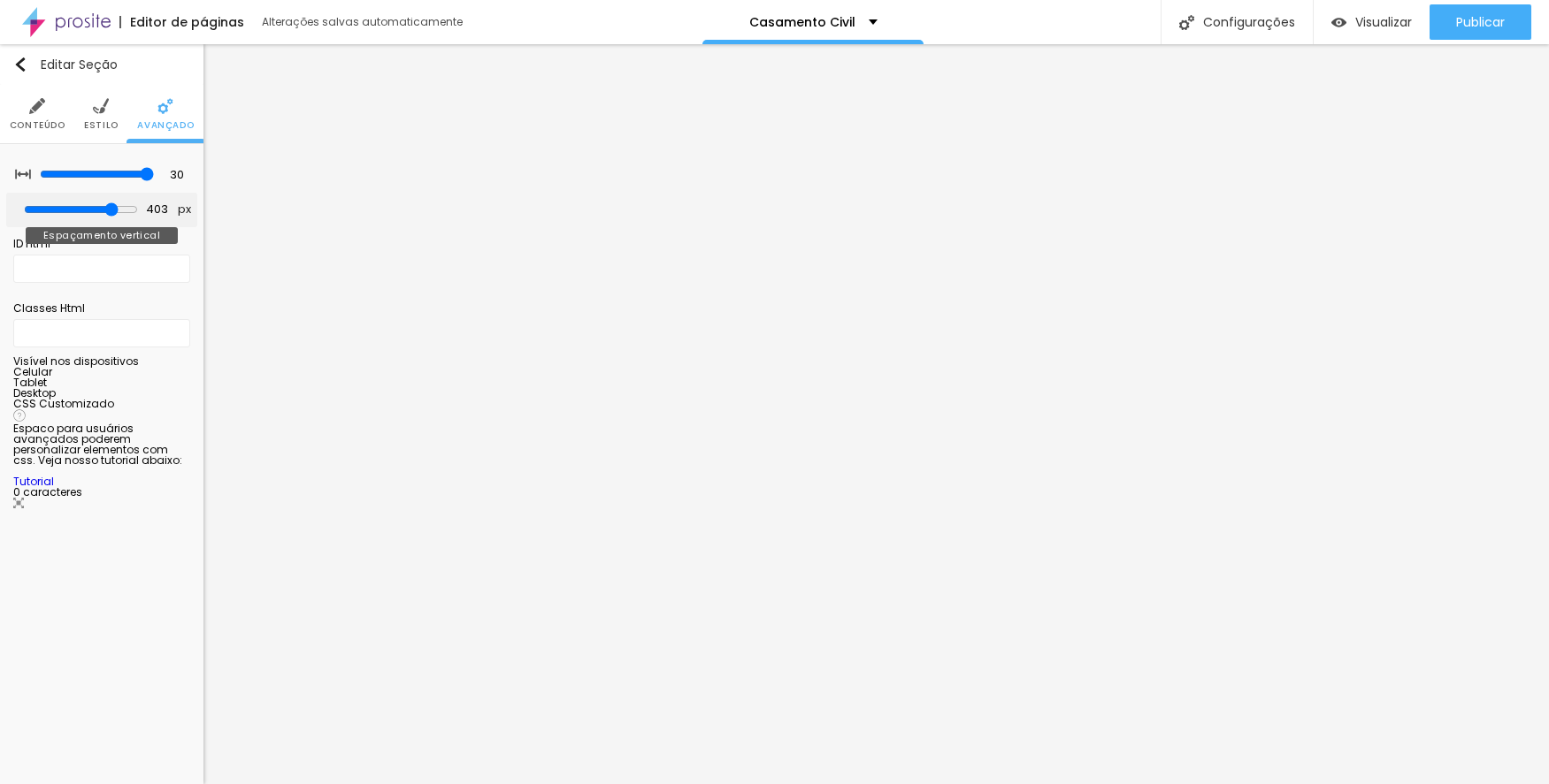
type input "413"
type input "439"
drag, startPoint x: 97, startPoint y: 207, endPoint x: 114, endPoint y: 205, distance: 17.1
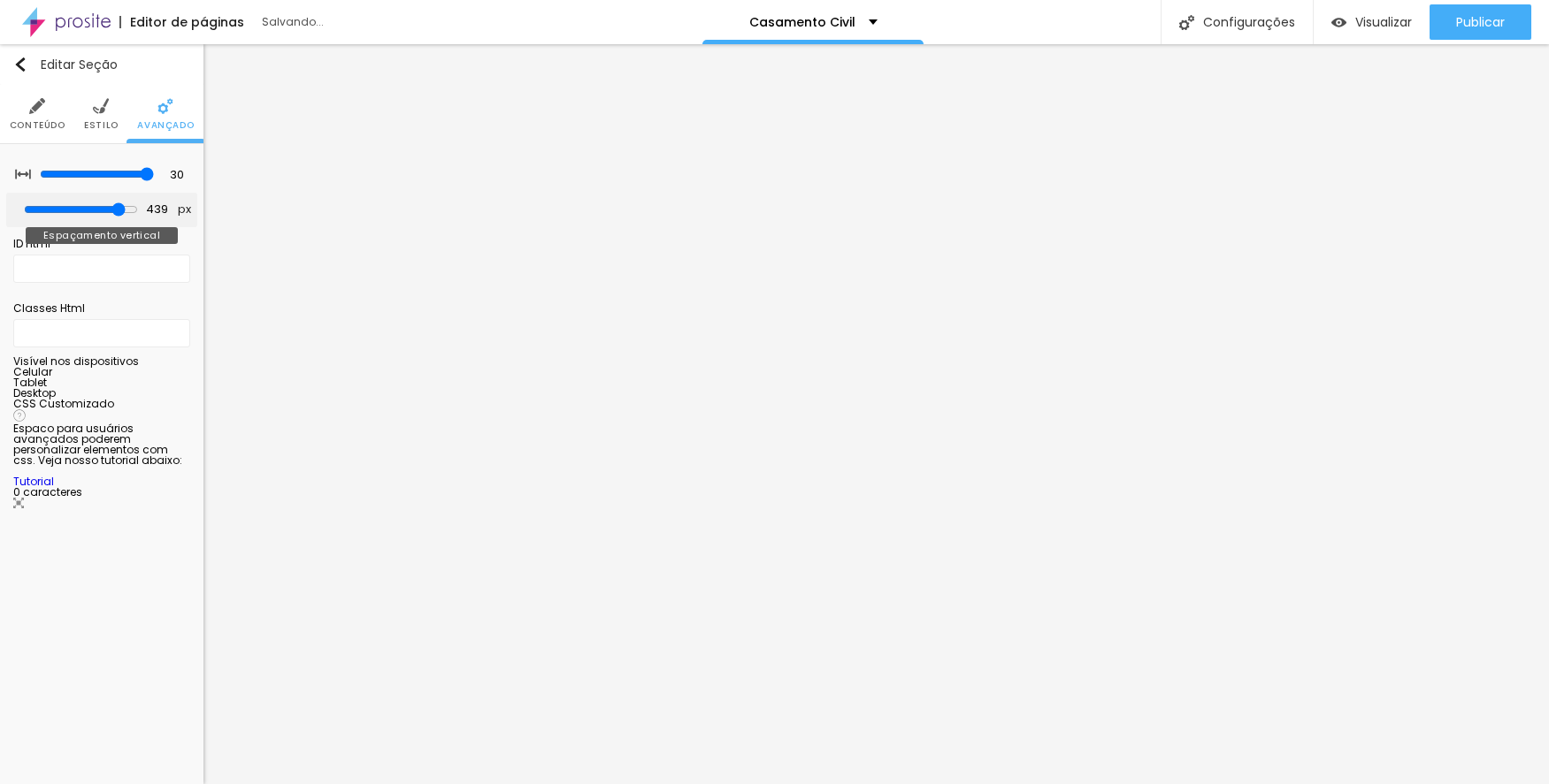
type input "439"
click at [114, 205] on input "range" at bounding box center [81, 210] width 114 height 14
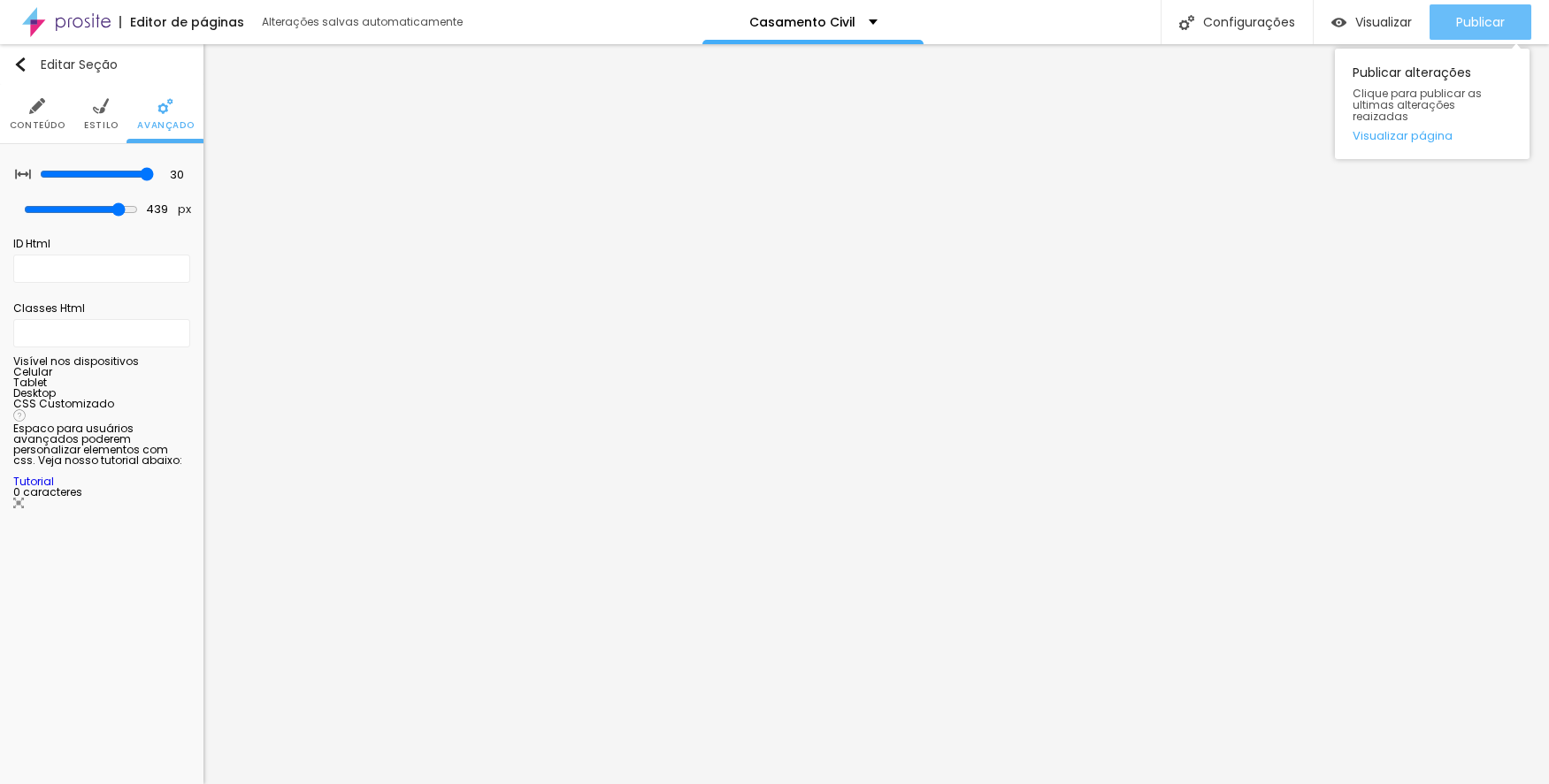
click at [1493, 15] on span "Publicar" at bounding box center [1480, 22] width 48 height 14
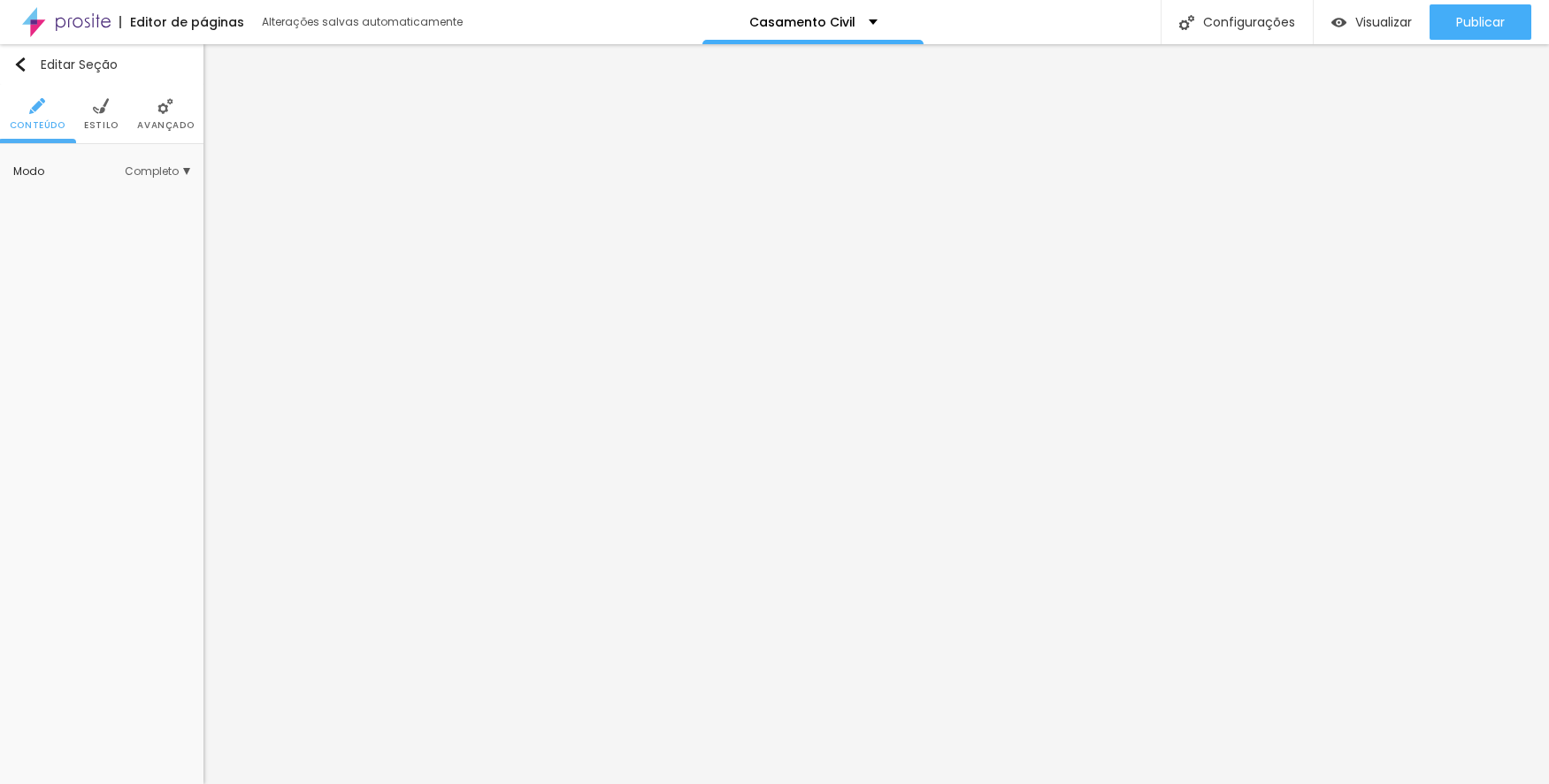
click at [99, 115] on li "Estilo" at bounding box center [101, 114] width 35 height 58
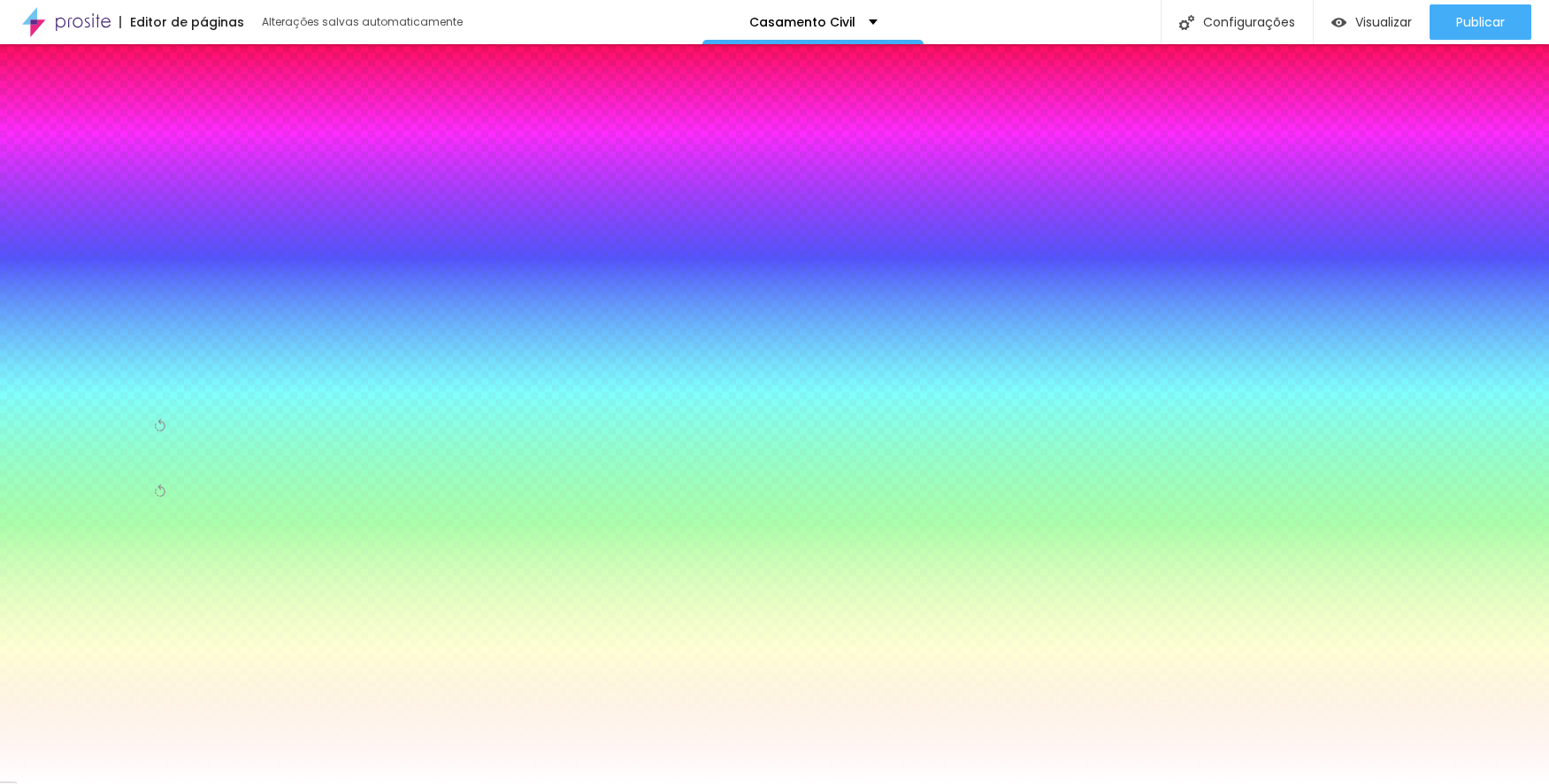
click at [106, 251] on span "Trocar imagem" at bounding box center [86, 252] width 114 height 22
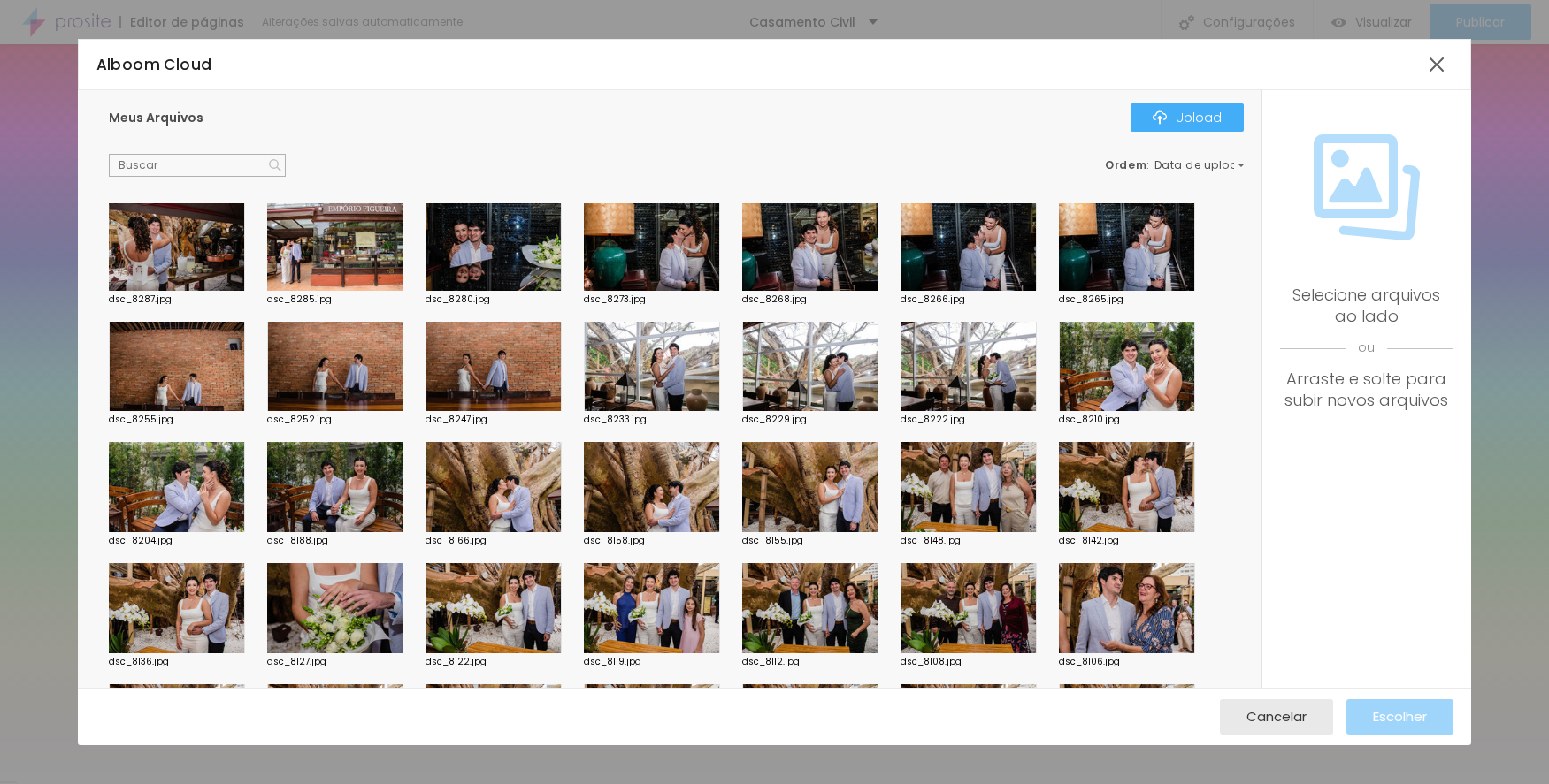
scroll to position [443, 0]
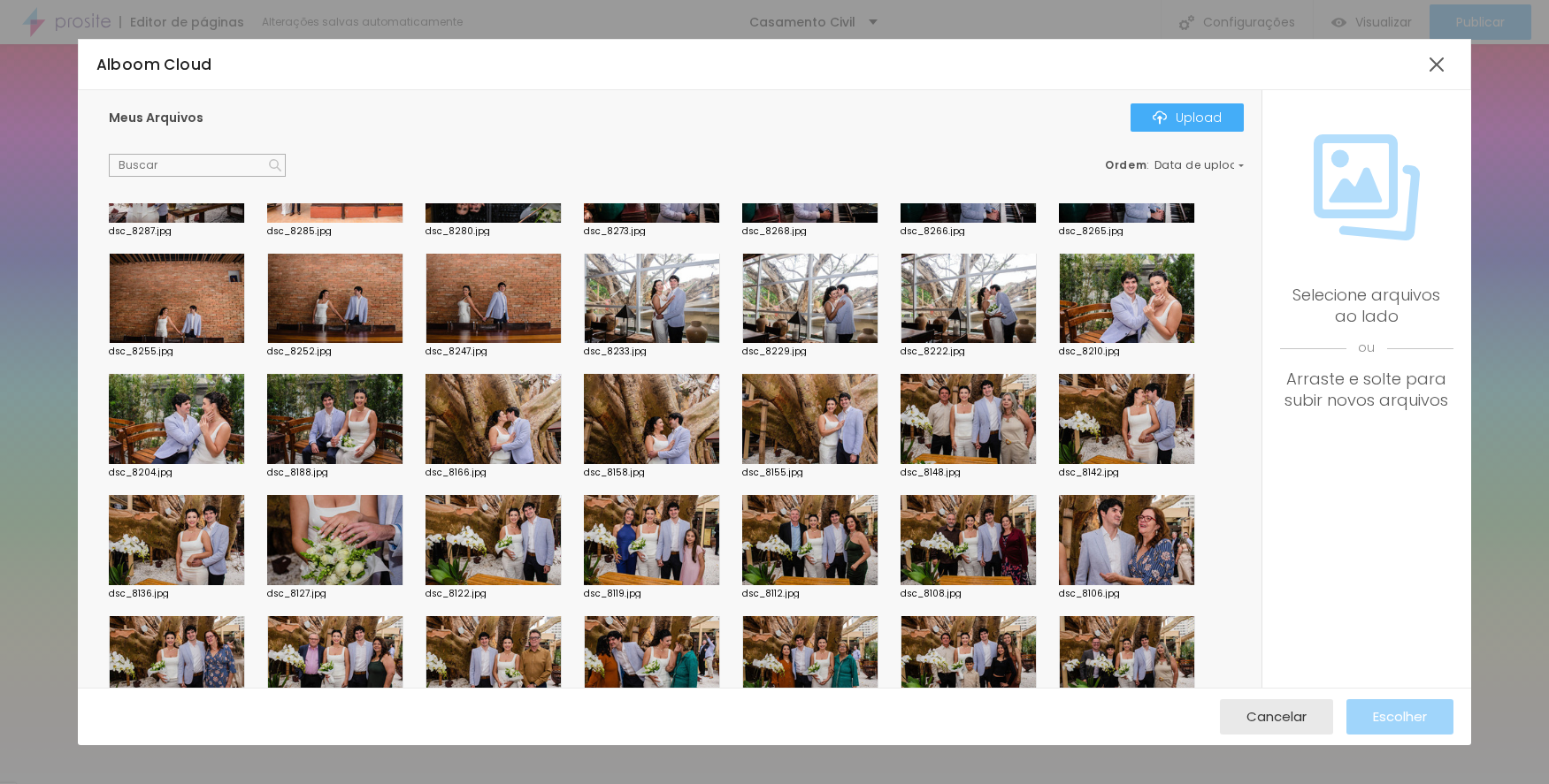
click at [859, 307] on div at bounding box center [810, 299] width 136 height 90
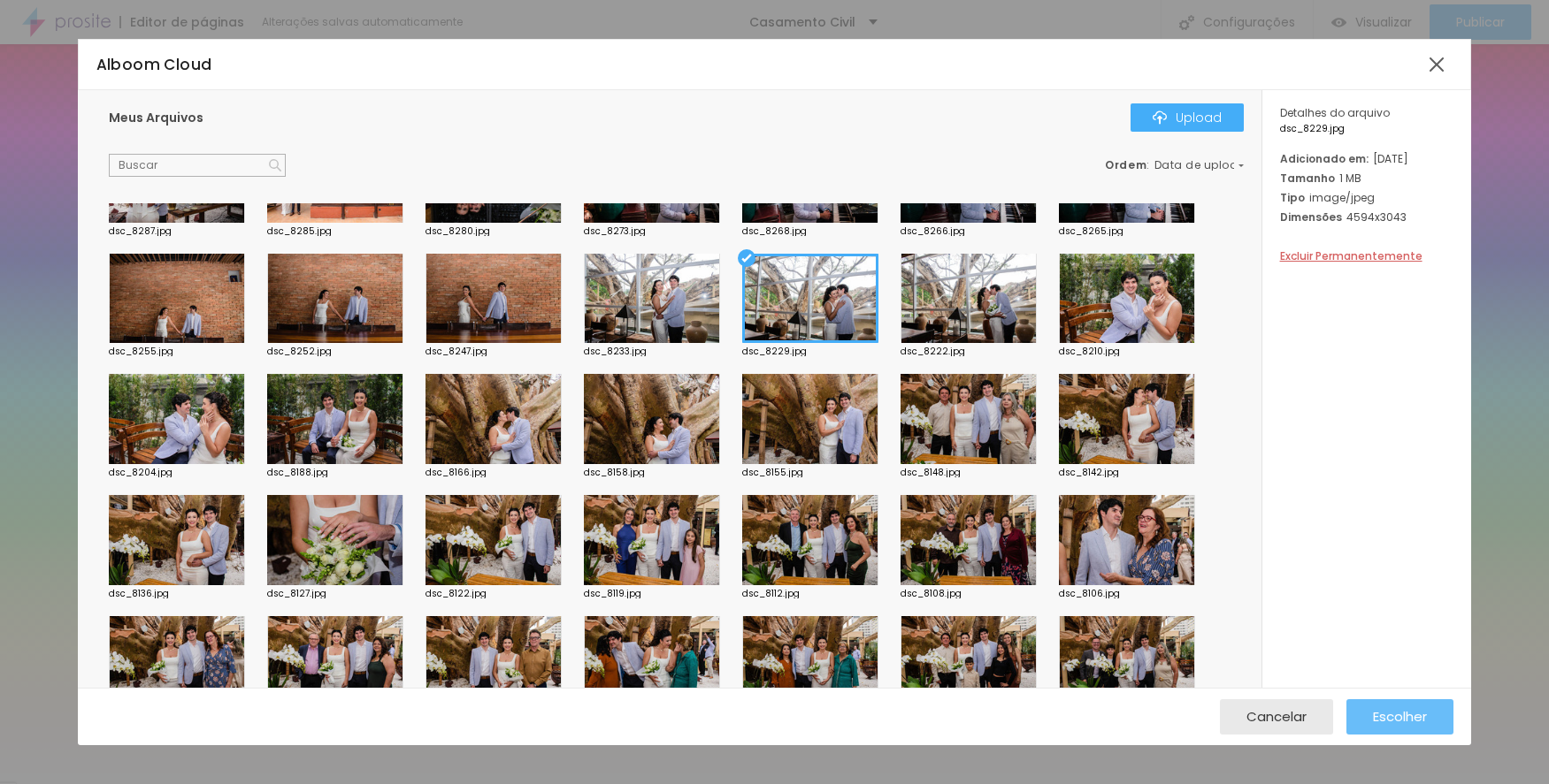
click at [1377, 709] on span "Escolher" at bounding box center [1400, 716] width 54 height 15
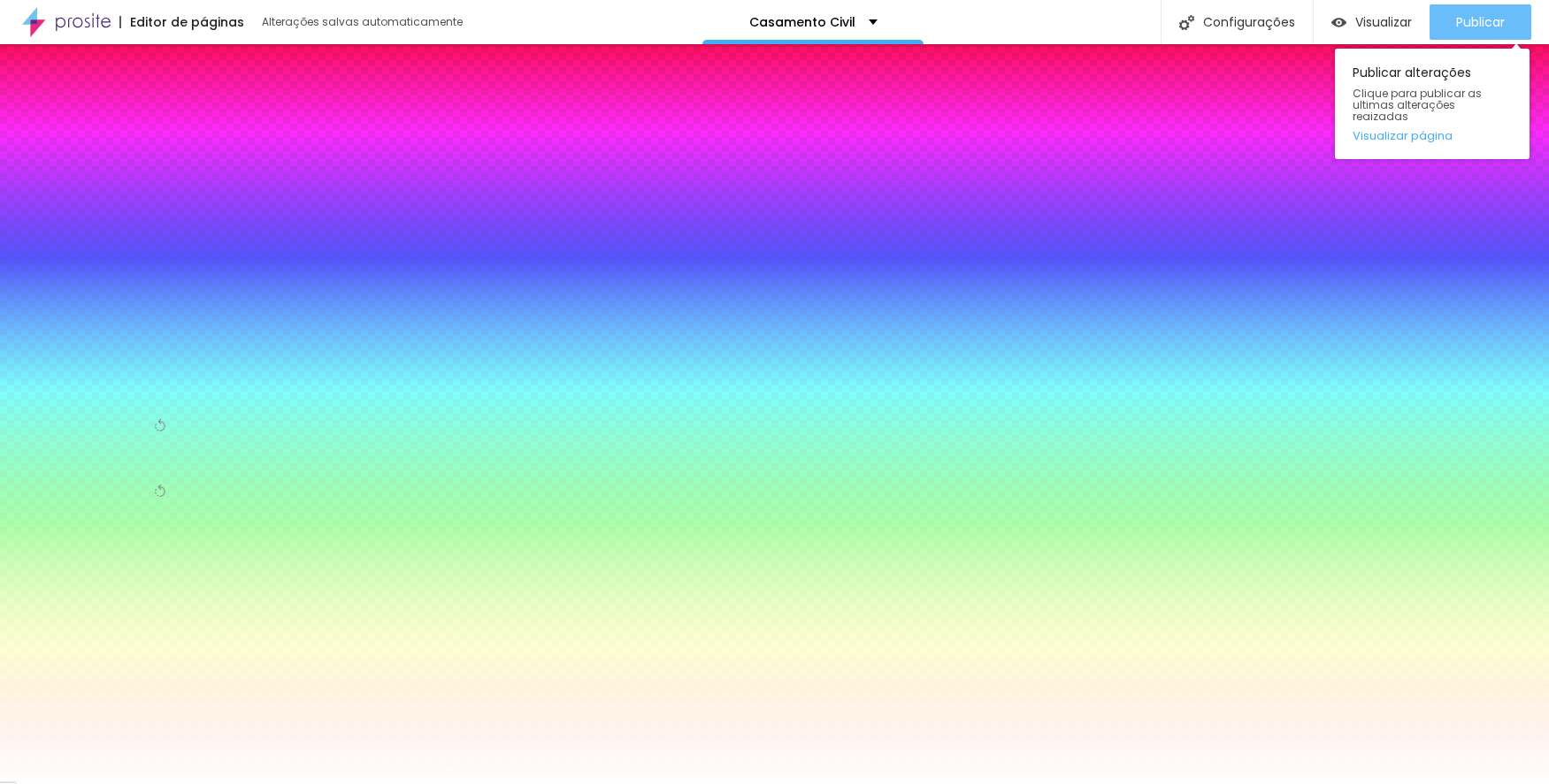
click at [1443, 11] on button "Publicar" at bounding box center [1480, 22] width 102 height 36
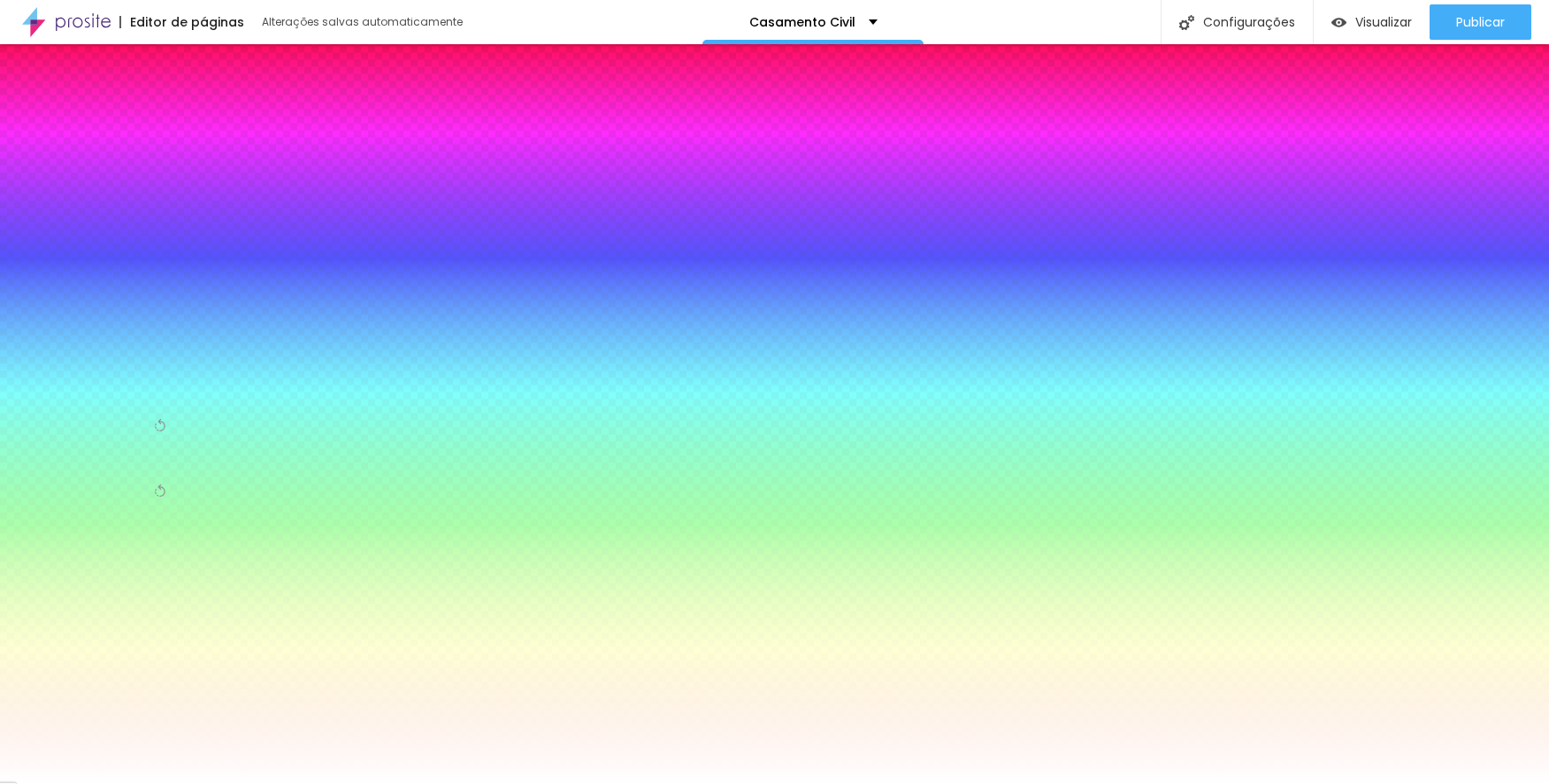
click at [175, 110] on li "Avançado" at bounding box center [165, 114] width 56 height 58
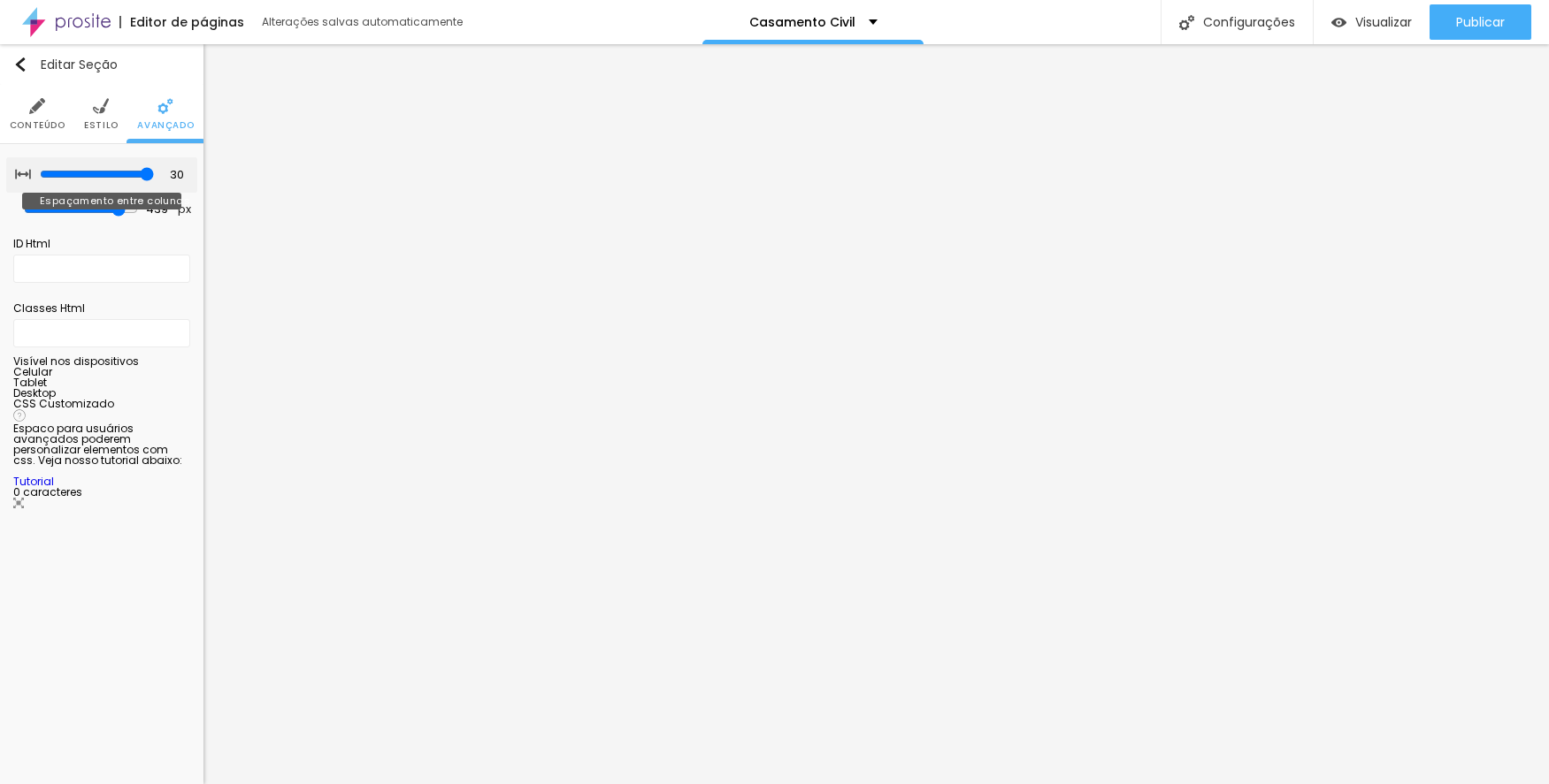
type input "25"
type input "30"
click at [152, 174] on input "range" at bounding box center [97, 174] width 114 height 14
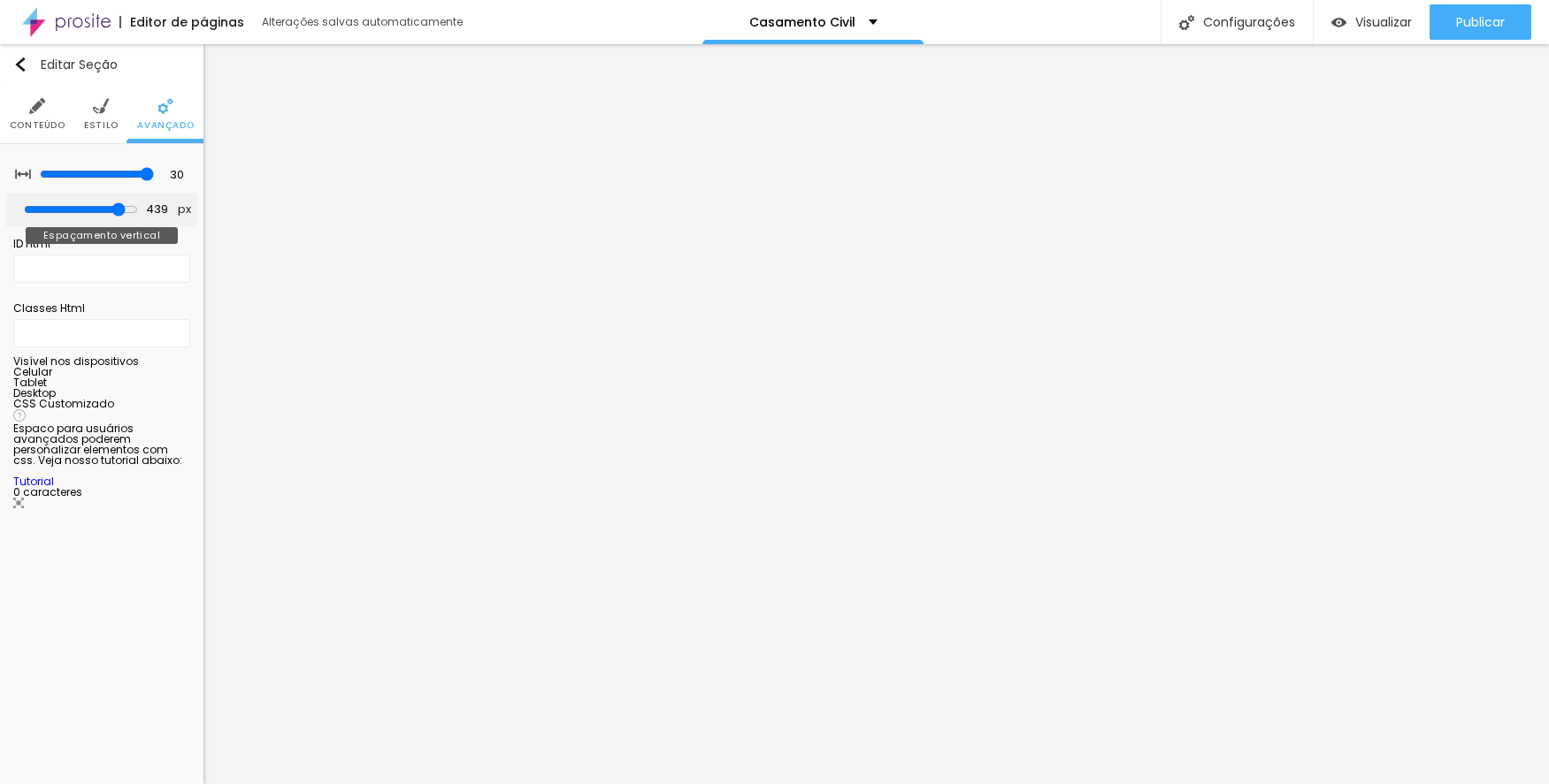
type input "397"
type input "366"
type input "360"
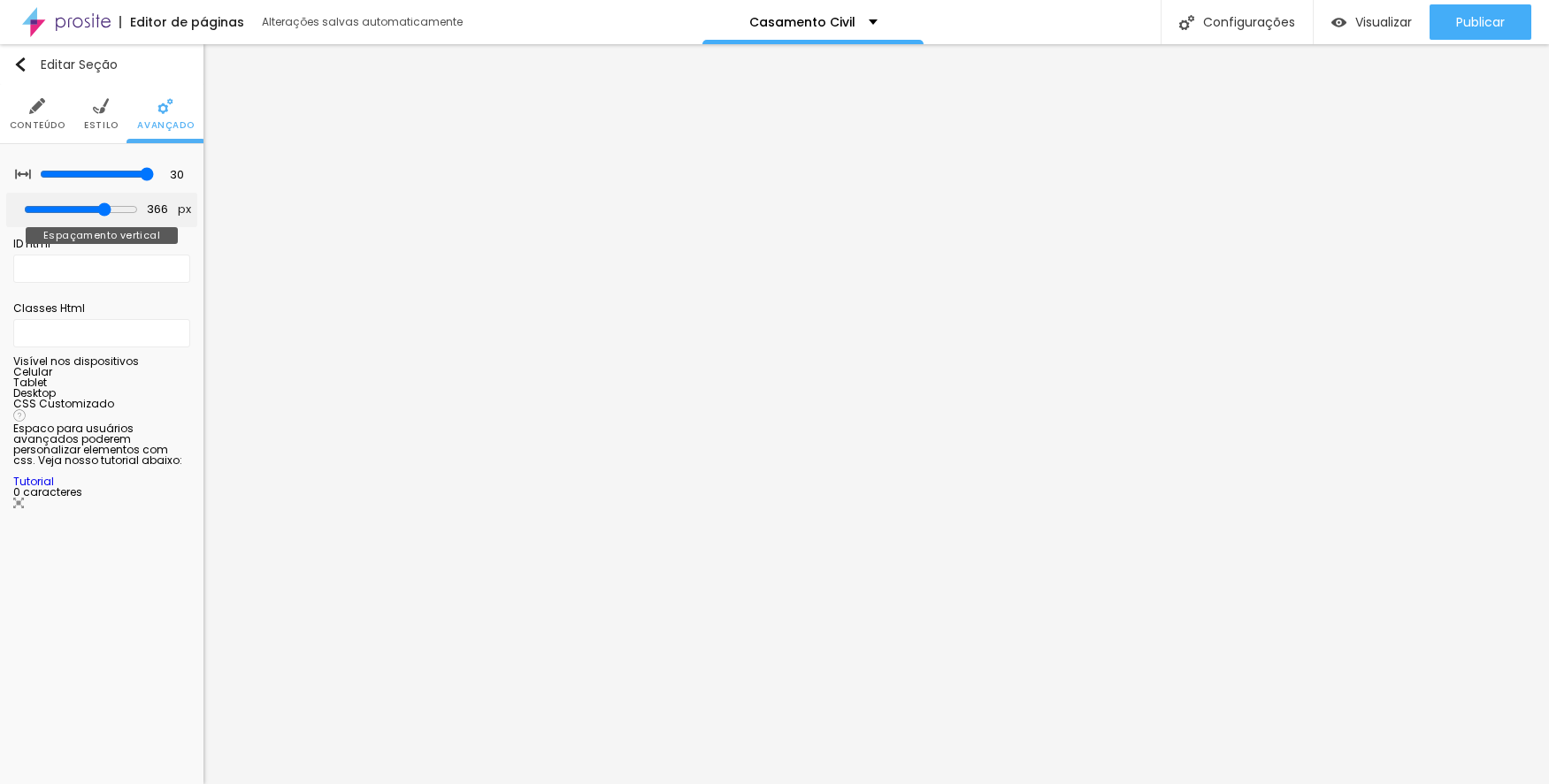
type input "360"
type input "355"
type input "329"
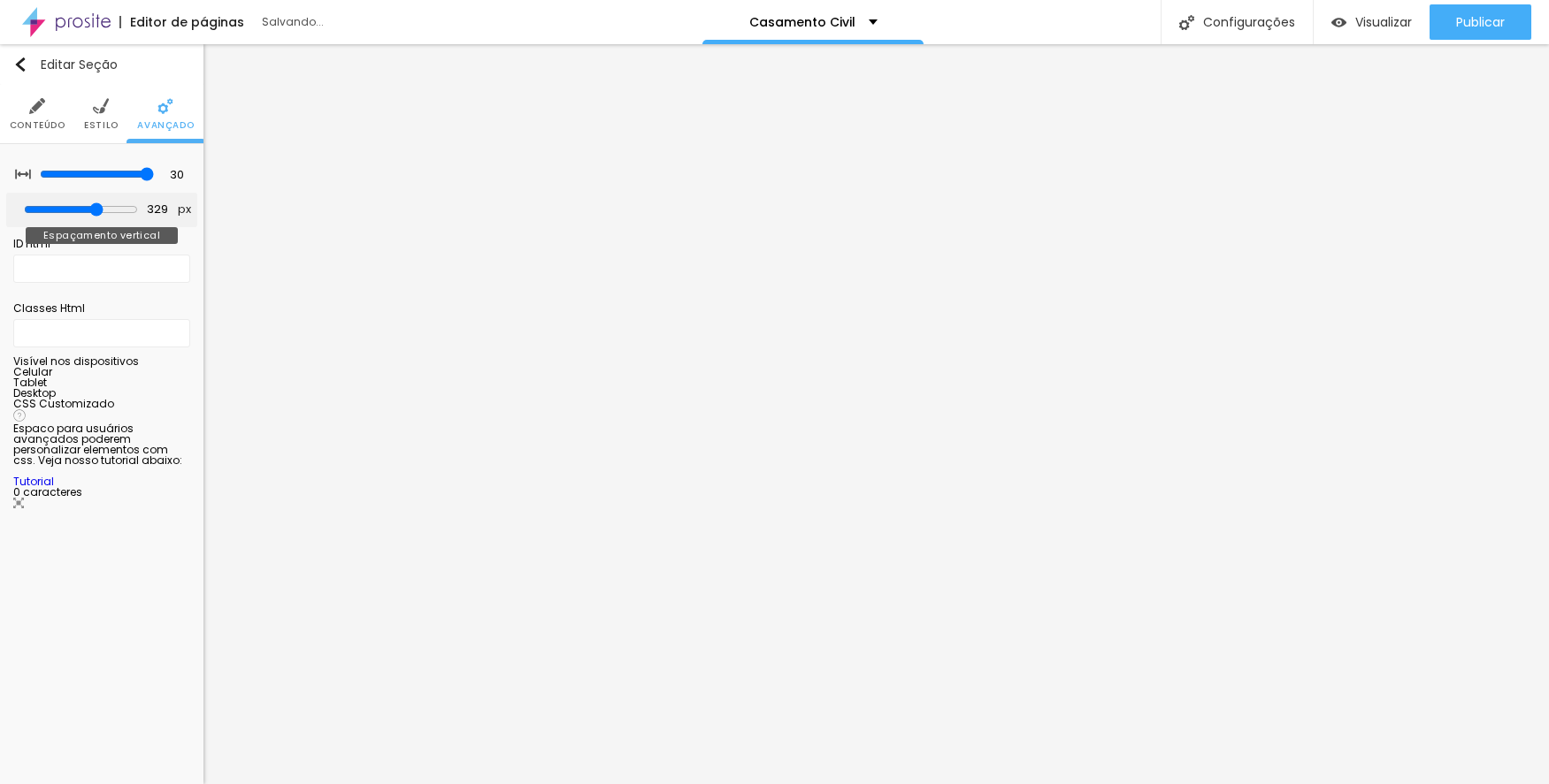
type input "318"
type input "313"
type input "308"
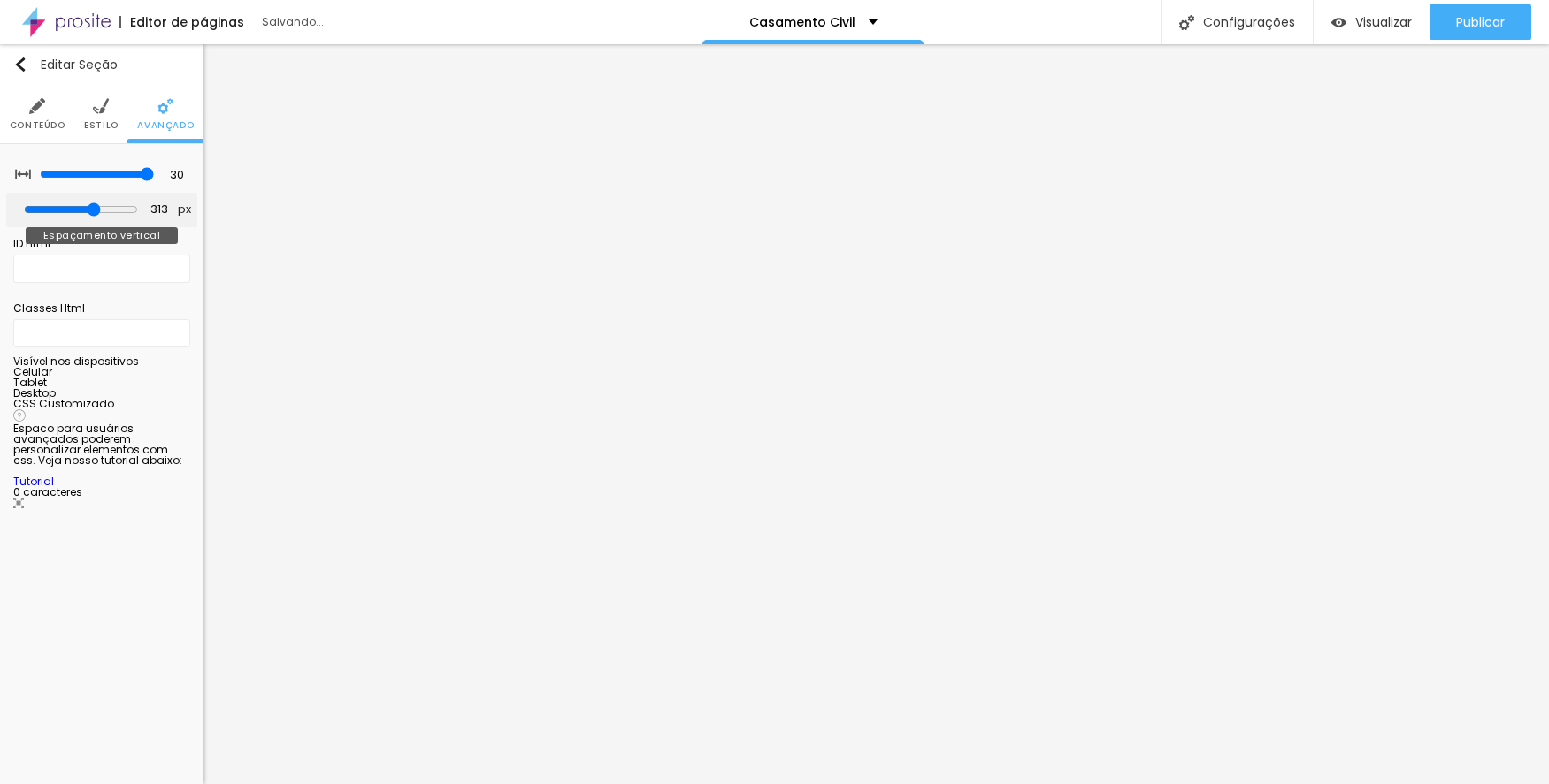
type input "308"
type input "297"
type input "292"
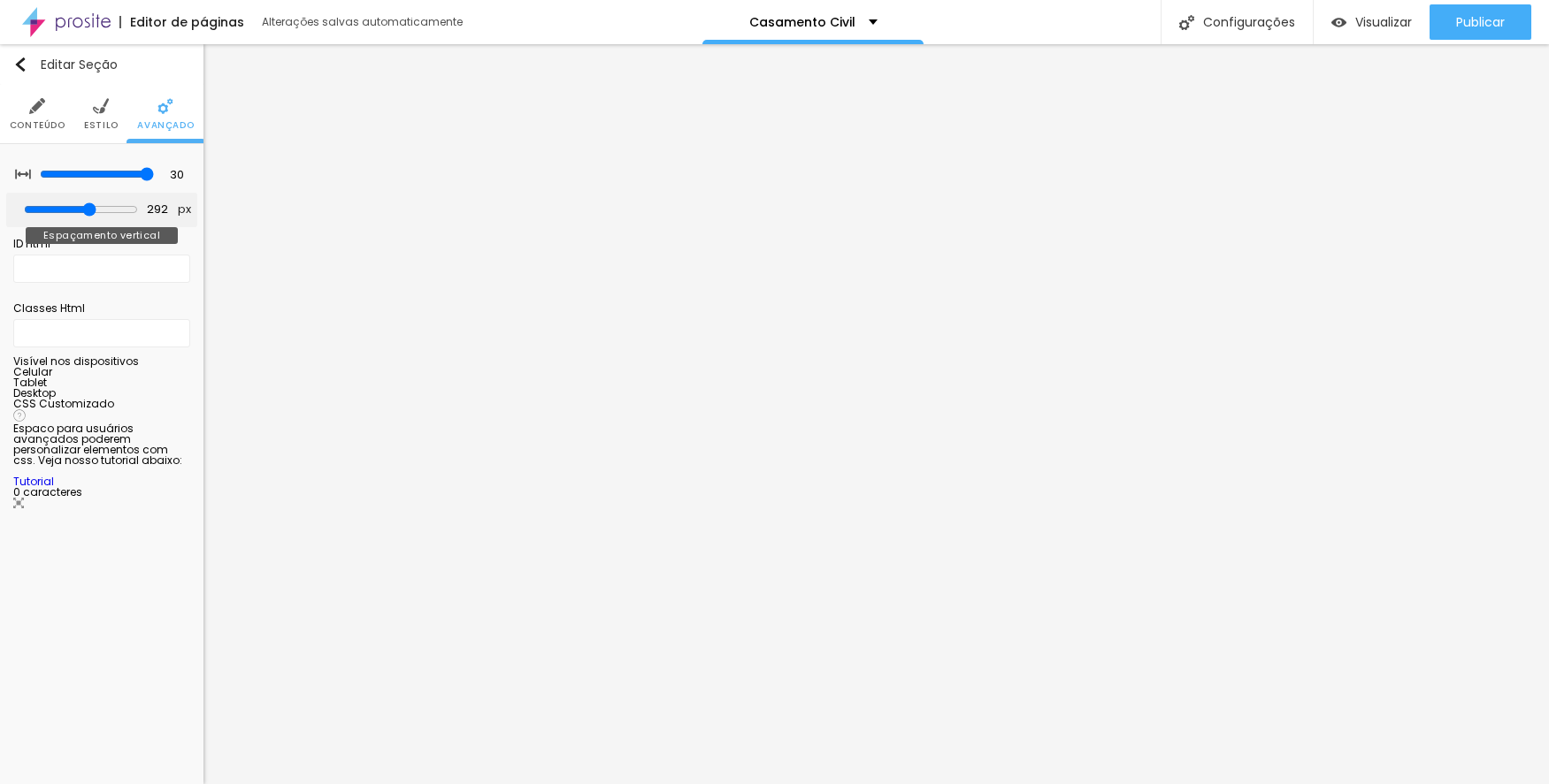
drag, startPoint x: 111, startPoint y: 212, endPoint x: 89, endPoint y: 210, distance: 22.1
click at [89, 210] on input "range" at bounding box center [81, 210] width 114 height 14
type input "281"
type input "271"
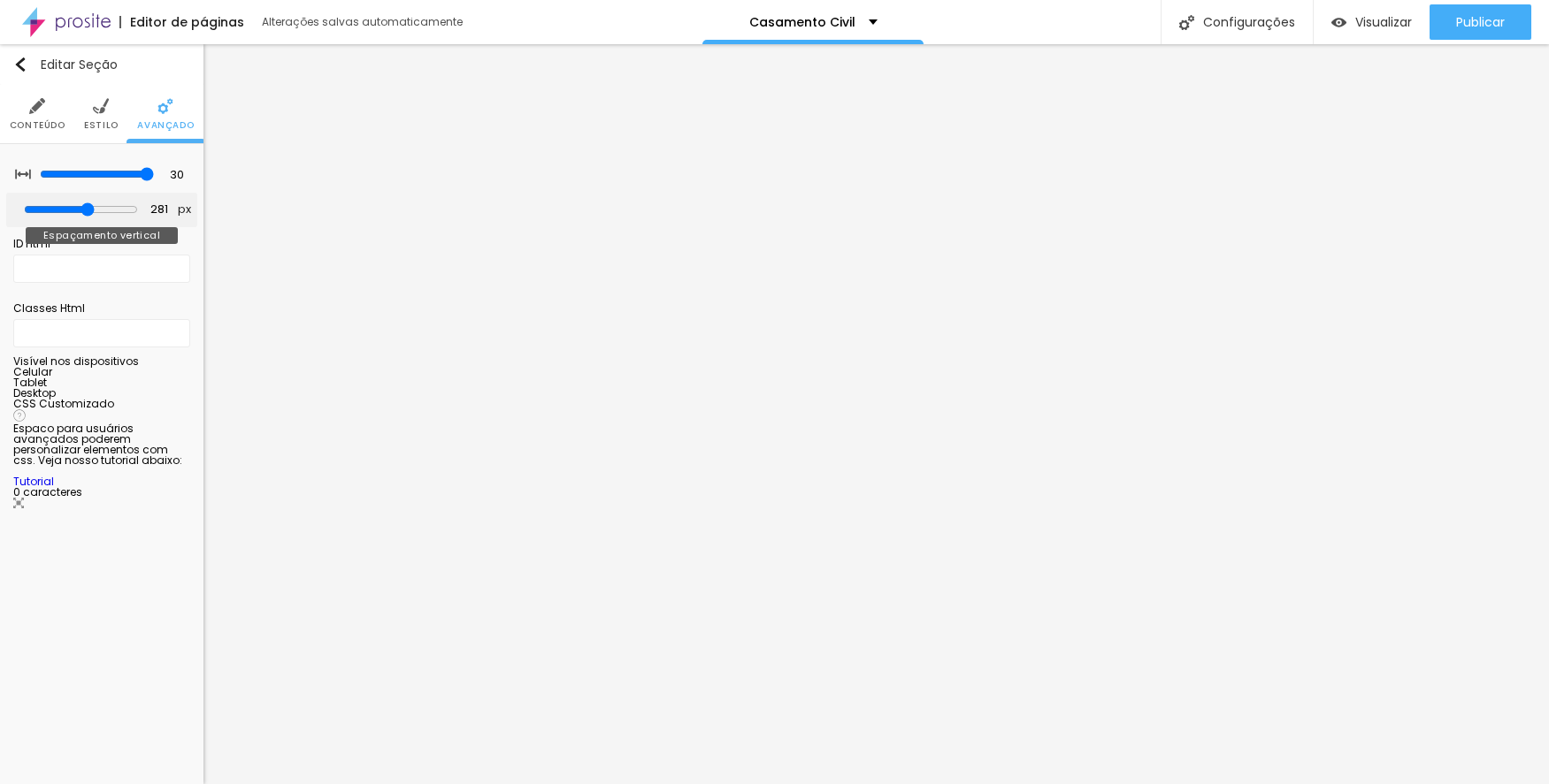
type input "271"
type input "266"
type input "260"
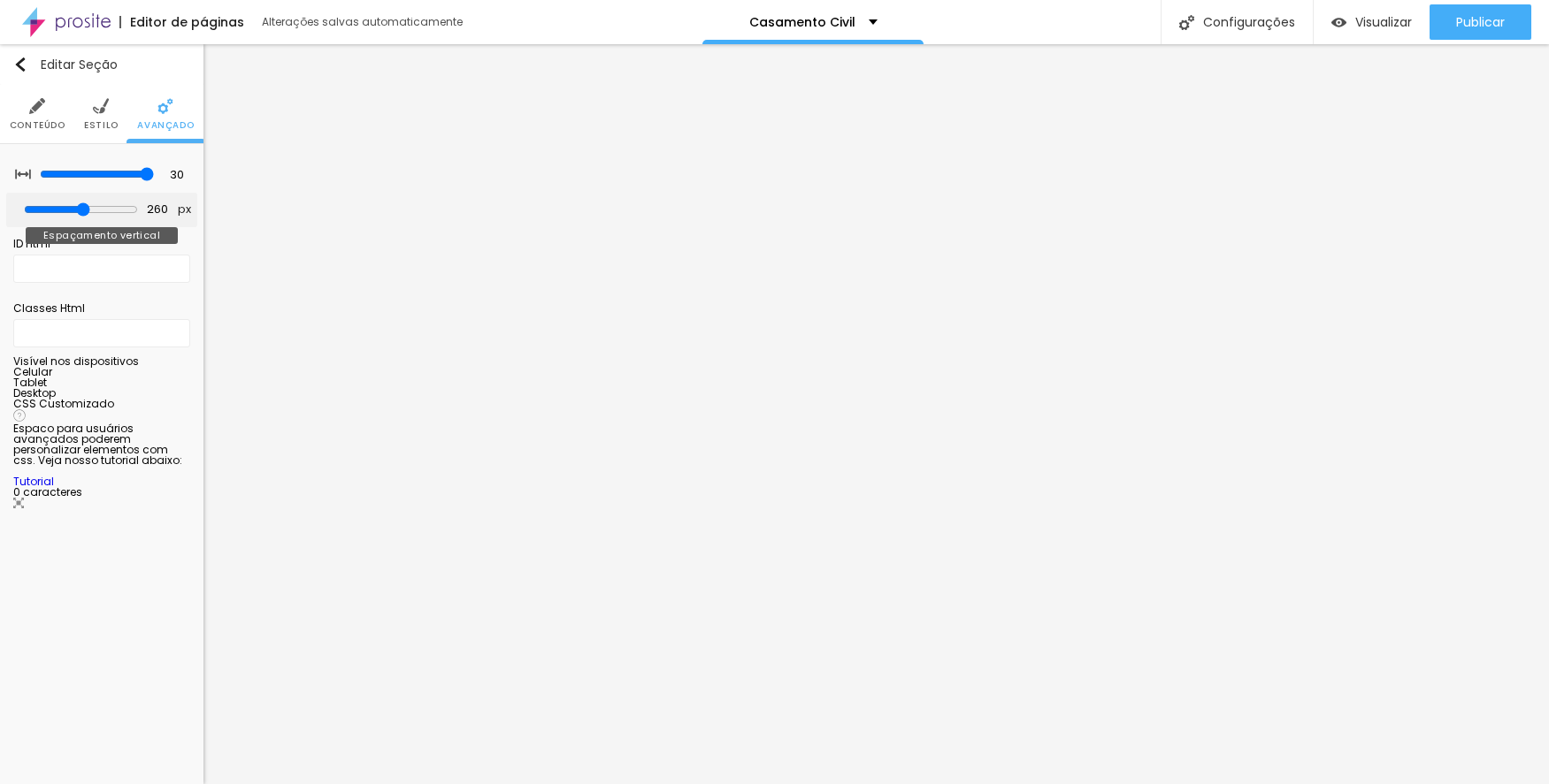
type input "255"
type input "239"
type input "223"
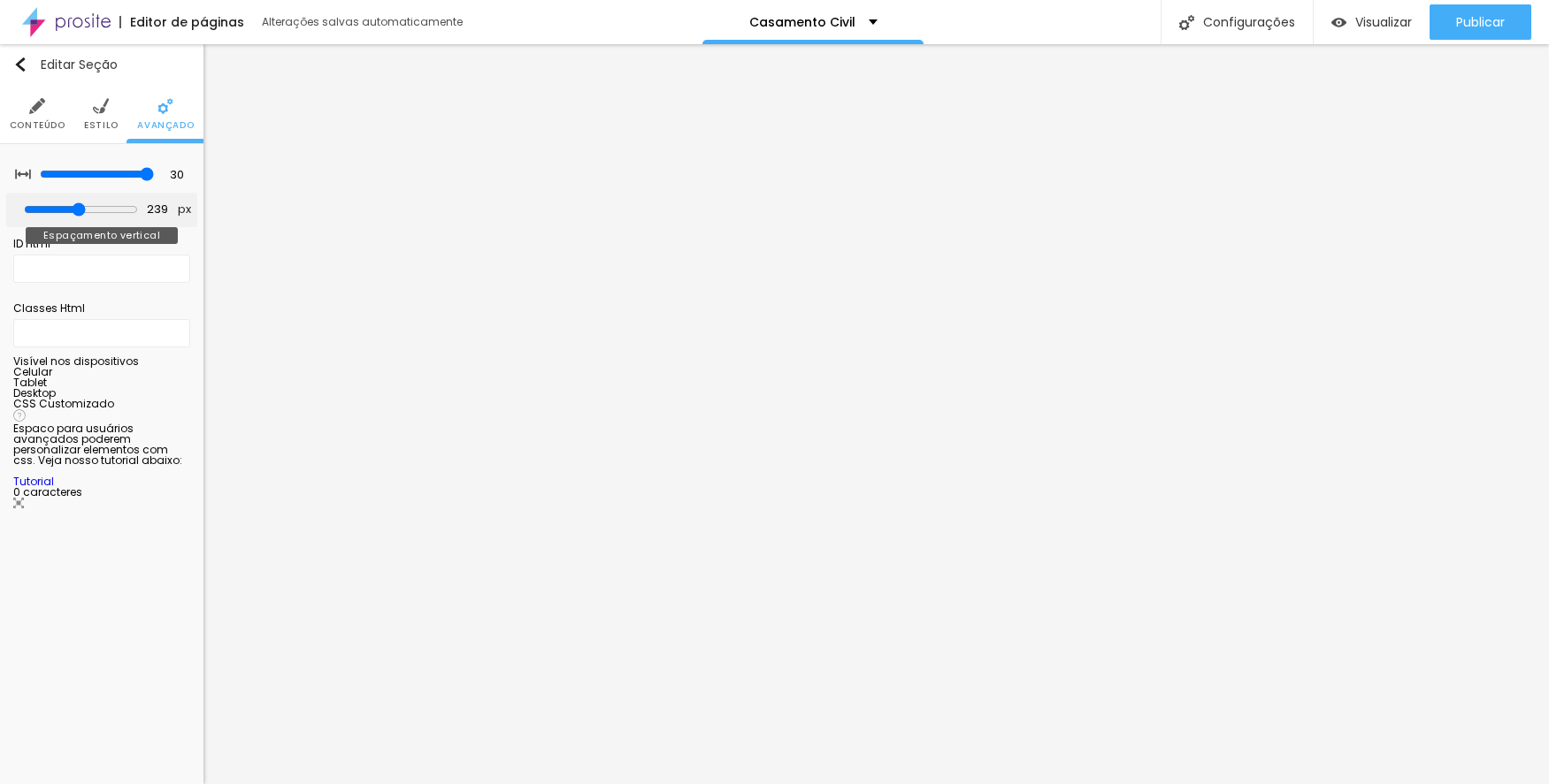
type input "223"
type input "213"
type input "187"
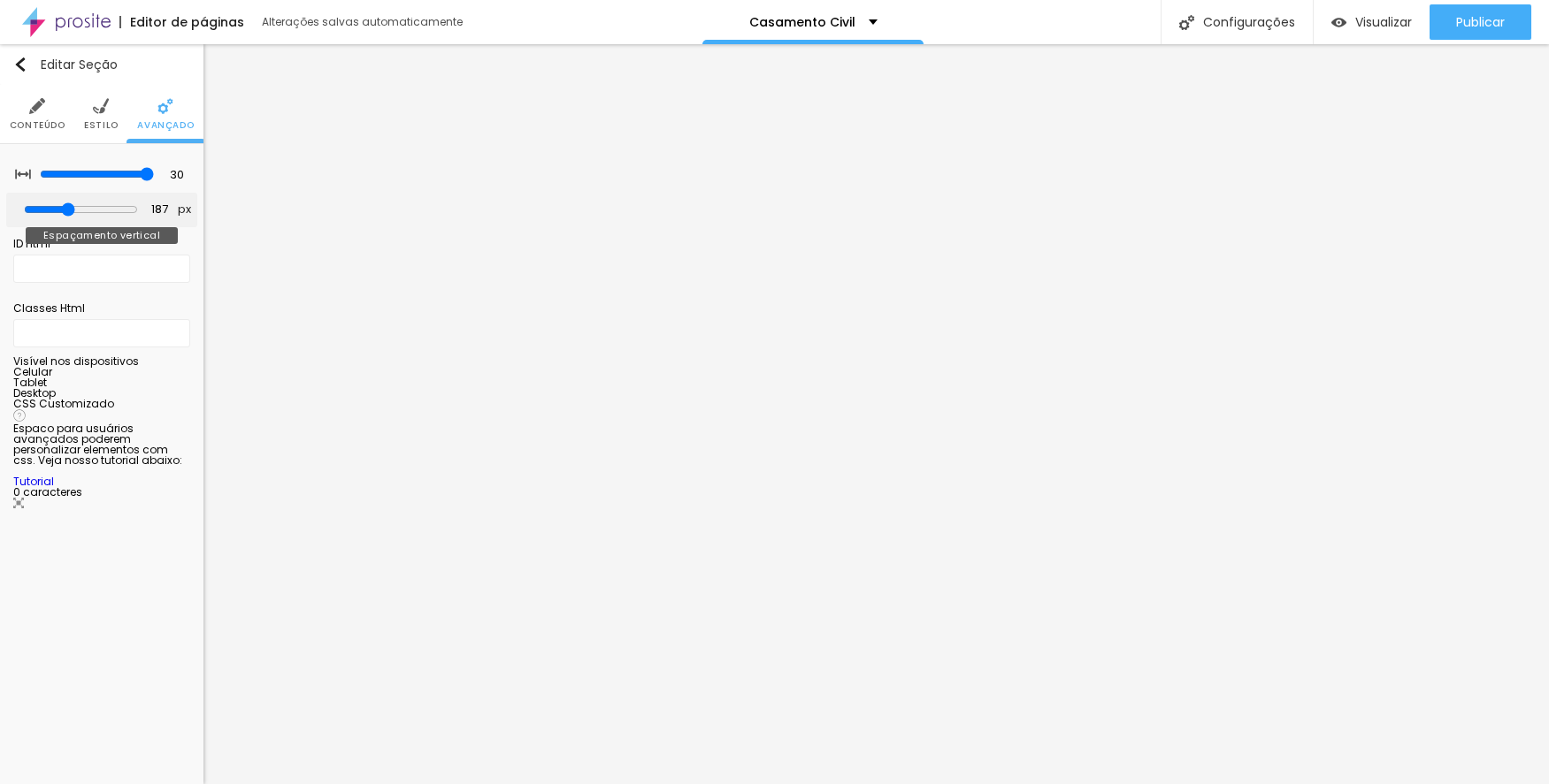
type input "160"
drag, startPoint x: 90, startPoint y: 208, endPoint x: 66, endPoint y: 206, distance: 24.1
click at [66, 206] on input "range" at bounding box center [81, 210] width 114 height 14
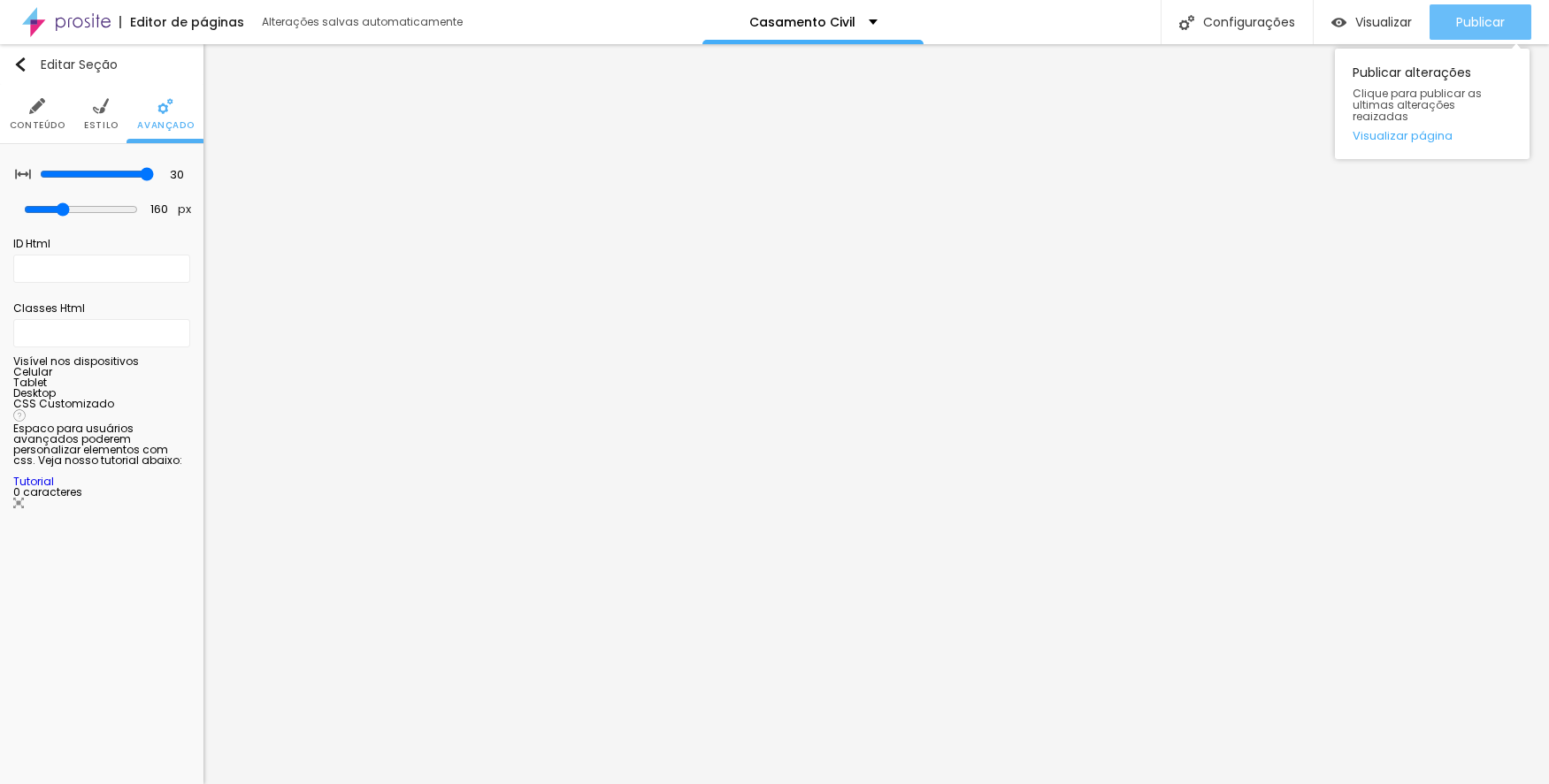
click at [1448, 22] on button "Publicar" at bounding box center [1480, 22] width 102 height 36
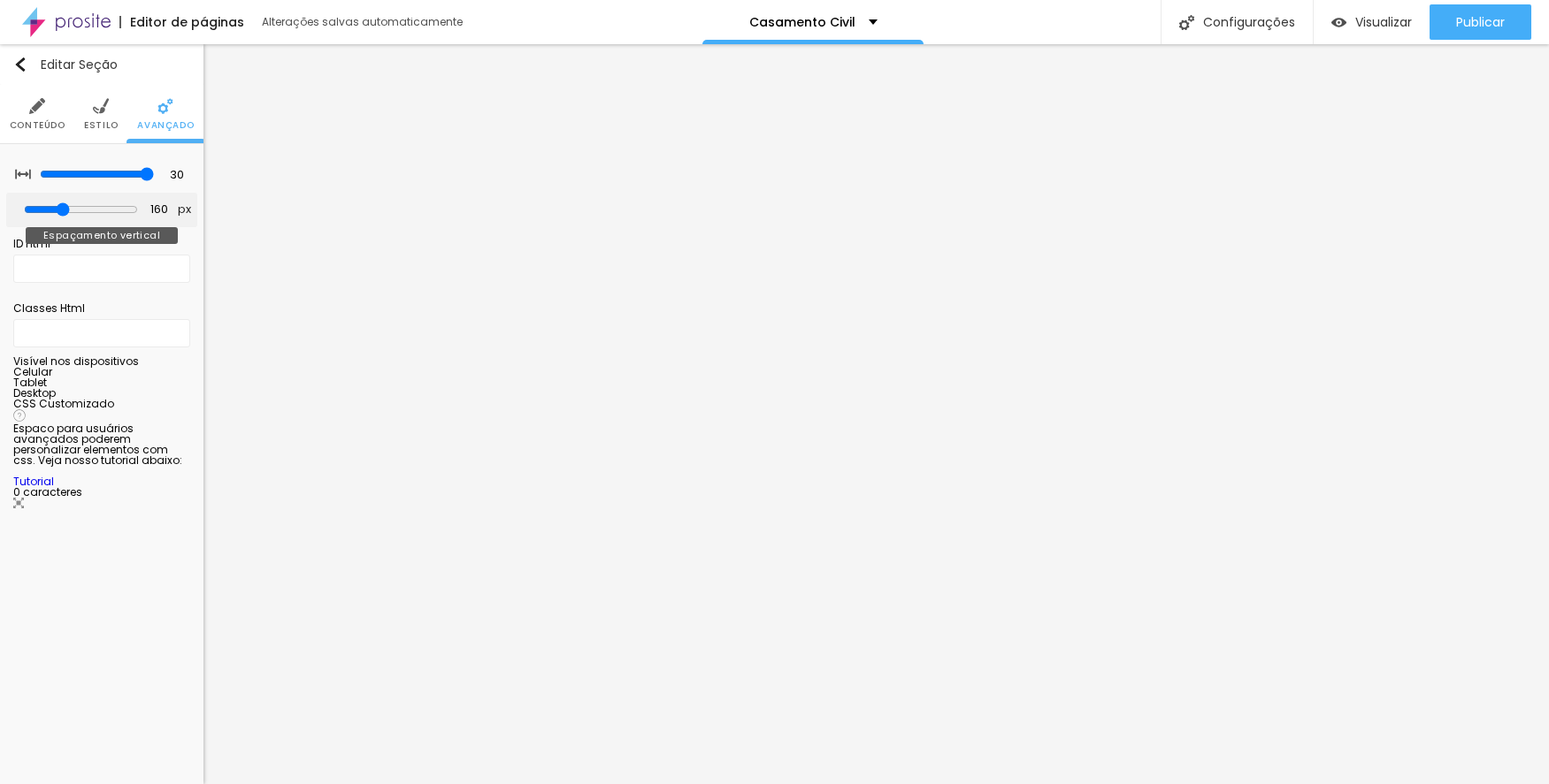
type input "150"
type input "129"
click at [61, 206] on input "range" at bounding box center [81, 210] width 114 height 14
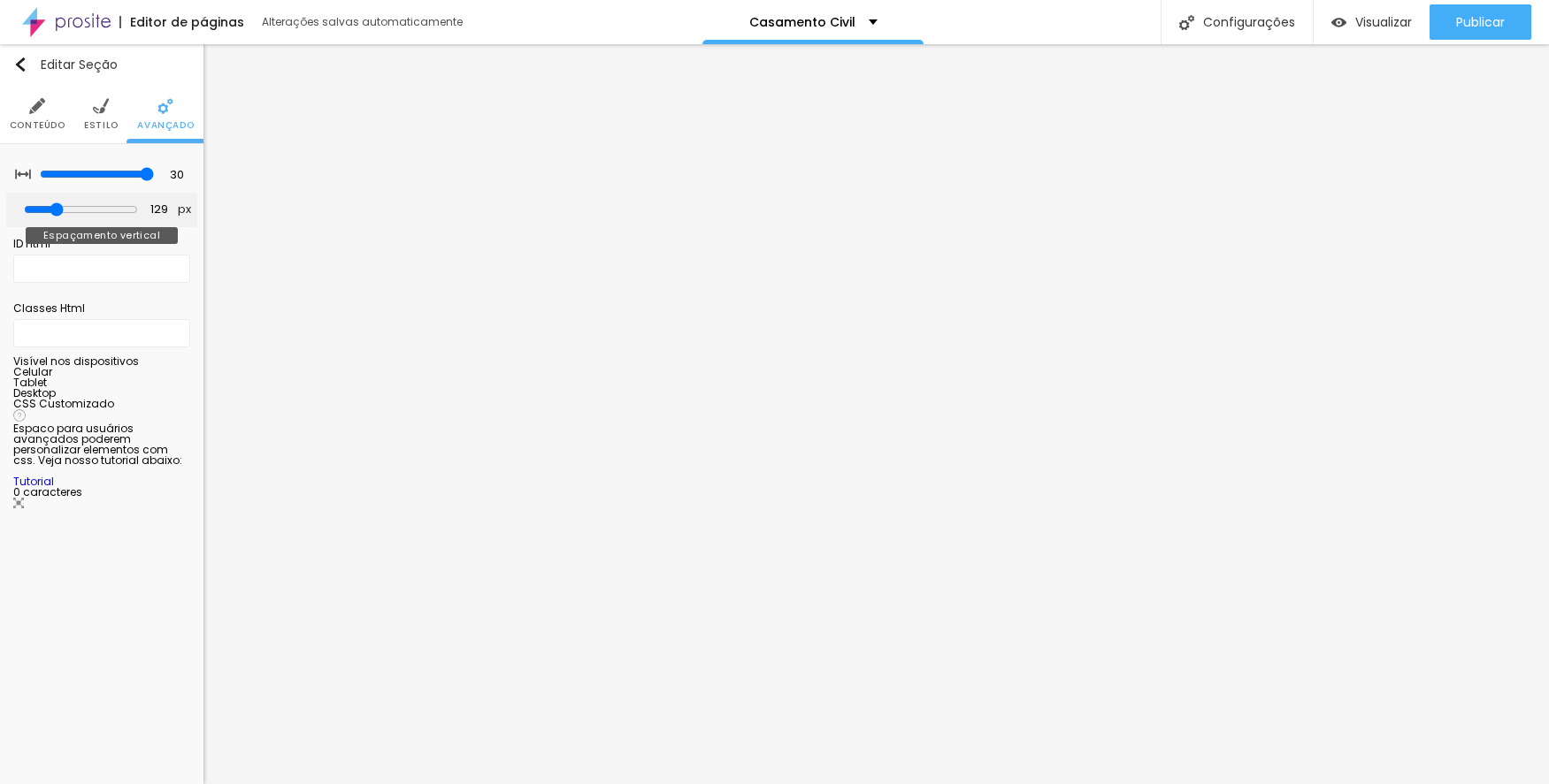
type input "108"
type input "102"
click at [56, 205] on input "range" at bounding box center [81, 210] width 114 height 14
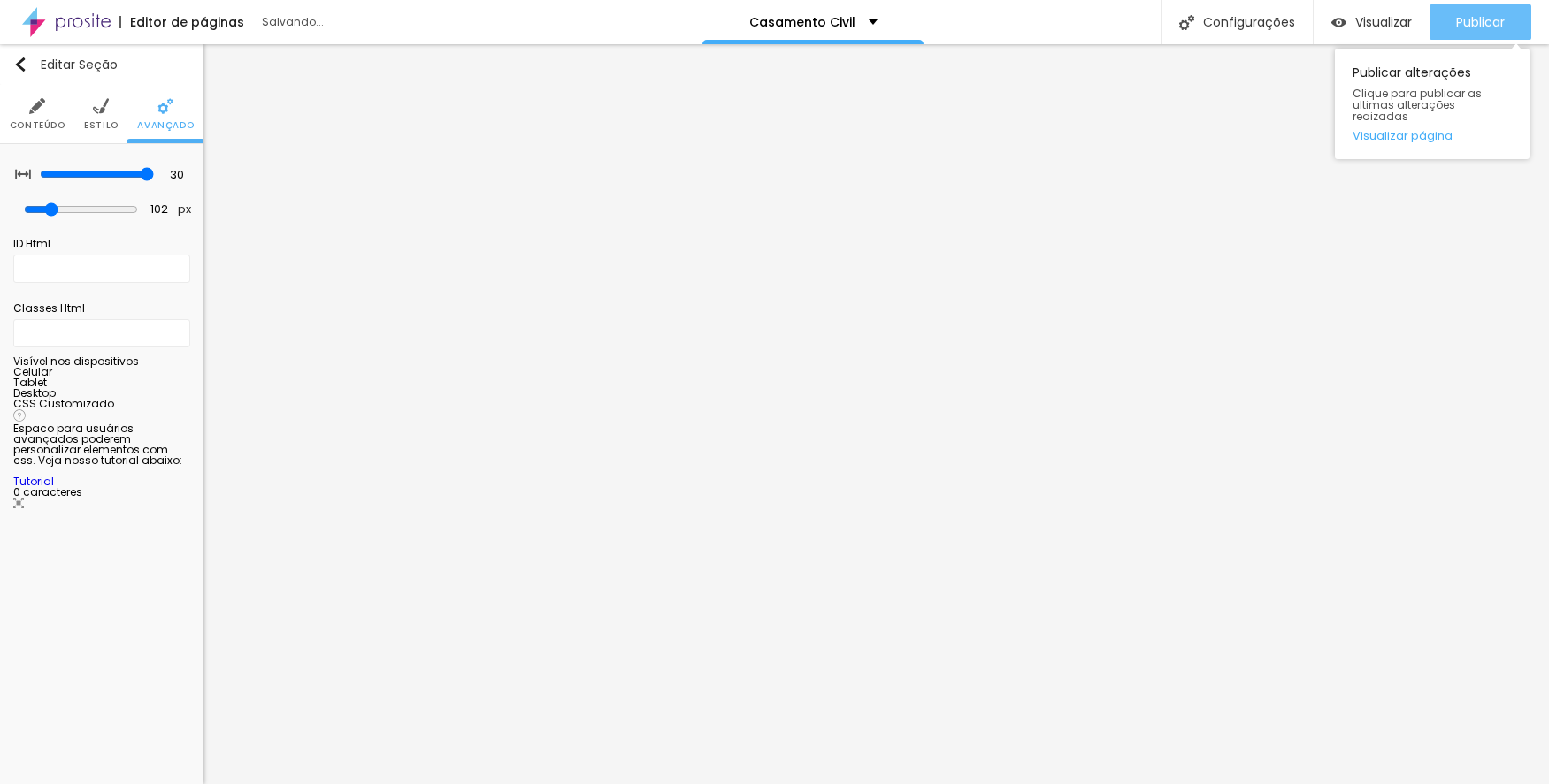
click at [1446, 22] on button "Publicar" at bounding box center [1480, 22] width 102 height 36
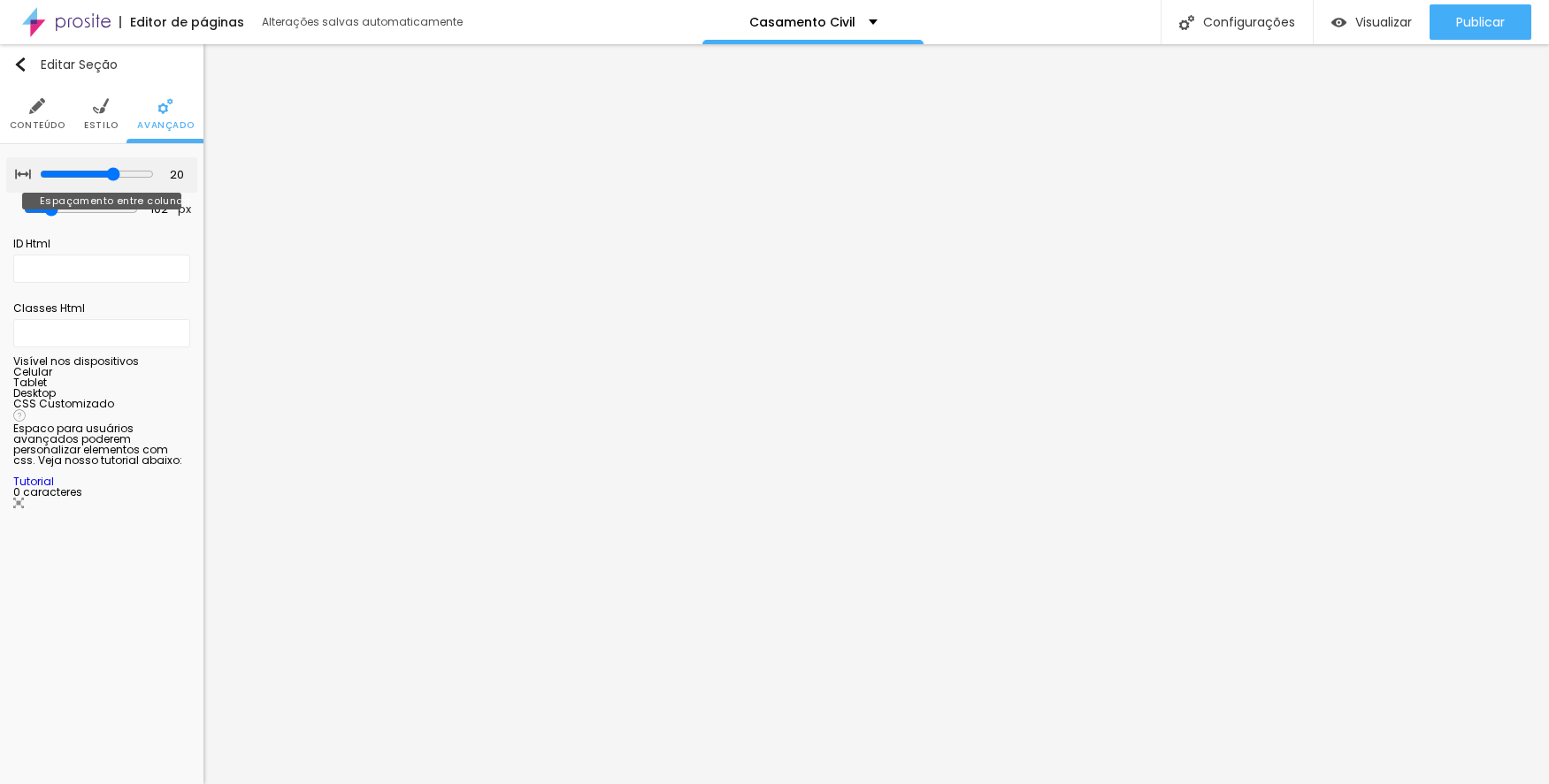
drag, startPoint x: 143, startPoint y: 173, endPoint x: 117, endPoint y: 173, distance: 26.0
click at [117, 173] on input "range" at bounding box center [97, 174] width 114 height 14
click at [50, 211] on input "range" at bounding box center [81, 210] width 114 height 14
click at [107, 113] on img at bounding box center [101, 106] width 16 height 16
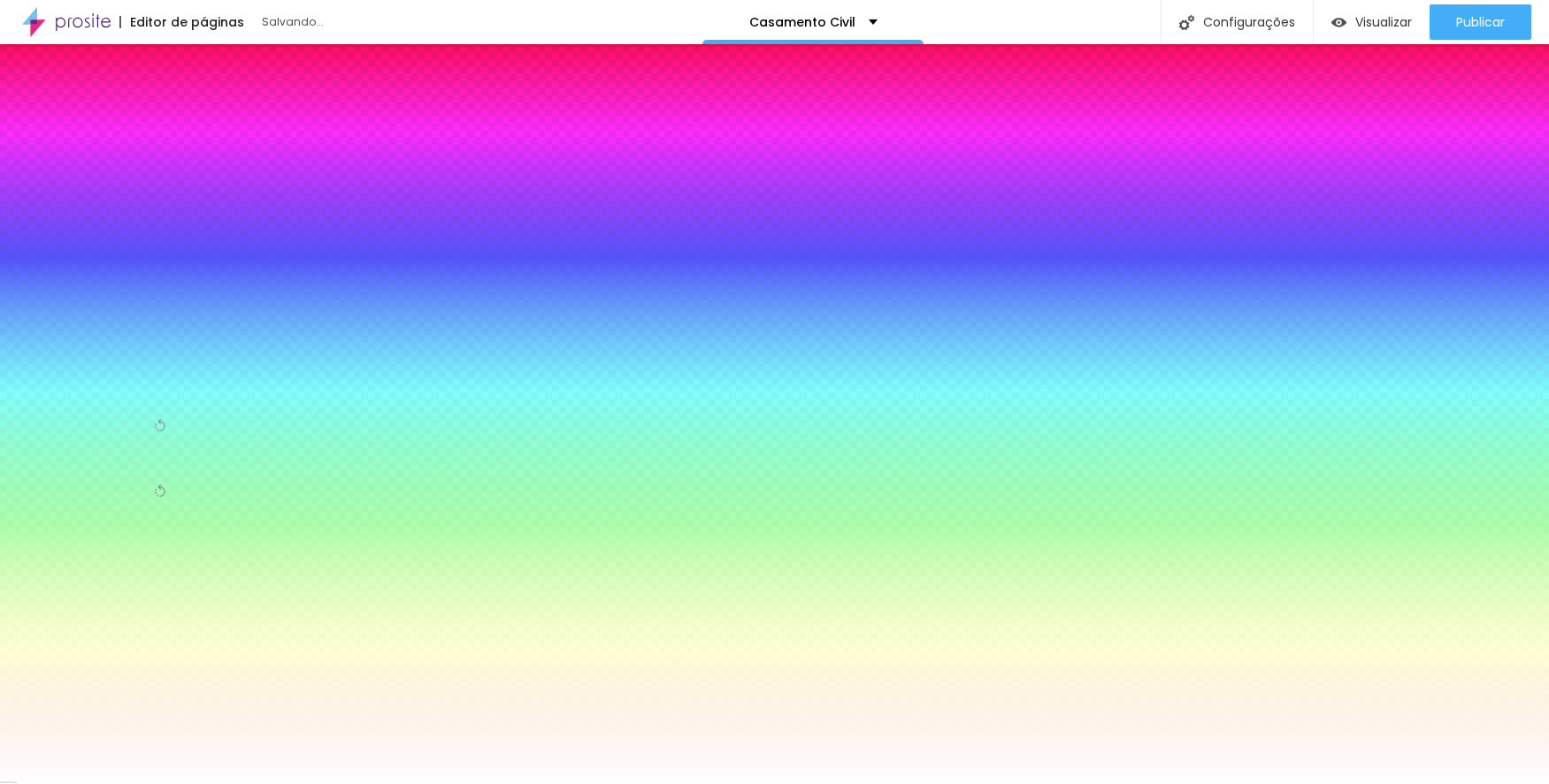
click at [181, 283] on span "Nenhum" at bounding box center [161, 287] width 57 height 11
click at [131, 334] on span "Parallax" at bounding box center [127, 336] width 46 height 11
click at [150, 314] on span "Nenhum" at bounding box center [127, 312] width 46 height 11
click at [40, 122] on span "Conteúdo" at bounding box center [38, 126] width 55 height 9
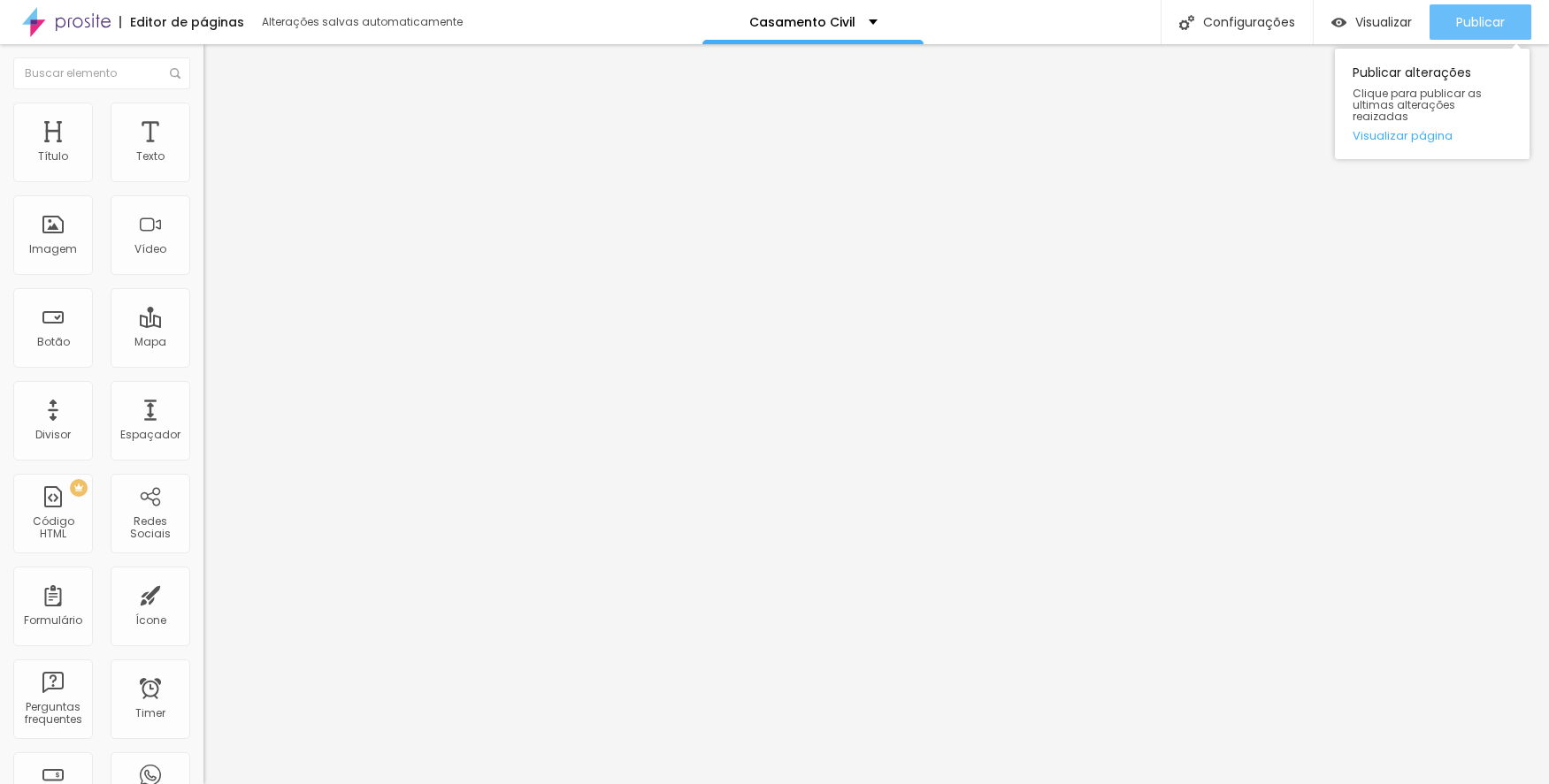
click at [1505, 23] on button "Publicar" at bounding box center [1480, 22] width 102 height 36
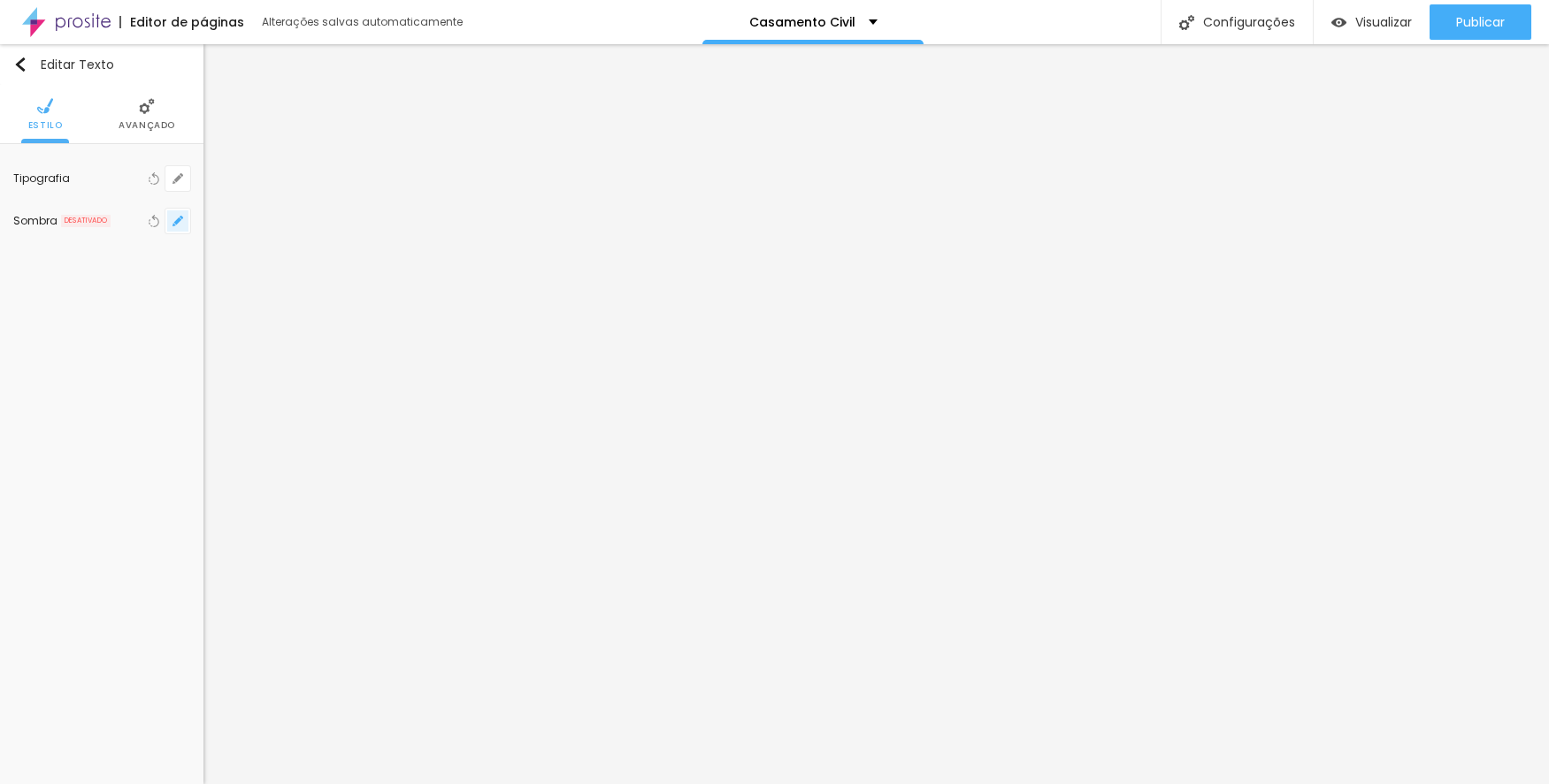
click at [182, 220] on icon "button" at bounding box center [178, 221] width 11 height 11
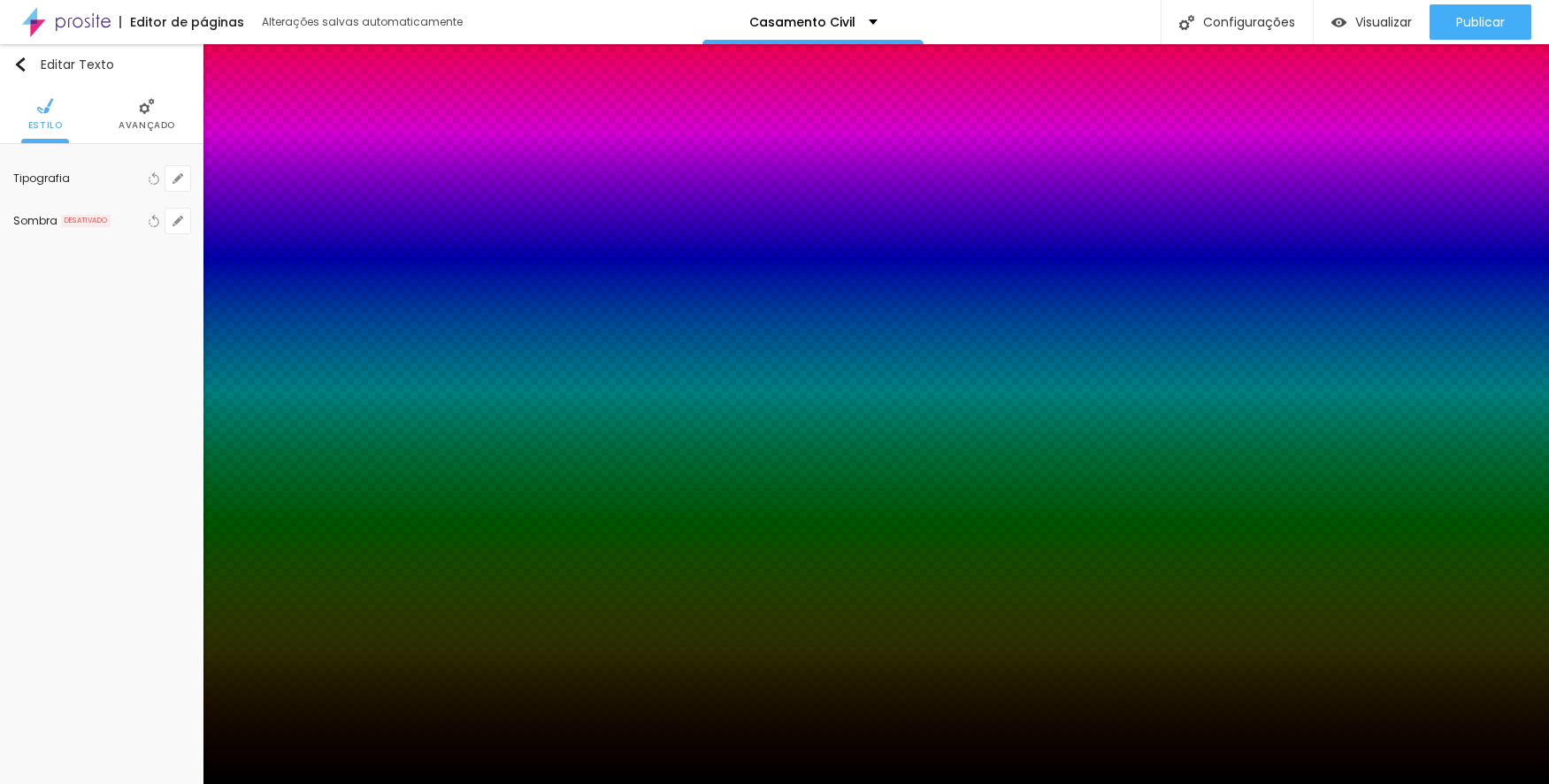
click at [327, 783] on div at bounding box center [774, 795] width 1549 height 0
click at [178, 358] on div at bounding box center [774, 392] width 1549 height 784
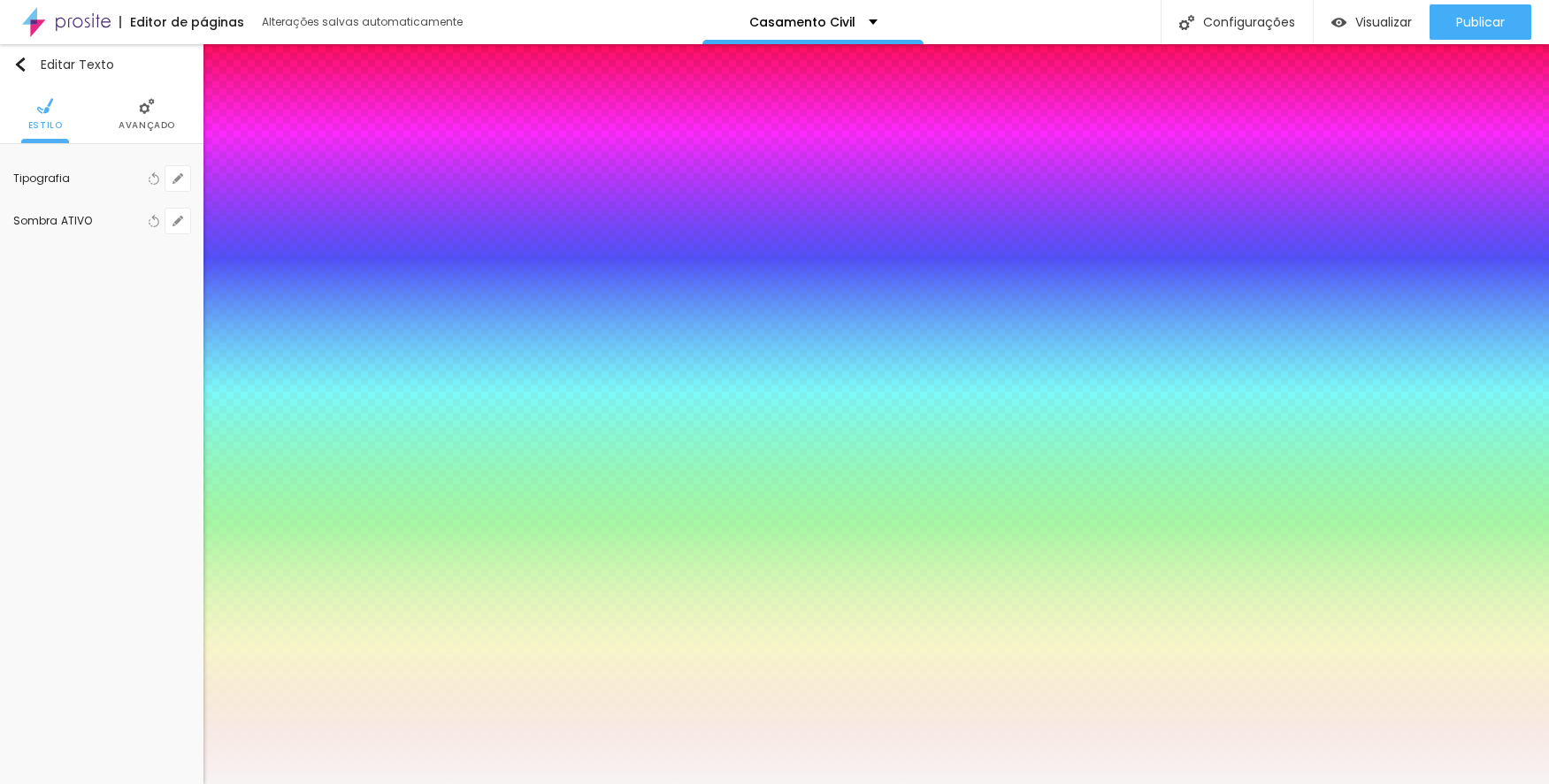
drag, startPoint x: 299, startPoint y: 442, endPoint x: 309, endPoint y: 444, distance: 10.2
click at [293, 783] on div at bounding box center [774, 784] width 1549 height 0
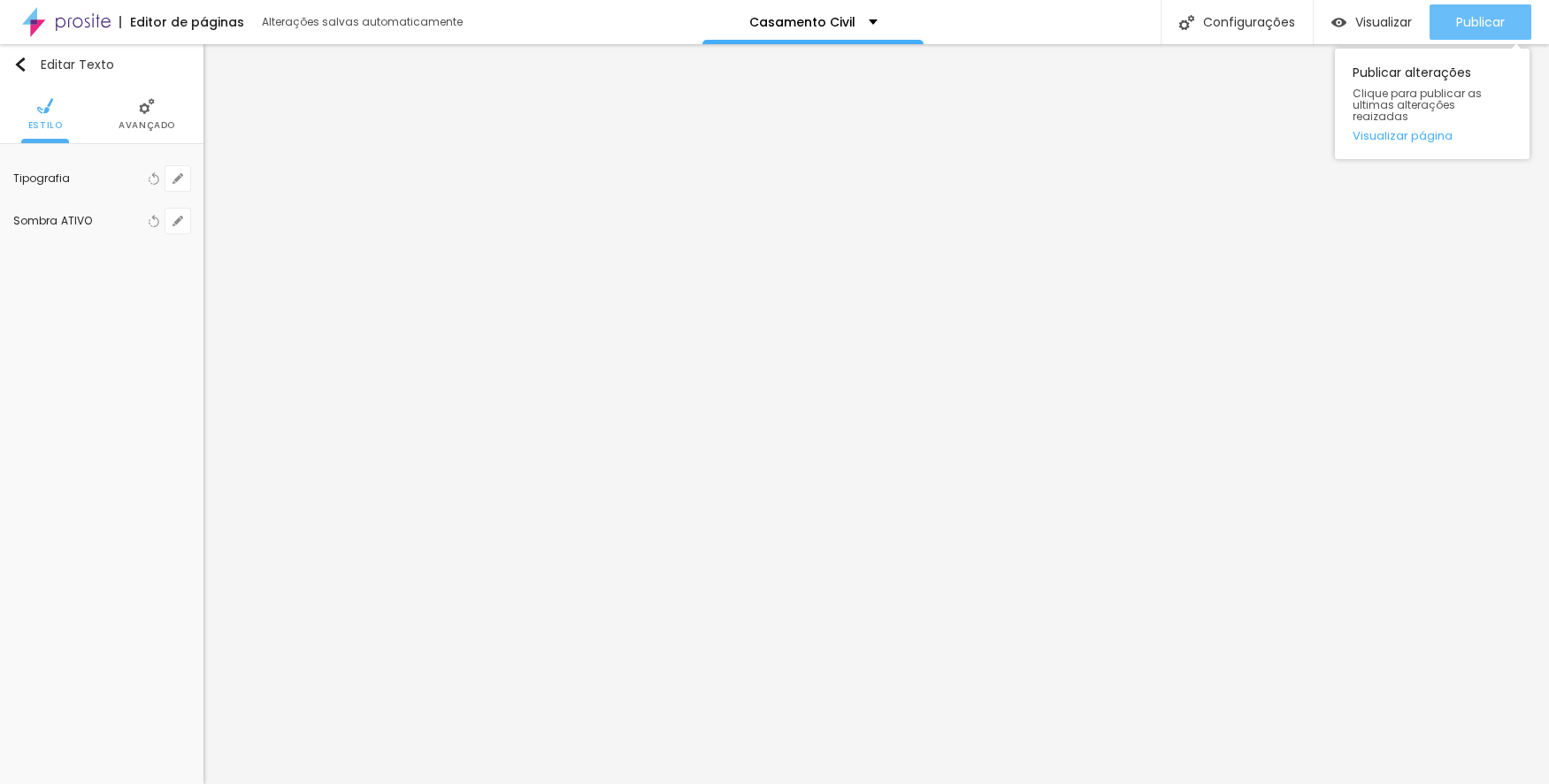
click at [1476, 24] on span "Publicar" at bounding box center [1480, 22] width 48 height 14
click at [182, 186] on button "button" at bounding box center [178, 179] width 25 height 25
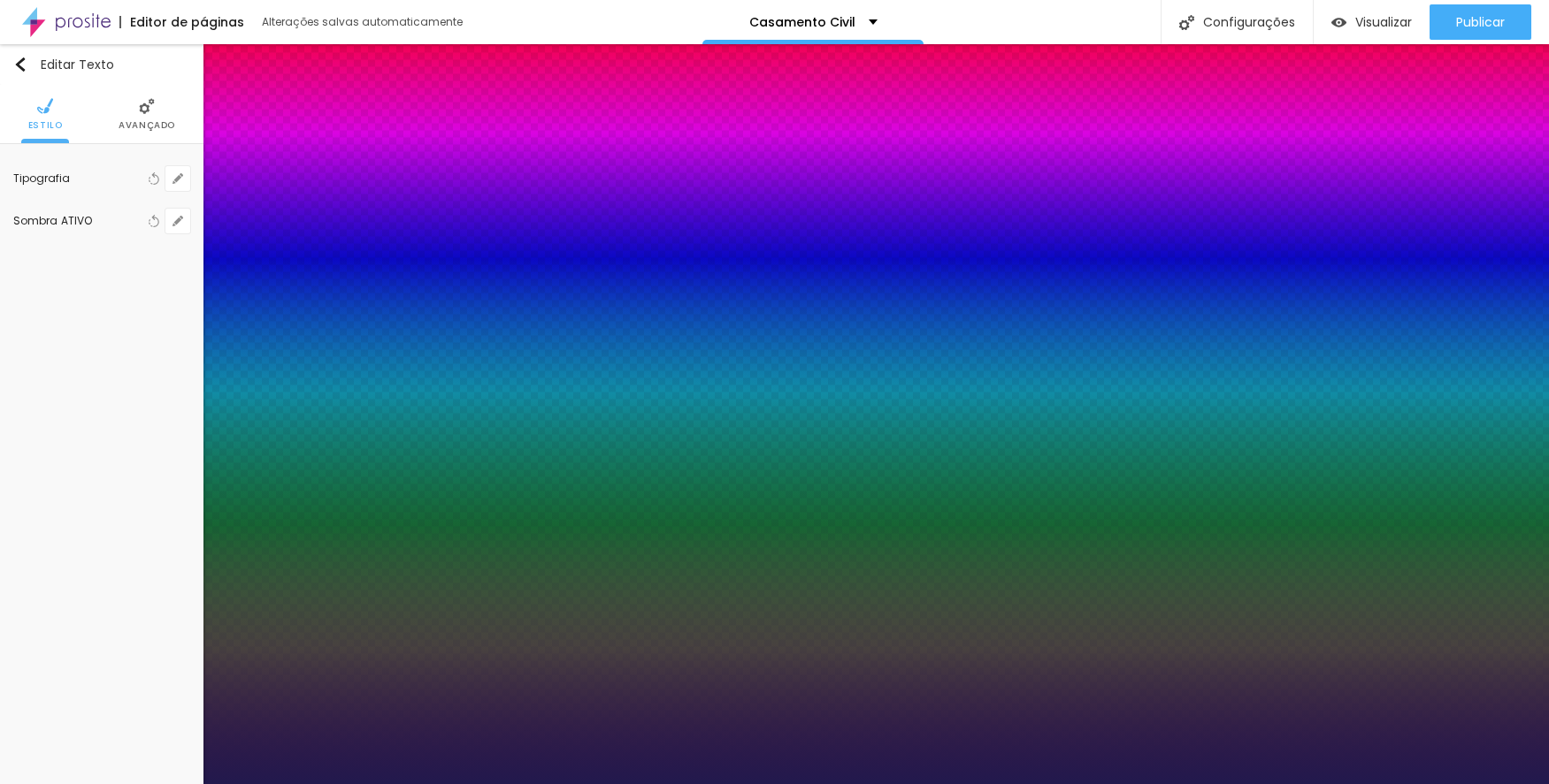
click at [1457, 783] on div at bounding box center [774, 784] width 1549 height 0
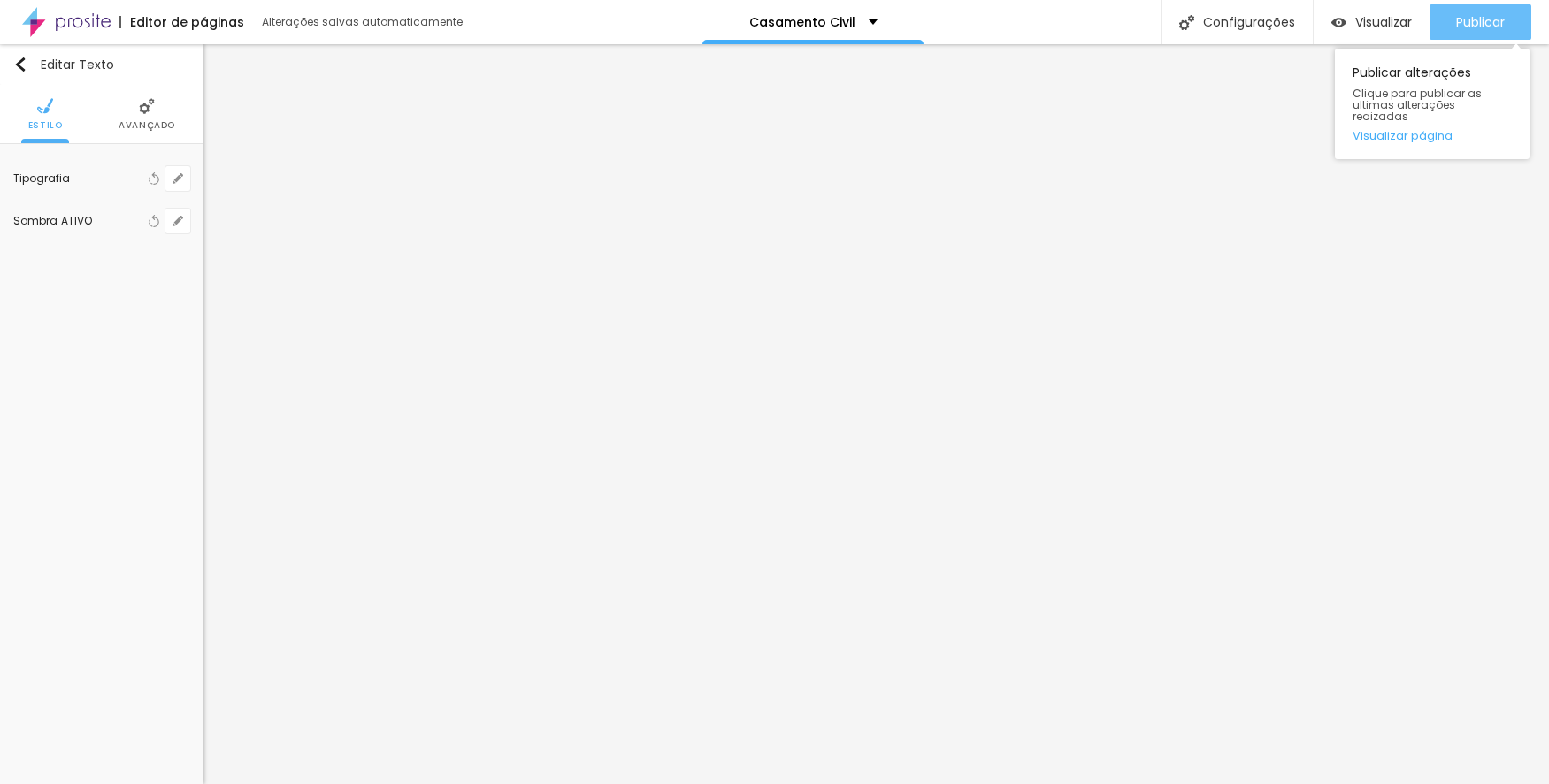
click at [1488, 20] on span "Publicar" at bounding box center [1480, 22] width 48 height 14
click at [194, 325] on div "Editar Texto Estilo Avançado Tipografia Voltar ao padrão Sombra ATIVO Voltar ao…" at bounding box center [101, 414] width 203 height 740
click at [129, 122] on span "Avançado" at bounding box center [147, 126] width 56 height 9
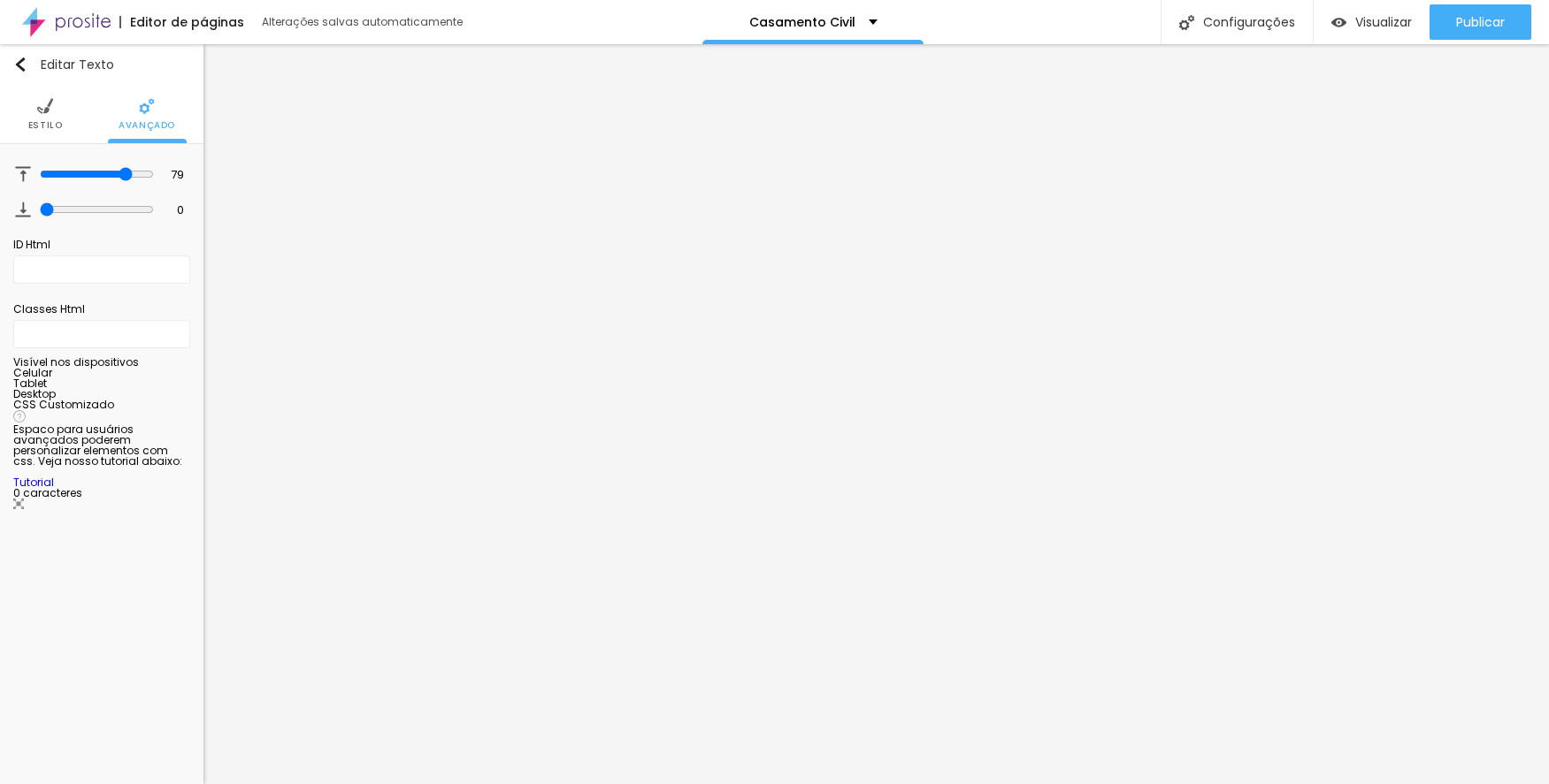
click at [35, 113] on li "Estilo" at bounding box center [46, 114] width 35 height 58
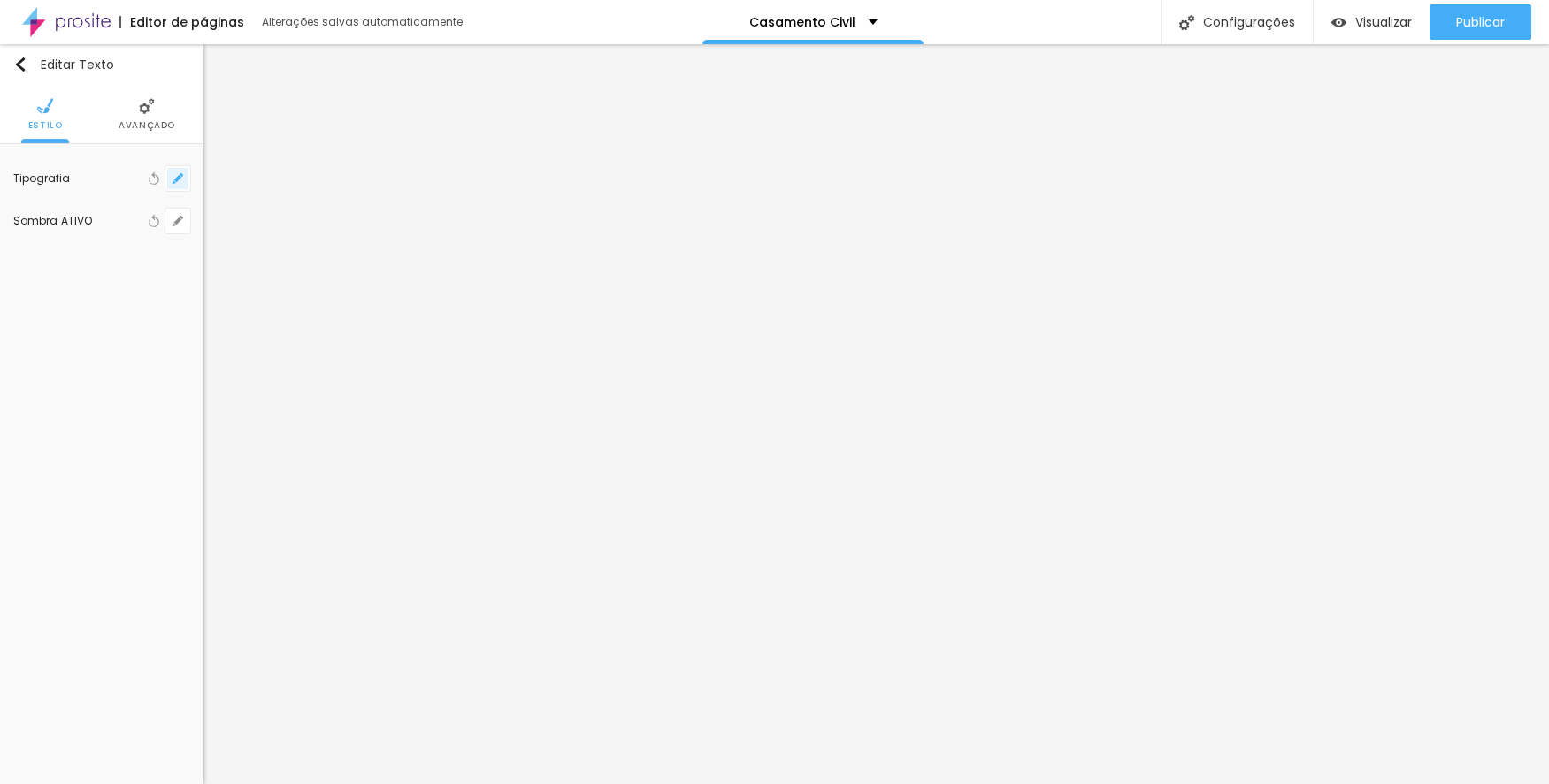
click at [179, 177] on icon "button" at bounding box center [178, 179] width 7 height 7
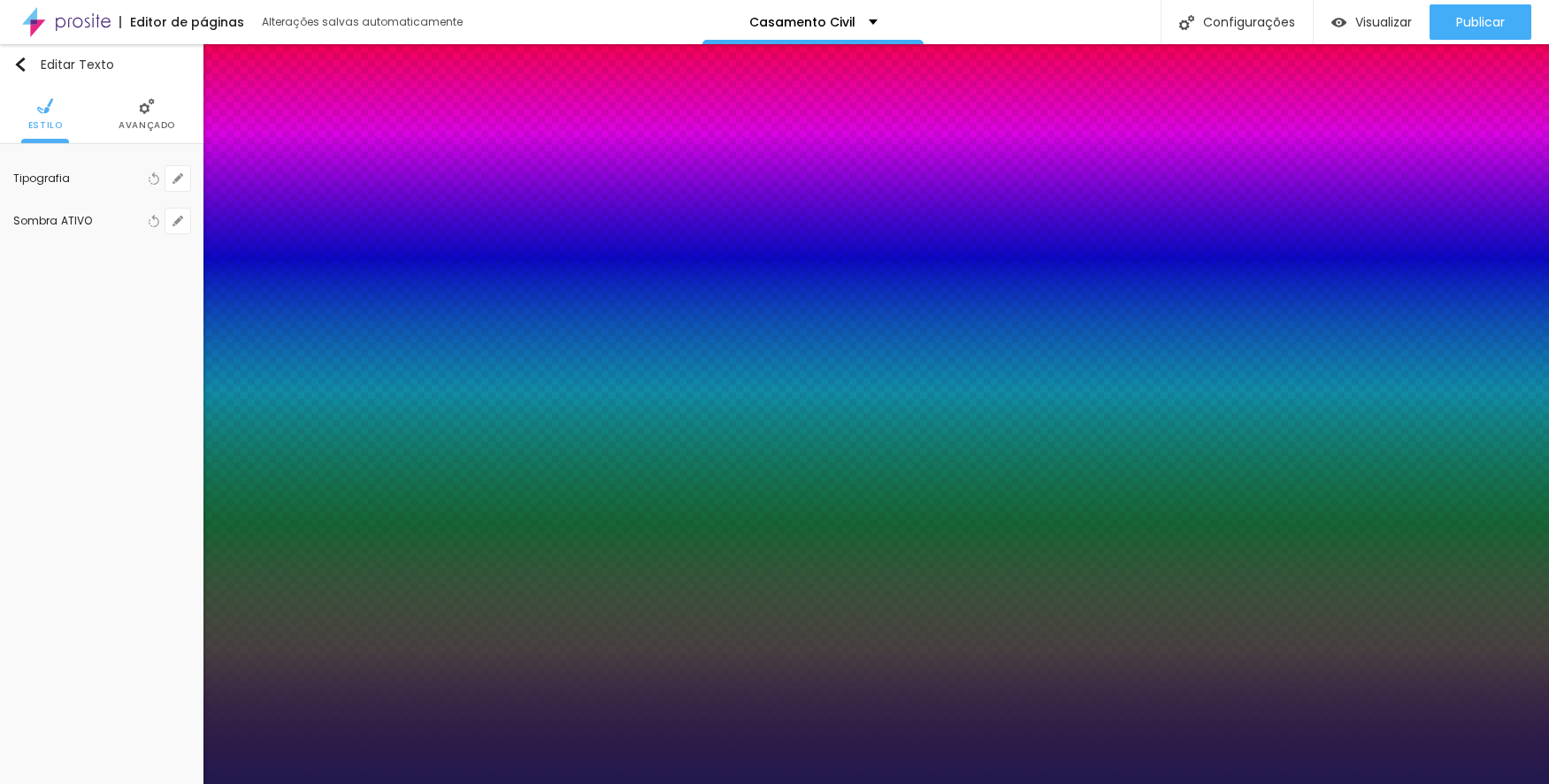
click at [252, 482] on div at bounding box center [774, 392] width 1549 height 784
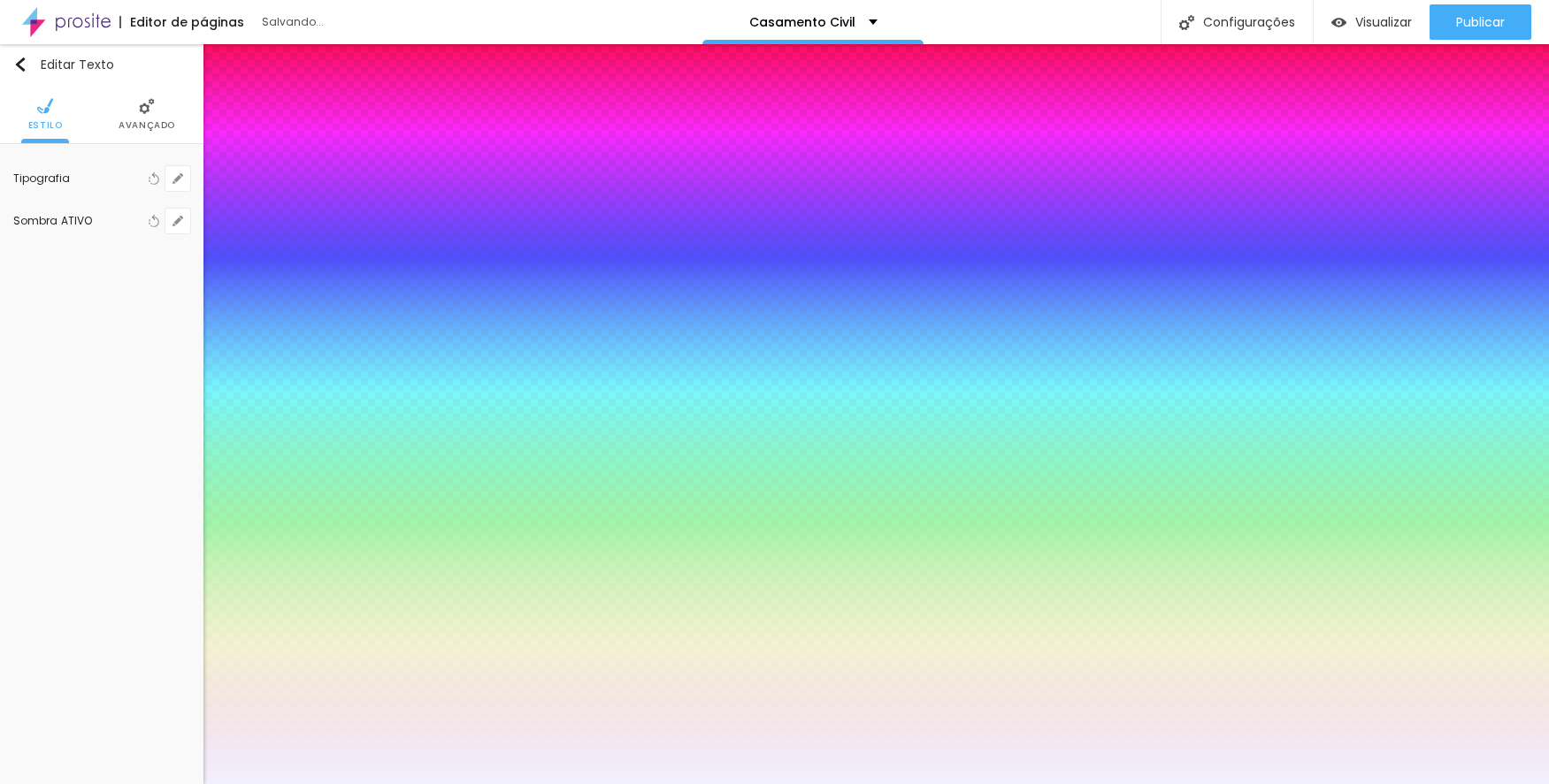
click at [250, 486] on div at bounding box center [774, 392] width 1549 height 784
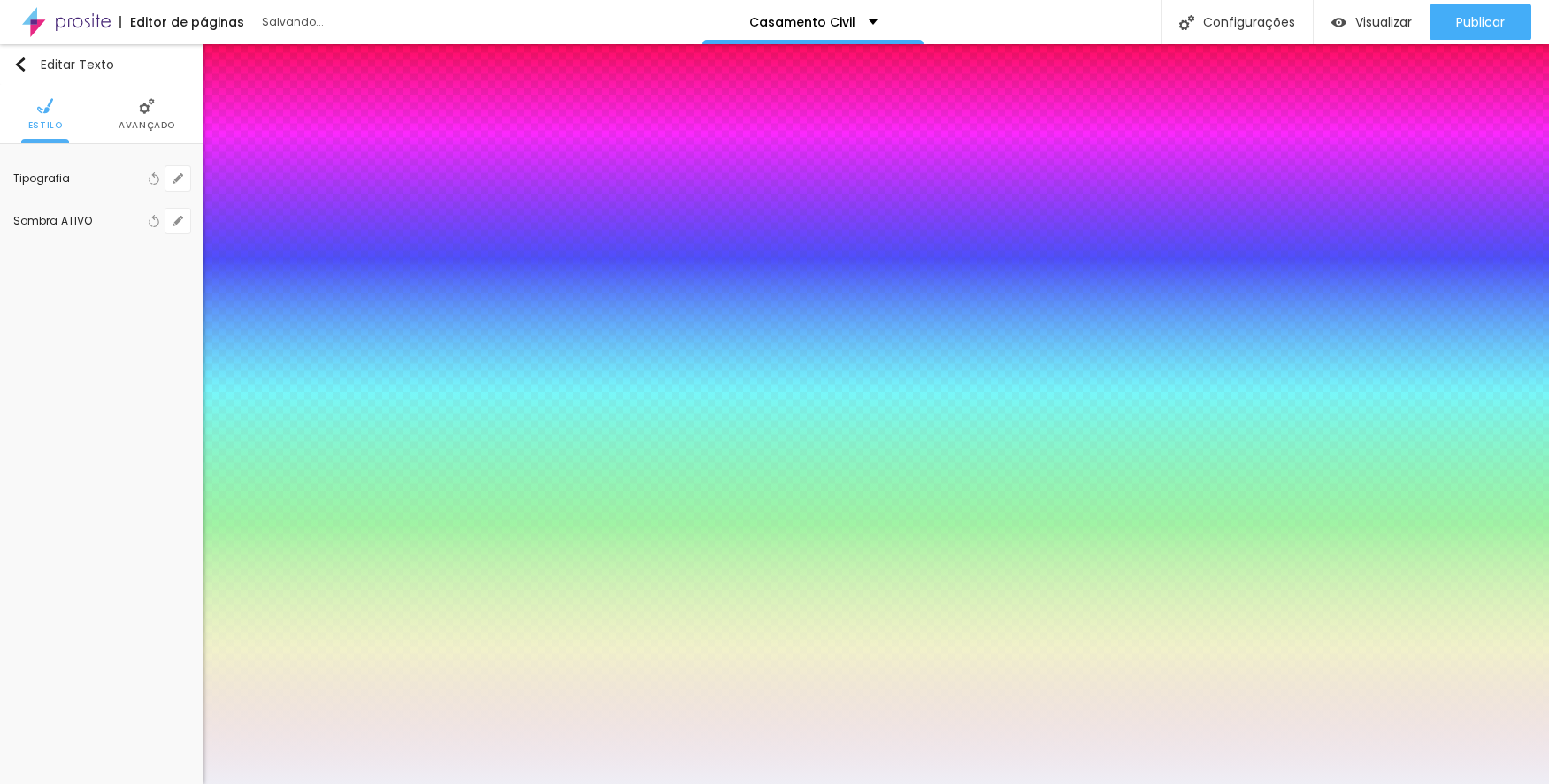
click at [246, 485] on div at bounding box center [774, 392] width 1549 height 784
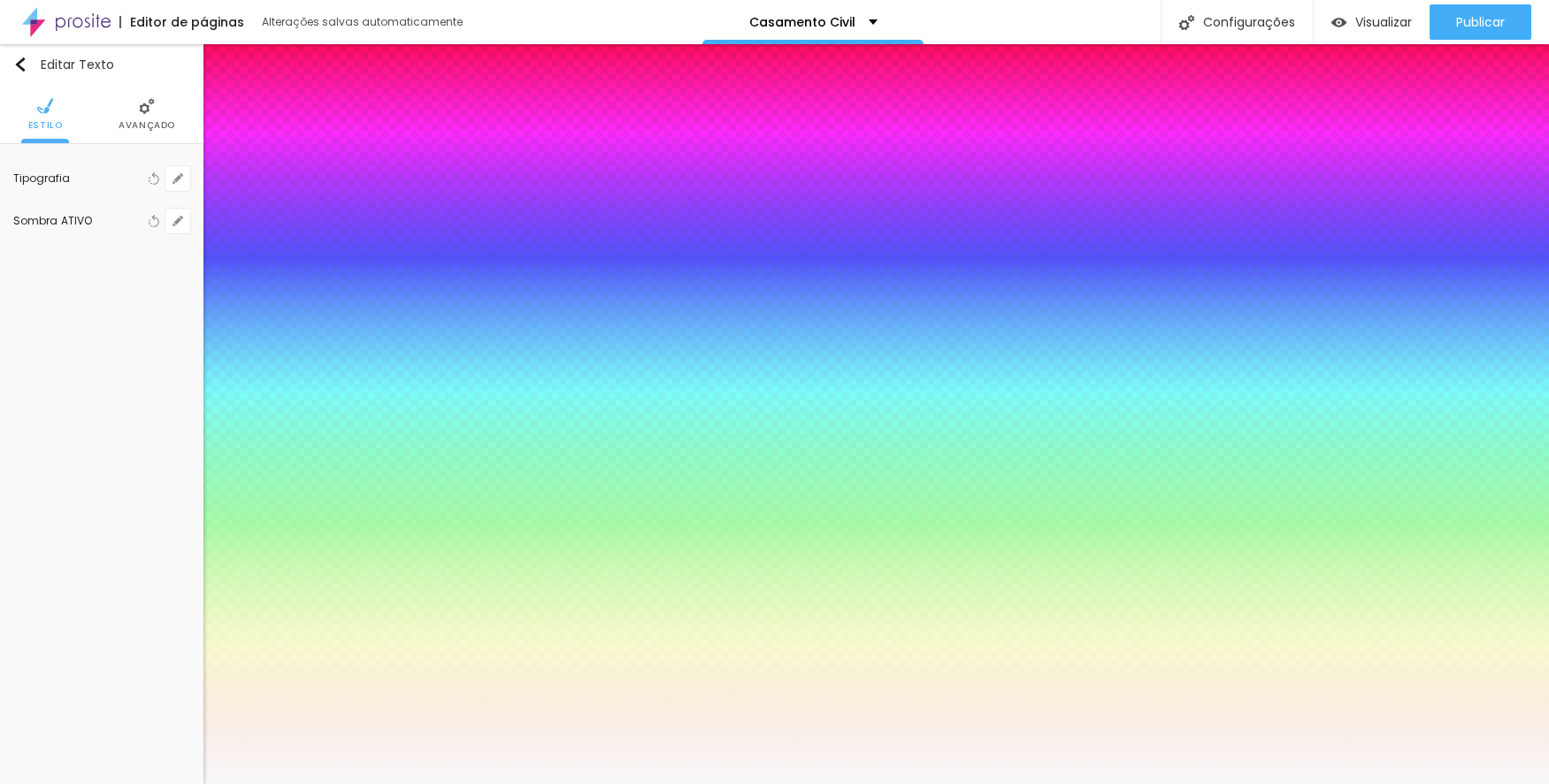
click at [247, 482] on div at bounding box center [774, 392] width 1549 height 784
click at [485, 783] on div at bounding box center [774, 784] width 1549 height 0
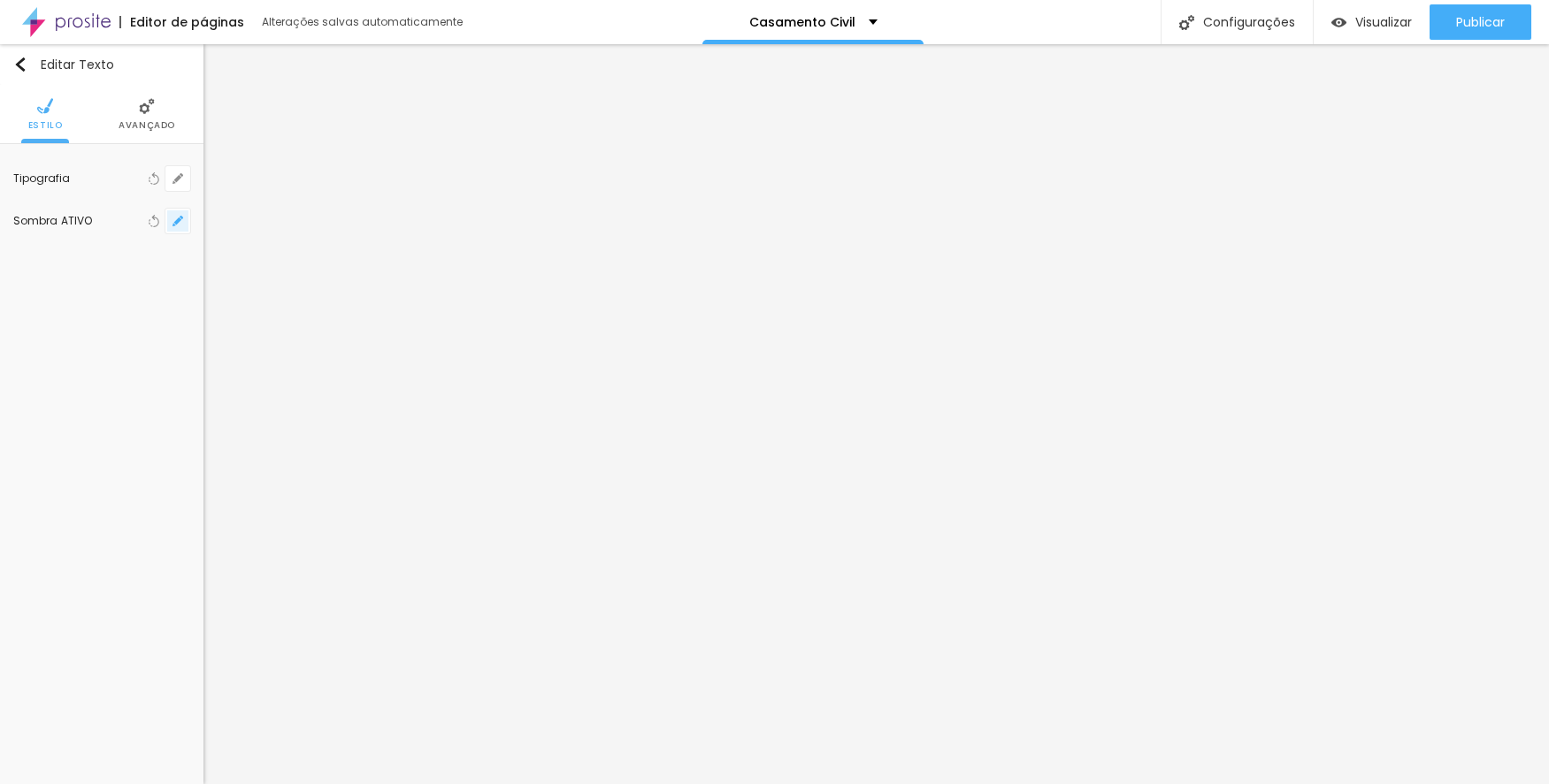
click at [177, 215] on button "button" at bounding box center [178, 221] width 25 height 25
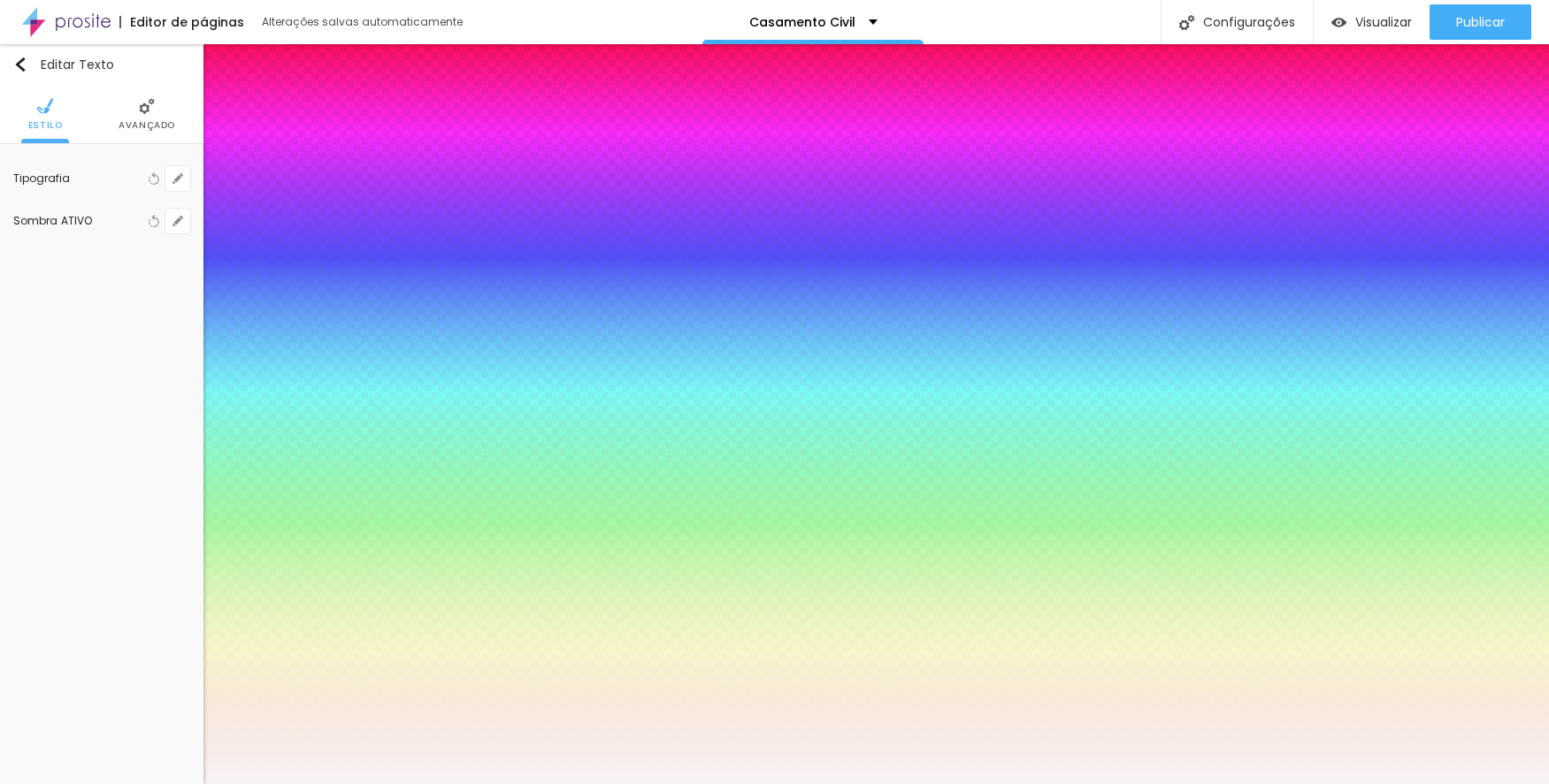
click at [408, 783] on div at bounding box center [774, 784] width 1549 height 0
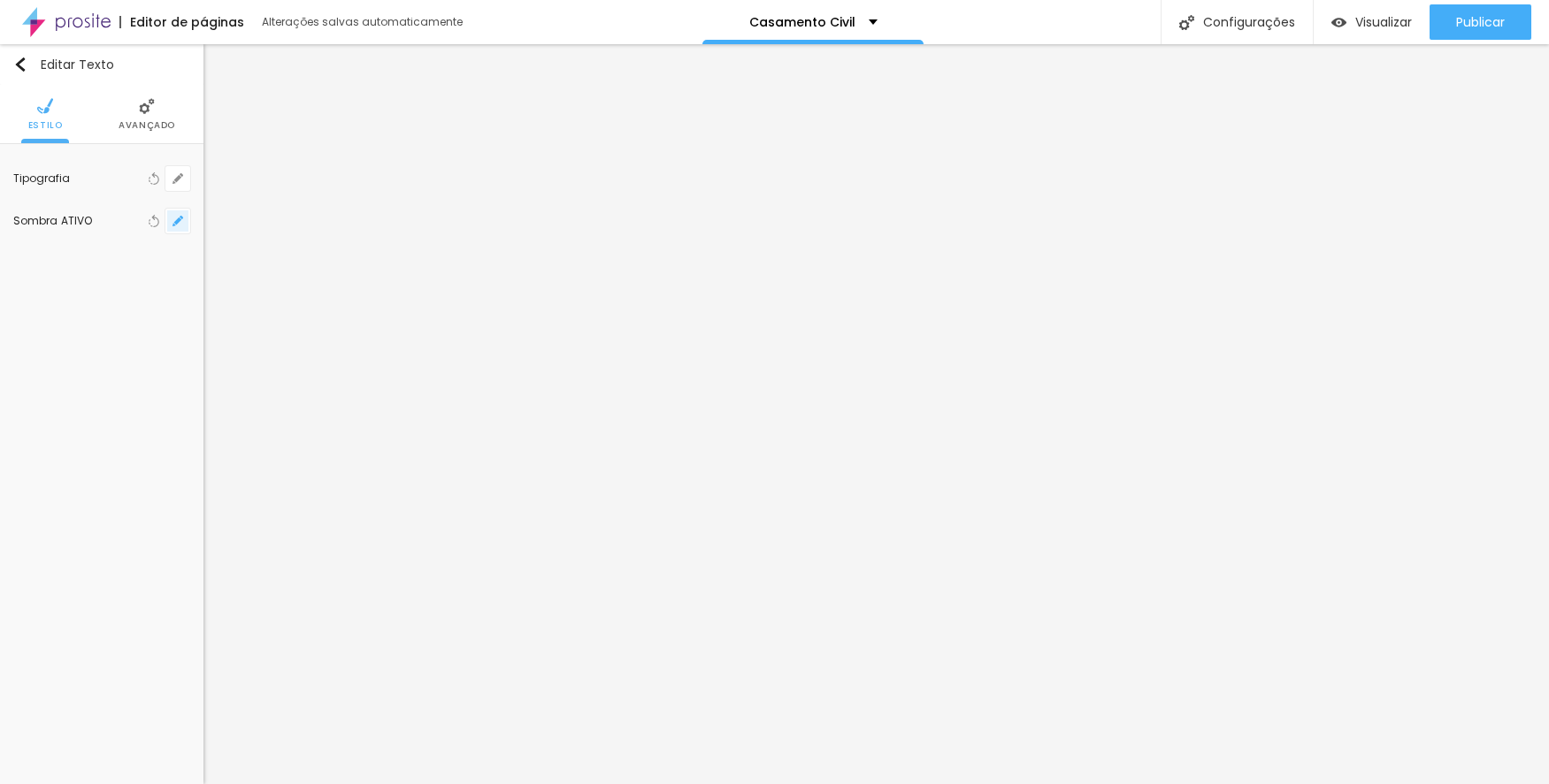
click at [182, 224] on icon "button" at bounding box center [178, 221] width 11 height 11
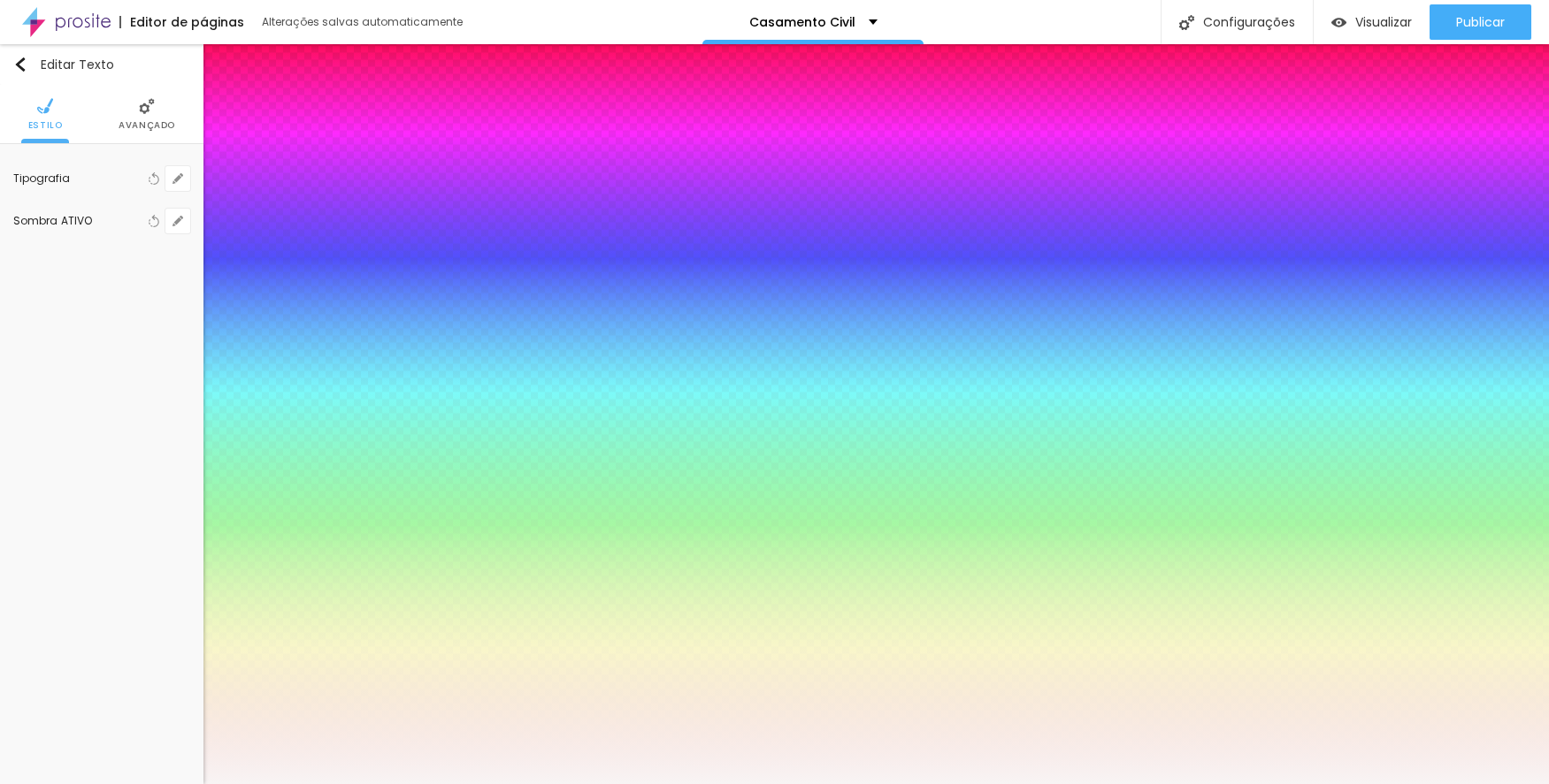
click at [27, 23] on div at bounding box center [25, 21] width 4 height 4
click at [397, 783] on div at bounding box center [774, 784] width 1549 height 0
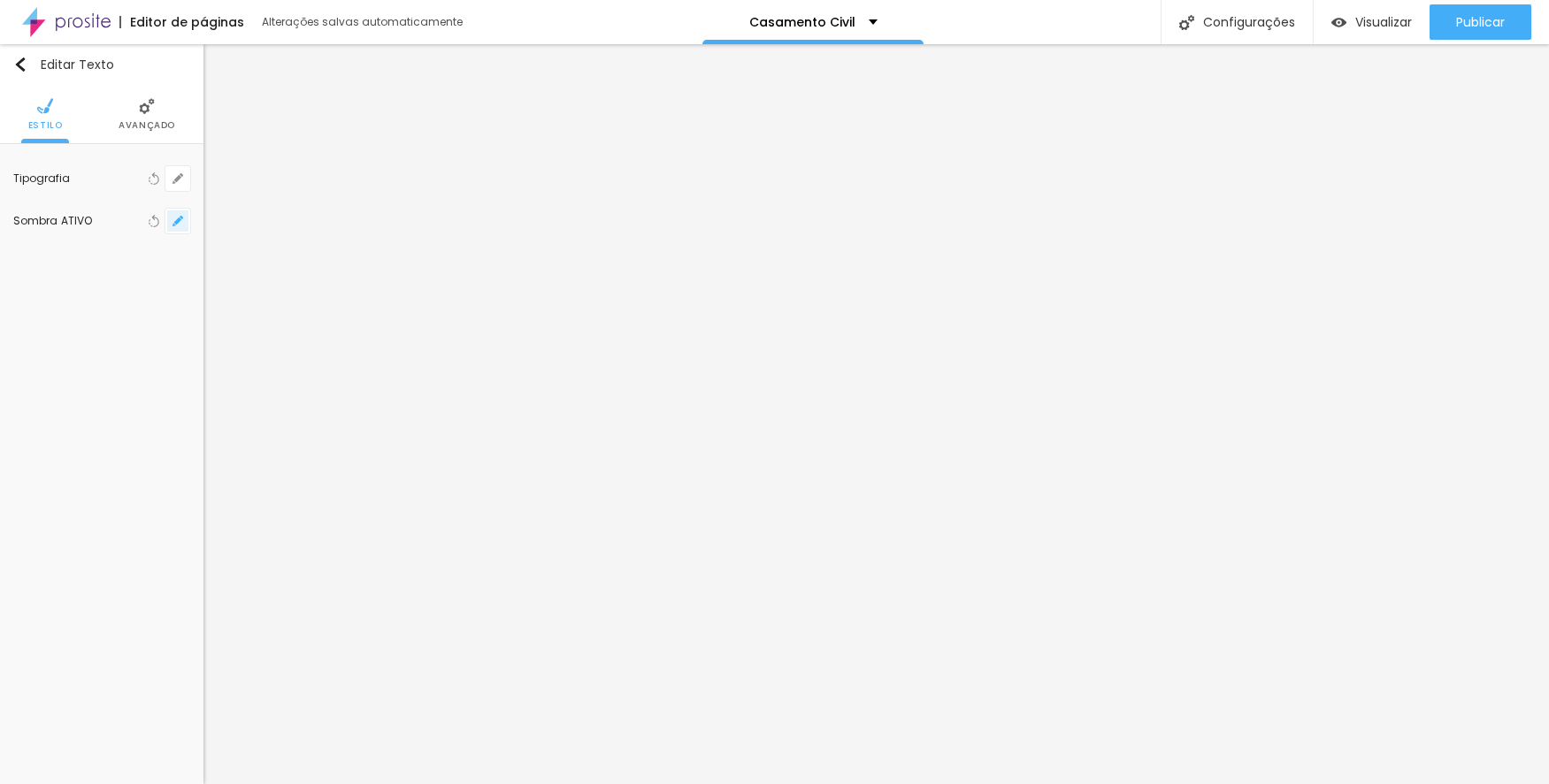
click at [177, 221] on icon "button" at bounding box center [178, 221] width 7 height 7
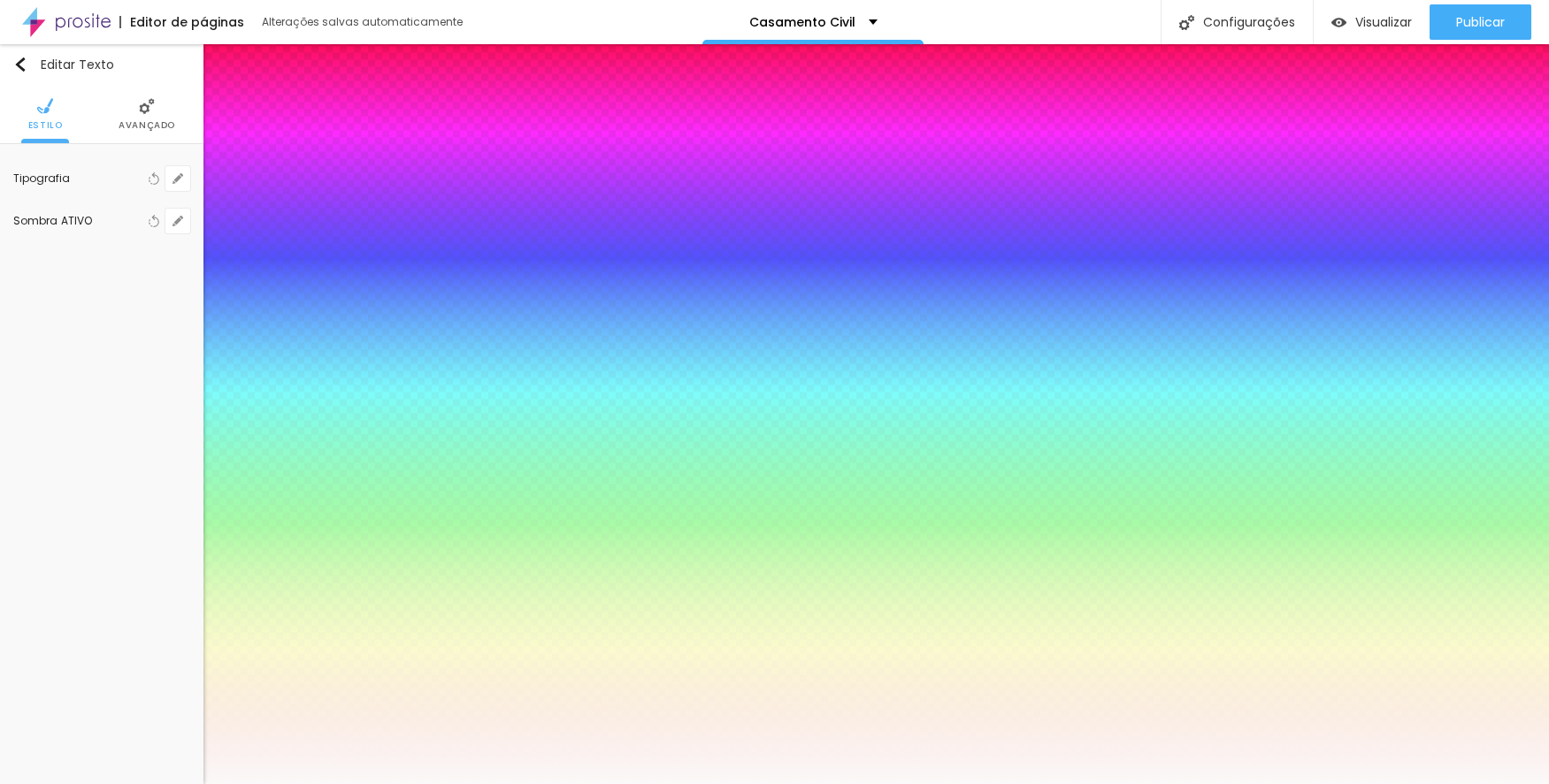
click at [397, 783] on div at bounding box center [774, 784] width 1549 height 0
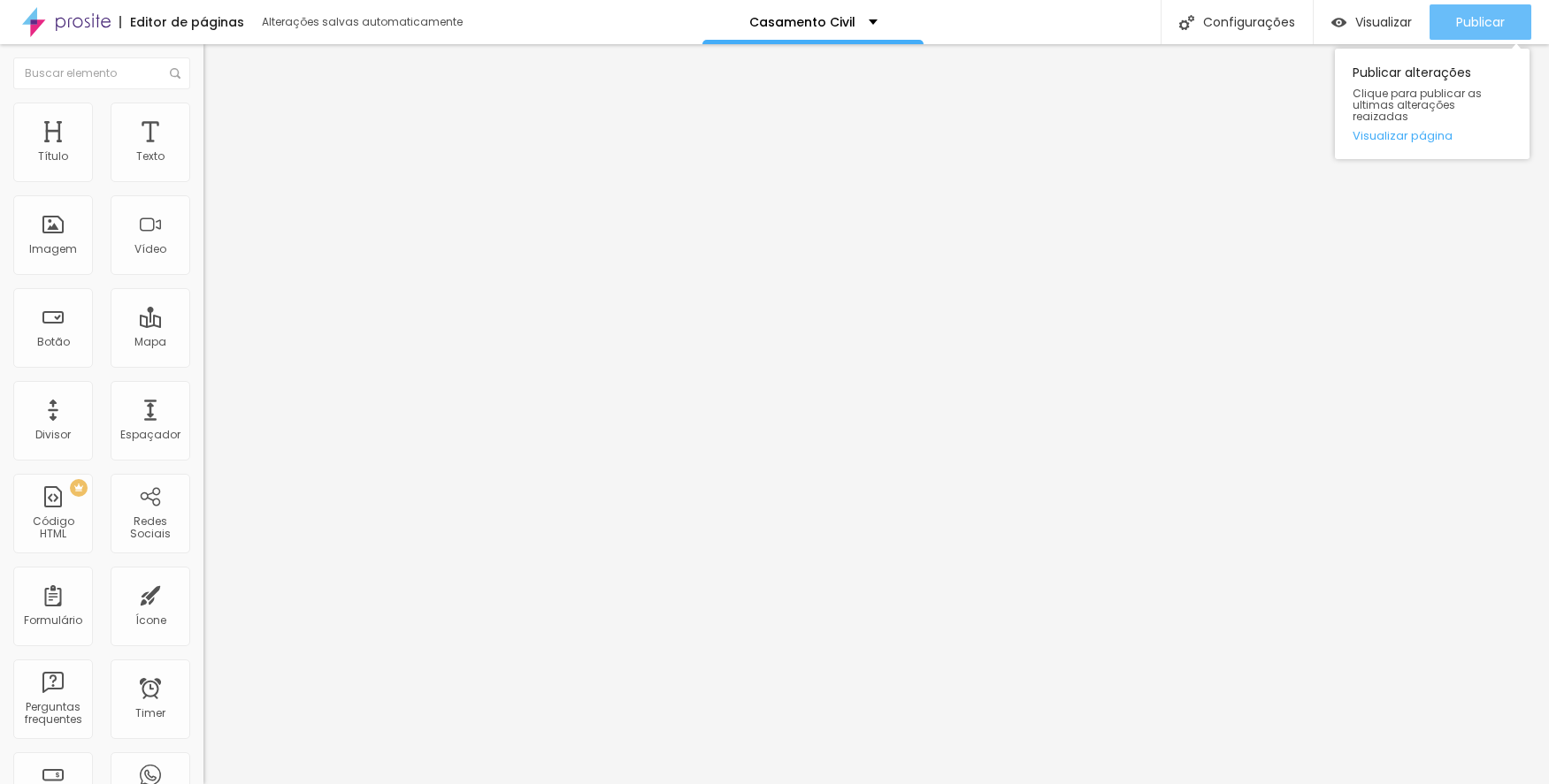
click at [1456, 12] on div "Publicar" at bounding box center [1480, 22] width 48 height 36
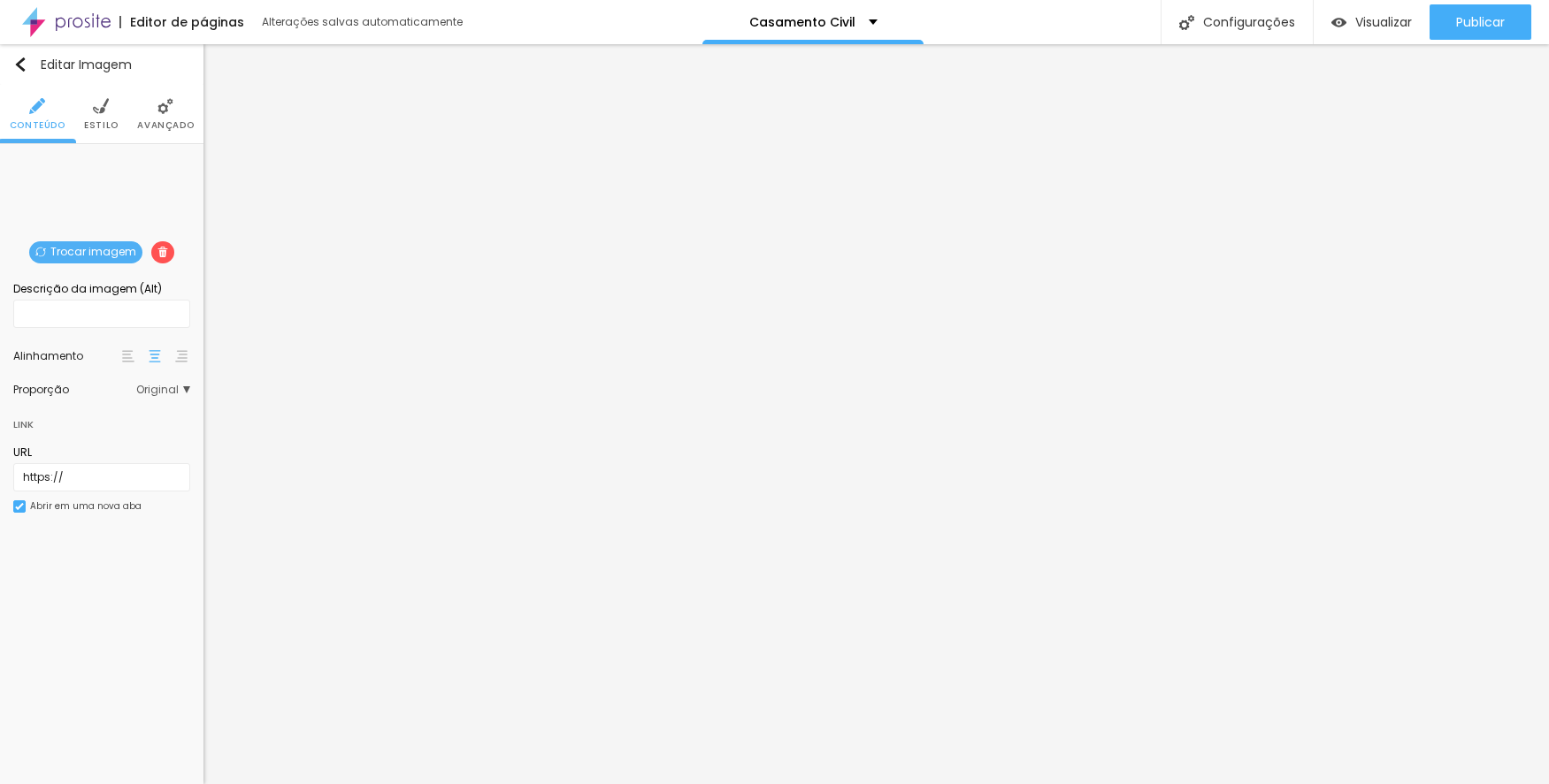
click at [57, 244] on span "Trocar imagem" at bounding box center [86, 252] width 114 height 22
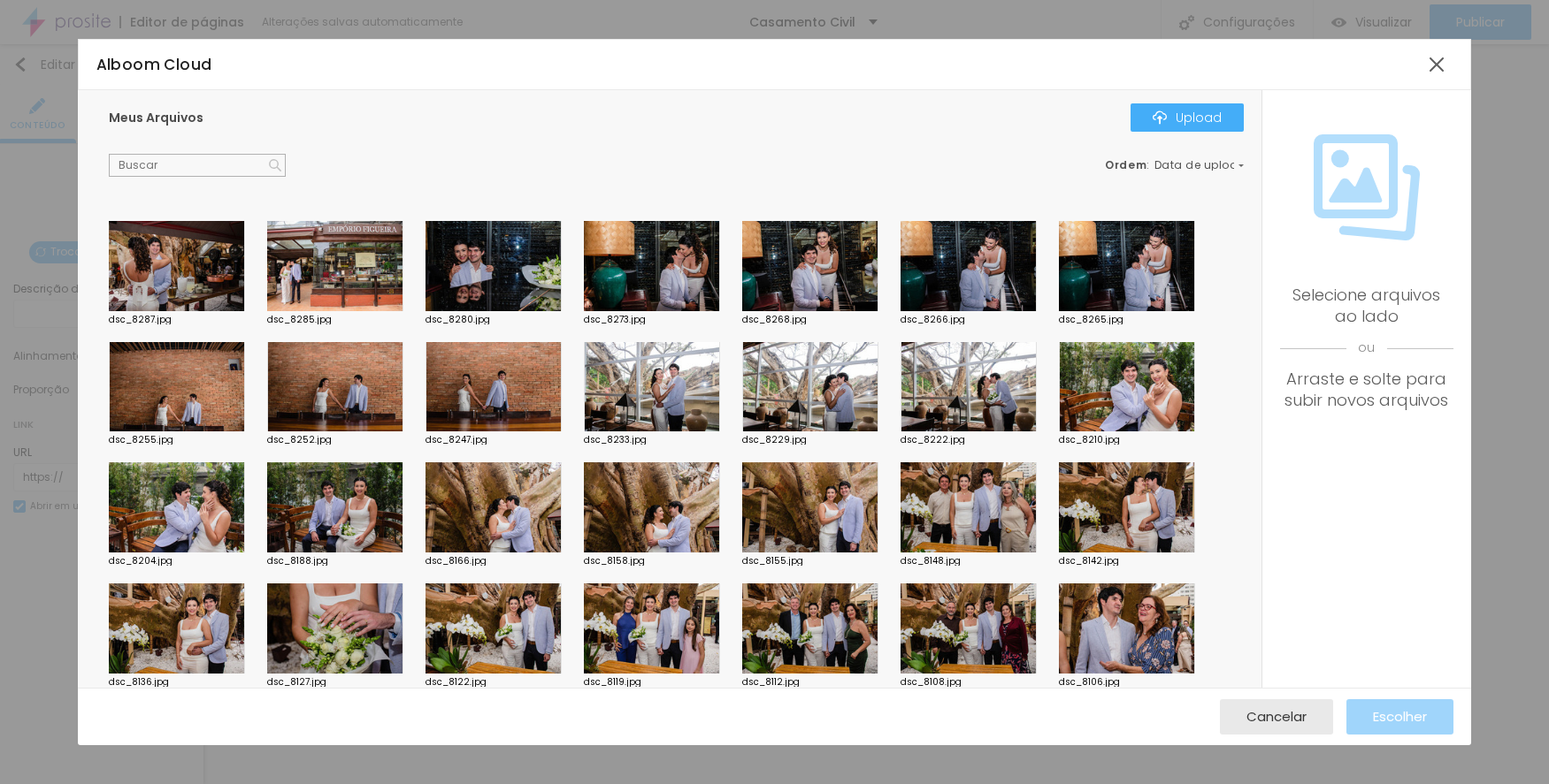
scroll to position [266, 0]
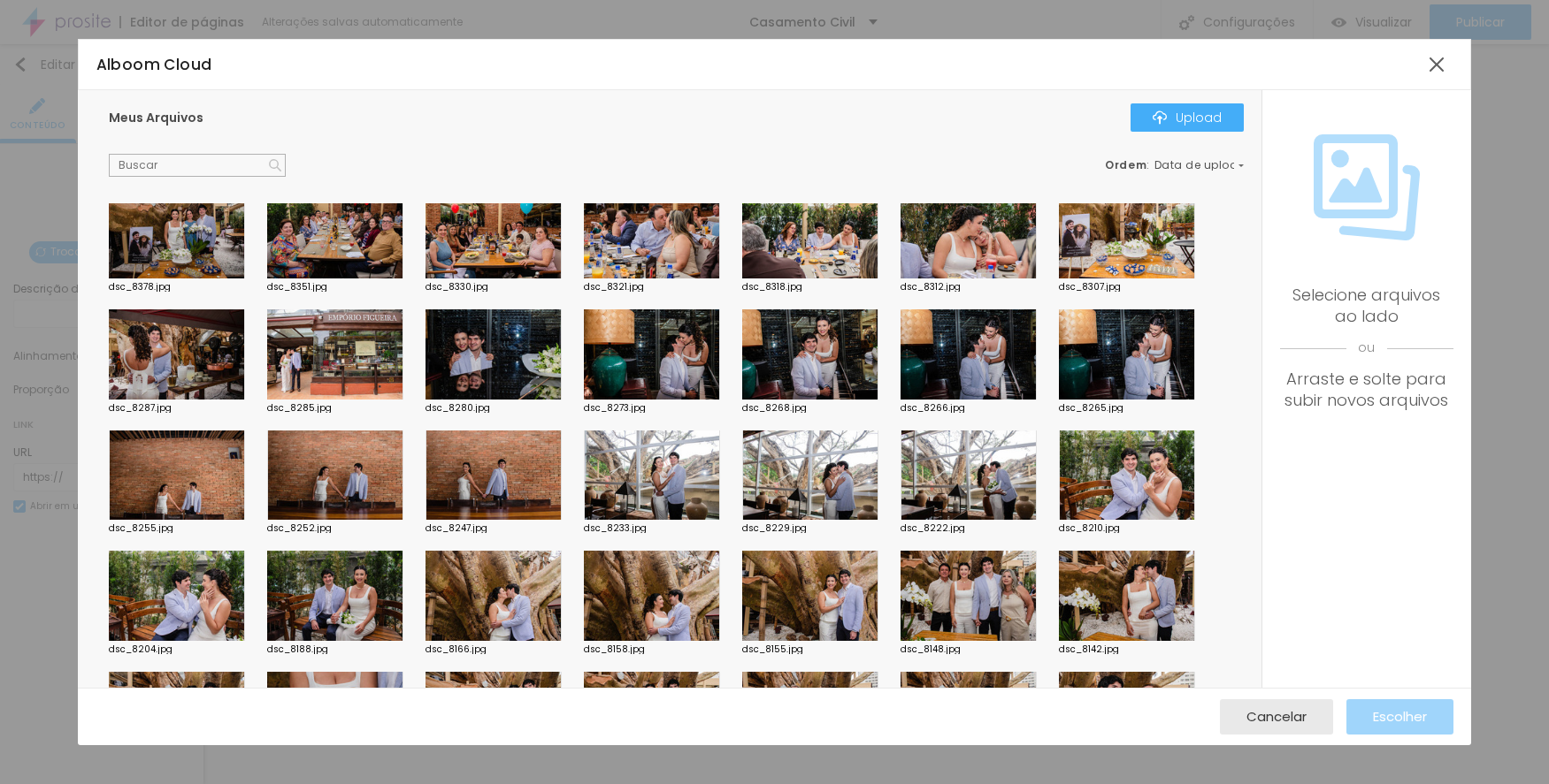
click at [200, 338] on div at bounding box center [177, 354] width 136 height 90
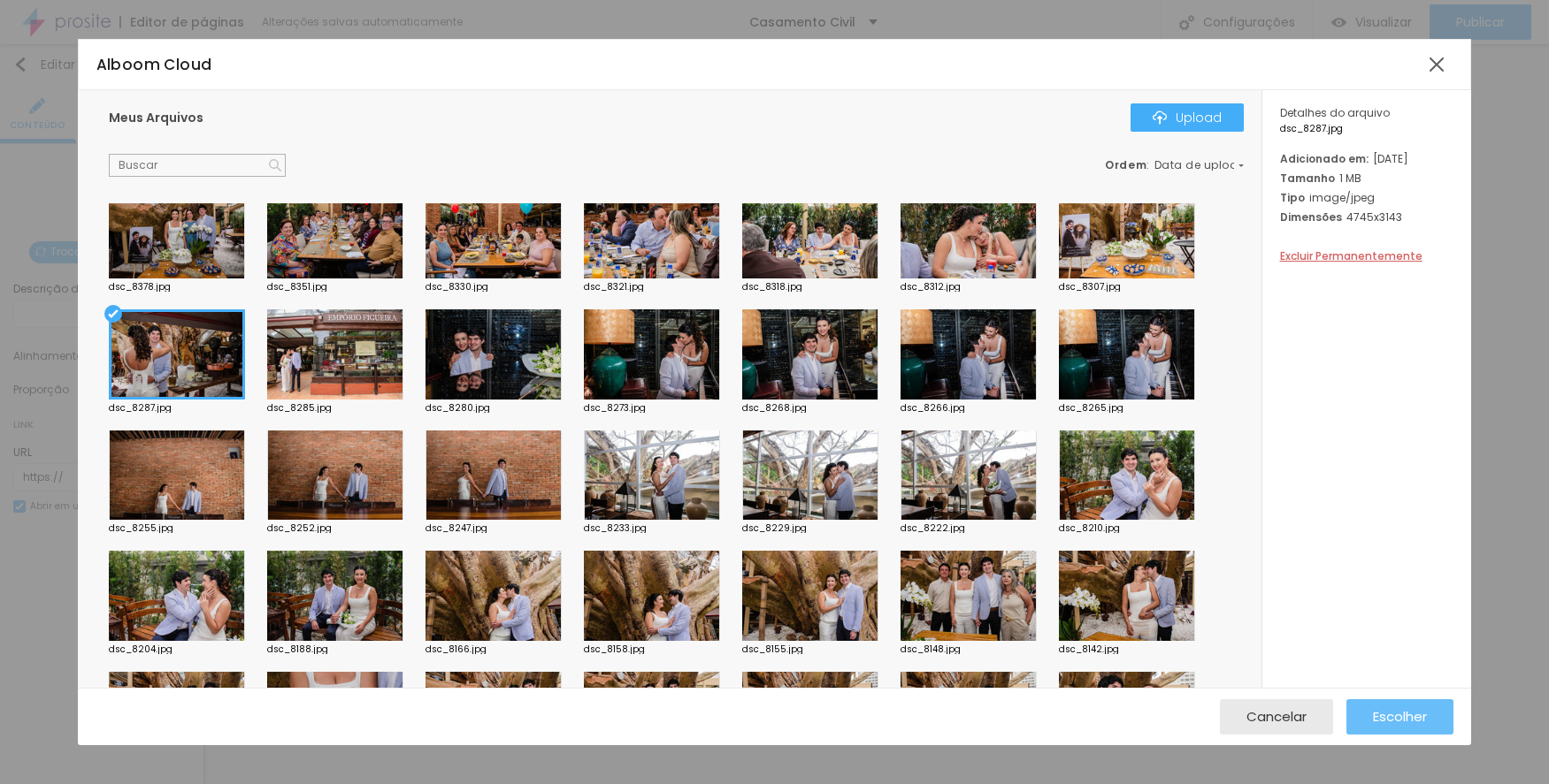
click at [1366, 712] on button "Escolher" at bounding box center [1400, 717] width 107 height 36
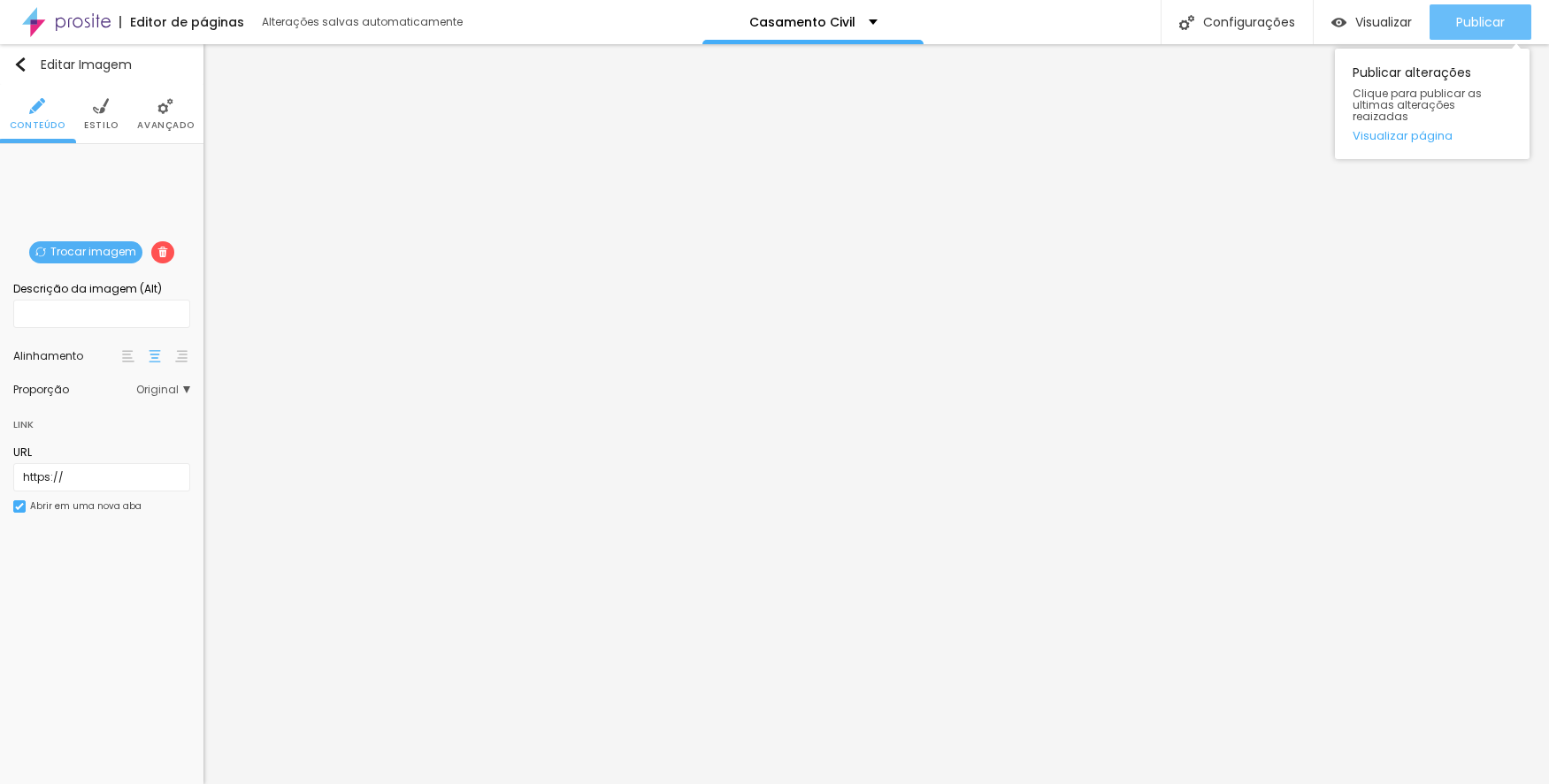
click at [1462, 30] on span "Publicar" at bounding box center [1480, 22] width 48 height 14
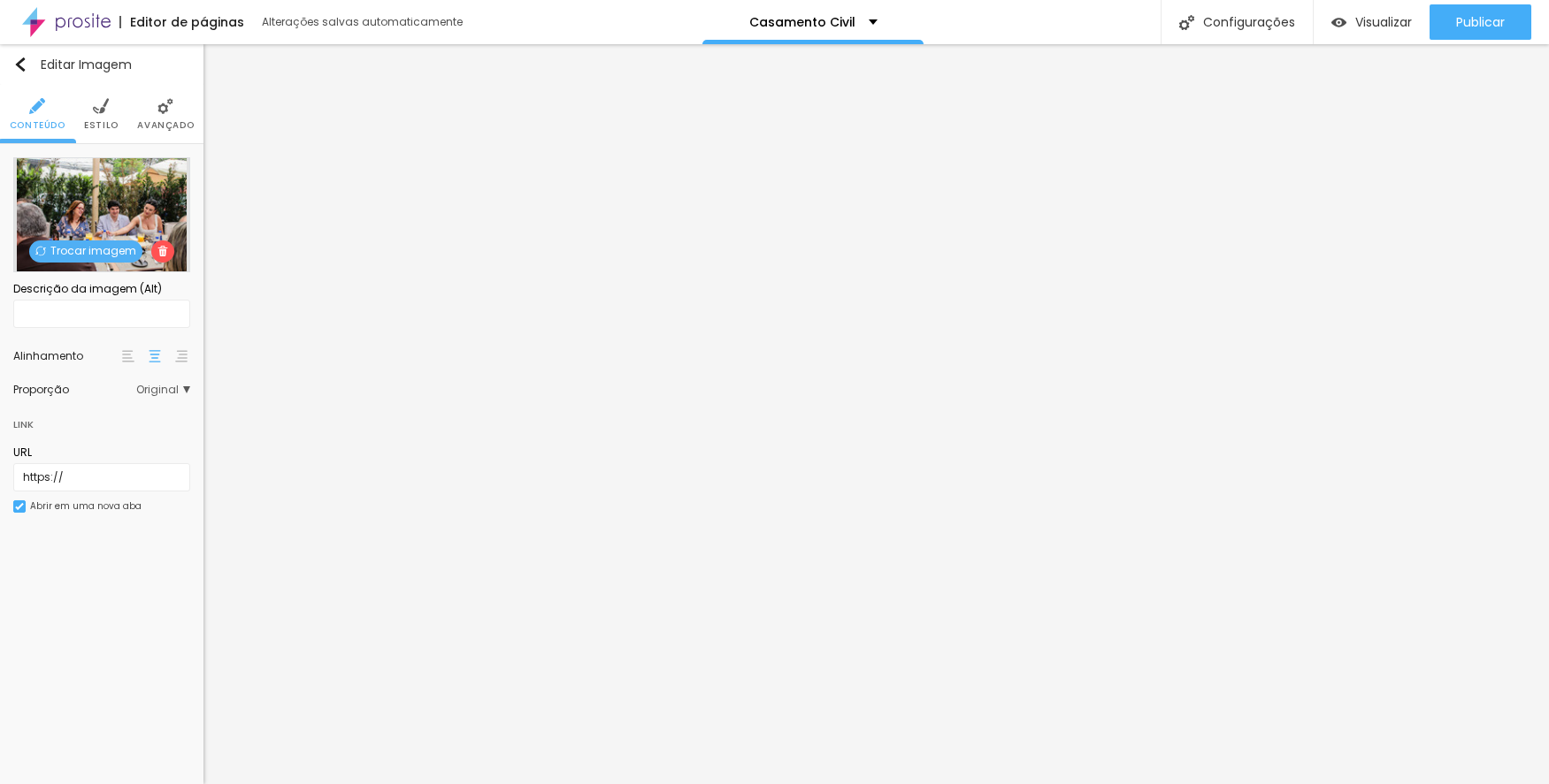
click at [62, 250] on span "Trocar imagem" at bounding box center [86, 251] width 114 height 22
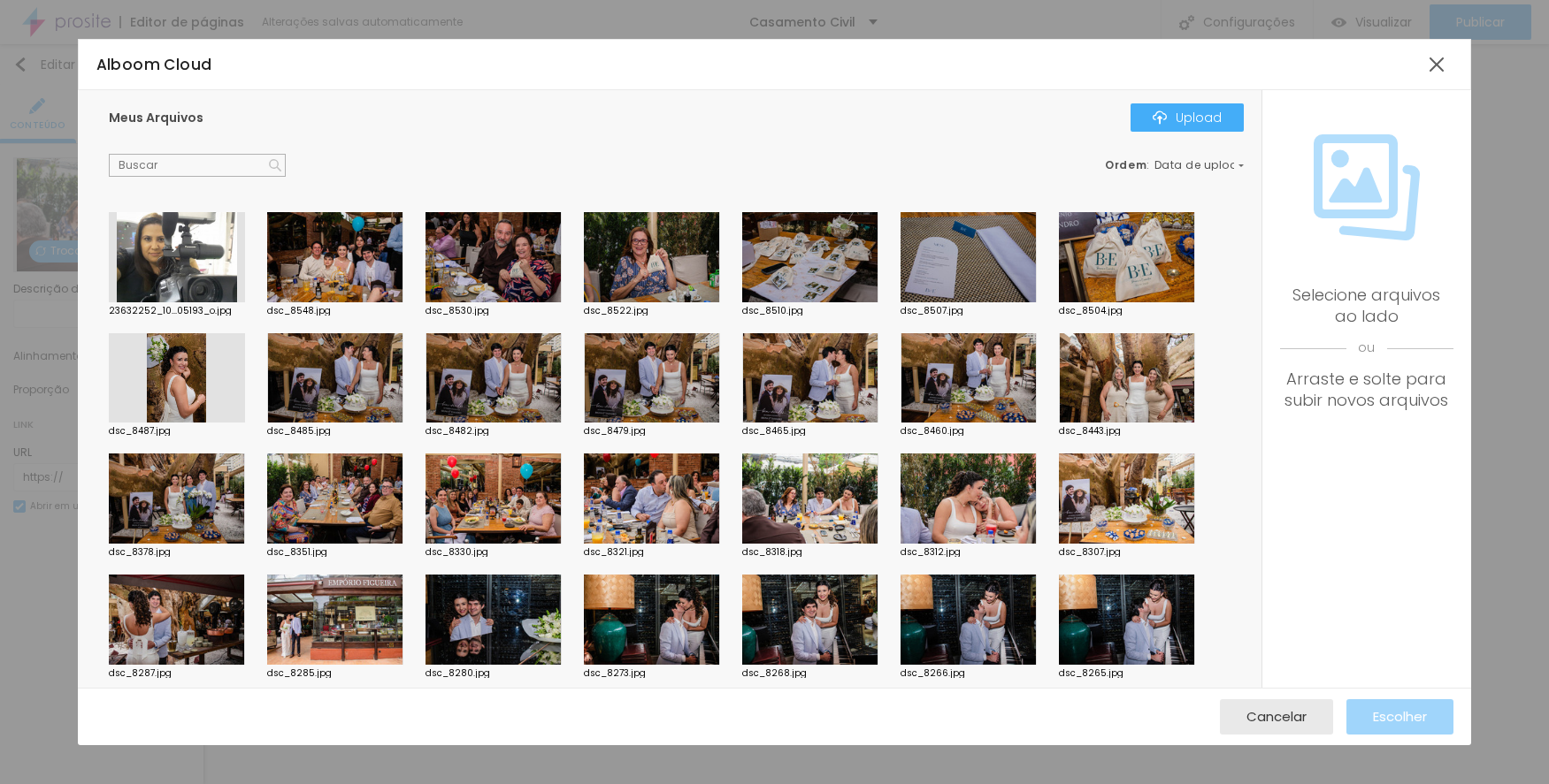
click at [859, 502] on div at bounding box center [810, 498] width 136 height 90
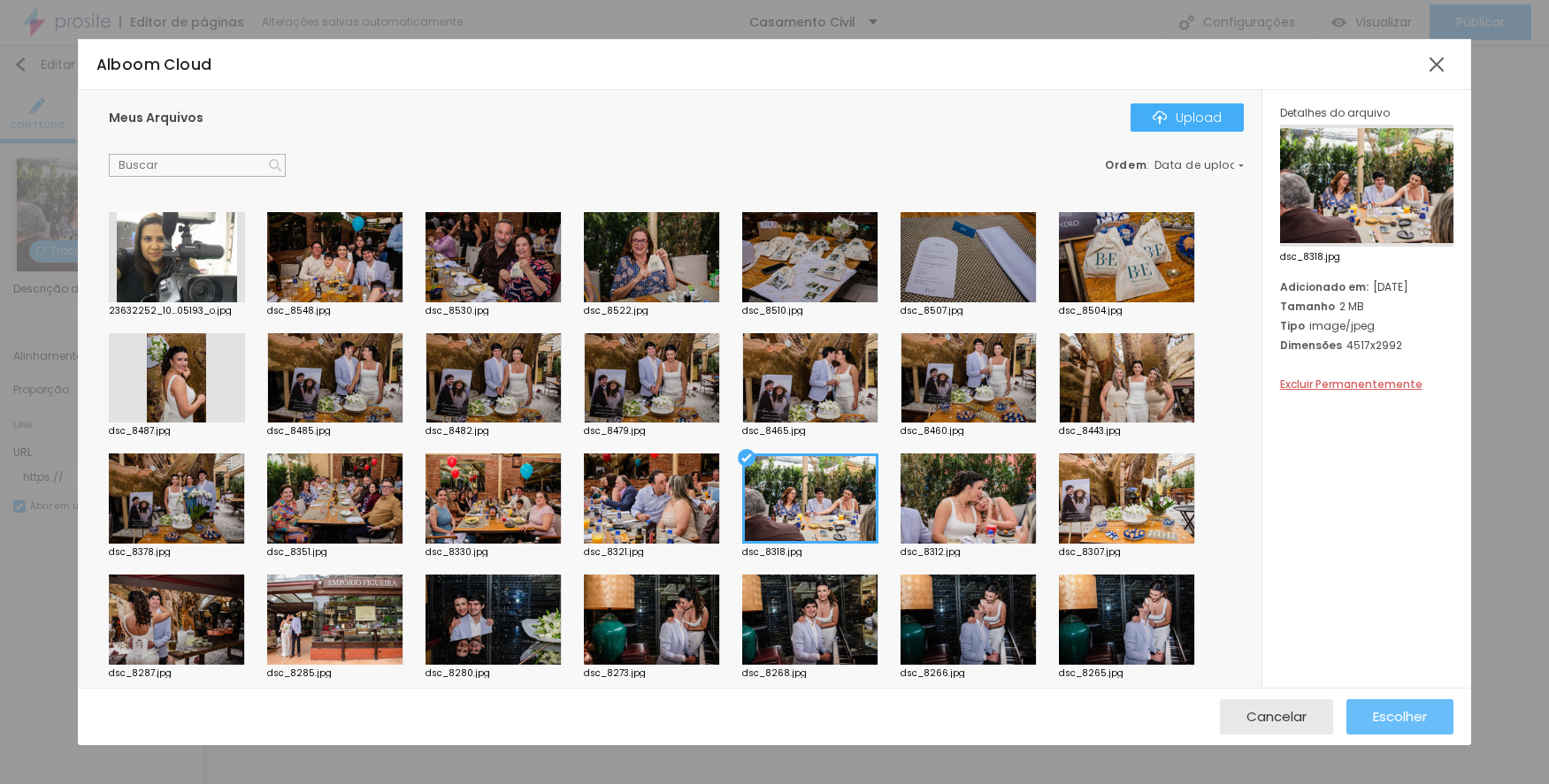
click at [1378, 713] on span "Escolher" at bounding box center [1400, 716] width 54 height 15
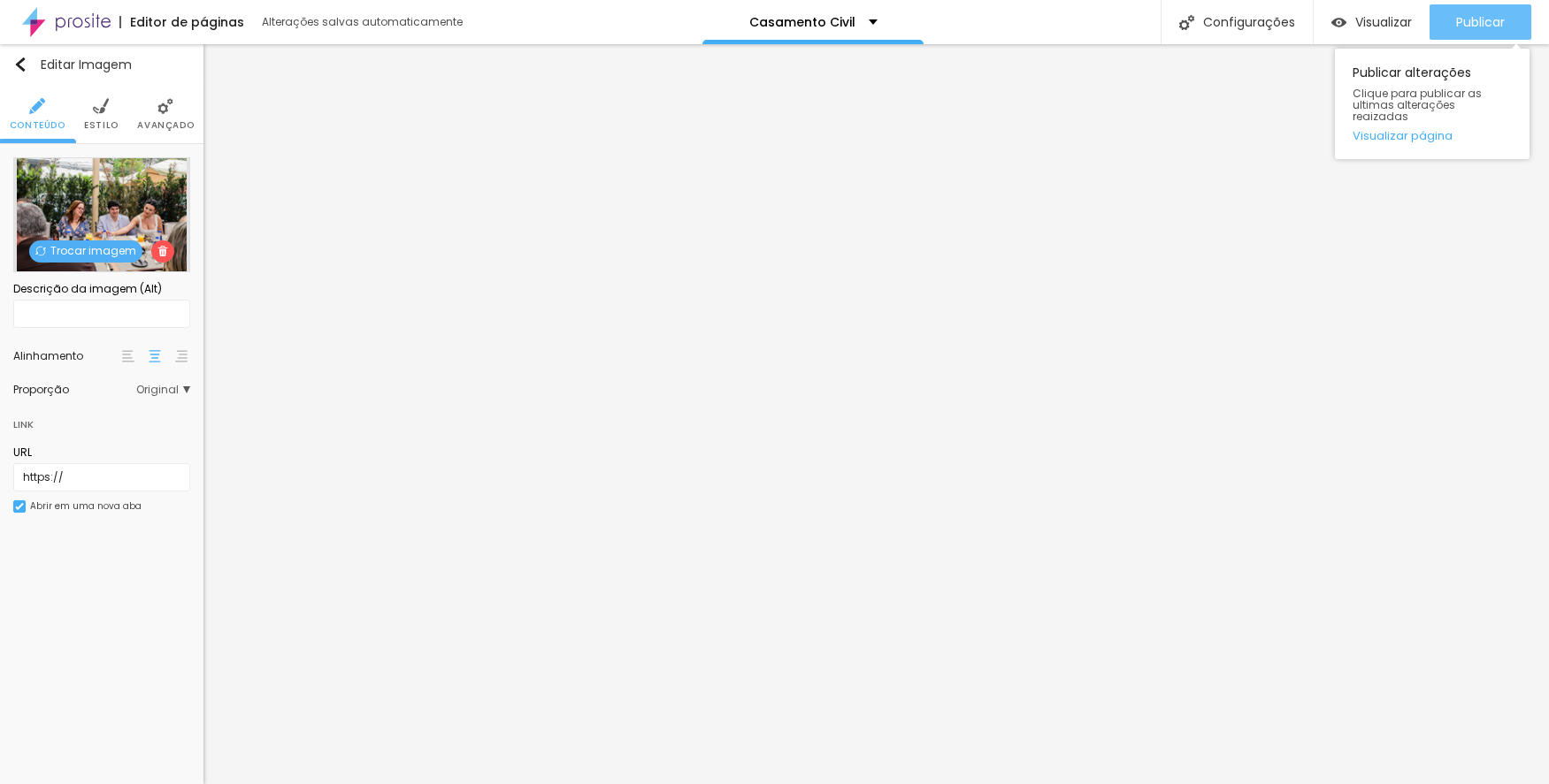
click at [1453, 21] on button "Publicar" at bounding box center [1480, 22] width 102 height 36
click at [100, 247] on span "Trocar imagem" at bounding box center [86, 251] width 114 height 22
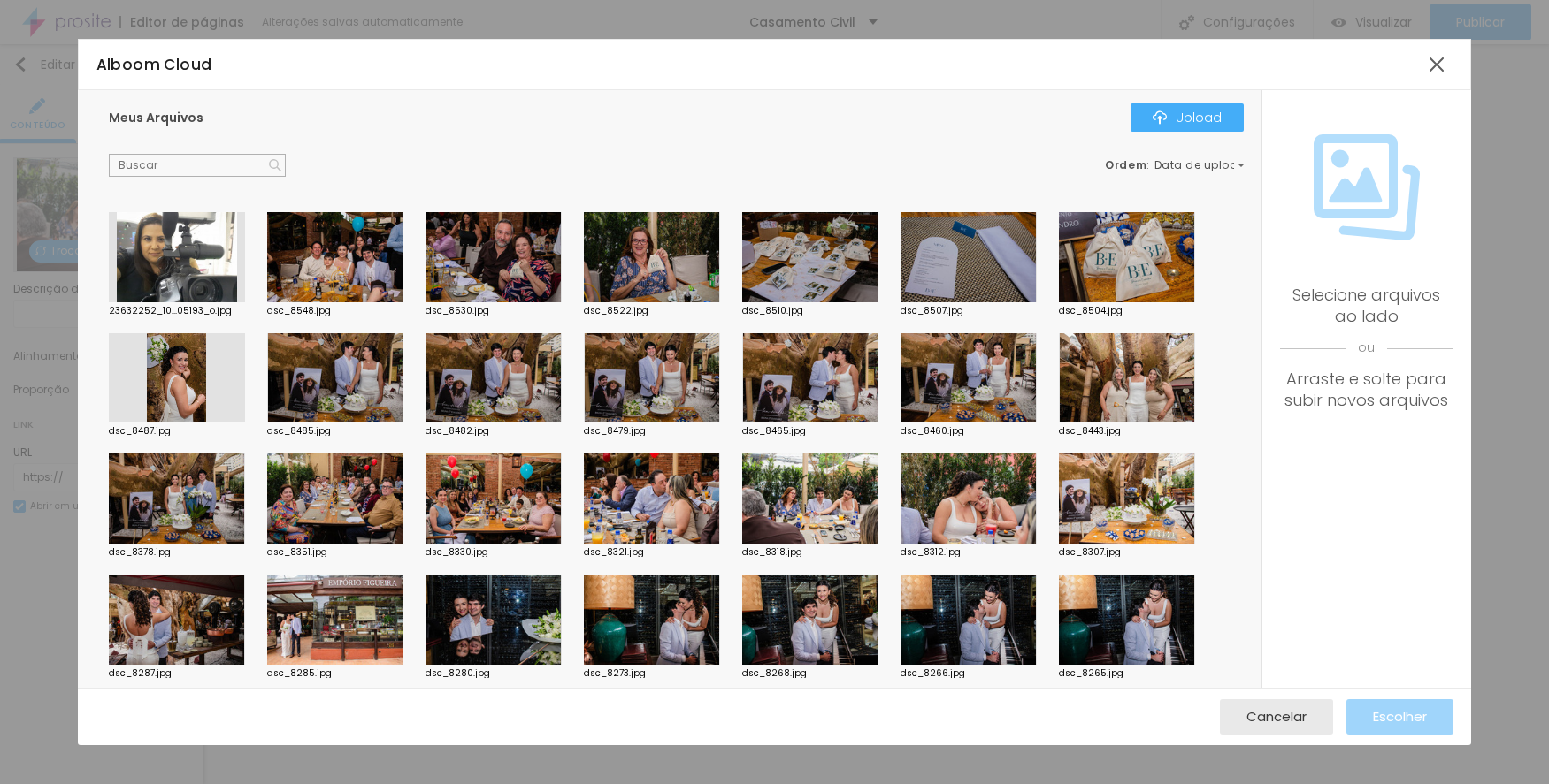
click at [825, 478] on div at bounding box center [810, 498] width 136 height 90
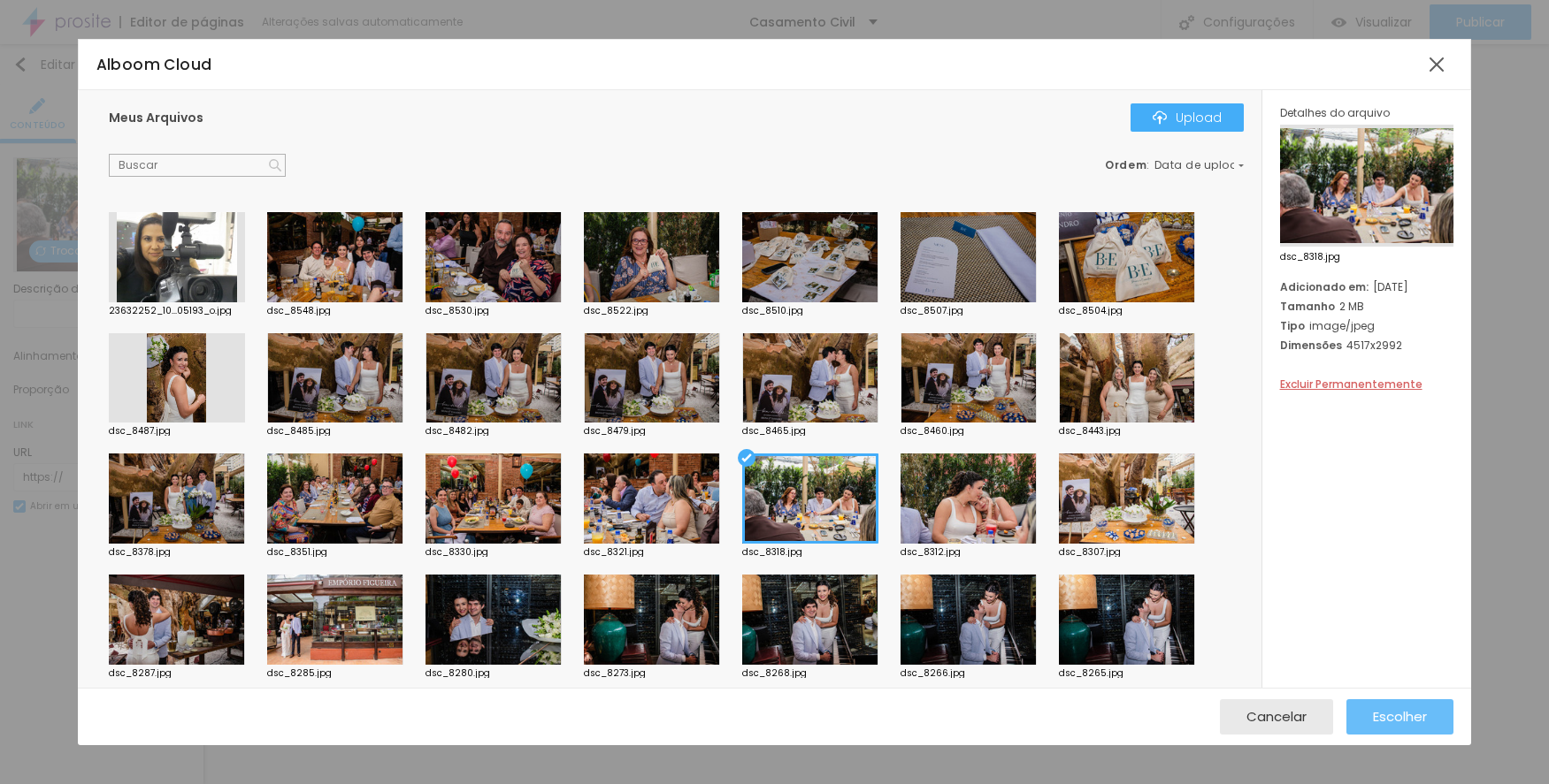
click at [1404, 704] on div "Escolher" at bounding box center [1400, 717] width 54 height 36
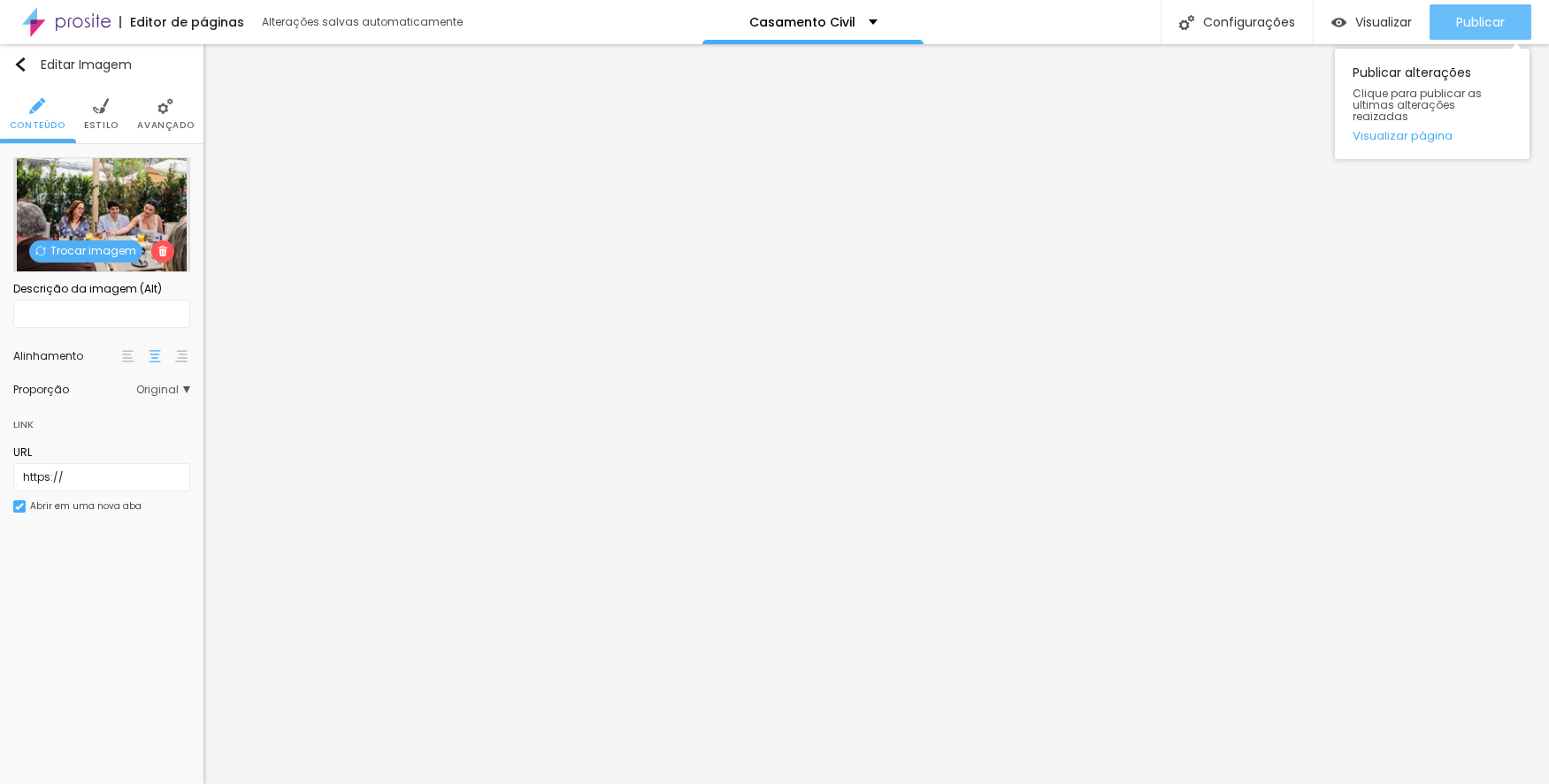
click at [1465, 32] on div "Publicar" at bounding box center [1480, 22] width 48 height 36
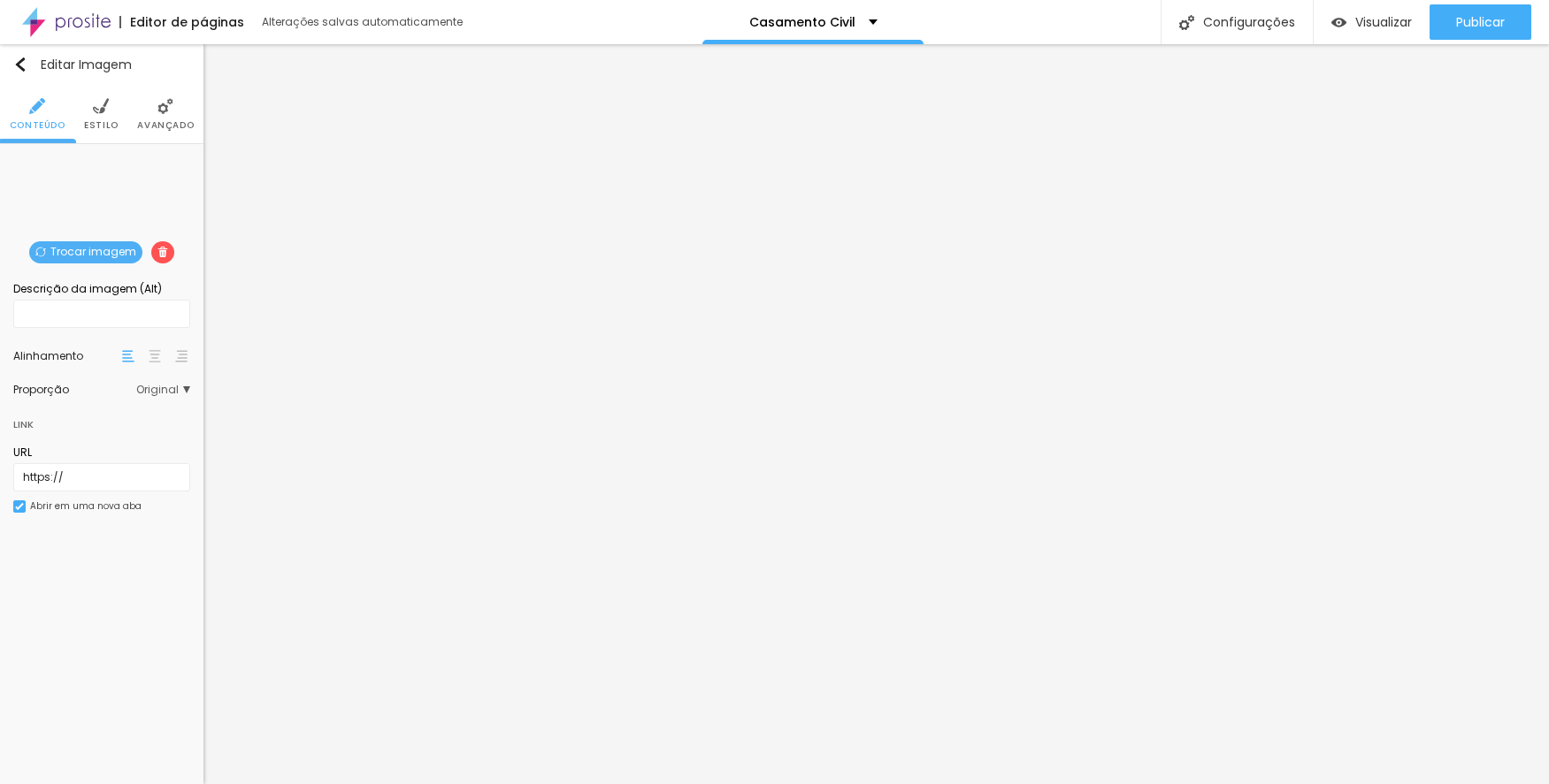
click at [97, 112] on img at bounding box center [101, 106] width 16 height 16
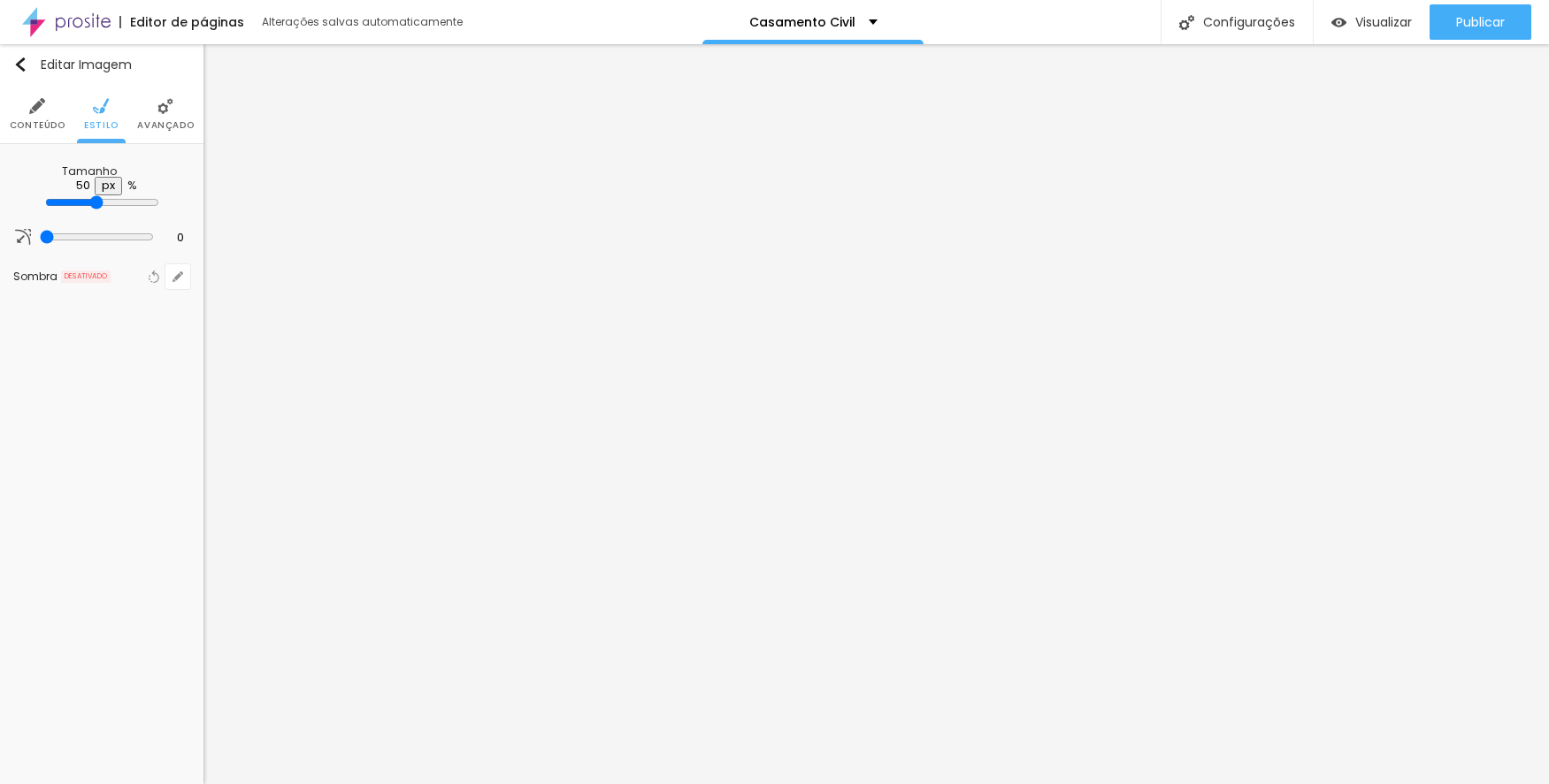
drag, startPoint x: 59, startPoint y: 191, endPoint x: 96, endPoint y: 184, distance: 37.7
click at [96, 196] on input "range" at bounding box center [102, 203] width 114 height 14
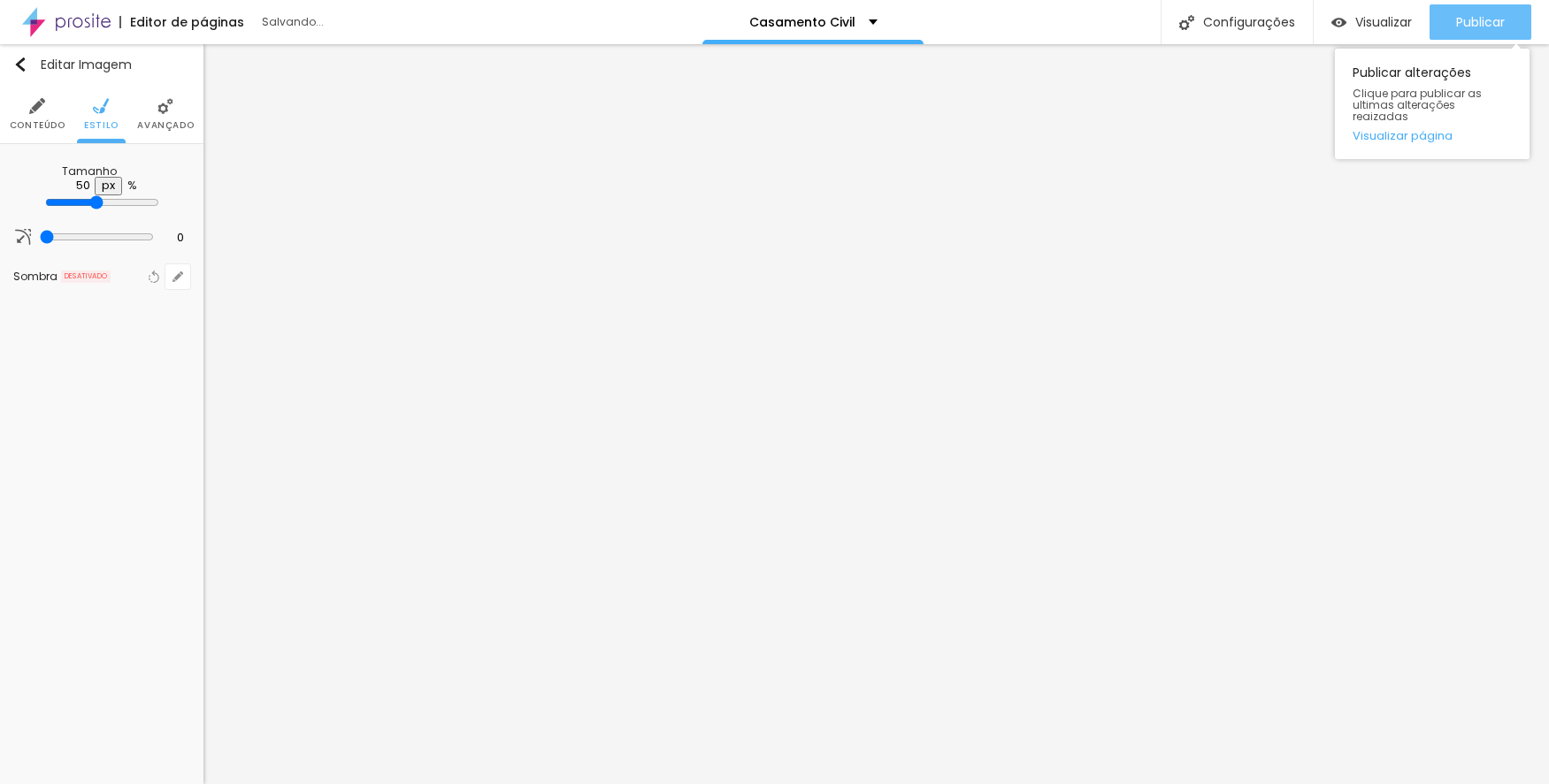
click at [1459, 13] on div "Publicar" at bounding box center [1480, 22] width 48 height 36
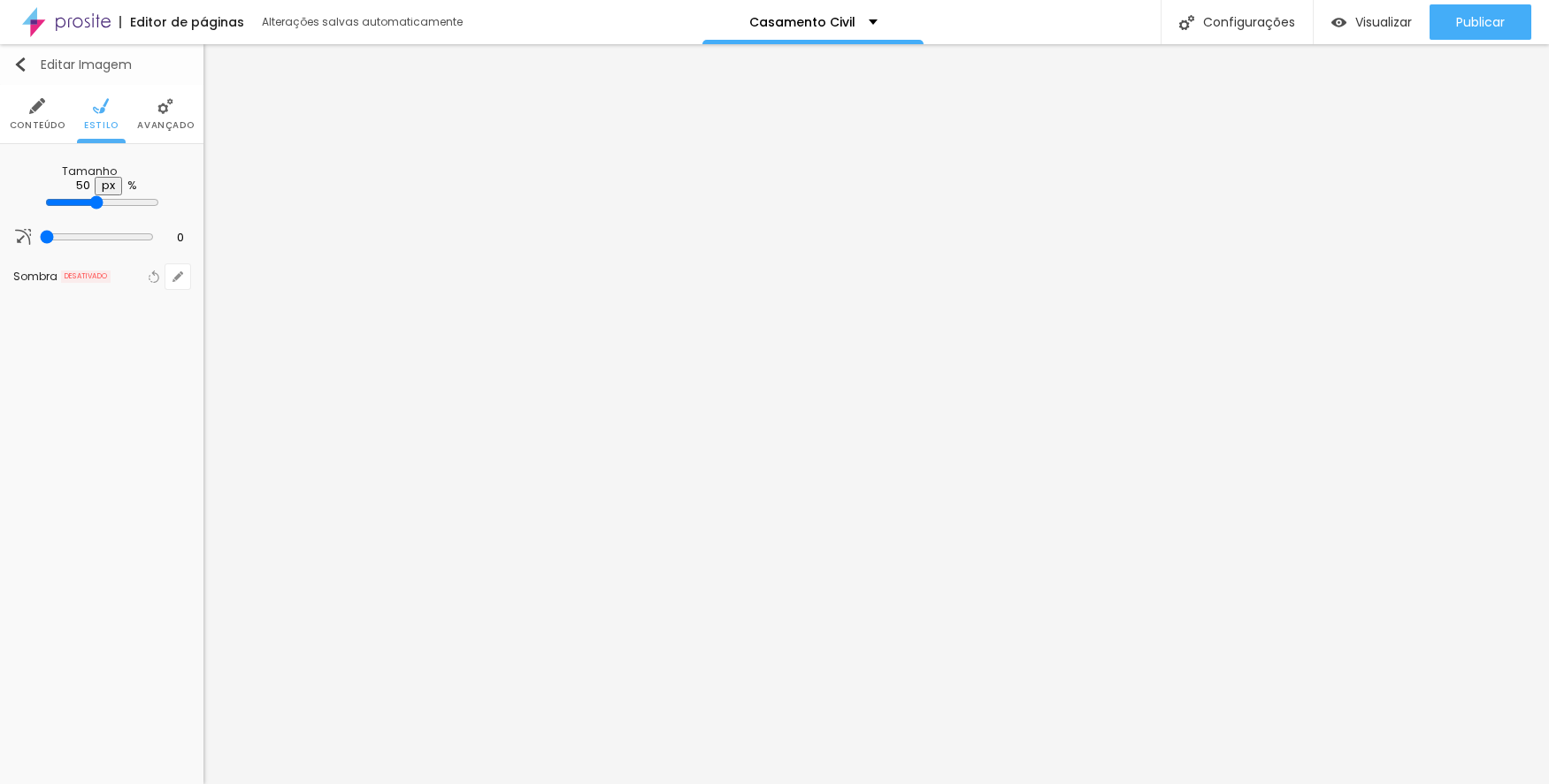
click at [15, 60] on img "button" at bounding box center [21, 64] width 14 height 14
click at [21, 60] on img "button" at bounding box center [21, 64] width 14 height 14
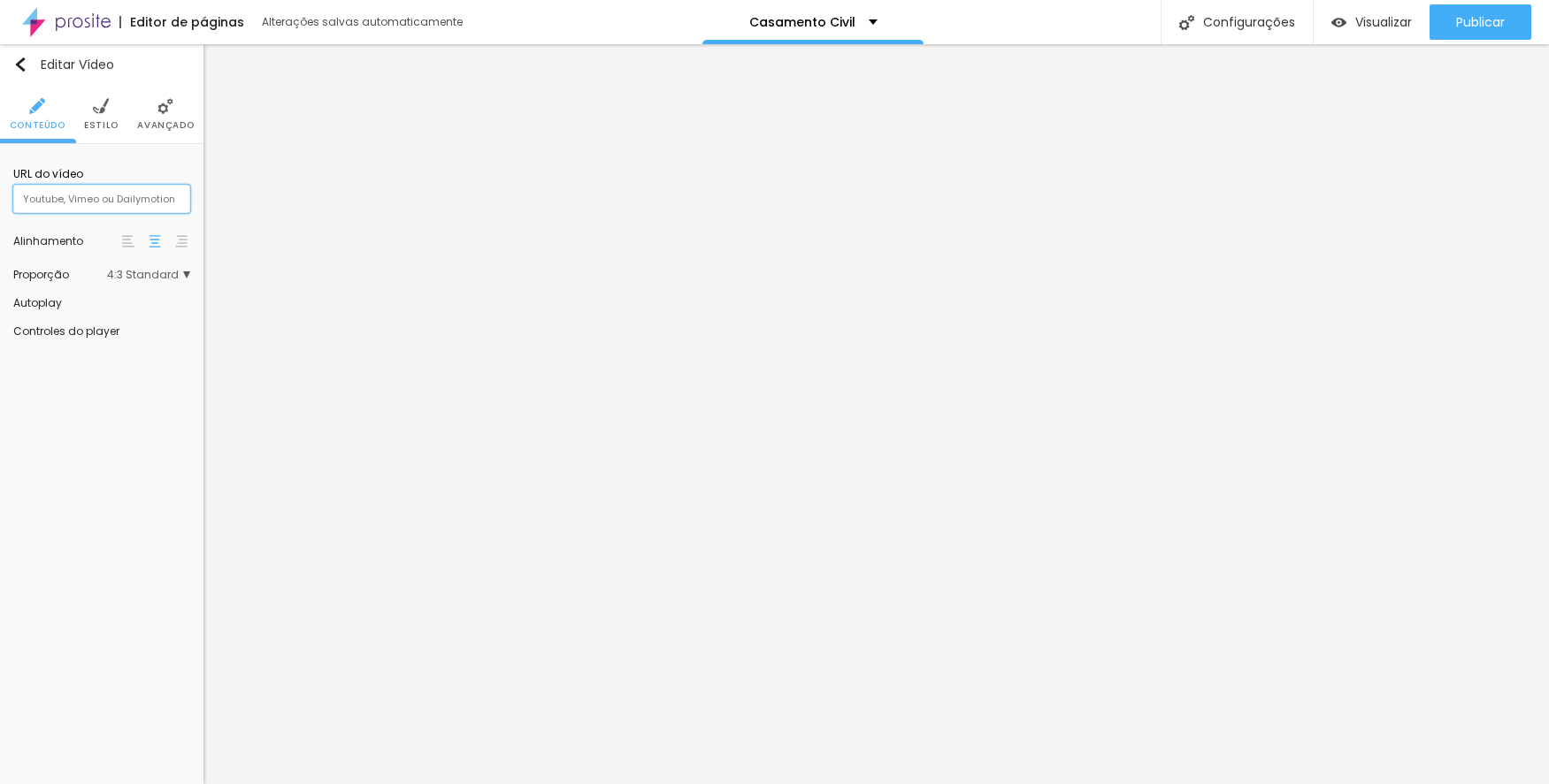
click at [139, 199] on input "text" at bounding box center [102, 199] width 177 height 29
paste input "[URL][DOMAIN_NAME]"
click at [176, 277] on span "4:3 Standard" at bounding box center [148, 275] width 83 height 11
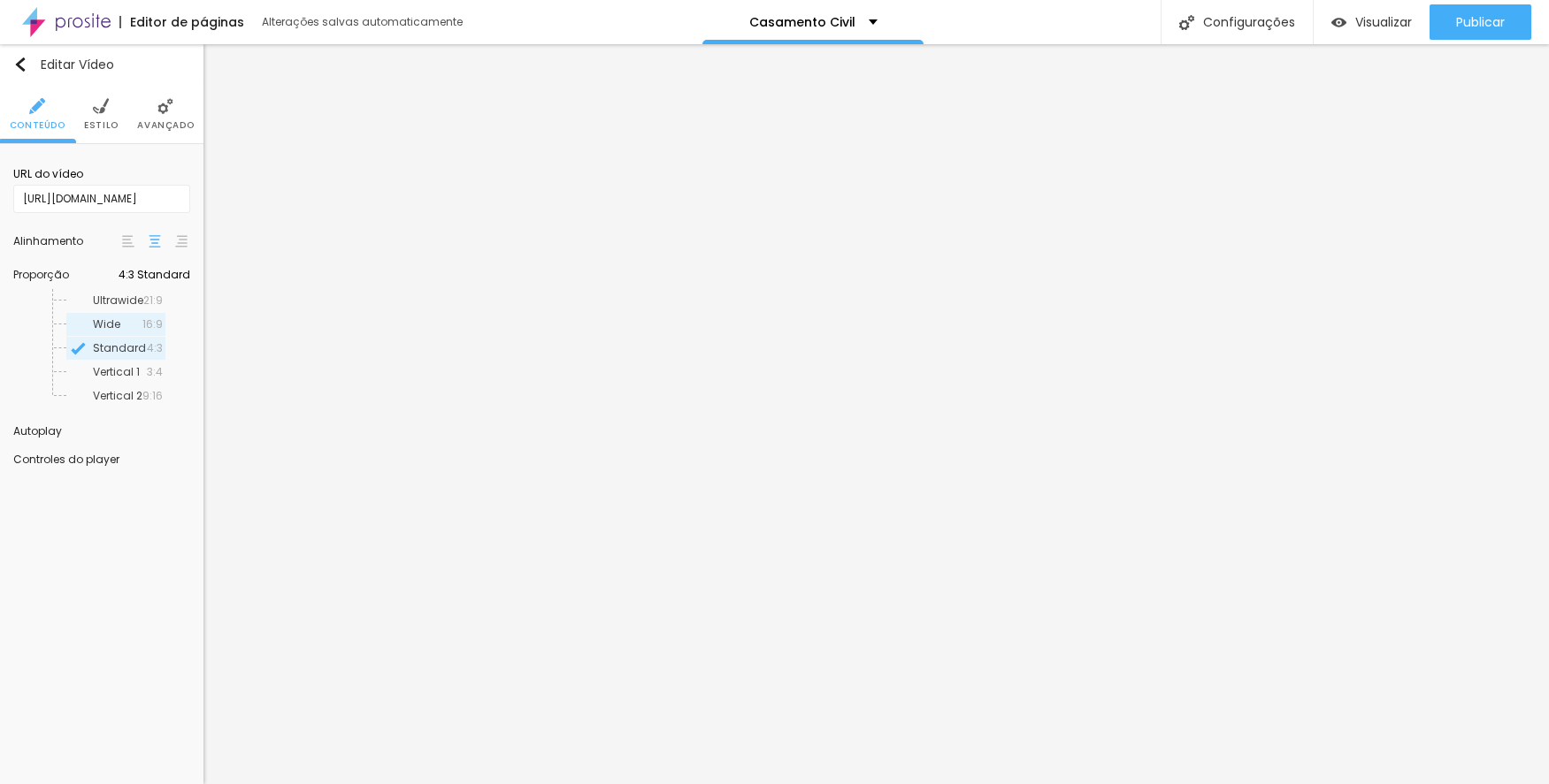
click at [142, 321] on span "Wide" at bounding box center [117, 325] width 49 height 11
click at [143, 299] on span "Ultrawide" at bounding box center [118, 300] width 50 height 11
click at [142, 320] on span "Wide" at bounding box center [117, 325] width 49 height 11
click at [21, 65] on img "button" at bounding box center [21, 64] width 14 height 14
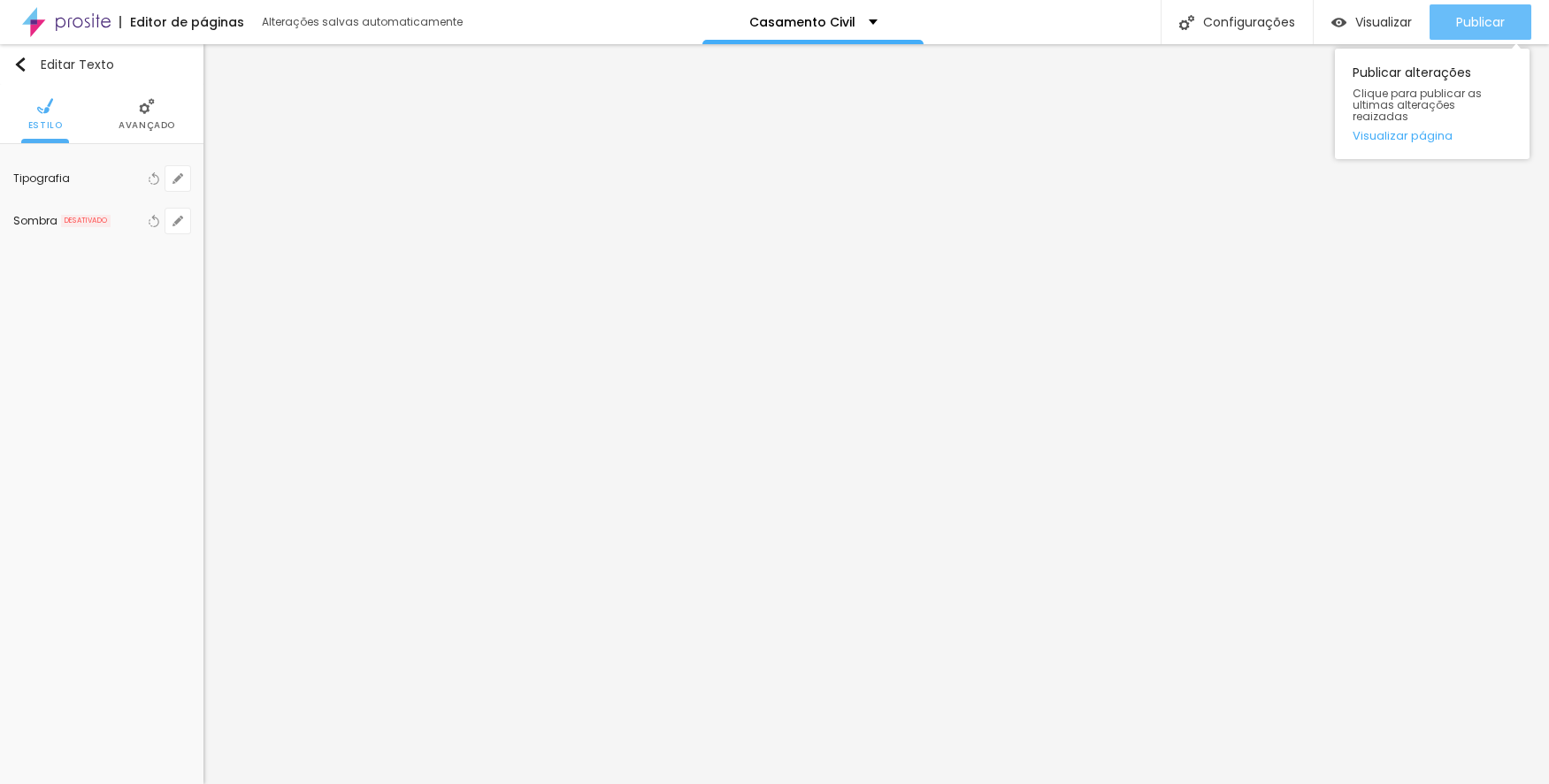
click at [1503, 17] on span "Publicar" at bounding box center [1480, 22] width 48 height 14
click at [1493, 21] on span "Publicar" at bounding box center [1480, 22] width 48 height 14
